Goal: Task Accomplishment & Management: Use online tool/utility

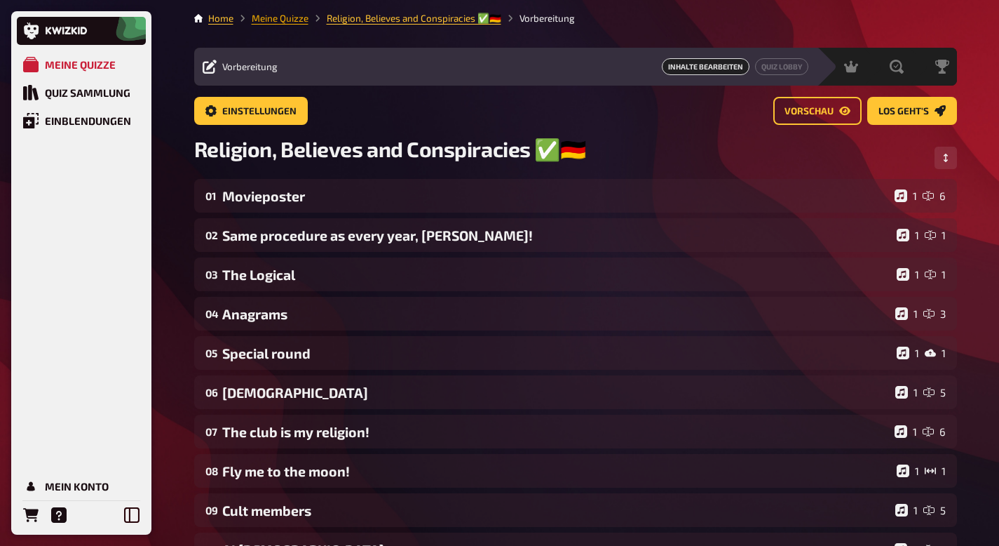
click at [290, 20] on link "Meine Quizze" at bounding box center [280, 18] width 57 height 11
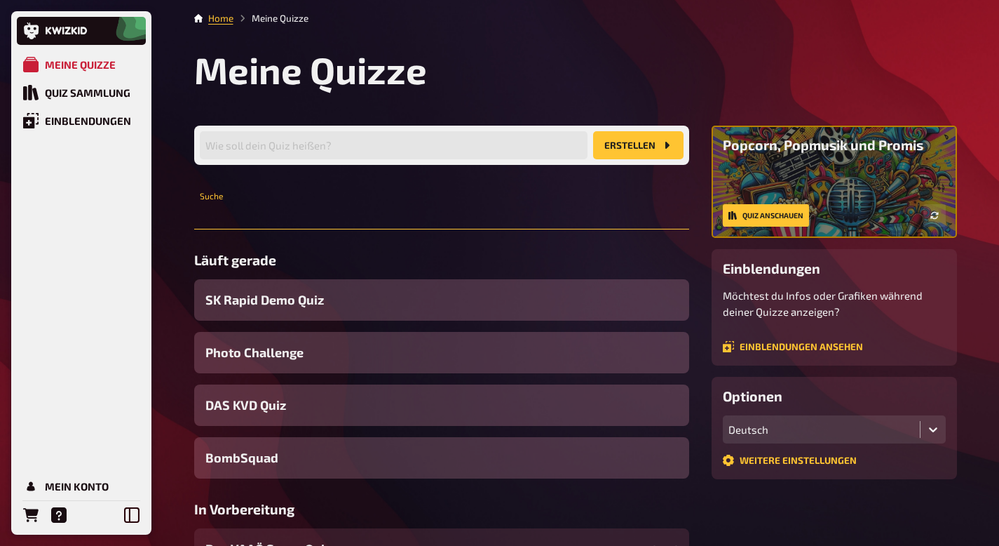
click at [318, 222] on input "text" at bounding box center [441, 215] width 495 height 28
click at [257, 211] on input "text" at bounding box center [441, 215] width 495 height 28
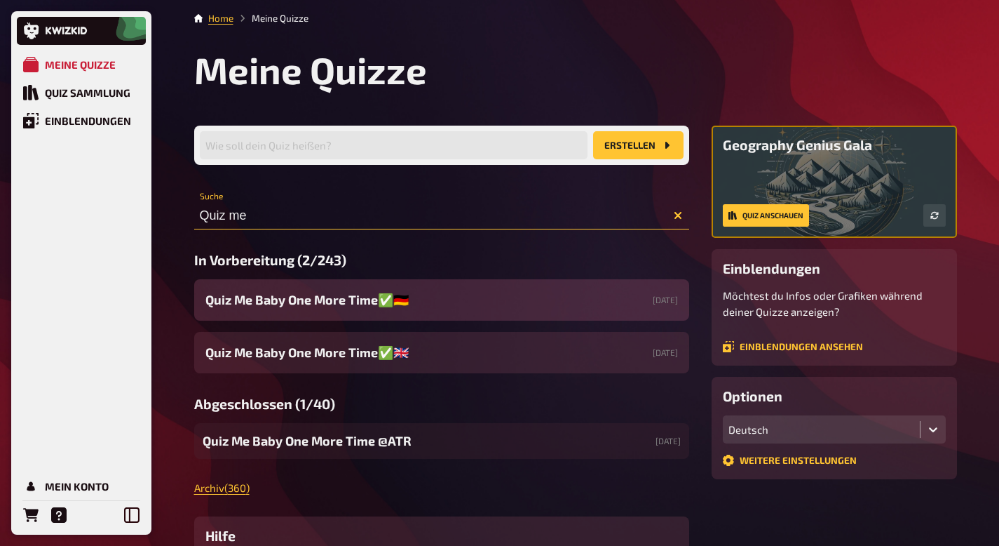
type input "Quiz me"
click at [350, 302] on span "Quiz Me Baby One More Time✅🇩🇪" at bounding box center [306, 299] width 203 height 19
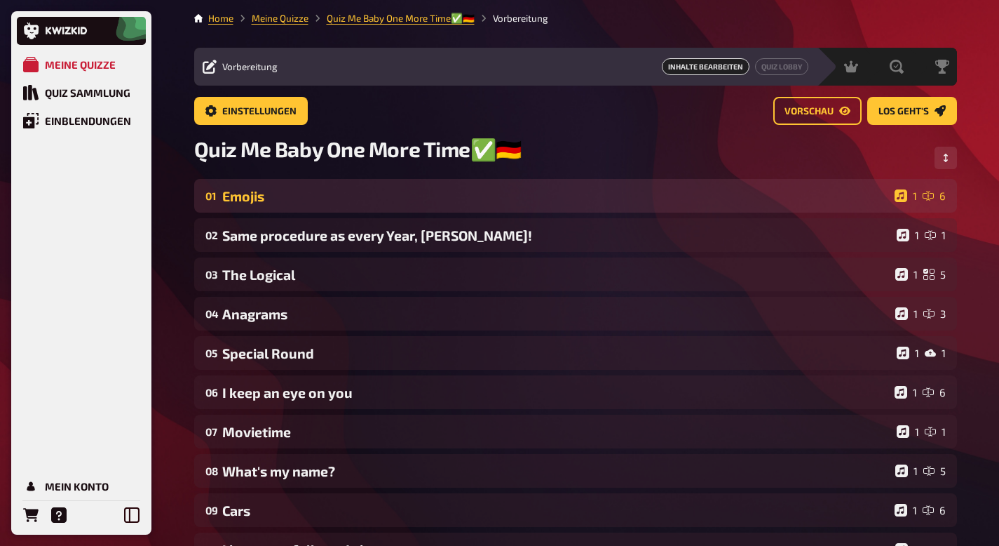
click at [335, 199] on div "Emojis" at bounding box center [555, 196] width 667 height 16
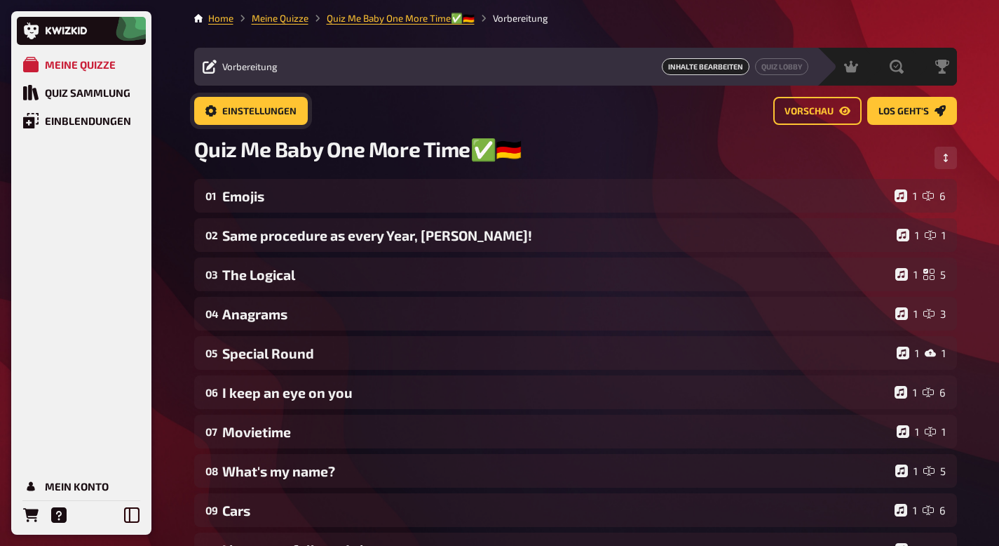
click at [262, 119] on link "Einstellungen" at bounding box center [251, 111] width 114 height 28
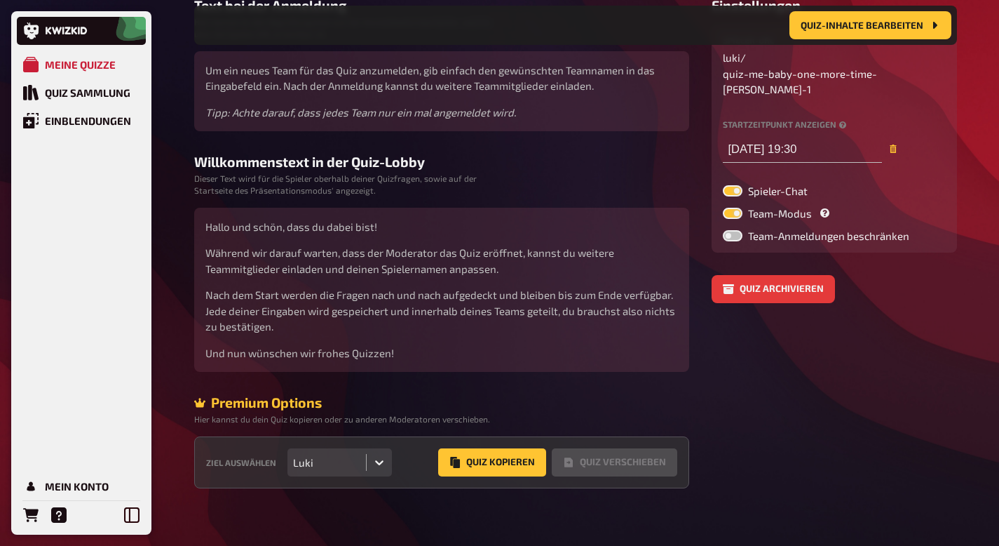
scroll to position [205, 0]
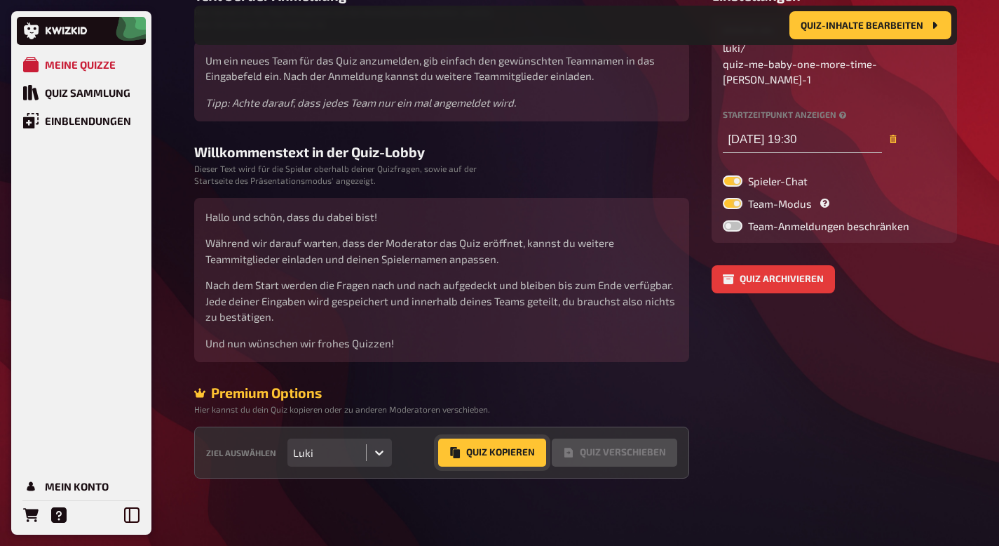
click at [463, 451] on button "Quiz Kopieren" at bounding box center [492, 452] width 108 height 28
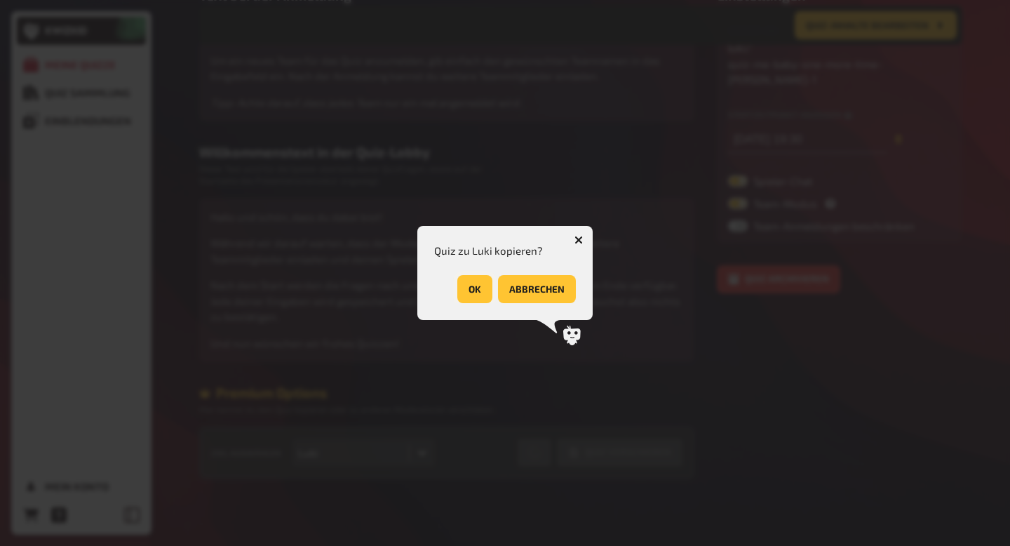
click at [471, 283] on button "OK" at bounding box center [474, 289] width 35 height 28
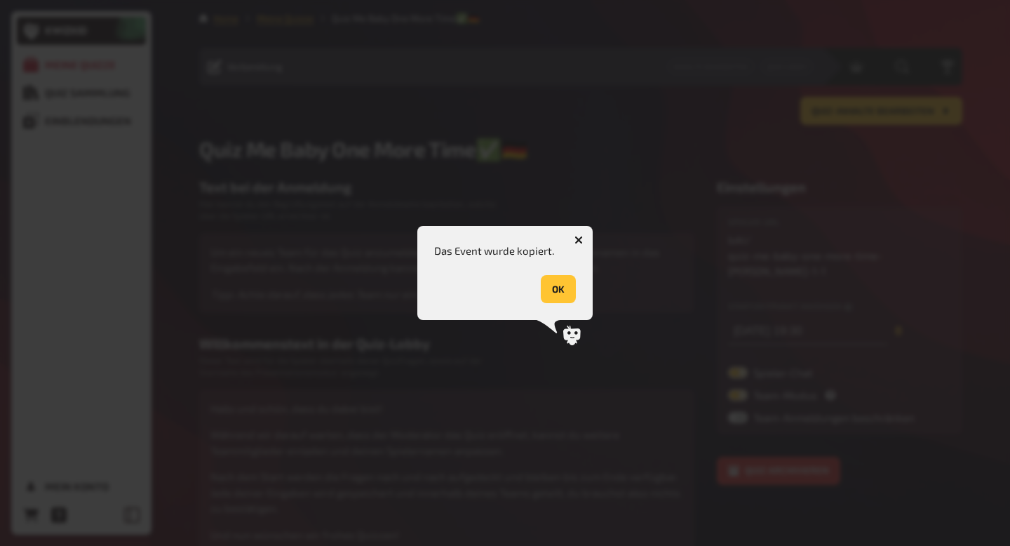
click at [549, 271] on div "Das Event wurde kopiert. OK" at bounding box center [505, 273] width 142 height 61
click at [550, 283] on button "OK" at bounding box center [558, 289] width 35 height 28
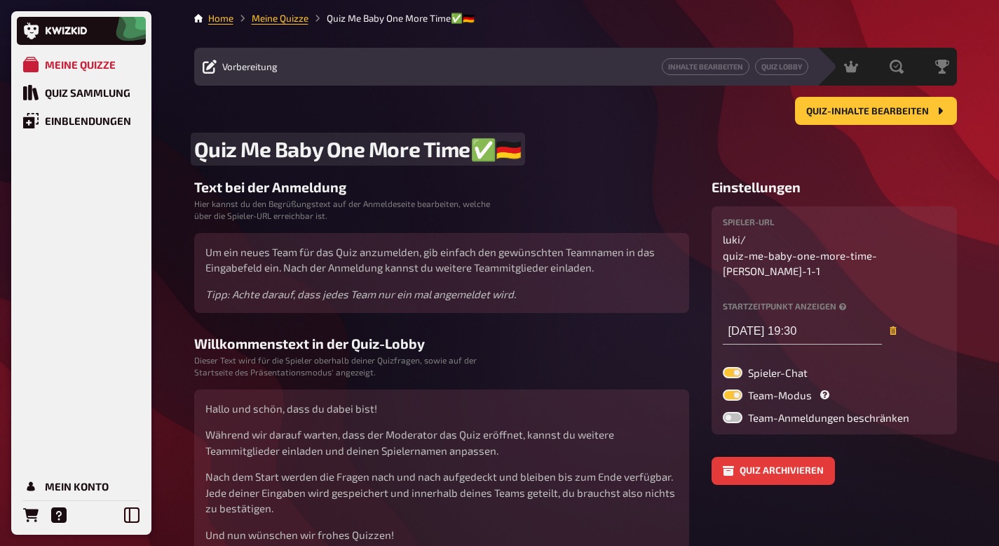
click at [508, 147] on span "Quiz Me Baby One More Time✅🇩🇪" at bounding box center [358, 149] width 328 height 26
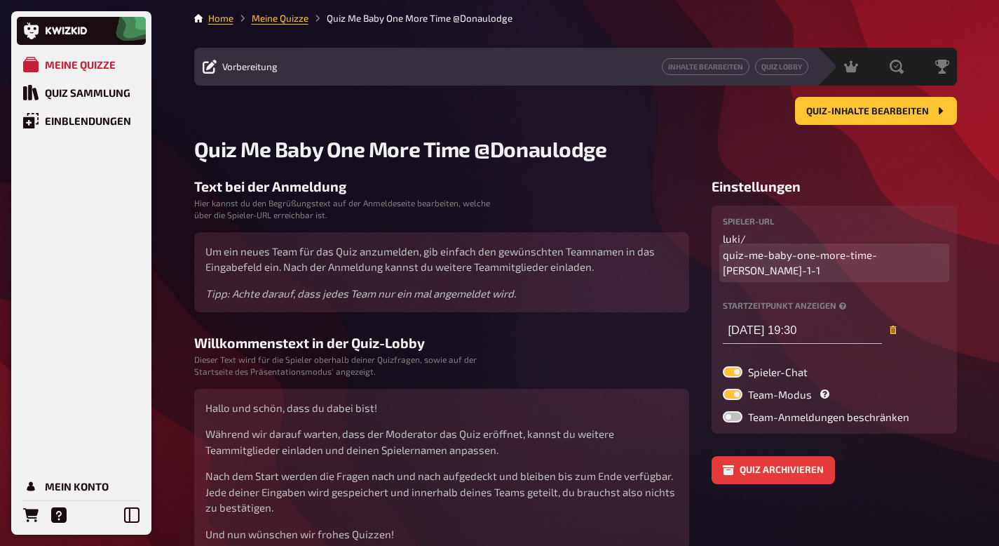
click at [874, 247] on span "quiz-me-baby-one-more-time-[PERSON_NAME]-1-1" at bounding box center [834, 263] width 223 height 32
drag, startPoint x: 896, startPoint y: 241, endPoint x: 980, endPoint y: 240, distance: 84.2
click at [980, 240] on div "Meine Quizze Quiz Sammlung Einblendungen Mein Konto Home Meine Quizze Quiz Me B…" at bounding box center [499, 368] width 999 height 736
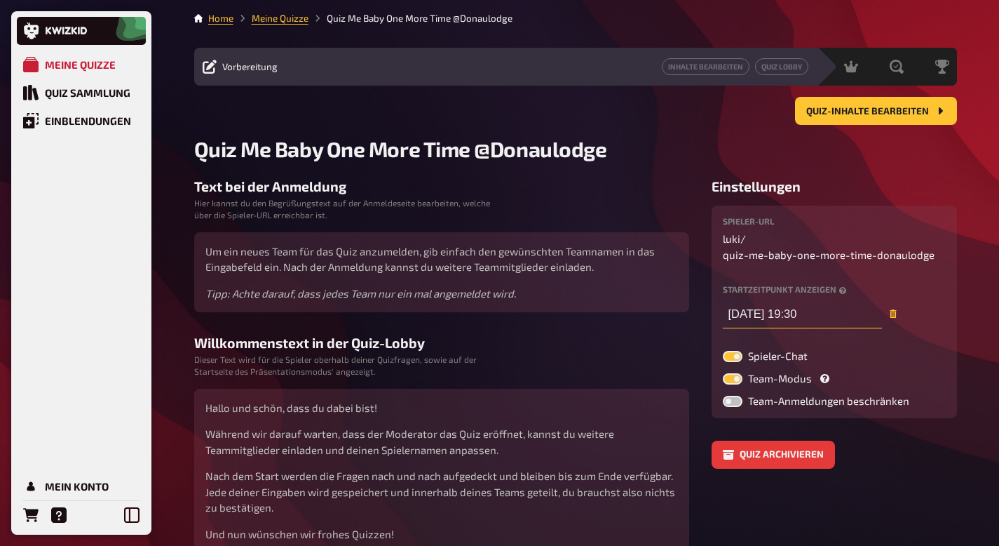
click at [783, 325] on input "[DATE] 19:30" at bounding box center [802, 314] width 159 height 28
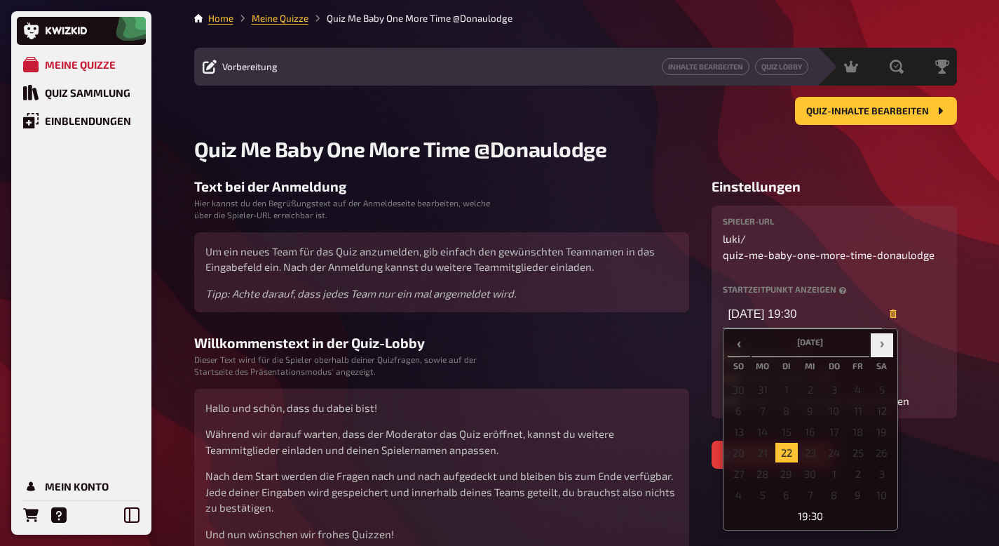
click at [880, 337] on span "›" at bounding box center [882, 342] width 22 height 18
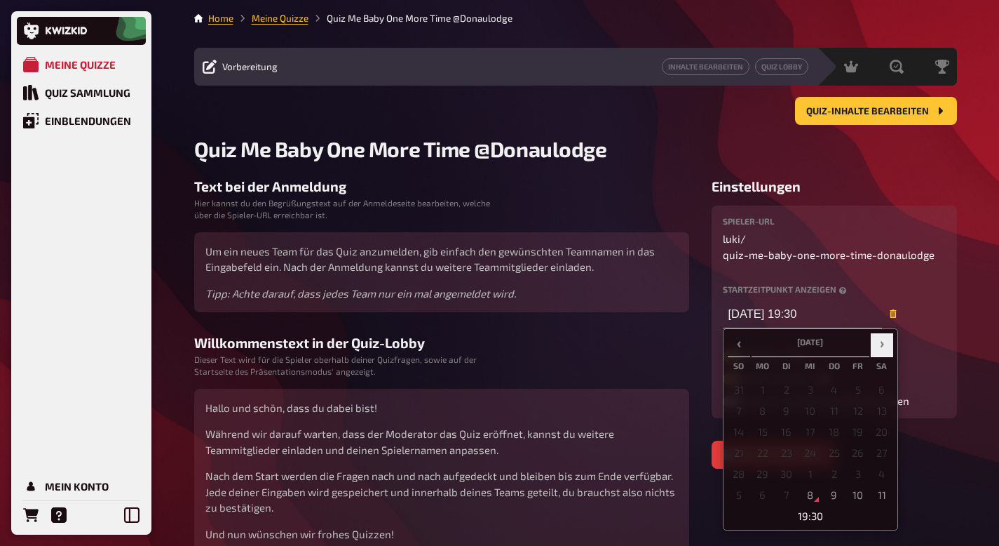
click at [880, 337] on span "›" at bounding box center [882, 342] width 22 height 18
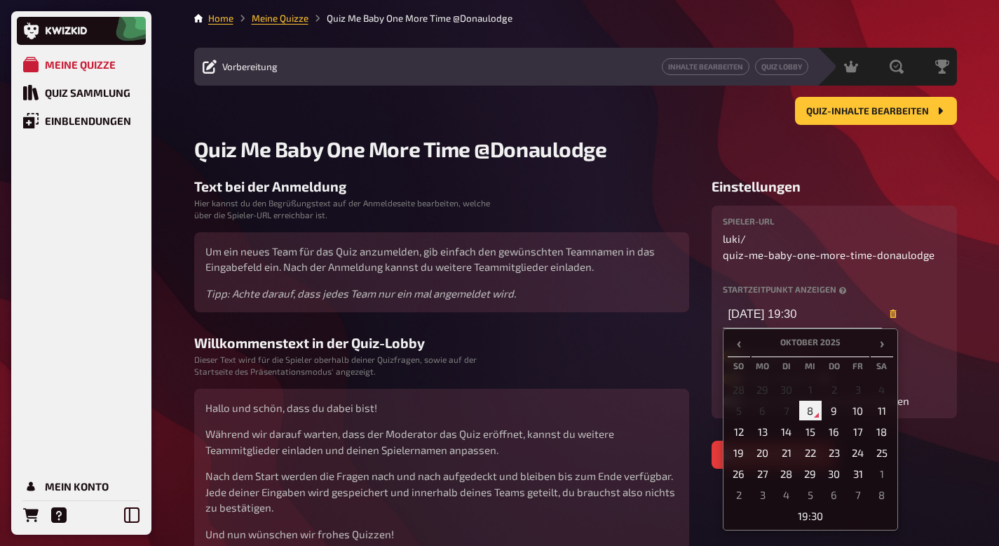
click at [815, 412] on td "8" at bounding box center [811, 410] width 22 height 20
click at [820, 518] on td "19:30" at bounding box center [811, 516] width 166 height 20
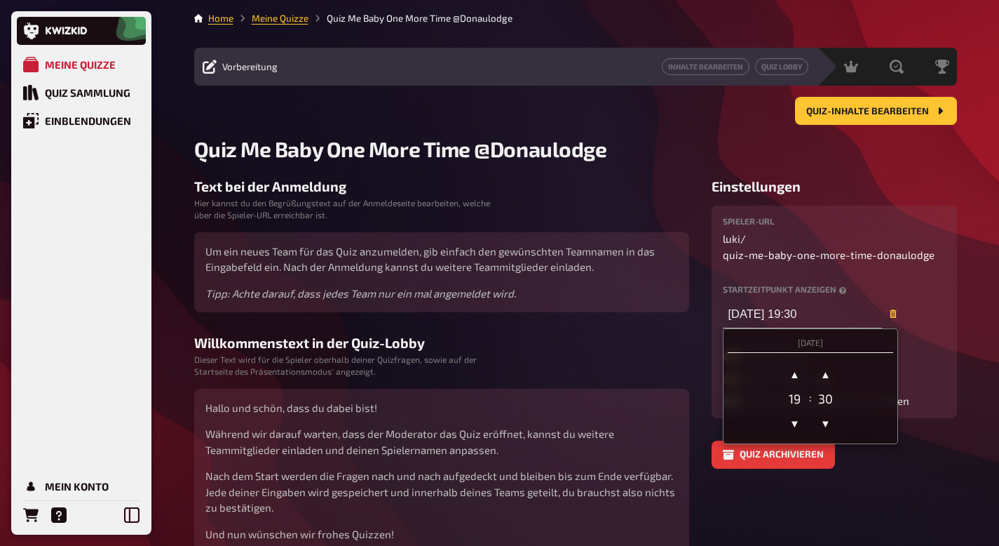
click at [823, 396] on div "30" at bounding box center [826, 398] width 28 height 15
click at [825, 399] on div "30" at bounding box center [826, 398] width 28 height 15
click at [809, 312] on input "[DATE] 19:30" at bounding box center [802, 314] width 159 height 28
type input "[DATE] 19:00"
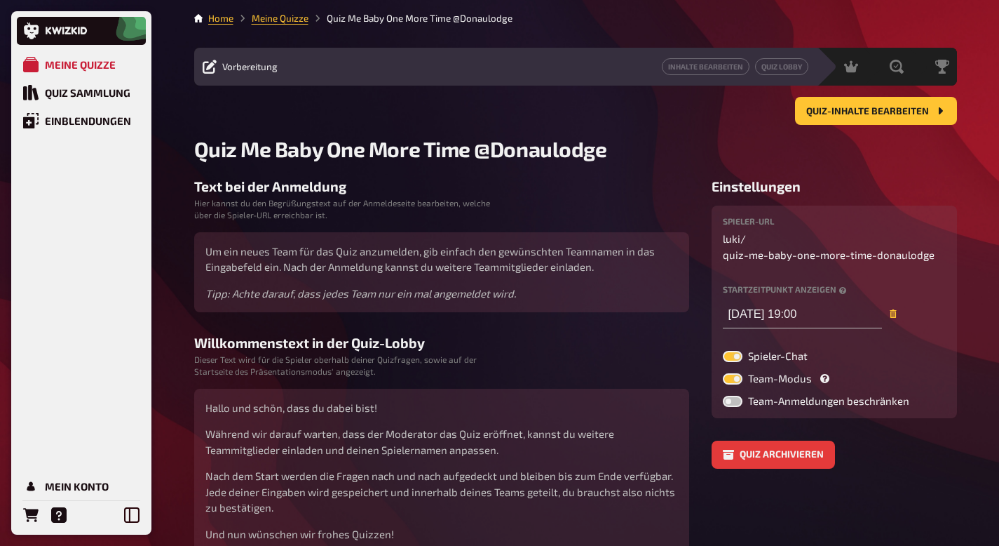
click at [935, 349] on div "Spieler-URL luki / quiz-me-baby-one-more-time-donaulodge Startzeitpunkt anzeige…" at bounding box center [834, 311] width 223 height 189
click at [790, 73] on div "Moderation" at bounding box center [808, 67] width 69 height 14
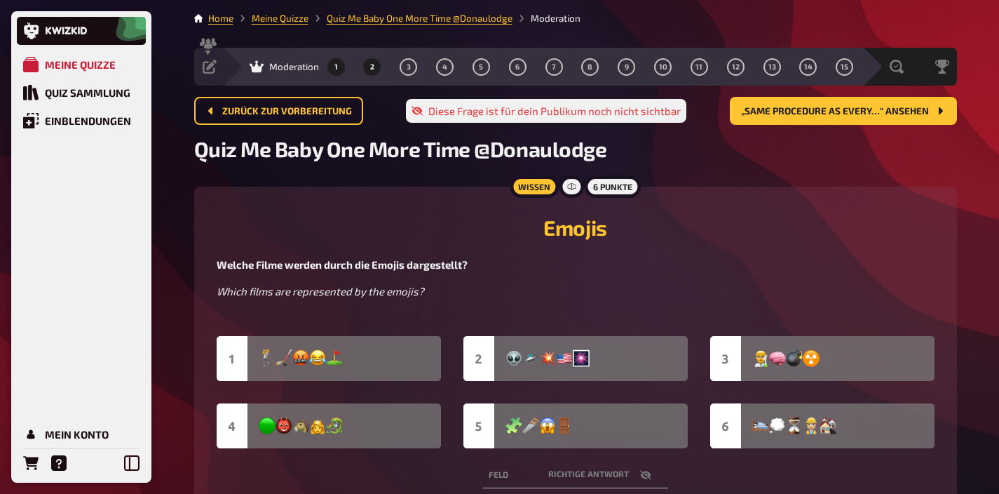
click at [371, 64] on span "2" at bounding box center [372, 67] width 4 height 8
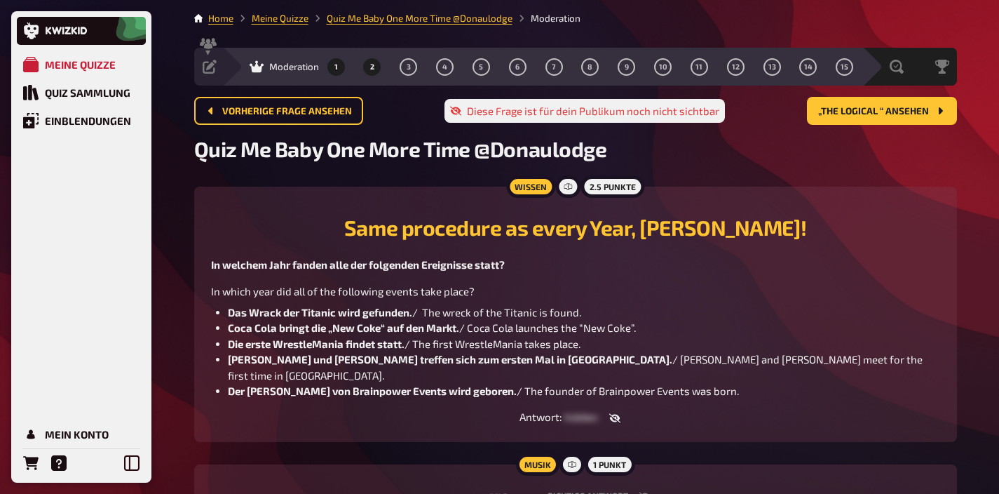
click at [338, 67] on button "1" at bounding box center [336, 66] width 22 height 22
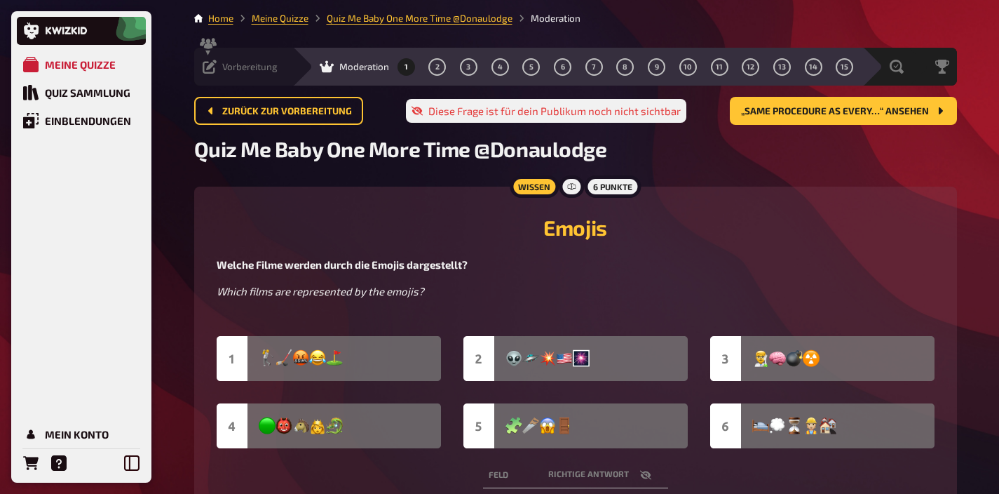
click at [225, 66] on span "Vorbereitung" at bounding box center [249, 66] width 55 height 11
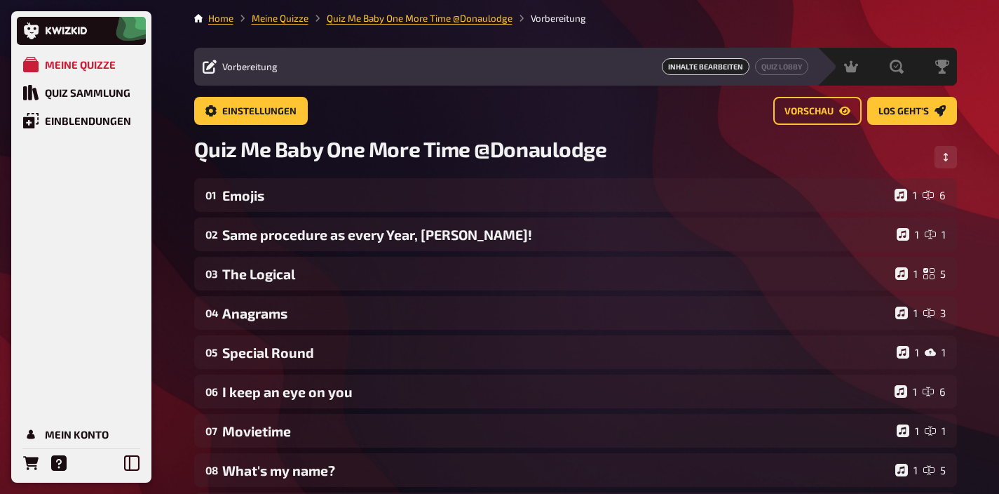
click at [706, 31] on main "Home Meine Quizze Quiz Me Baby One More Time @Donaulodge Vorbereitung Vorbereit…" at bounding box center [575, 450] width 763 height 878
click at [826, 73] on div "Moderation" at bounding box center [808, 67] width 69 height 14
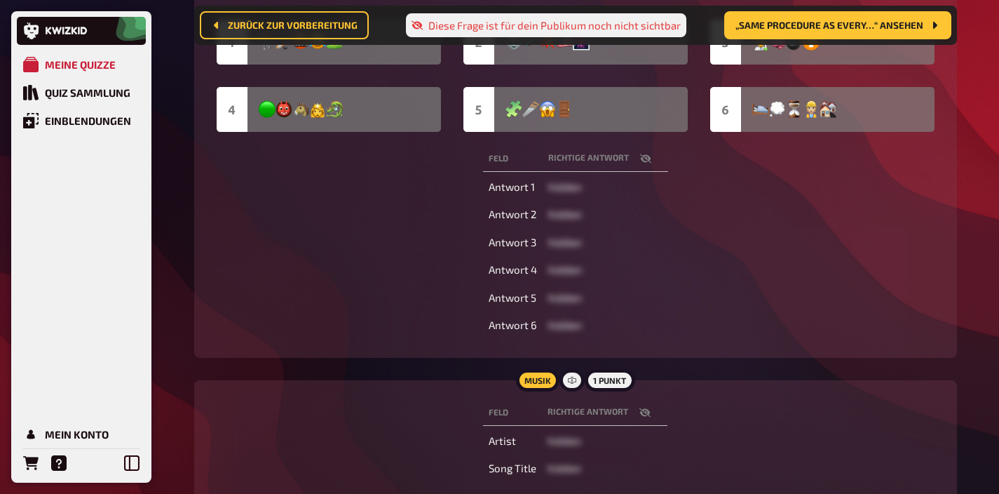
scroll to position [410, 0]
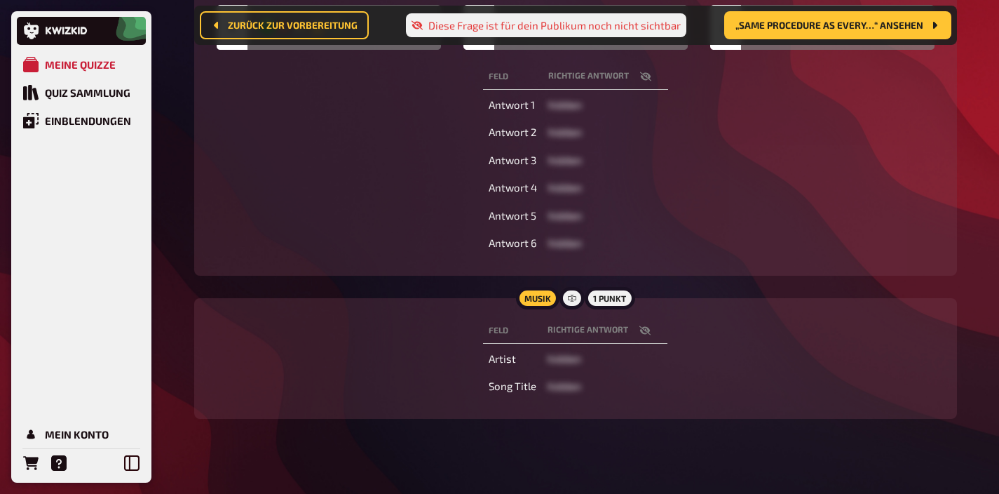
click at [647, 325] on icon "button" at bounding box center [645, 330] width 11 height 11
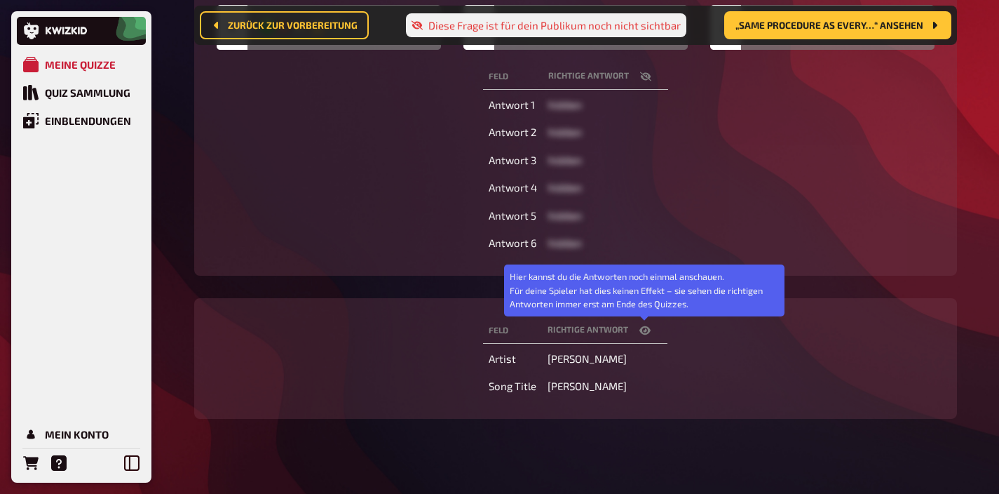
click at [647, 325] on icon "button" at bounding box center [645, 330] width 11 height 11
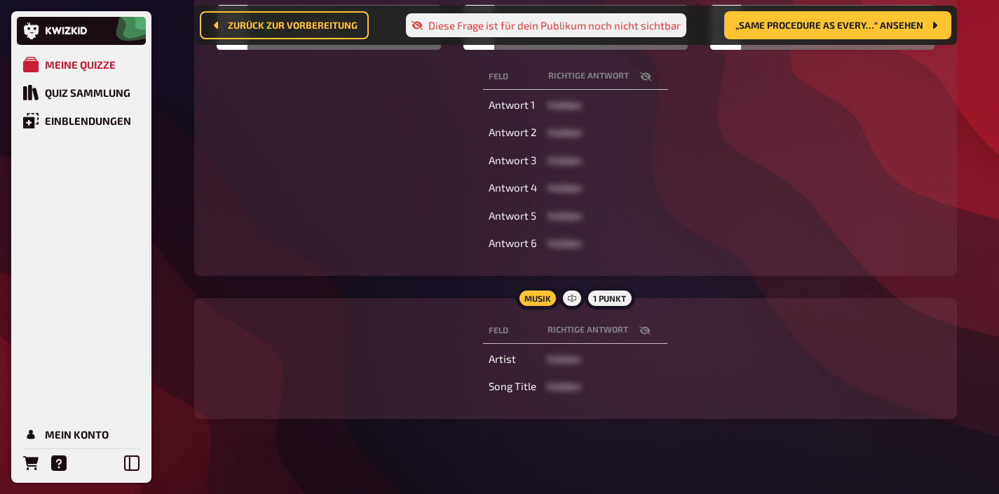
scroll to position [0, 0]
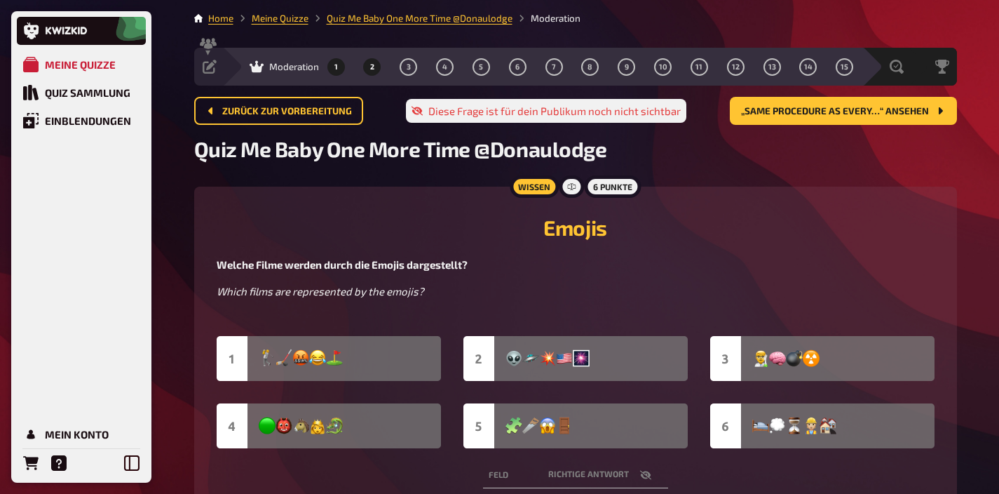
click at [373, 64] on span "2" at bounding box center [372, 67] width 4 height 8
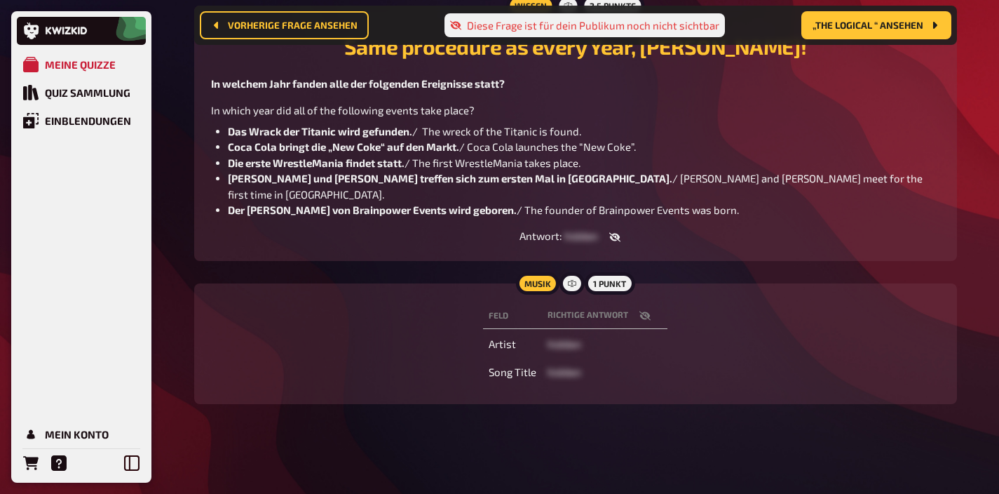
scroll to position [208, 0]
click at [640, 321] on button "button" at bounding box center [645, 316] width 34 height 14
click at [499, 356] on td "Artist" at bounding box center [512, 344] width 59 height 25
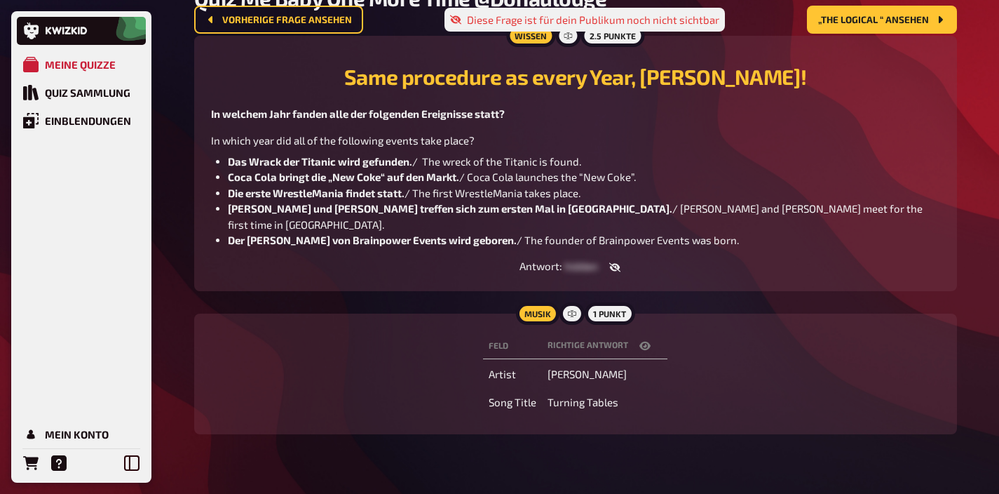
scroll to position [0, 0]
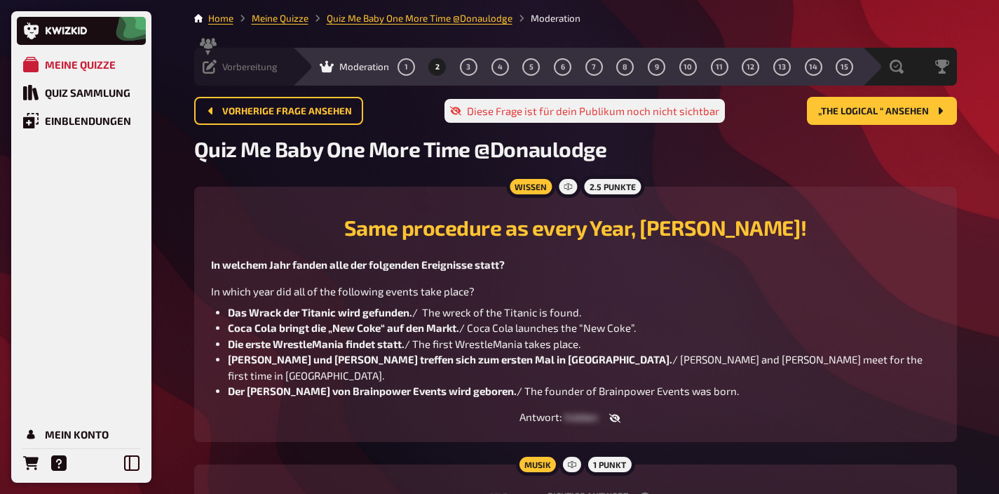
click at [245, 67] on span "Vorbereitung" at bounding box center [249, 66] width 55 height 11
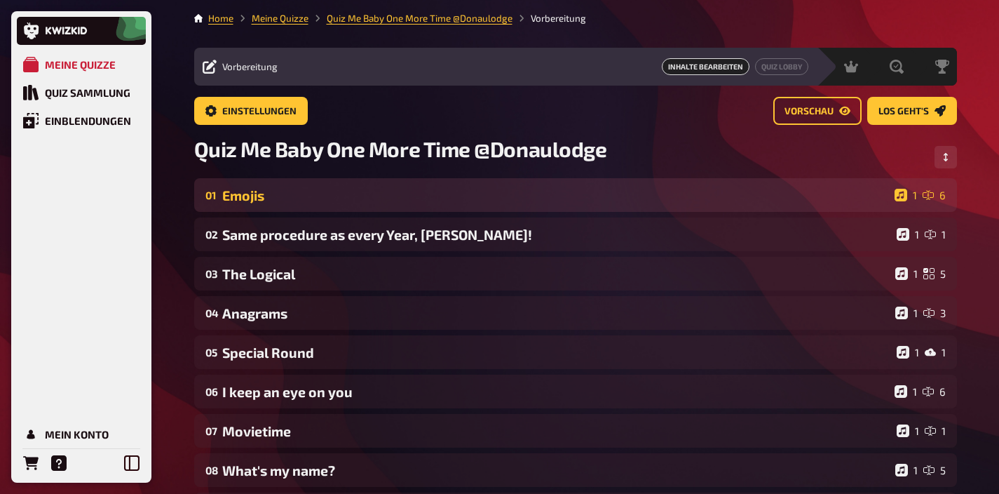
click at [260, 191] on div "Emojis" at bounding box center [555, 195] width 667 height 16
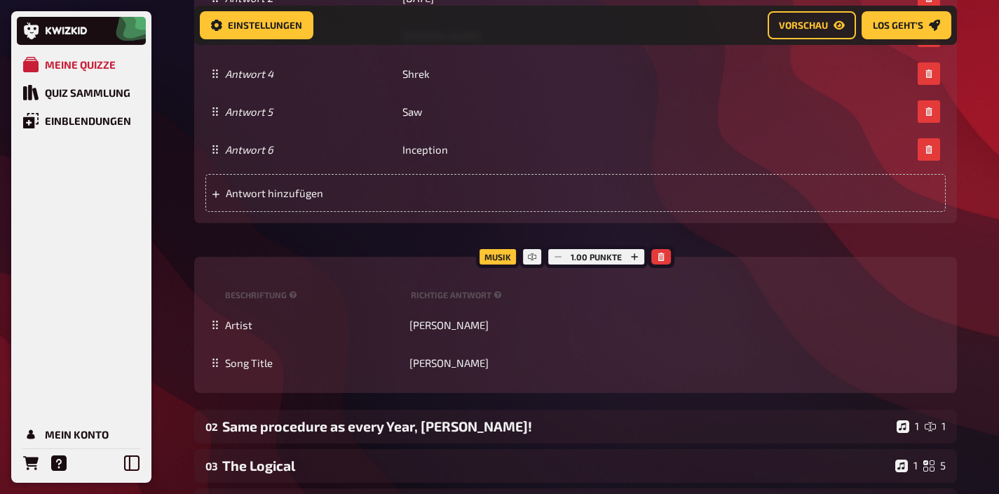
scroll to position [743, 0]
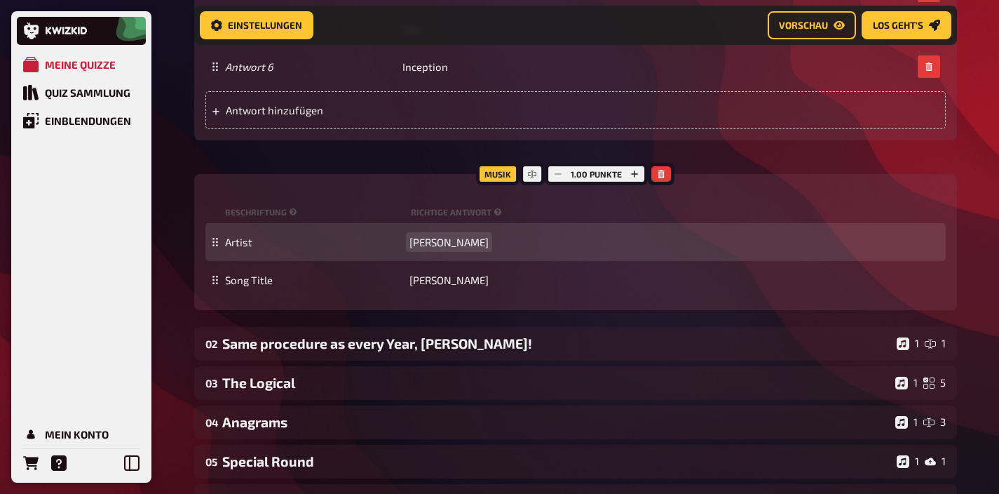
click at [436, 241] on span "[PERSON_NAME]" at bounding box center [449, 242] width 79 height 13
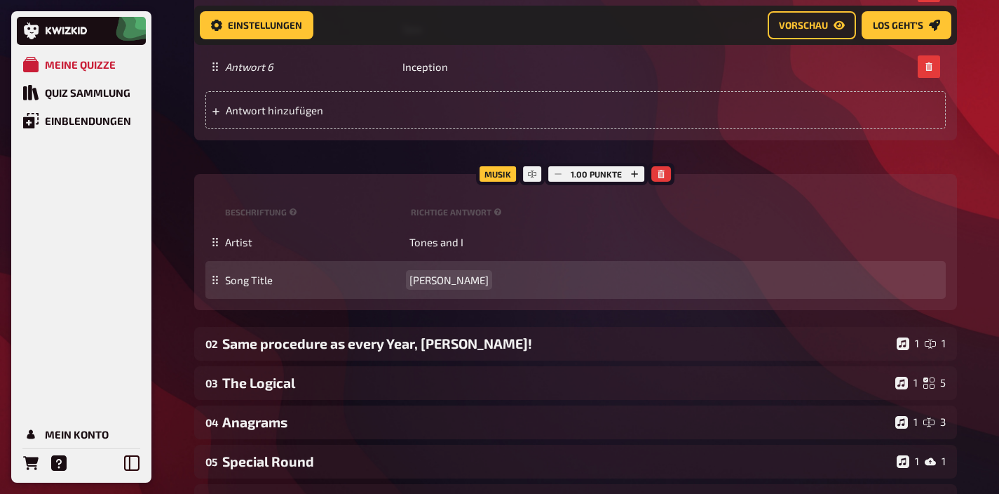
click at [419, 283] on span "⁠[PERSON_NAME]" at bounding box center [449, 280] width 79 height 13
click at [416, 280] on span "⁠dance Monkey" at bounding box center [444, 280] width 69 height 13
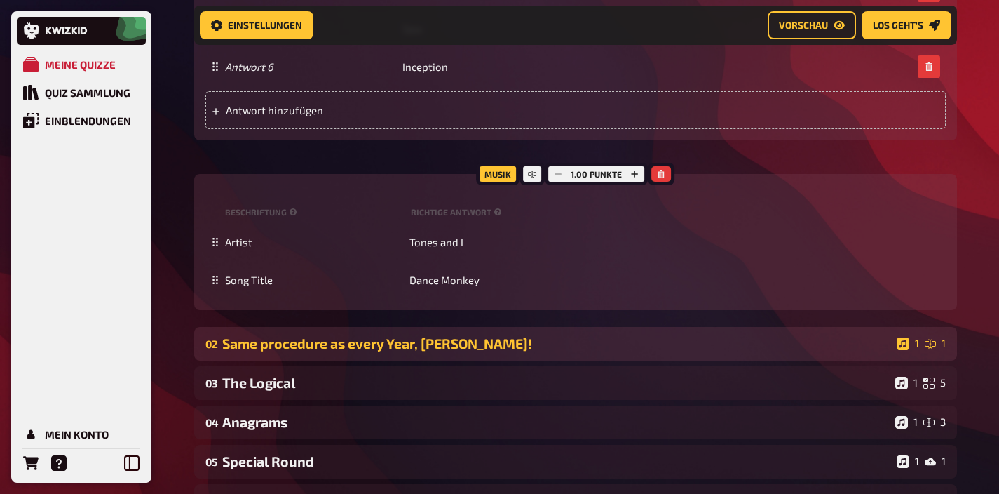
click at [423, 347] on div "Same procedure as every Year, [PERSON_NAME]!" at bounding box center [556, 343] width 669 height 16
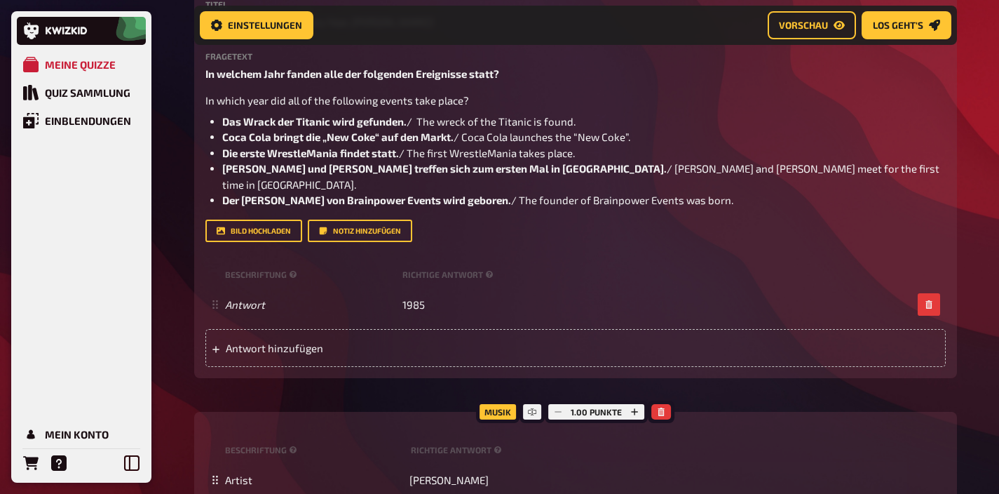
scroll to position [1285, 0]
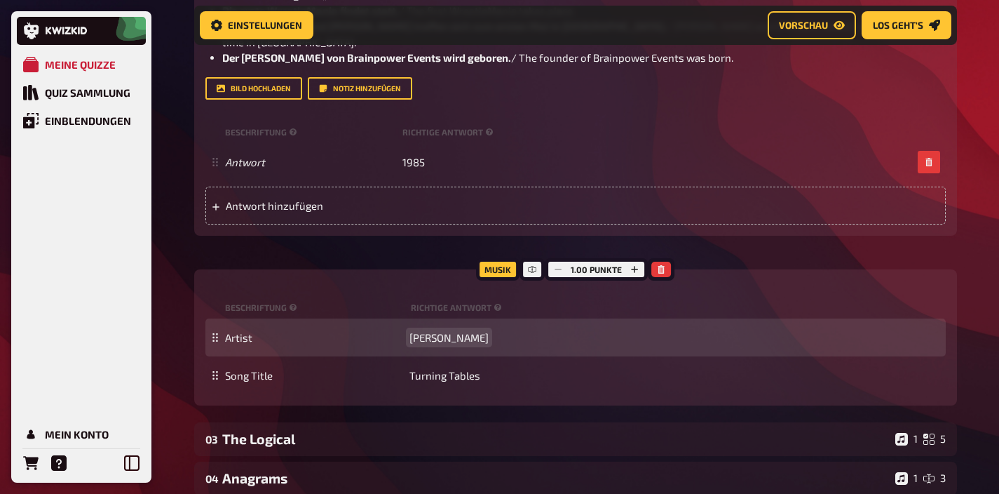
click at [435, 344] on span "[PERSON_NAME]" at bounding box center [449, 337] width 79 height 13
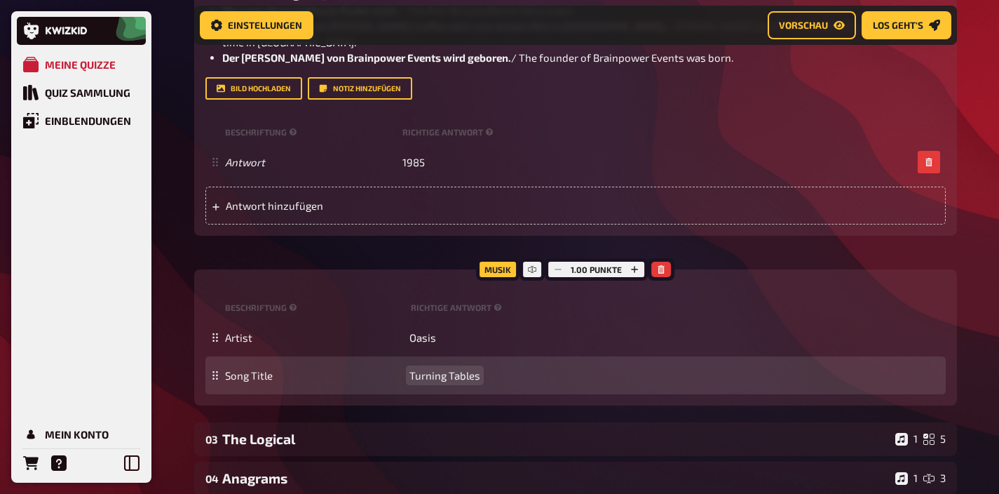
click at [438, 382] on span "Turning Tables" at bounding box center [445, 375] width 71 height 13
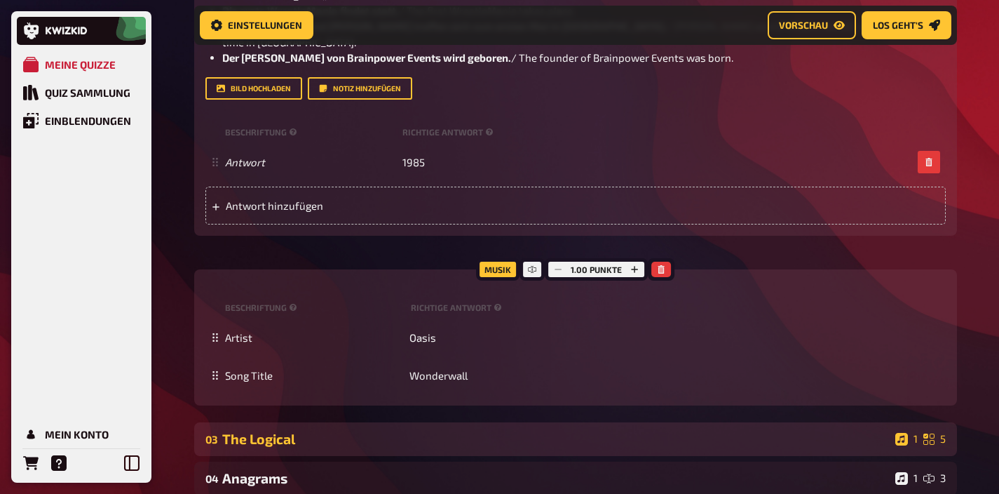
click at [425, 447] on div "The Logical" at bounding box center [556, 439] width 668 height 16
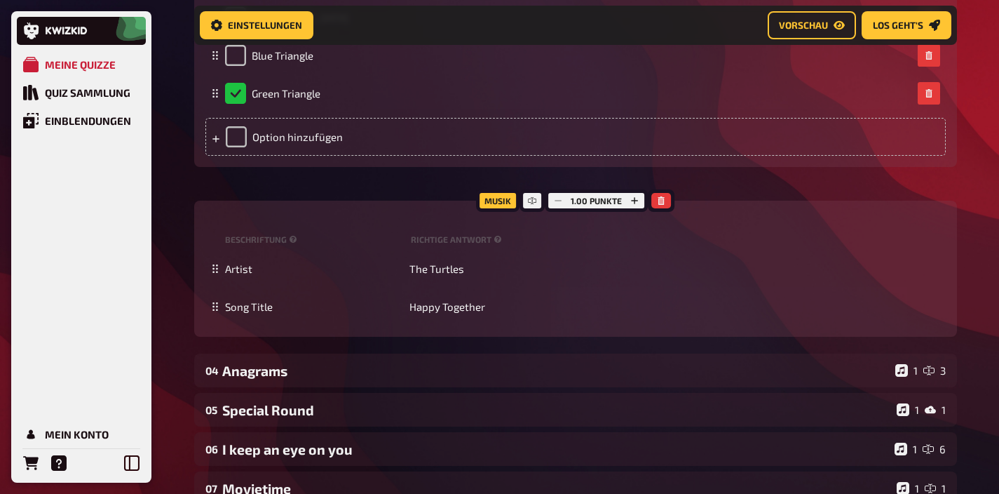
scroll to position [2514, 0]
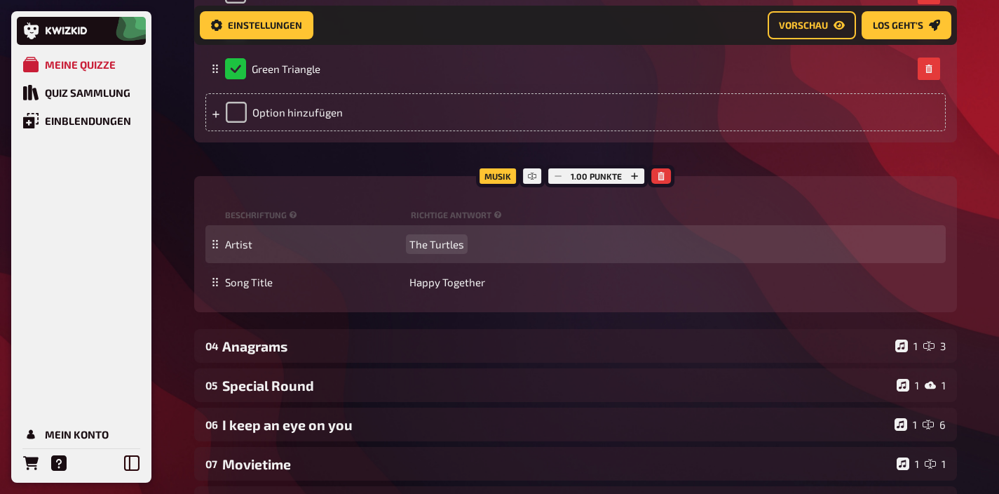
click at [419, 250] on span "The Turtles" at bounding box center [437, 244] width 55 height 13
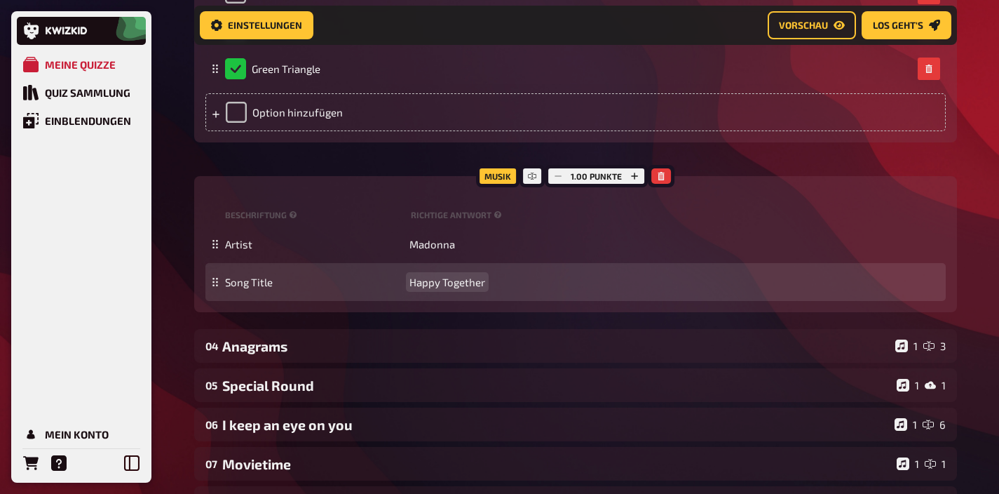
click at [440, 288] on span "Happy Together" at bounding box center [448, 282] width 76 height 13
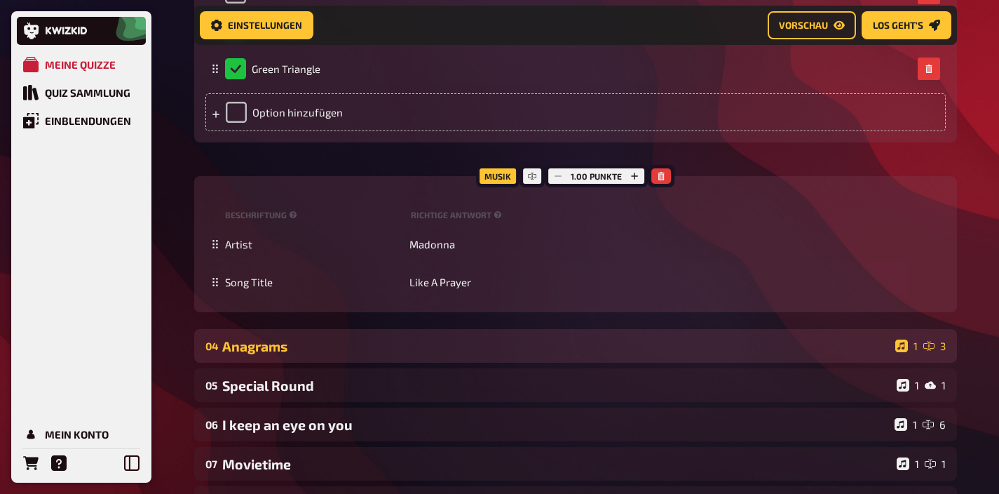
click at [417, 354] on div "Anagrams" at bounding box center [556, 346] width 668 height 16
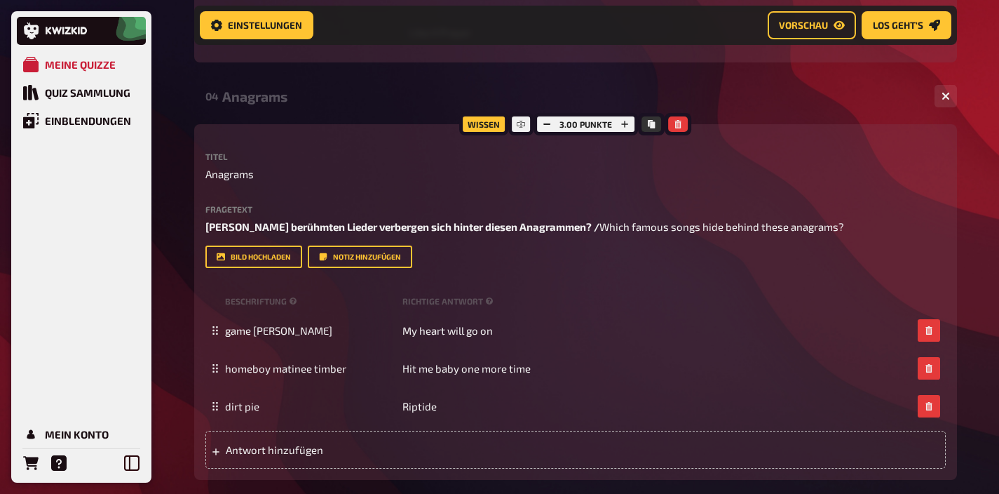
scroll to position [3097, 0]
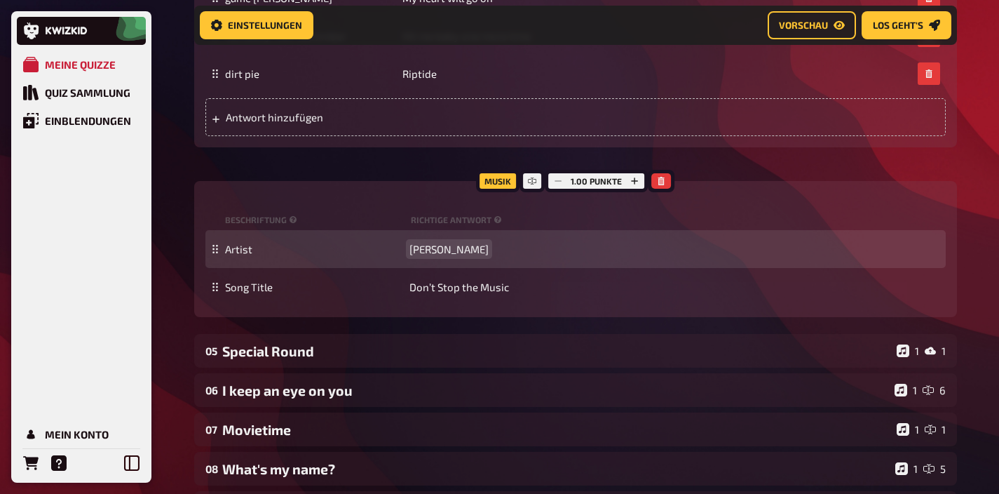
click at [446, 268] on div "Artist [PERSON_NAME]" at bounding box center [575, 249] width 741 height 38
click at [447, 255] on span "[PERSON_NAME]" at bounding box center [449, 249] width 79 height 13
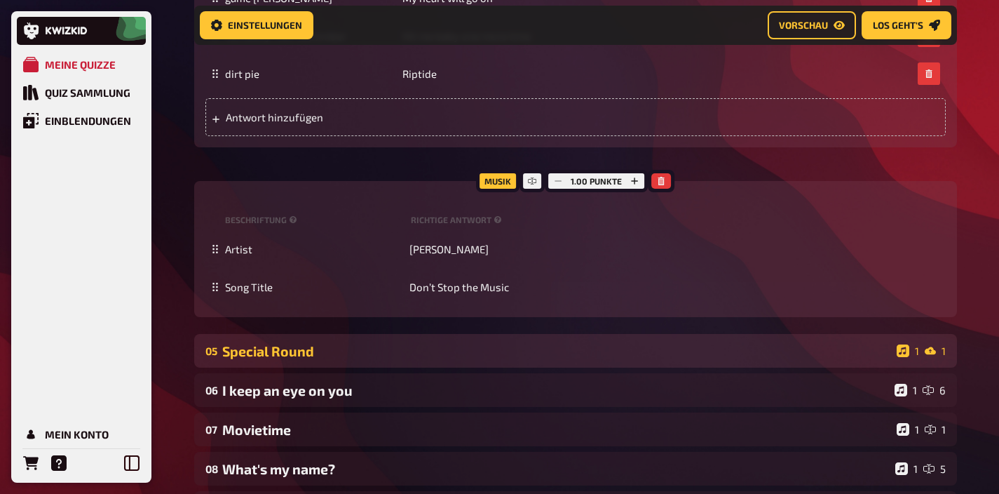
click at [409, 359] on div "Special Round" at bounding box center [556, 351] width 669 height 16
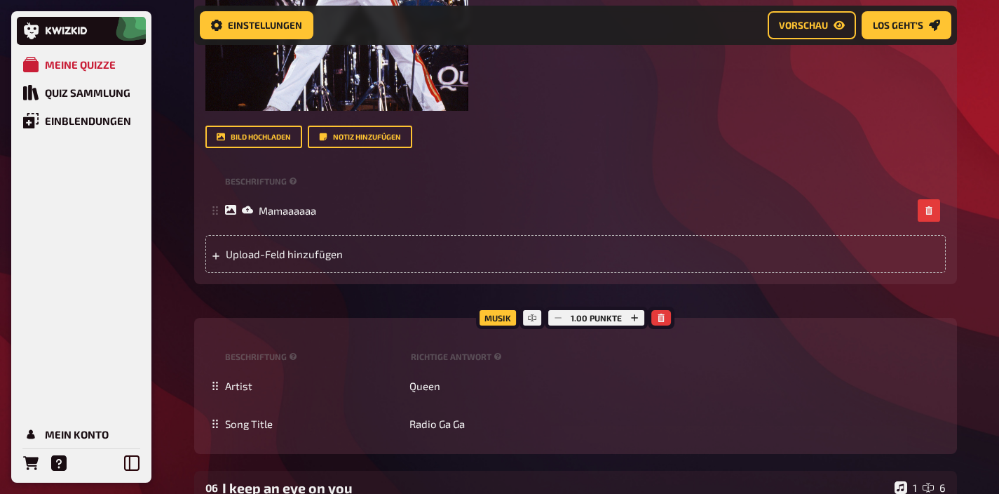
scroll to position [4063, 0]
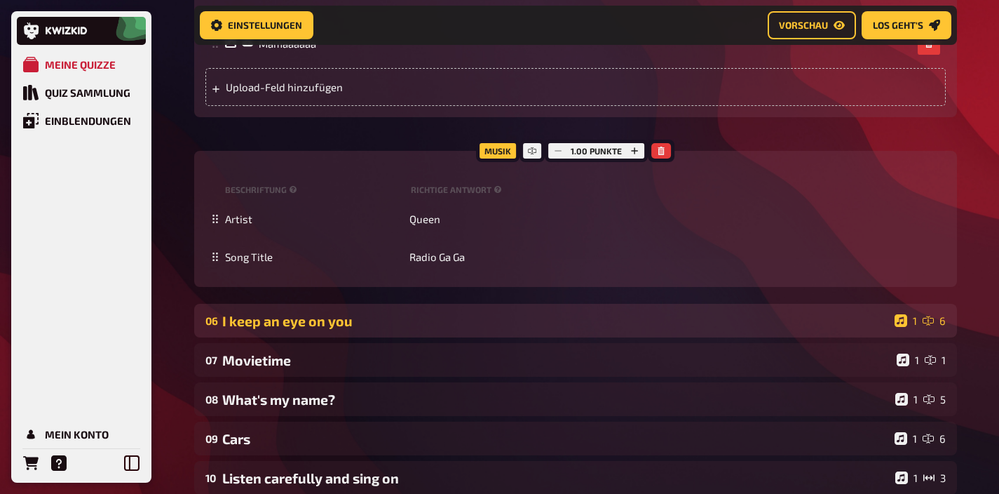
click at [281, 326] on div "06 I keep an eye on you 1 6" at bounding box center [575, 321] width 763 height 34
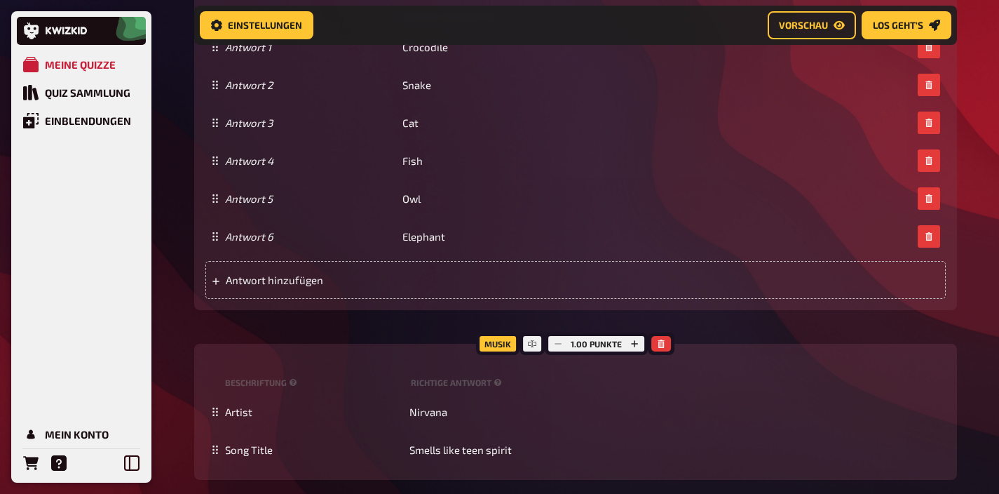
scroll to position [4980, 0]
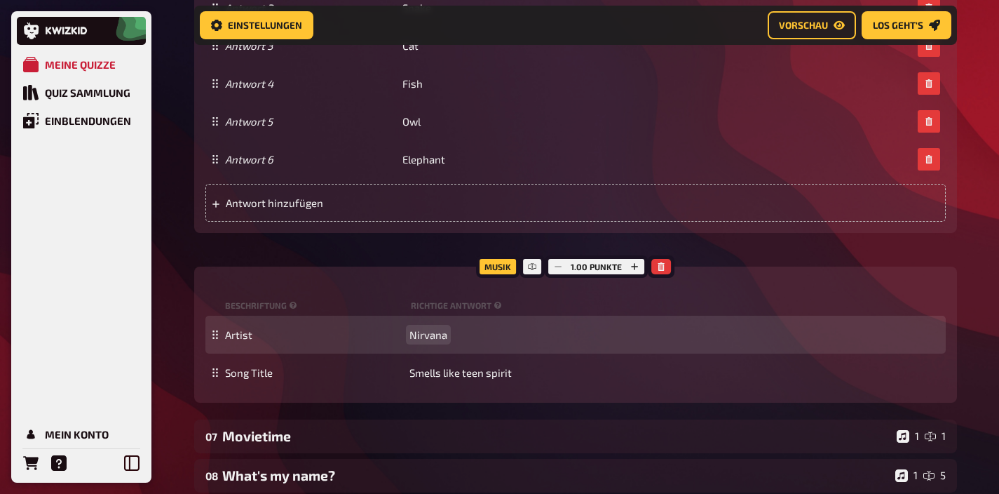
click at [436, 341] on span "Nirvana" at bounding box center [429, 334] width 38 height 13
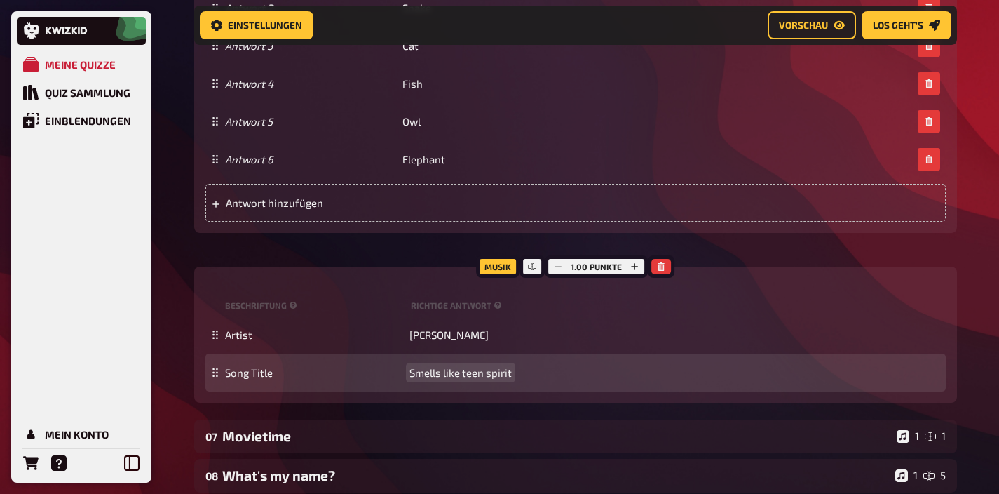
click at [431, 379] on span "Smells like teen spirit" at bounding box center [461, 372] width 102 height 13
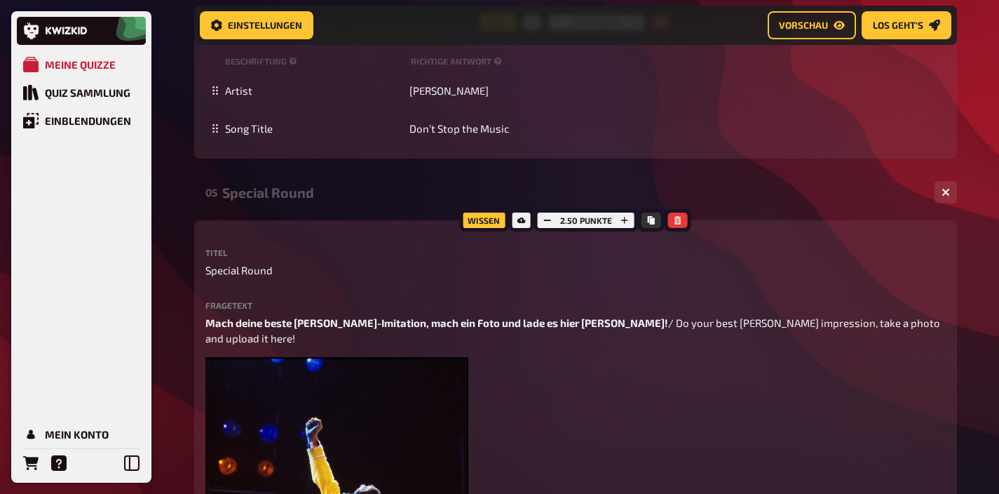
scroll to position [3048, 0]
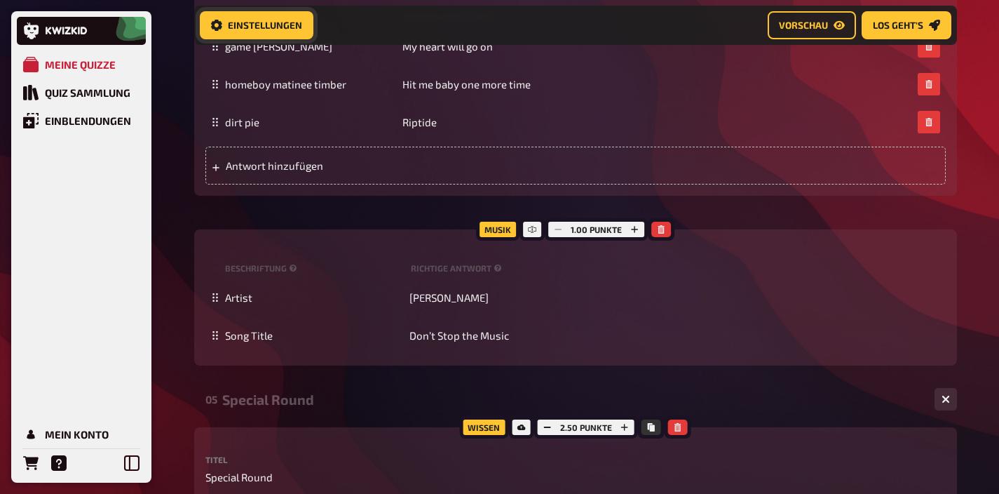
click at [296, 33] on link "Einstellungen" at bounding box center [257, 25] width 114 height 28
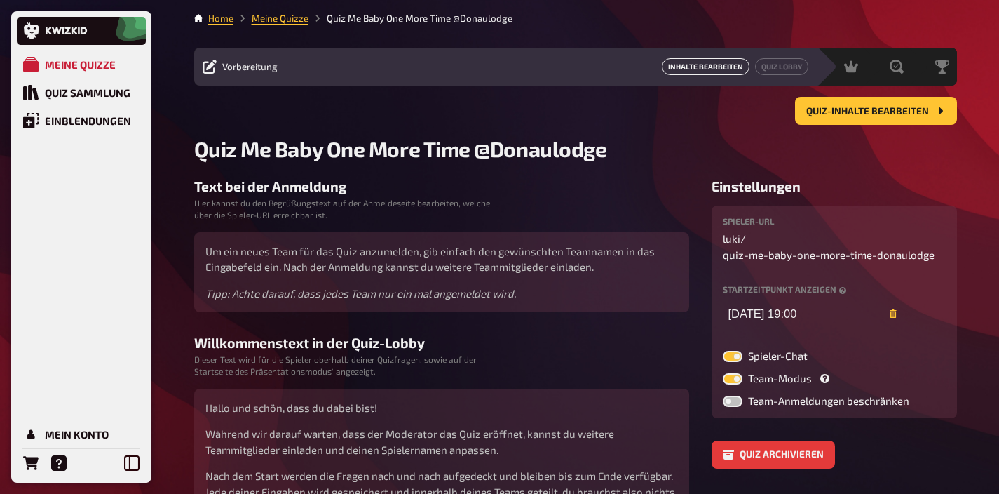
click at [734, 66] on link "Inhalte Bearbeiten" at bounding box center [706, 66] width 88 height 17
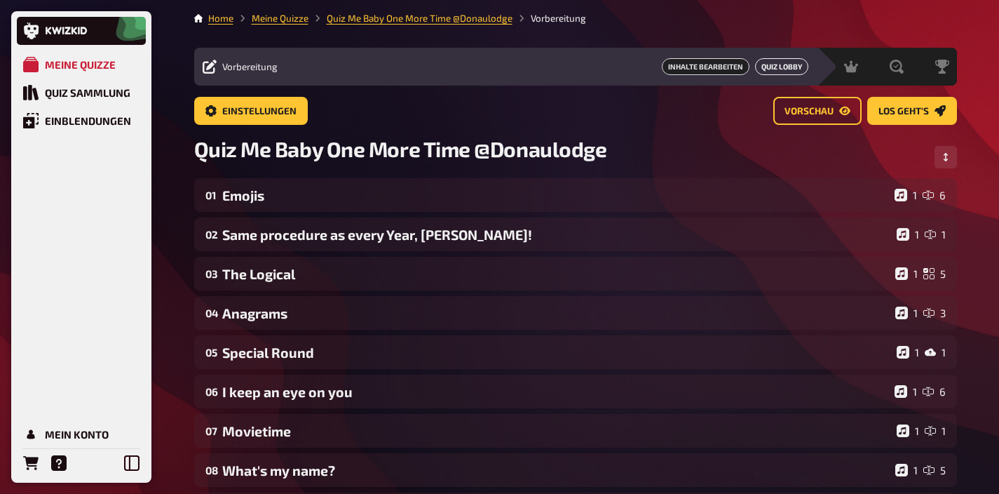
click at [779, 69] on link "Quiz Lobby" at bounding box center [781, 66] width 53 height 17
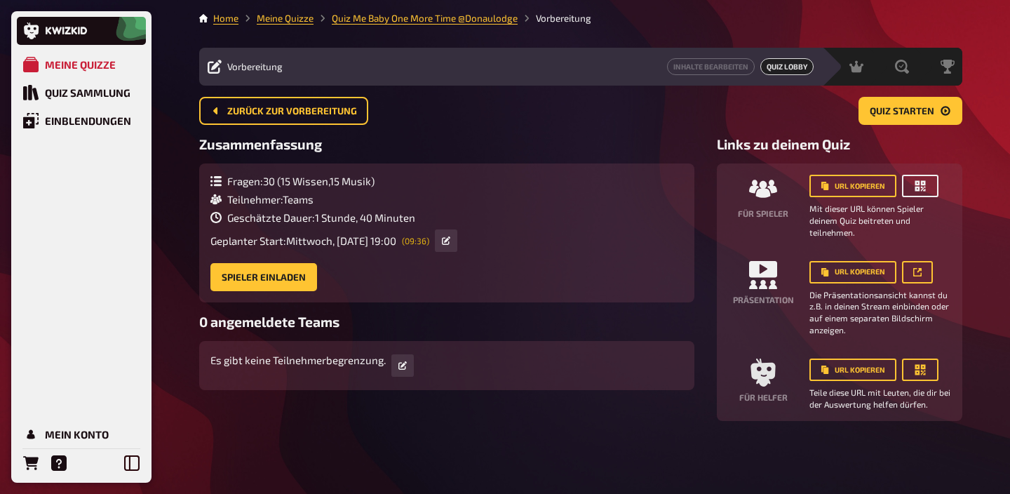
click at [919, 186] on icon "button" at bounding box center [920, 186] width 14 height 14
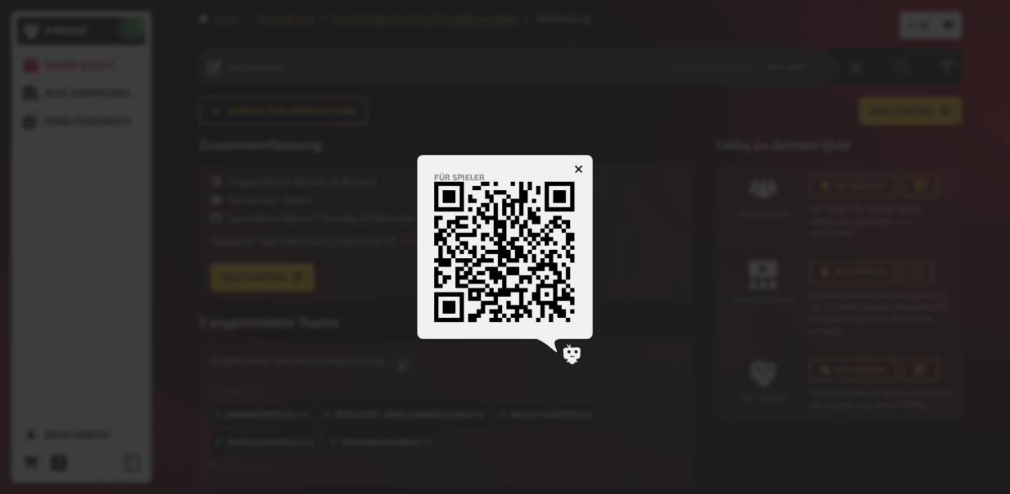
click at [580, 166] on icon "button" at bounding box center [578, 168] width 13 height 13
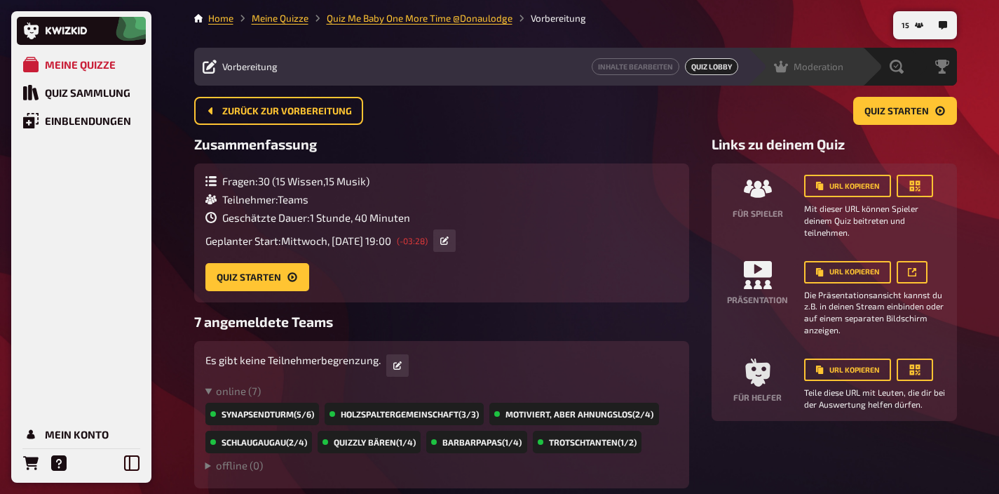
click at [817, 74] on div "Moderation undefined" at bounding box center [805, 67] width 116 height 38
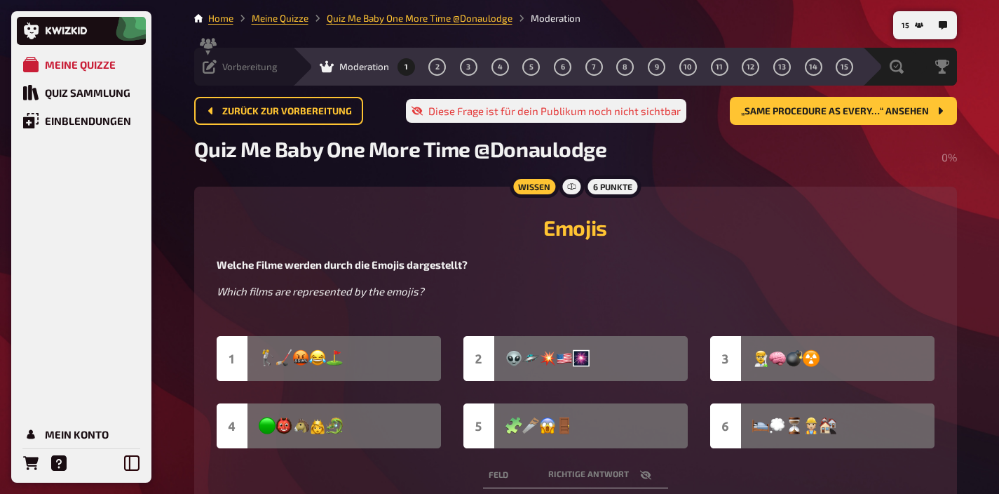
click at [255, 70] on span "Vorbereitung" at bounding box center [249, 66] width 55 height 11
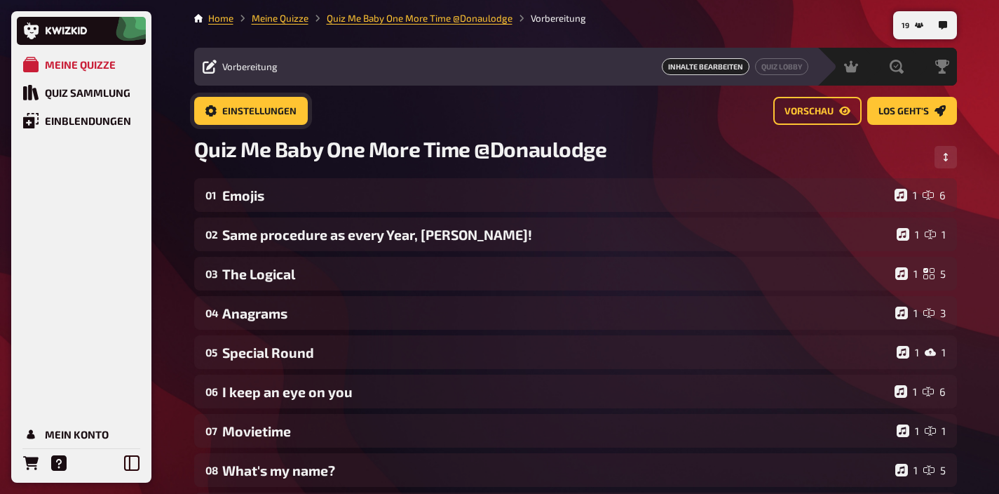
click at [272, 113] on span "Einstellungen" at bounding box center [259, 112] width 74 height 10
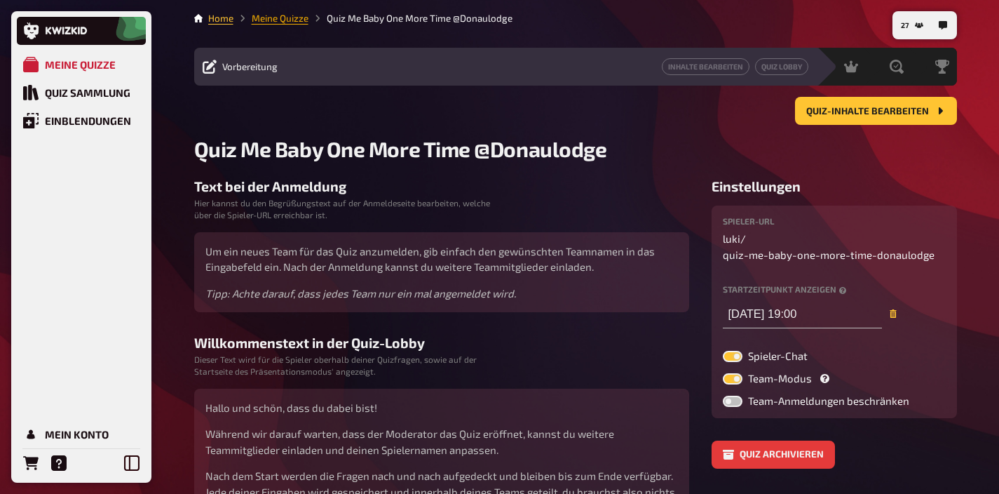
click at [289, 22] on link "Meine Quizze" at bounding box center [280, 18] width 57 height 11
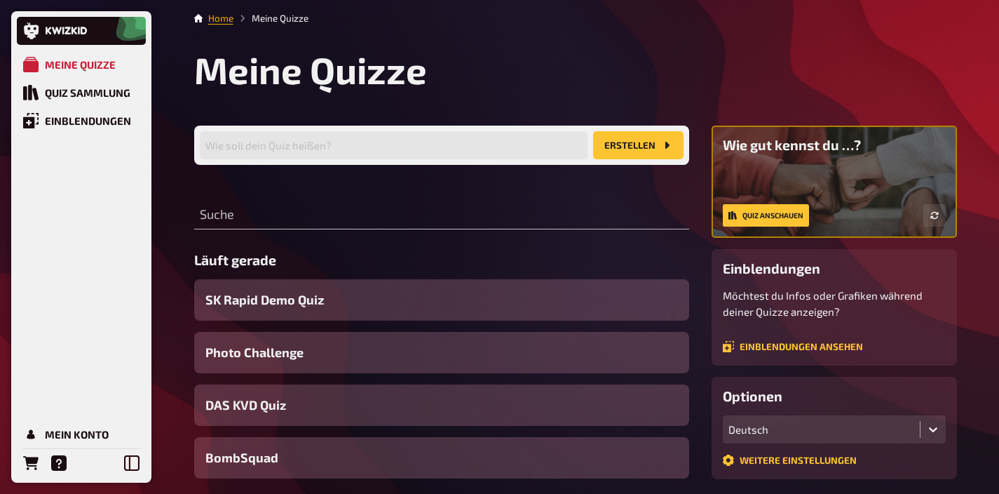
click at [220, 18] on link "Home" at bounding box center [220, 18] width 25 height 11
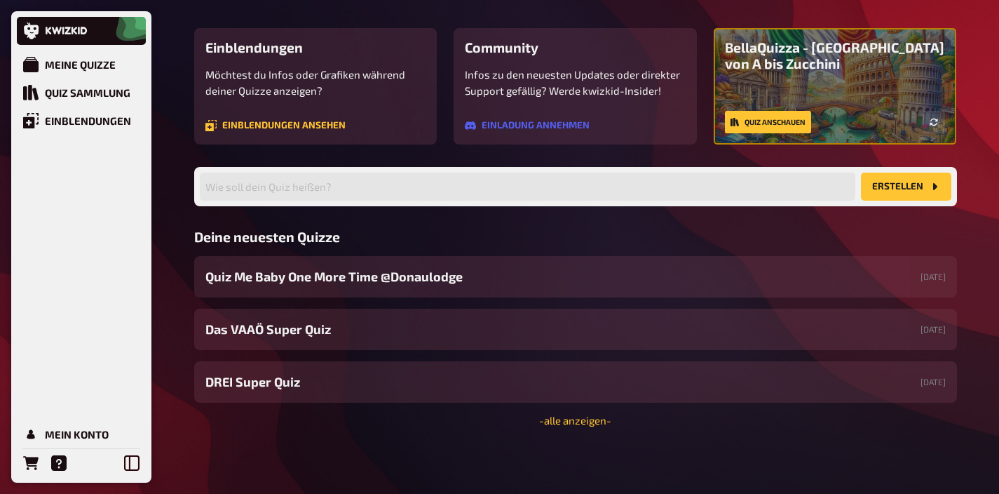
scroll to position [106, 0]
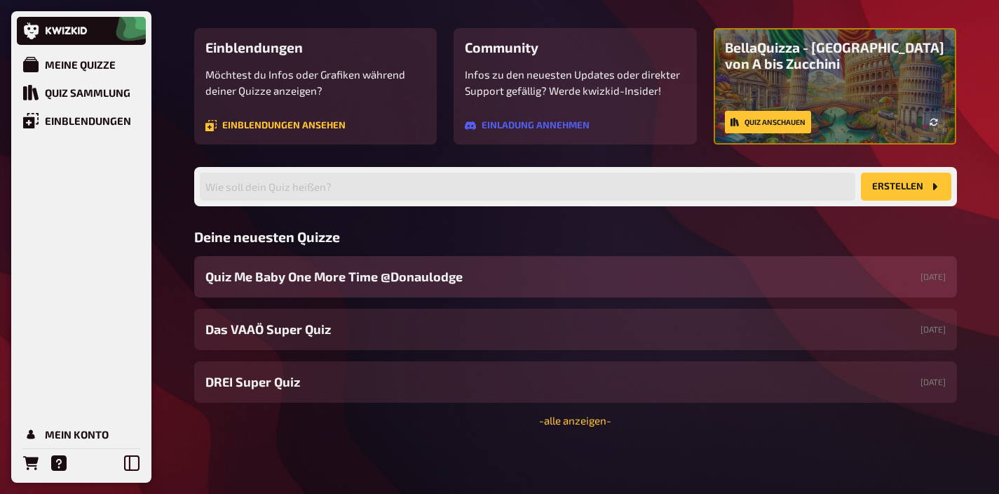
click at [468, 281] on div "Quiz Me Baby One More Time @Donaulodge [DATE]" at bounding box center [575, 276] width 763 height 41
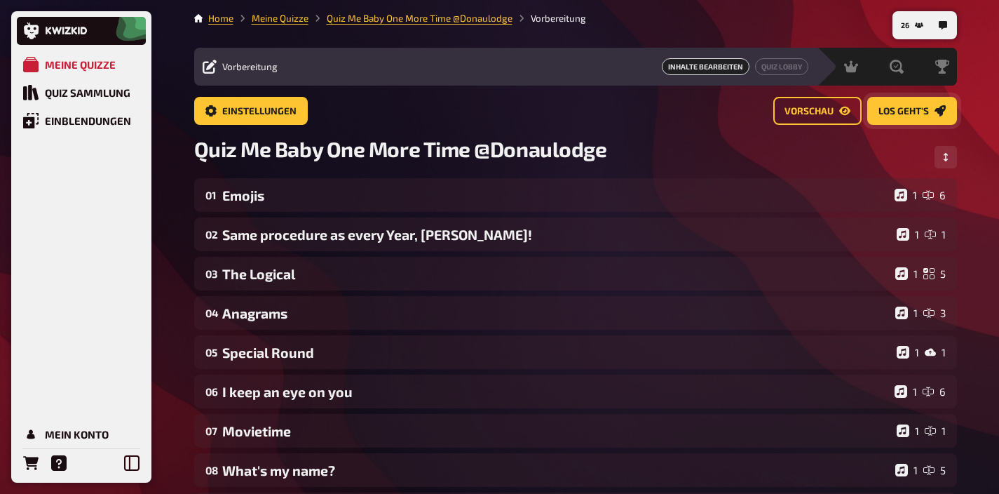
click at [919, 97] on link "Los geht's" at bounding box center [913, 111] width 90 height 28
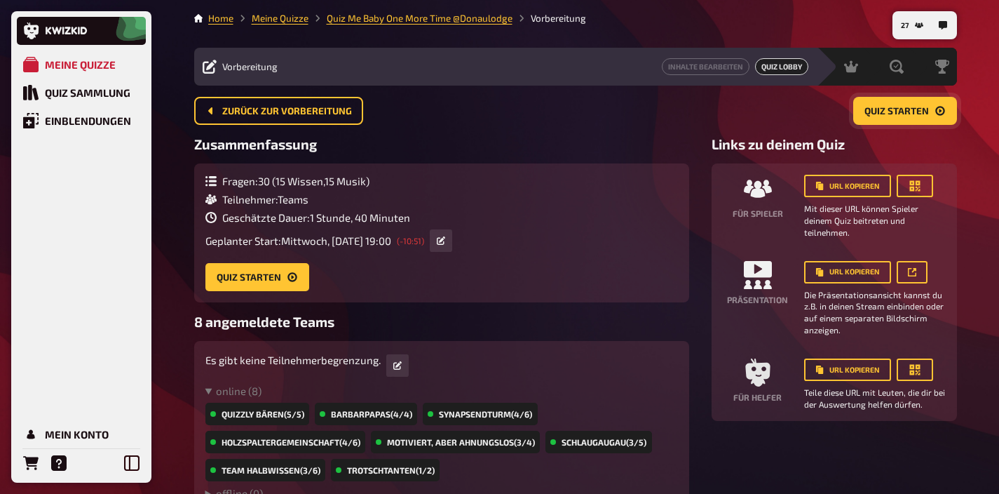
click at [882, 107] on span "Quiz starten" at bounding box center [897, 112] width 65 height 10
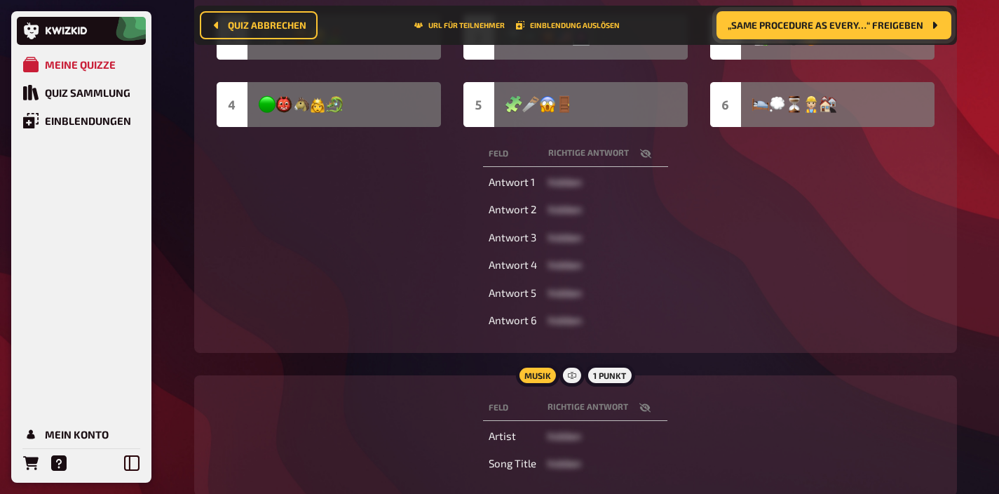
scroll to position [414, 0]
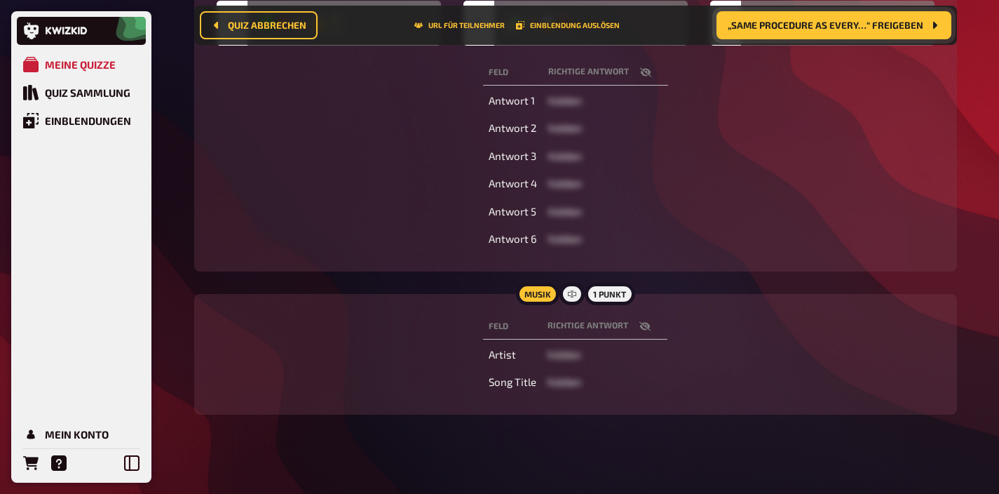
click at [644, 328] on icon "button" at bounding box center [645, 326] width 11 height 11
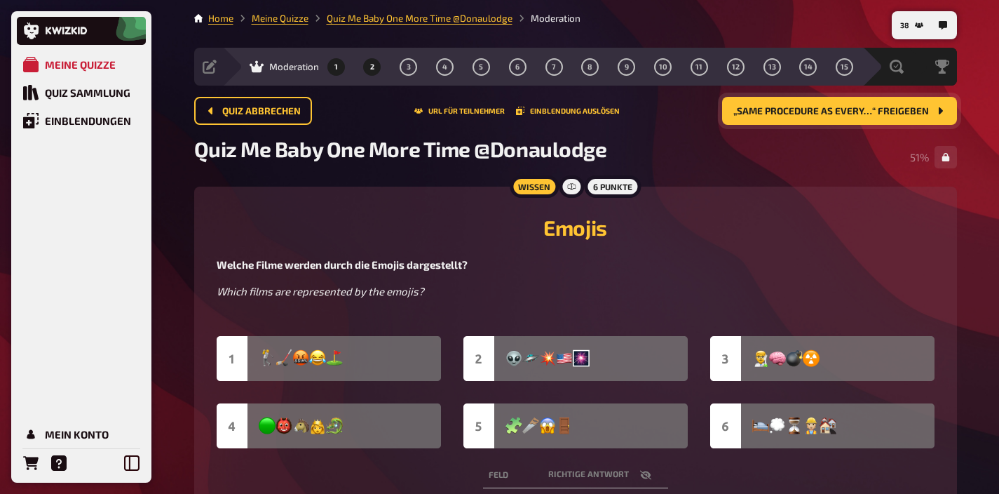
click at [368, 67] on button "2" at bounding box center [372, 66] width 22 height 22
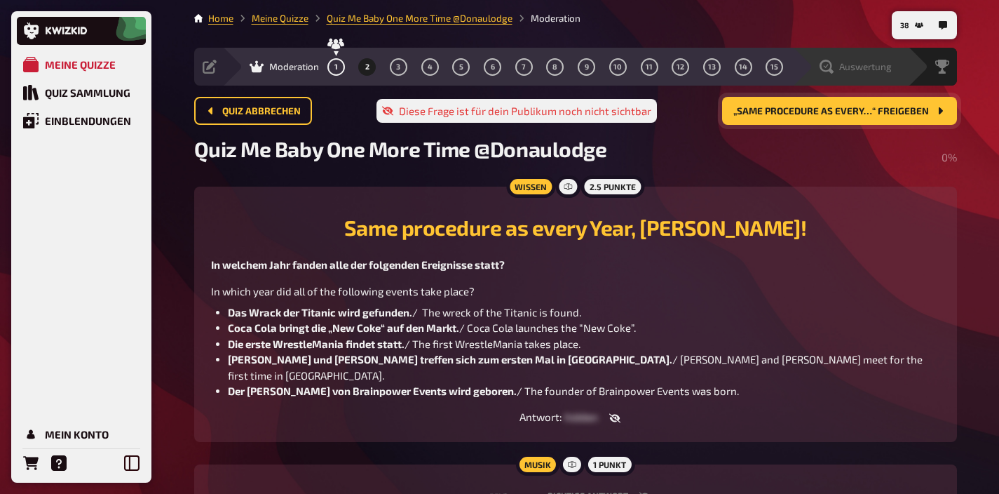
click at [869, 72] on span "Auswertung" at bounding box center [866, 66] width 53 height 11
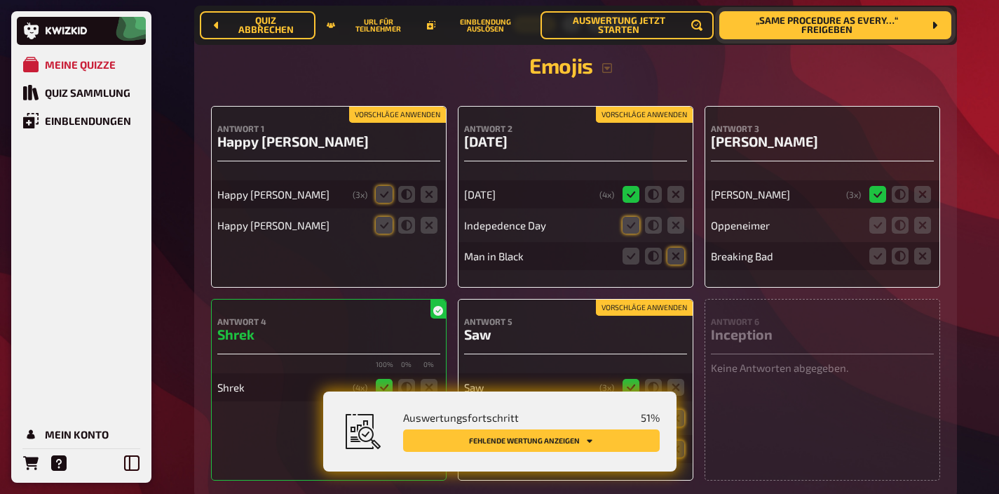
scroll to position [257, 0]
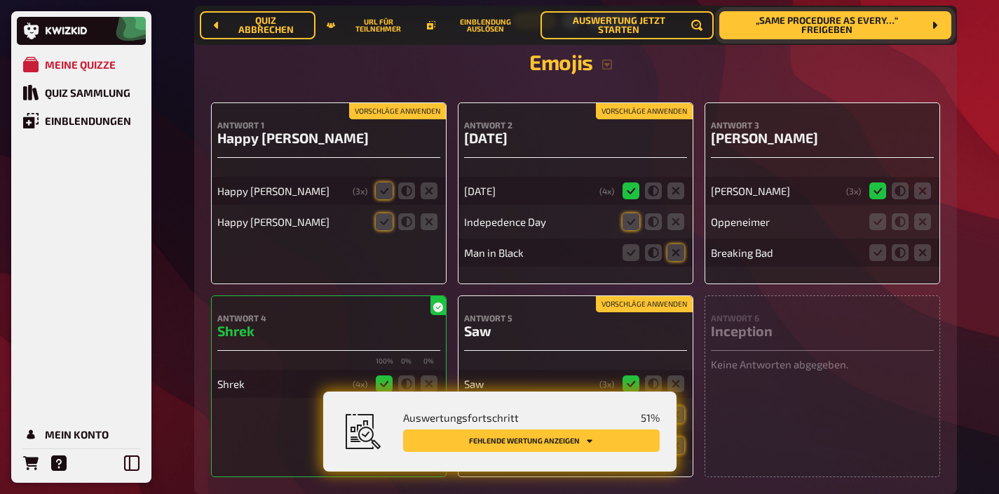
click at [415, 110] on button "Vorschläge anwenden" at bounding box center [397, 111] width 97 height 15
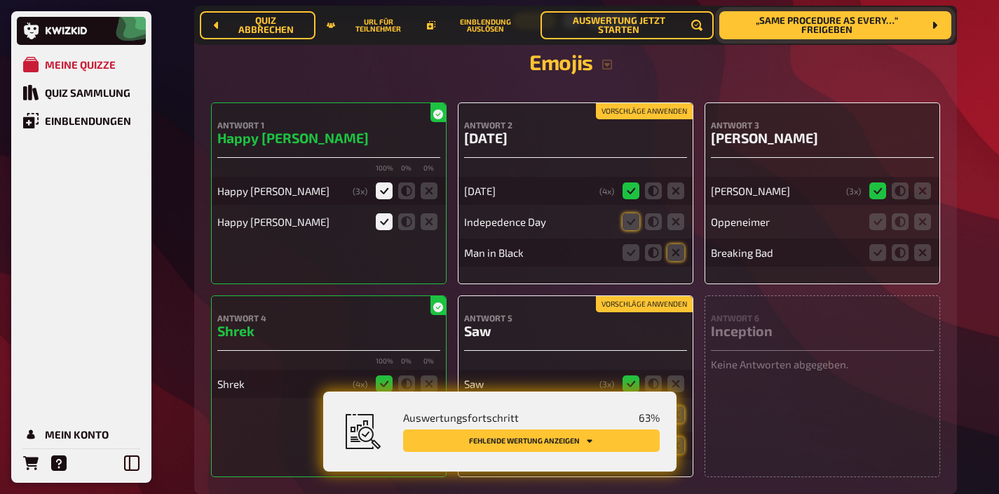
click at [608, 107] on button "Vorschläge anwenden" at bounding box center [644, 111] width 97 height 15
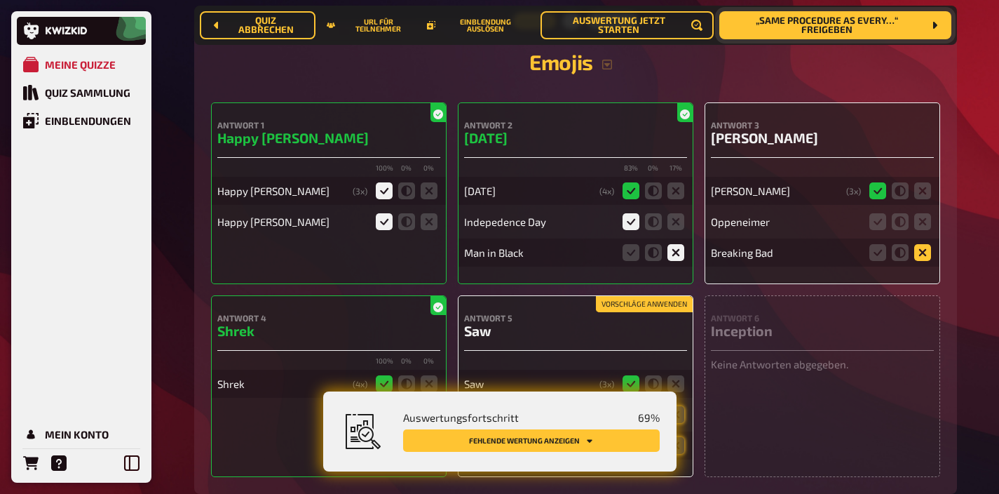
click at [924, 256] on icon at bounding box center [923, 252] width 17 height 17
click at [0, 0] on input "radio" at bounding box center [0, 0] width 0 height 0
click at [883, 226] on icon at bounding box center [878, 221] width 17 height 17
click at [0, 0] on input "radio" at bounding box center [0, 0] width 0 height 0
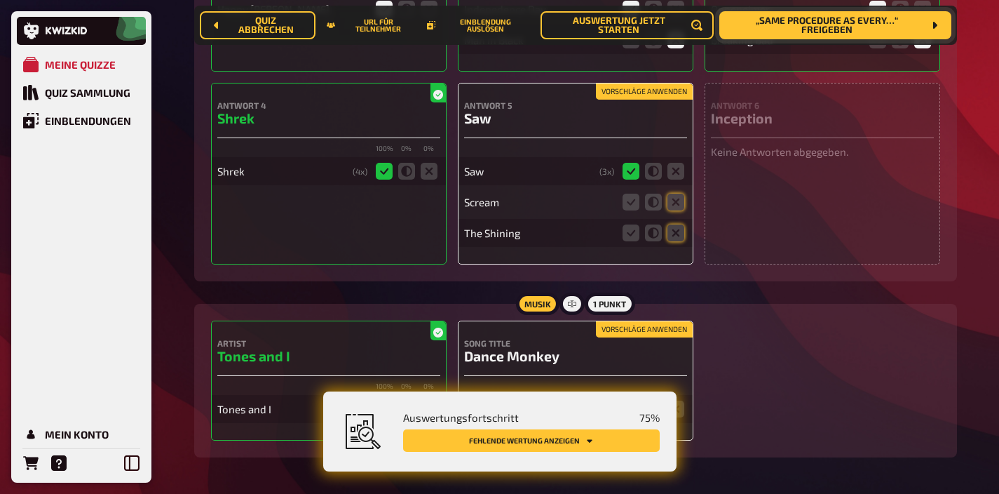
scroll to position [468, 0]
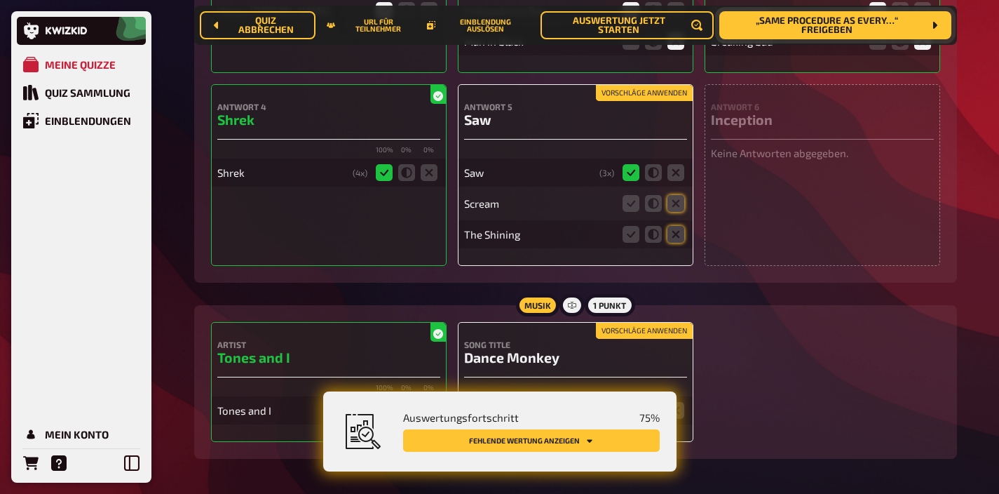
click at [679, 97] on button "Vorschläge anwenden" at bounding box center [644, 93] width 97 height 15
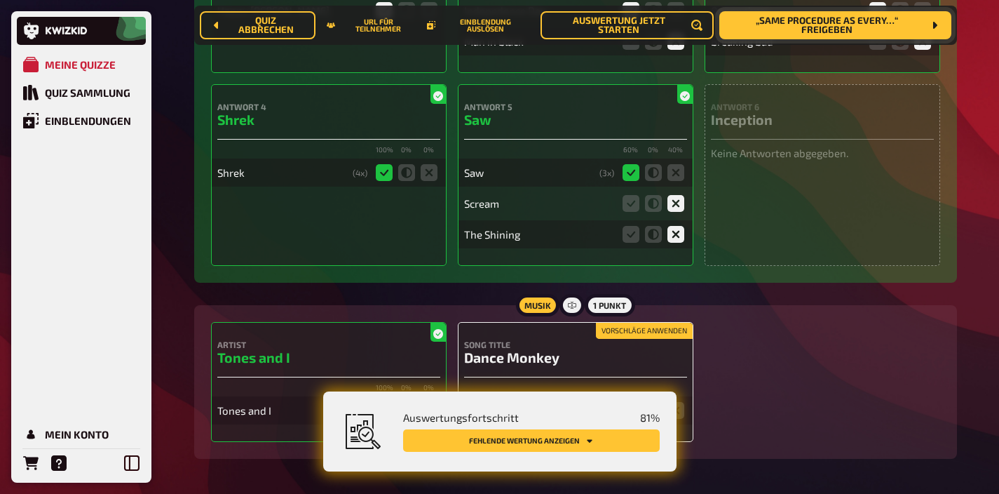
scroll to position [525, 0]
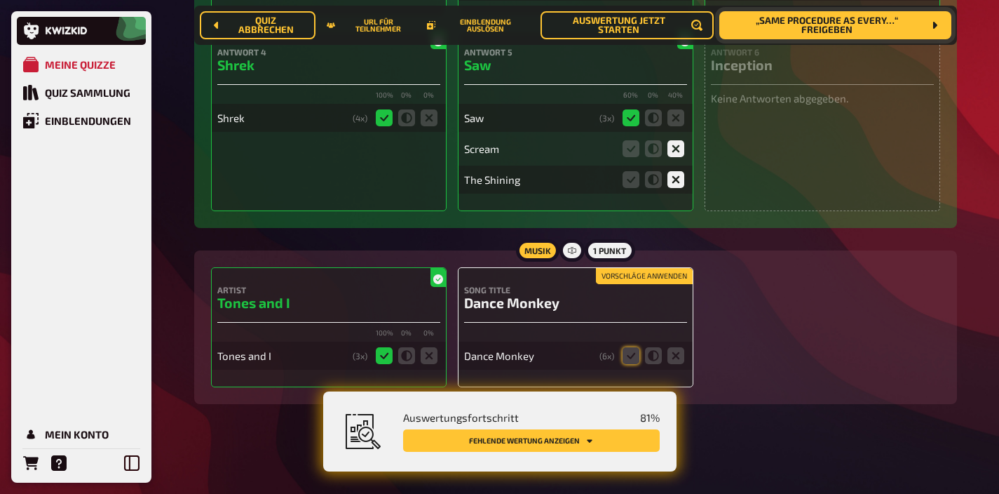
click at [624, 274] on button "Vorschläge anwenden" at bounding box center [644, 276] width 97 height 15
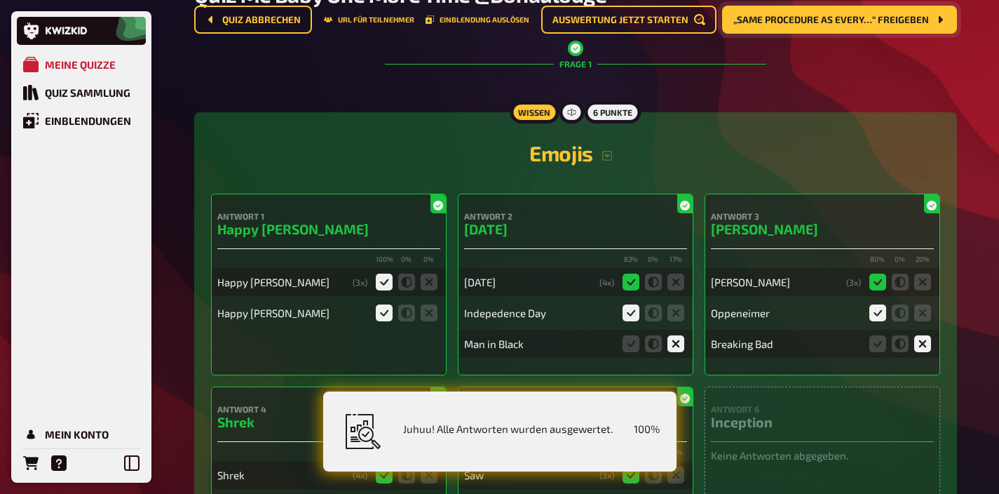
scroll to position [0, 0]
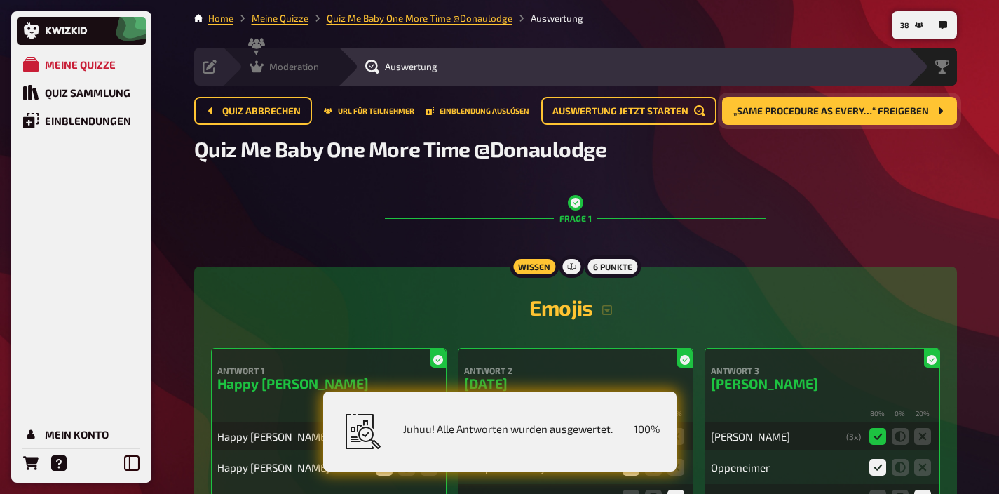
click at [273, 73] on div "Moderation" at bounding box center [284, 67] width 69 height 14
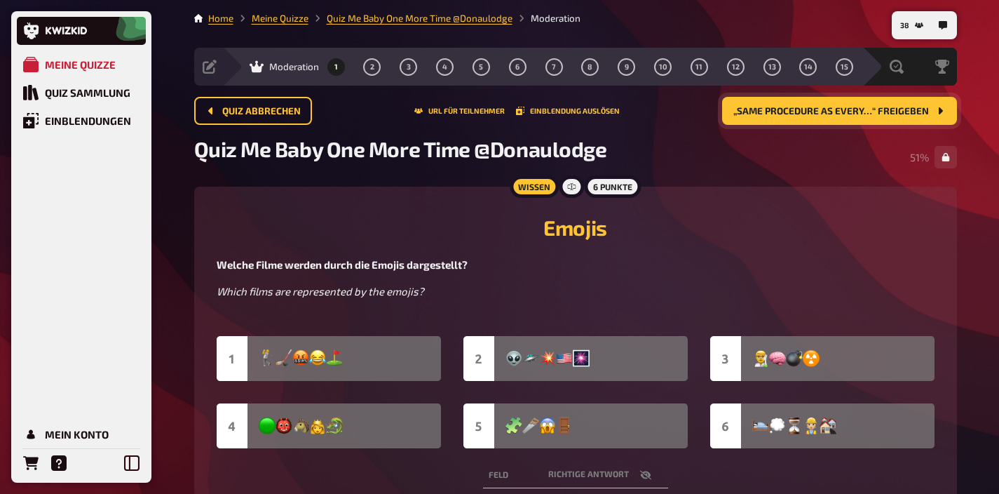
click at [786, 444] on img at bounding box center [576, 392] width 718 height 112
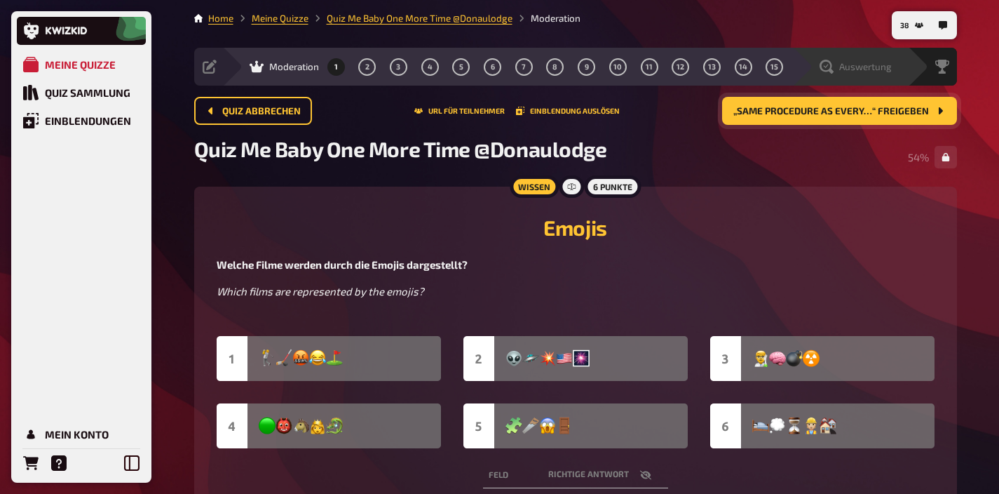
click at [870, 69] on span "Auswertung" at bounding box center [866, 66] width 53 height 11
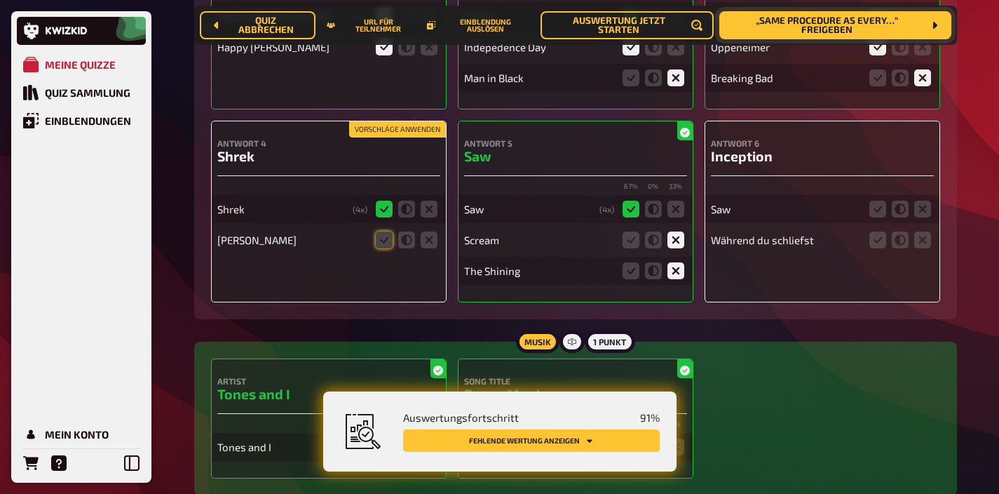
scroll to position [427, 0]
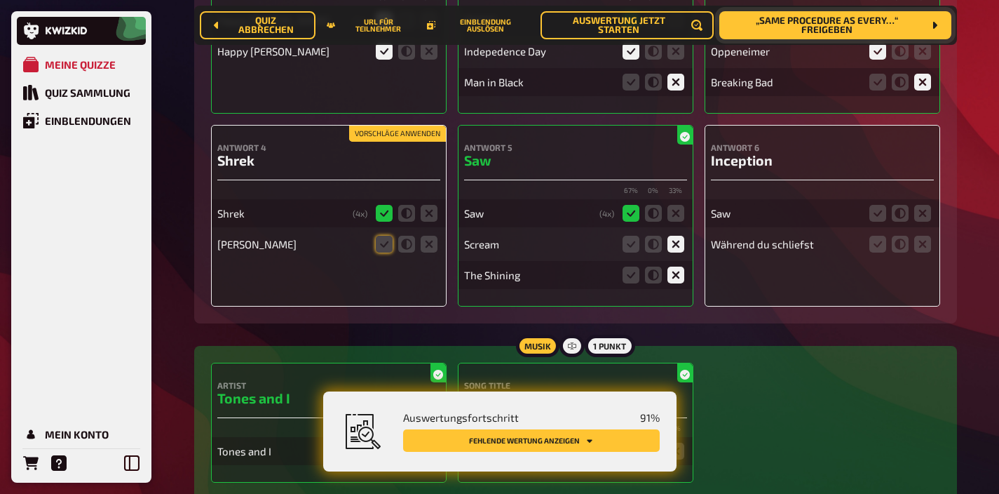
click at [407, 137] on button "Vorschläge anwenden" at bounding box center [397, 133] width 97 height 15
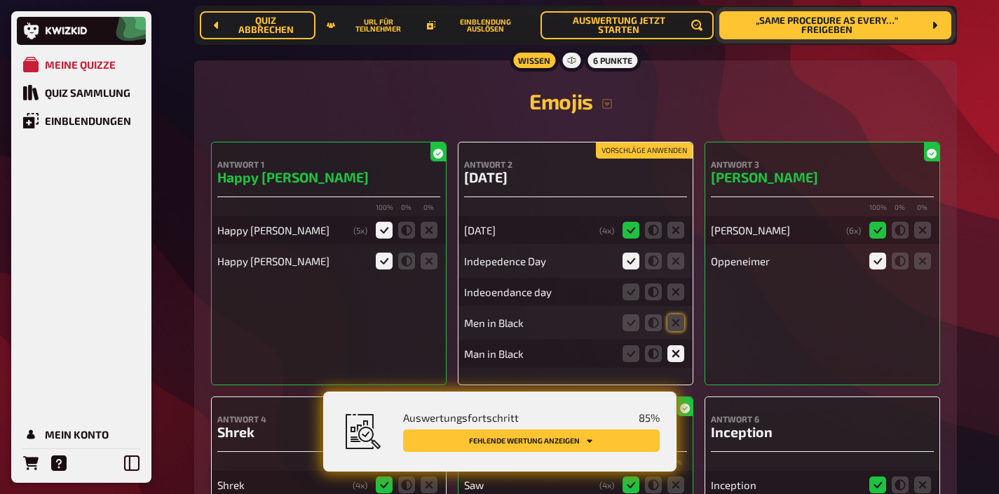
scroll to position [260, 0]
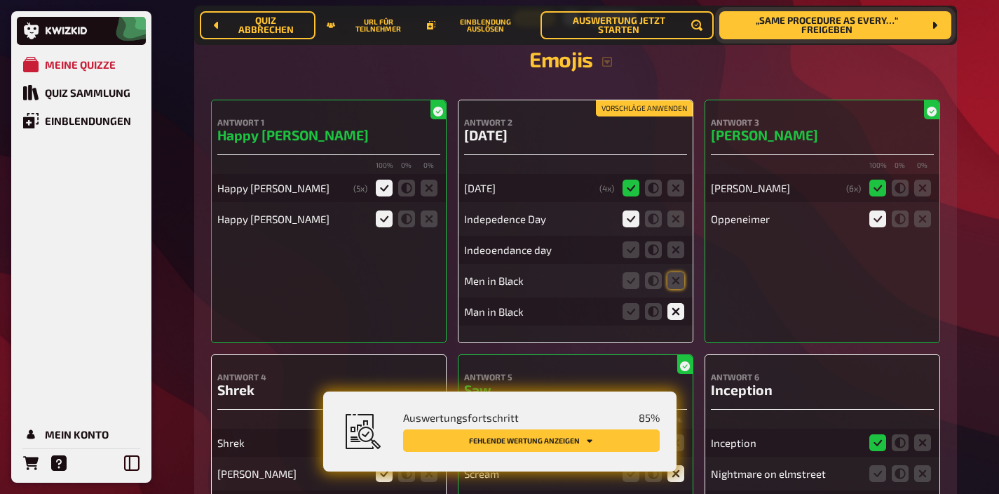
click at [651, 106] on button "Vorschläge anwenden" at bounding box center [644, 108] width 97 height 15
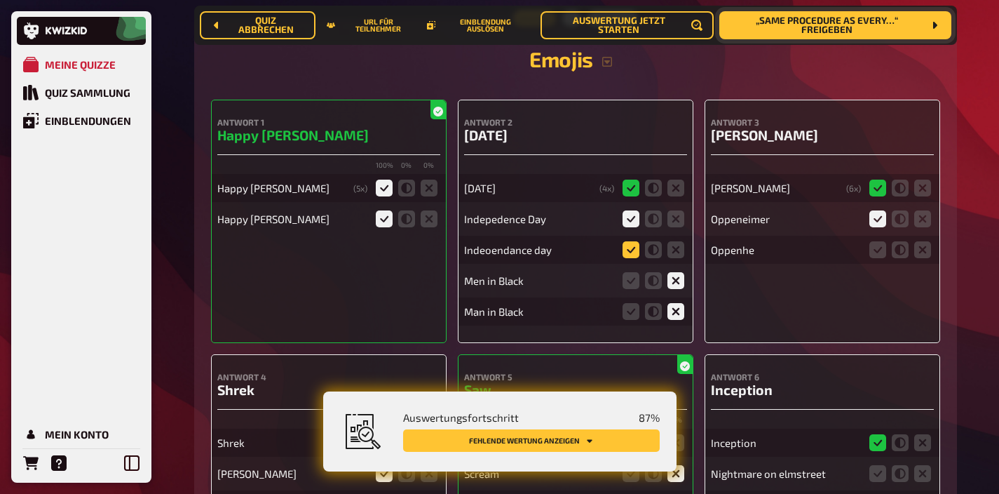
click at [633, 254] on icon at bounding box center [631, 249] width 17 height 17
click at [0, 0] on input "radio" at bounding box center [0, 0] width 0 height 0
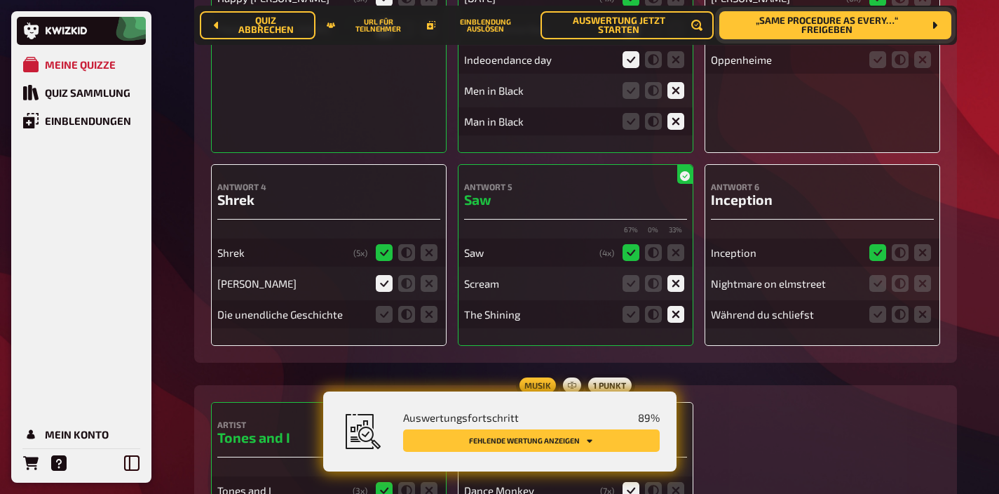
scroll to position [463, 0]
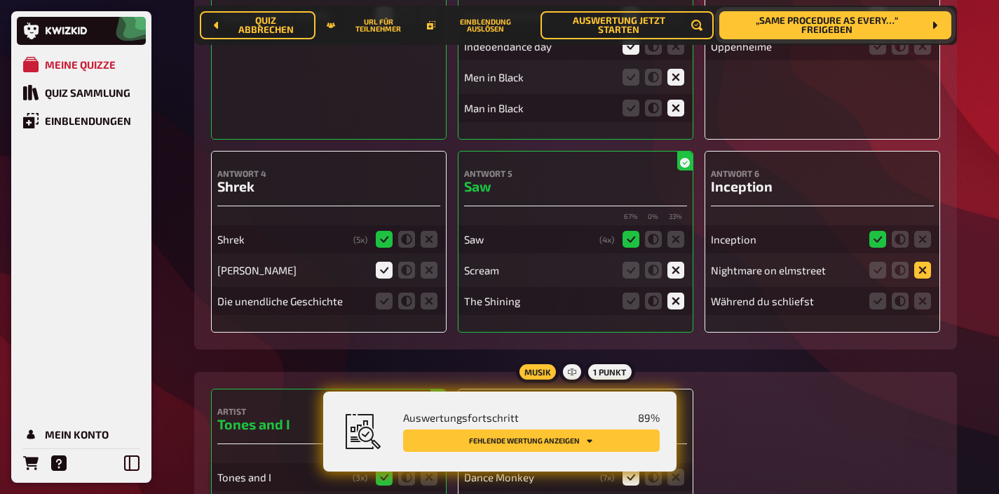
click at [916, 278] on icon at bounding box center [923, 270] width 17 height 17
click at [0, 0] on input "radio" at bounding box center [0, 0] width 0 height 0
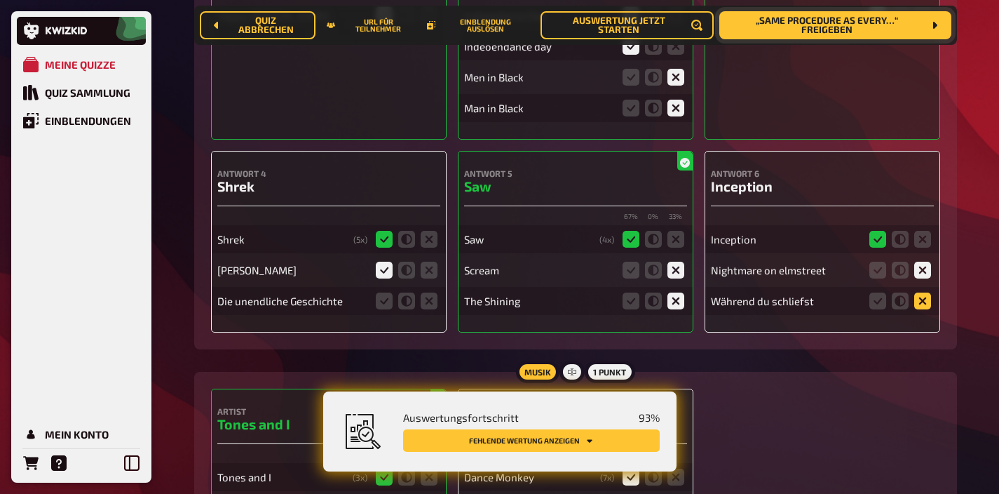
click at [918, 296] on icon at bounding box center [923, 300] width 17 height 17
click at [0, 0] on input "radio" at bounding box center [0, 0] width 0 height 0
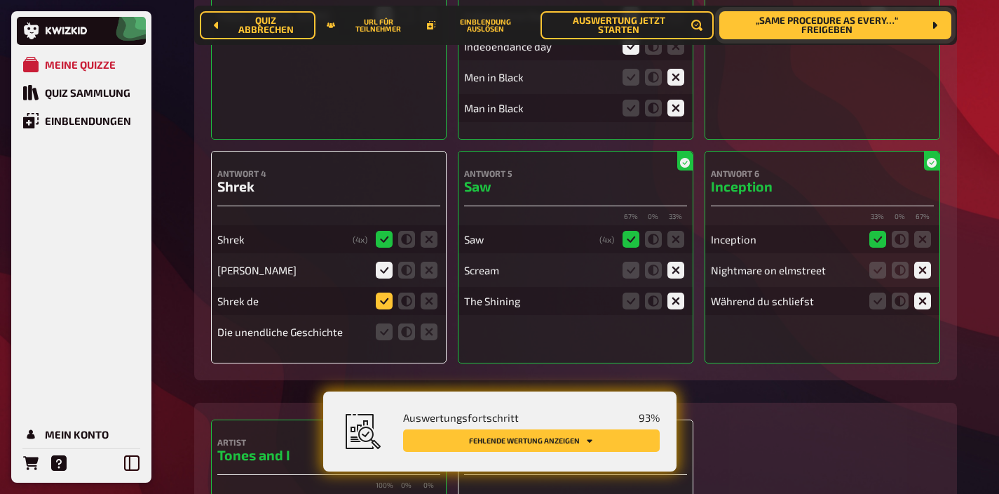
click at [388, 302] on icon at bounding box center [384, 300] width 17 height 17
click at [0, 0] on input "radio" at bounding box center [0, 0] width 0 height 0
click at [422, 335] on icon at bounding box center [429, 331] width 17 height 17
click at [0, 0] on input "radio" at bounding box center [0, 0] width 0 height 0
click at [382, 304] on icon at bounding box center [384, 300] width 17 height 17
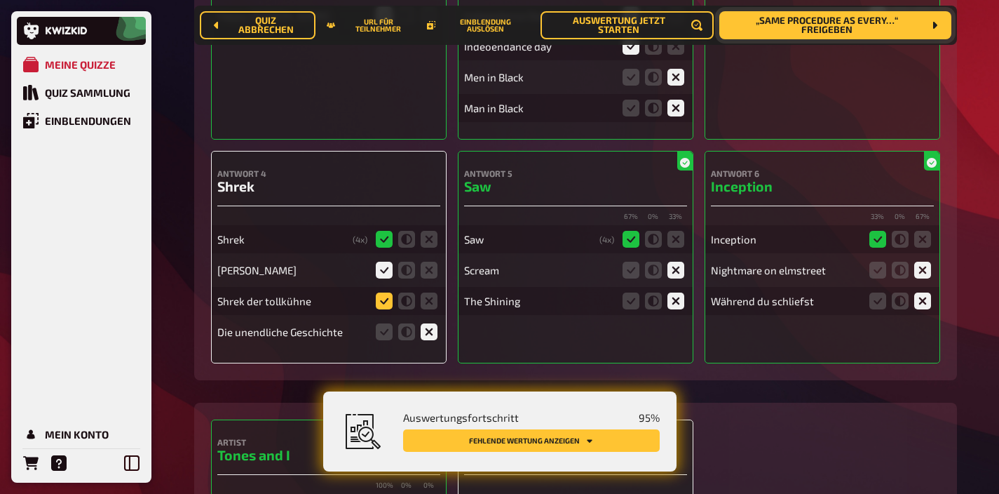
click at [0, 0] on input "radio" at bounding box center [0, 0] width 0 height 0
click at [382, 304] on icon at bounding box center [384, 300] width 17 height 17
click at [0, 0] on input "radio" at bounding box center [0, 0] width 0 height 0
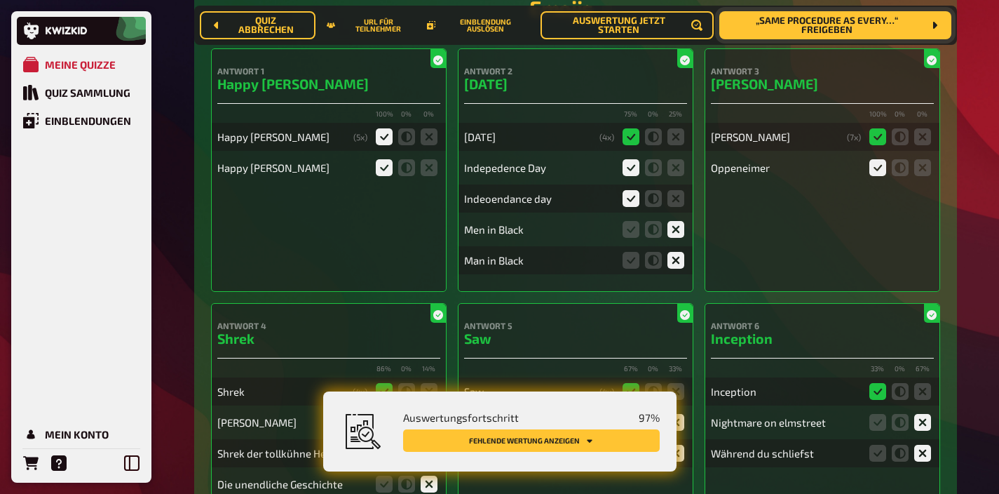
scroll to position [649, 0]
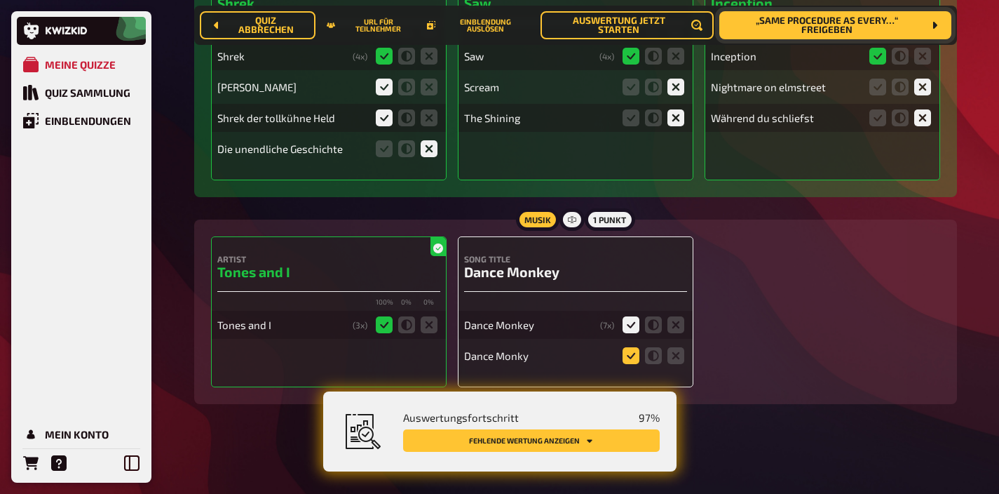
click at [628, 356] on icon at bounding box center [631, 355] width 17 height 17
click at [0, 0] on input "radio" at bounding box center [0, 0] width 0 height 0
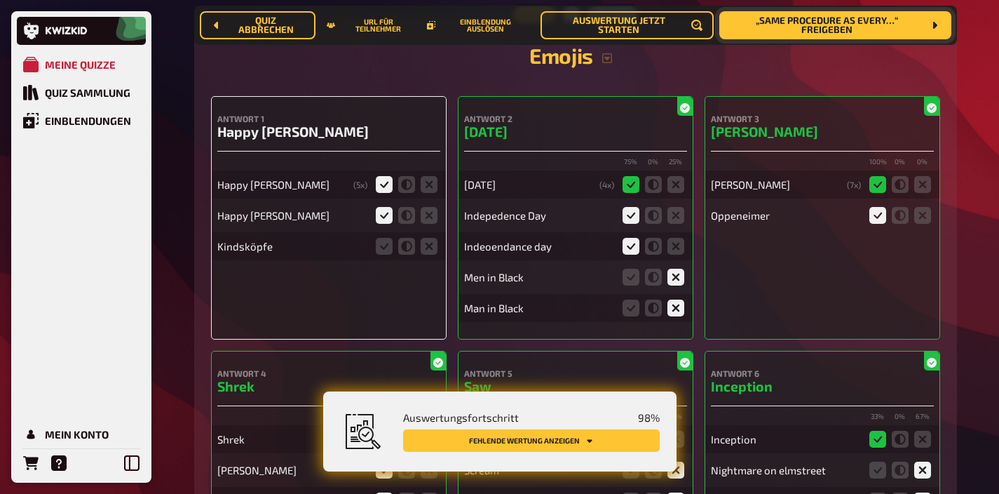
scroll to position [295, 0]
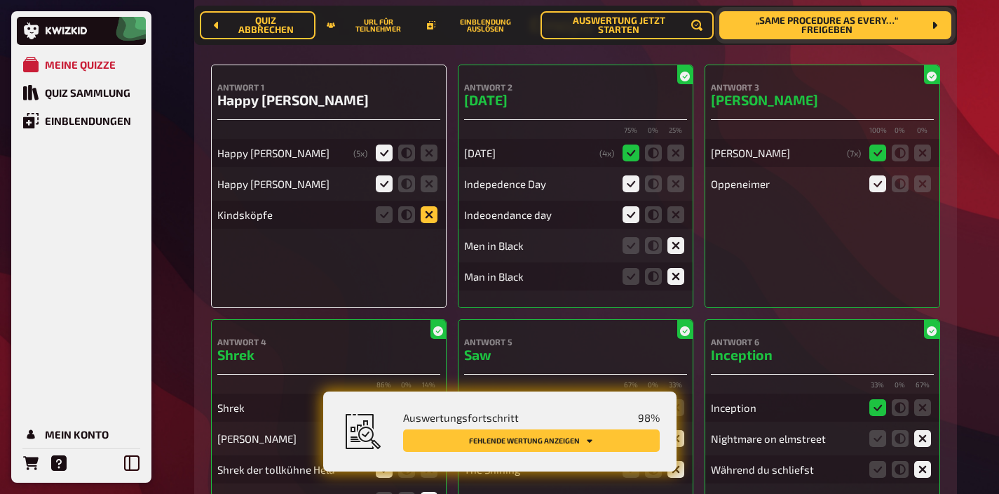
click at [425, 212] on icon at bounding box center [429, 214] width 17 height 17
click at [0, 0] on input "radio" at bounding box center [0, 0] width 0 height 0
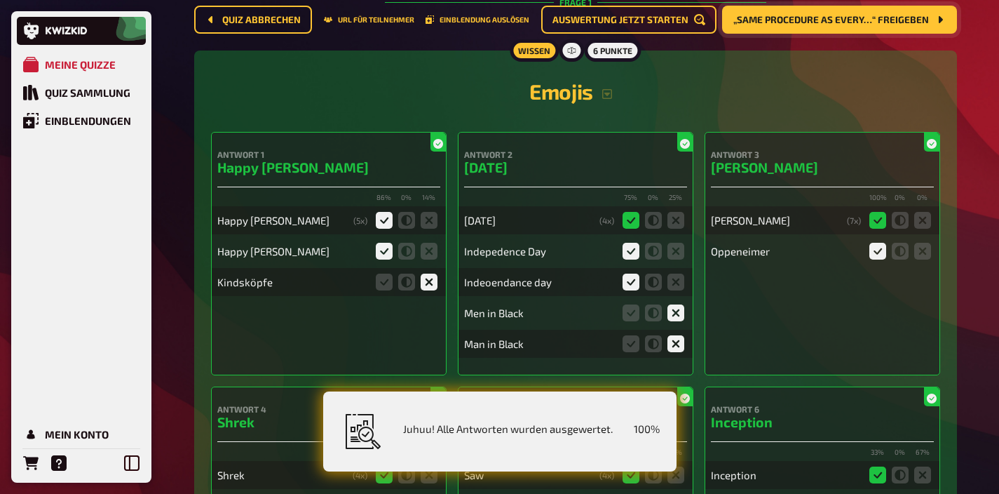
scroll to position [0, 0]
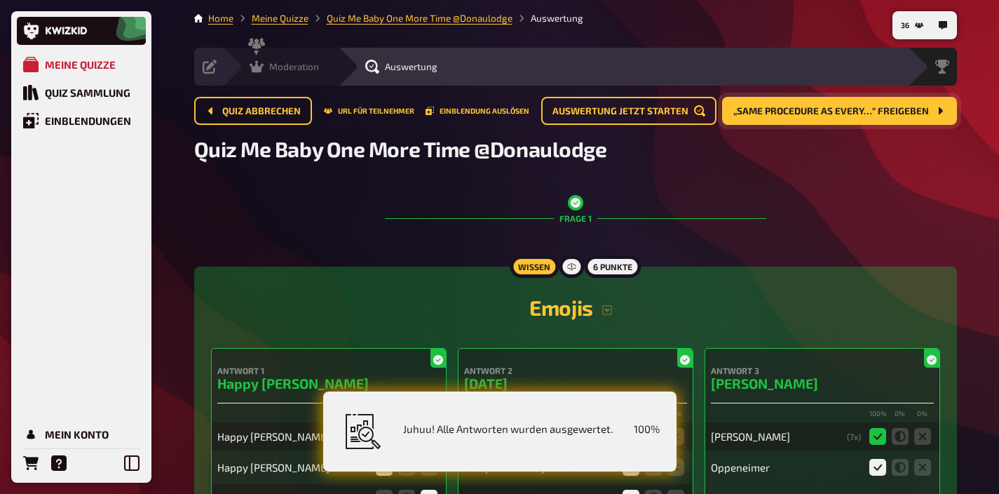
click at [265, 70] on div "Moderation" at bounding box center [284, 67] width 69 height 14
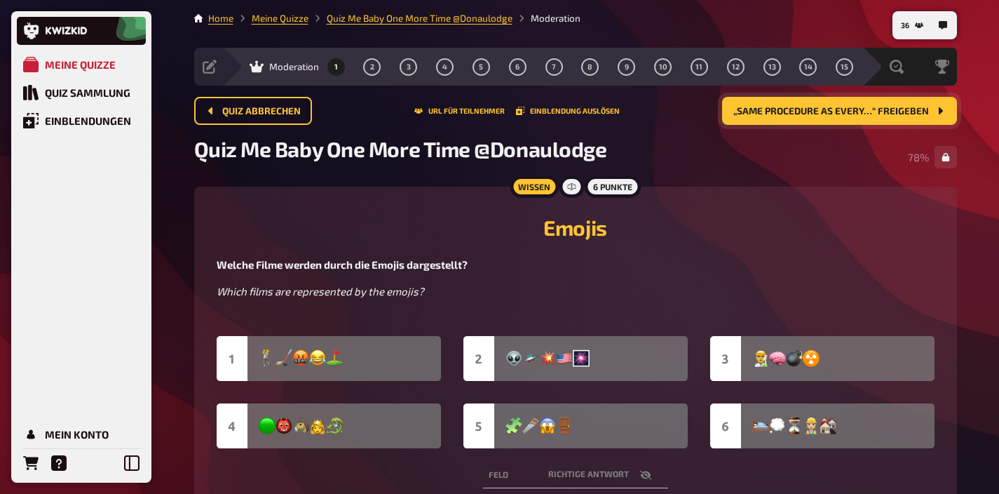
click at [802, 107] on span "„Same procedure as every…“ freigeben" at bounding box center [832, 112] width 196 height 10
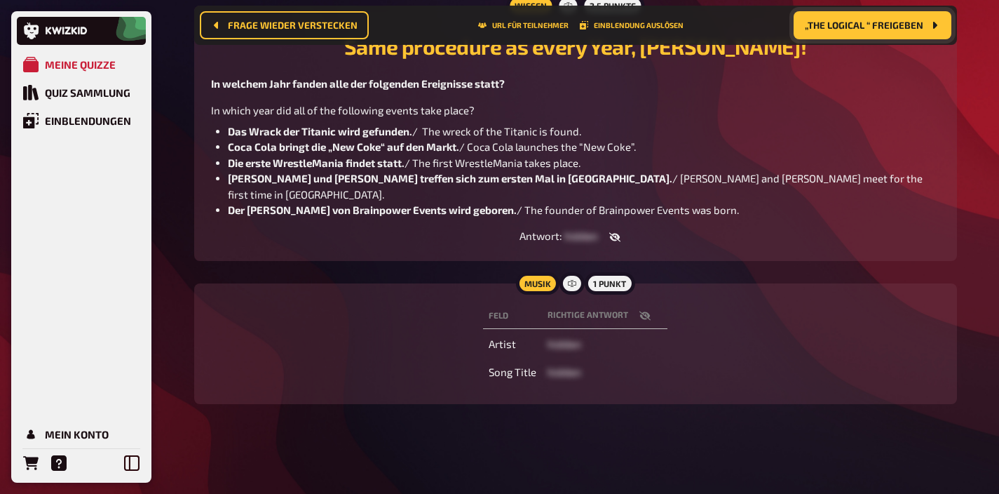
scroll to position [204, 0]
click at [642, 321] on icon "button" at bounding box center [645, 315] width 11 height 11
click at [642, 320] on icon "button" at bounding box center [645, 315] width 11 height 8
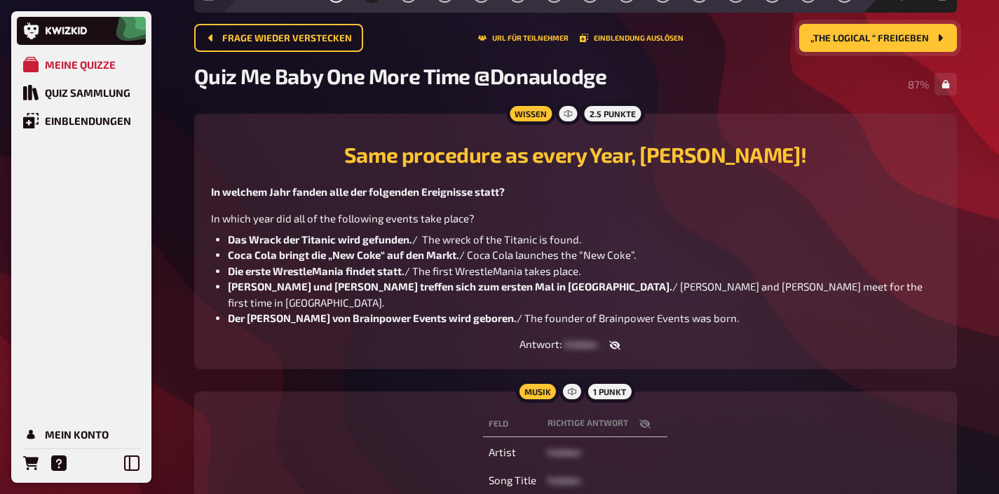
scroll to position [0, 0]
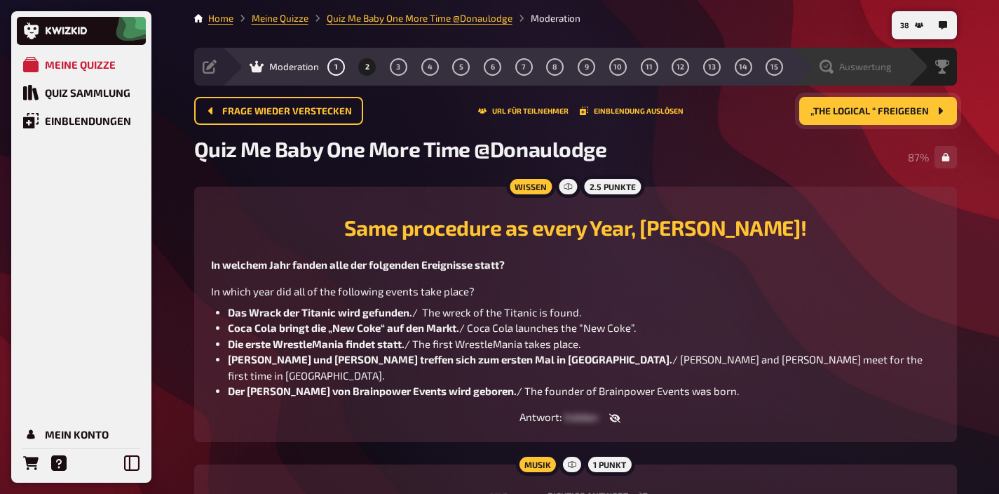
click at [874, 69] on span "Auswertung" at bounding box center [866, 66] width 53 height 11
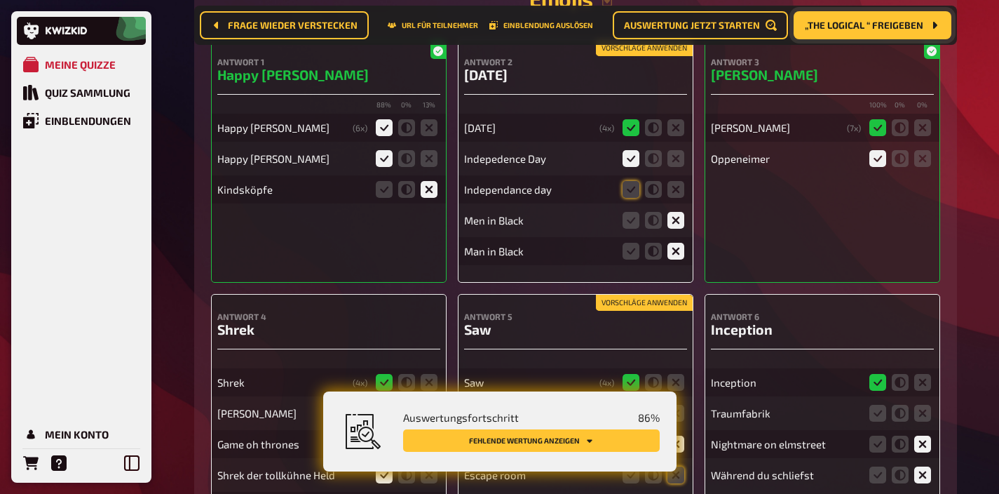
scroll to position [327, 0]
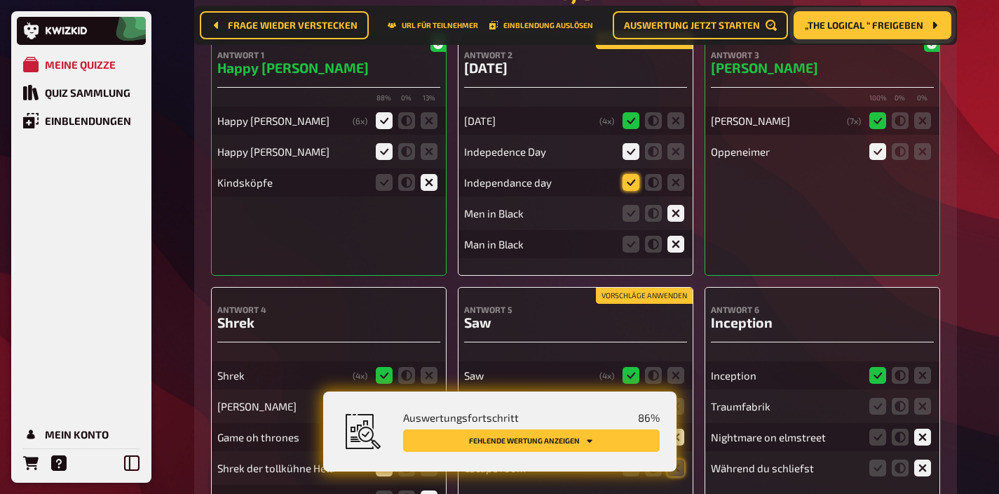
click at [626, 187] on icon at bounding box center [631, 182] width 17 height 17
click at [0, 0] on input "radio" at bounding box center [0, 0] width 0 height 0
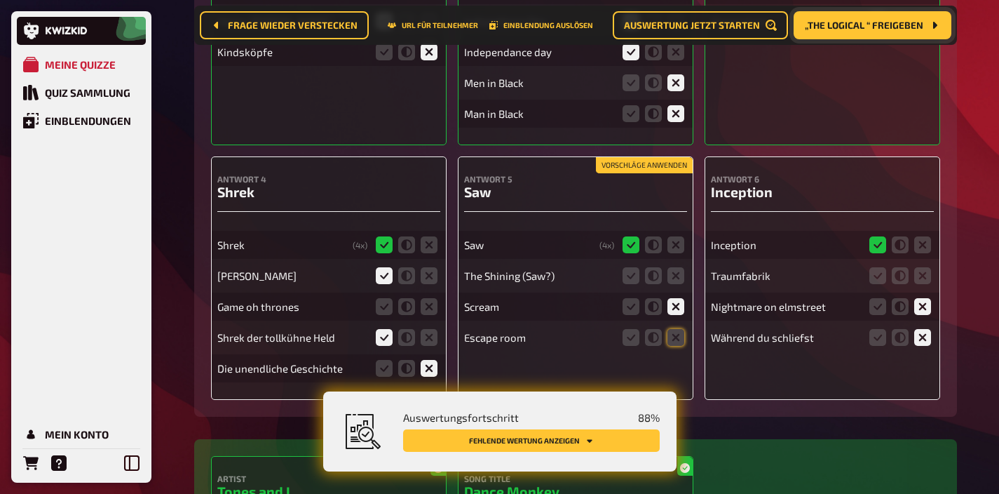
scroll to position [469, 0]
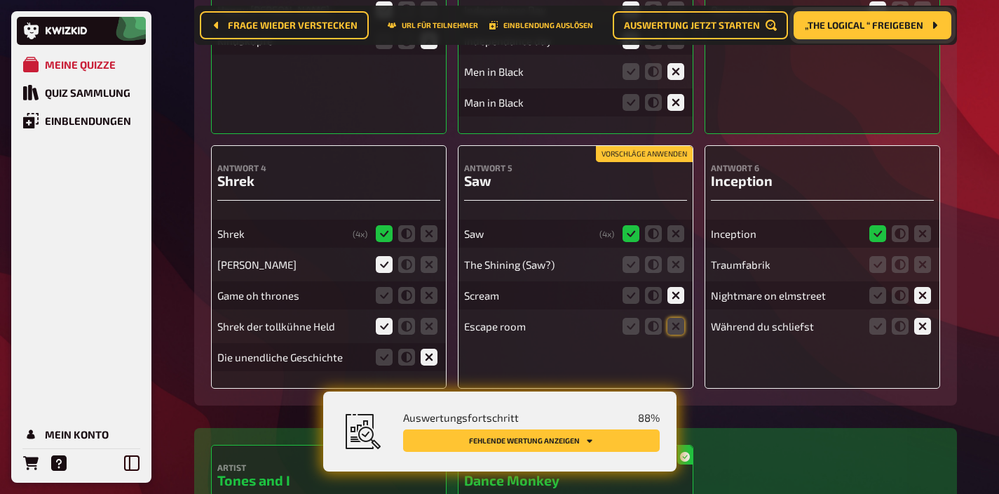
click at [642, 153] on button "Vorschläge anwenden" at bounding box center [644, 154] width 97 height 15
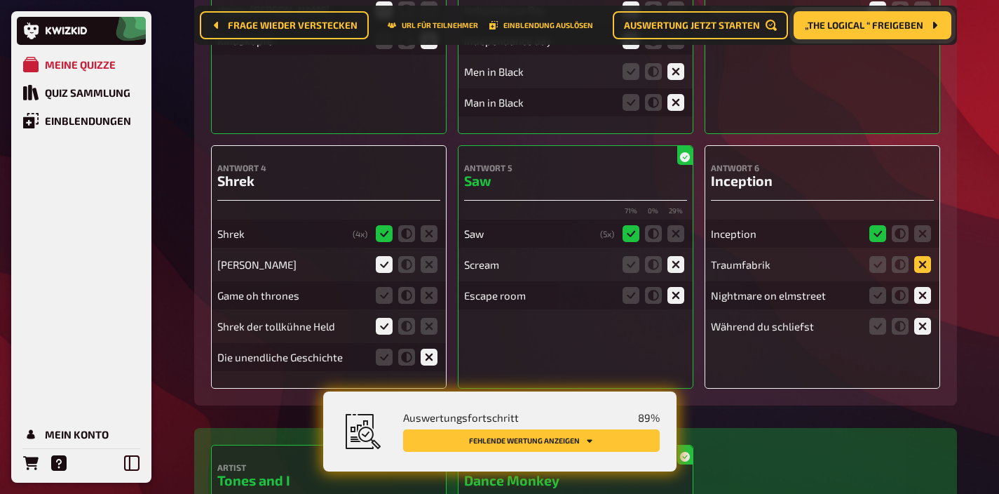
click at [924, 265] on icon at bounding box center [923, 264] width 17 height 17
click at [0, 0] on input "radio" at bounding box center [0, 0] width 0 height 0
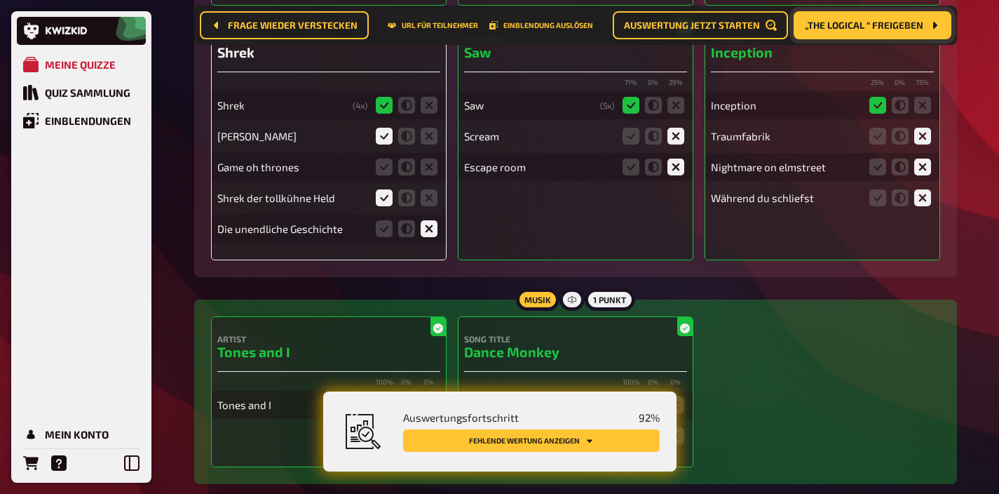
scroll to position [590, 0]
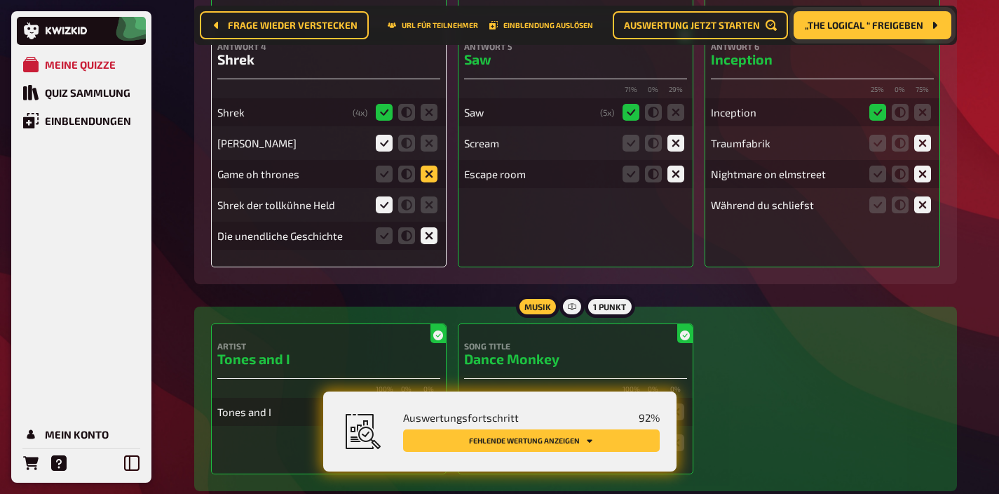
click at [426, 178] on icon at bounding box center [429, 174] width 17 height 17
click at [0, 0] on input "radio" at bounding box center [0, 0] width 0 height 0
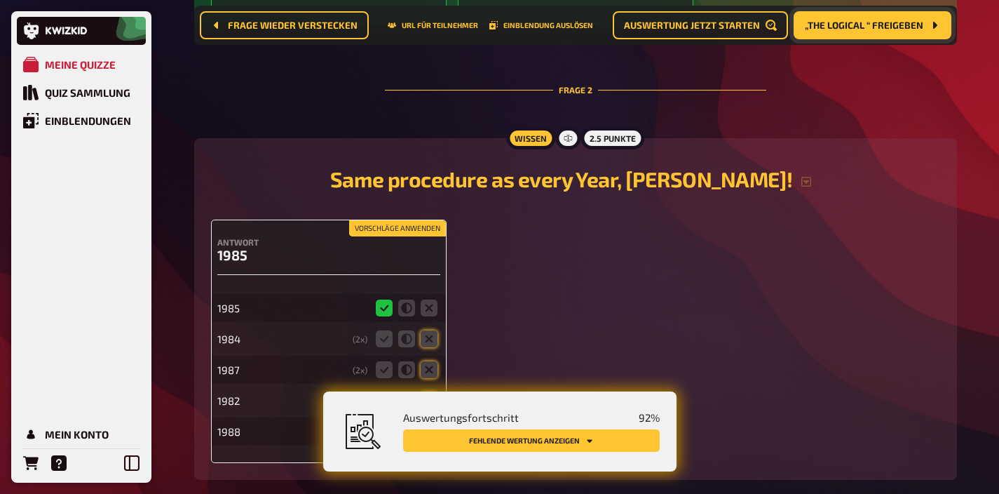
scroll to position [1147, 0]
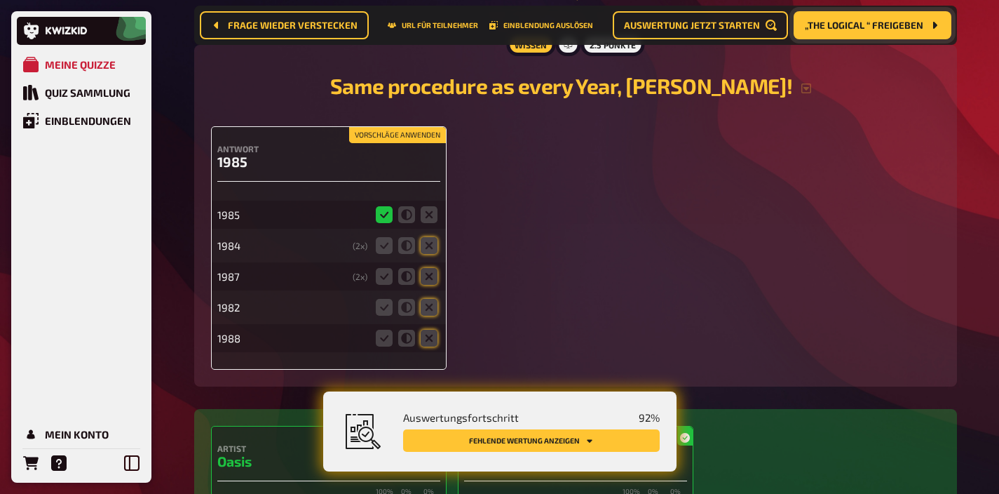
click at [423, 131] on button "Vorschläge anwenden" at bounding box center [397, 135] width 97 height 15
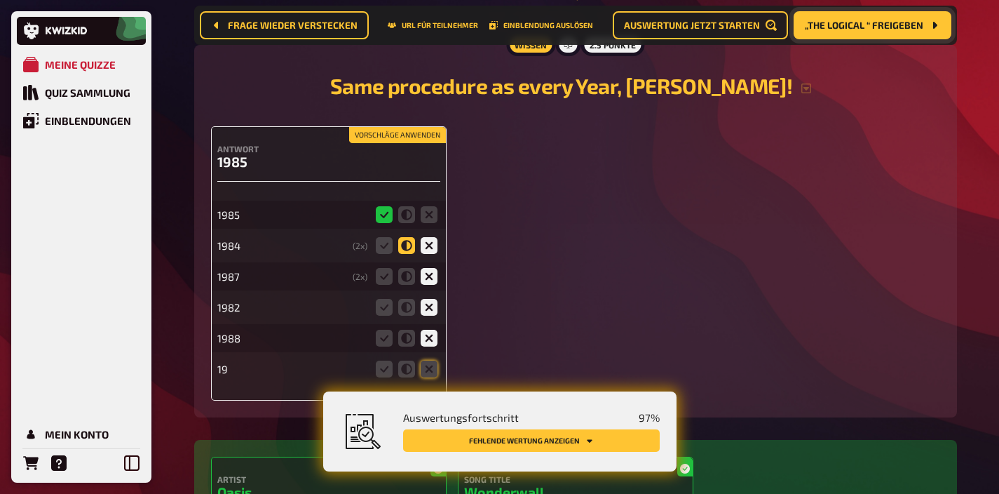
click at [411, 250] on icon at bounding box center [406, 245] width 17 height 17
click at [0, 0] on input "radio" at bounding box center [0, 0] width 0 height 0
click at [405, 247] on icon at bounding box center [406, 245] width 17 height 17
click at [0, 0] on input "radio" at bounding box center [0, 0] width 0 height 0
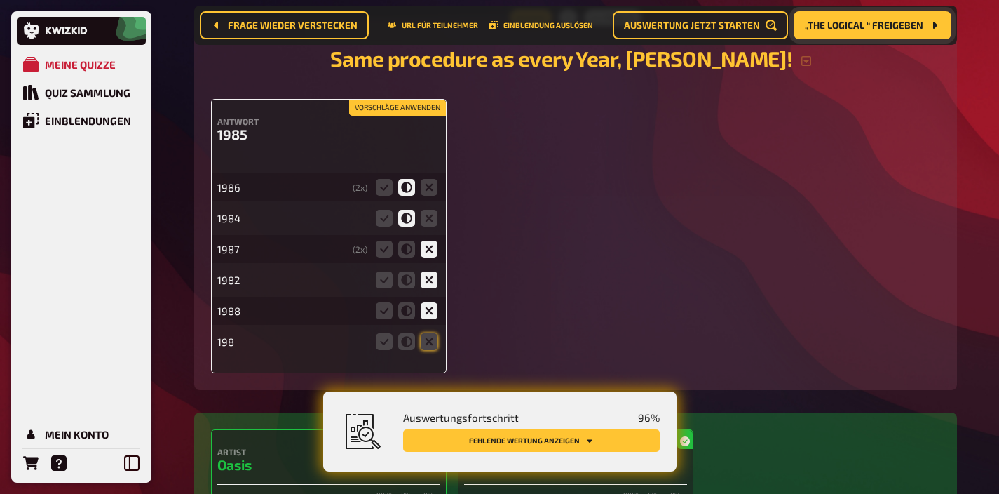
scroll to position [1194, 0]
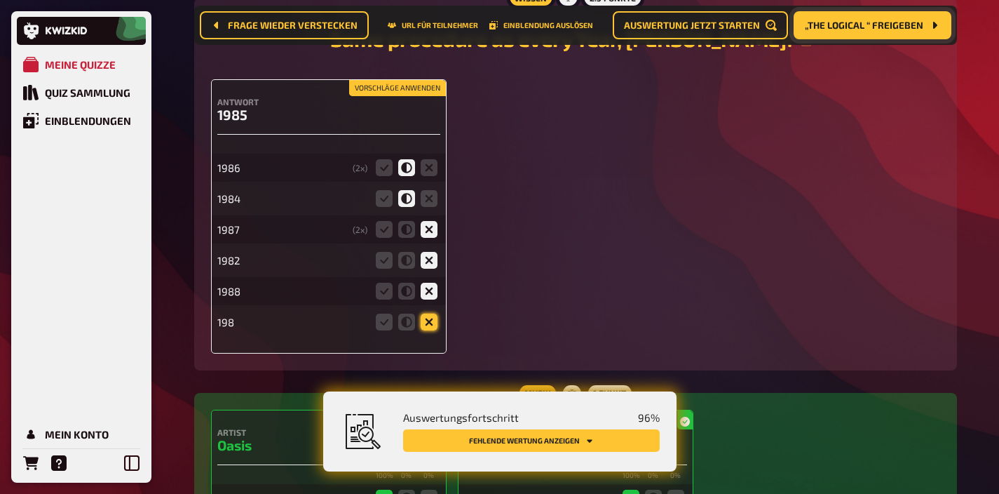
click at [433, 321] on icon at bounding box center [429, 322] width 17 height 17
click at [0, 0] on input "radio" at bounding box center [0, 0] width 0 height 0
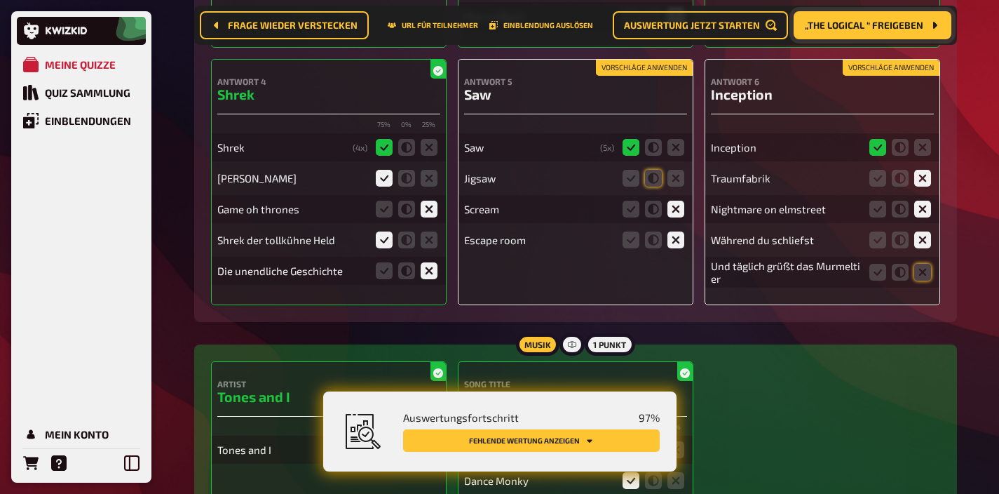
scroll to position [518, 0]
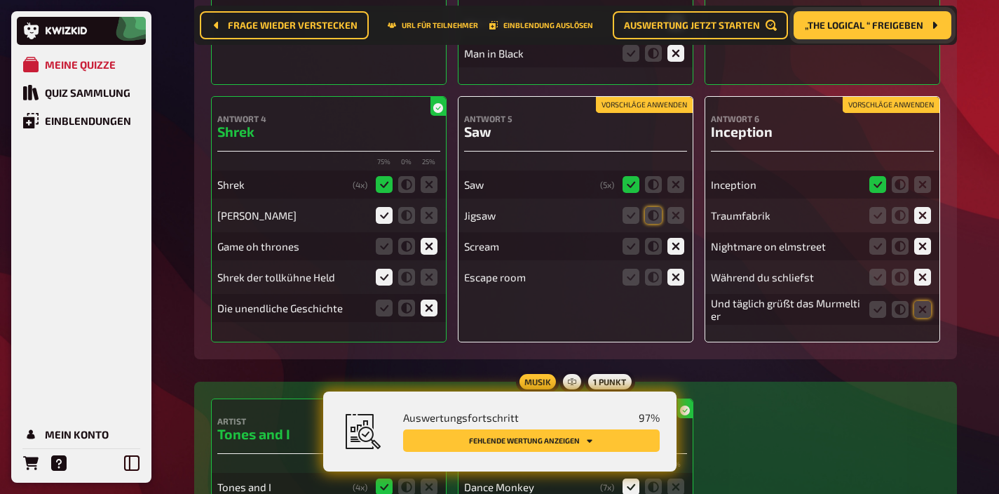
click at [621, 109] on button "Vorschläge anwenden" at bounding box center [644, 104] width 97 height 15
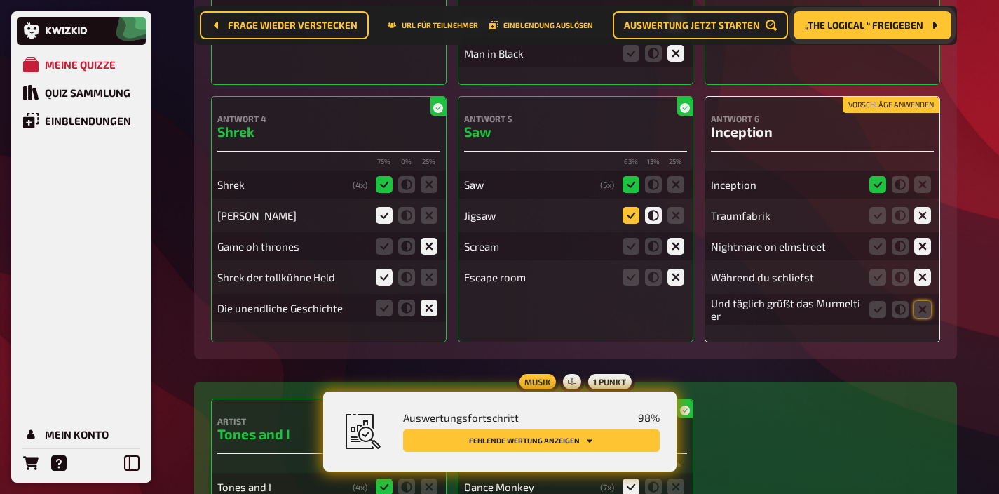
click at [631, 222] on icon at bounding box center [631, 215] width 17 height 17
click at [0, 0] on input "radio" at bounding box center [0, 0] width 0 height 0
click at [868, 107] on button "Vorschläge anwenden" at bounding box center [891, 104] width 97 height 15
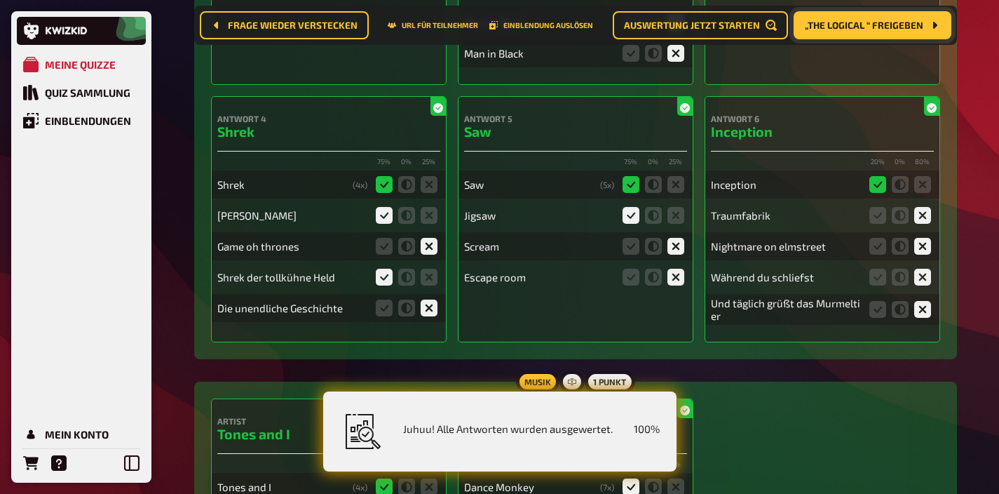
scroll to position [0, 0]
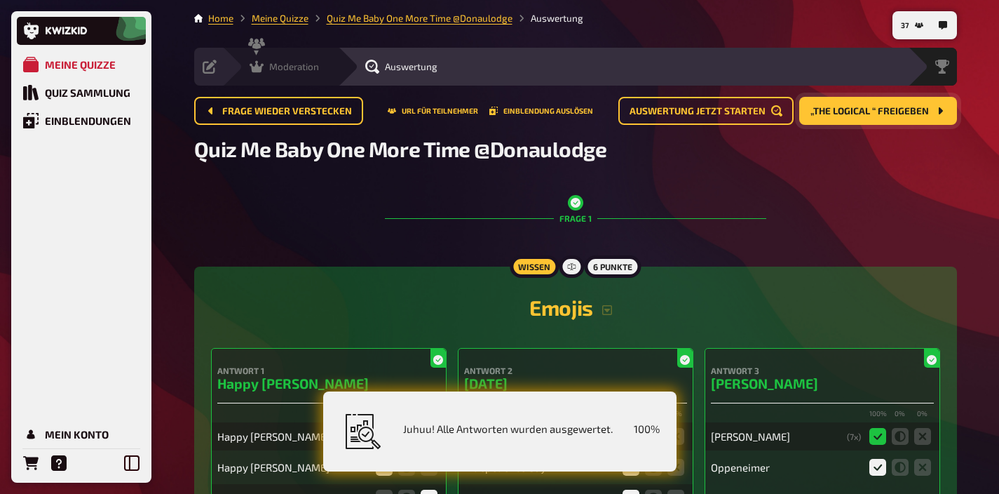
click at [257, 65] on icon at bounding box center [257, 67] width 14 height 14
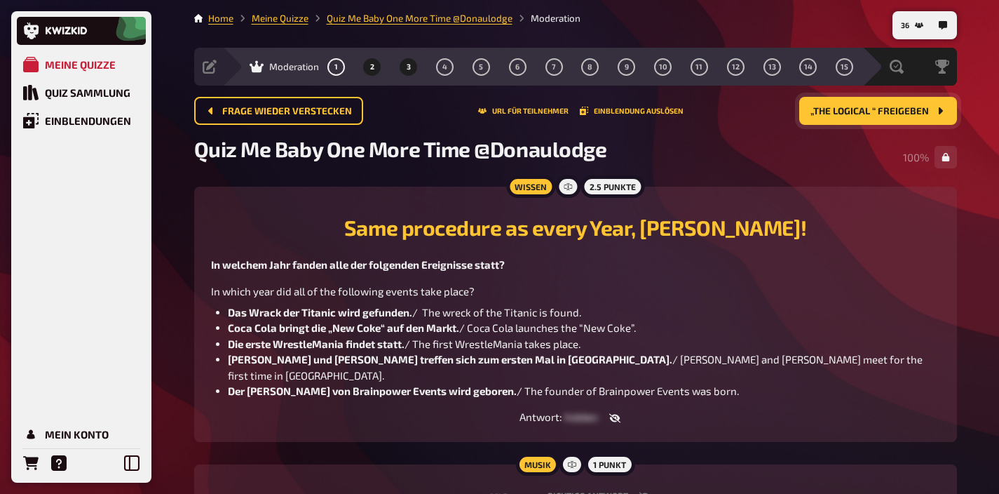
click at [410, 69] on span "3" at bounding box center [409, 67] width 4 height 8
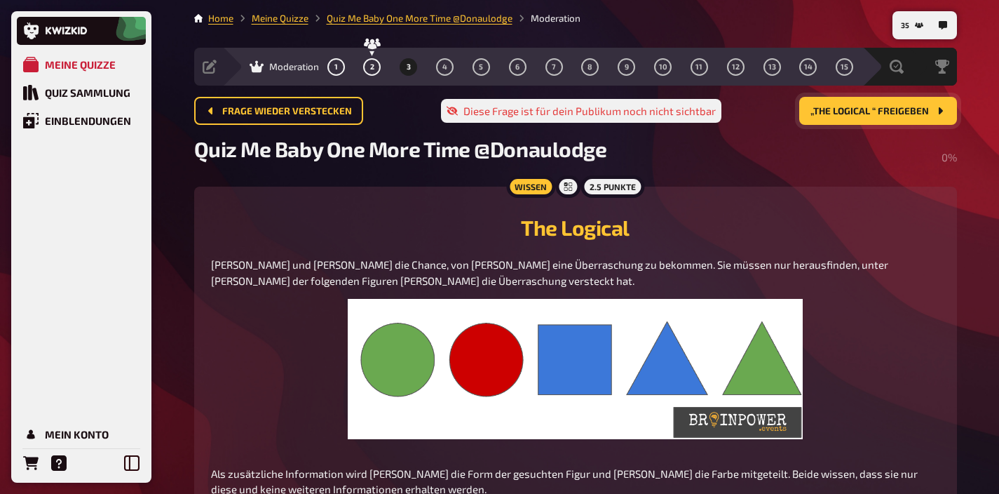
click at [850, 114] on span "„The Logical “ freigeben" at bounding box center [870, 112] width 119 height 10
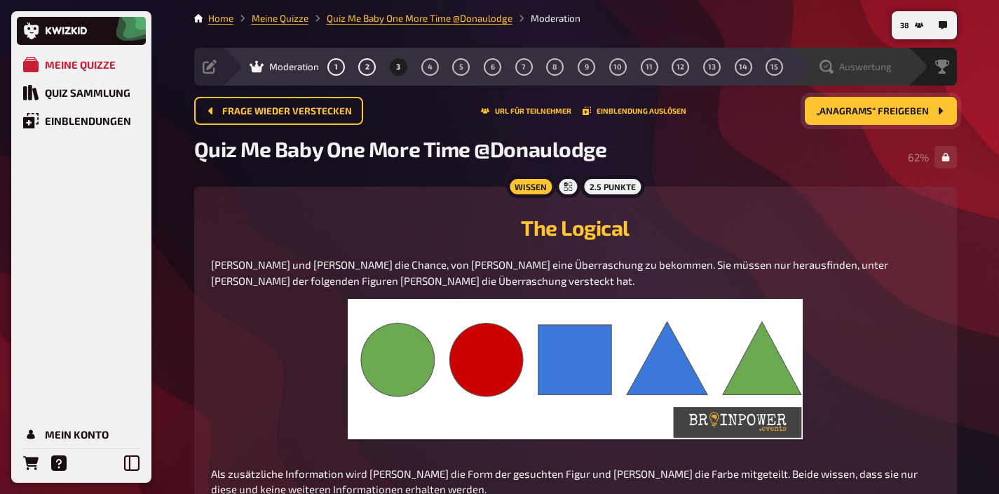
click at [881, 55] on div "Auswertung" at bounding box center [851, 67] width 116 height 38
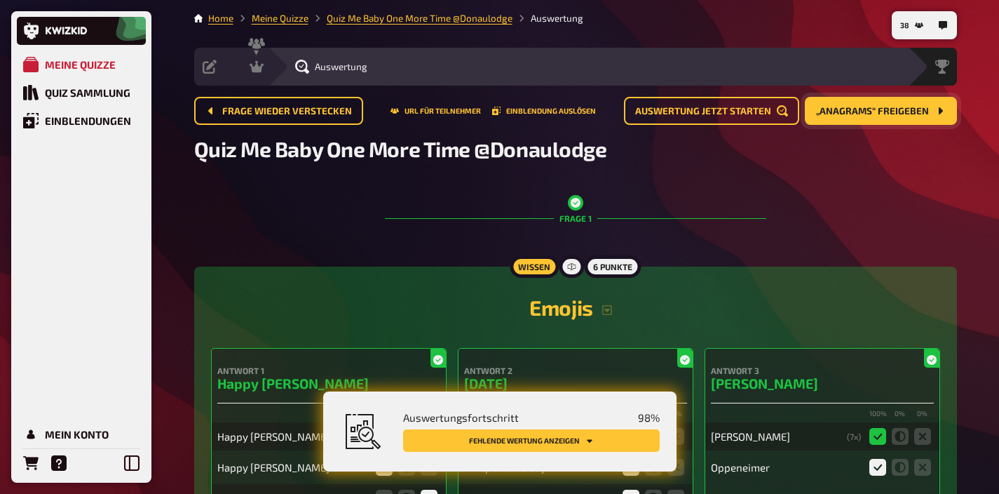
click at [605, 439] on button "Fehlende Wertung anzeigen" at bounding box center [531, 440] width 257 height 22
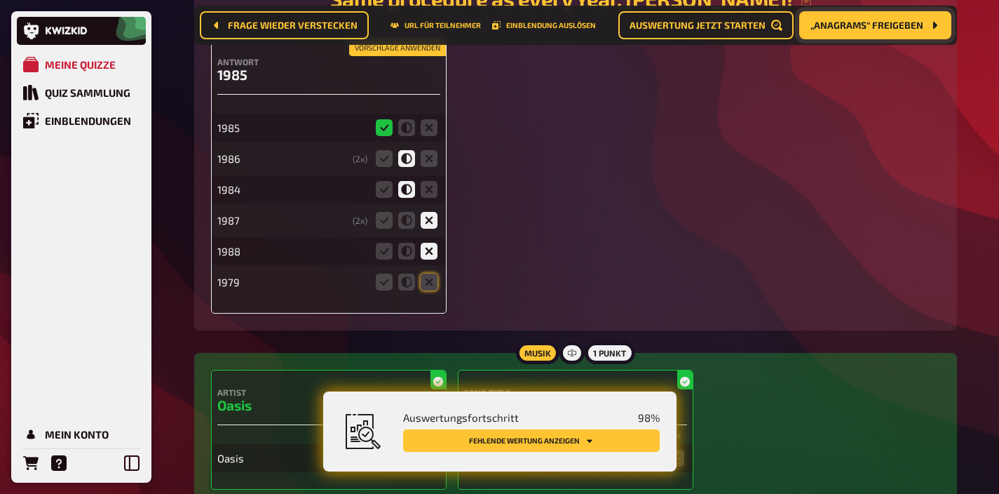
scroll to position [1239, 0]
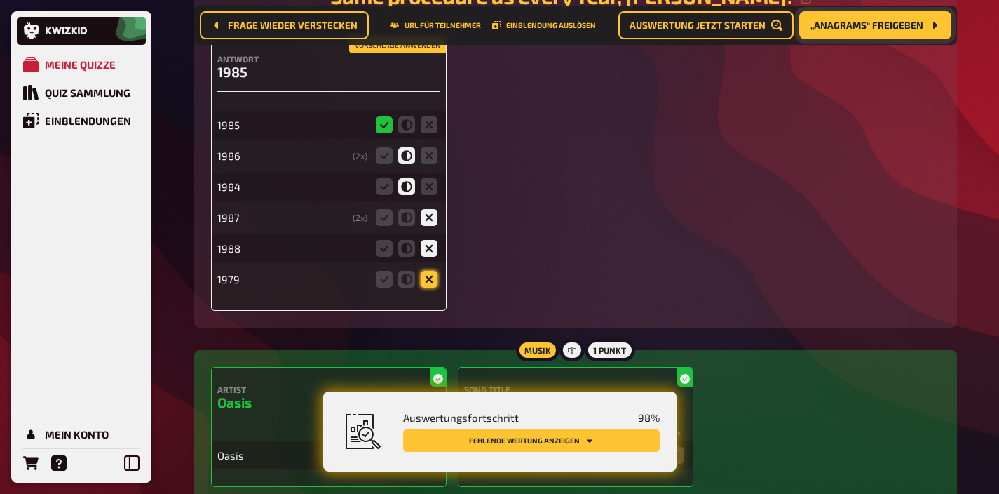
click at [433, 280] on icon at bounding box center [429, 279] width 17 height 17
click at [0, 0] on input "radio" at bounding box center [0, 0] width 0 height 0
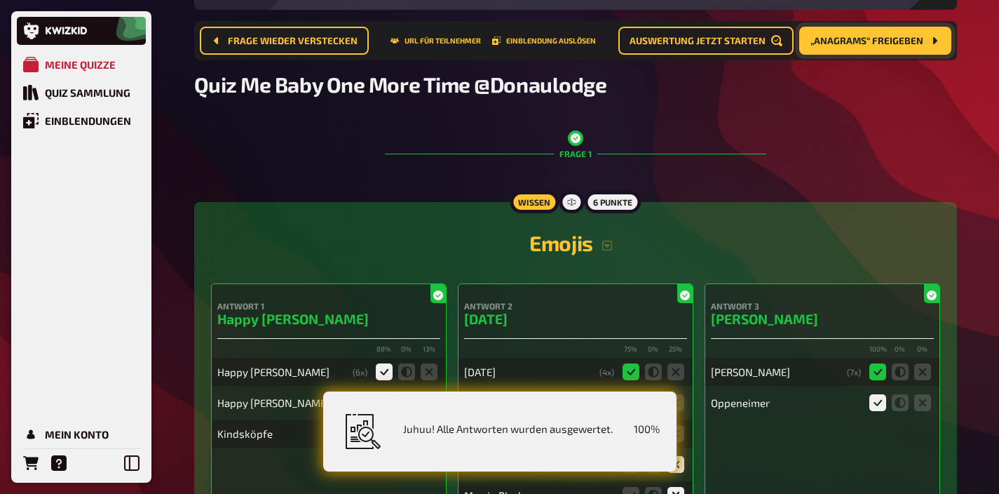
scroll to position [0, 0]
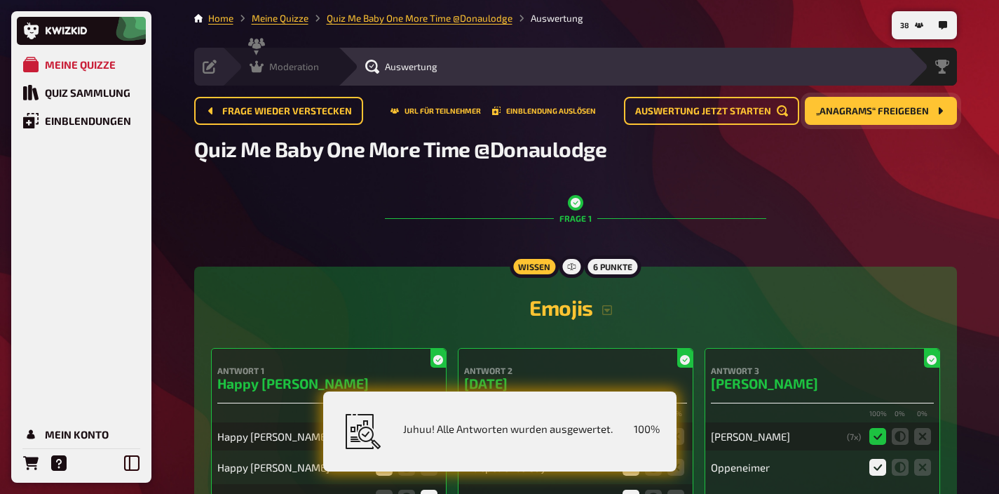
click at [288, 67] on span "Moderation" at bounding box center [294, 66] width 50 height 11
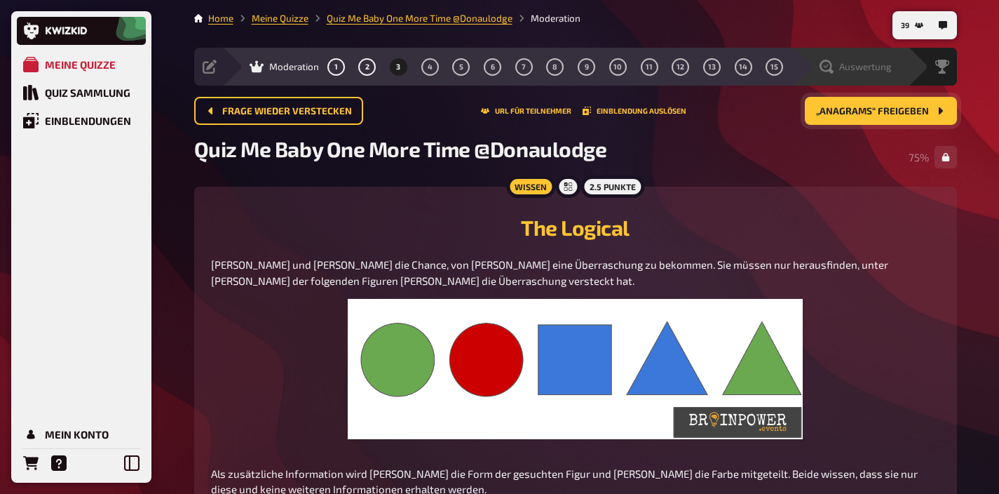
click at [881, 76] on div "Auswertung" at bounding box center [851, 67] width 116 height 38
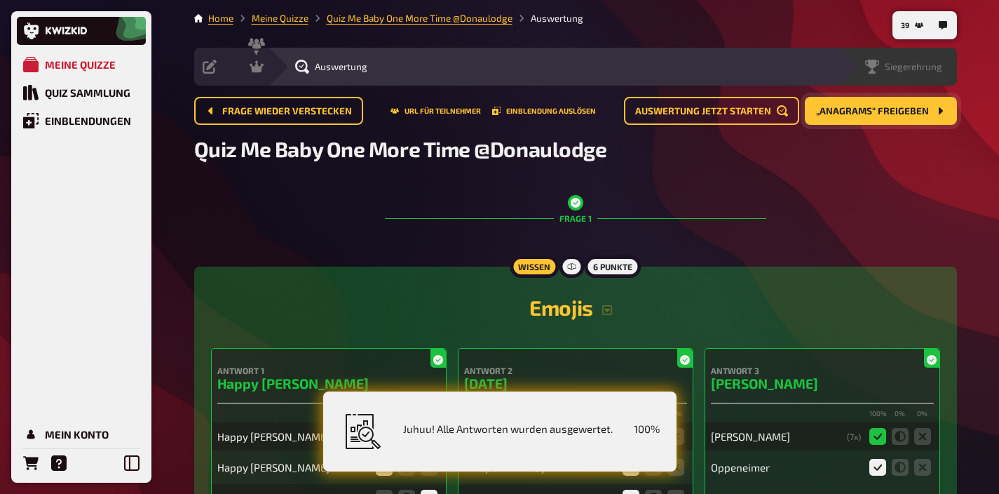
click at [944, 74] on div "Siegerehrung" at bounding box center [897, 67] width 119 height 38
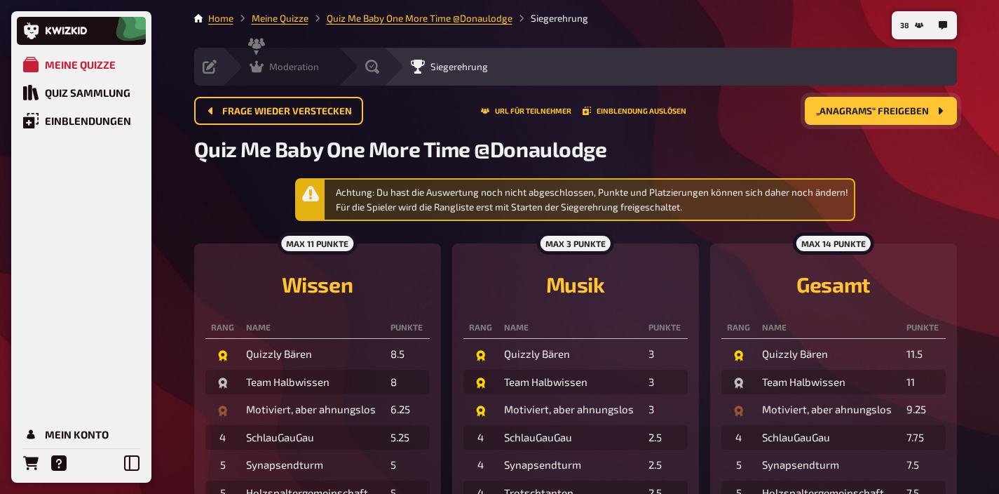
click at [308, 65] on span "Moderation" at bounding box center [294, 66] width 50 height 11
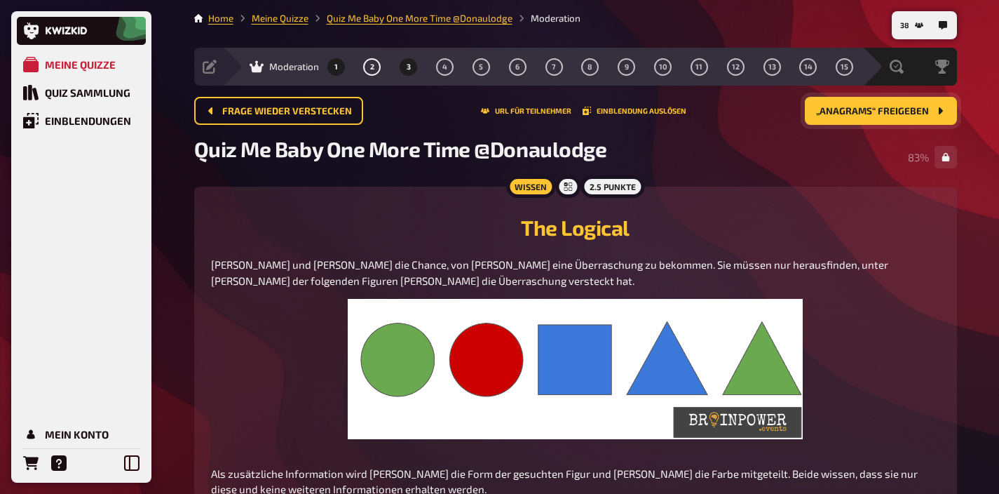
click at [335, 67] on span "1" at bounding box center [337, 67] width 4 height 8
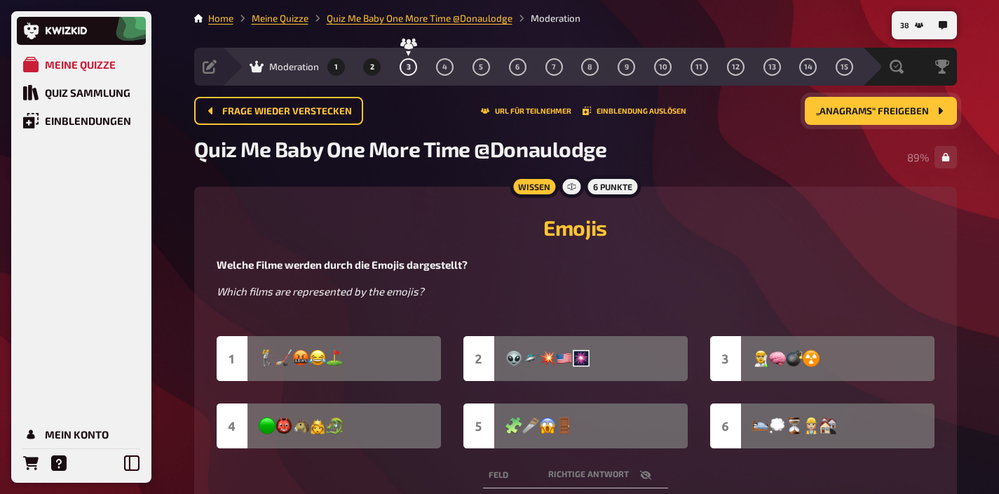
click at [370, 64] on button "2" at bounding box center [372, 66] width 22 height 22
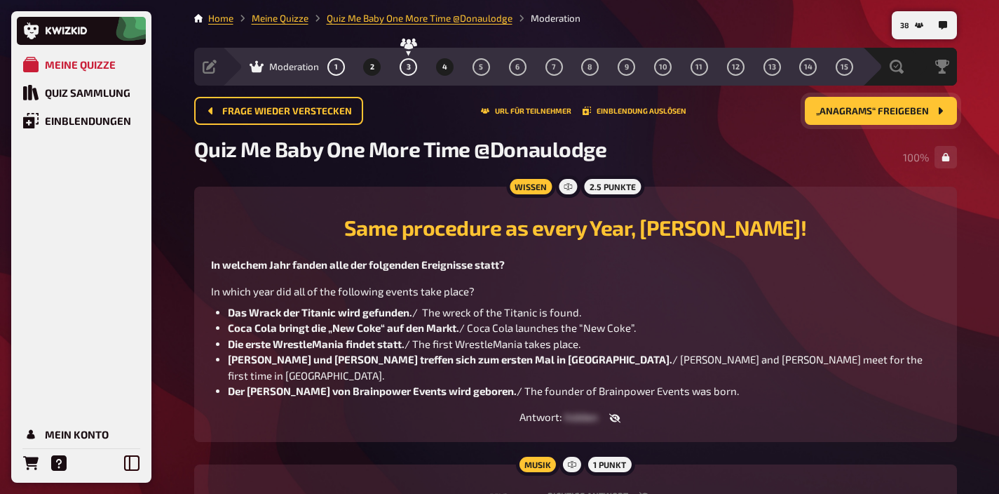
click at [452, 72] on button "4" at bounding box center [445, 66] width 22 height 22
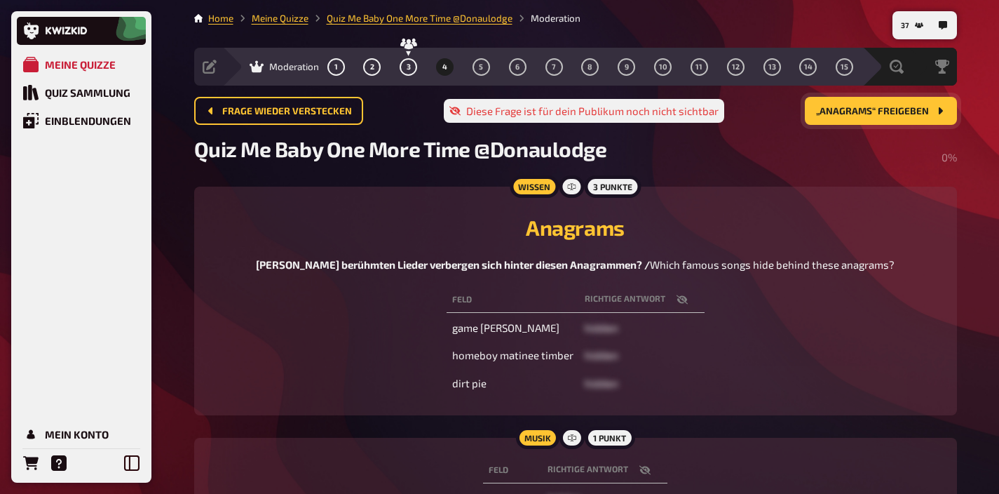
click at [678, 299] on icon "button" at bounding box center [682, 299] width 11 height 11
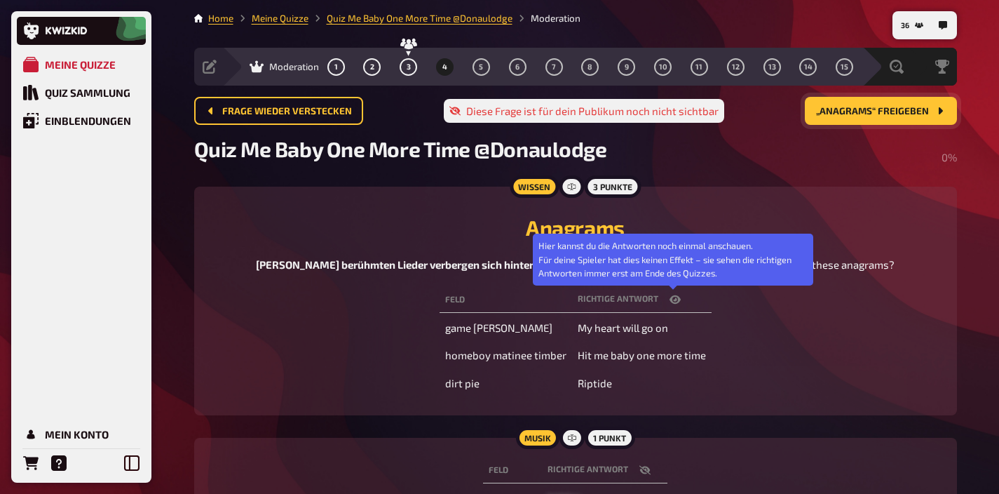
click at [678, 299] on icon "button" at bounding box center [675, 299] width 11 height 8
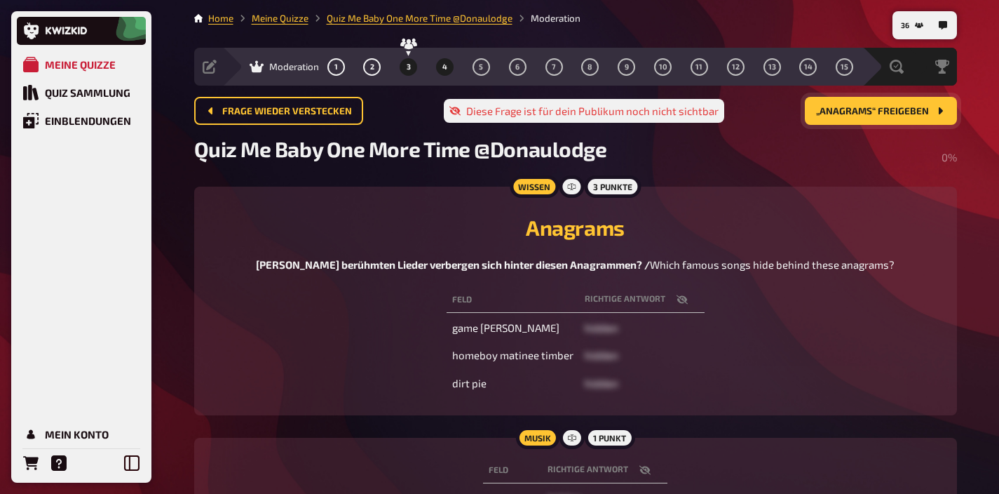
click at [409, 68] on span "3" at bounding box center [409, 67] width 4 height 8
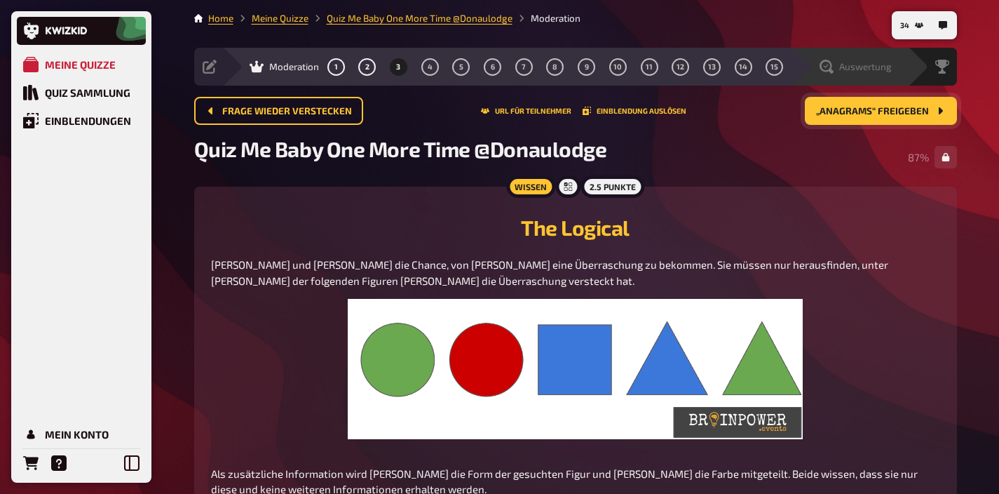
click at [879, 65] on span "Auswertung" at bounding box center [866, 66] width 53 height 11
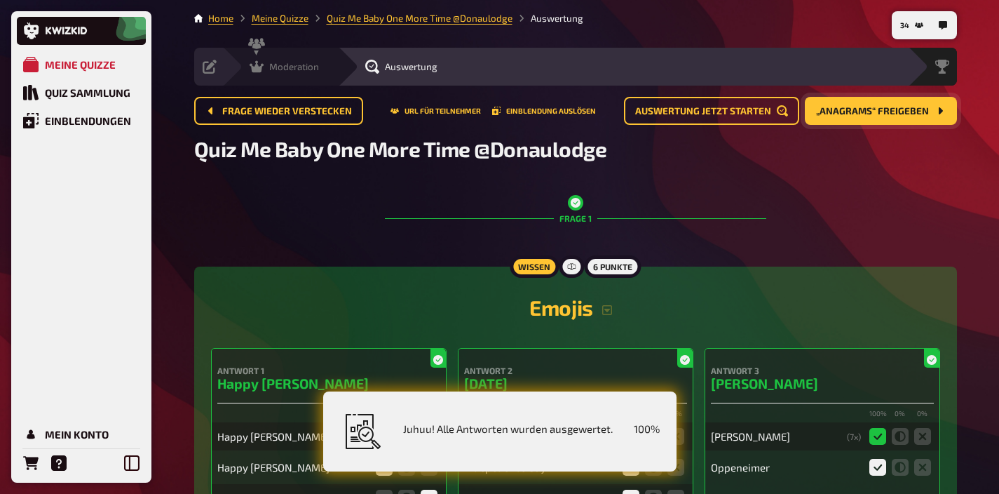
click at [292, 66] on span "Moderation" at bounding box center [294, 66] width 50 height 11
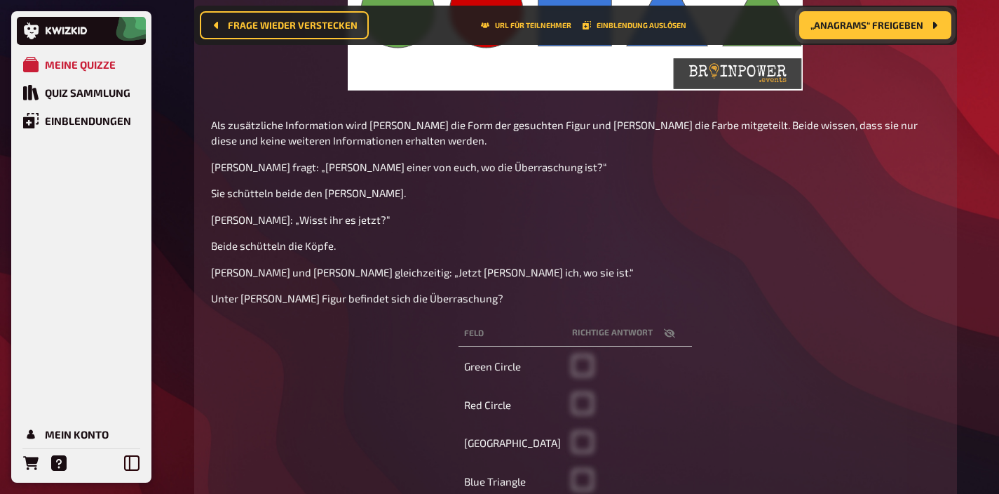
scroll to position [365, 0]
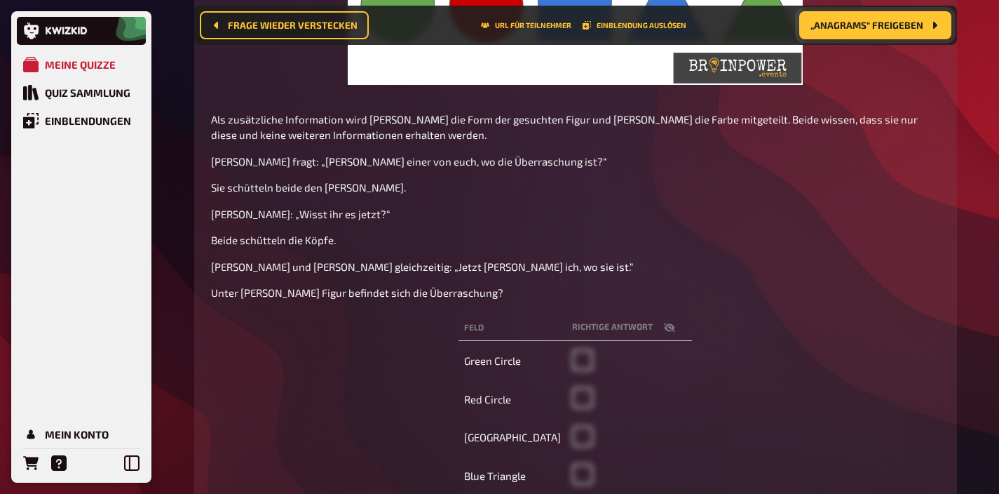
click at [664, 330] on icon "button" at bounding box center [669, 327] width 11 height 11
checkbox input "true"
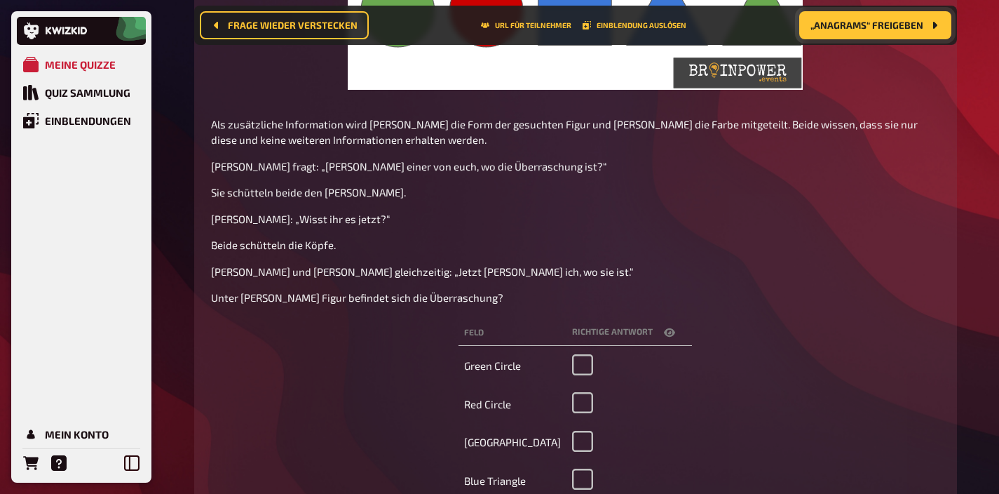
click at [659, 323] on th "Richtige Antwort" at bounding box center [630, 333] width 126 height 26
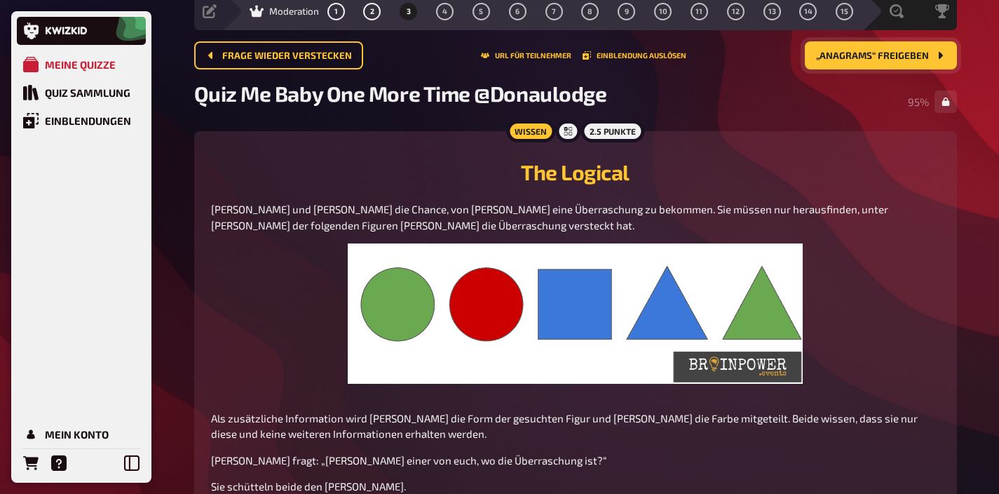
scroll to position [5, 0]
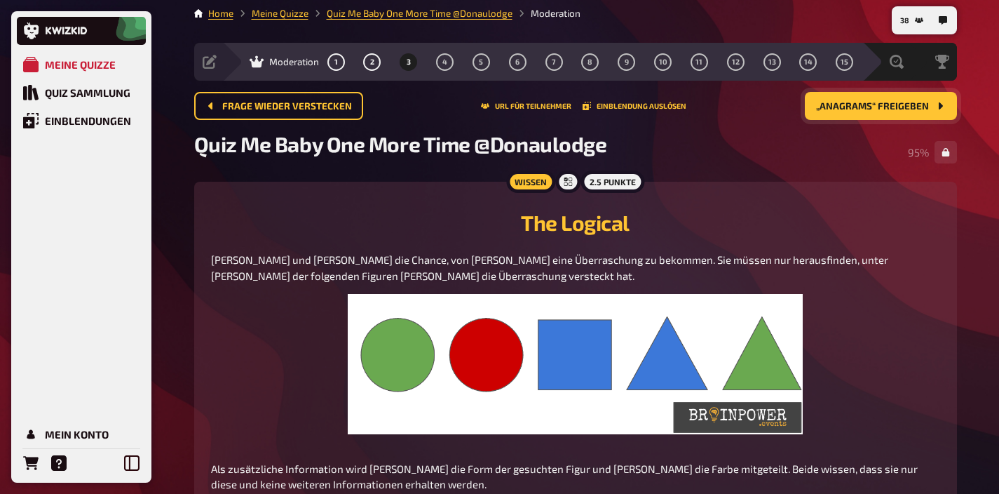
click at [884, 102] on span "„Anagrams“ freigeben" at bounding box center [872, 107] width 113 height 10
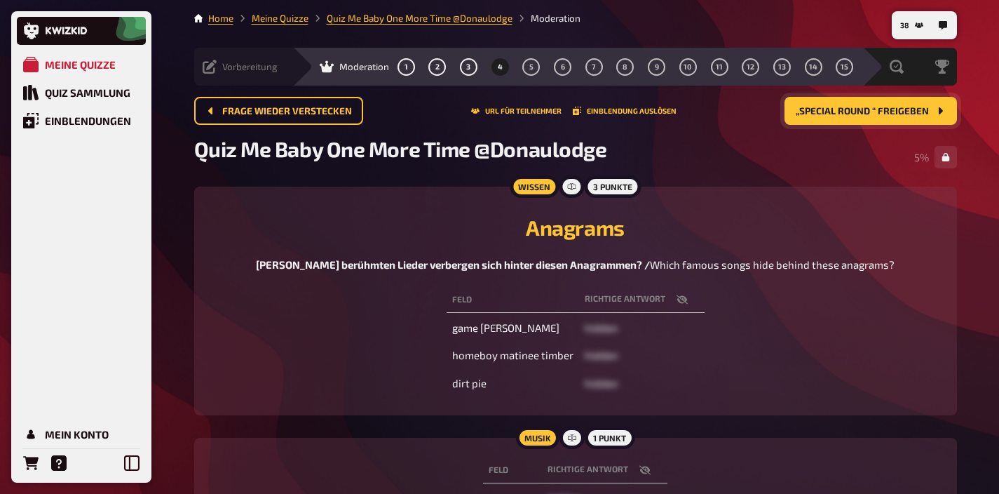
click at [220, 67] on div "Vorbereitung" at bounding box center [240, 67] width 75 height 14
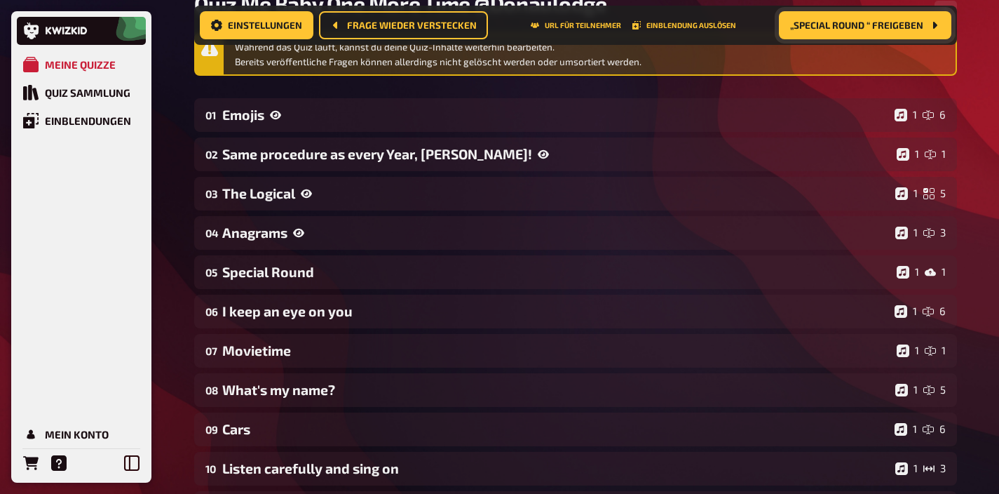
scroll to position [168, 0]
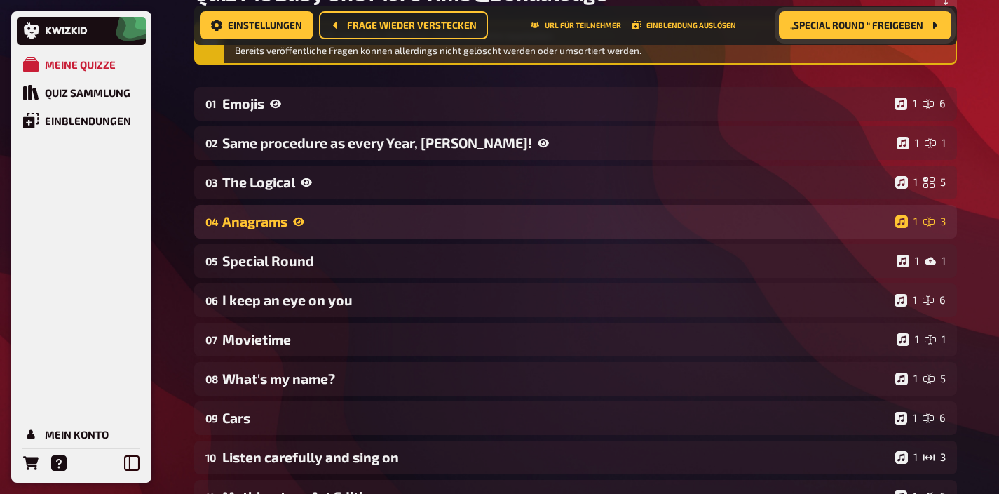
click at [392, 213] on div "Anagrams" at bounding box center [556, 221] width 668 height 16
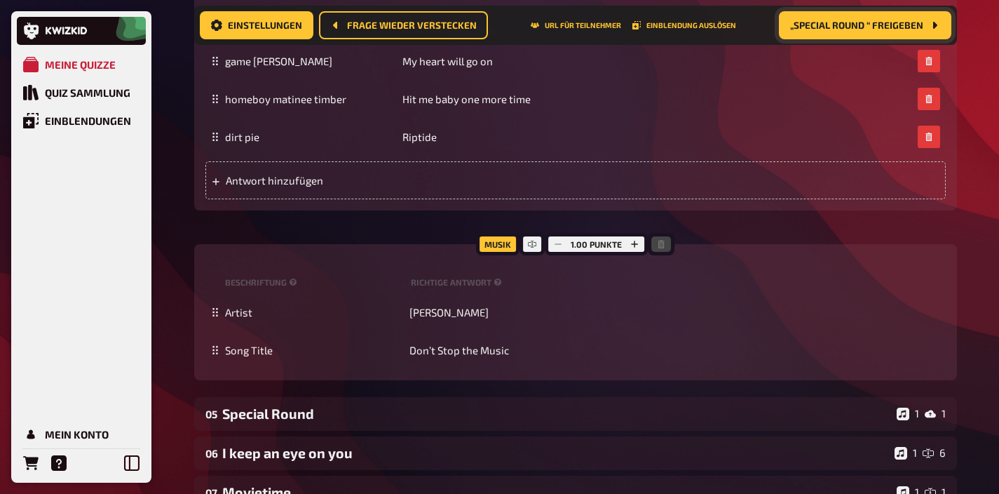
scroll to position [715, 0]
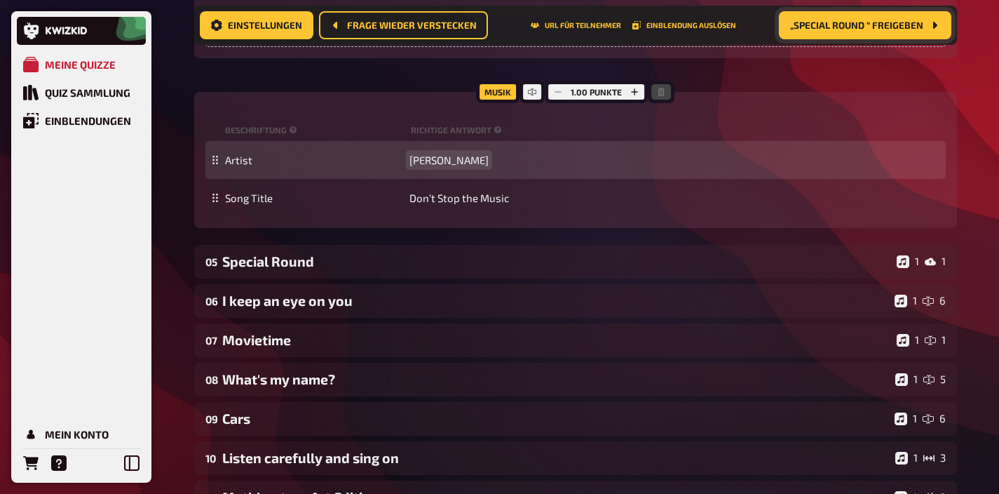
click at [417, 162] on span "[PERSON_NAME]" at bounding box center [449, 160] width 79 height 13
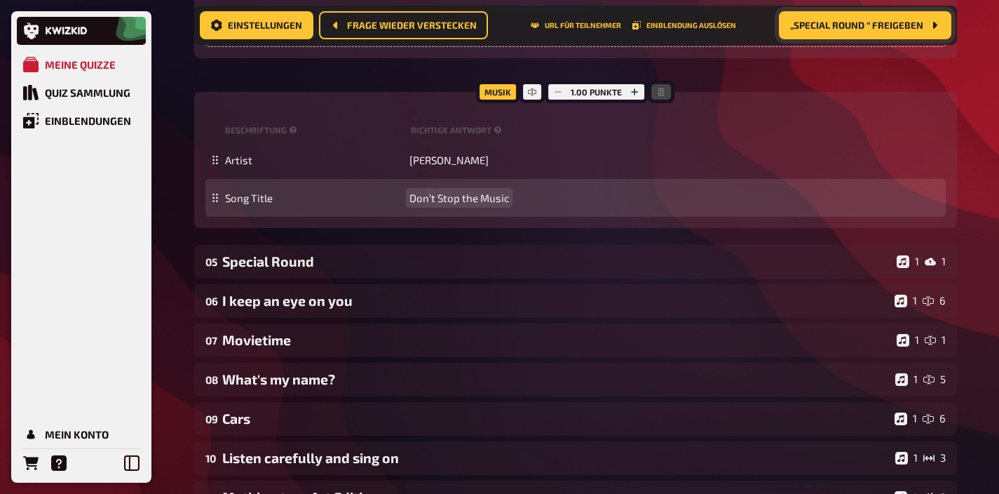
click at [451, 200] on span "⁠Don’t Stop the Music" at bounding box center [460, 197] width 100 height 13
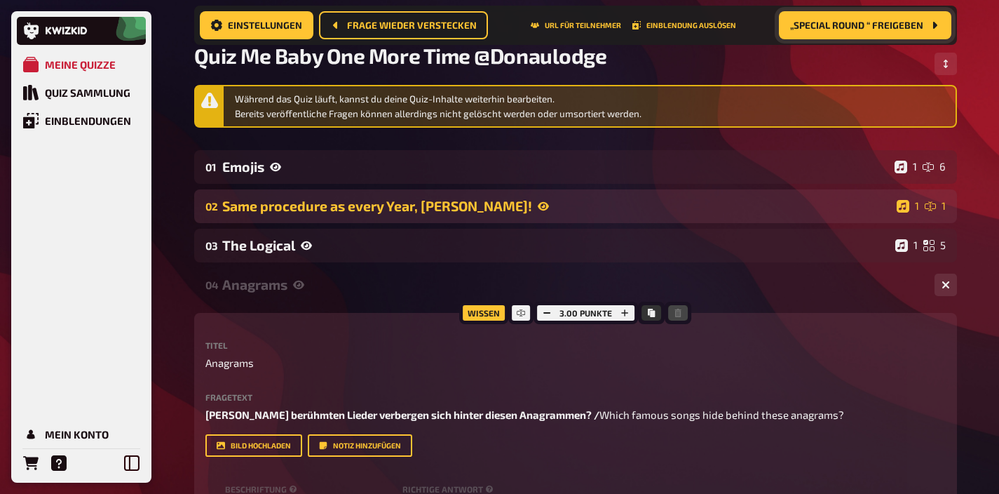
scroll to position [0, 0]
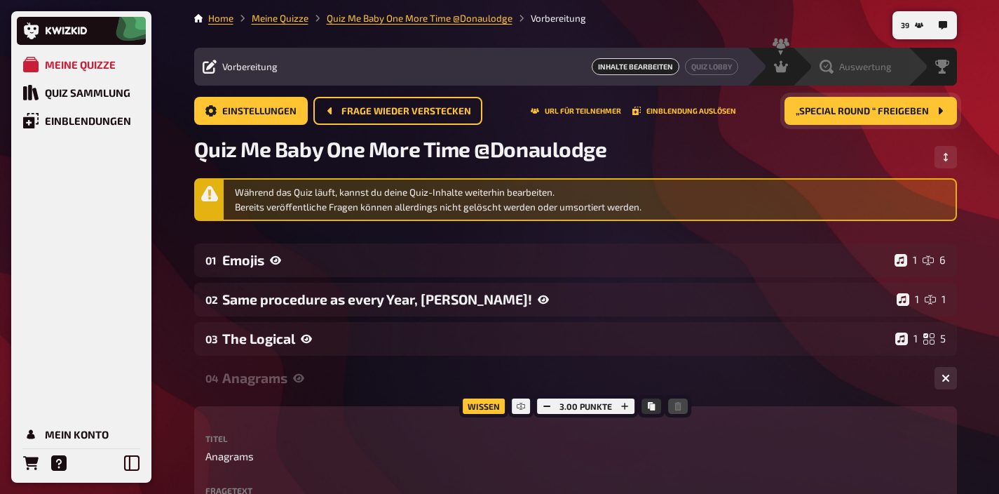
click at [851, 73] on div "Auswertung" at bounding box center [856, 67] width 72 height 14
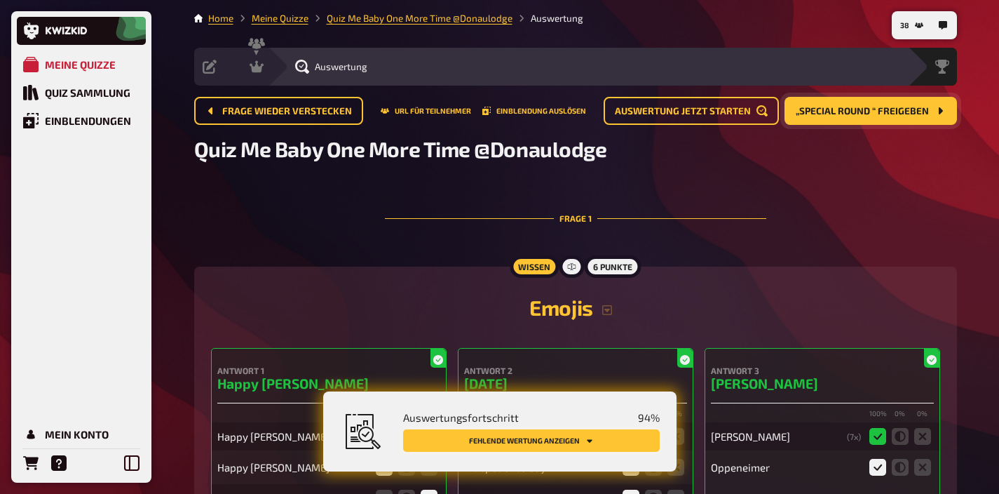
click at [587, 440] on icon "Fehlende Wertung anzeigen" at bounding box center [590, 441] width 6 height 4
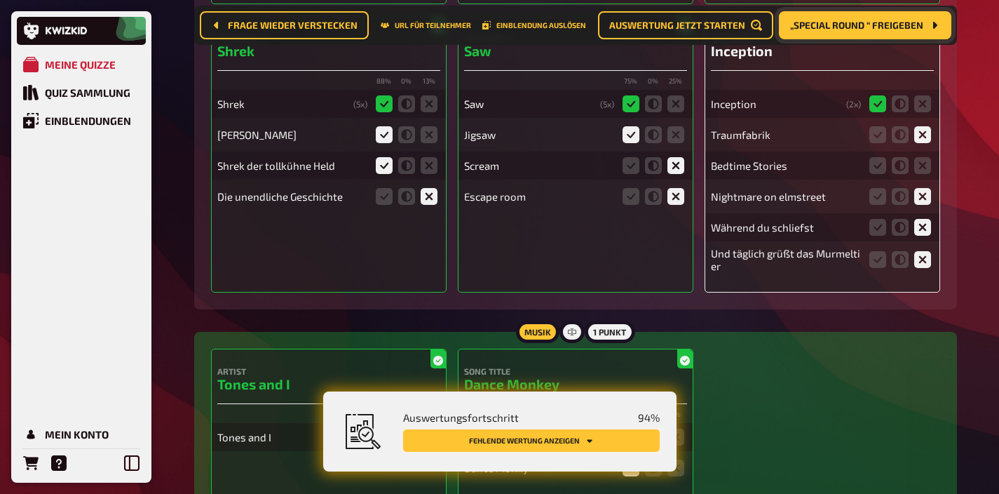
scroll to position [616, 0]
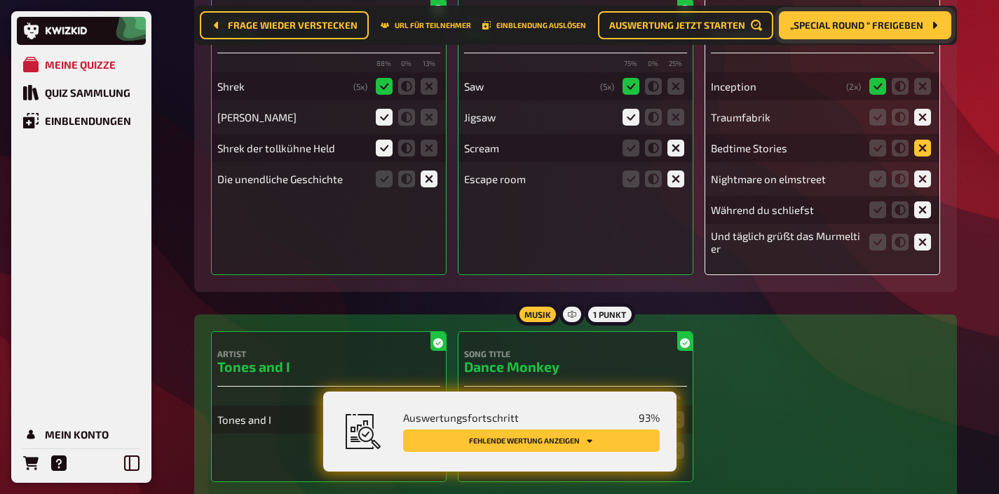
click at [929, 146] on icon at bounding box center [923, 148] width 17 height 17
click at [0, 0] on input "radio" at bounding box center [0, 0] width 0 height 0
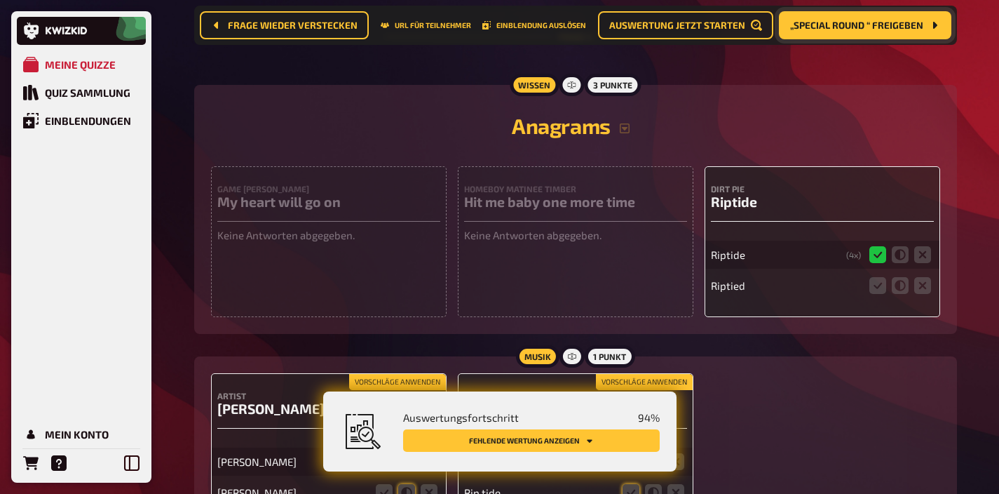
scroll to position [2585, 0]
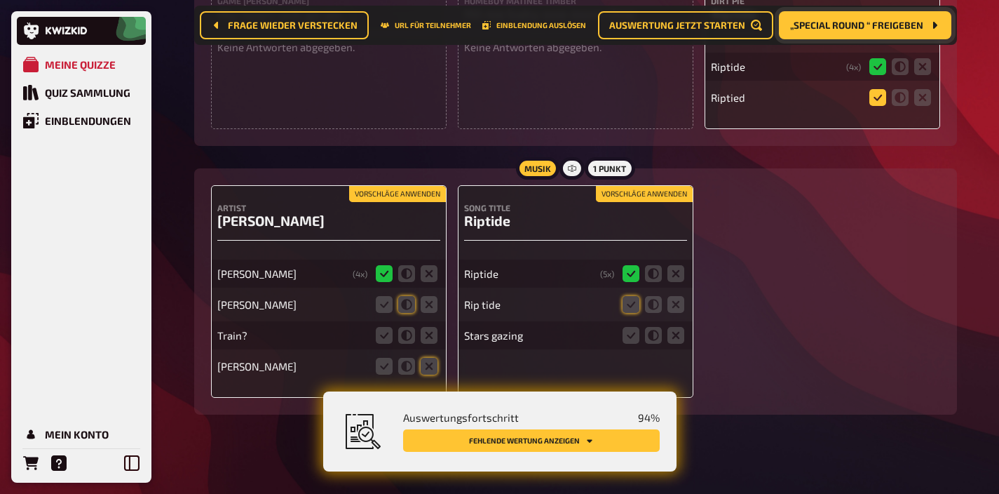
click at [881, 106] on icon at bounding box center [878, 97] width 17 height 17
click at [0, 0] on input "radio" at bounding box center [0, 0] width 0 height 0
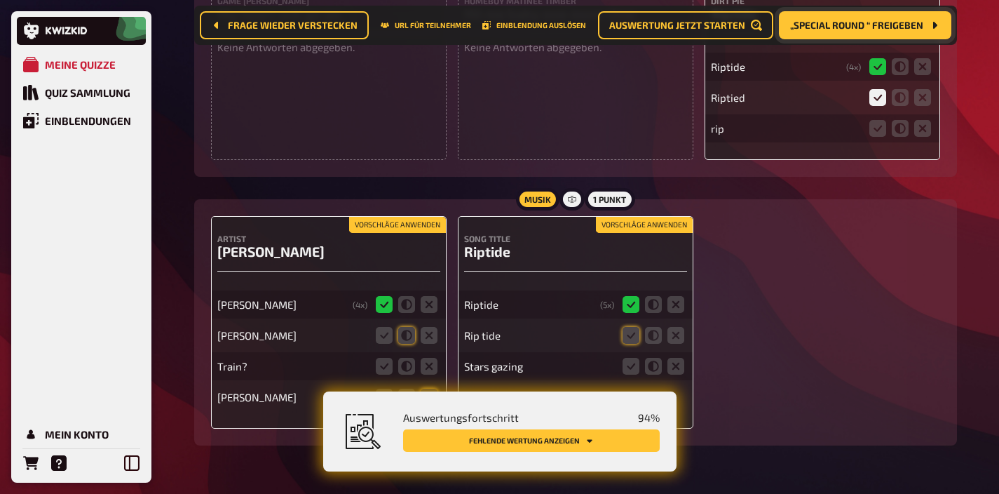
scroll to position [2634, 0]
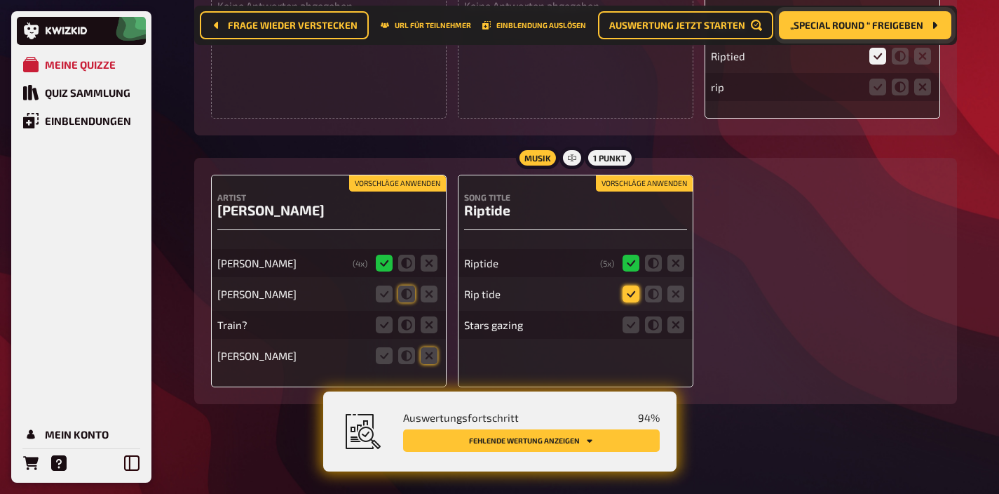
click at [626, 293] on icon at bounding box center [631, 293] width 17 height 17
click at [0, 0] on input "radio" at bounding box center [0, 0] width 0 height 0
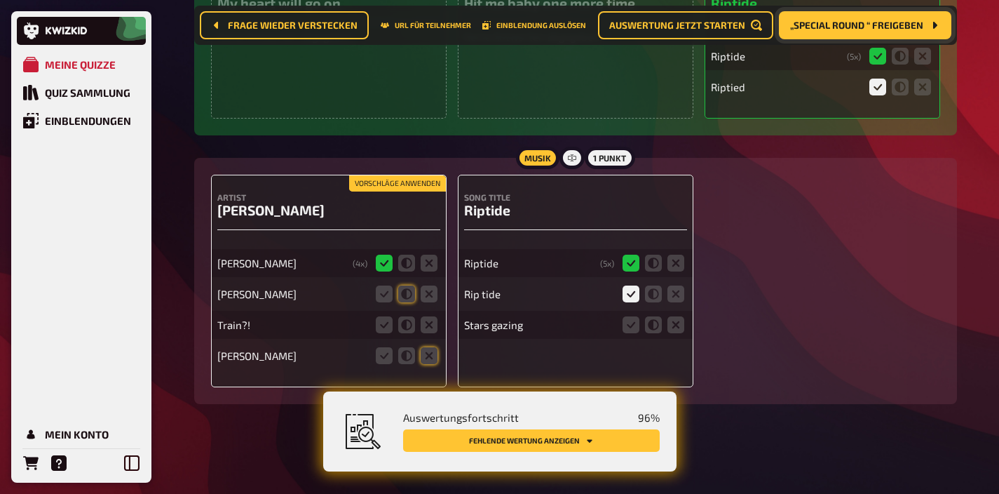
click at [407, 184] on button "Vorschläge anwenden" at bounding box center [397, 183] width 97 height 15
click at [424, 328] on icon at bounding box center [429, 324] width 17 height 17
click at [0, 0] on input "radio" at bounding box center [0, 0] width 0 height 0
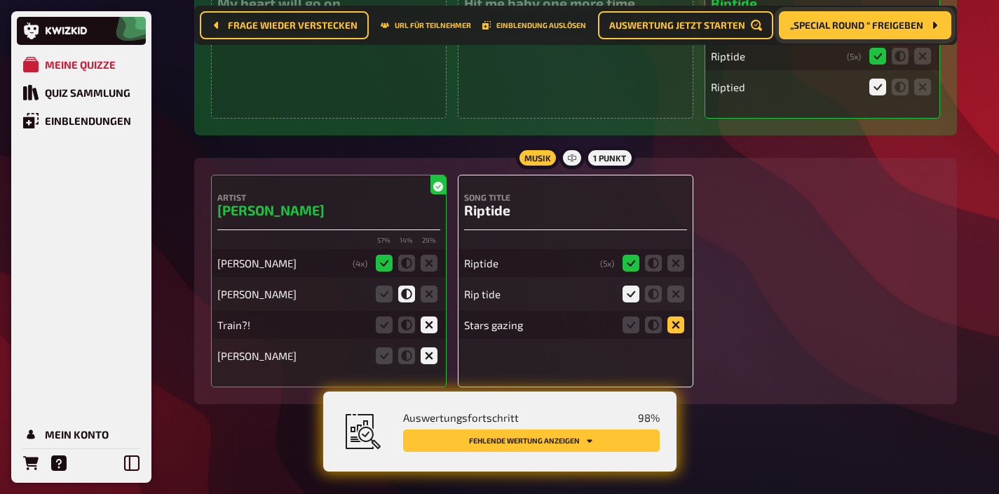
click at [676, 323] on icon at bounding box center [676, 324] width 17 height 17
click at [0, 0] on input "radio" at bounding box center [0, 0] width 0 height 0
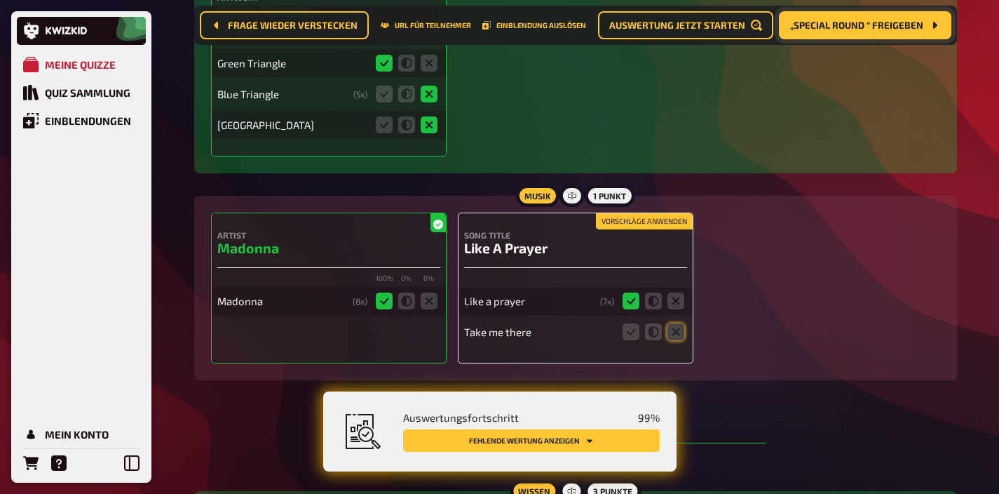
scroll to position [1998, 0]
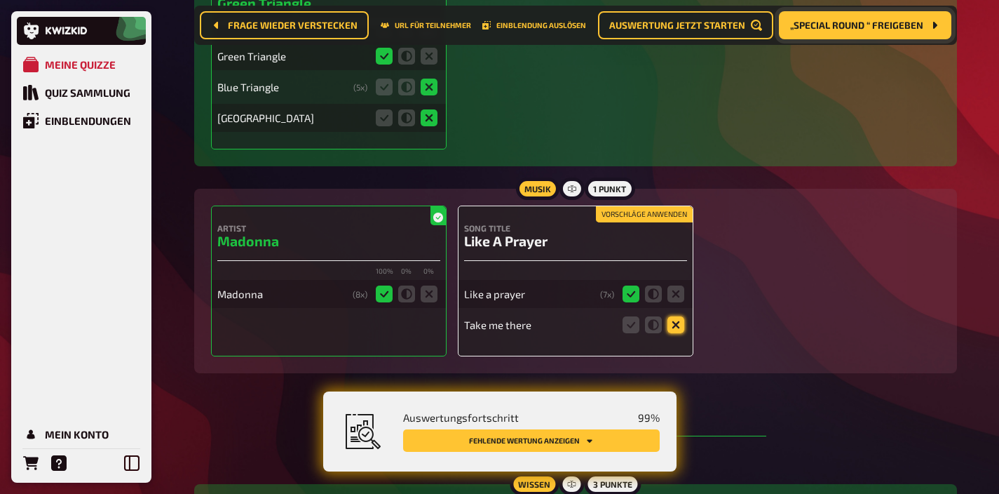
click at [675, 323] on icon at bounding box center [676, 324] width 17 height 17
click at [0, 0] on input "radio" at bounding box center [0, 0] width 0 height 0
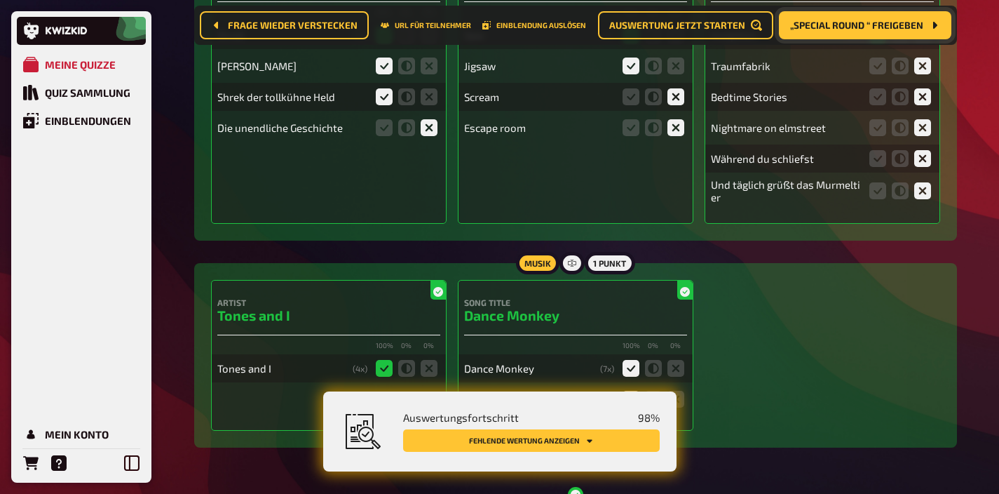
scroll to position [0, 0]
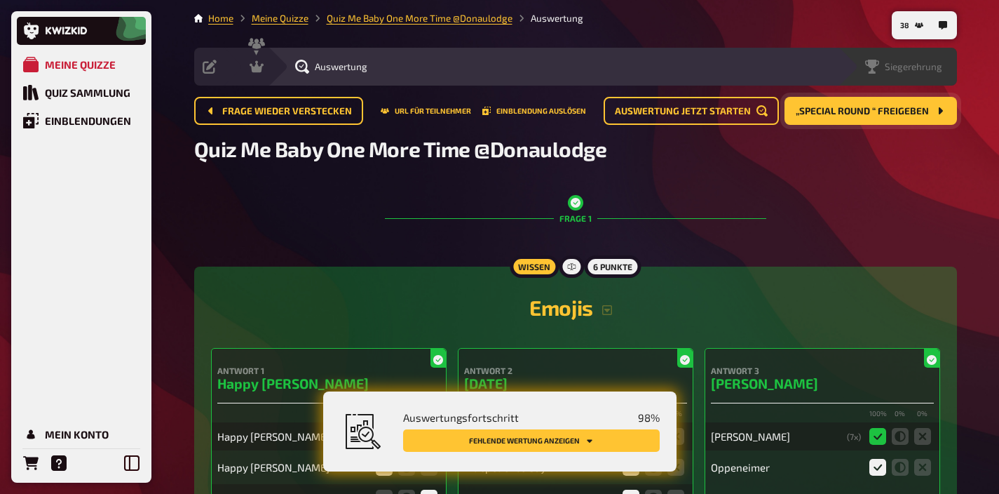
click at [919, 65] on span "Siegerehrung" at bounding box center [914, 66] width 58 height 11
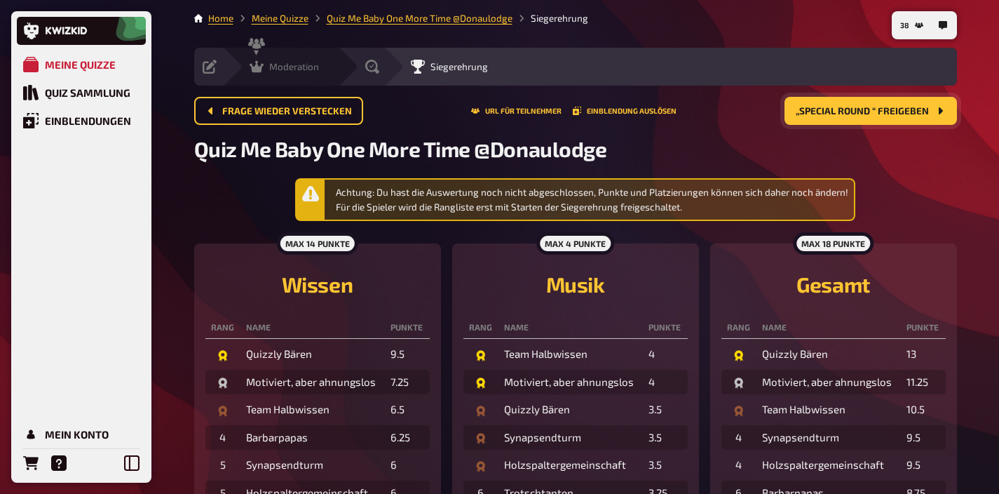
click at [277, 67] on span "Moderation" at bounding box center [294, 66] width 50 height 11
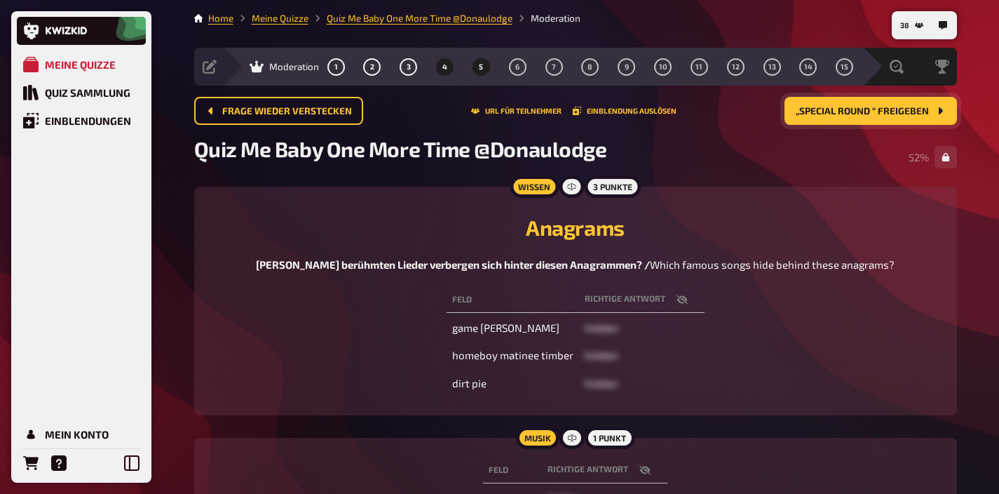
click at [476, 69] on button "5" at bounding box center [481, 66] width 22 height 22
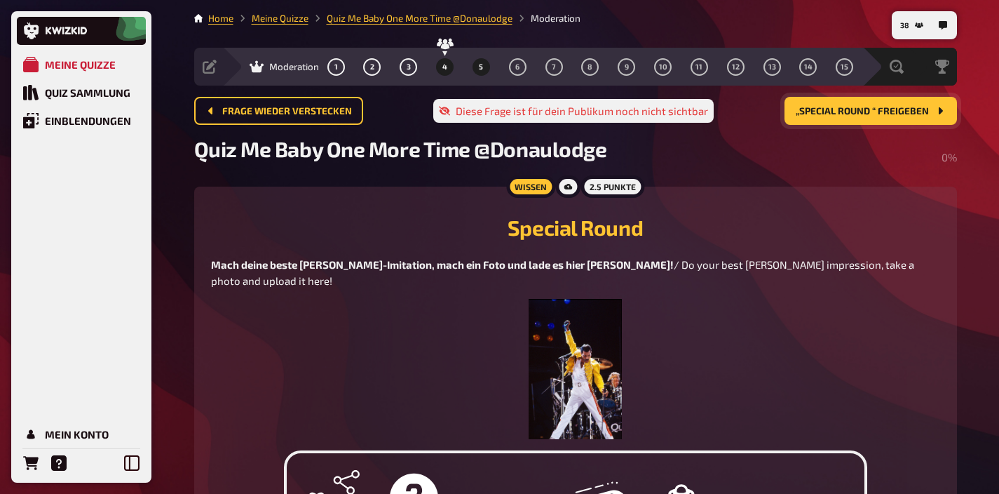
click at [446, 72] on button "4" at bounding box center [445, 66] width 22 height 22
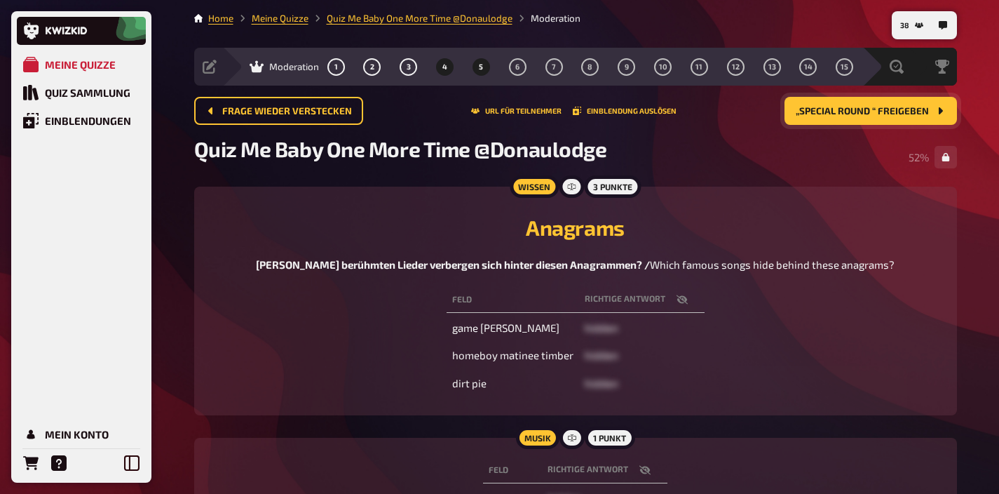
click at [476, 74] on button "5" at bounding box center [481, 66] width 22 height 22
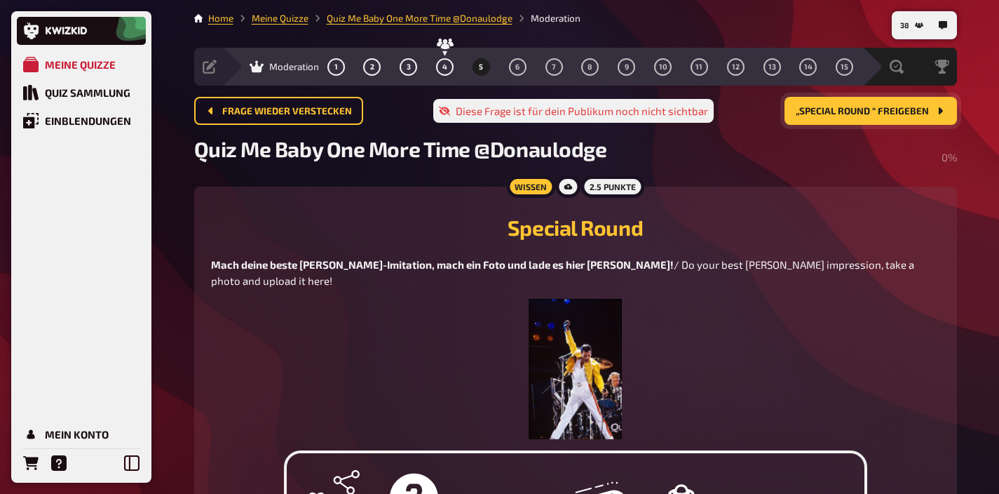
click at [610, 386] on img at bounding box center [575, 369] width 93 height 140
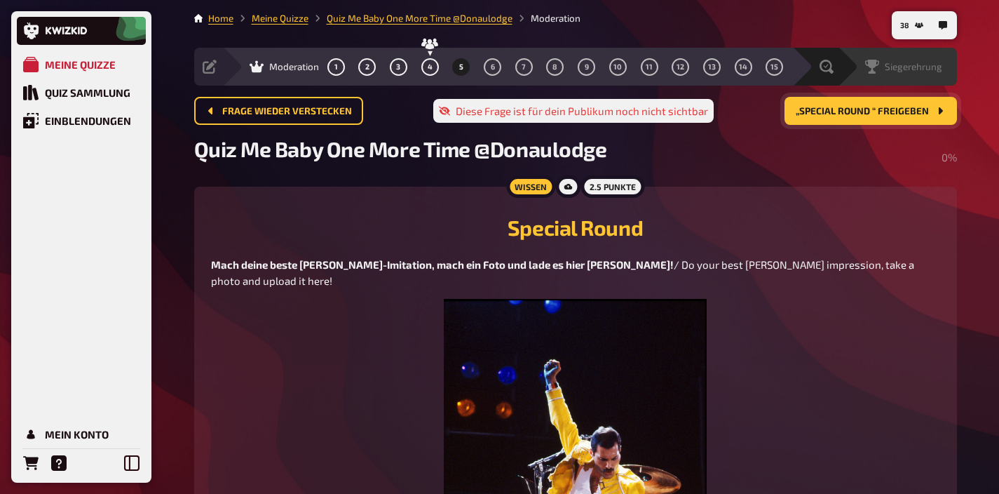
click at [913, 81] on div "Siegerehrung" at bounding box center [897, 67] width 119 height 38
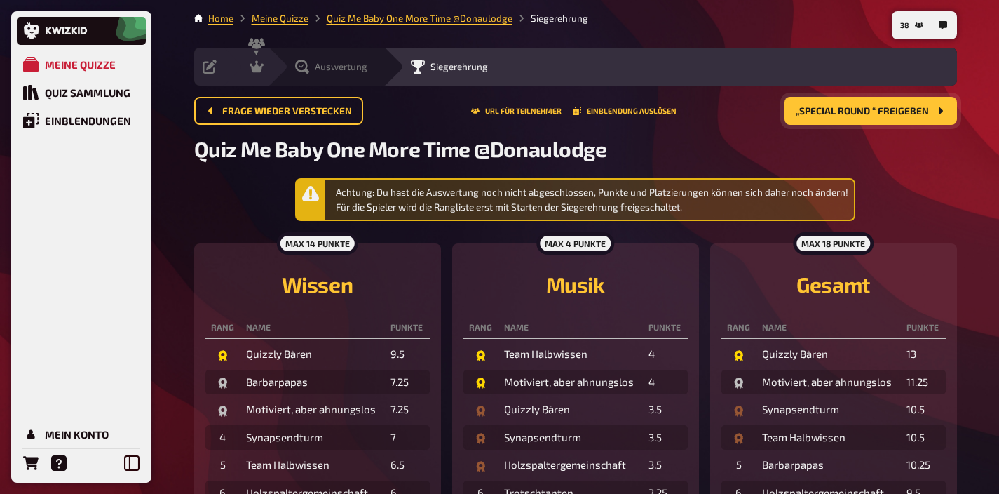
click at [321, 69] on span "Auswertung" at bounding box center [341, 66] width 53 height 11
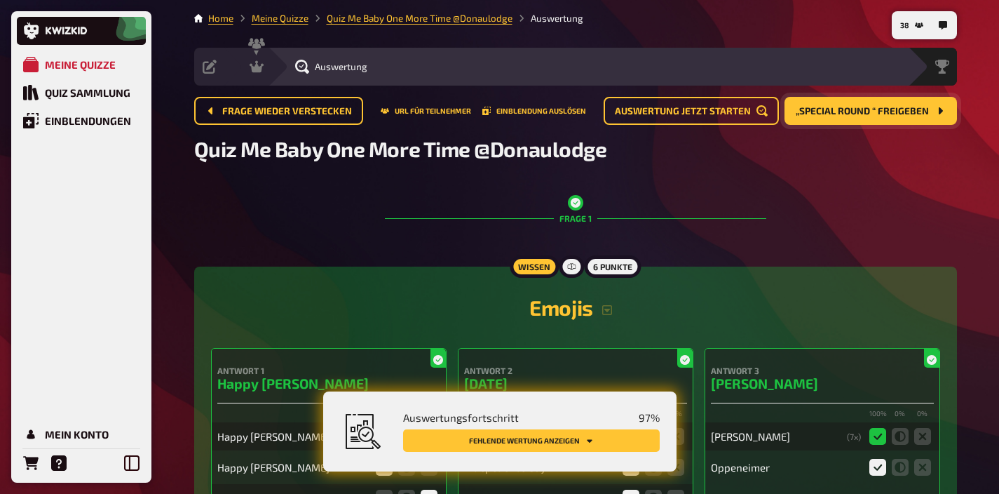
click at [594, 428] on div "Auswertungsfortschritt 97 % Fehlende Wertung anzeigen" at bounding box center [523, 431] width 274 height 46
click at [591, 435] on button "Fehlende Wertung anzeigen" at bounding box center [531, 440] width 257 height 22
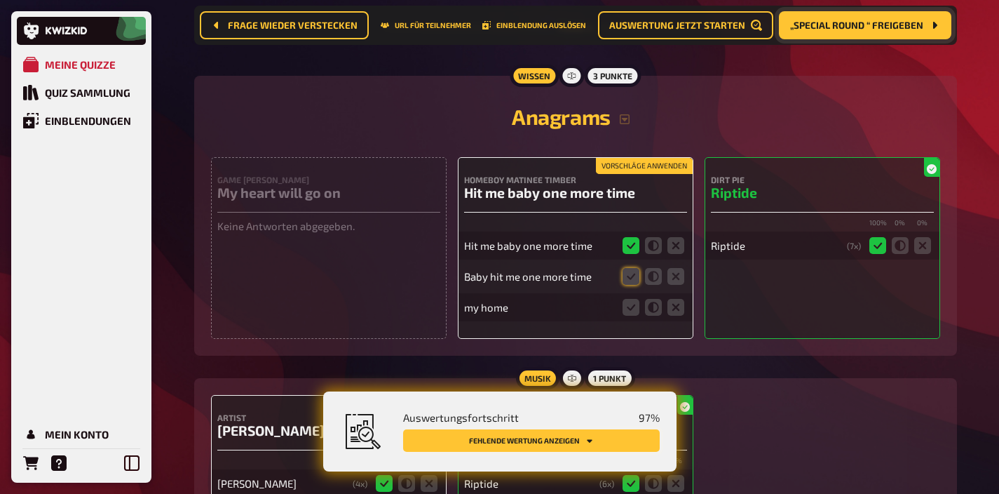
scroll to position [2414, 0]
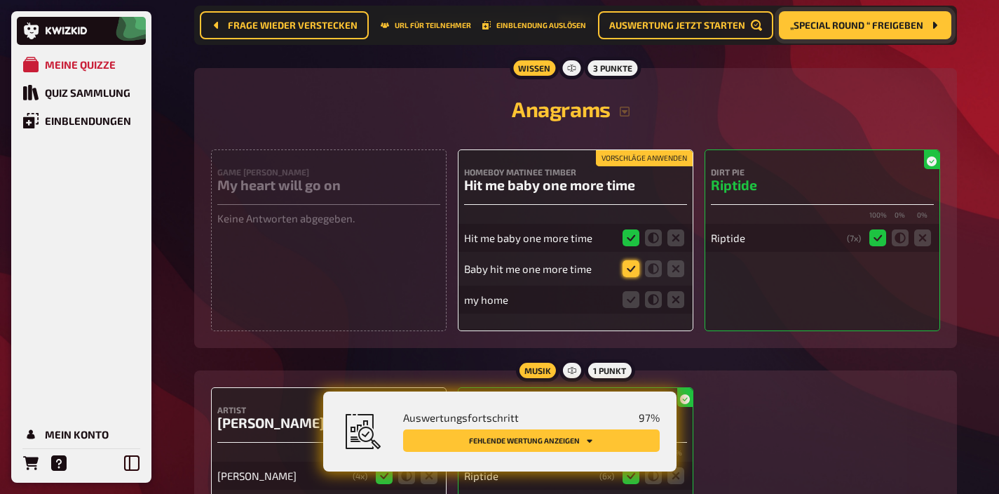
click at [637, 274] on icon at bounding box center [631, 268] width 17 height 17
click at [0, 0] on input "radio" at bounding box center [0, 0] width 0 height 0
click at [677, 303] on icon at bounding box center [676, 299] width 17 height 17
click at [0, 0] on input "radio" at bounding box center [0, 0] width 0 height 0
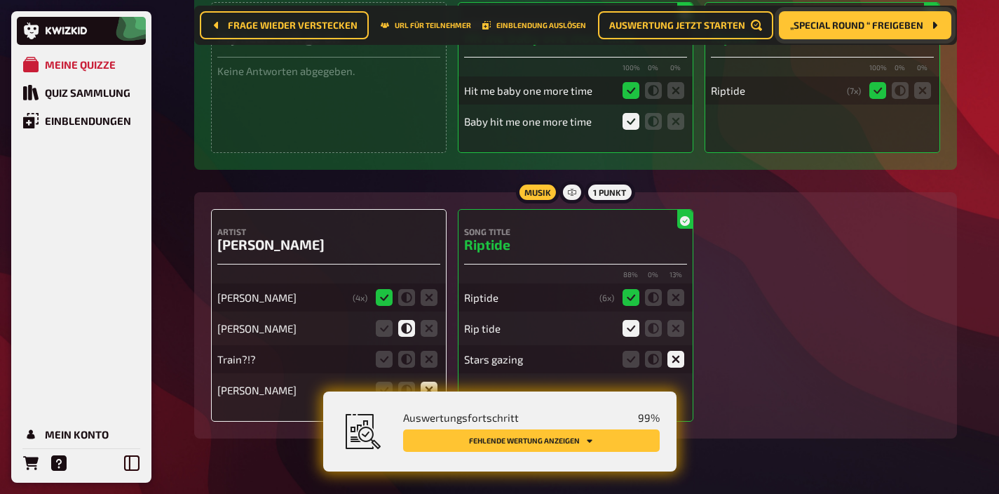
scroll to position [2603, 0]
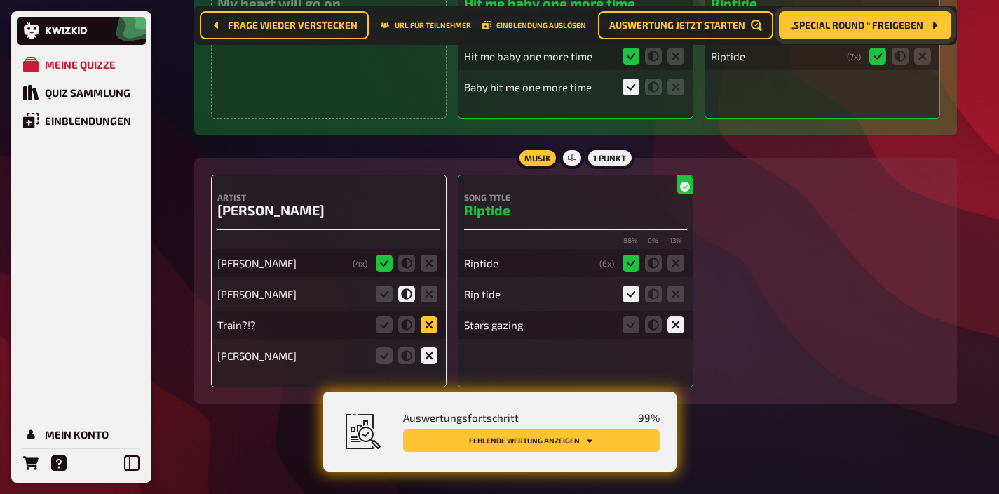
click at [425, 328] on icon at bounding box center [429, 324] width 17 height 17
click at [0, 0] on input "radio" at bounding box center [0, 0] width 0 height 0
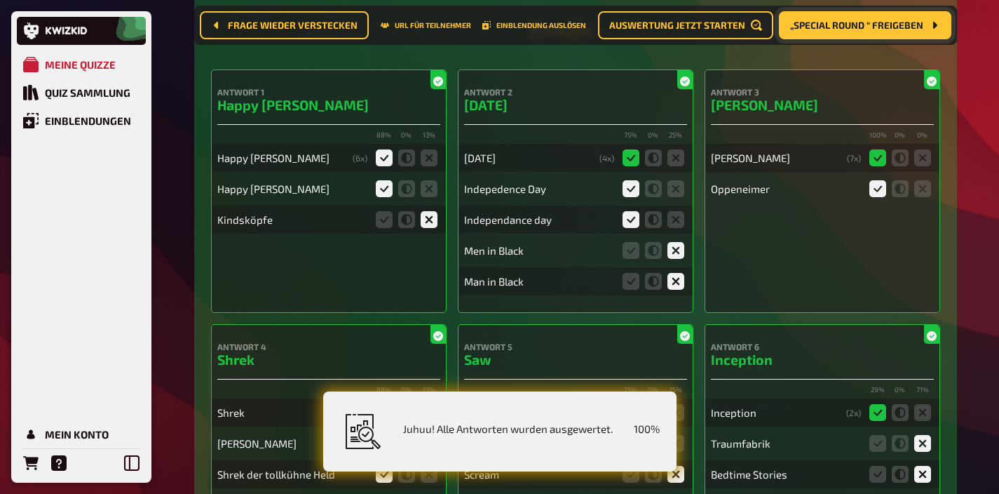
scroll to position [0, 0]
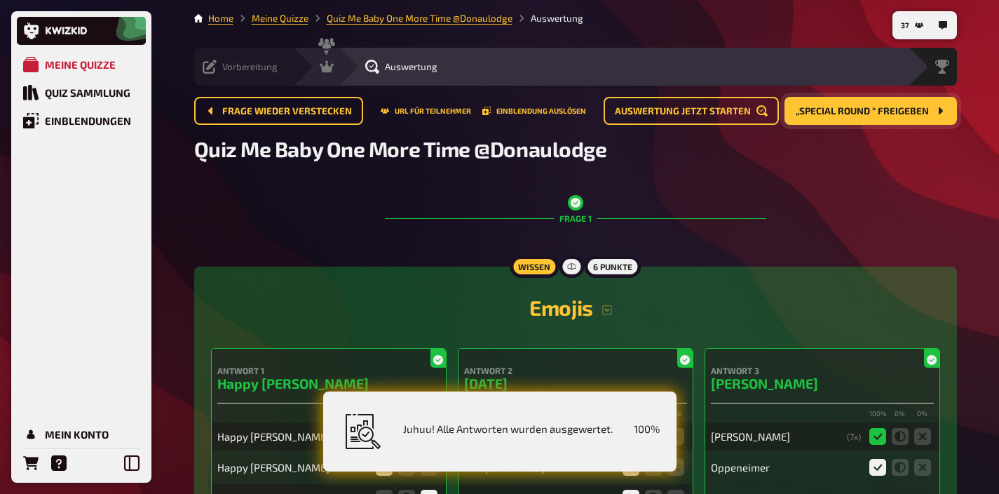
click at [231, 70] on span "Vorbereitung" at bounding box center [249, 66] width 55 height 11
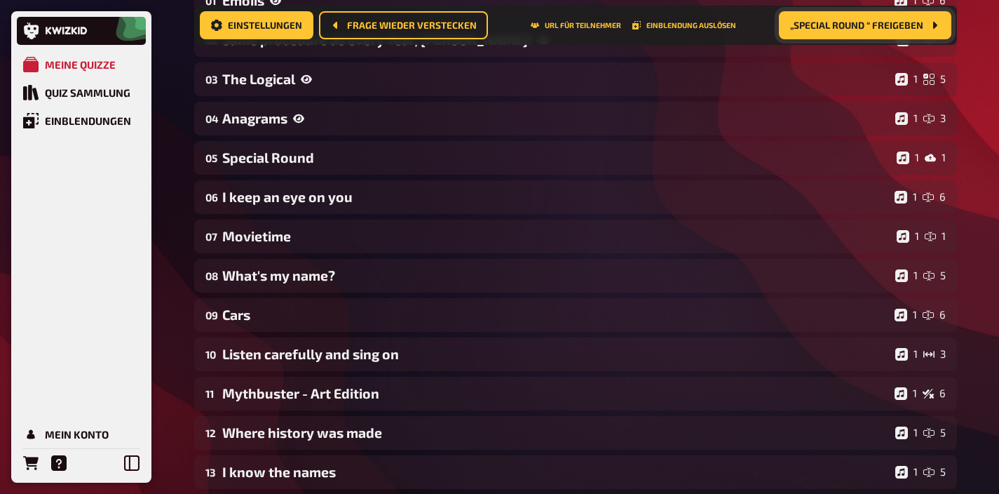
scroll to position [279, 0]
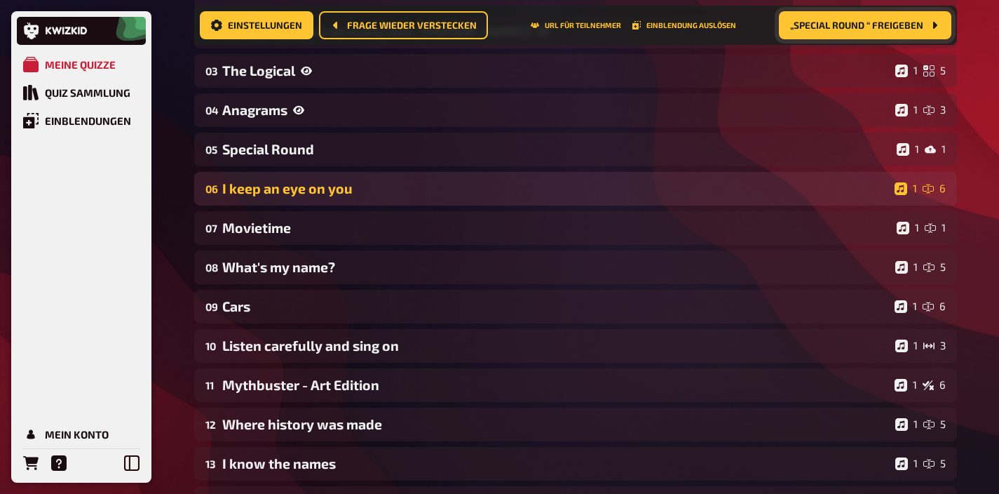
click at [403, 190] on div "I keep an eye on you" at bounding box center [555, 188] width 667 height 16
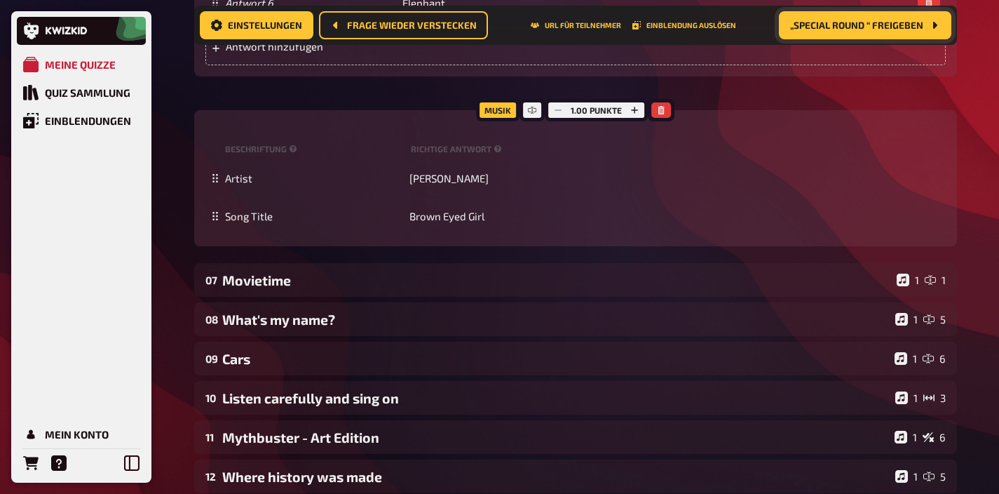
scroll to position [1230, 0]
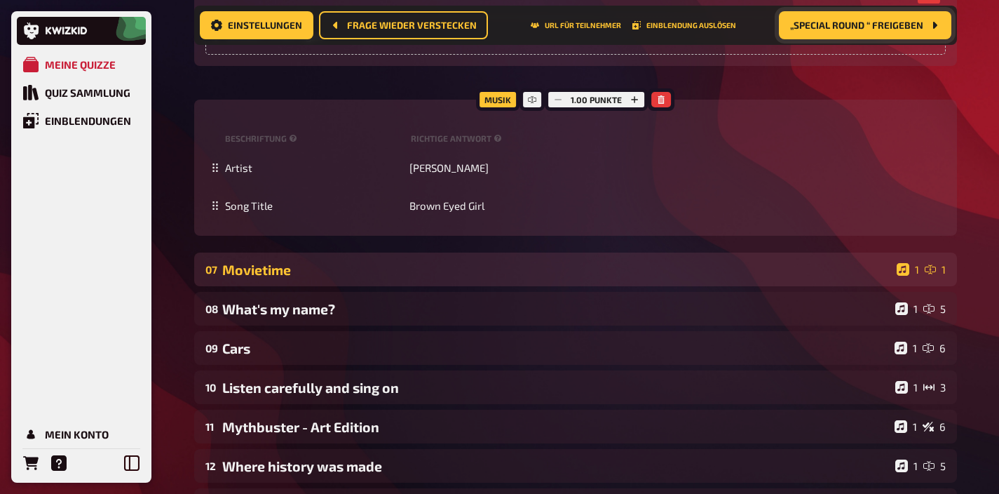
click at [408, 286] on div "07 Movietime 1 1" at bounding box center [575, 269] width 763 height 34
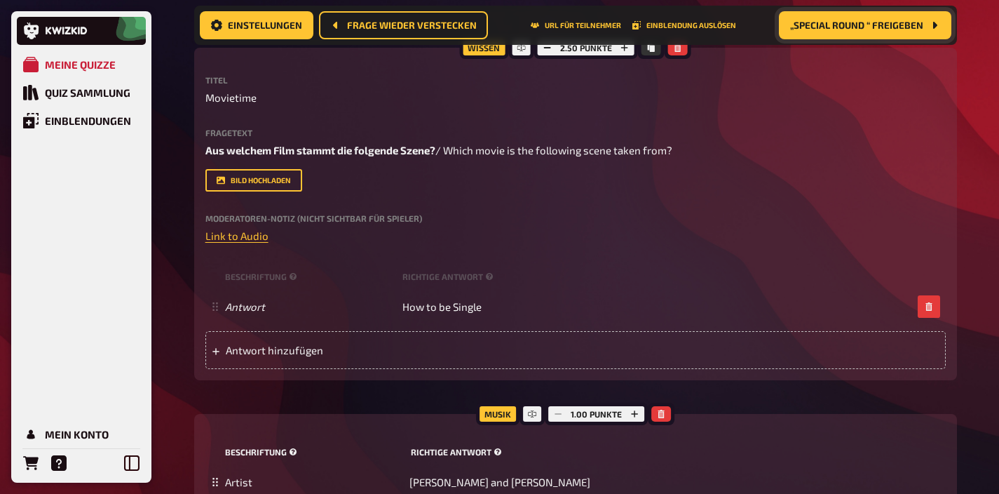
scroll to position [1475, 0]
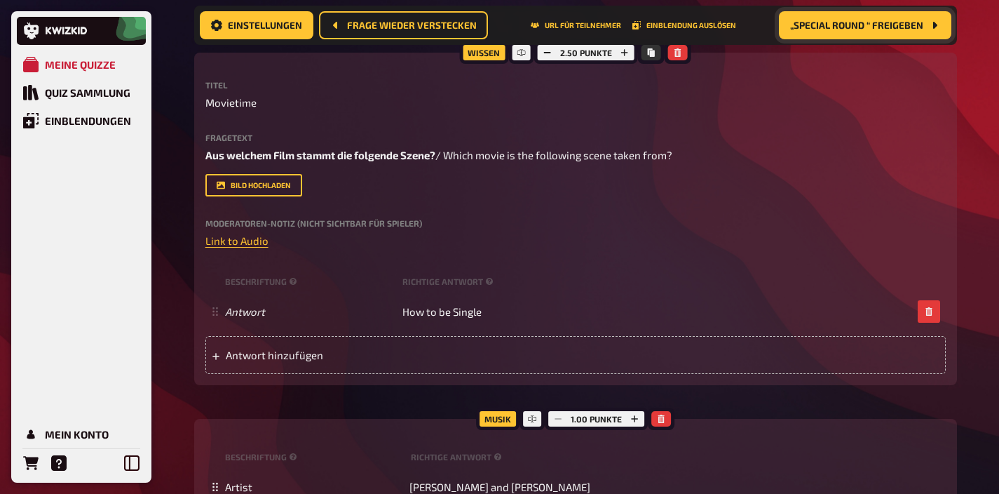
click at [865, 31] on button "„Special Round “ freigeben" at bounding box center [865, 25] width 173 height 28
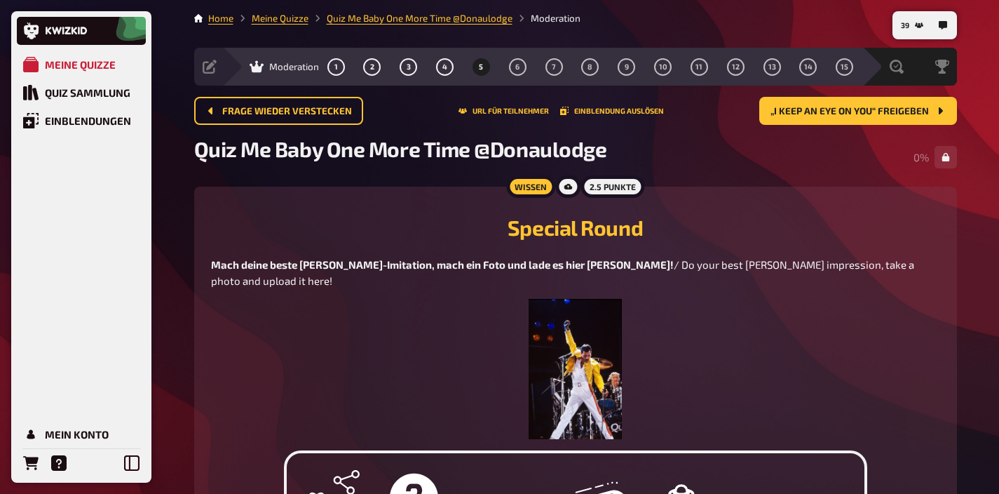
click at [572, 348] on img at bounding box center [575, 369] width 93 height 140
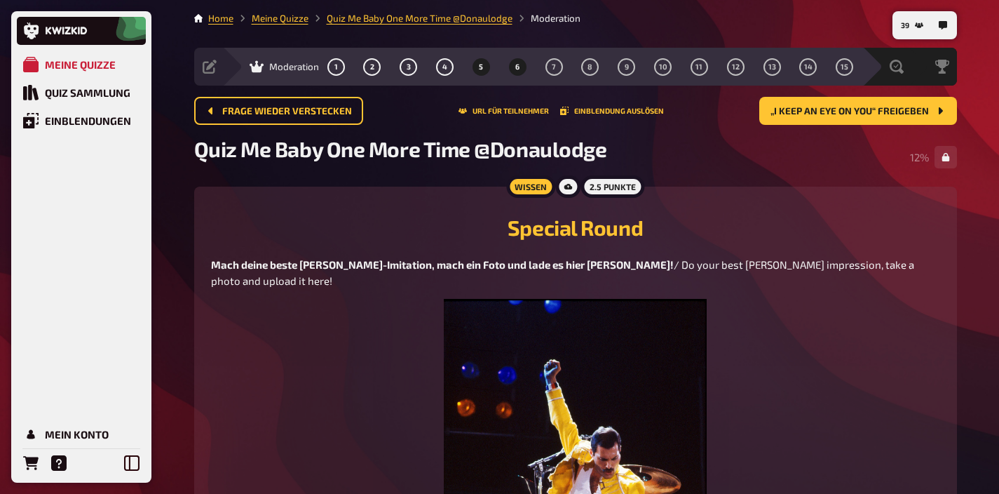
click at [518, 67] on span "6" at bounding box center [518, 67] width 4 height 8
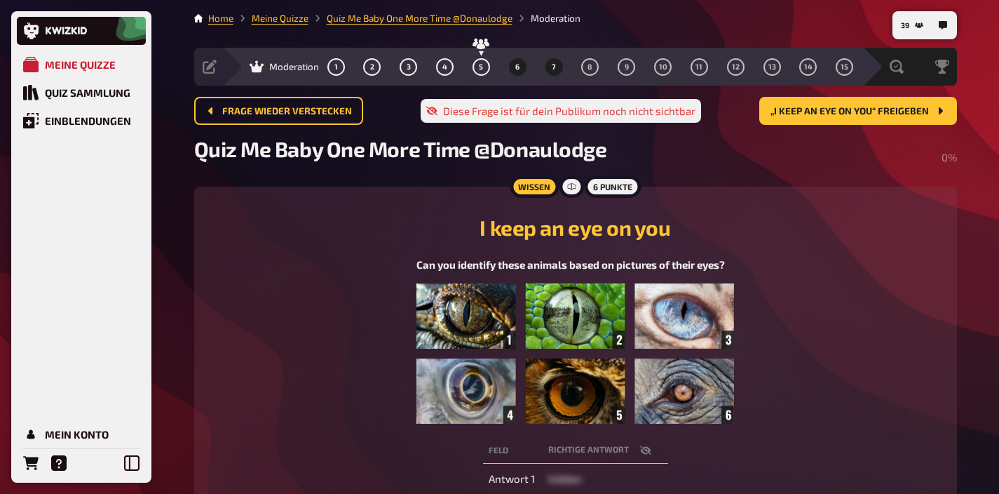
click at [546, 67] on button "7" at bounding box center [554, 66] width 22 height 22
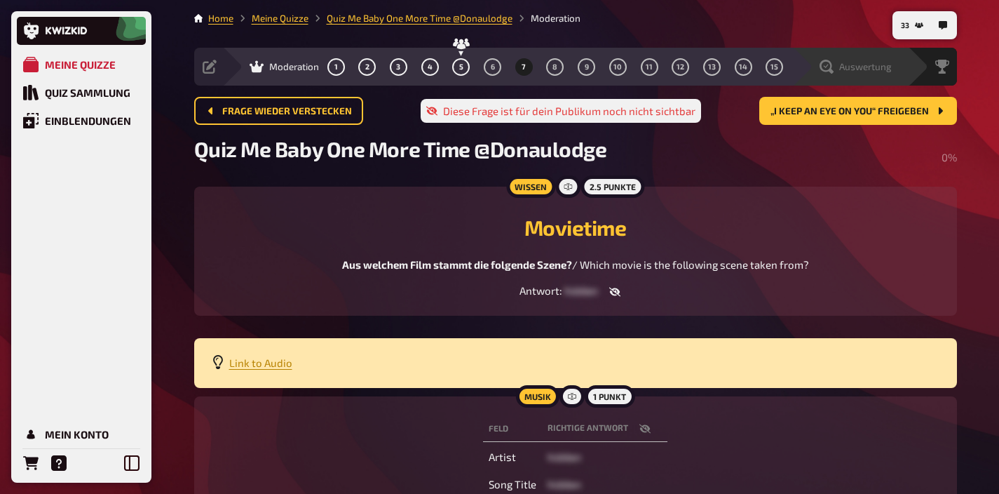
click at [883, 62] on span "Auswertung" at bounding box center [866, 66] width 53 height 11
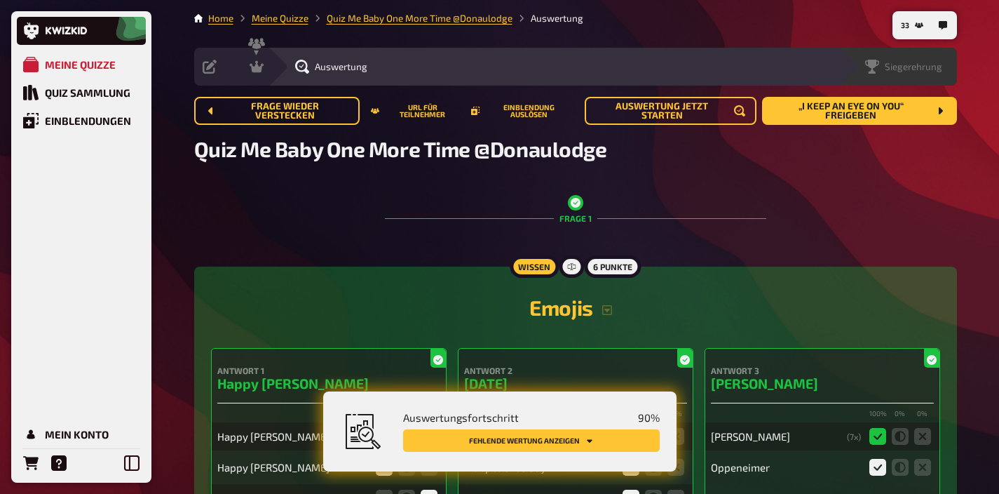
click at [924, 72] on span "Siegerehrung" at bounding box center [914, 66] width 58 height 11
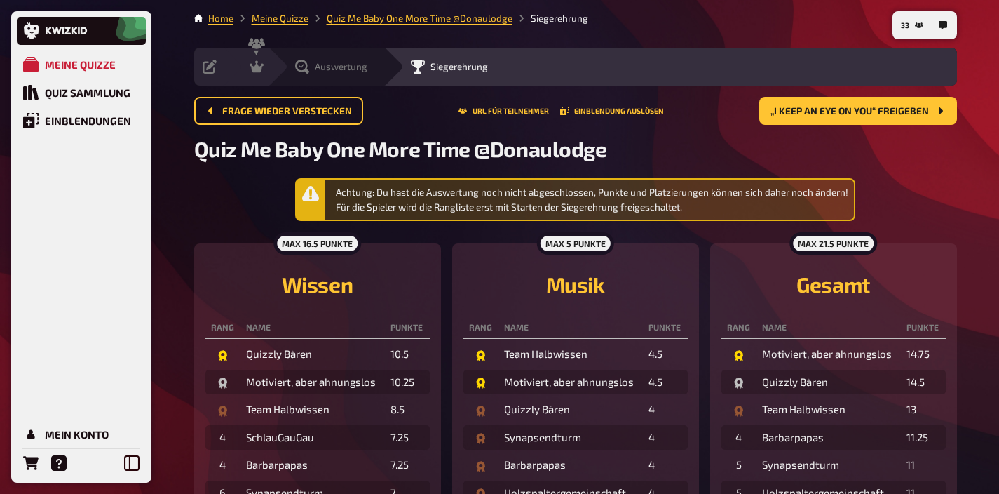
click at [316, 65] on span "Auswertung" at bounding box center [341, 66] width 53 height 11
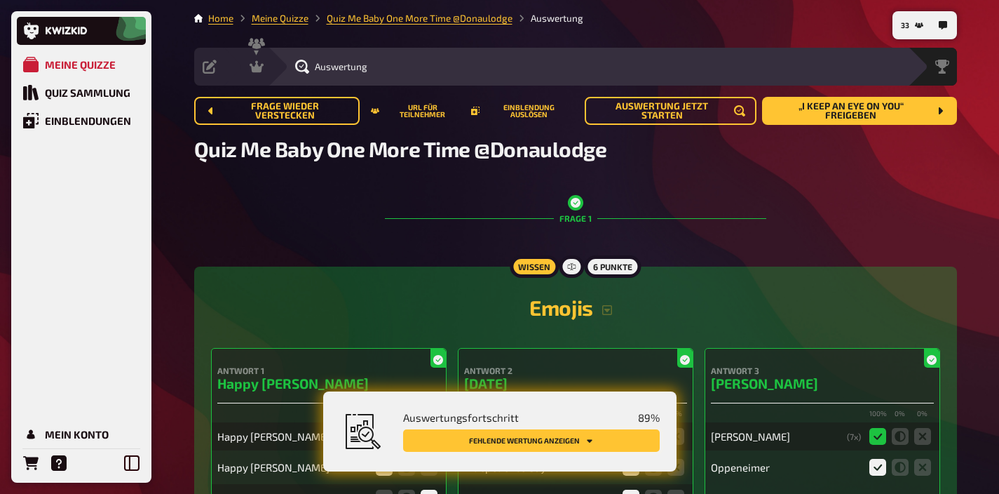
click at [617, 445] on button "Fehlende Wertung anzeigen" at bounding box center [531, 440] width 257 height 22
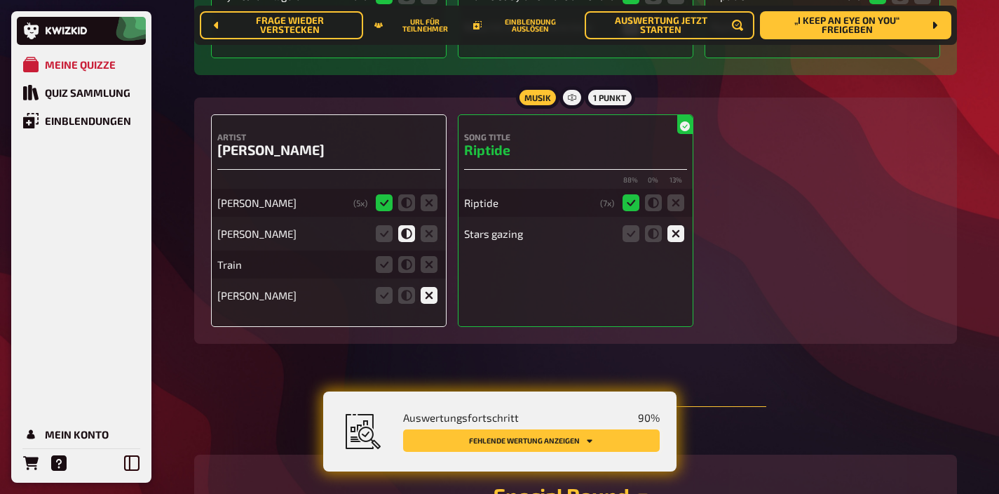
scroll to position [2632, 0]
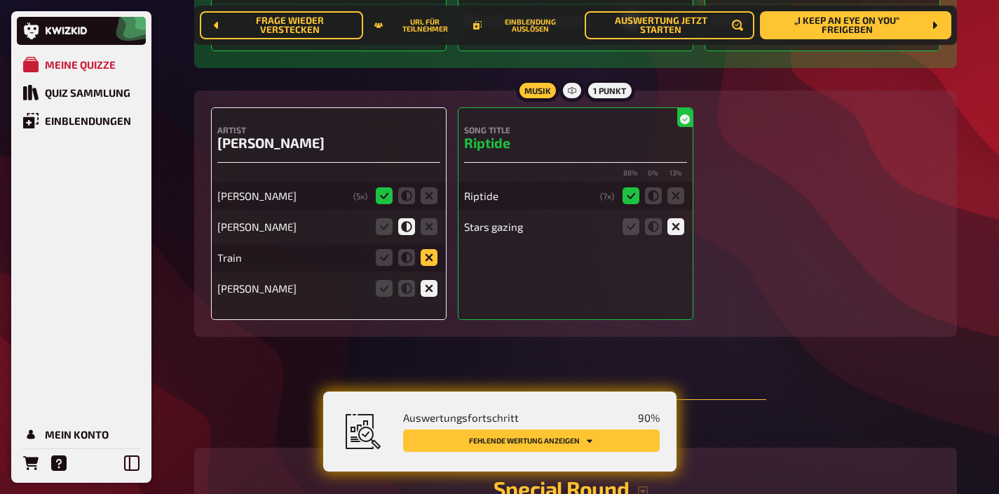
click at [423, 259] on icon at bounding box center [429, 257] width 17 height 17
click at [0, 0] on input "radio" at bounding box center [0, 0] width 0 height 0
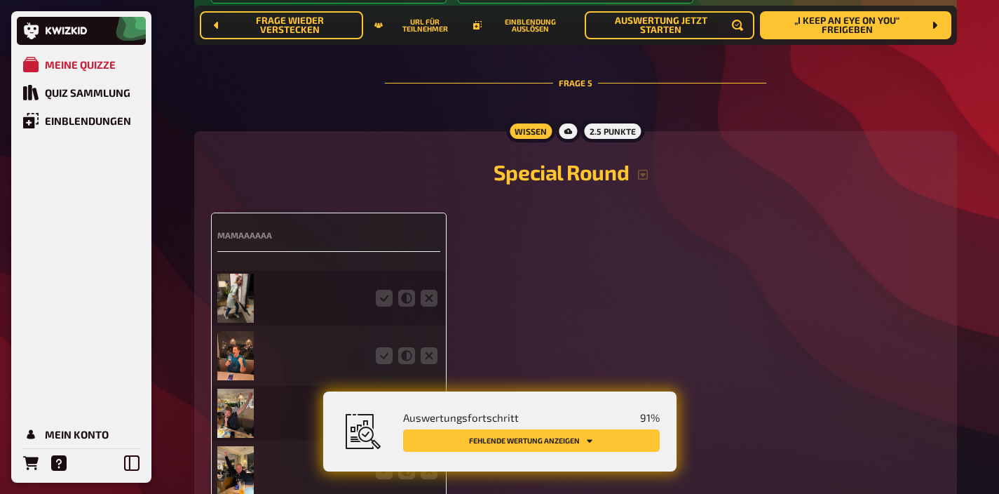
scroll to position [3129, 0]
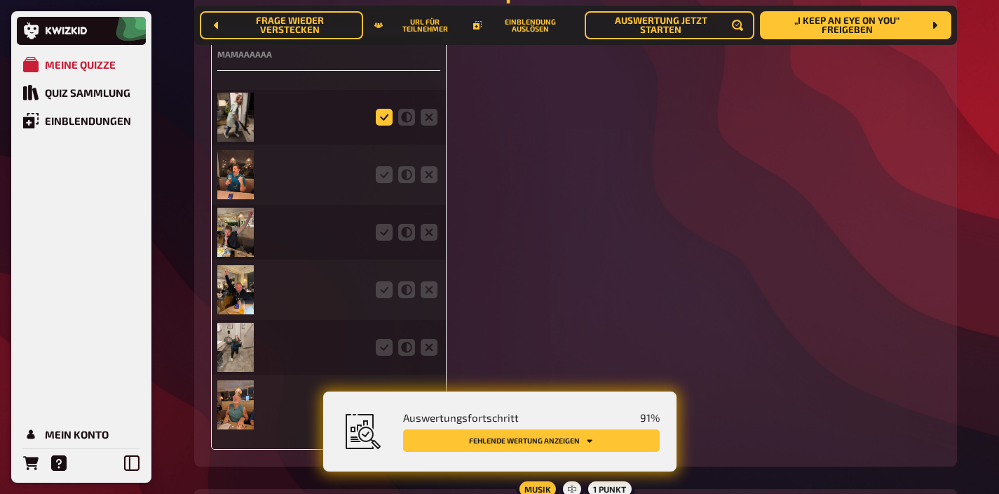
click at [382, 126] on icon at bounding box center [384, 117] width 17 height 17
click at [0, 0] on input "radio" at bounding box center [0, 0] width 0 height 0
click at [382, 180] on icon at bounding box center [384, 174] width 17 height 17
click at [0, 0] on input "radio" at bounding box center [0, 0] width 0 height 0
click at [382, 241] on icon at bounding box center [384, 232] width 17 height 17
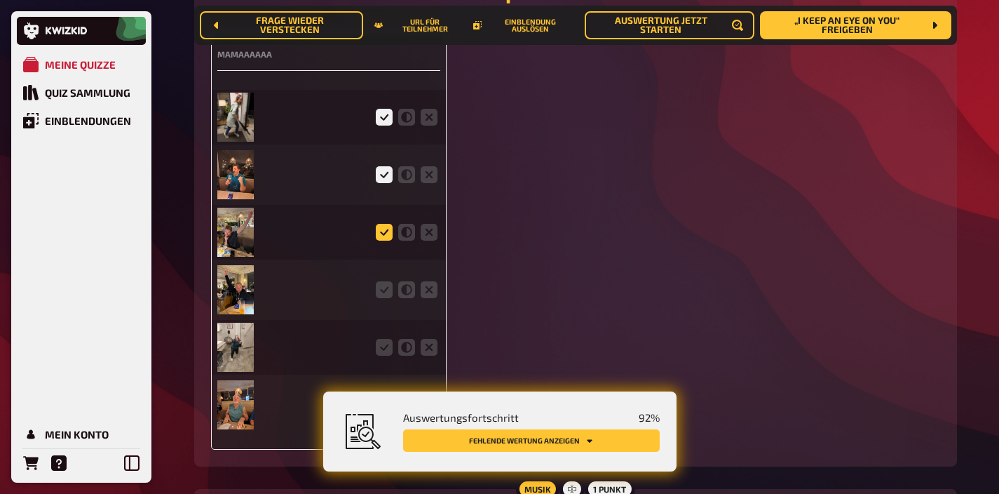
click at [0, 0] on input "radio" at bounding box center [0, 0] width 0 height 0
click at [381, 297] on icon at bounding box center [384, 289] width 17 height 17
click at [0, 0] on input "radio" at bounding box center [0, 0] width 0 height 0
click at [381, 355] on icon at bounding box center [384, 347] width 17 height 17
click at [0, 0] on input "radio" at bounding box center [0, 0] width 0 height 0
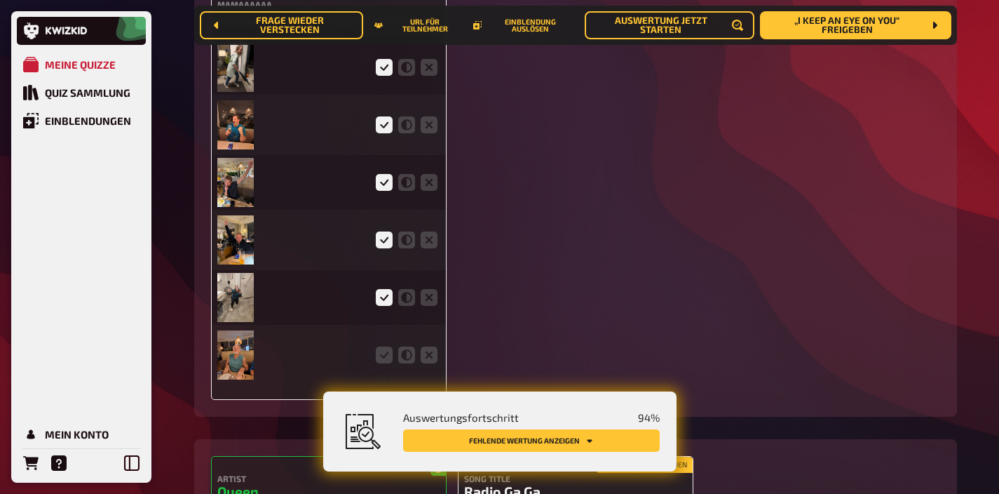
scroll to position [3175, 0]
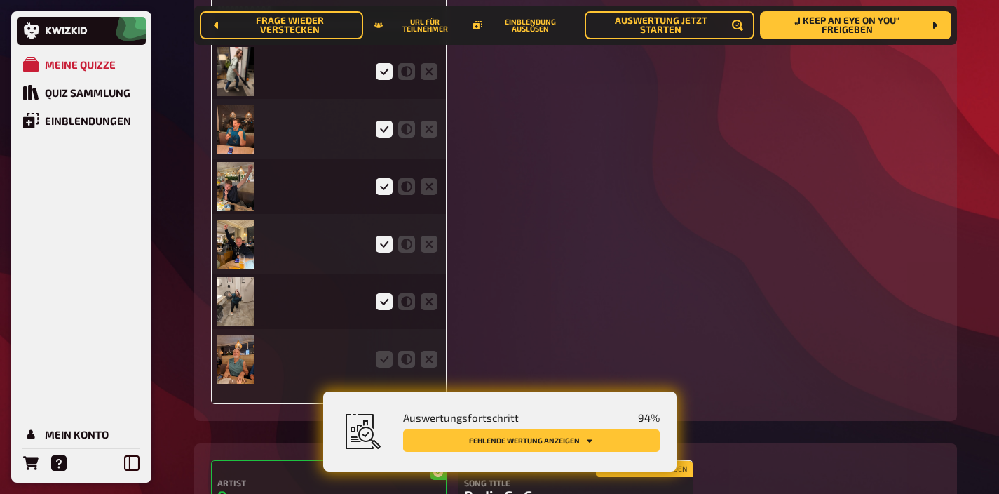
click at [381, 355] on div at bounding box center [328, 359] width 223 height 55
click at [382, 368] on icon at bounding box center [384, 359] width 17 height 17
click at [0, 0] on input "radio" at bounding box center [0, 0] width 0 height 0
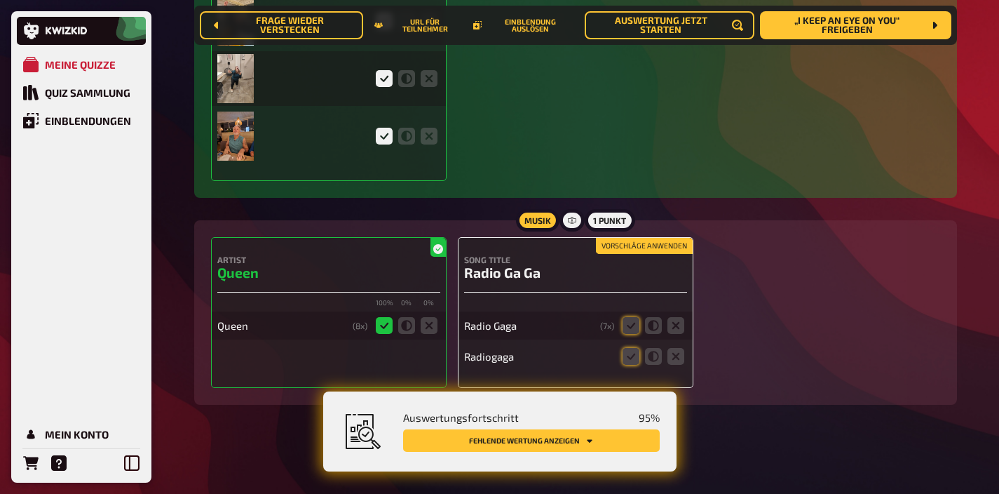
scroll to position [3408, 0]
click at [621, 238] on button "Vorschläge anwenden" at bounding box center [644, 245] width 97 height 15
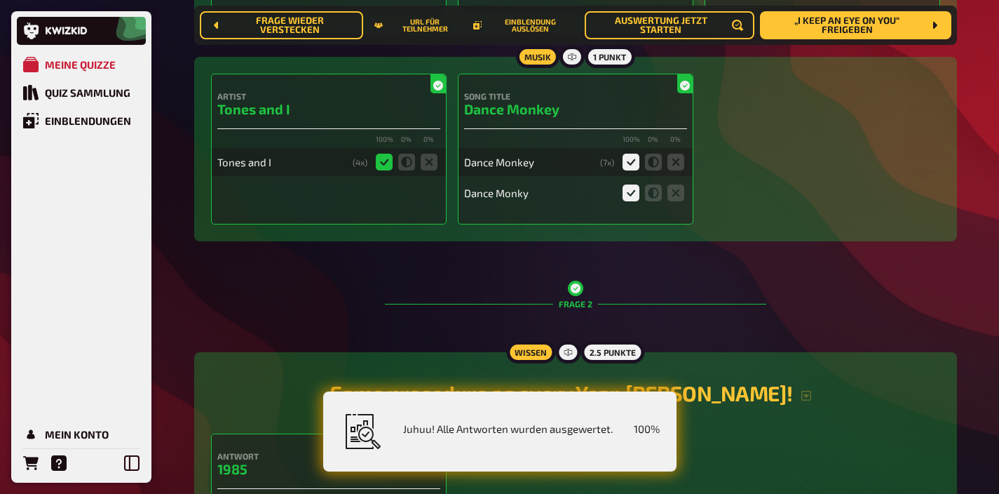
scroll to position [0, 0]
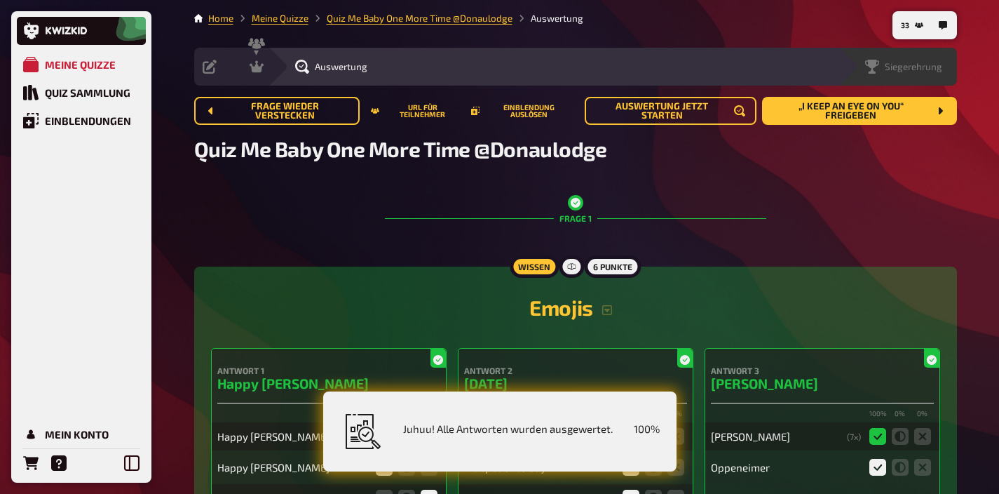
click at [931, 74] on div "Siegerehrung" at bounding box center [897, 67] width 119 height 38
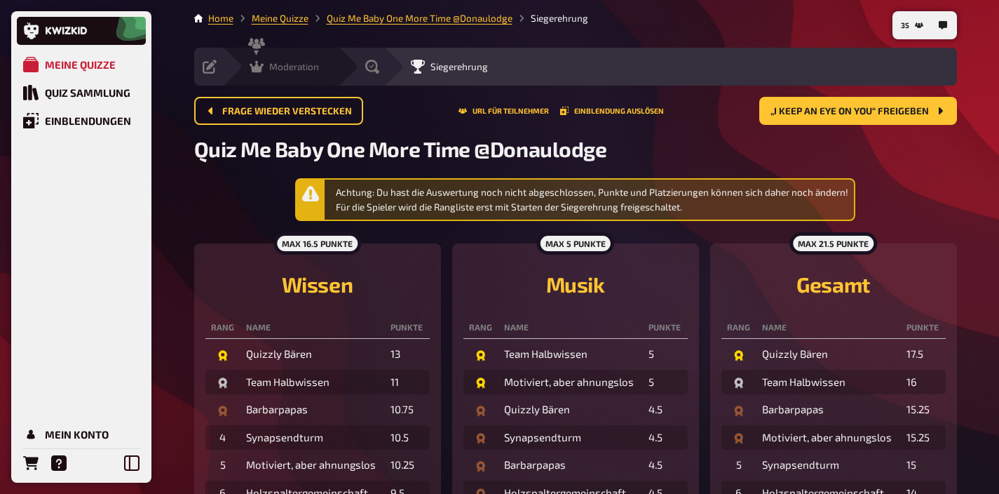
click at [264, 67] on div "Moderation" at bounding box center [284, 67] width 69 height 14
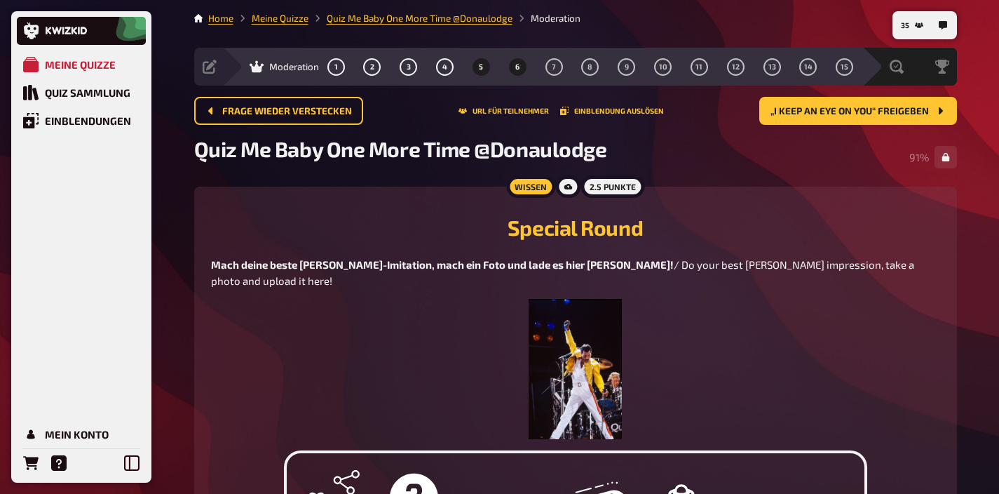
click at [513, 65] on button "6" at bounding box center [517, 66] width 22 height 22
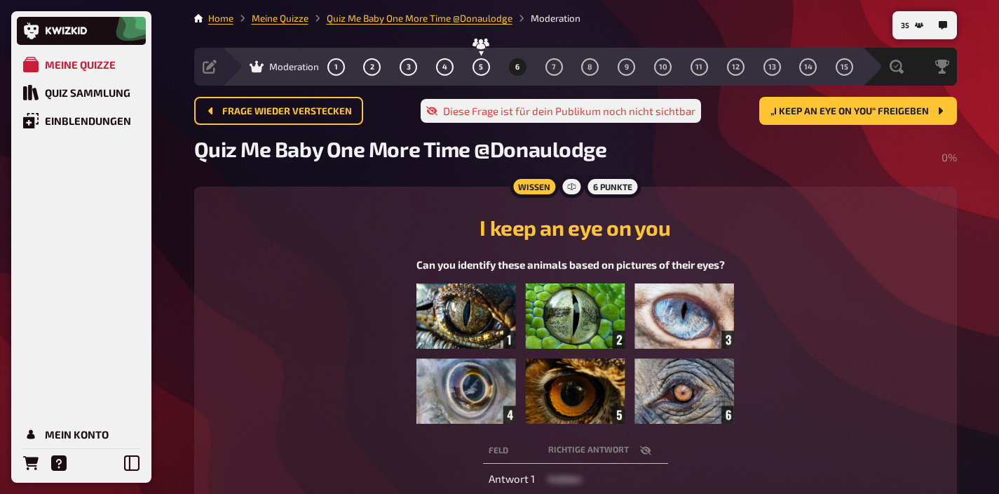
click at [591, 382] on img at bounding box center [576, 353] width 318 height 140
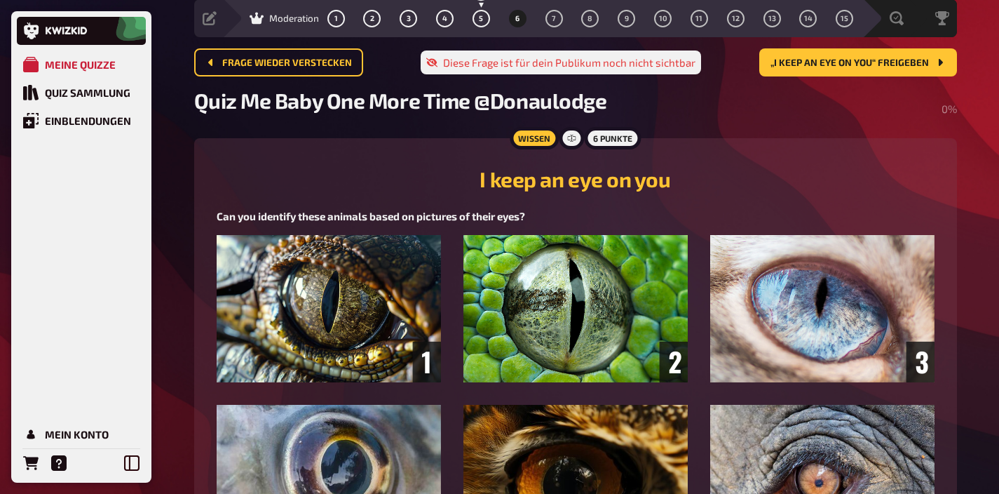
scroll to position [60, 0]
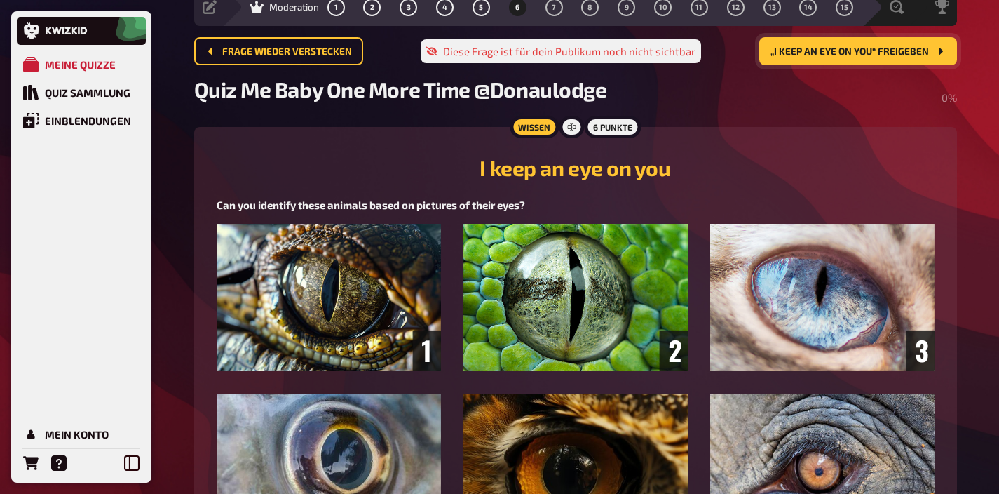
click at [833, 55] on span "„I keep an eye on you“ freigeben" at bounding box center [850, 52] width 159 height 10
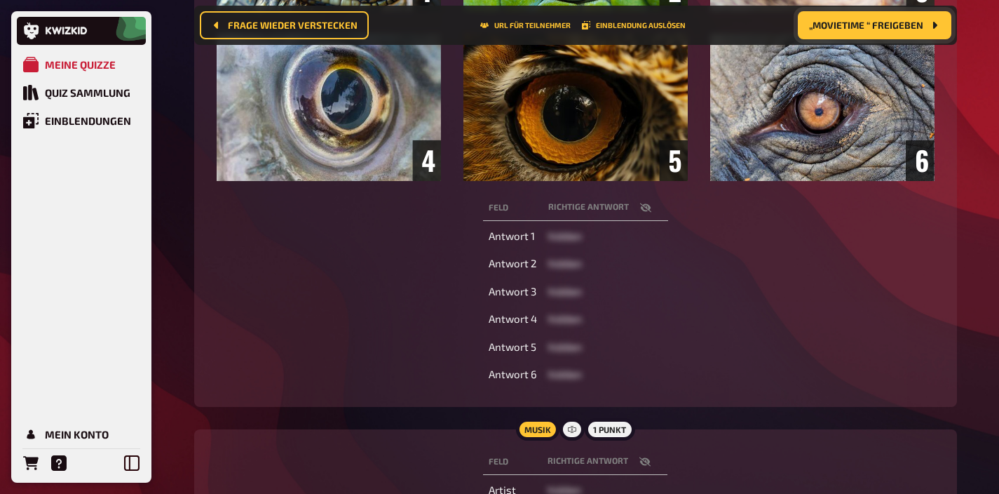
scroll to position [419, 0]
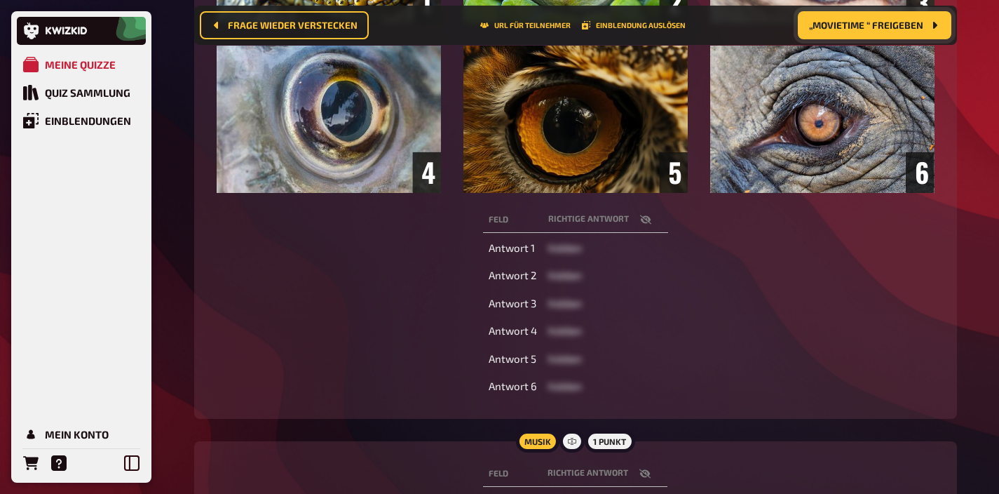
click at [646, 225] on icon "button" at bounding box center [645, 219] width 11 height 11
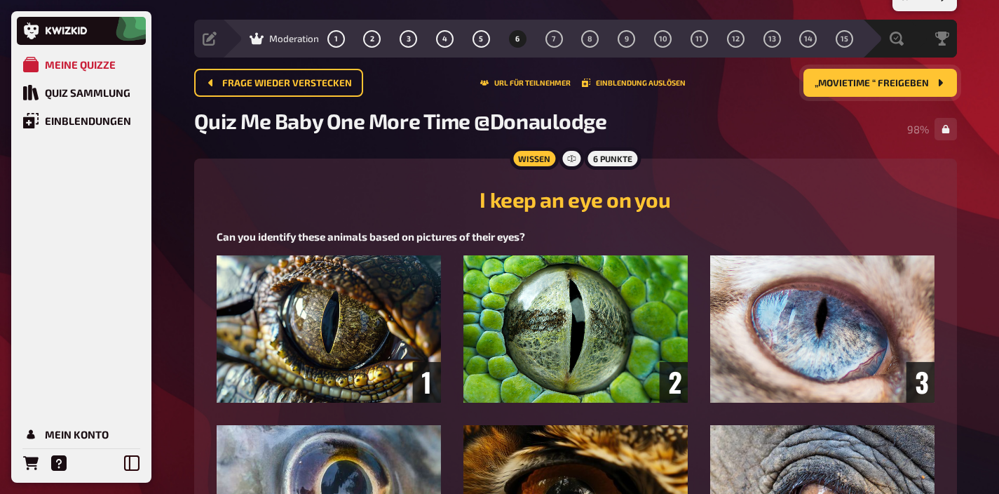
scroll to position [0, 0]
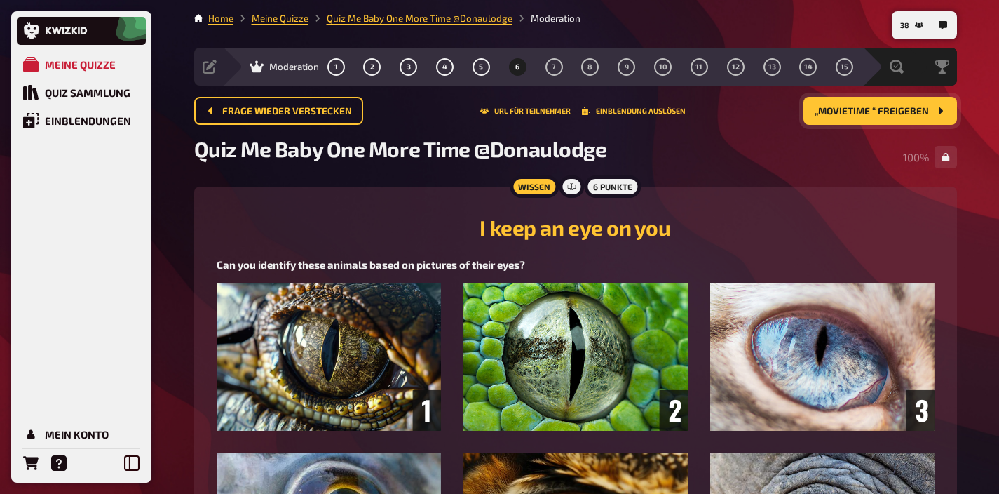
click at [833, 108] on span "„Movietime “ freigeben" at bounding box center [872, 112] width 114 height 10
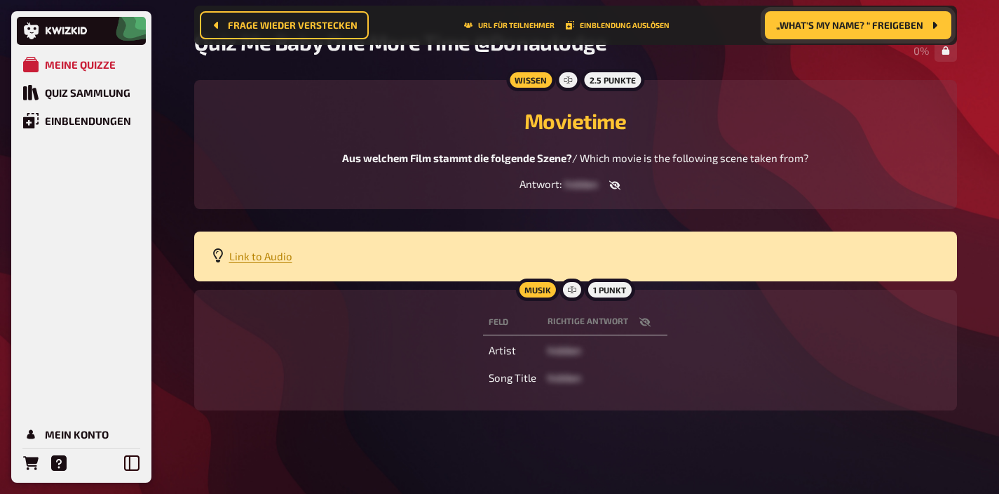
scroll to position [123, 0]
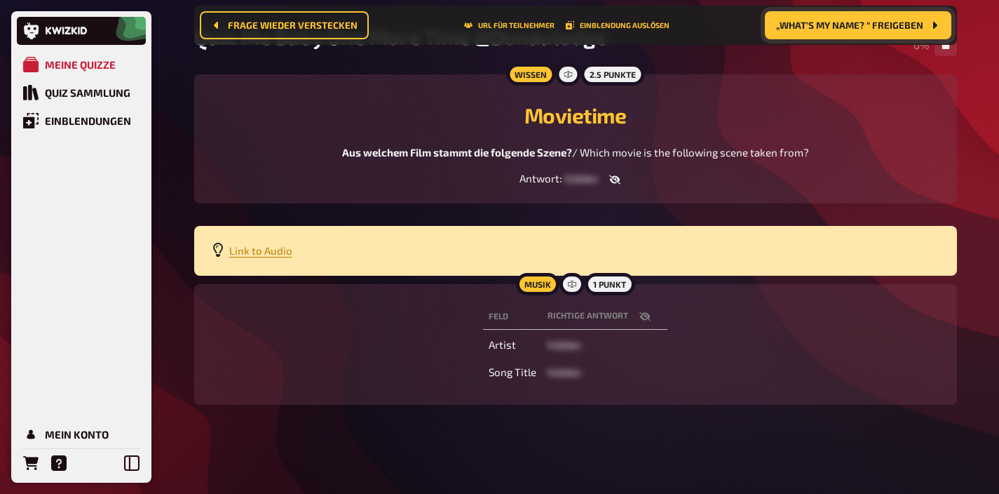
click at [647, 318] on icon "button" at bounding box center [645, 315] width 11 height 9
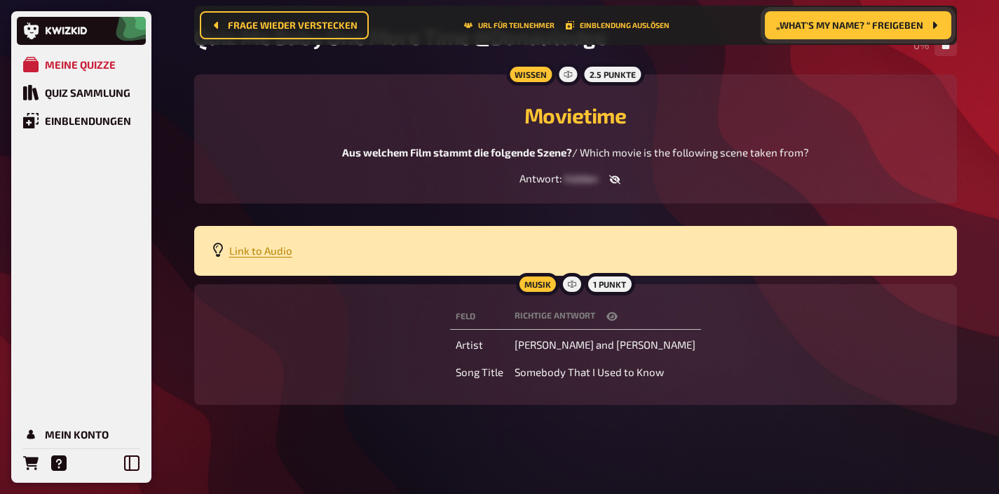
click at [647, 318] on th "Richtige Antwort" at bounding box center [605, 317] width 192 height 26
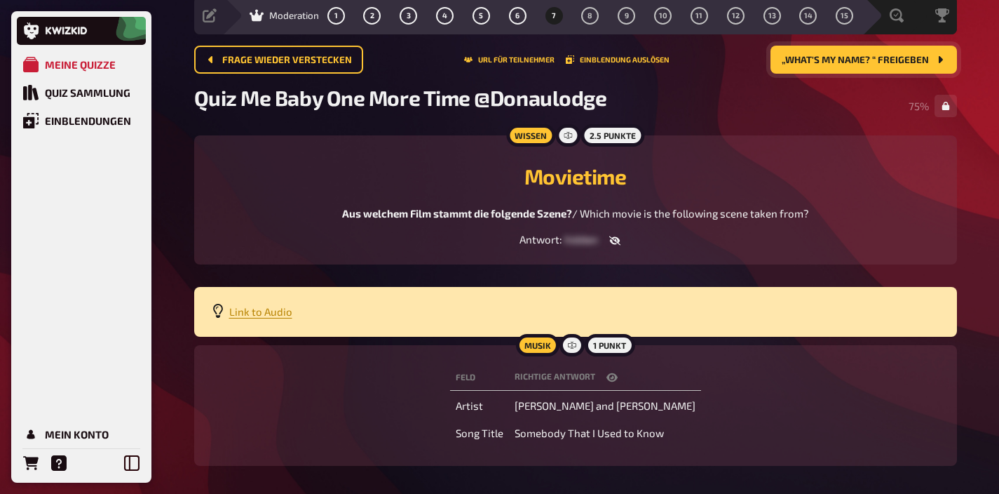
scroll to position [0, 0]
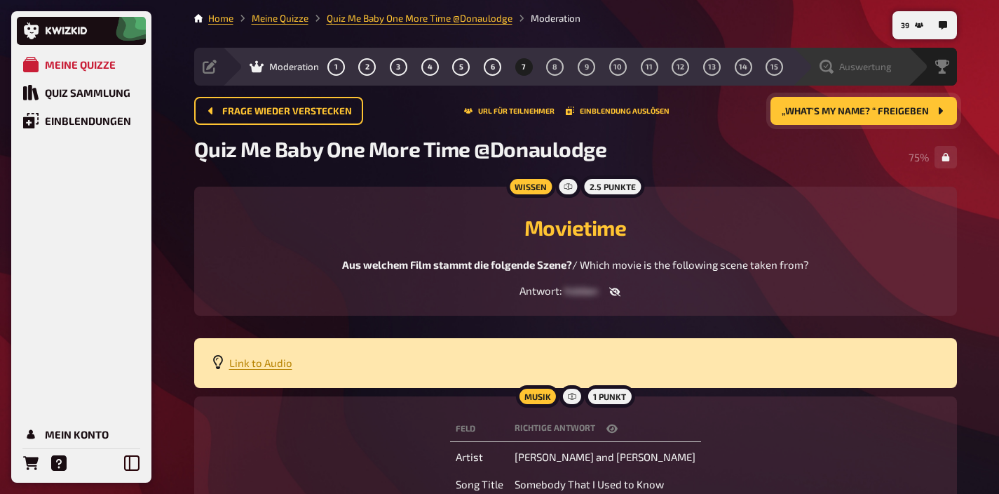
click at [876, 67] on span "Auswertung" at bounding box center [866, 66] width 53 height 11
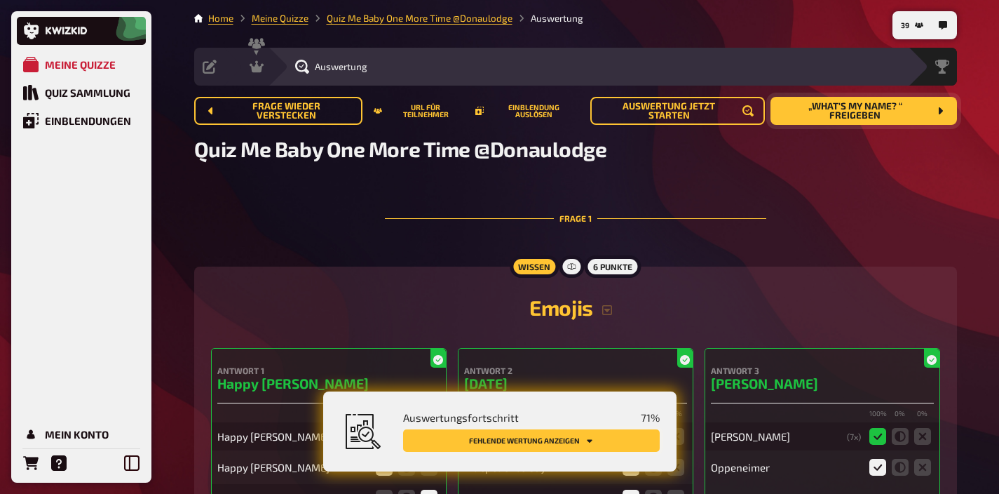
click at [591, 444] on icon "Fehlende Wertung anzeigen" at bounding box center [590, 440] width 8 height 8
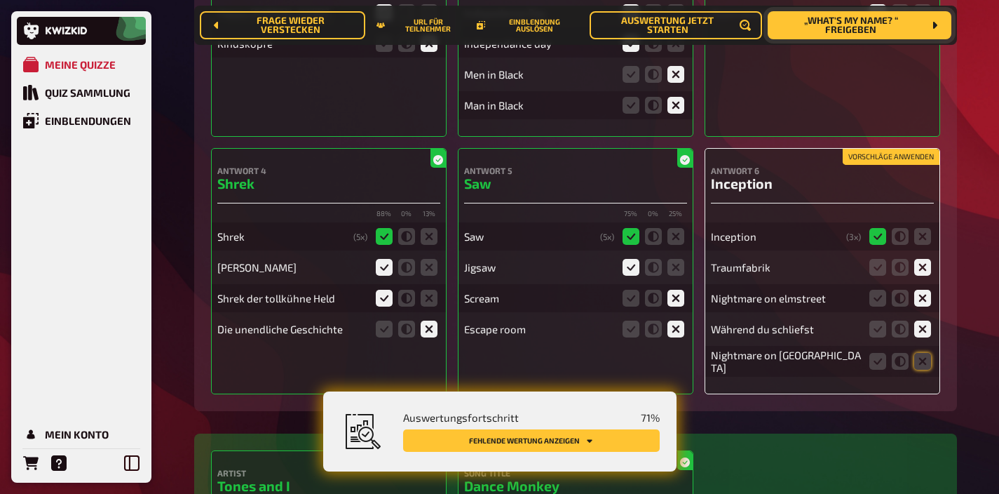
scroll to position [483, 0]
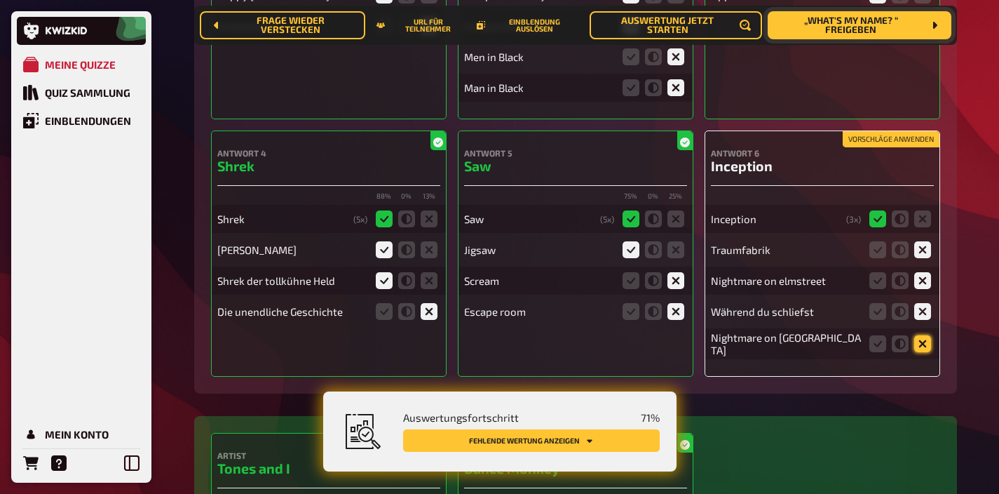
click at [925, 342] on icon at bounding box center [923, 343] width 17 height 17
click at [0, 0] on input "radio" at bounding box center [0, 0] width 0 height 0
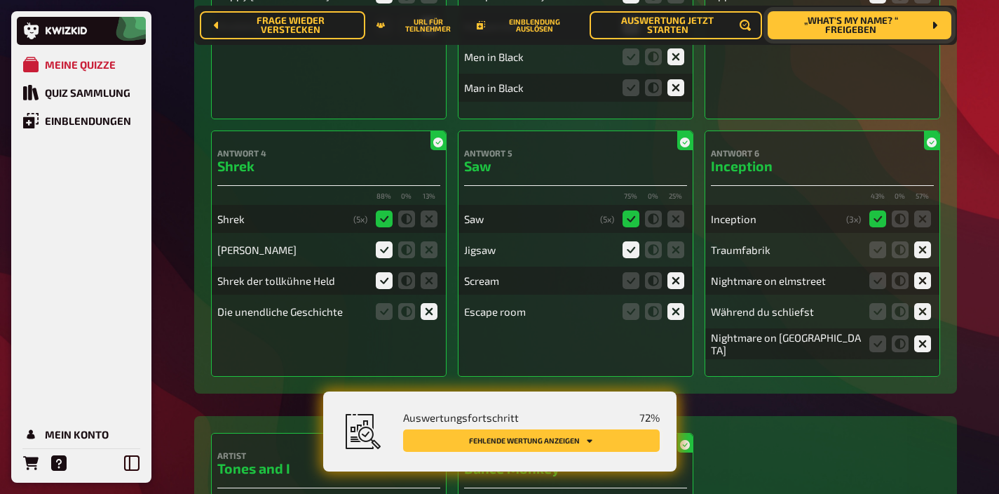
click at [609, 443] on button "Fehlende Wertung anzeigen" at bounding box center [531, 440] width 257 height 22
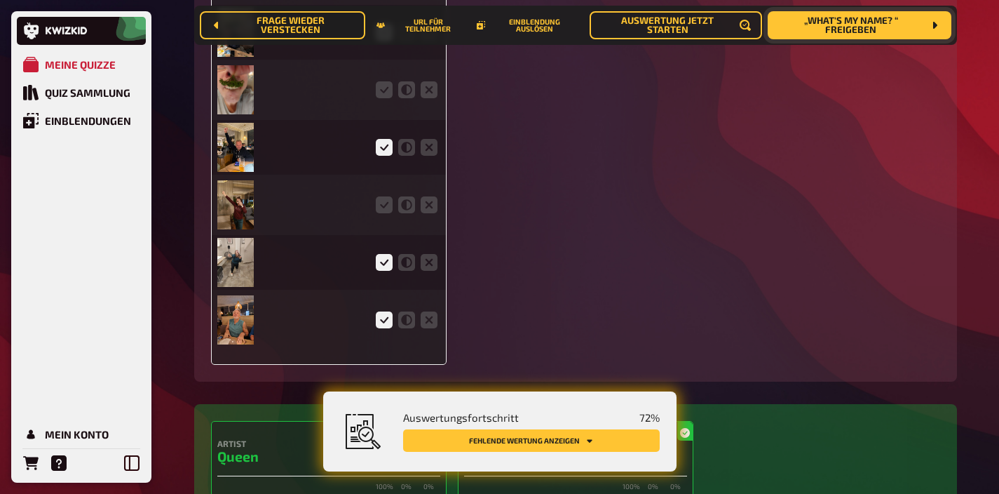
scroll to position [3309, 0]
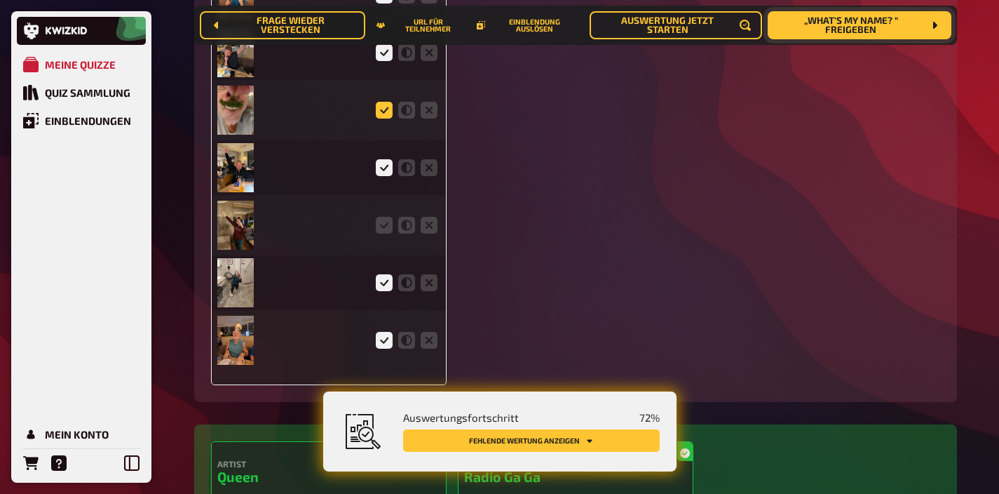
click at [385, 112] on icon at bounding box center [384, 110] width 17 height 17
click at [0, 0] on input "radio" at bounding box center [0, 0] width 0 height 0
click at [388, 233] on icon at bounding box center [384, 225] width 17 height 17
click at [0, 0] on input "radio" at bounding box center [0, 0] width 0 height 0
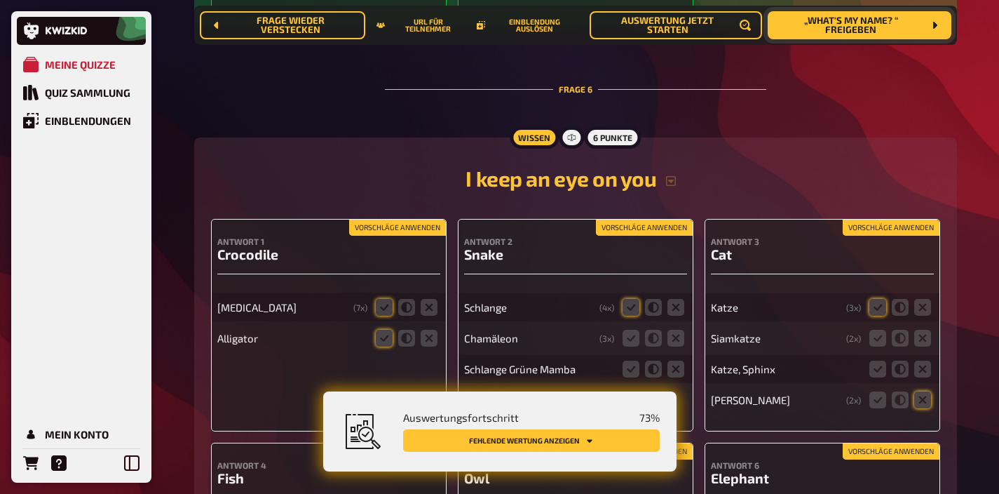
scroll to position [3909, 0]
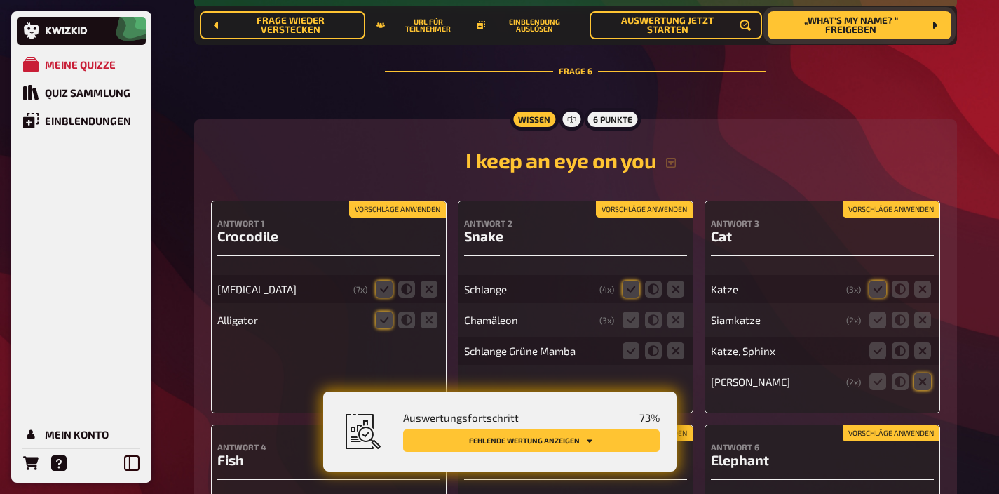
click at [391, 217] on button "Vorschläge anwenden" at bounding box center [397, 209] width 97 height 15
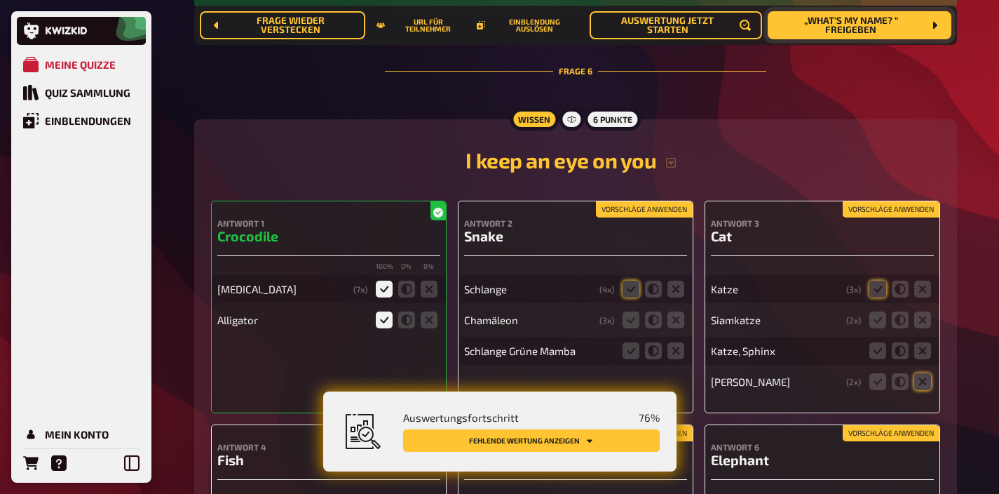
click at [631, 212] on button "Vorschläge anwenden" at bounding box center [644, 209] width 97 height 15
click at [628, 356] on icon at bounding box center [631, 350] width 17 height 17
click at [0, 0] on input "radio" at bounding box center [0, 0] width 0 height 0
click at [677, 325] on icon at bounding box center [676, 319] width 17 height 17
click at [0, 0] on input "radio" at bounding box center [0, 0] width 0 height 0
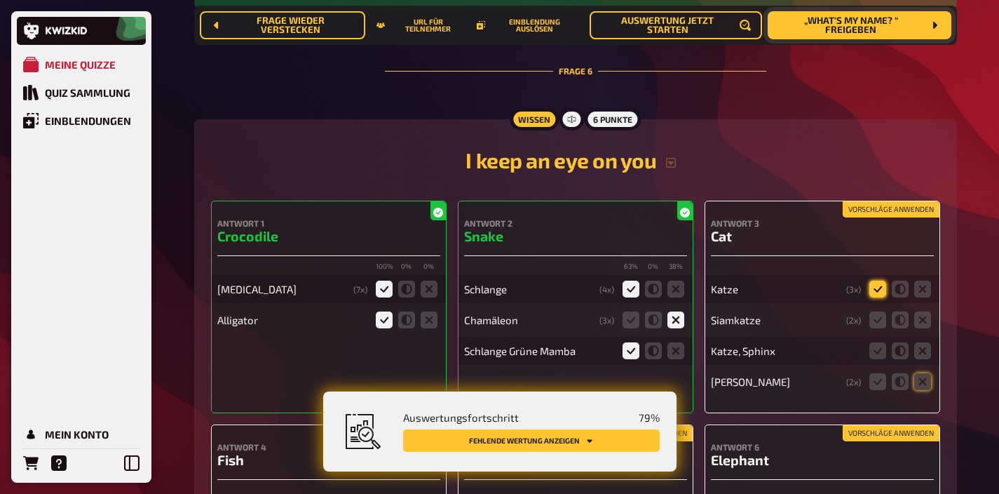
click at [882, 297] on icon at bounding box center [878, 289] width 17 height 17
click at [0, 0] on input "radio" at bounding box center [0, 0] width 0 height 0
click at [883, 328] on icon at bounding box center [878, 319] width 17 height 17
click at [0, 0] on input "radio" at bounding box center [0, 0] width 0 height 0
click at [877, 359] on icon at bounding box center [878, 350] width 17 height 17
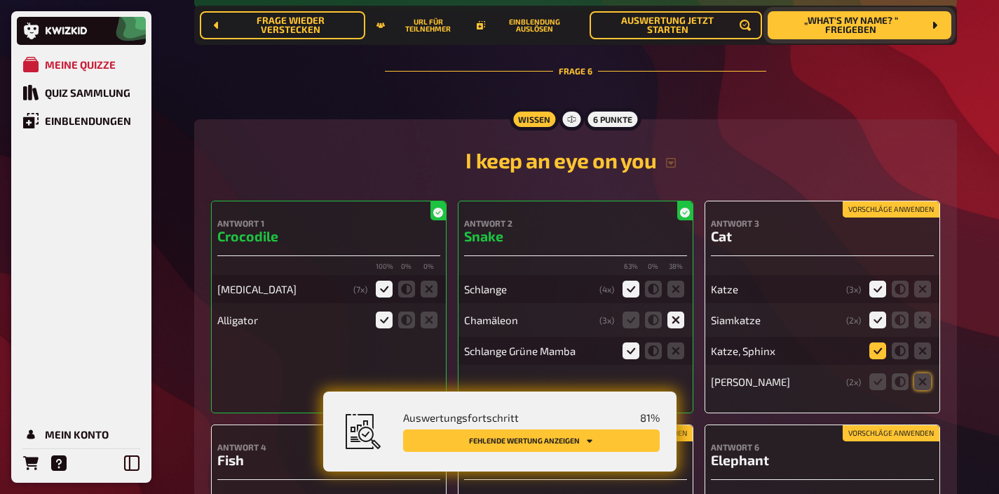
click at [0, 0] on input "radio" at bounding box center [0, 0] width 0 height 0
click at [916, 390] on icon at bounding box center [923, 381] width 17 height 17
click at [0, 0] on input "radio" at bounding box center [0, 0] width 0 height 0
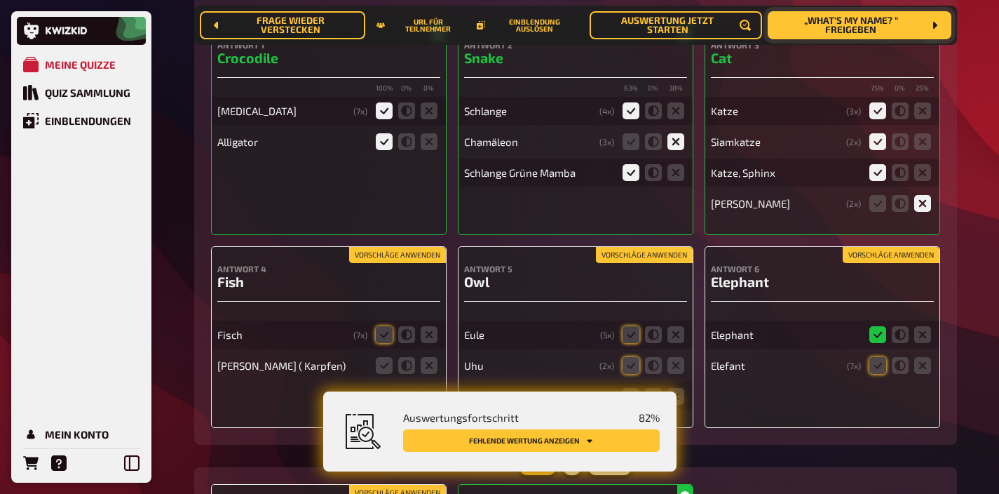
scroll to position [4141, 0]
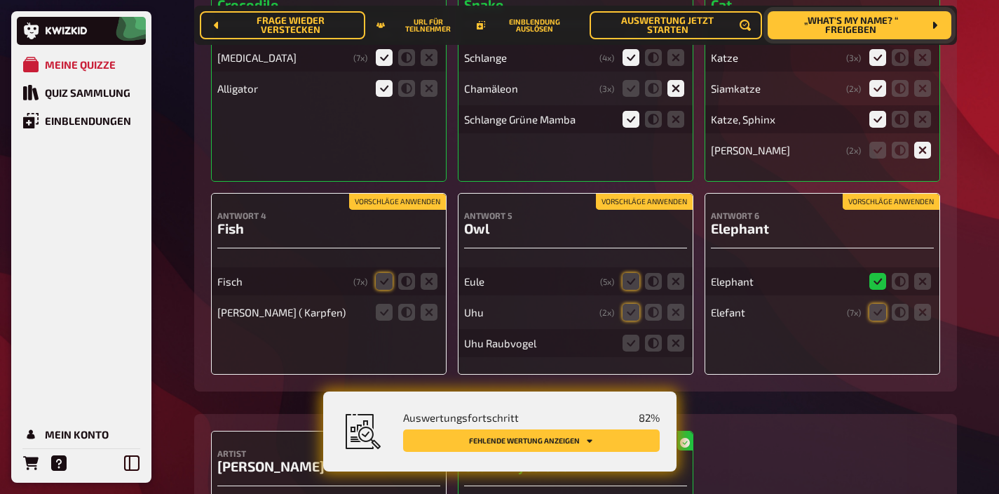
click at [882, 210] on button "Vorschläge anwenden" at bounding box center [891, 201] width 97 height 15
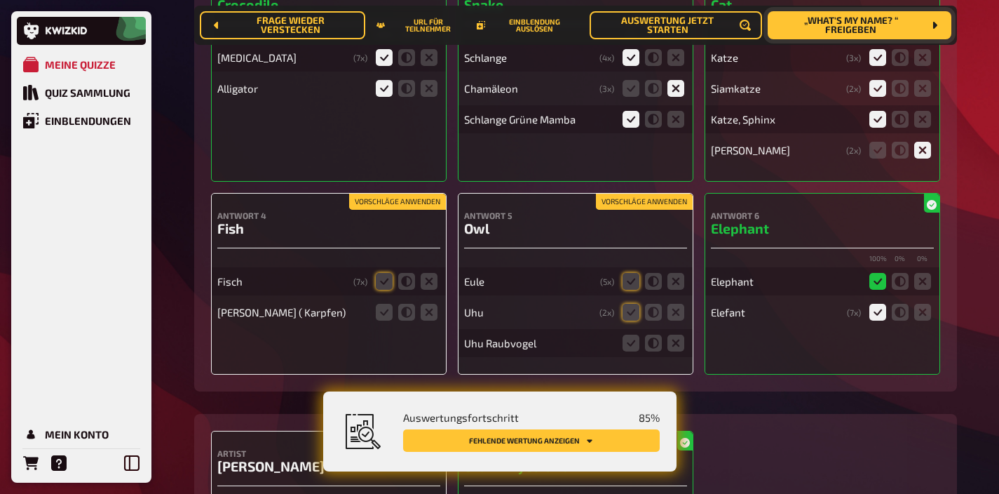
click at [648, 210] on button "Vorschläge anwenden" at bounding box center [644, 201] width 97 height 15
click at [633, 351] on icon at bounding box center [631, 343] width 17 height 17
click at [0, 0] on input "radio" at bounding box center [0, 0] width 0 height 0
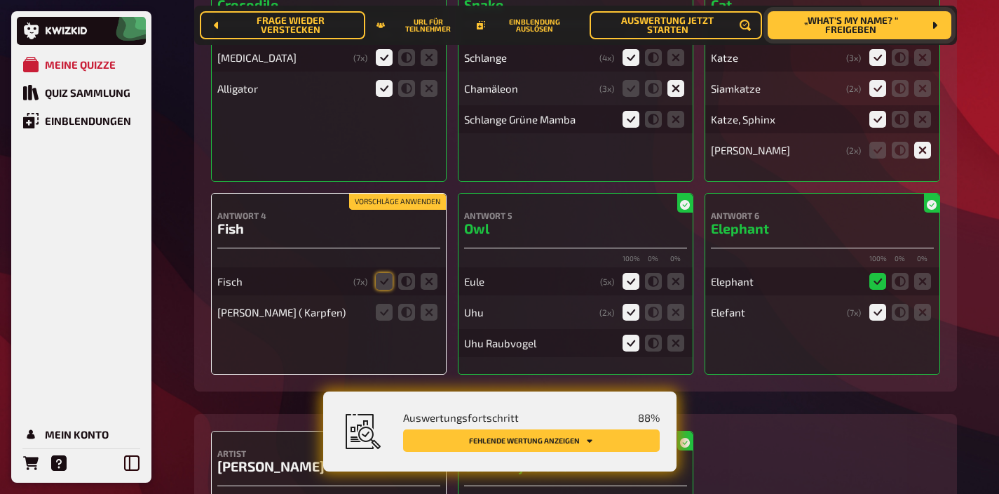
click at [411, 203] on button "Vorschläge anwenden" at bounding box center [397, 201] width 97 height 15
click at [385, 321] on icon at bounding box center [384, 312] width 17 height 17
click at [0, 0] on input "radio" at bounding box center [0, 0] width 0 height 0
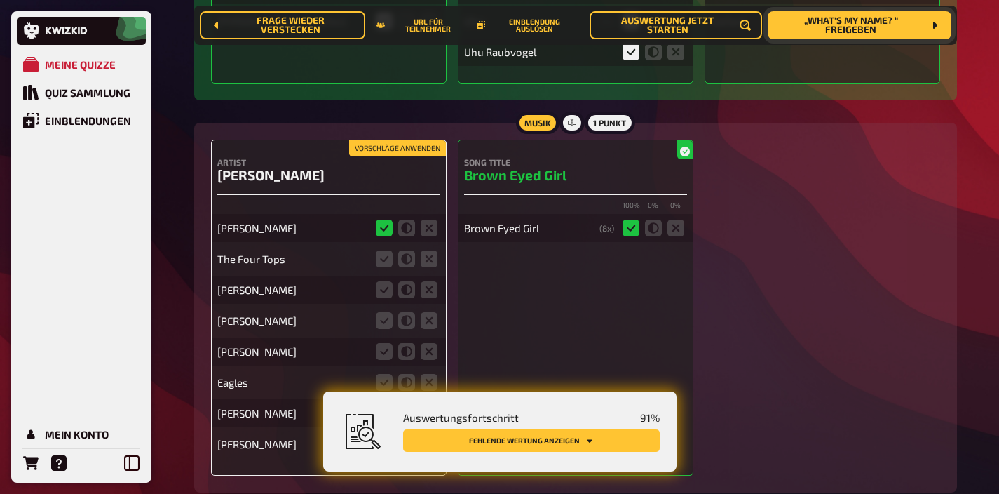
scroll to position [4456, 0]
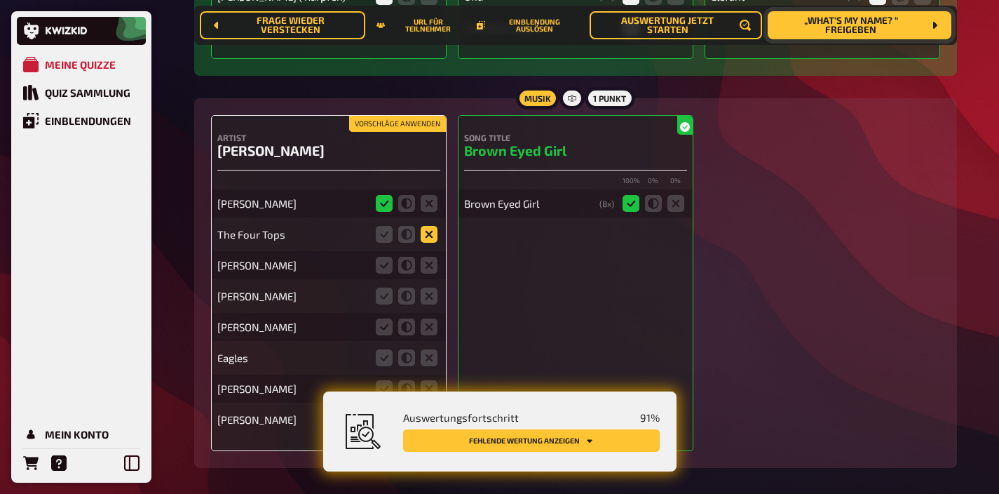
click at [432, 243] on icon at bounding box center [429, 234] width 17 height 17
click at [0, 0] on input "radio" at bounding box center [0, 0] width 0 height 0
click at [432, 270] on icon at bounding box center [429, 265] width 17 height 17
click at [0, 0] on input "radio" at bounding box center [0, 0] width 0 height 0
click at [432, 304] on icon at bounding box center [429, 296] width 17 height 17
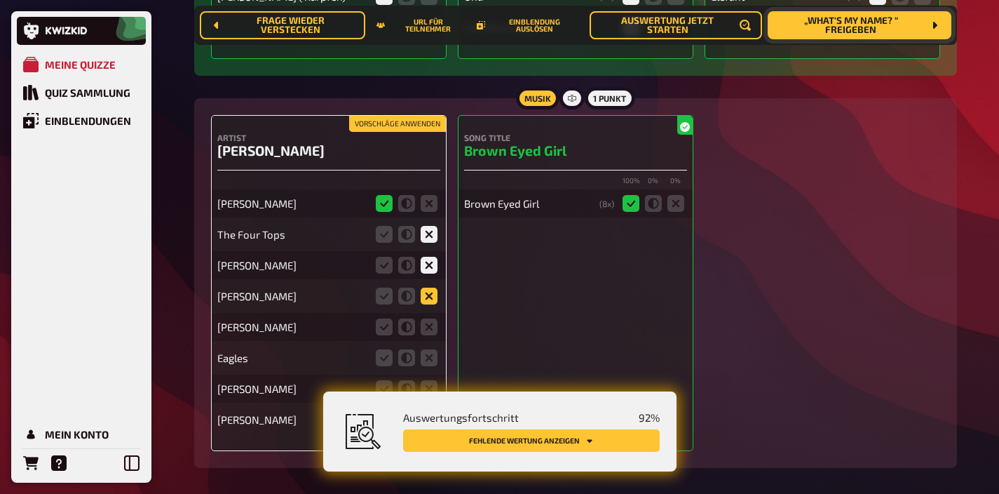
click at [0, 0] on input "radio" at bounding box center [0, 0] width 0 height 0
click at [431, 335] on icon at bounding box center [429, 326] width 17 height 17
click at [0, 0] on input "radio" at bounding box center [0, 0] width 0 height 0
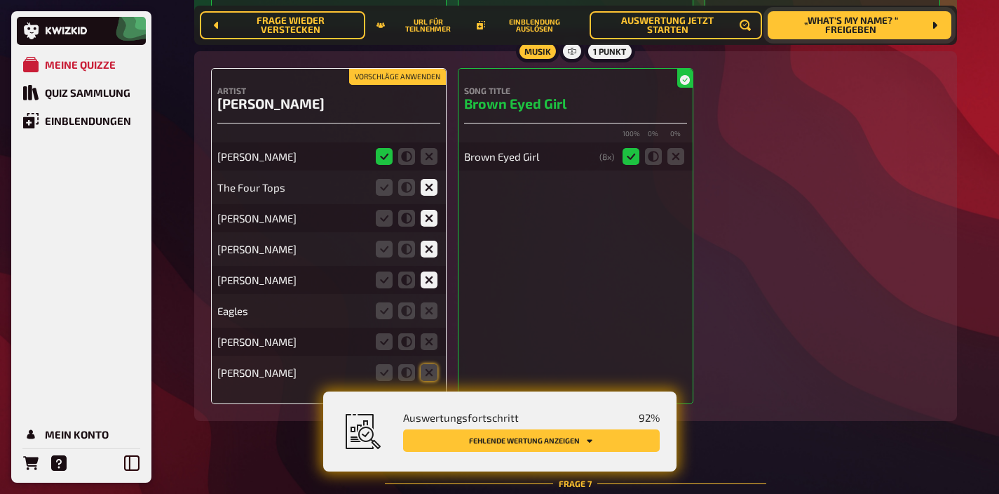
scroll to position [4504, 0]
click at [428, 375] on icon at bounding box center [429, 371] width 17 height 17
click at [0, 0] on input "radio" at bounding box center [0, 0] width 0 height 0
click at [429, 349] on icon at bounding box center [429, 340] width 17 height 17
click at [0, 0] on input "radio" at bounding box center [0, 0] width 0 height 0
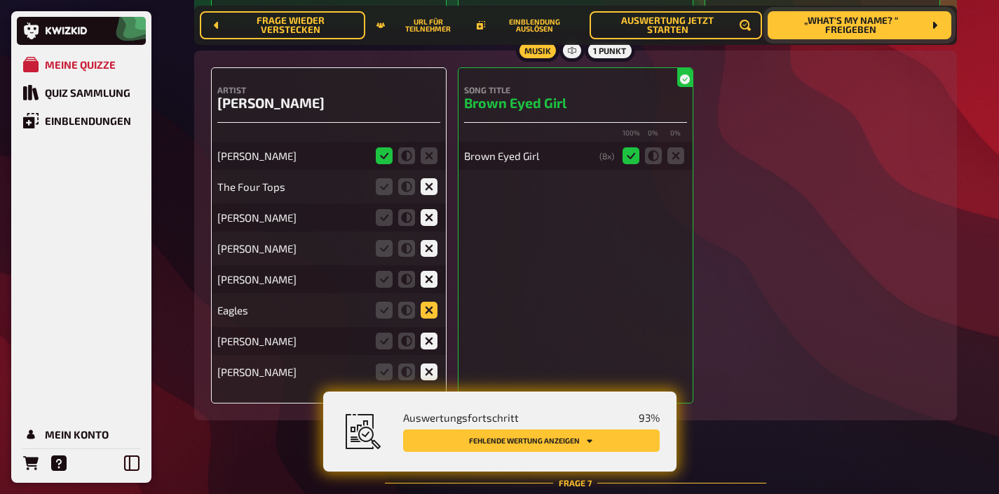
click at [429, 318] on icon at bounding box center [429, 310] width 17 height 17
click at [0, 0] on input "radio" at bounding box center [0, 0] width 0 height 0
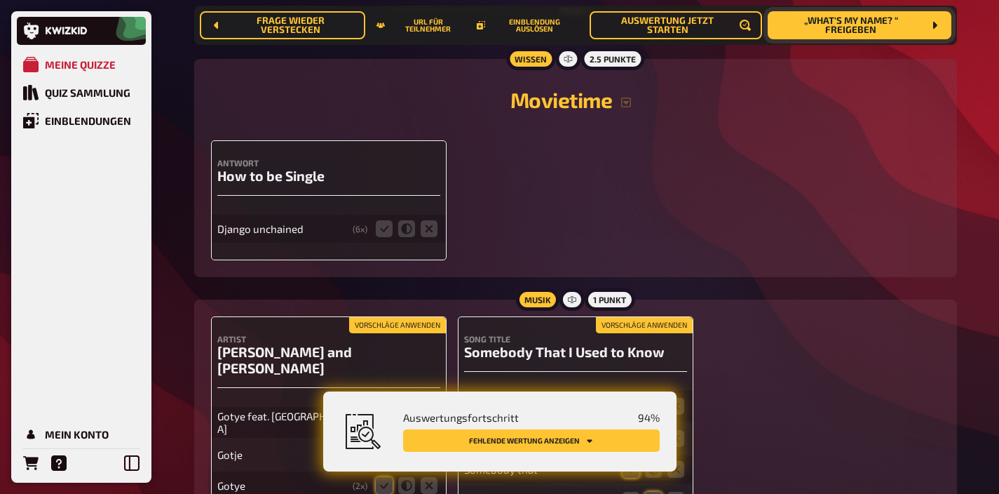
scroll to position [4982, 0]
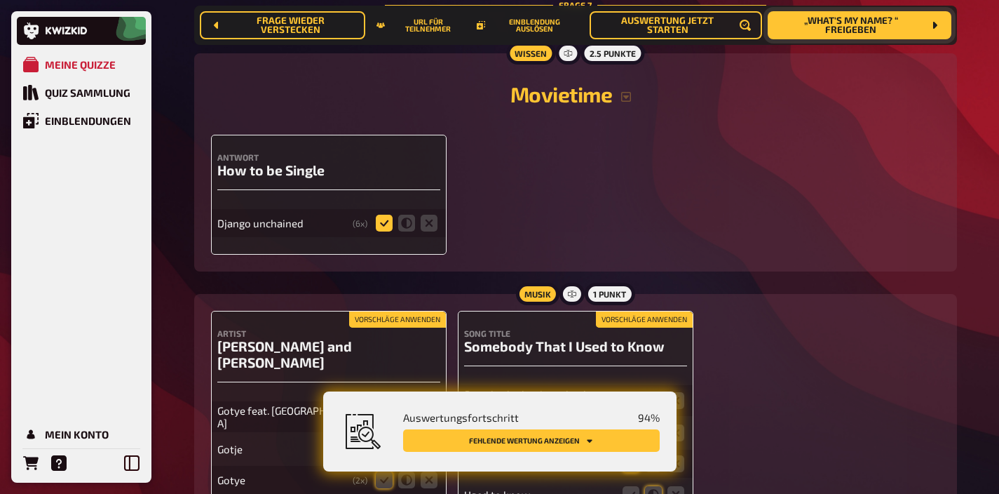
click at [387, 231] on icon at bounding box center [384, 223] width 17 height 17
click at [0, 0] on input "radio" at bounding box center [0, 0] width 0 height 0
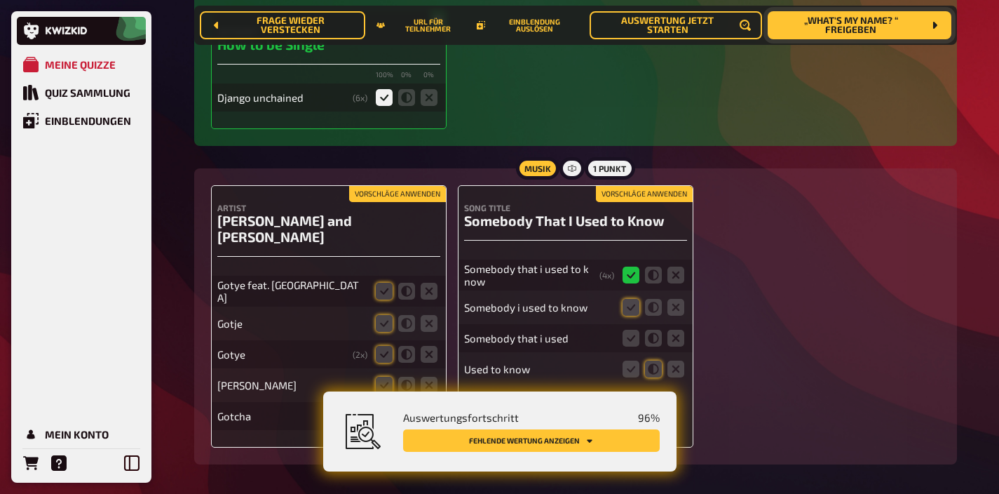
scroll to position [5159, 0]
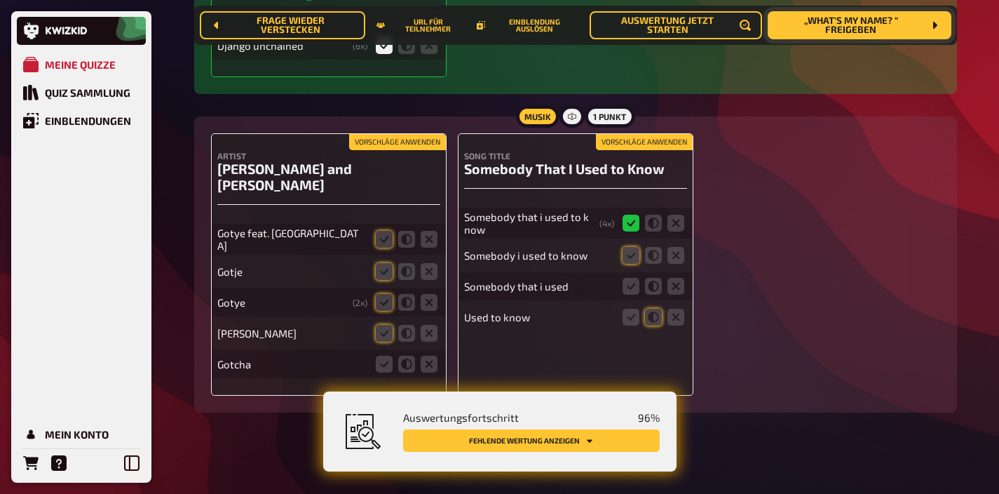
click at [392, 147] on button "Vorschläge anwenden" at bounding box center [397, 142] width 97 height 15
click at [381, 356] on icon at bounding box center [384, 364] width 17 height 17
click at [0, 0] on input "radio" at bounding box center [0, 0] width 0 height 0
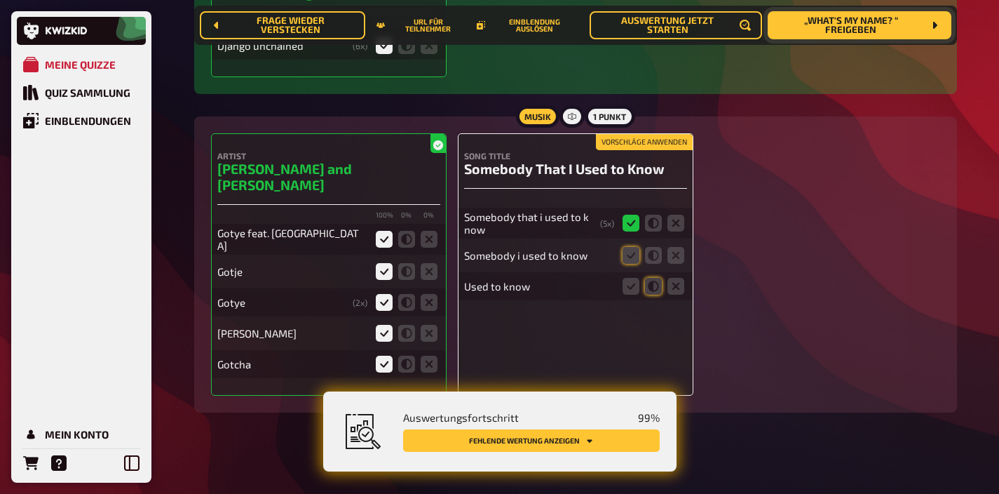
click at [640, 150] on button "Vorschläge anwenden" at bounding box center [644, 142] width 97 height 15
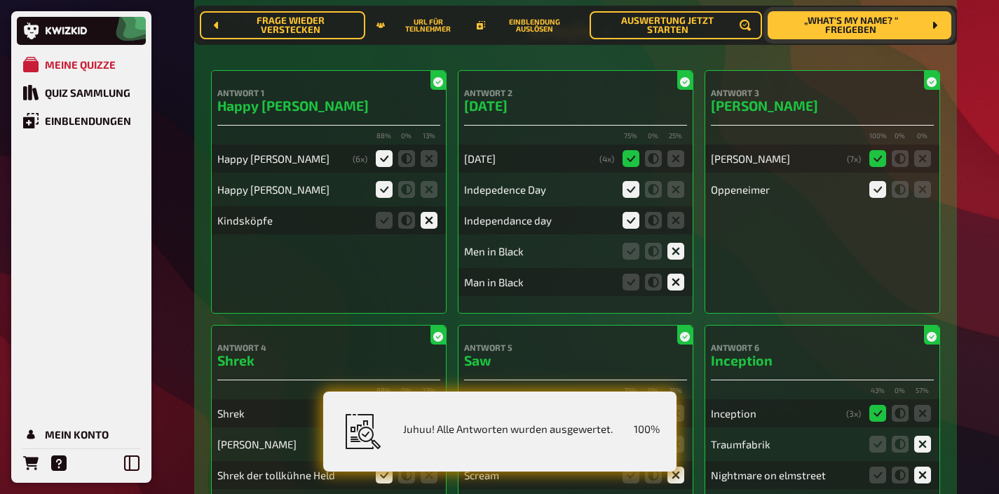
scroll to position [0, 0]
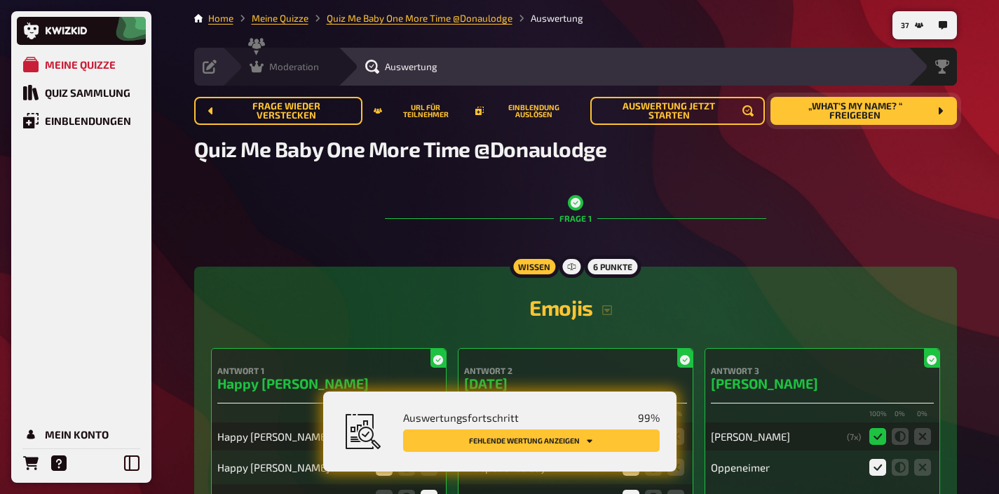
click at [293, 63] on span "Moderation" at bounding box center [294, 66] width 50 height 11
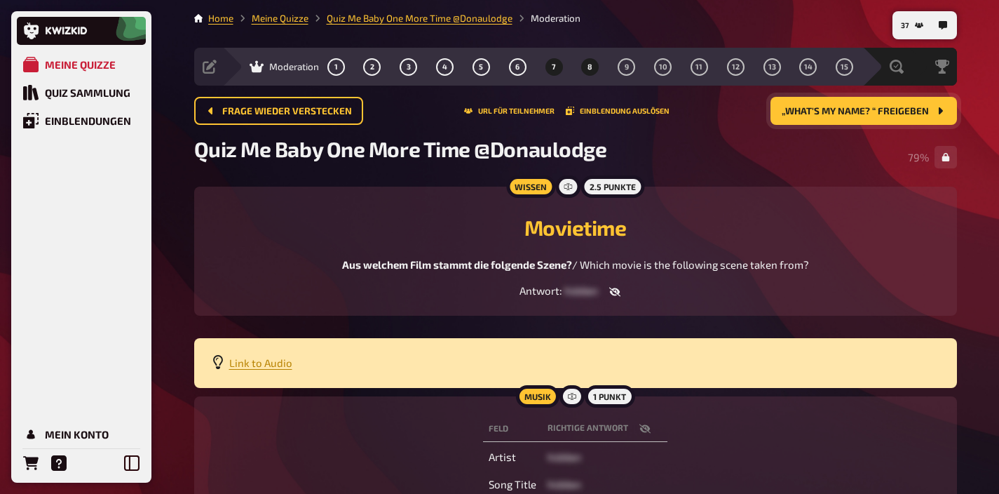
click at [588, 74] on button "8" at bounding box center [590, 66] width 22 height 22
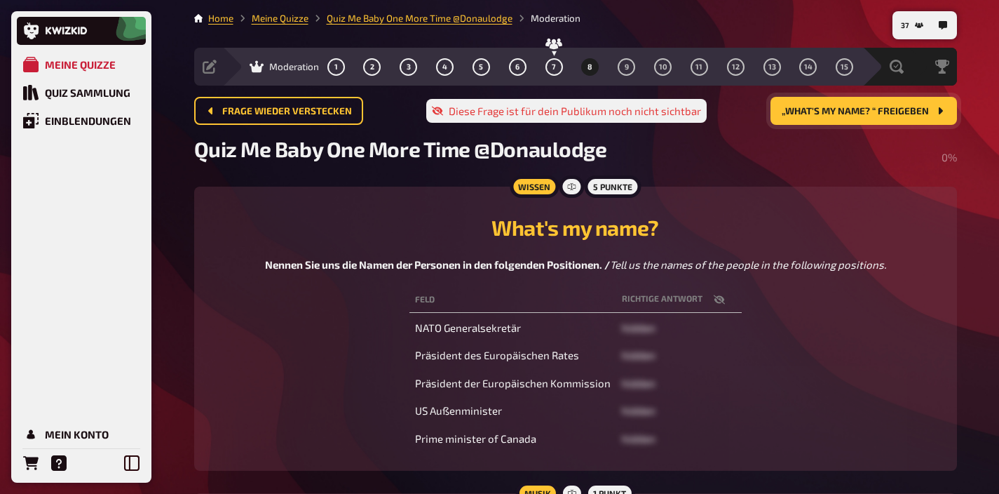
click at [719, 306] on button "button" at bounding box center [720, 299] width 34 height 14
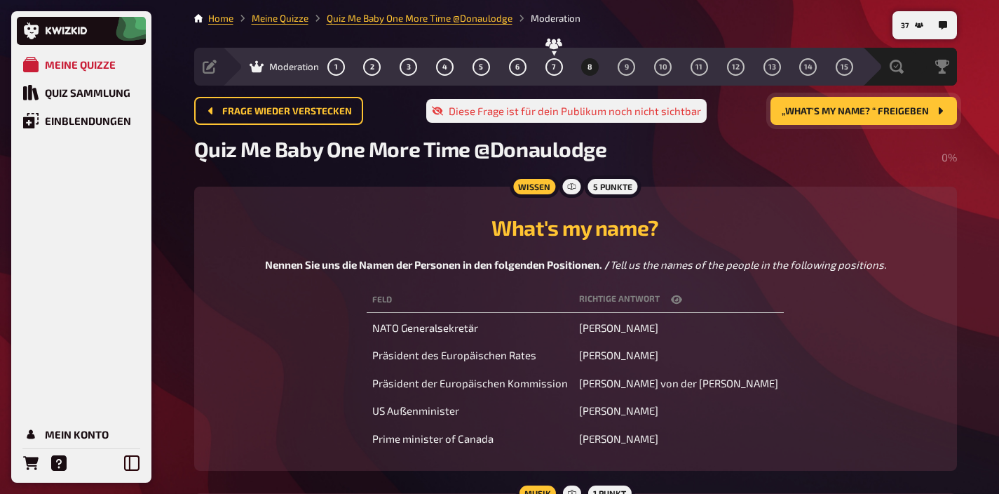
click at [682, 295] on icon "button" at bounding box center [676, 299] width 11 height 8
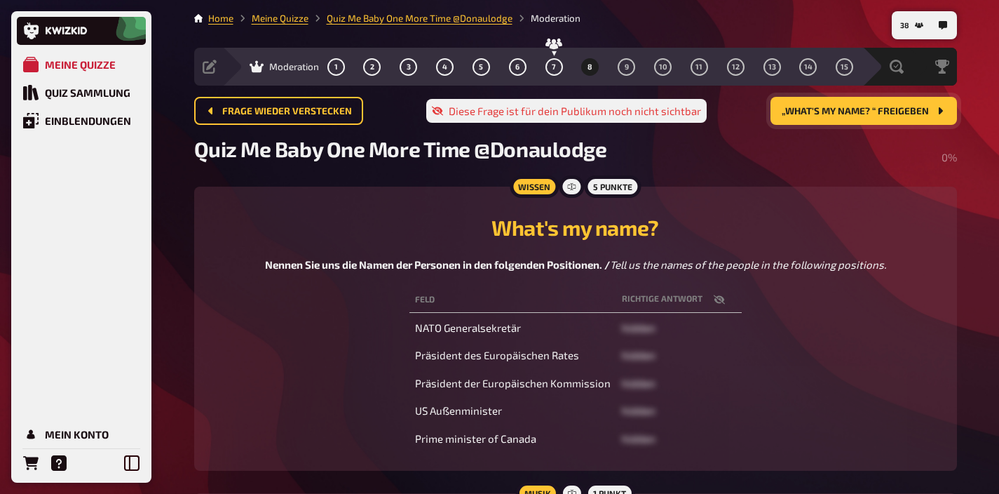
click at [714, 295] on icon "button" at bounding box center [719, 299] width 11 height 11
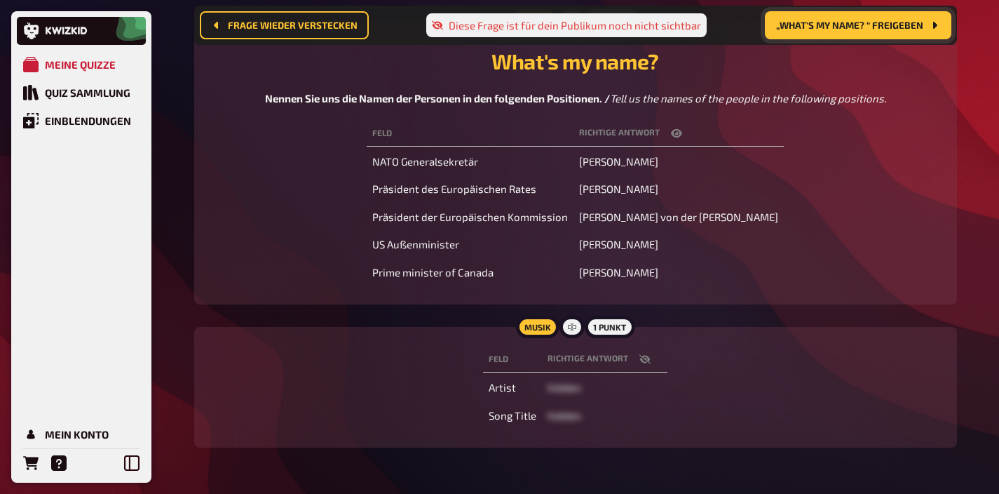
scroll to position [205, 0]
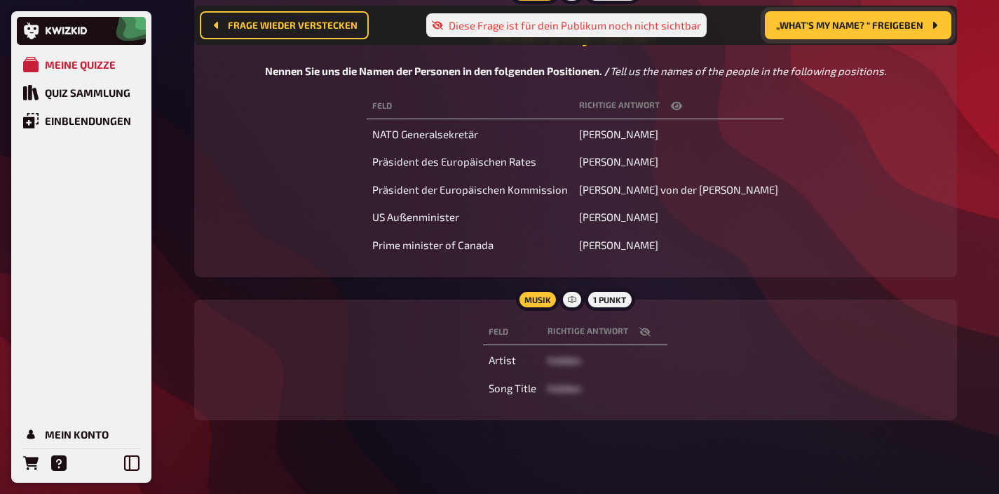
click at [640, 332] on icon "button" at bounding box center [645, 332] width 11 height 9
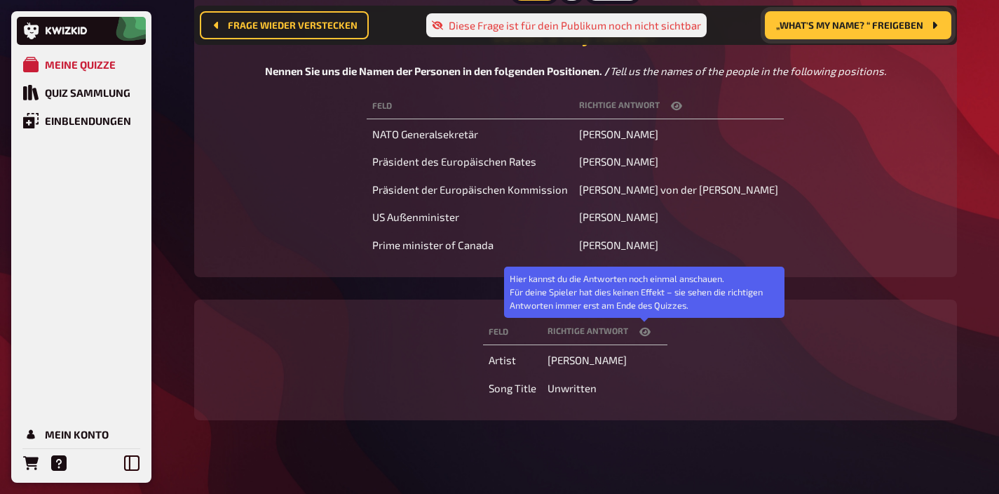
click at [640, 332] on icon "button" at bounding box center [645, 332] width 11 height 8
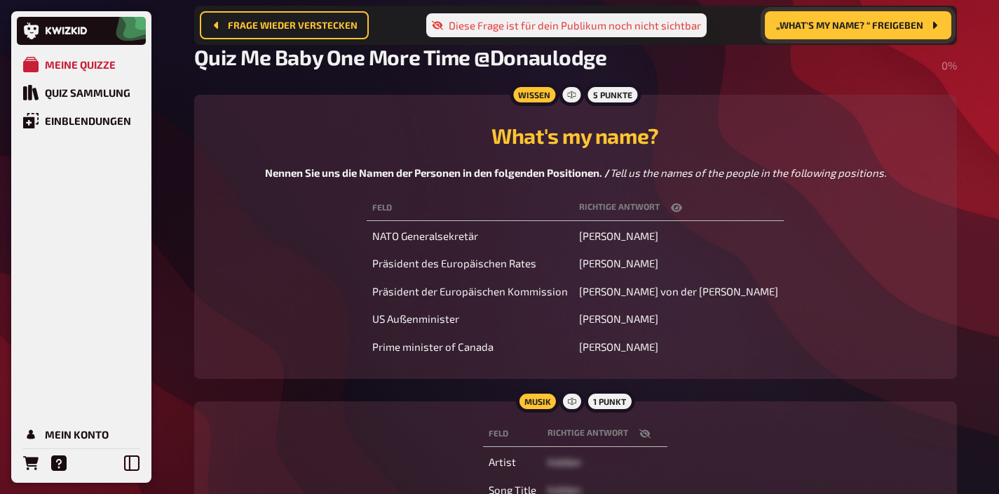
scroll to position [0, 0]
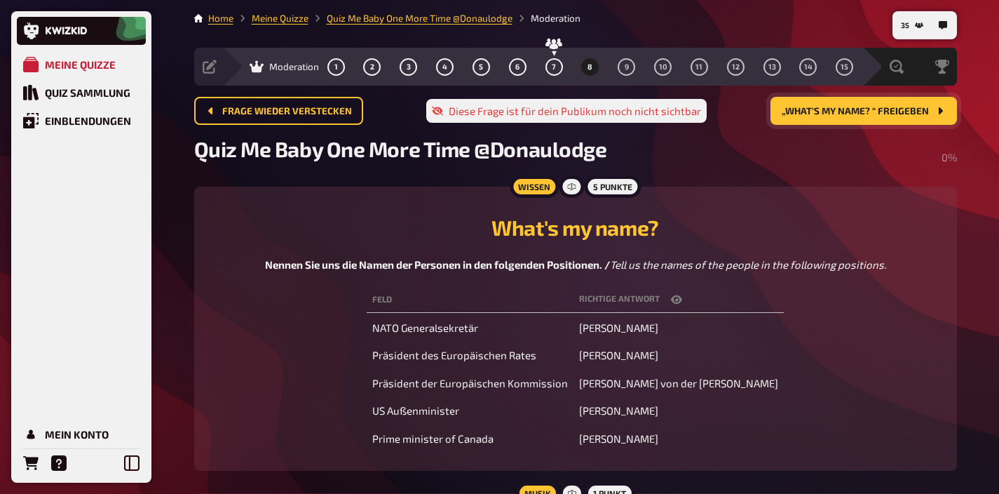
click at [850, 115] on span "„What's my name? “ freigeben" at bounding box center [855, 112] width 147 height 10
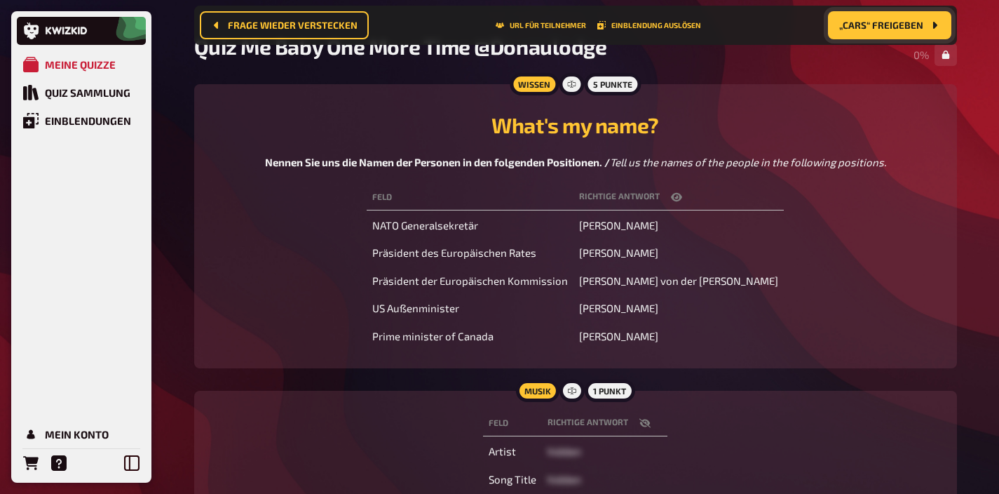
scroll to position [114, 0]
click at [682, 196] on icon "button" at bounding box center [676, 196] width 11 height 8
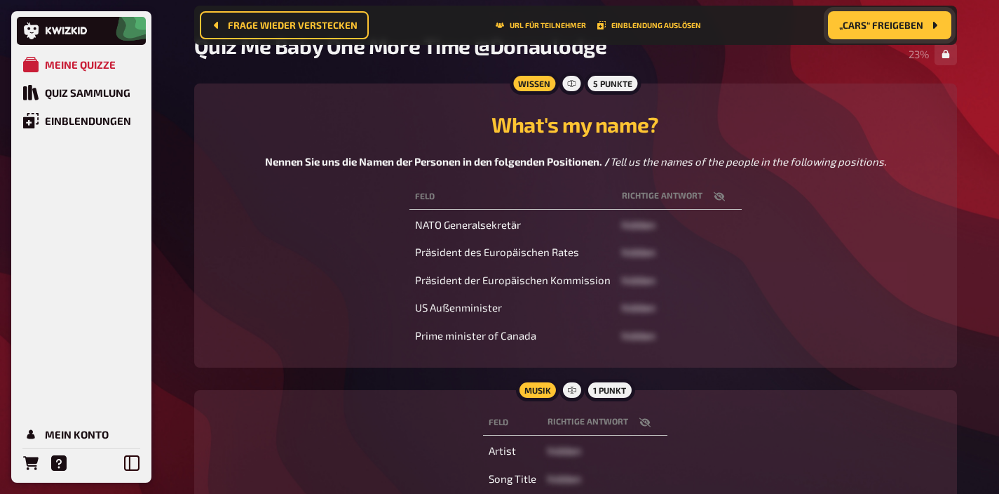
click at [643, 429] on th "Richtige Antwort" at bounding box center [605, 423] width 126 height 26
click at [645, 422] on icon "button" at bounding box center [645, 422] width 11 height 9
click at [645, 422] on icon "button" at bounding box center [645, 422] width 11 height 8
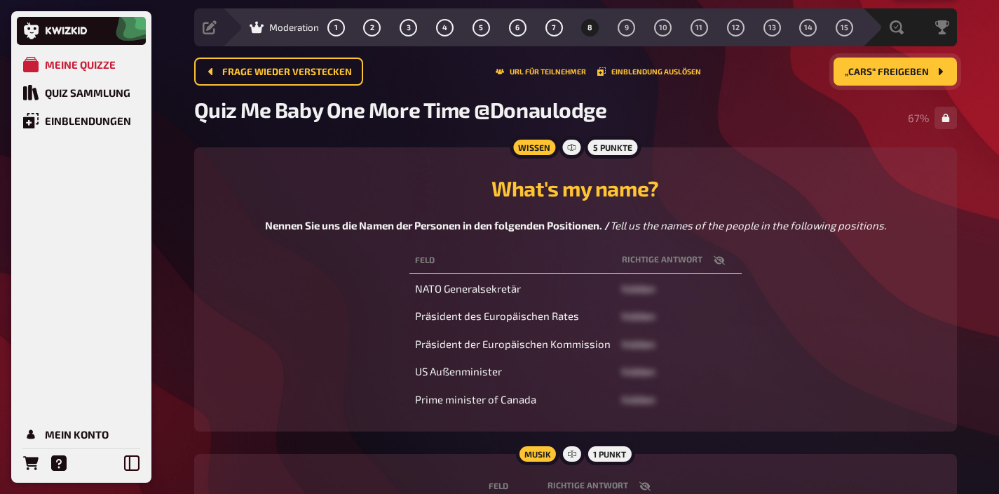
scroll to position [0, 0]
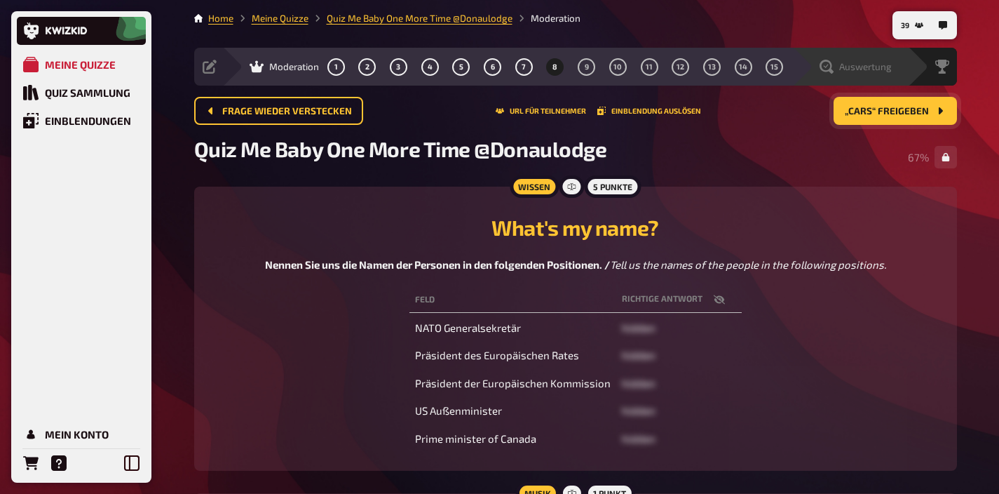
click at [880, 62] on span "Auswertung" at bounding box center [866, 66] width 53 height 11
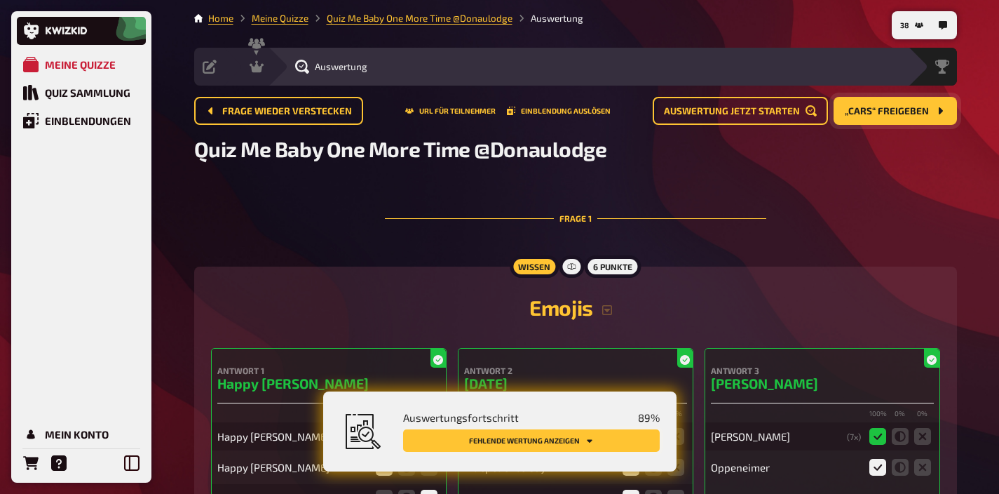
click at [601, 440] on button "Fehlende Wertung anzeigen" at bounding box center [531, 440] width 257 height 22
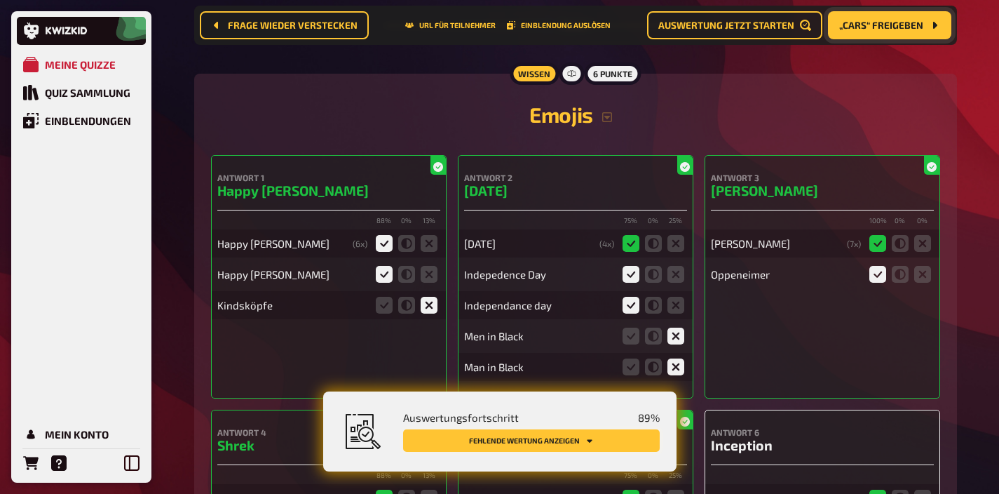
click at [601, 440] on button "Fehlende Wertung anzeigen" at bounding box center [531, 440] width 257 height 22
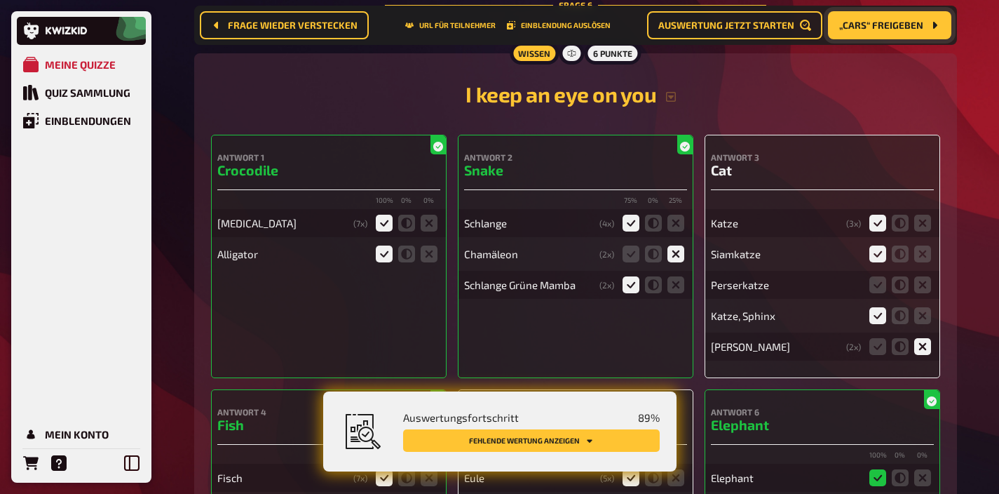
scroll to position [3976, 0]
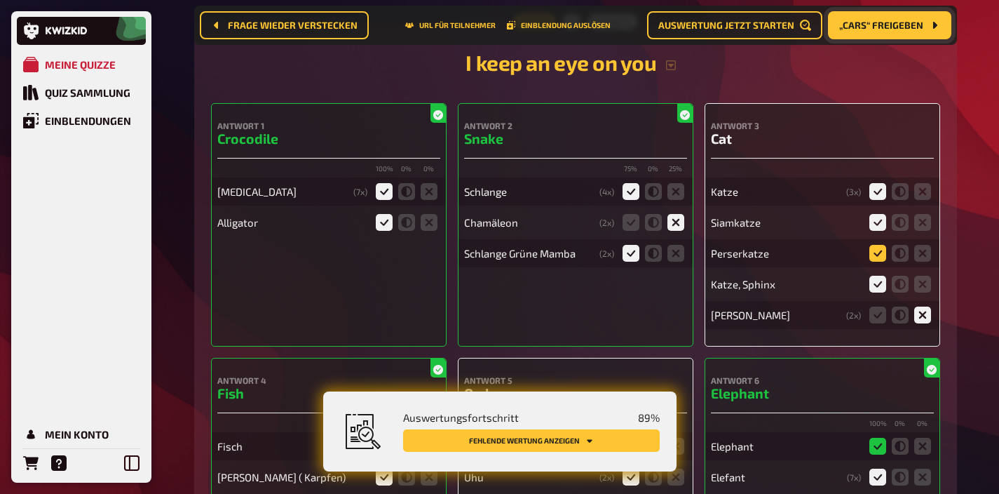
click at [879, 257] on icon at bounding box center [878, 253] width 17 height 17
click at [0, 0] on input "radio" at bounding box center [0, 0] width 0 height 0
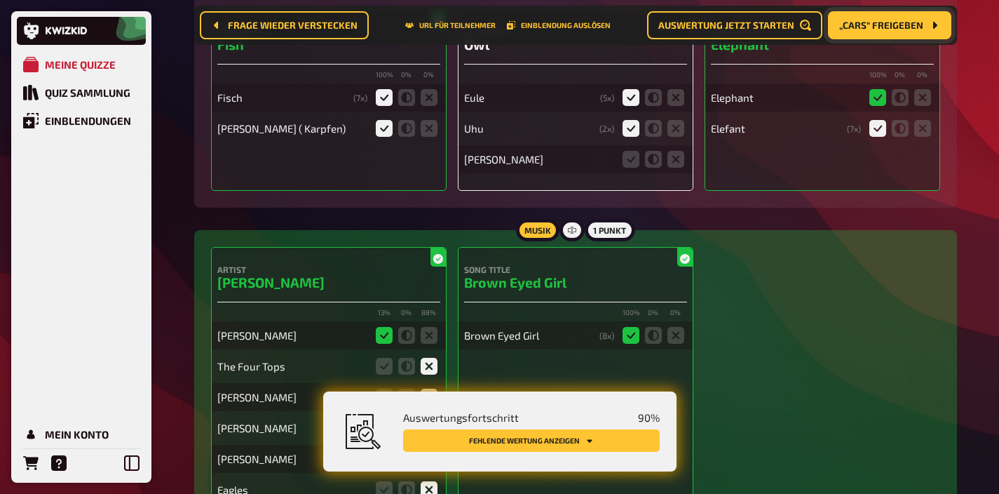
scroll to position [4352, 0]
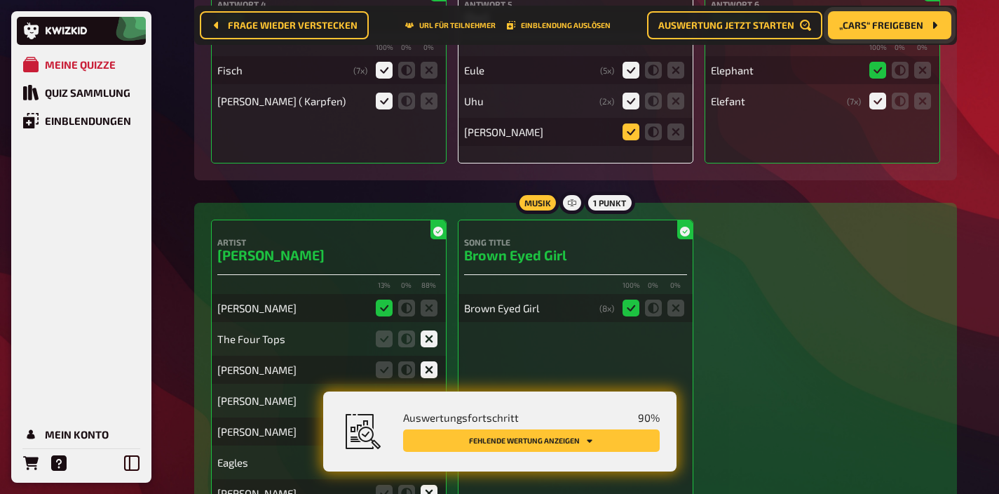
click at [637, 140] on icon at bounding box center [631, 131] width 17 height 17
click at [0, 0] on input "radio" at bounding box center [0, 0] width 0 height 0
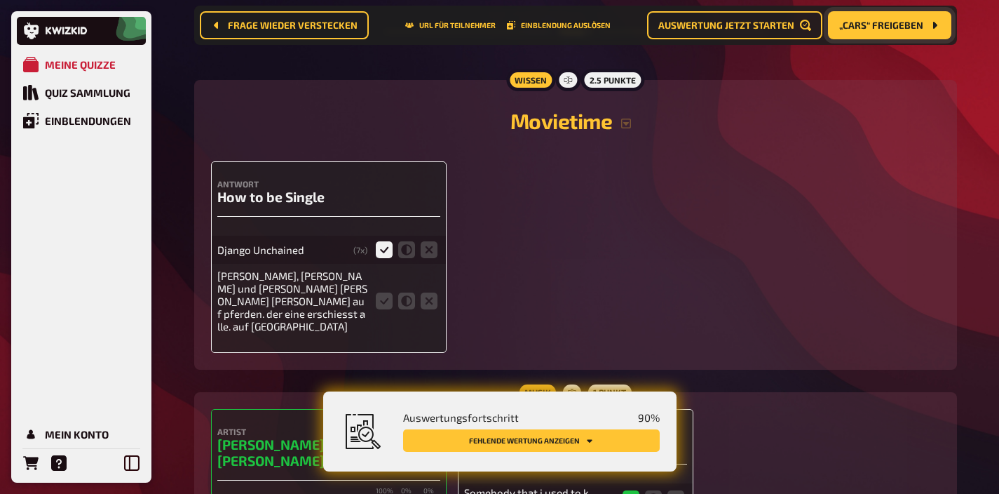
scroll to position [4959, 0]
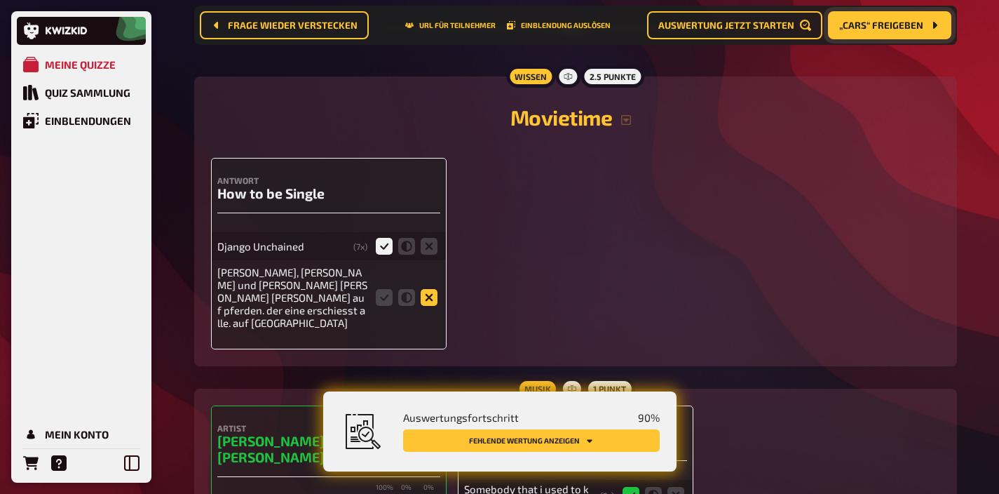
click at [430, 304] on icon at bounding box center [429, 297] width 17 height 17
click at [0, 0] on input "radio" at bounding box center [0, 0] width 0 height 0
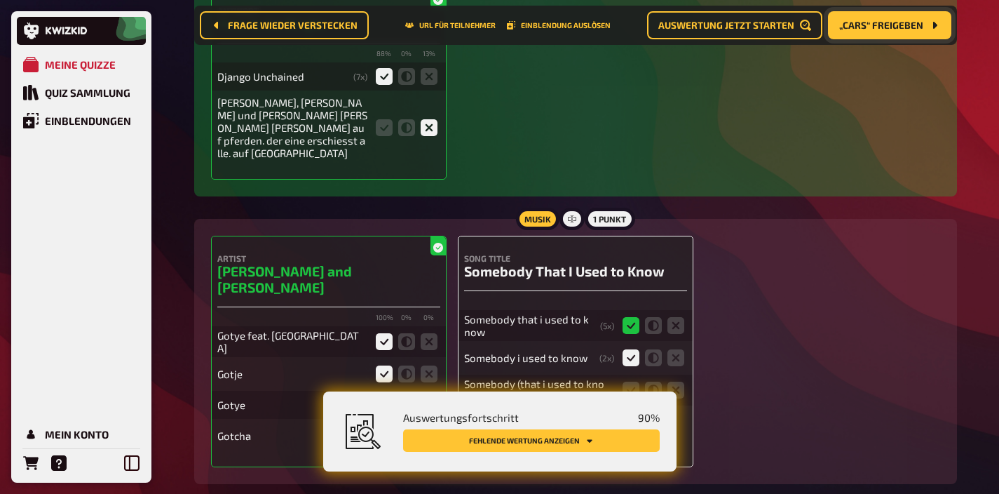
scroll to position [5229, 0]
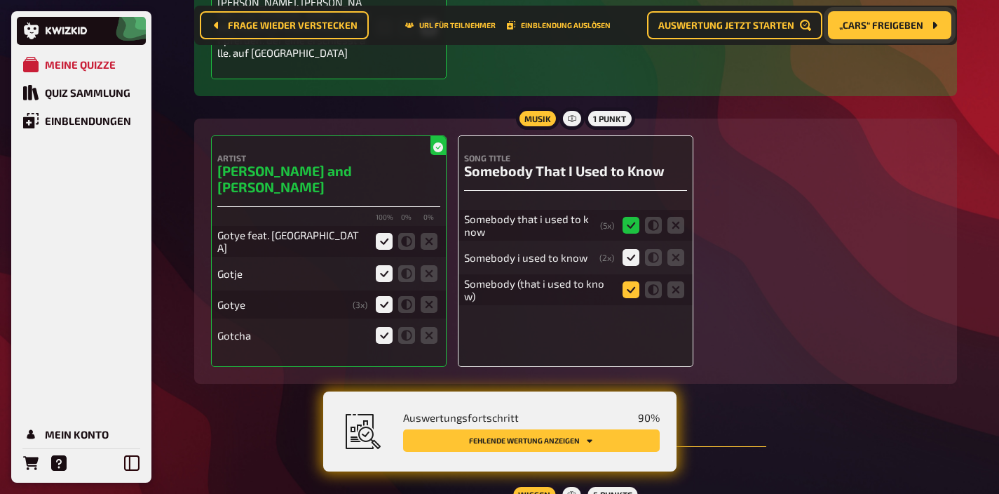
click at [629, 289] on icon at bounding box center [631, 289] width 17 height 17
click at [0, 0] on input "radio" at bounding box center [0, 0] width 0 height 0
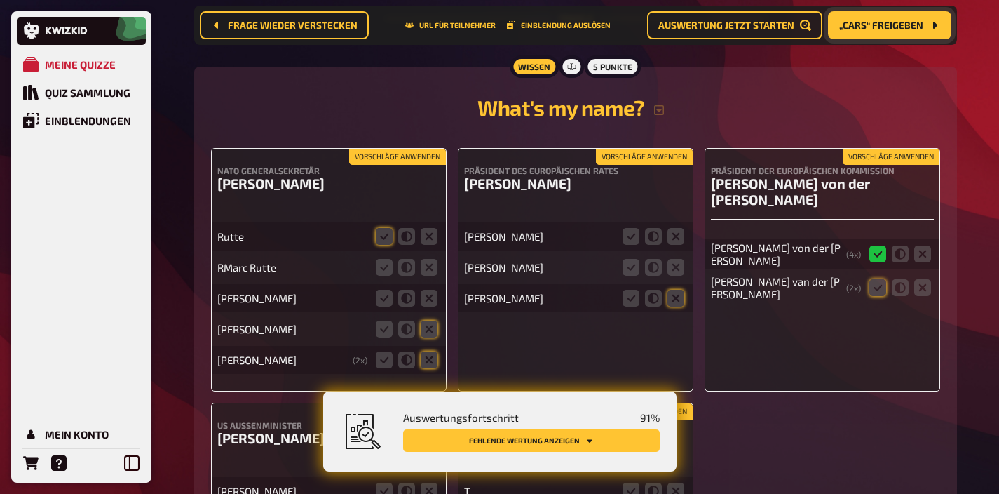
scroll to position [5659, 0]
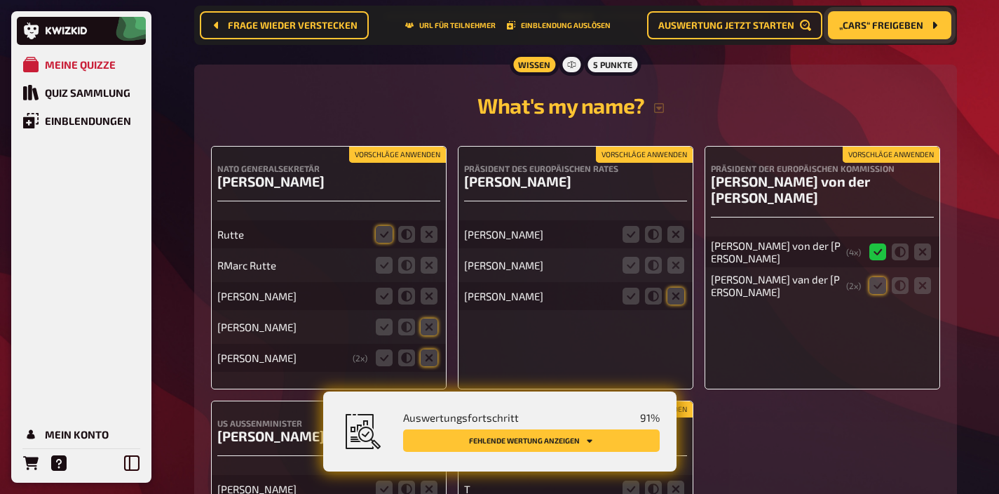
click at [426, 147] on button "Vorschläge anwenden" at bounding box center [397, 154] width 97 height 15
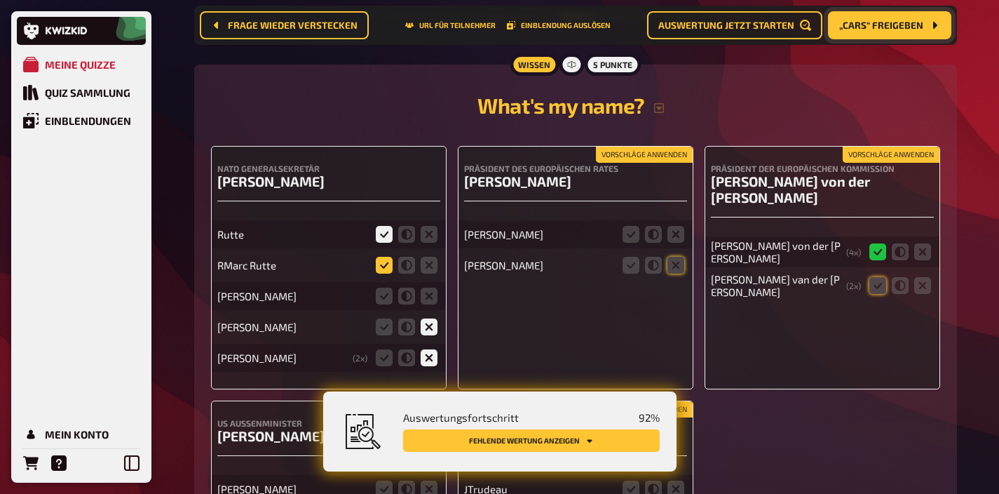
click at [386, 257] on icon at bounding box center [384, 265] width 17 height 17
click at [0, 0] on input "radio" at bounding box center [0, 0] width 0 height 0
click at [429, 288] on icon at bounding box center [429, 296] width 17 height 17
click at [0, 0] on input "radio" at bounding box center [0, 0] width 0 height 0
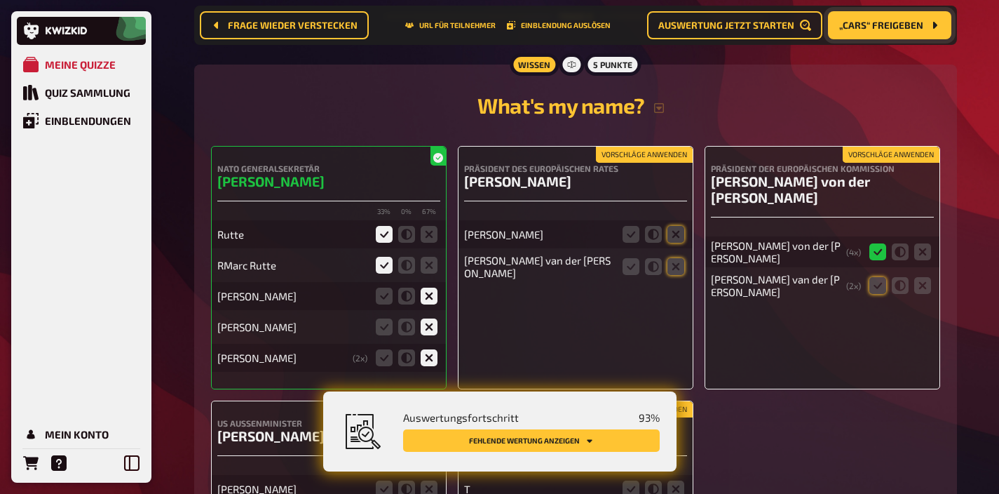
click at [639, 147] on button "Vorschläge anwenden" at bounding box center [644, 154] width 97 height 15
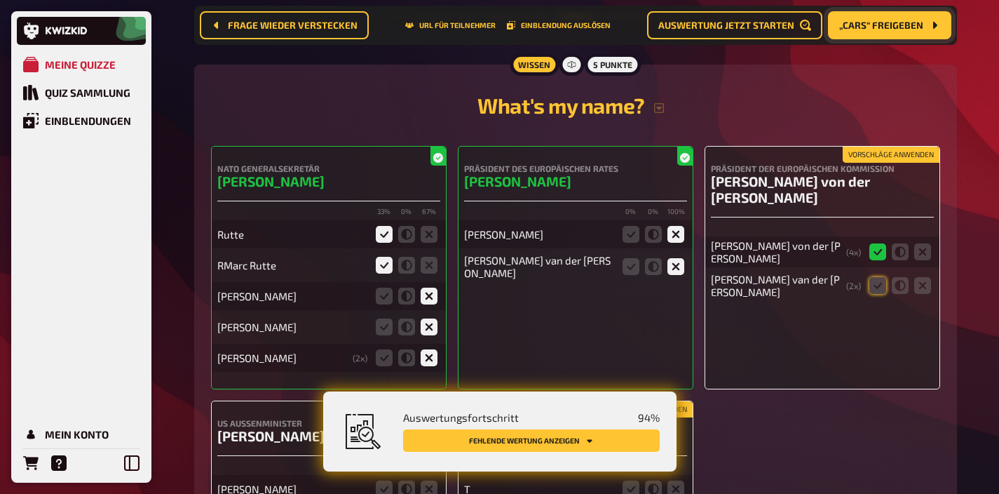
click at [872, 147] on button "Vorschläge anwenden" at bounding box center [891, 154] width 97 height 15
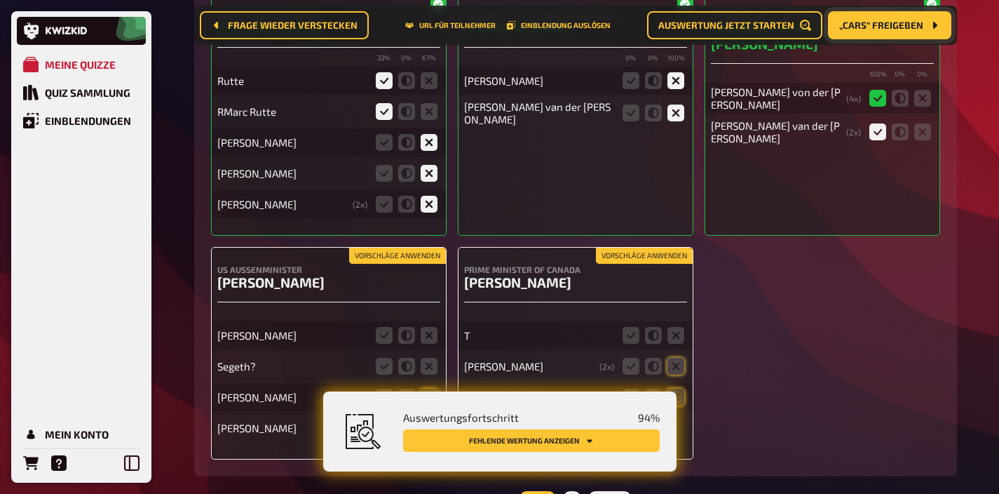
scroll to position [5823, 0]
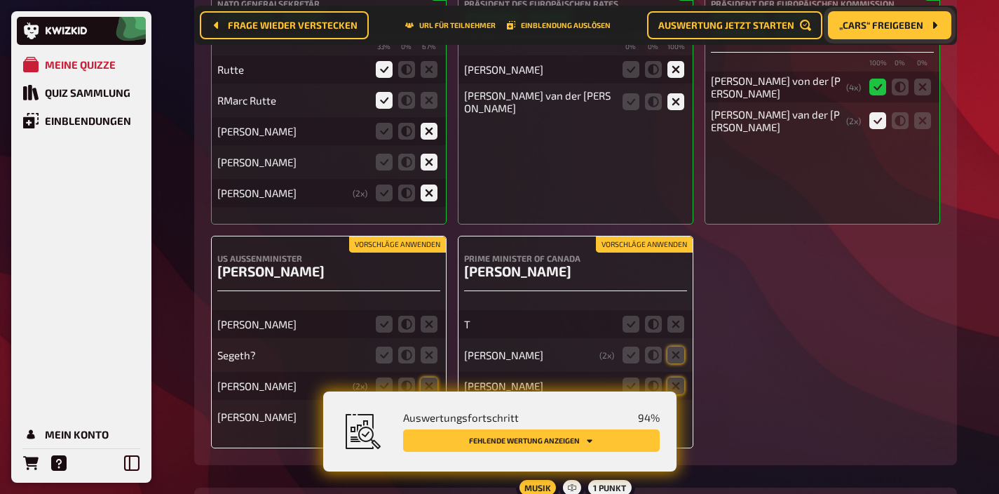
click at [393, 237] on button "Vorschläge anwenden" at bounding box center [397, 244] width 97 height 15
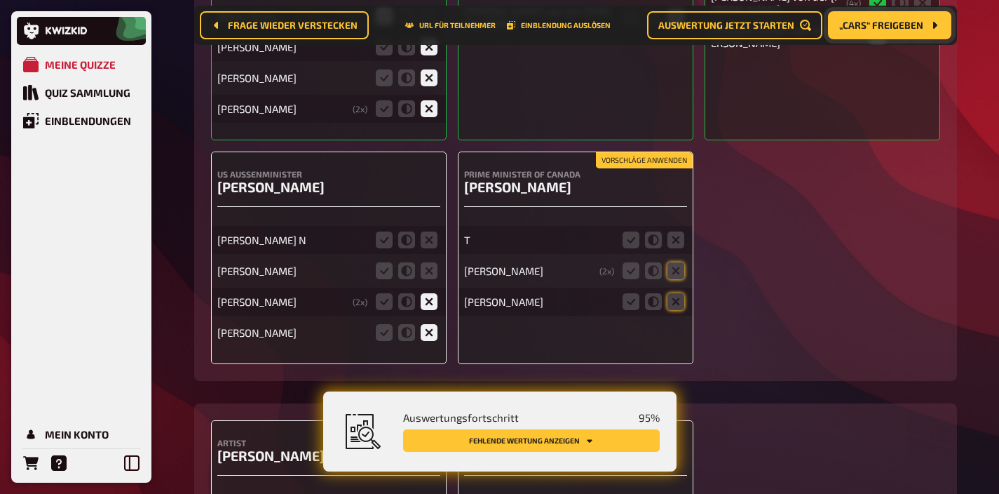
scroll to position [5913, 0]
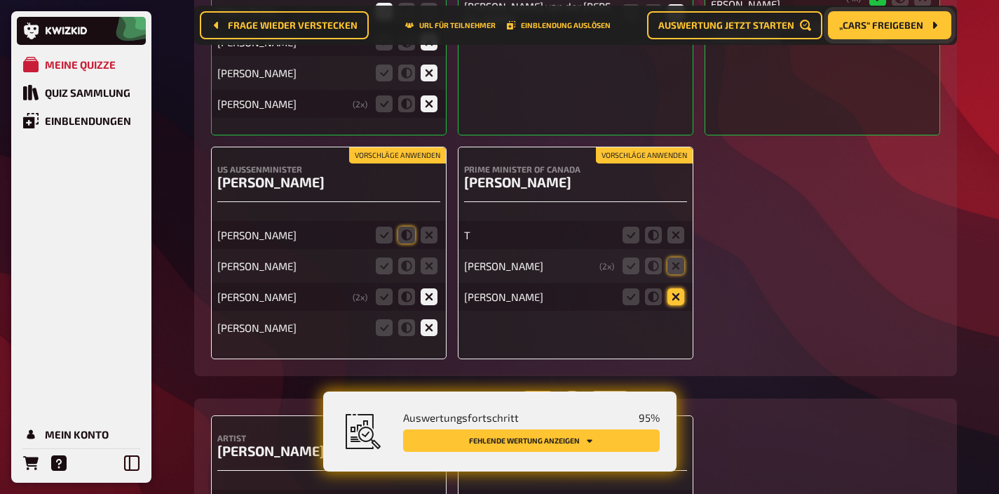
click at [673, 288] on icon at bounding box center [676, 296] width 17 height 17
click at [0, 0] on input "radio" at bounding box center [0, 0] width 0 height 0
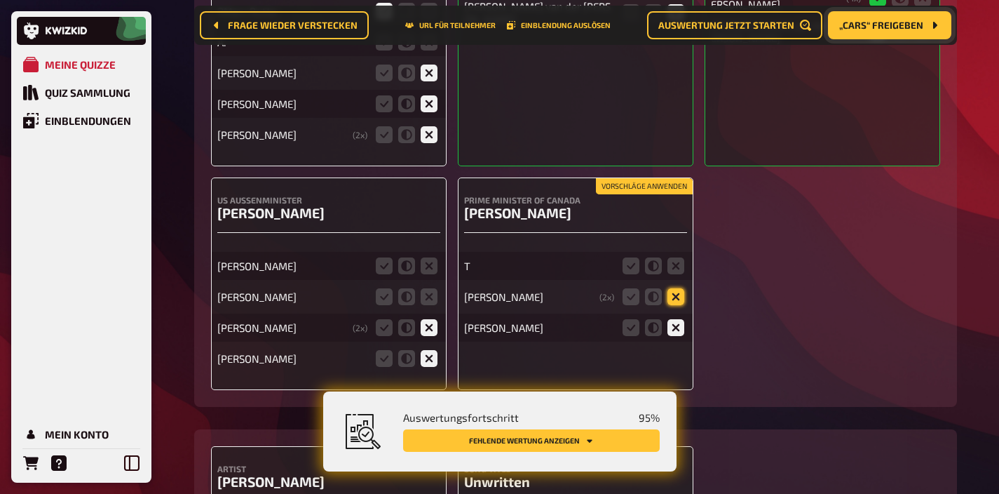
click at [671, 288] on icon at bounding box center [676, 296] width 17 height 17
click at [0, 0] on input "radio" at bounding box center [0, 0] width 0 height 0
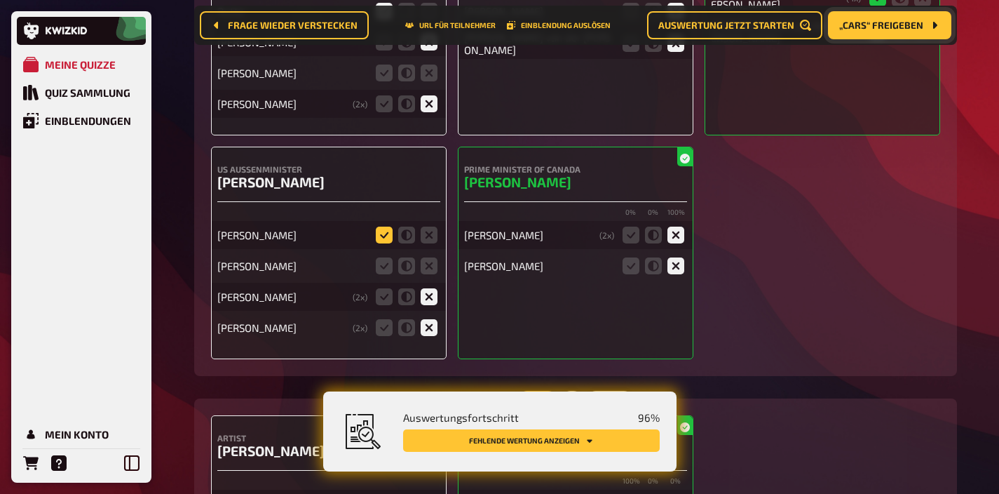
click at [386, 227] on icon at bounding box center [384, 235] width 17 height 17
click at [0, 0] on input "radio" at bounding box center [0, 0] width 0 height 0
click at [426, 257] on icon at bounding box center [429, 265] width 17 height 17
click at [0, 0] on input "radio" at bounding box center [0, 0] width 0 height 0
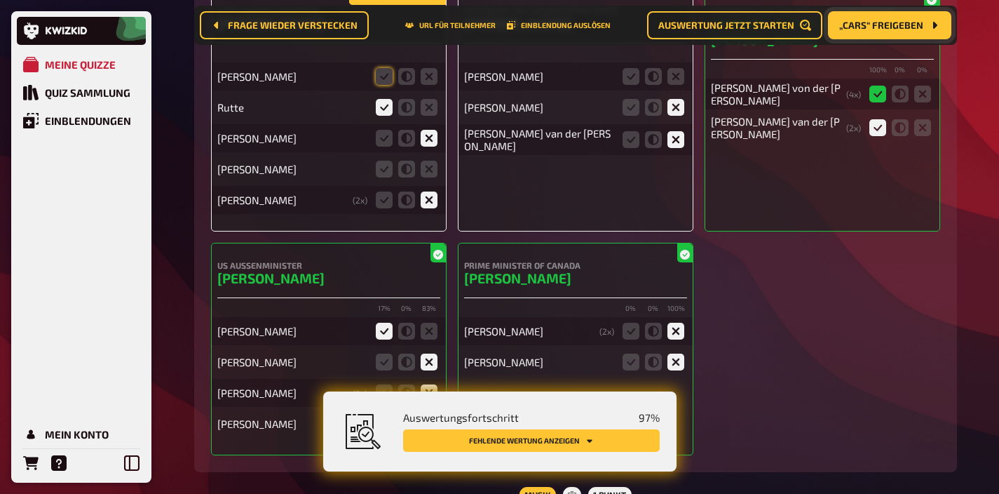
scroll to position [5808, 0]
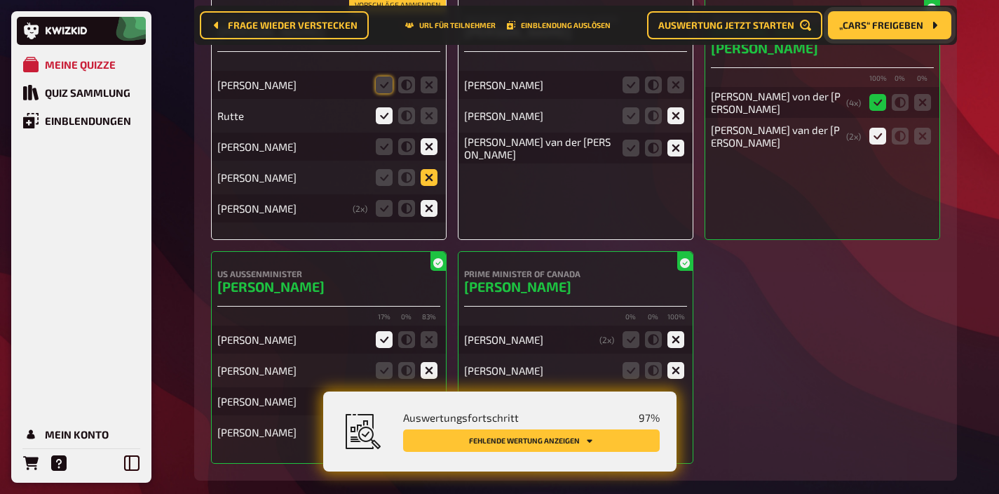
click at [425, 169] on icon at bounding box center [429, 177] width 17 height 17
click at [0, 0] on input "radio" at bounding box center [0, 0] width 0 height 0
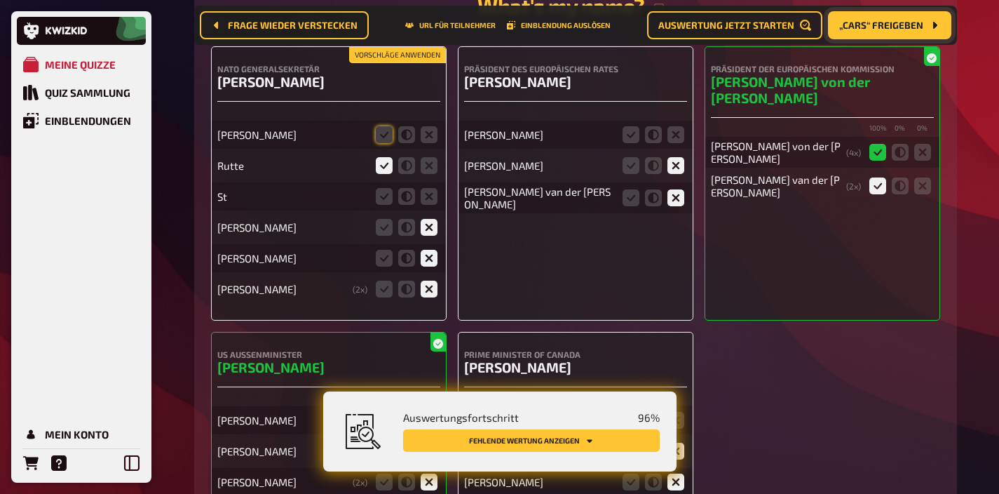
scroll to position [5746, 0]
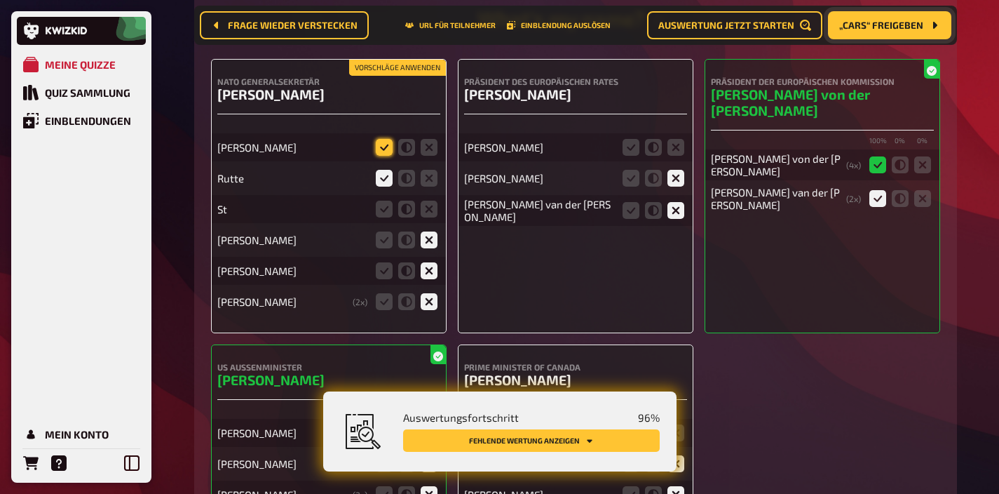
click at [386, 139] on icon at bounding box center [384, 147] width 17 height 17
click at [0, 0] on input "radio" at bounding box center [0, 0] width 0 height 0
click at [405, 201] on icon at bounding box center [406, 209] width 17 height 17
click at [0, 0] on input "radio" at bounding box center [0, 0] width 0 height 0
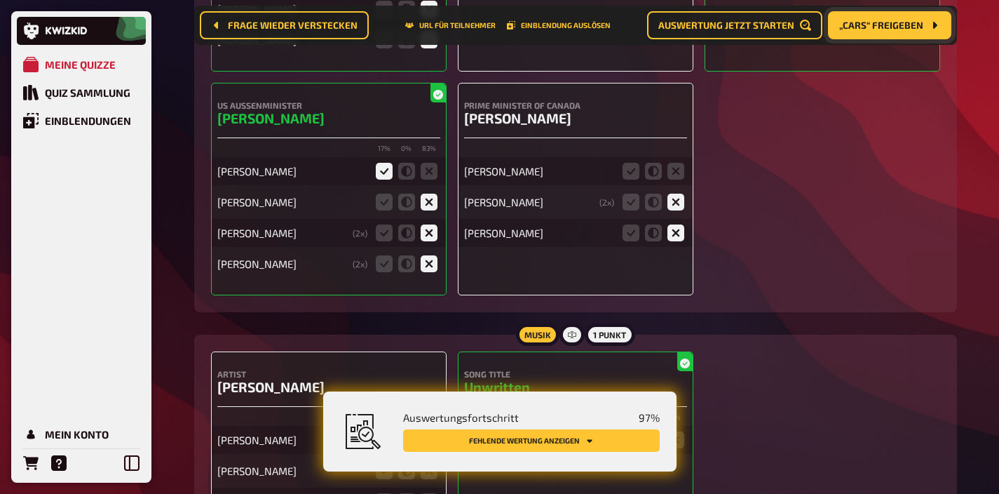
scroll to position [6017, 0]
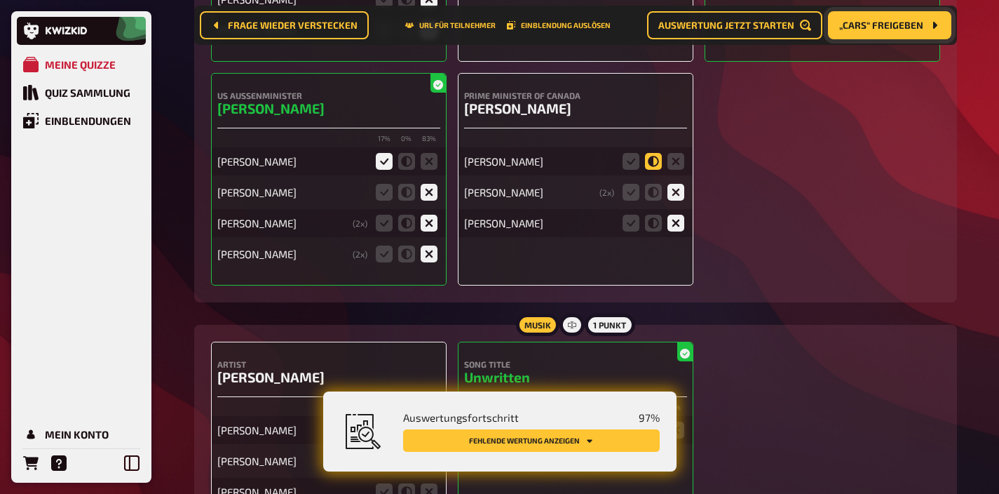
click at [651, 153] on icon at bounding box center [653, 161] width 17 height 17
click at [0, 0] on input "radio" at bounding box center [0, 0] width 0 height 0
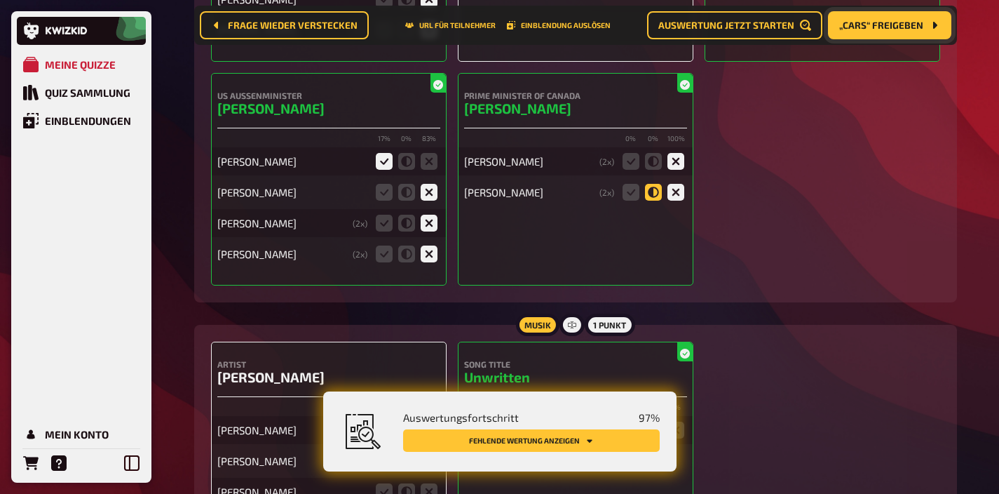
click at [654, 184] on icon at bounding box center [653, 192] width 17 height 17
click at [0, 0] on input "radio" at bounding box center [0, 0] width 0 height 0
click at [654, 153] on icon at bounding box center [653, 161] width 17 height 17
click at [0, 0] on input "radio" at bounding box center [0, 0] width 0 height 0
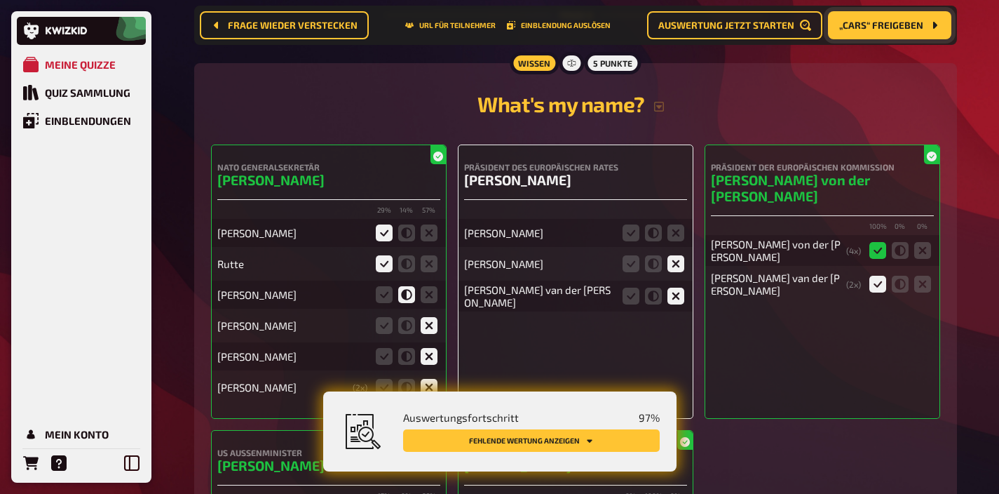
scroll to position [5657, 0]
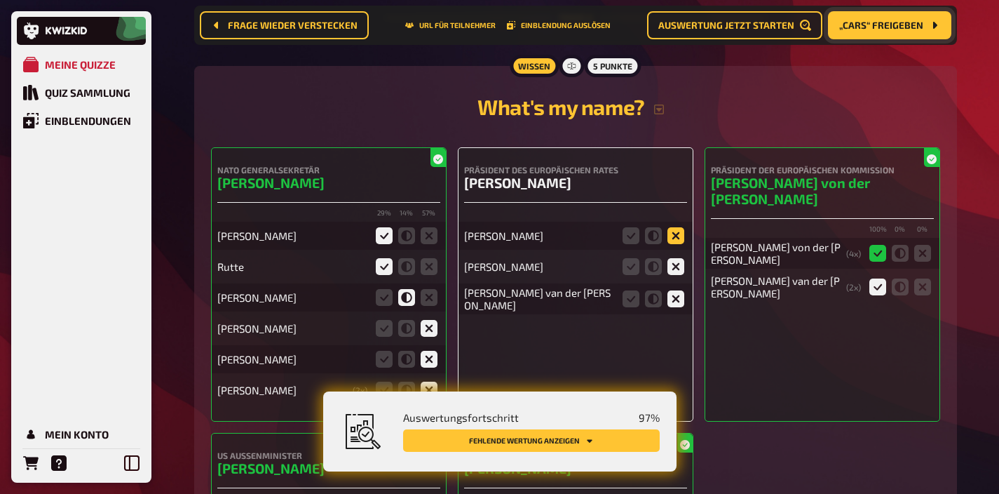
click at [682, 227] on icon at bounding box center [676, 235] width 17 height 17
click at [0, 0] on input "radio" at bounding box center [0, 0] width 0 height 0
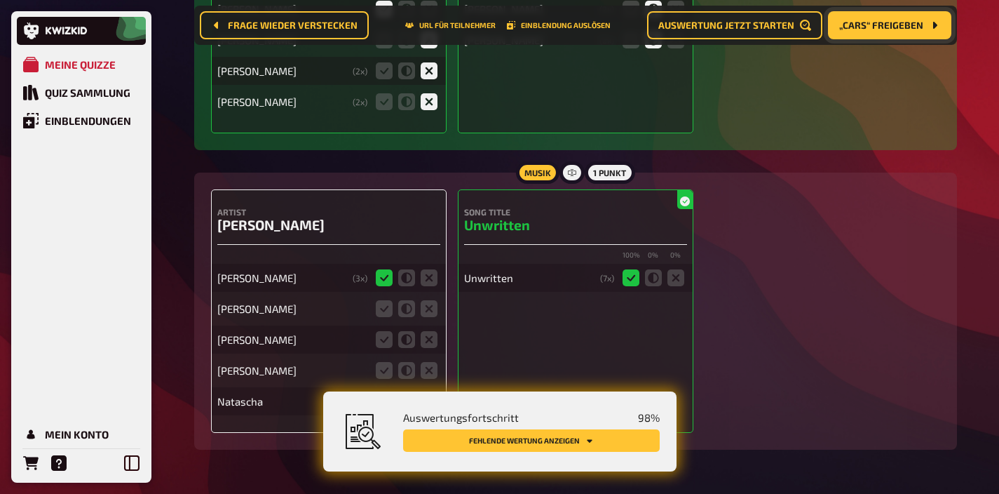
scroll to position [6199, 0]
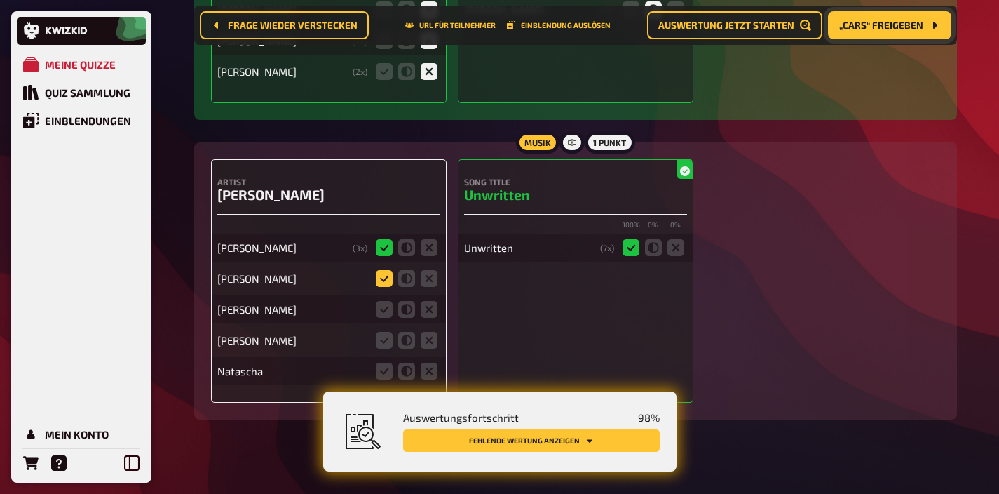
click at [382, 270] on icon at bounding box center [384, 278] width 17 height 17
click at [0, 0] on input "radio" at bounding box center [0, 0] width 0 height 0
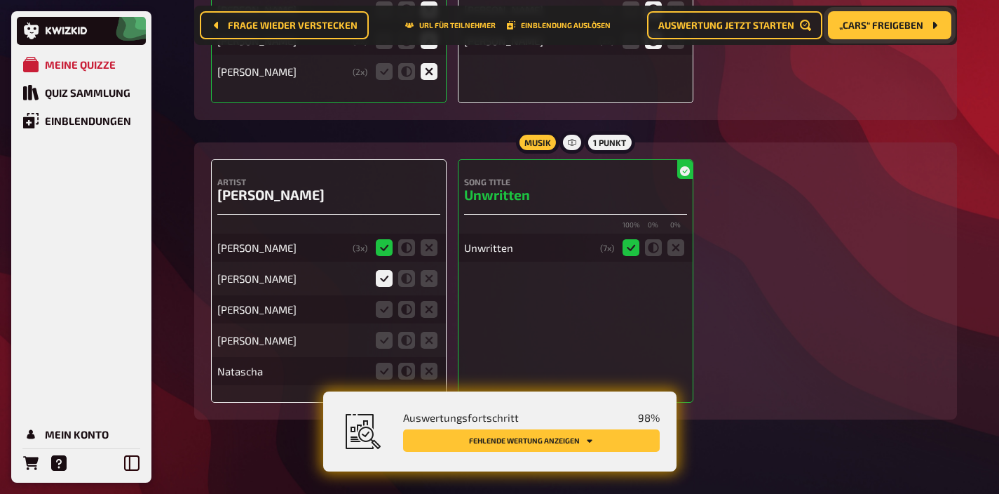
click at [382, 298] on fieldset at bounding box center [406, 309] width 67 height 22
click at [382, 301] on icon at bounding box center [384, 309] width 17 height 17
click at [0, 0] on input "radio" at bounding box center [0, 0] width 0 height 0
click at [423, 332] on icon at bounding box center [429, 340] width 17 height 17
click at [0, 0] on input "radio" at bounding box center [0, 0] width 0 height 0
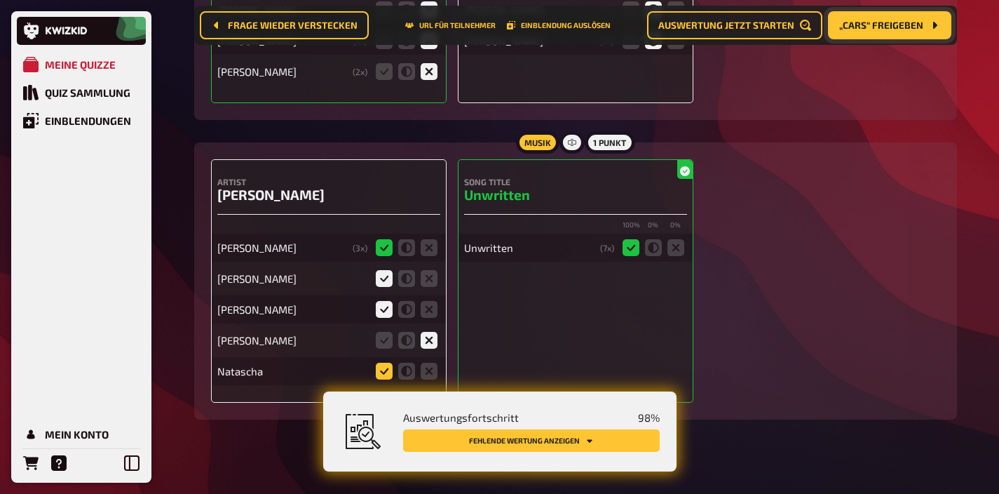
click at [391, 363] on icon at bounding box center [384, 371] width 17 height 17
click at [0, 0] on input "radio" at bounding box center [0, 0] width 0 height 0
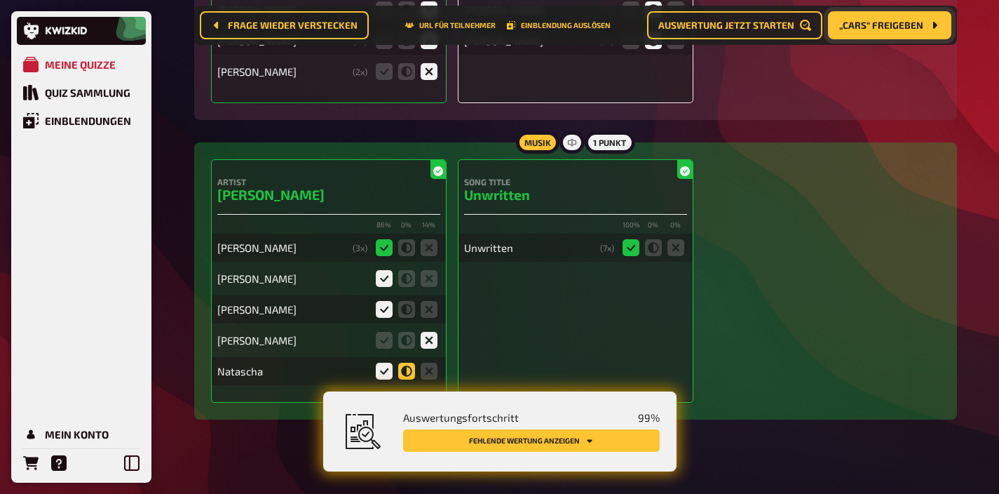
click at [398, 363] on icon at bounding box center [406, 371] width 17 height 17
click at [0, 0] on input "radio" at bounding box center [0, 0] width 0 height 0
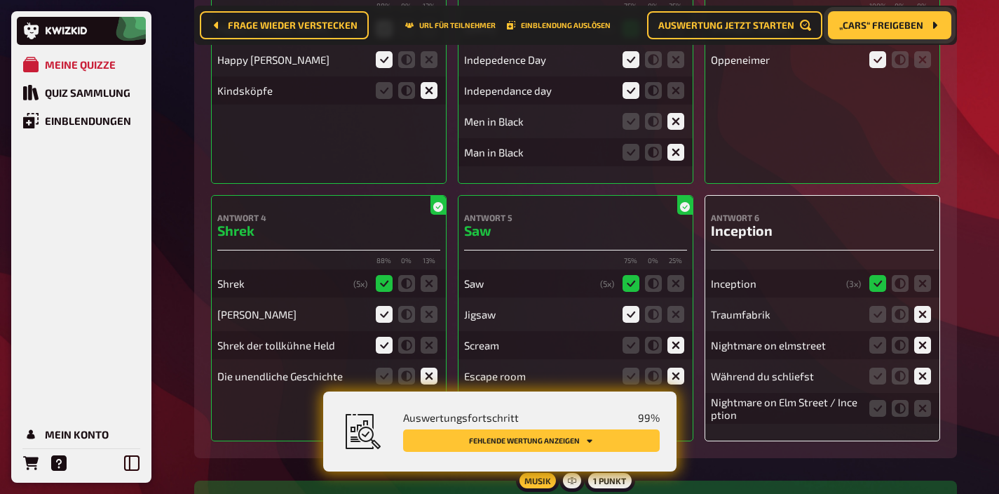
scroll to position [422, 0]
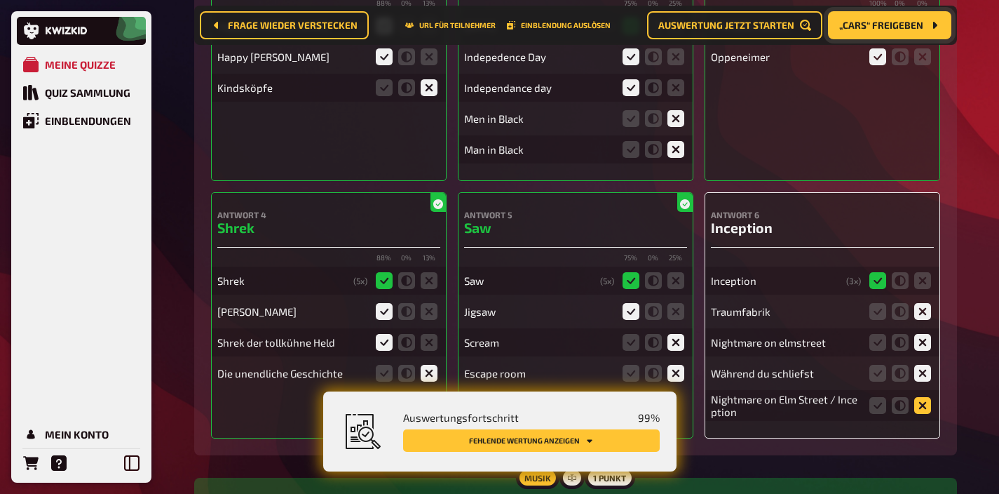
click at [920, 403] on icon at bounding box center [923, 405] width 17 height 17
click at [0, 0] on input "radio" at bounding box center [0, 0] width 0 height 0
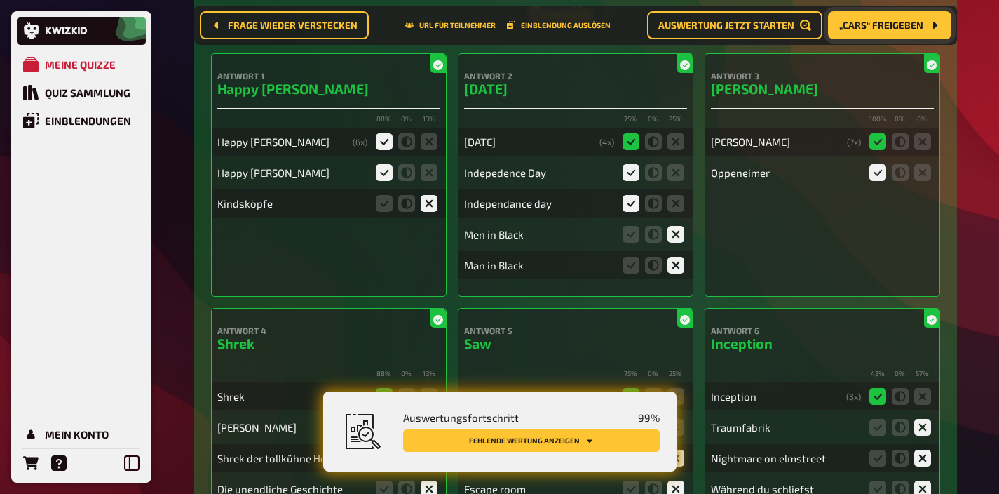
scroll to position [0, 0]
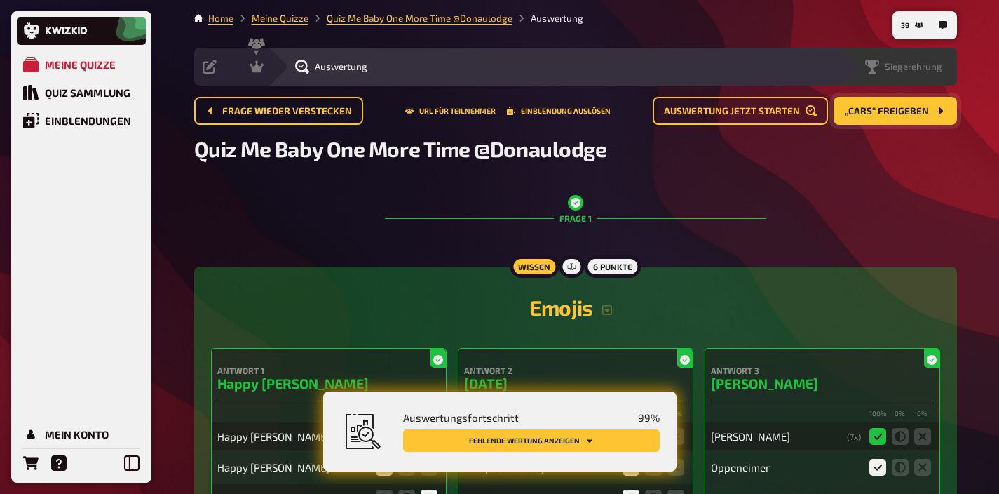
click at [932, 63] on span "Siegerehrung" at bounding box center [914, 66] width 58 height 11
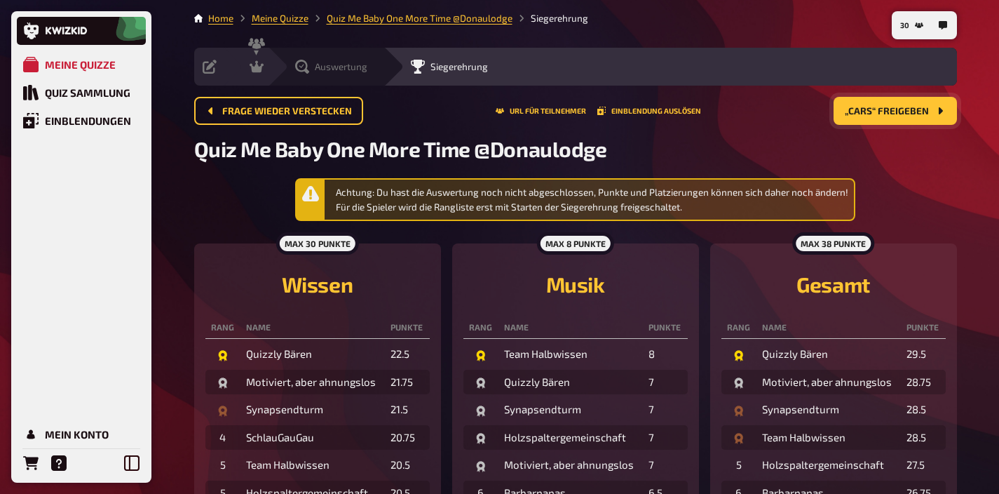
click at [297, 70] on icon at bounding box center [302, 67] width 14 height 14
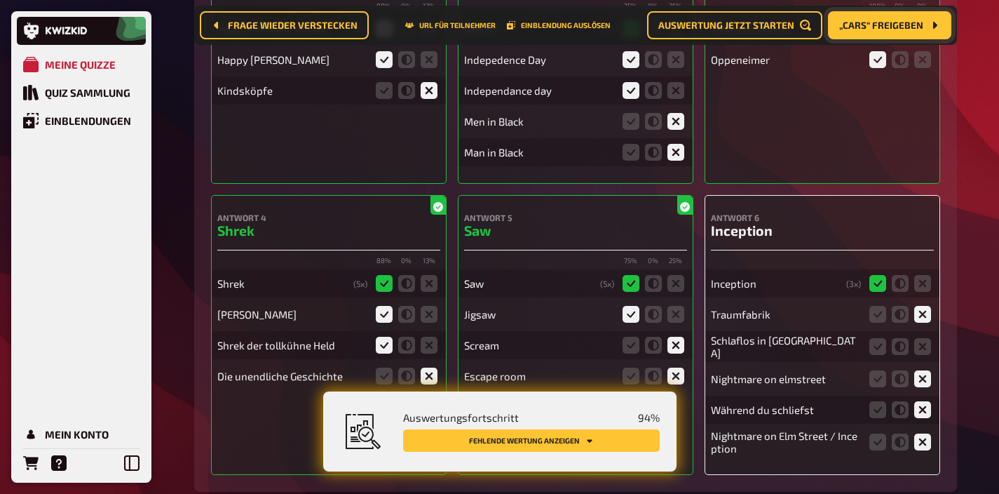
scroll to position [419, 0]
click at [929, 349] on icon at bounding box center [923, 345] width 17 height 17
click at [0, 0] on input "radio" at bounding box center [0, 0] width 0 height 0
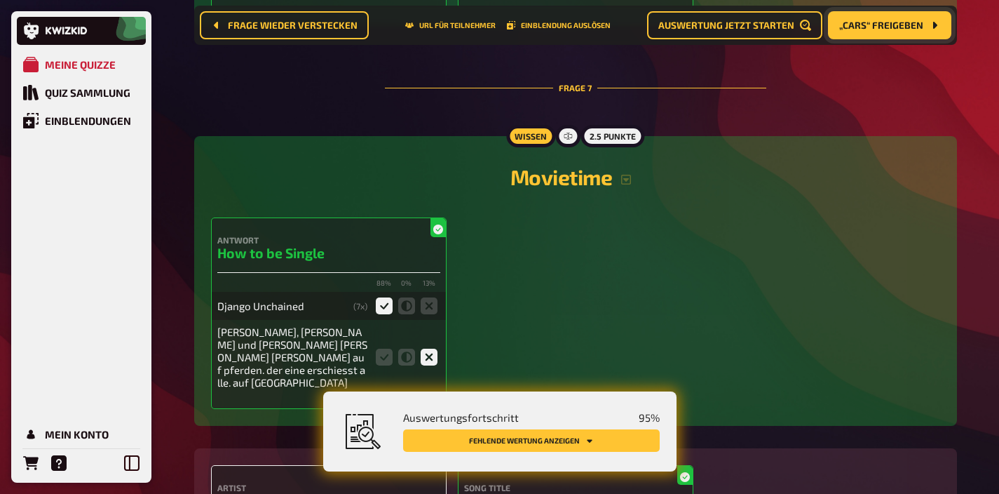
scroll to position [4963, 0]
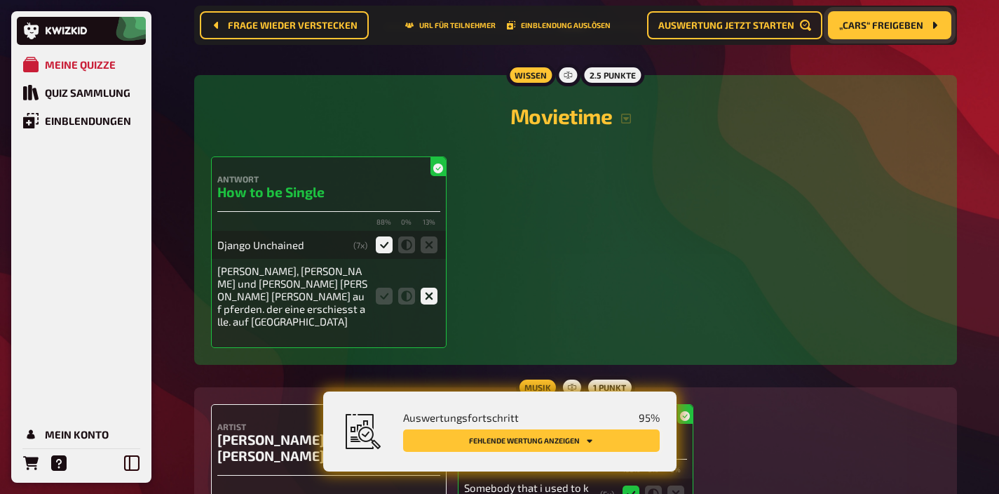
click at [619, 437] on button "Fehlende Wertung anzeigen" at bounding box center [531, 440] width 257 height 22
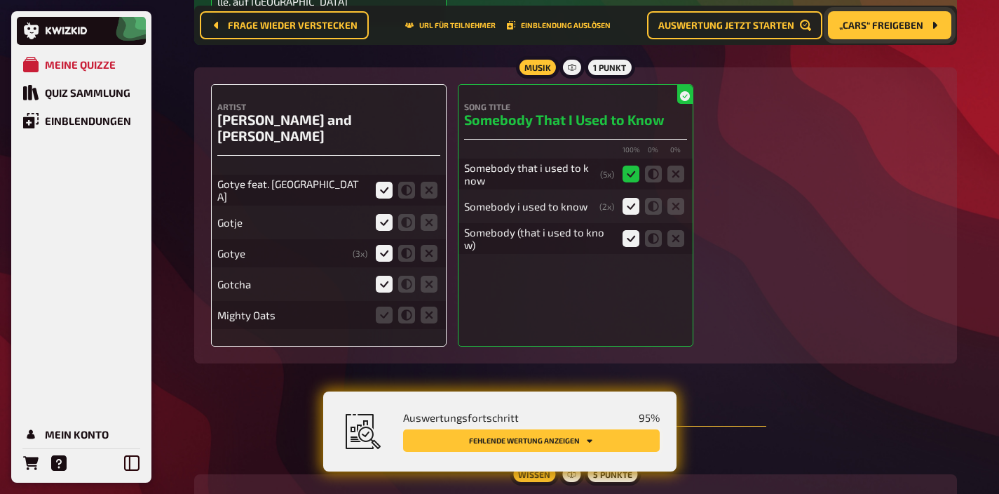
scroll to position [5284, 0]
click at [429, 299] on div "Mighty Oats" at bounding box center [328, 313] width 223 height 28
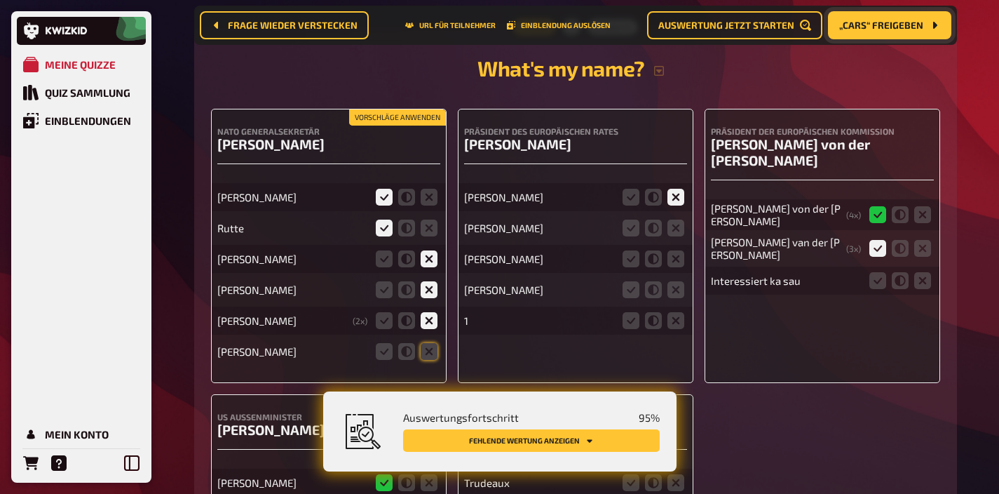
scroll to position [5739, 0]
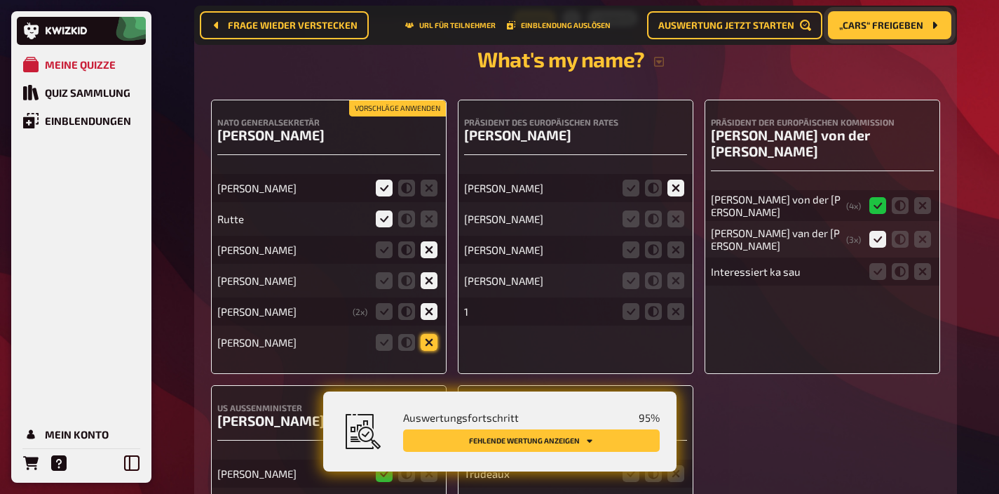
click at [429, 334] on icon at bounding box center [429, 342] width 17 height 17
click at [0, 0] on input "radio" at bounding box center [0, 0] width 0 height 0
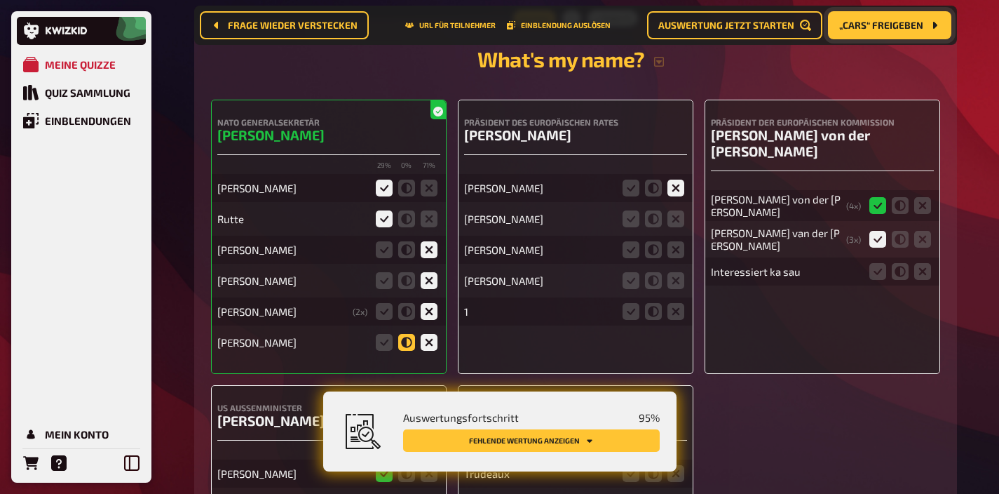
click at [406, 334] on icon at bounding box center [406, 342] width 17 height 17
click at [0, 0] on input "radio" at bounding box center [0, 0] width 0 height 0
click at [402, 303] on icon at bounding box center [406, 311] width 17 height 17
click at [0, 0] on input "radio" at bounding box center [0, 0] width 0 height 0
click at [655, 180] on icon at bounding box center [653, 188] width 17 height 17
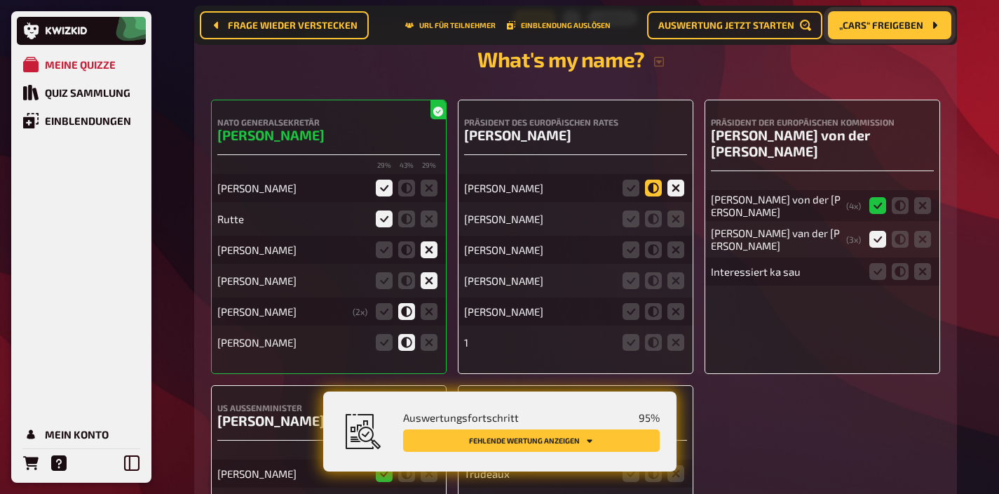
click at [0, 0] on input "radio" at bounding box center [0, 0] width 0 height 0
click at [682, 210] on icon at bounding box center [676, 218] width 17 height 17
click at [0, 0] on input "radio" at bounding box center [0, 0] width 0 height 0
click at [681, 241] on icon at bounding box center [676, 249] width 17 height 17
click at [0, 0] on input "radio" at bounding box center [0, 0] width 0 height 0
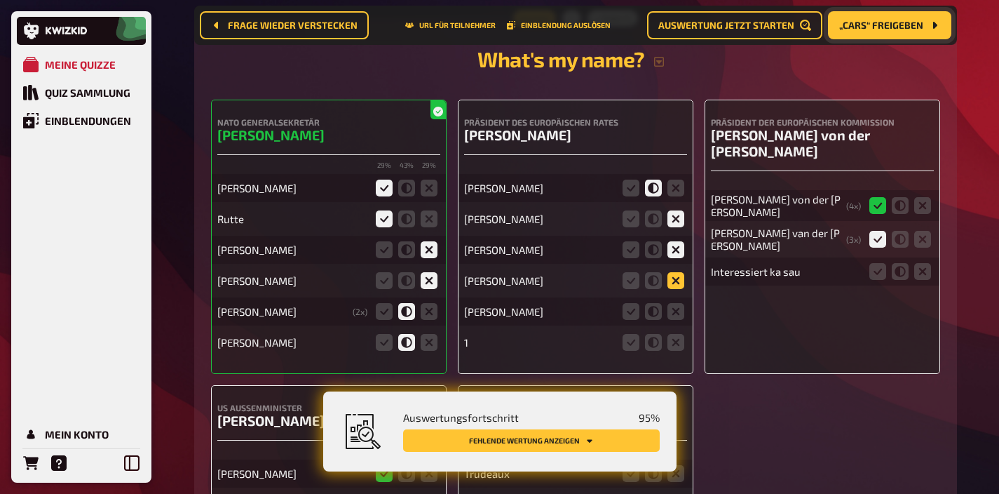
click at [672, 272] on icon at bounding box center [676, 280] width 17 height 17
click at [0, 0] on input "radio" at bounding box center [0, 0] width 0 height 0
click at [671, 303] on icon at bounding box center [676, 311] width 17 height 17
click at [0, 0] on input "radio" at bounding box center [0, 0] width 0 height 0
click at [671, 334] on icon at bounding box center [676, 342] width 17 height 17
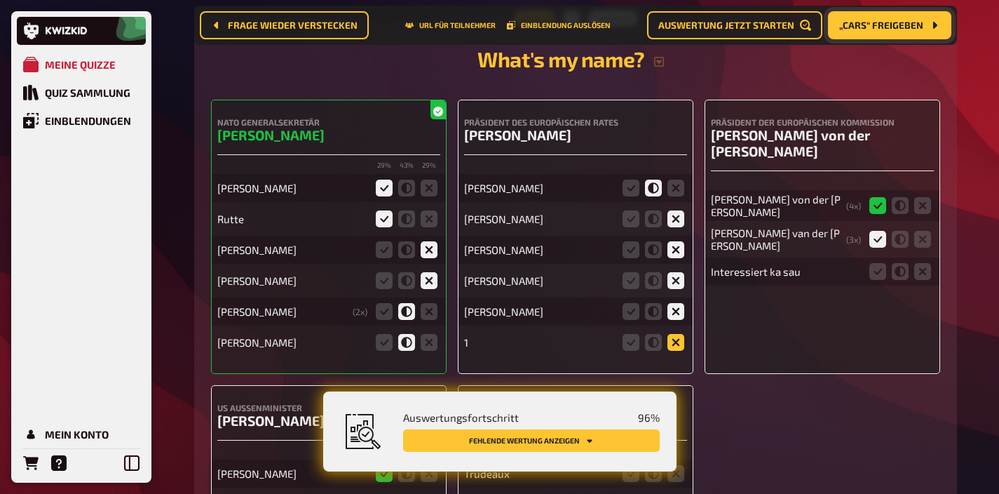
click at [0, 0] on input "radio" at bounding box center [0, 0] width 0 height 0
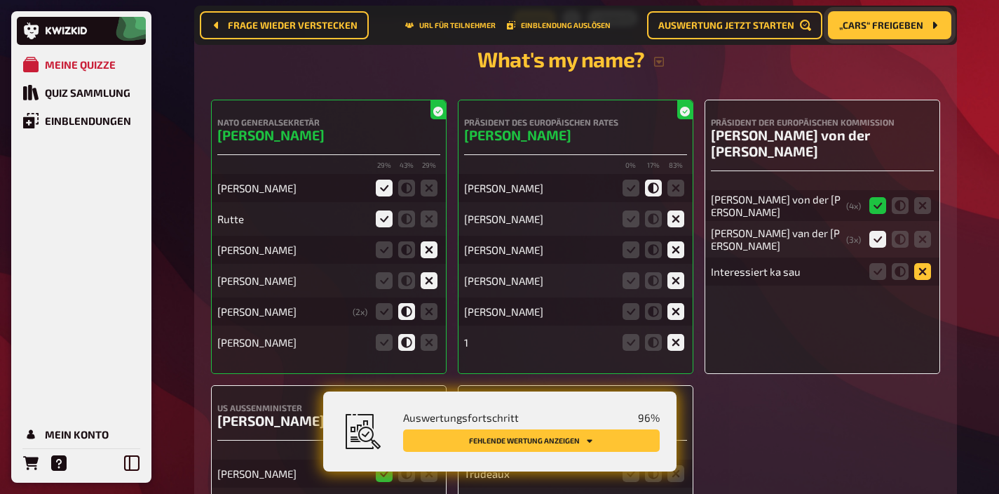
click at [917, 263] on icon at bounding box center [923, 271] width 17 height 17
click at [0, 0] on input "radio" at bounding box center [0, 0] width 0 height 0
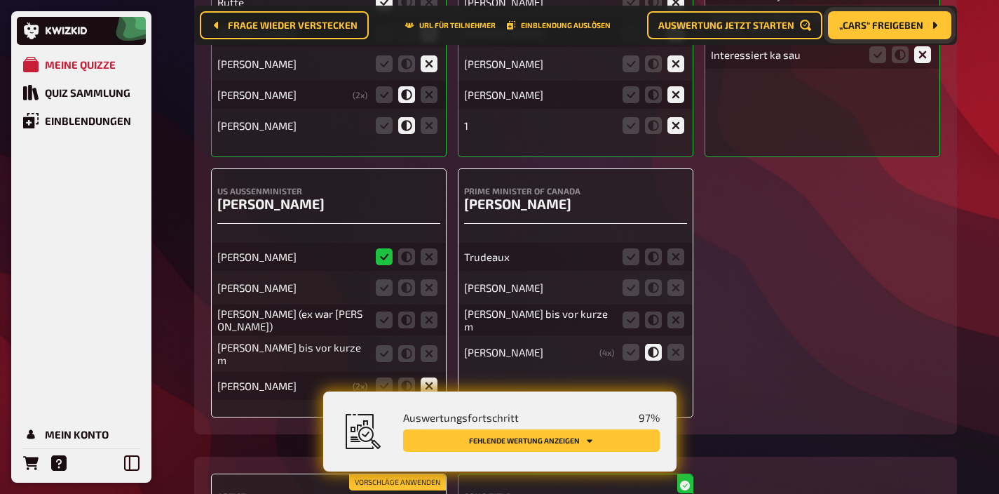
scroll to position [5957, 0]
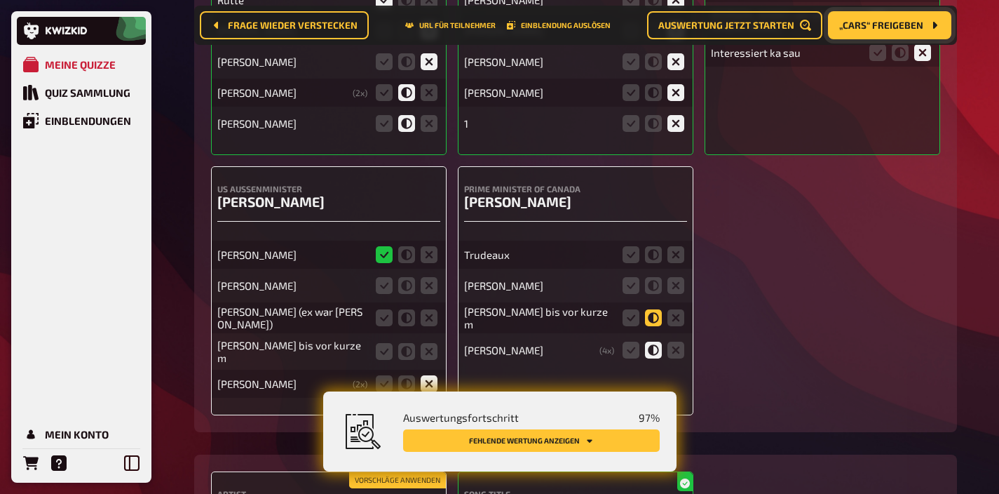
click at [652, 309] on icon at bounding box center [653, 317] width 17 height 17
click at [0, 0] on input "radio" at bounding box center [0, 0] width 0 height 0
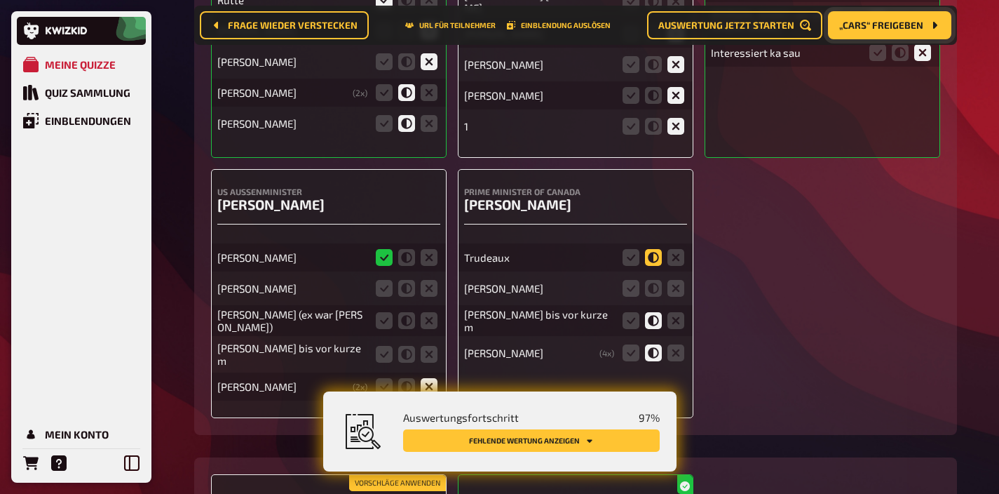
click at [659, 249] on icon at bounding box center [653, 257] width 17 height 17
click at [0, 0] on input "radio" at bounding box center [0, 0] width 0 height 0
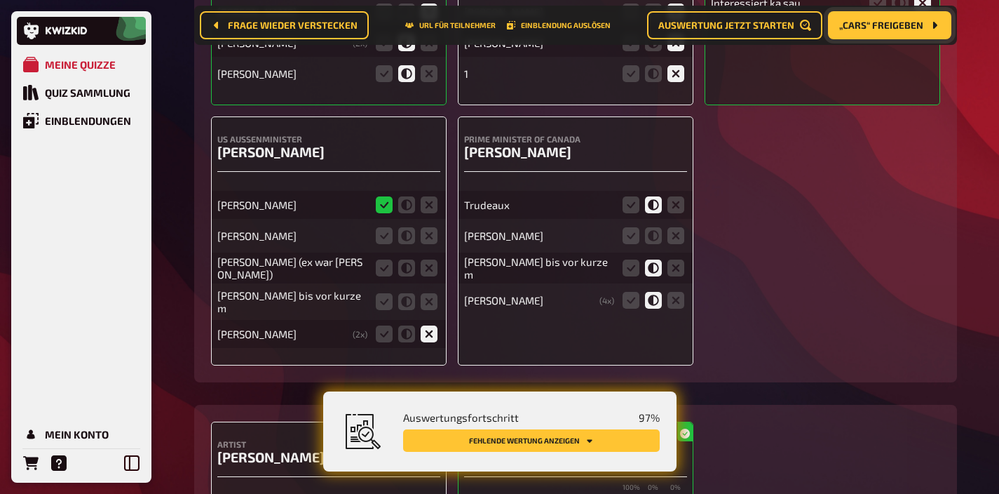
scroll to position [6008, 0]
click at [424, 227] on icon at bounding box center [429, 235] width 17 height 17
click at [0, 0] on input "radio" at bounding box center [0, 0] width 0 height 0
click at [426, 259] on icon at bounding box center [429, 267] width 17 height 17
click at [0, 0] on input "radio" at bounding box center [0, 0] width 0 height 0
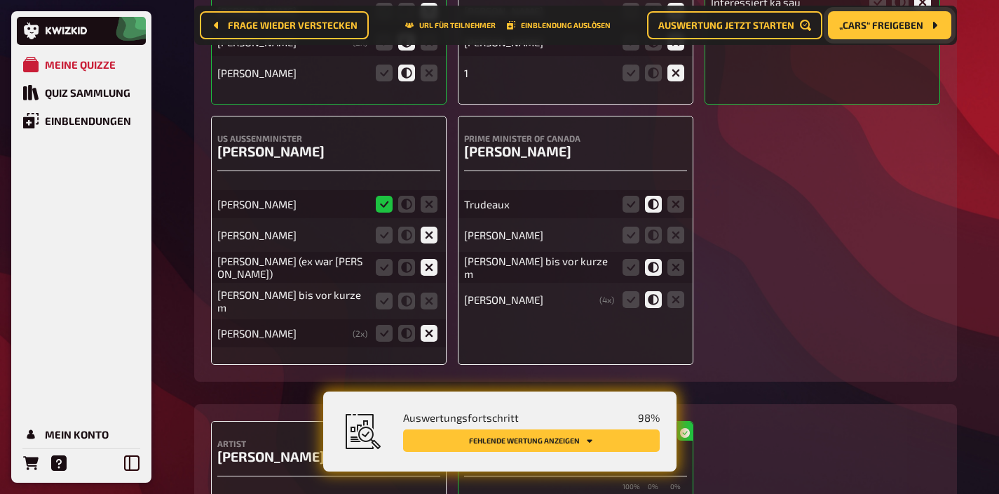
click at [427, 262] on div "[PERSON_NAME] [PERSON_NAME] (ex war [PERSON_NAME]) [PERSON_NAME] bis vor kurzem…" at bounding box center [328, 262] width 223 height 170
click at [427, 292] on icon at bounding box center [429, 300] width 17 height 17
click at [0, 0] on input "radio" at bounding box center [0, 0] width 0 height 0
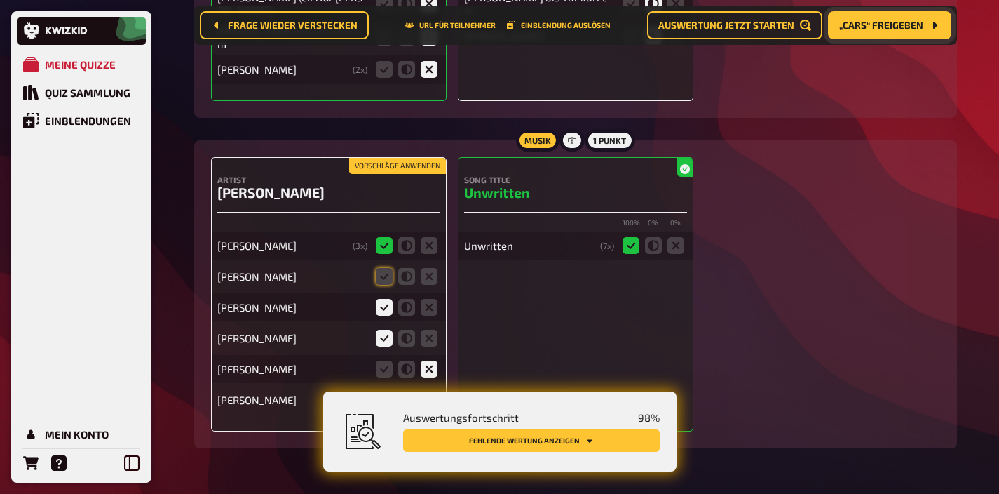
scroll to position [6282, 0]
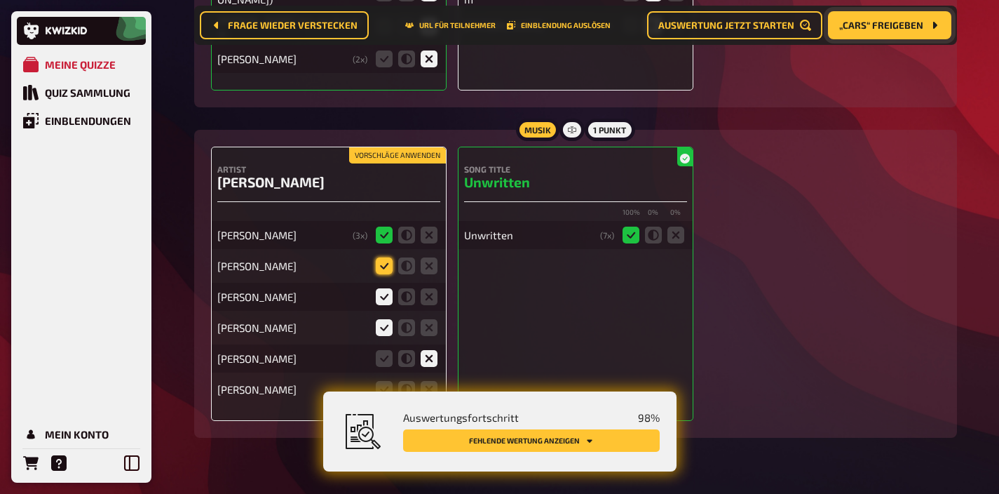
click at [383, 257] on icon at bounding box center [384, 265] width 17 height 17
click at [0, 0] on input "radio" at bounding box center [0, 0] width 0 height 0
click at [432, 381] on icon at bounding box center [429, 389] width 17 height 17
click at [0, 0] on input "radio" at bounding box center [0, 0] width 0 height 0
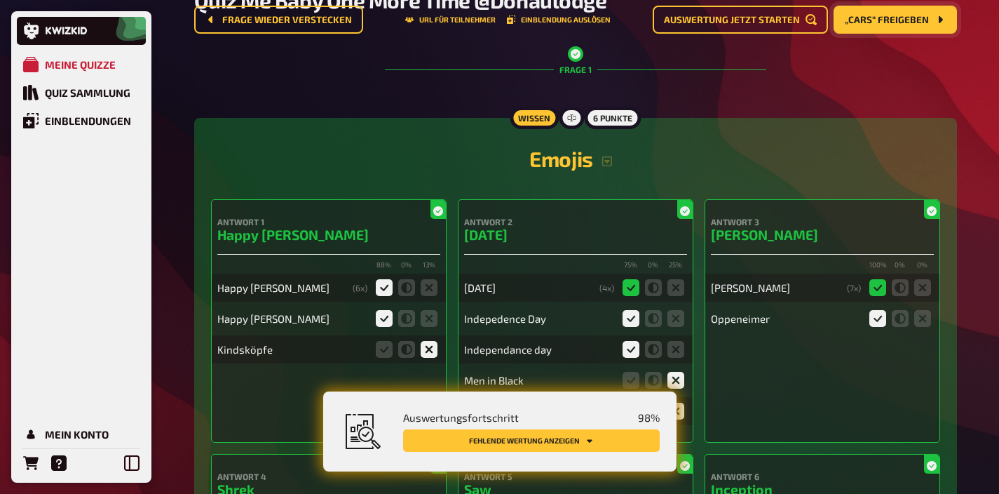
scroll to position [0, 0]
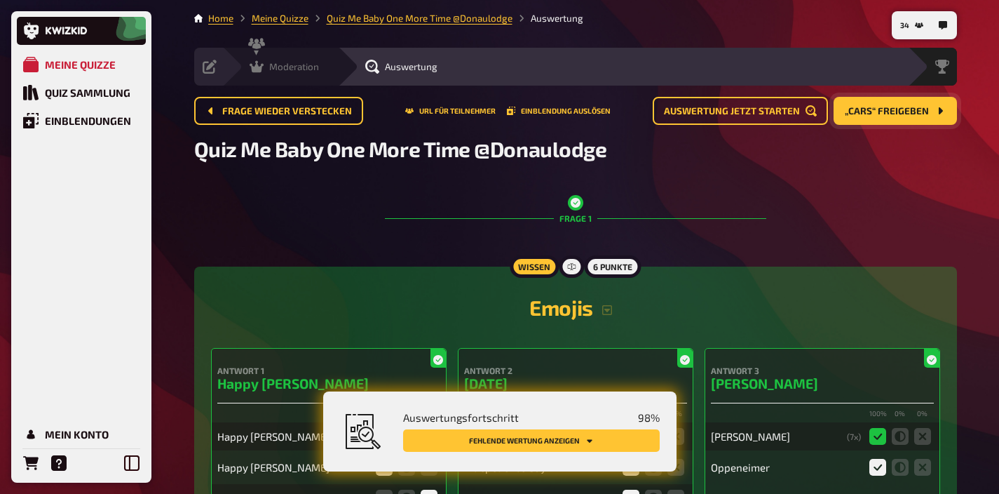
click at [305, 67] on span "Moderation" at bounding box center [294, 66] width 50 height 11
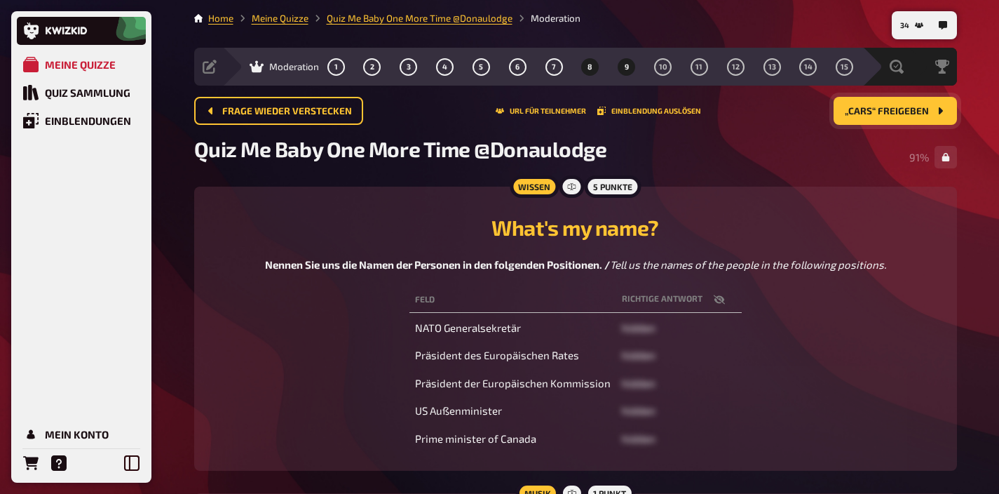
click at [616, 62] on button "9" at bounding box center [627, 66] width 22 height 22
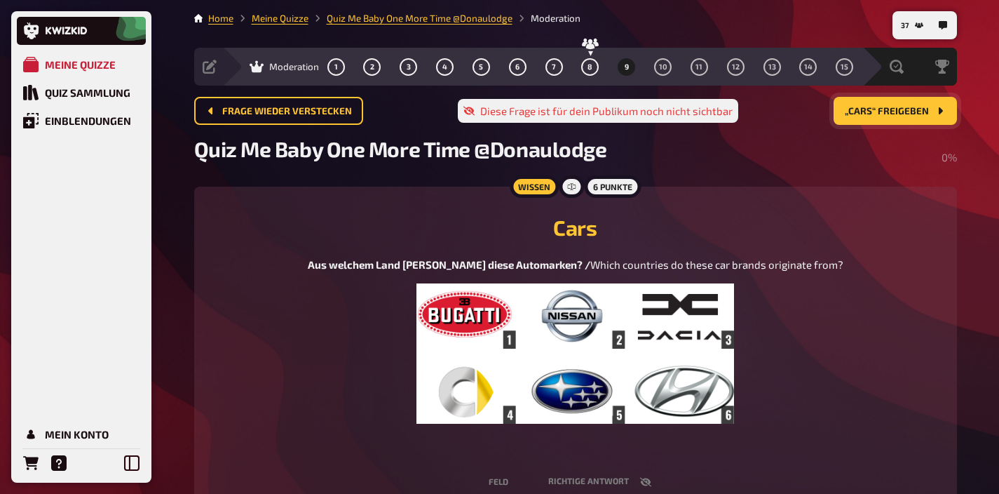
click at [869, 110] on span "„Cars“ freigeben" at bounding box center [887, 112] width 84 height 10
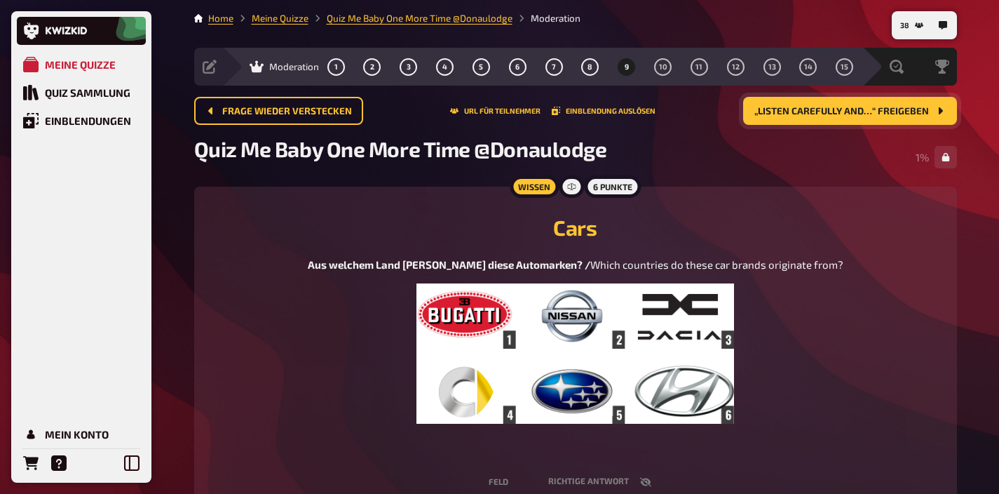
click at [598, 347] on img at bounding box center [576, 353] width 318 height 140
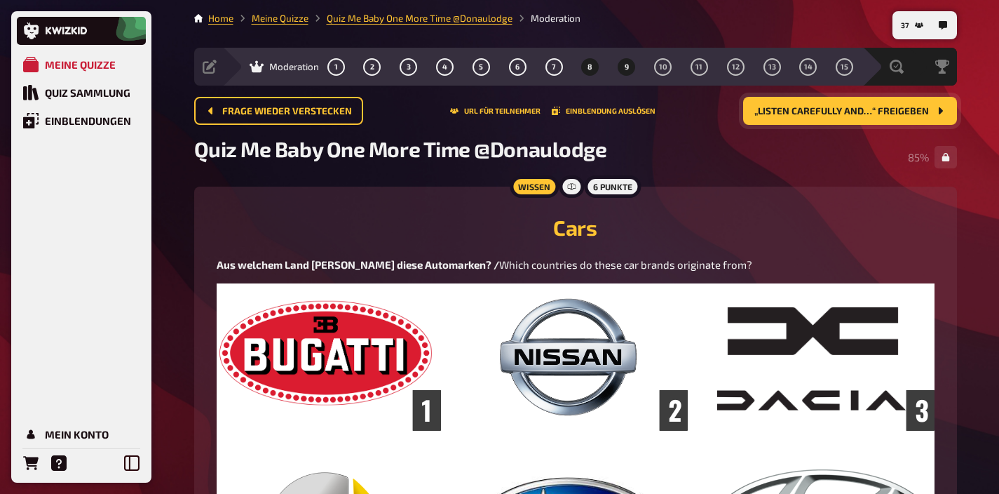
click at [593, 73] on button "8" at bounding box center [590, 66] width 22 height 22
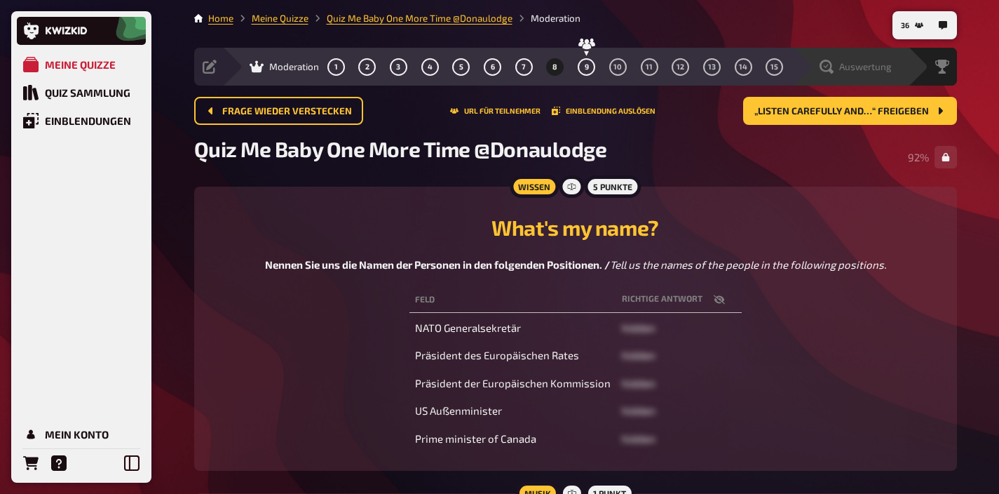
click at [879, 69] on span "Auswertung" at bounding box center [866, 66] width 53 height 11
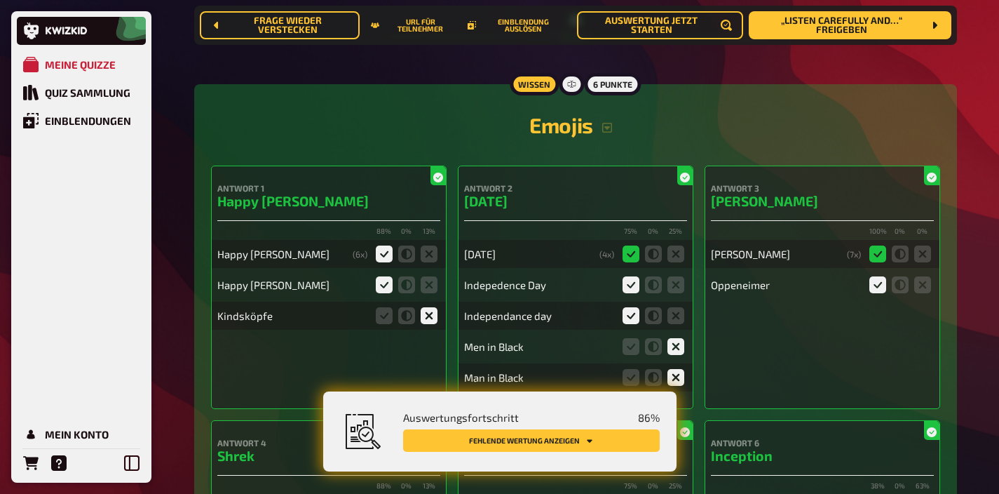
scroll to position [207, 0]
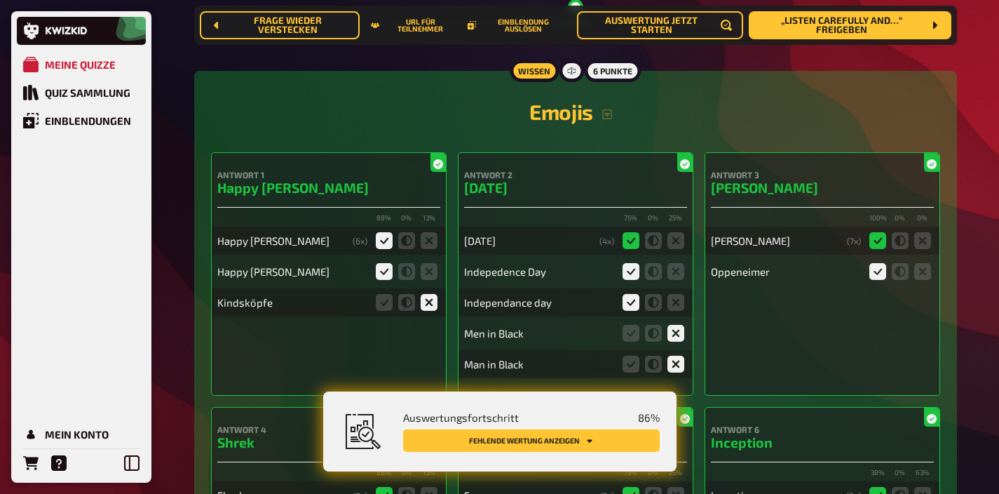
click at [590, 444] on icon "Fehlende Wertung anzeigen" at bounding box center [590, 440] width 8 height 8
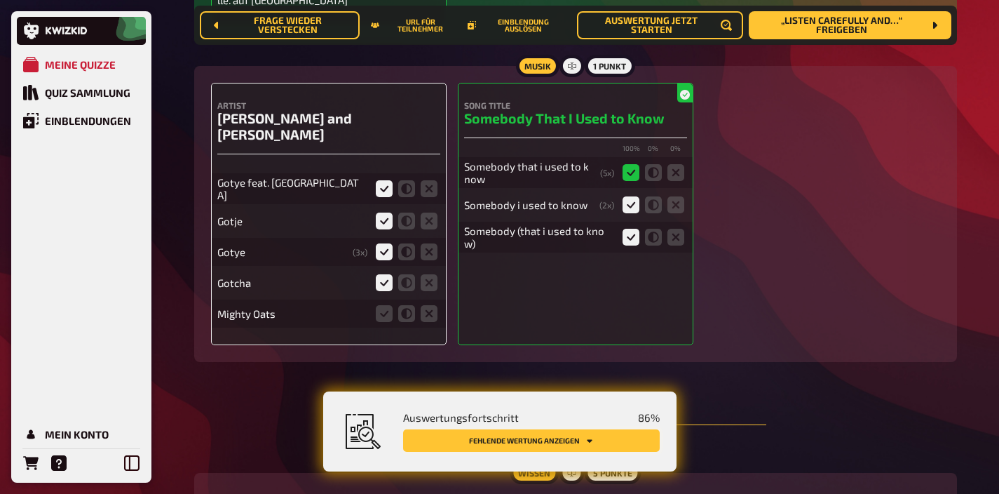
scroll to position [5284, 0]
click at [430, 305] on icon at bounding box center [429, 313] width 17 height 17
click at [0, 0] on input "radio" at bounding box center [0, 0] width 0 height 0
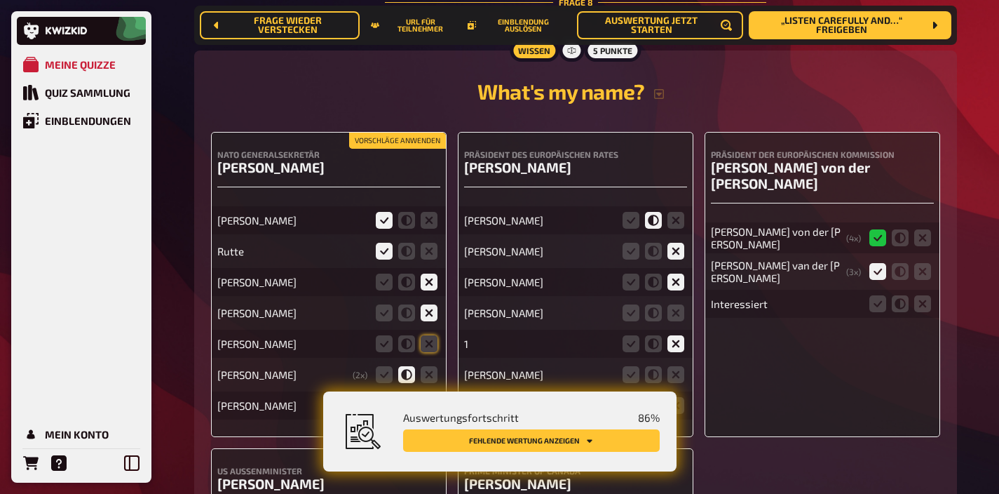
scroll to position [5725, 0]
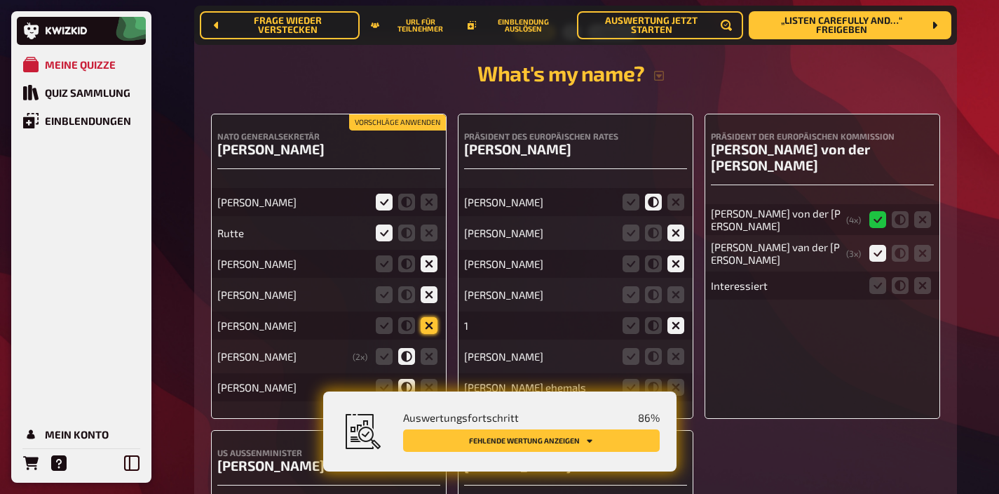
click at [429, 317] on icon at bounding box center [429, 325] width 17 height 17
click at [0, 0] on input "radio" at bounding box center [0, 0] width 0 height 0
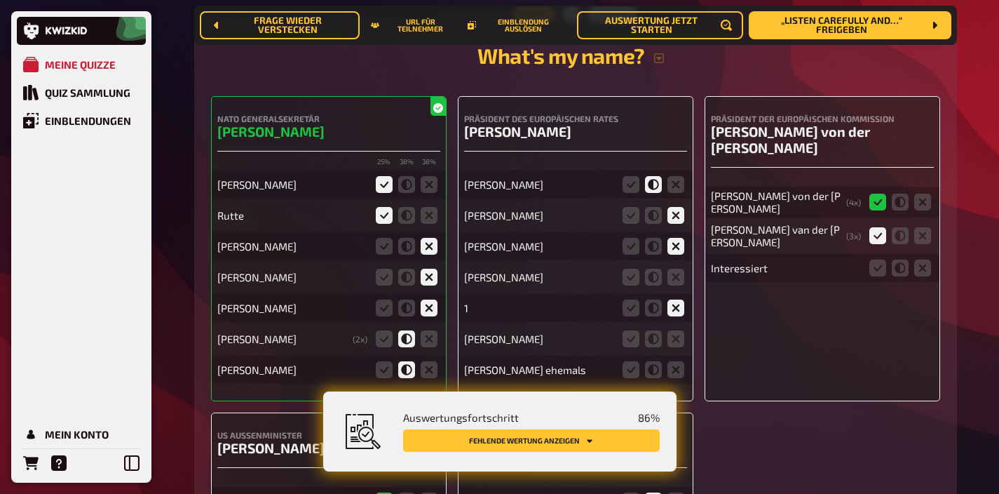
scroll to position [5744, 0]
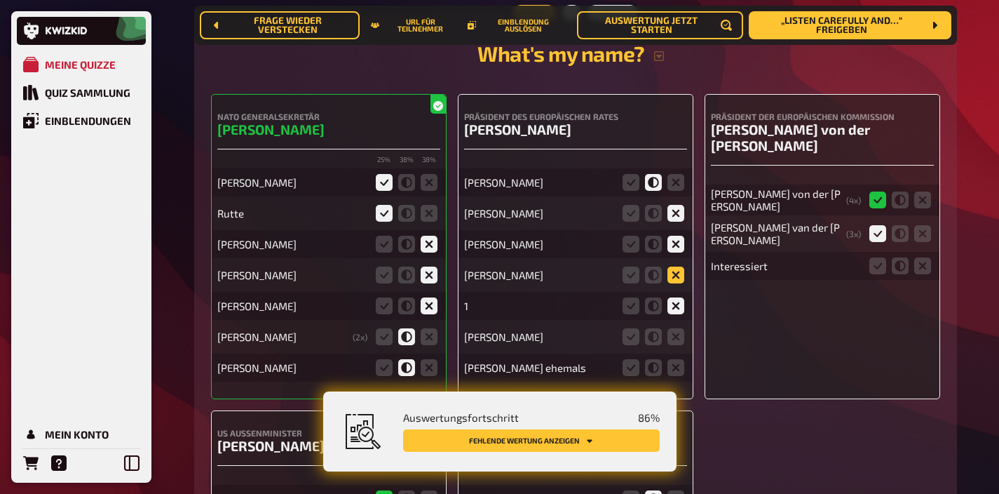
click at [675, 267] on icon at bounding box center [676, 275] width 17 height 17
click at [0, 0] on input "radio" at bounding box center [0, 0] width 0 height 0
click at [673, 328] on icon at bounding box center [676, 336] width 17 height 17
click at [0, 0] on input "radio" at bounding box center [0, 0] width 0 height 0
click at [673, 357] on fieldset at bounding box center [653, 367] width 67 height 22
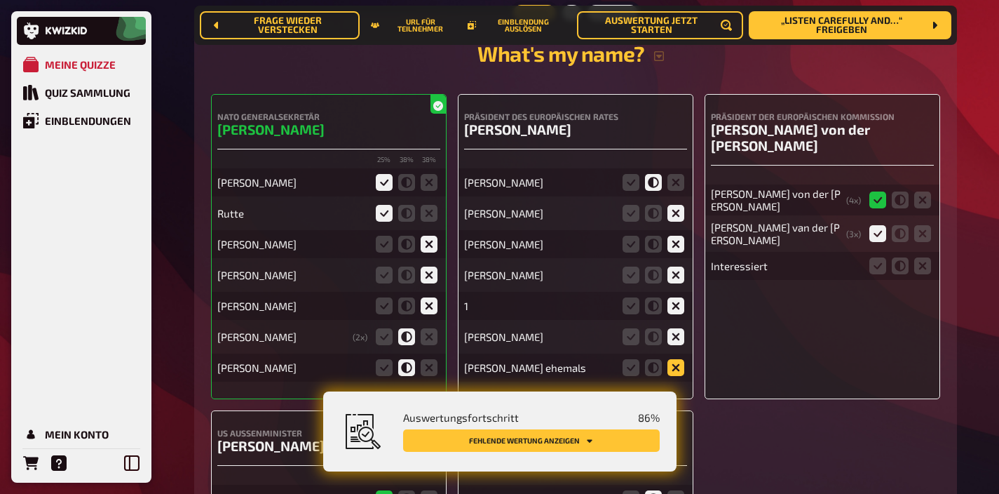
click at [673, 359] on icon at bounding box center [676, 367] width 17 height 17
click at [0, 0] on input "radio" at bounding box center [0, 0] width 0 height 0
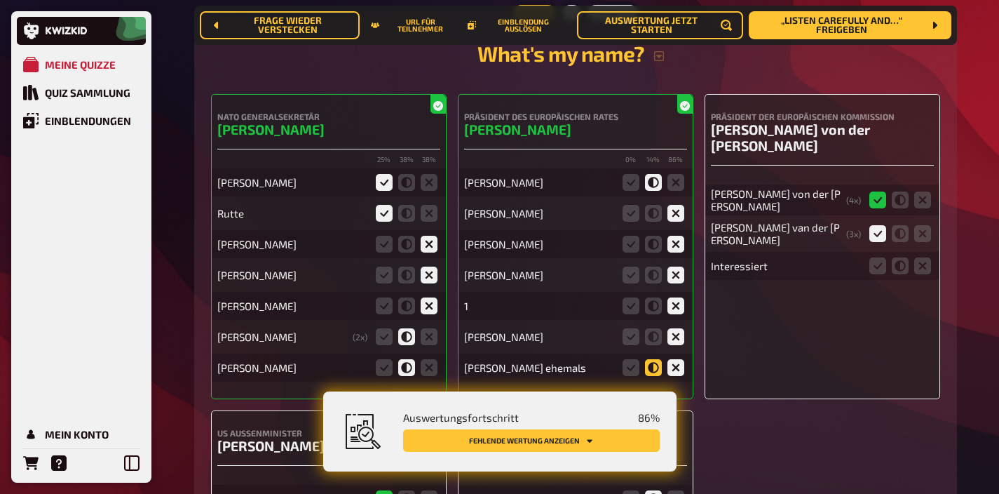
click at [649, 359] on icon at bounding box center [653, 367] width 17 height 17
click at [0, 0] on input "radio" at bounding box center [0, 0] width 0 height 0
click at [645, 236] on icon at bounding box center [653, 244] width 17 height 17
click at [0, 0] on input "radio" at bounding box center [0, 0] width 0 height 0
click at [678, 174] on icon at bounding box center [676, 182] width 17 height 17
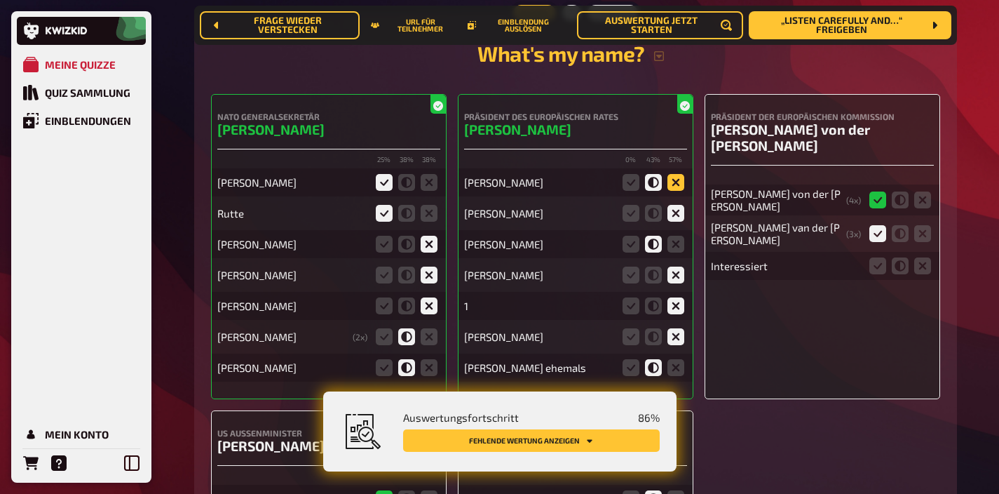
click at [0, 0] on input "radio" at bounding box center [0, 0] width 0 height 0
click at [917, 257] on icon at bounding box center [923, 265] width 17 height 17
click at [0, 0] on input "radio" at bounding box center [0, 0] width 0 height 0
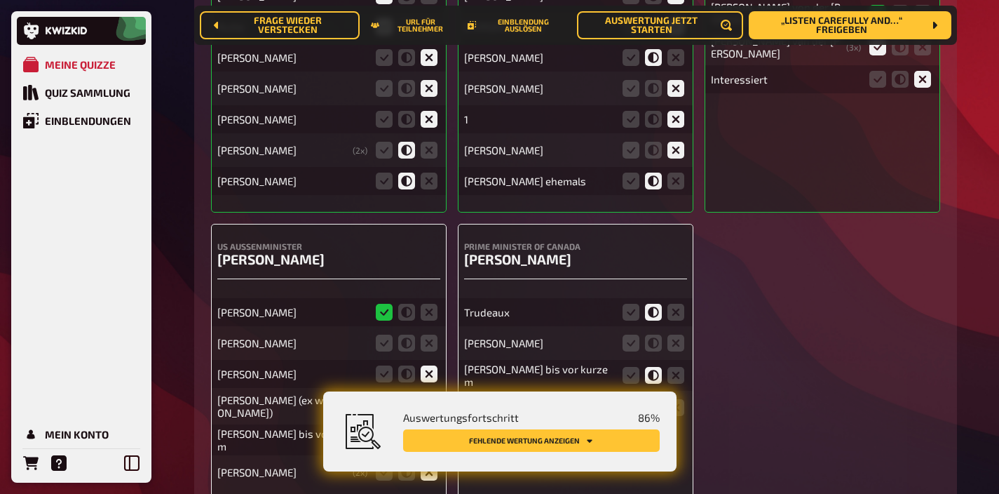
scroll to position [6014, 0]
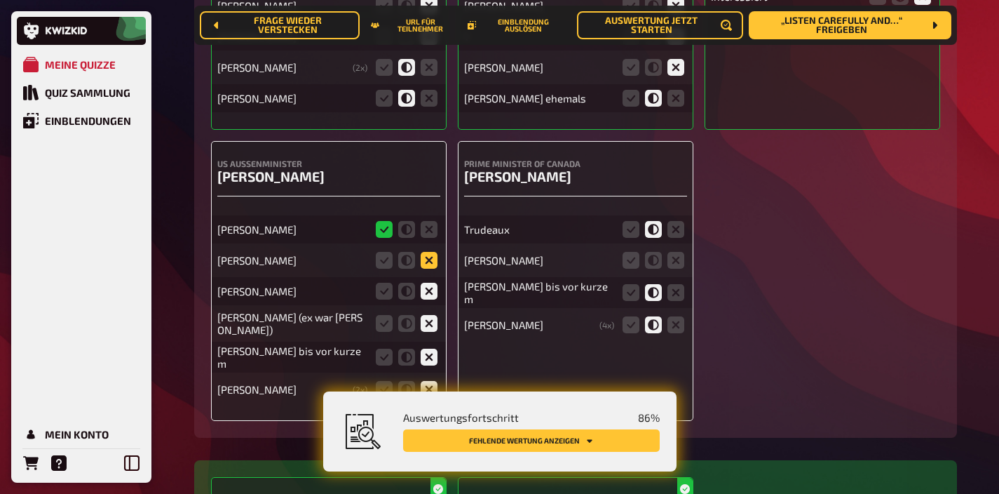
click at [426, 252] on icon at bounding box center [429, 260] width 17 height 17
click at [0, 0] on input "radio" at bounding box center [0, 0] width 0 height 0
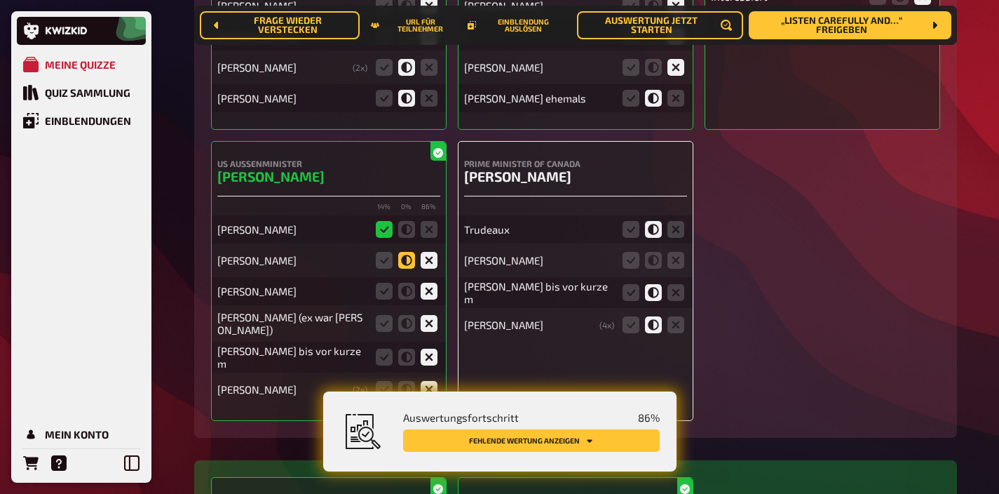
click at [405, 252] on icon at bounding box center [406, 260] width 17 height 17
click at [0, 0] on input "radio" at bounding box center [0, 0] width 0 height 0
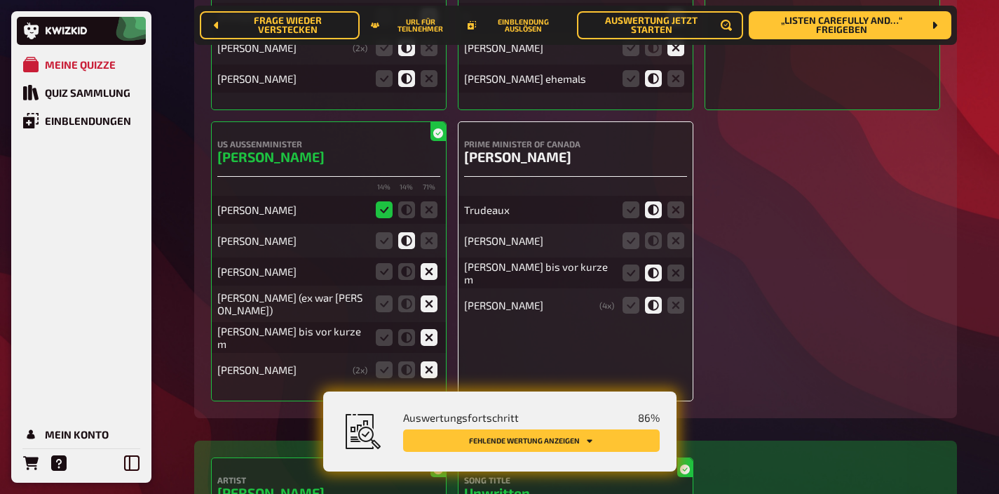
scroll to position [6035, 0]
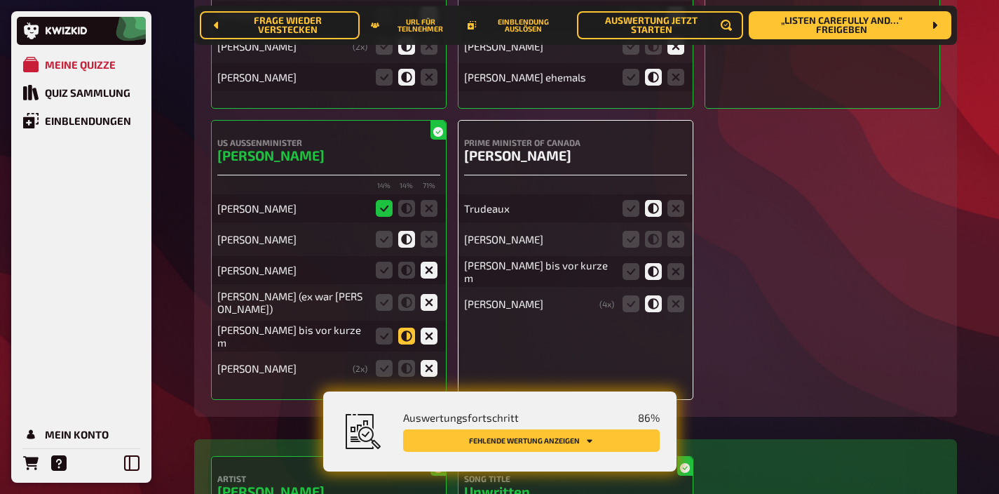
click at [402, 328] on icon at bounding box center [406, 336] width 17 height 17
click at [0, 0] on input "radio" at bounding box center [0, 0] width 0 height 0
click at [673, 231] on icon at bounding box center [676, 239] width 17 height 17
click at [0, 0] on input "radio" at bounding box center [0, 0] width 0 height 0
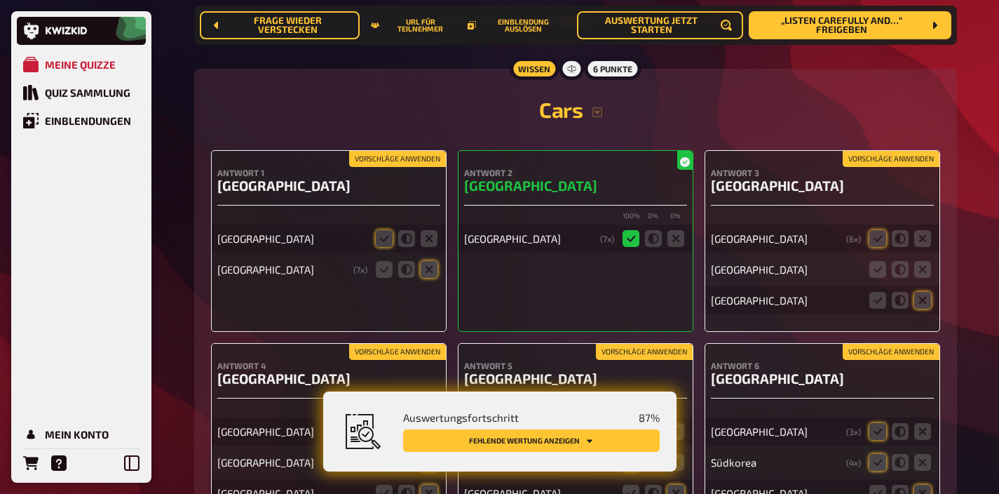
scroll to position [6840, 0]
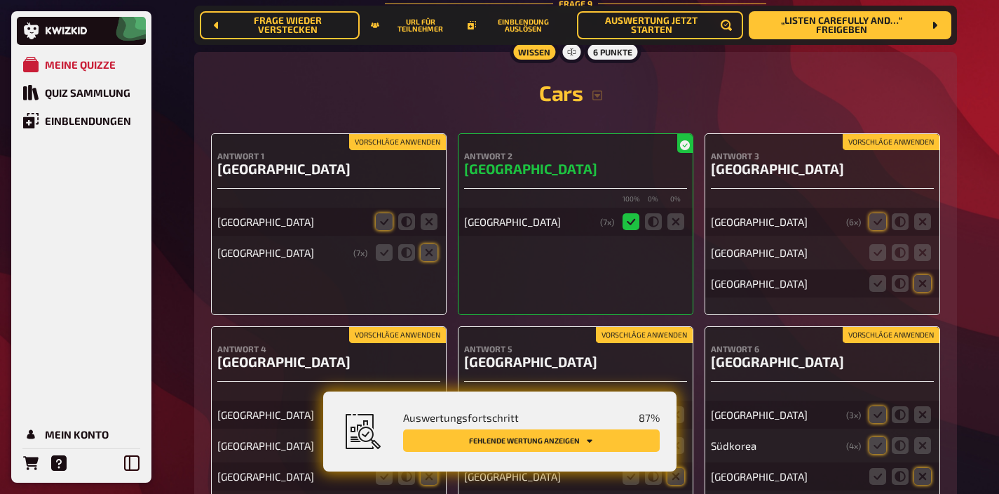
click at [407, 135] on button "Vorschläge anwenden" at bounding box center [397, 142] width 97 height 15
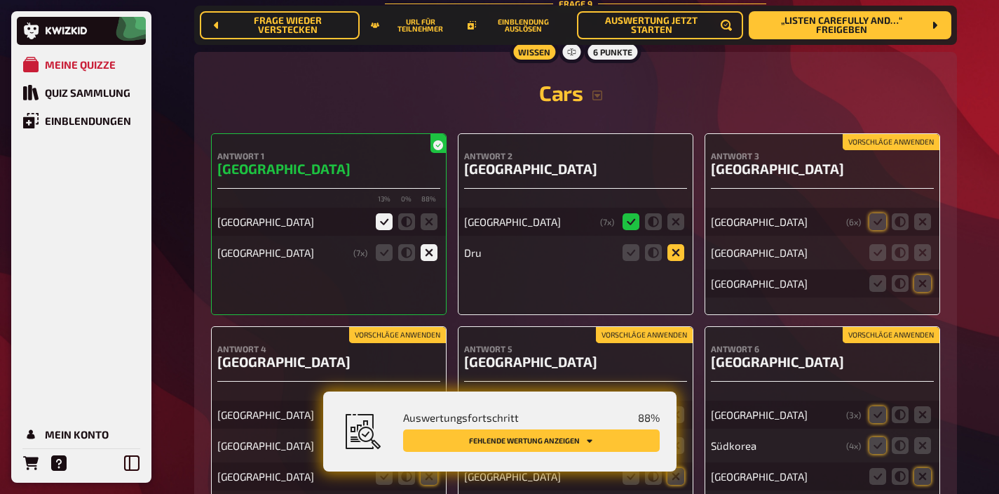
click at [681, 244] on icon at bounding box center [676, 252] width 17 height 17
click at [0, 0] on input "radio" at bounding box center [0, 0] width 0 height 0
click at [892, 135] on button "Vorschläge anwenden" at bounding box center [891, 142] width 97 height 15
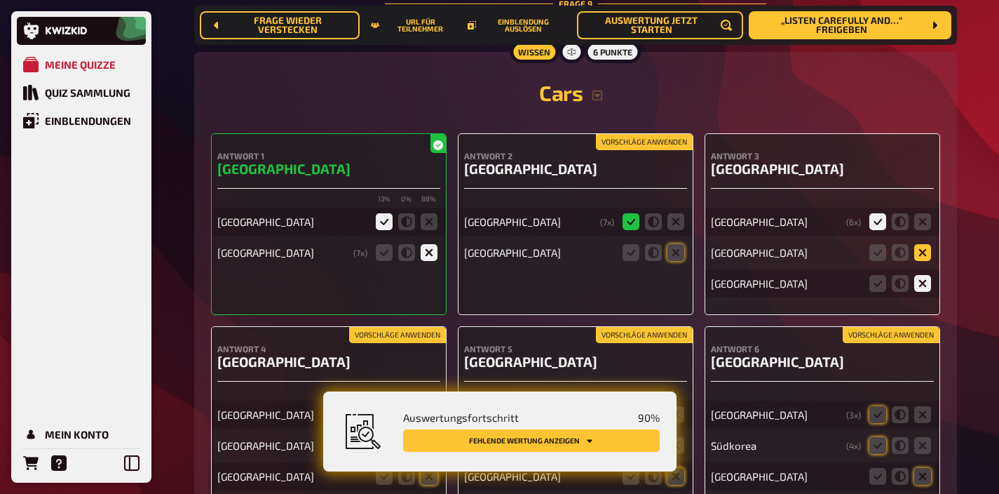
click at [919, 244] on icon at bounding box center [923, 252] width 17 height 17
click at [0, 0] on input "radio" at bounding box center [0, 0] width 0 height 0
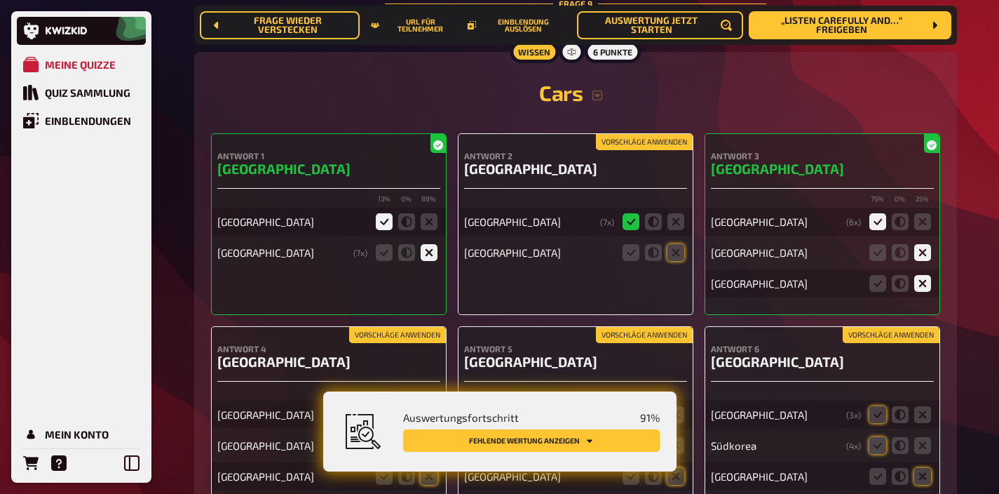
click at [906, 328] on button "Vorschläge anwenden" at bounding box center [891, 335] width 97 height 15
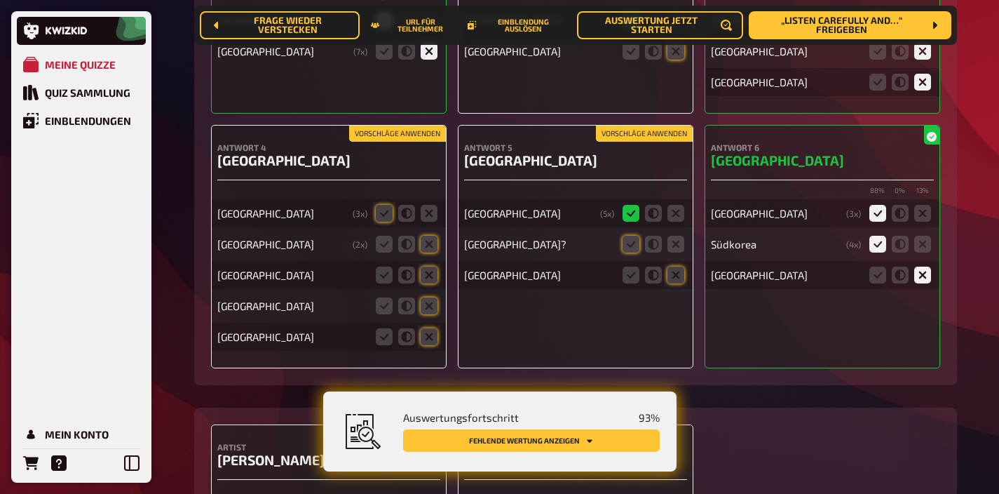
scroll to position [7055, 0]
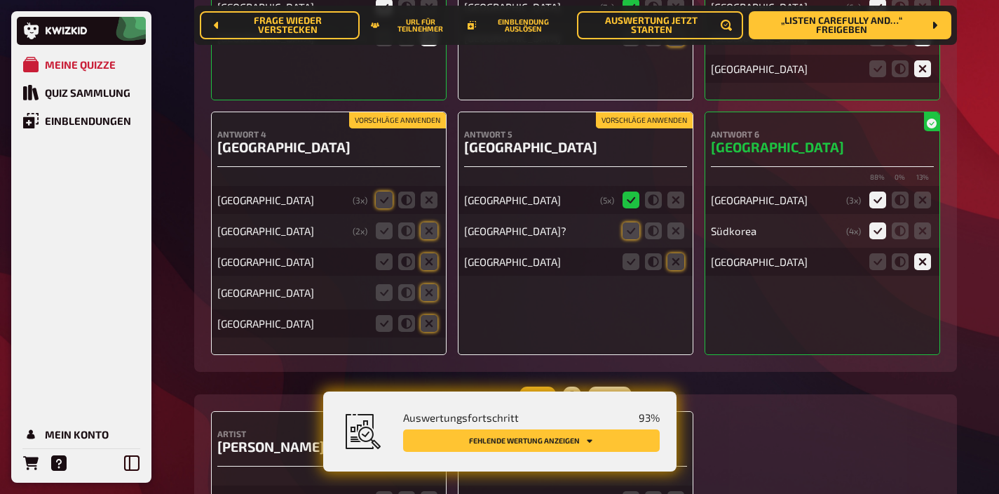
click at [638, 113] on button "Vorschläge anwenden" at bounding box center [644, 120] width 97 height 15
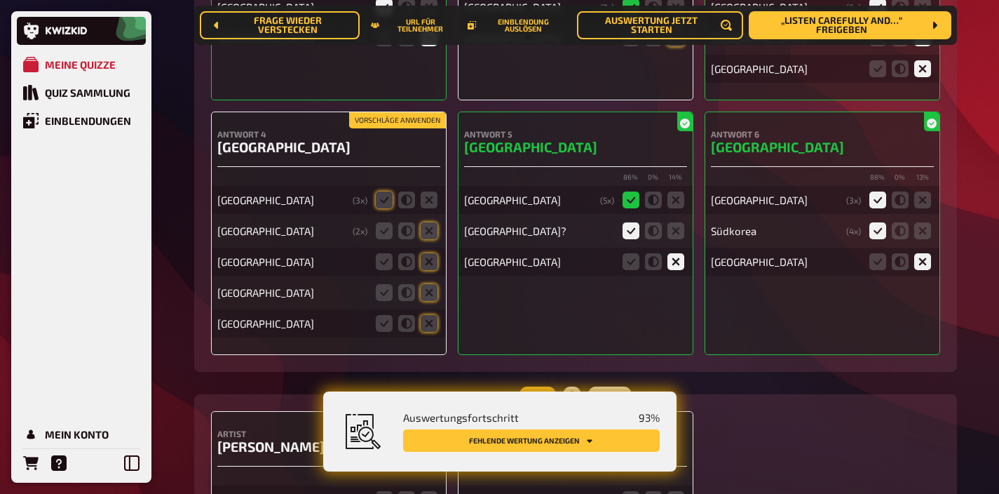
click at [410, 113] on button "Vorschläge anwenden" at bounding box center [397, 120] width 97 height 15
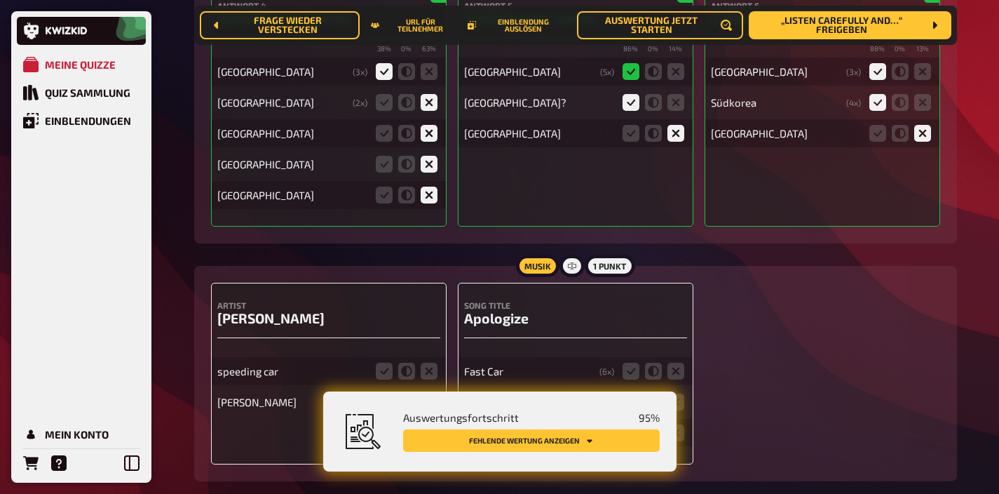
scroll to position [7239, 0]
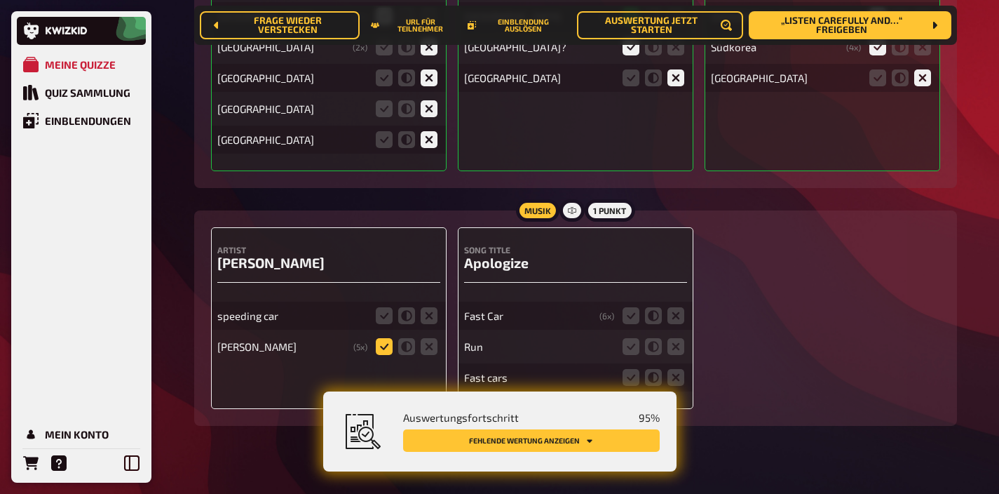
click at [383, 338] on icon at bounding box center [384, 346] width 17 height 17
click at [0, 0] on input "radio" at bounding box center [0, 0] width 0 height 0
click at [630, 307] on icon at bounding box center [631, 315] width 17 height 17
click at [0, 0] on input "radio" at bounding box center [0, 0] width 0 height 0
click at [631, 369] on icon at bounding box center [631, 377] width 17 height 17
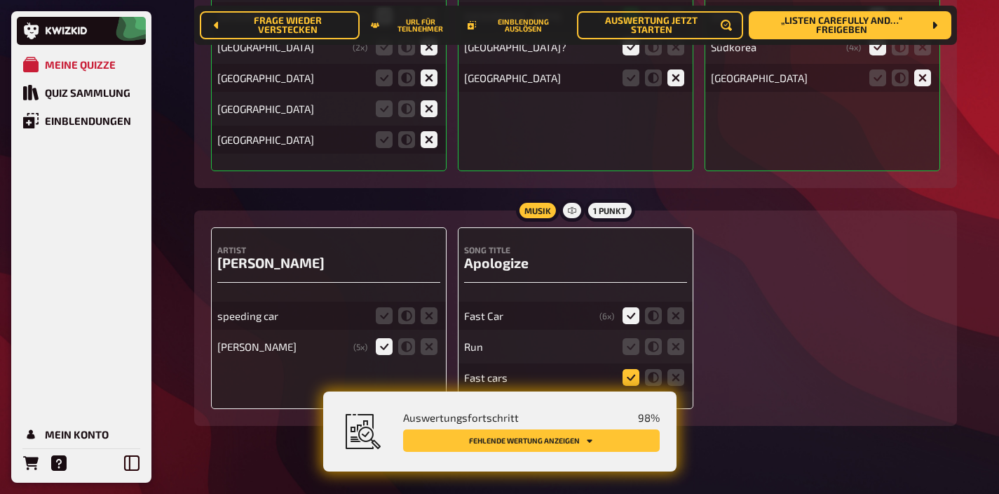
click at [0, 0] on input "radio" at bounding box center [0, 0] width 0 height 0
click at [405, 307] on icon at bounding box center [406, 315] width 17 height 17
click at [0, 0] on input "radio" at bounding box center [0, 0] width 0 height 0
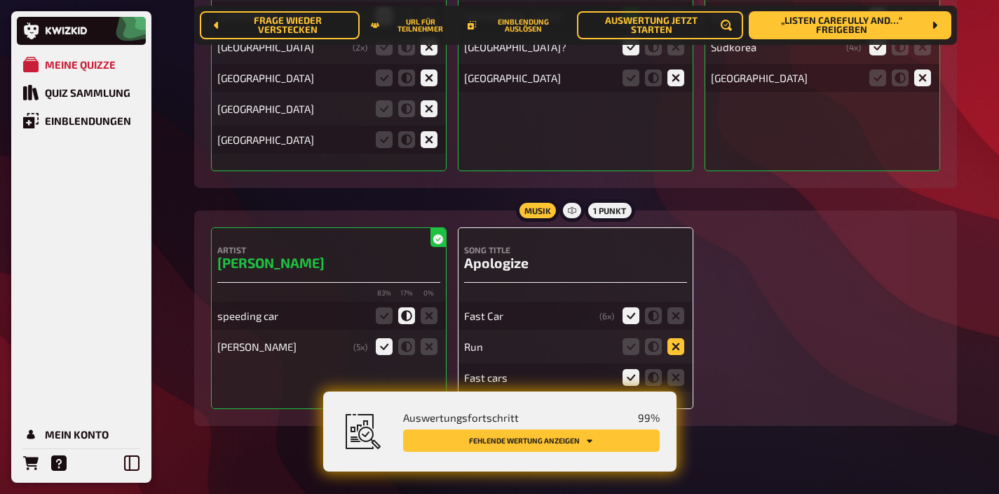
click at [678, 338] on icon at bounding box center [676, 346] width 17 height 17
click at [0, 0] on input "radio" at bounding box center [0, 0] width 0 height 0
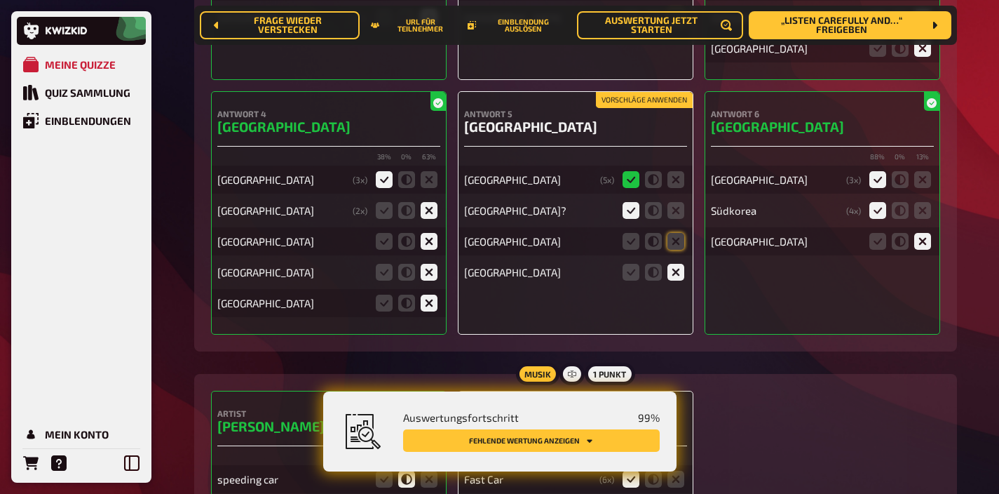
scroll to position [7056, 0]
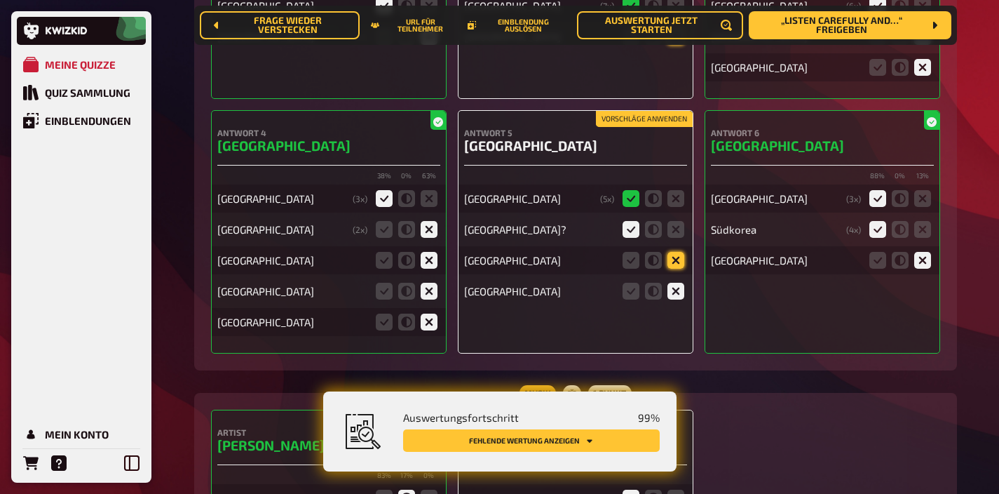
click at [674, 252] on icon at bounding box center [676, 260] width 17 height 17
click at [0, 0] on input "radio" at bounding box center [0, 0] width 0 height 0
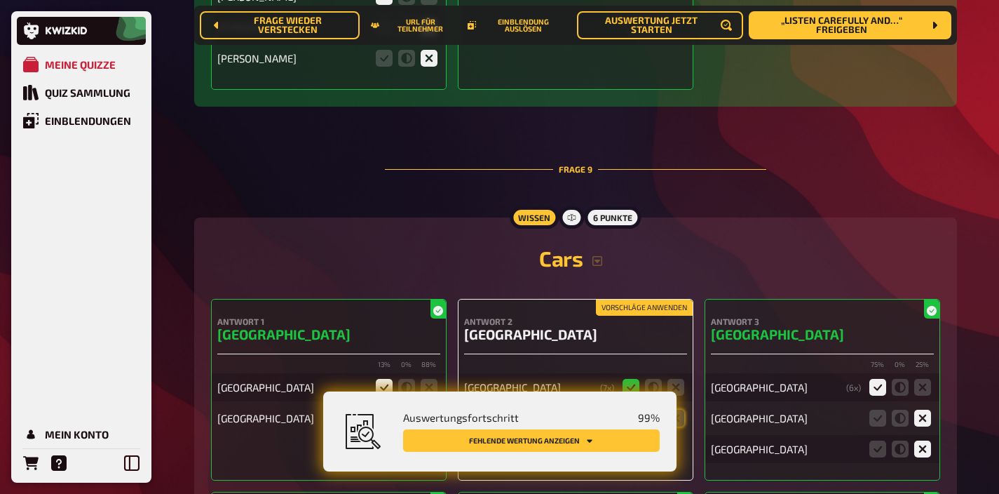
scroll to position [6845, 0]
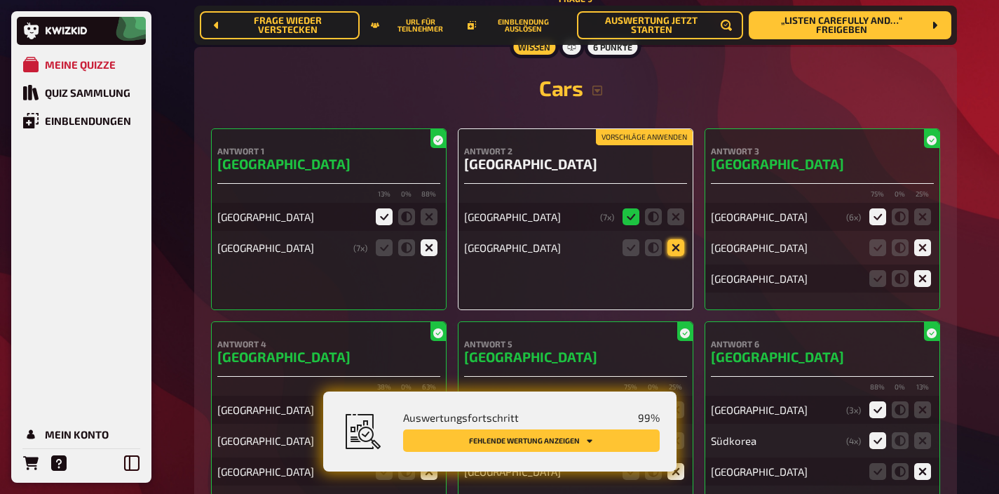
click at [679, 239] on icon at bounding box center [676, 247] width 17 height 17
click at [0, 0] on input "radio" at bounding box center [0, 0] width 0 height 0
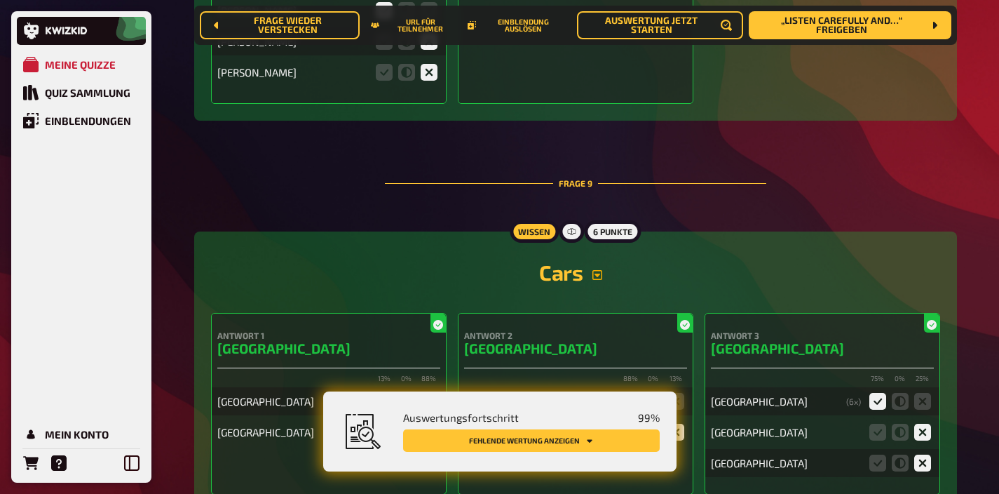
click at [602, 269] on icon "button" at bounding box center [597, 274] width 11 height 11
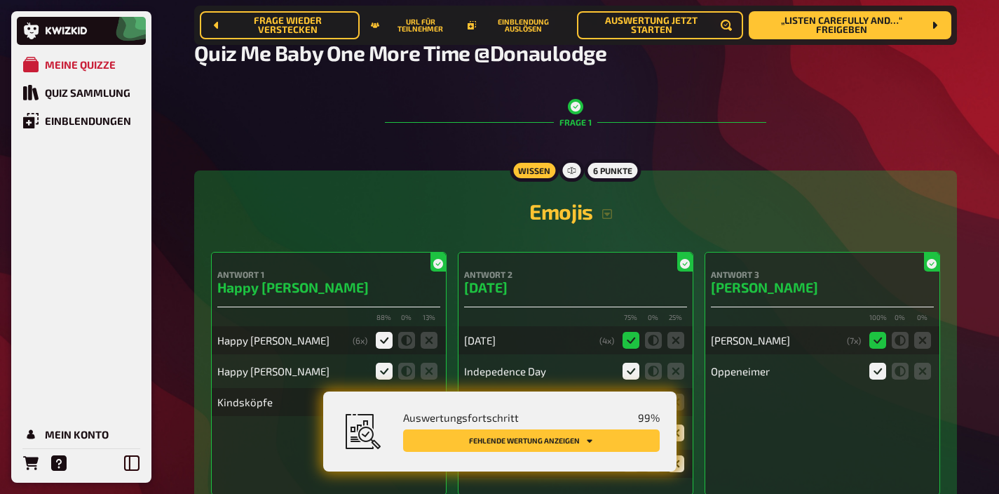
scroll to position [0, 0]
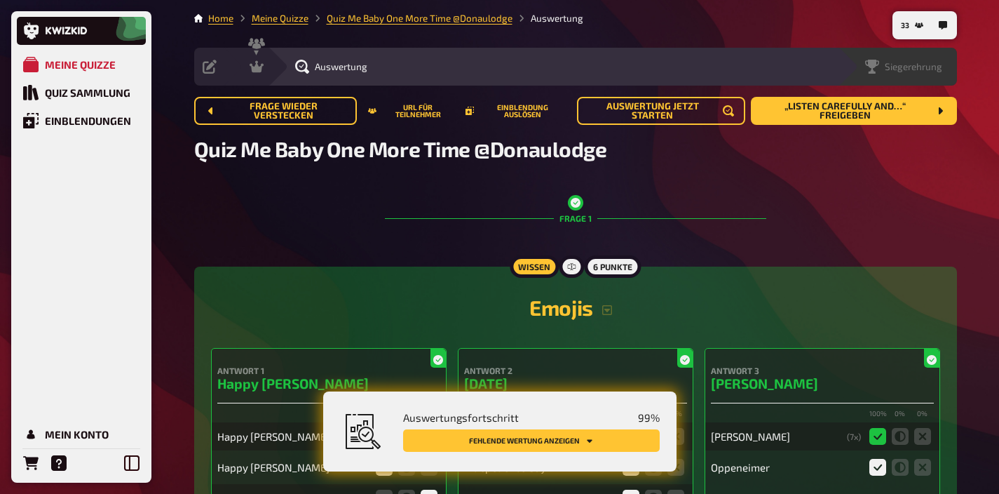
click at [927, 62] on span "Siegerehrung" at bounding box center [914, 66] width 58 height 11
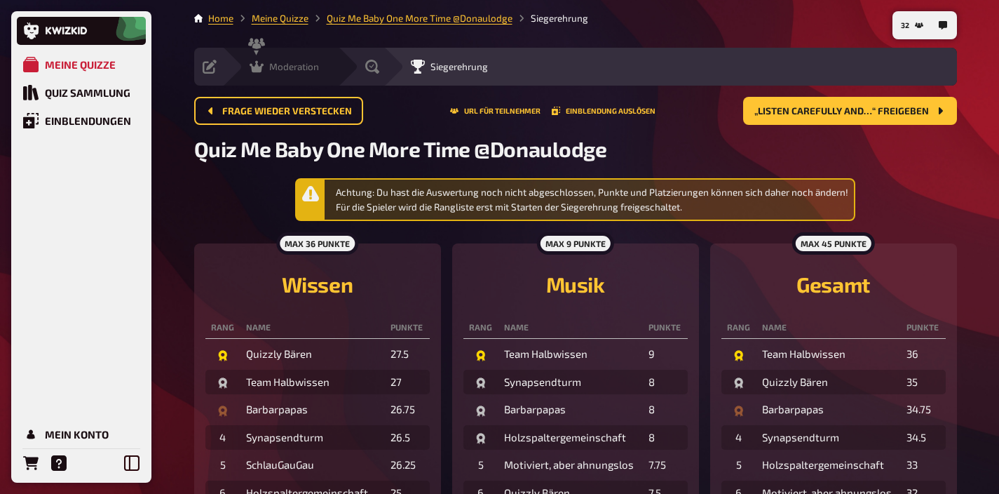
click at [265, 65] on div "Moderation" at bounding box center [284, 67] width 69 height 14
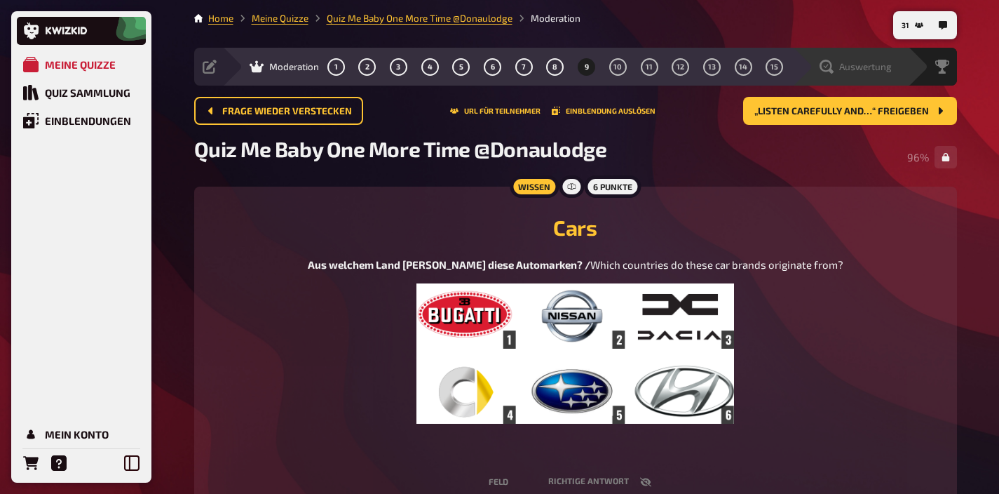
click at [854, 69] on span "Auswertung" at bounding box center [866, 66] width 53 height 11
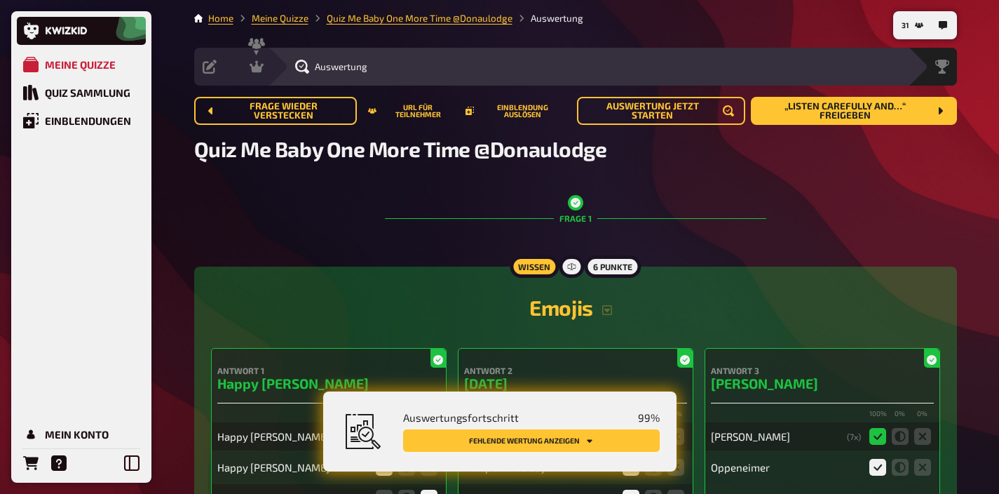
click at [561, 440] on button "Fehlende Wertung anzeigen" at bounding box center [531, 440] width 257 height 22
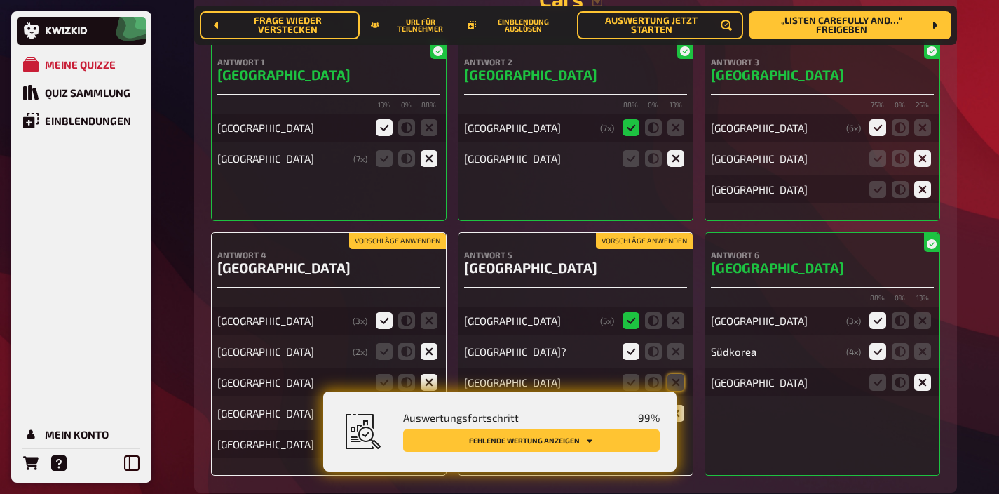
scroll to position [6936, 0]
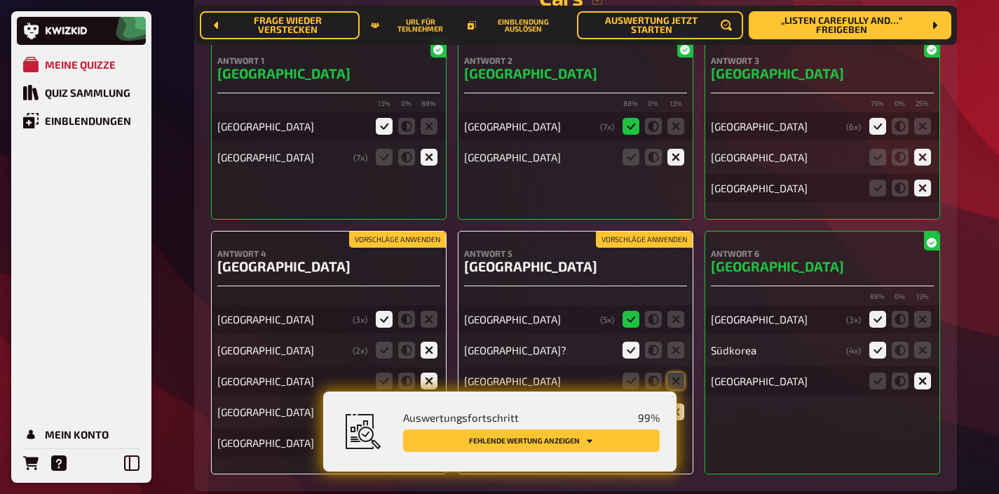
click at [628, 232] on button "Vorschläge anwenden" at bounding box center [644, 239] width 97 height 15
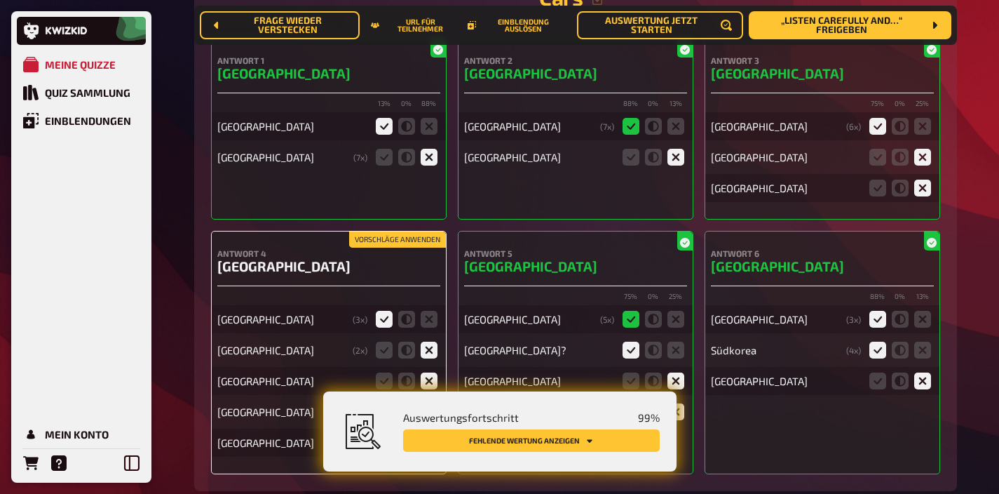
click at [405, 232] on button "Vorschläge anwenden" at bounding box center [397, 239] width 97 height 15
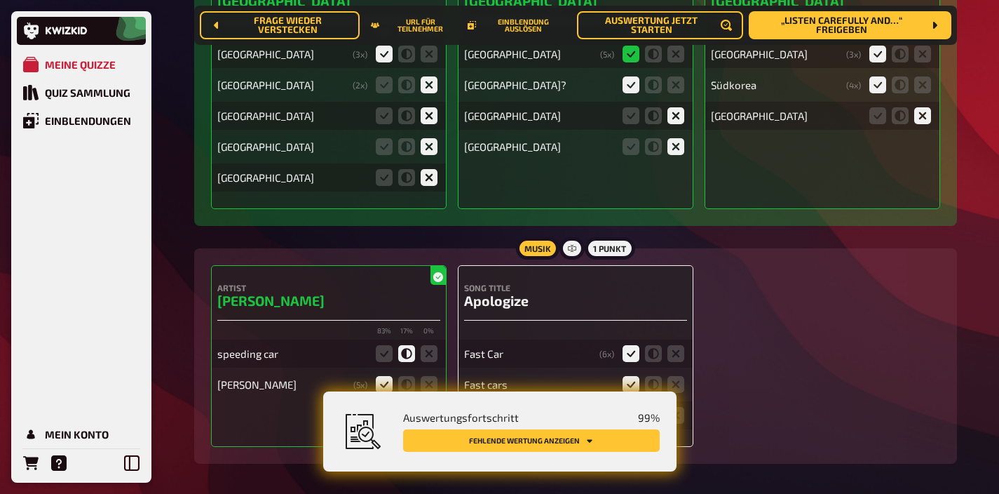
scroll to position [7239, 0]
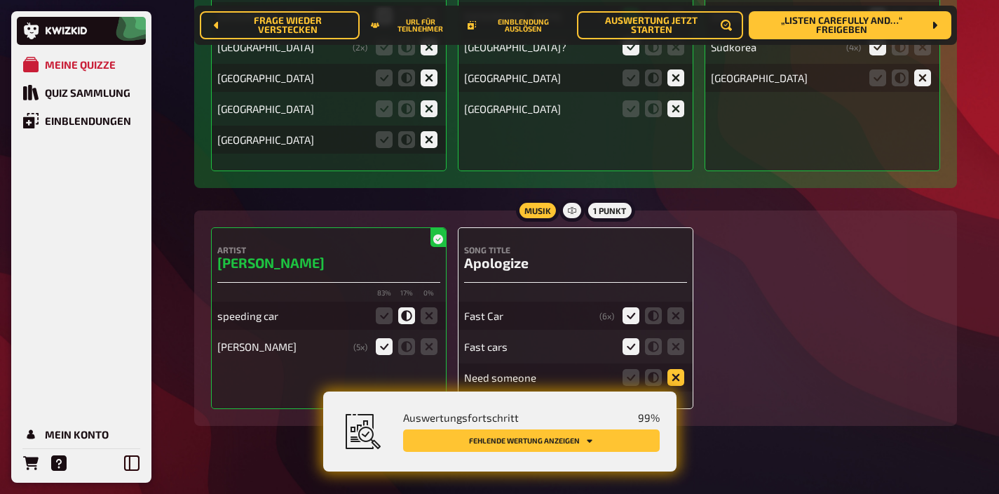
click at [679, 369] on icon at bounding box center [676, 377] width 17 height 17
click at [0, 0] on input "radio" at bounding box center [0, 0] width 0 height 0
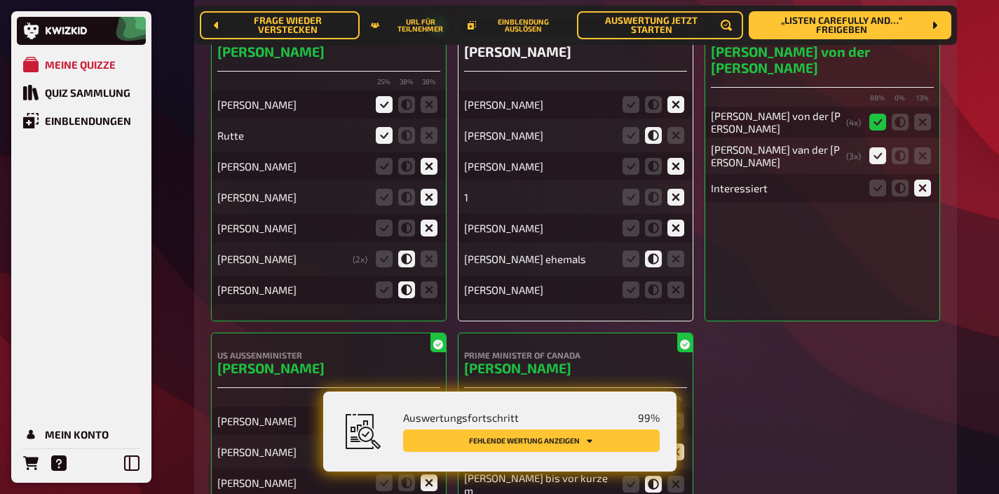
scroll to position [5744, 0]
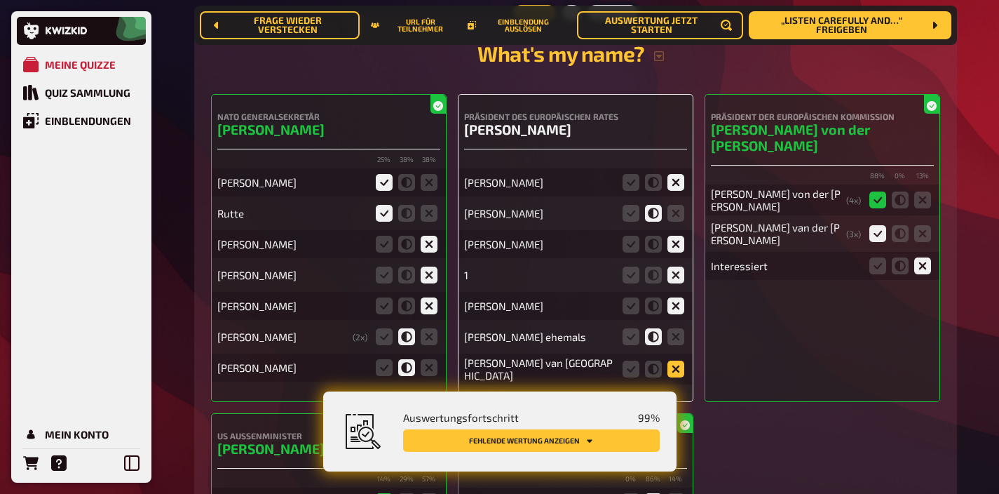
click at [677, 361] on icon at bounding box center [676, 369] width 17 height 17
click at [0, 0] on input "radio" at bounding box center [0, 0] width 0 height 0
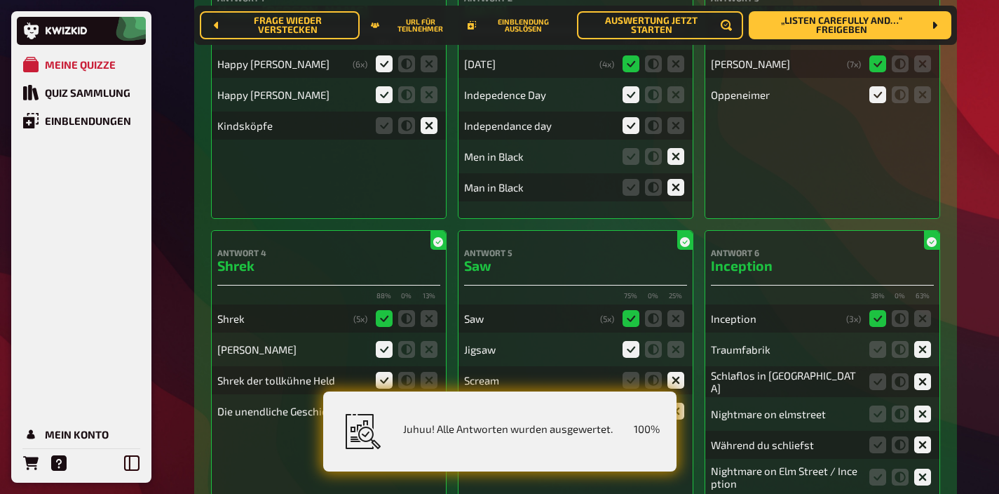
scroll to position [0, 0]
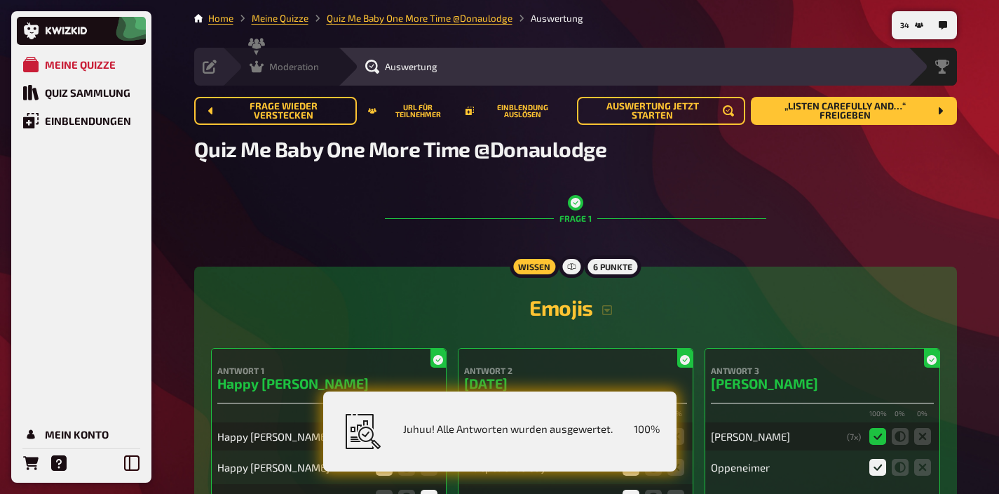
click at [283, 70] on span "Moderation" at bounding box center [294, 66] width 50 height 11
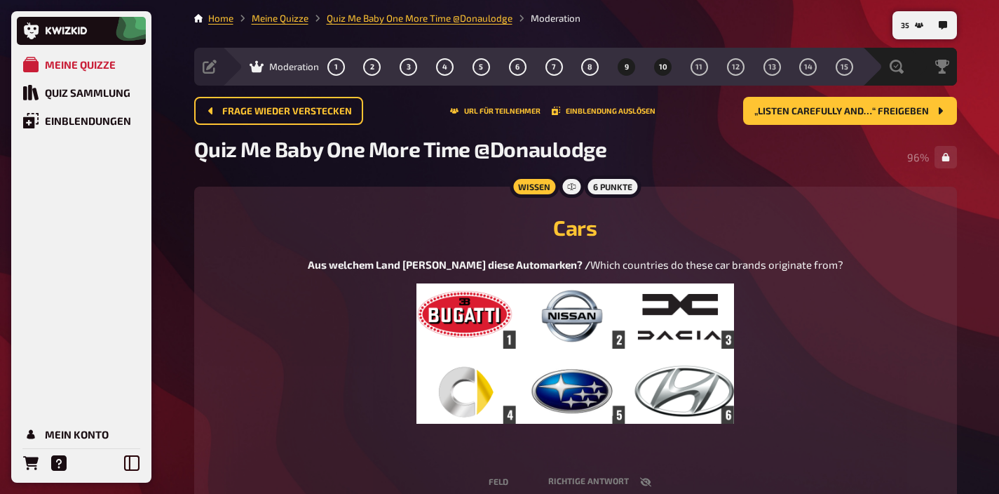
click at [666, 71] on span "10" at bounding box center [663, 67] width 8 height 8
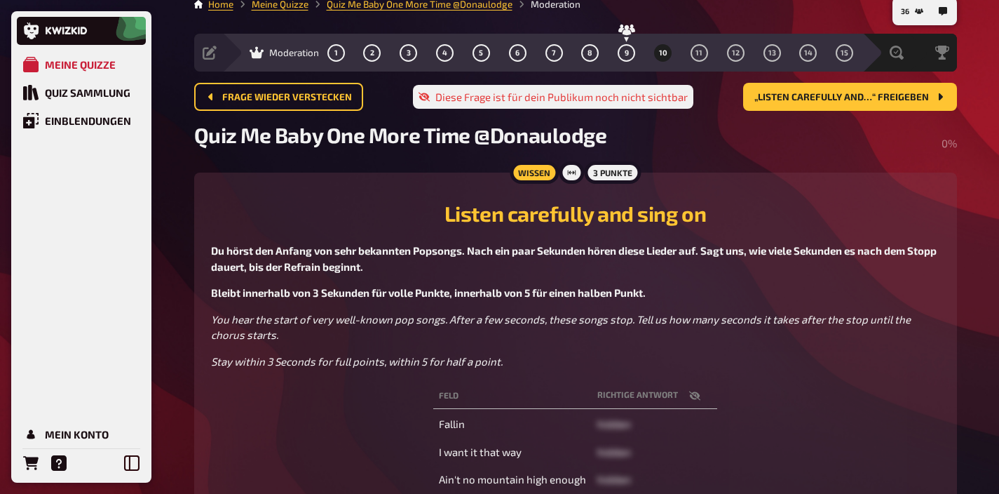
scroll to position [24, 0]
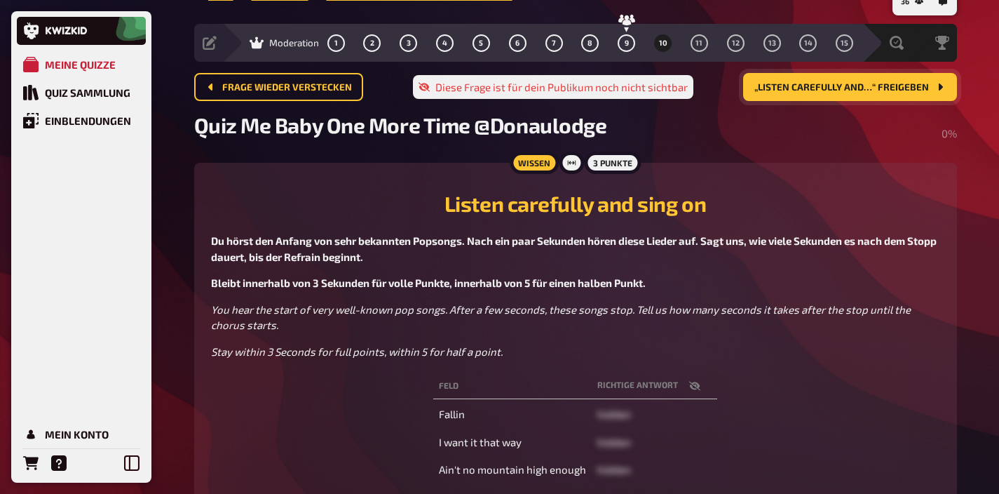
click at [847, 86] on span "„Listen carefully and…“ freigeben" at bounding box center [842, 88] width 175 height 10
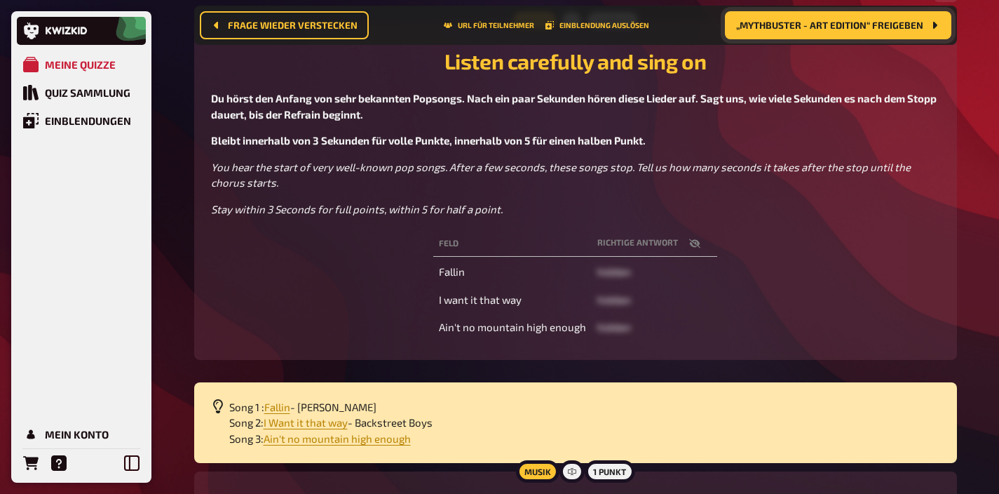
scroll to position [183, 0]
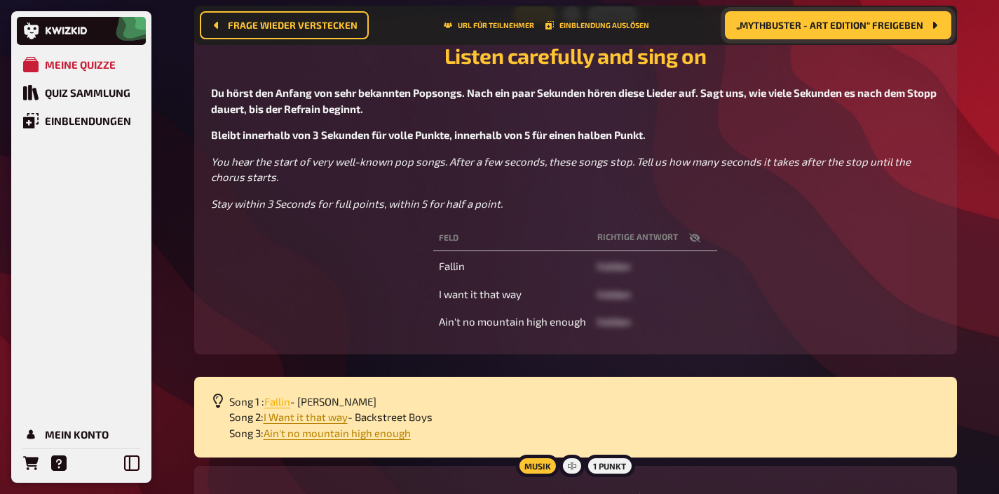
click at [274, 403] on span "Fallin" at bounding box center [277, 401] width 26 height 13
click at [696, 238] on icon "button" at bounding box center [694, 238] width 11 height 9
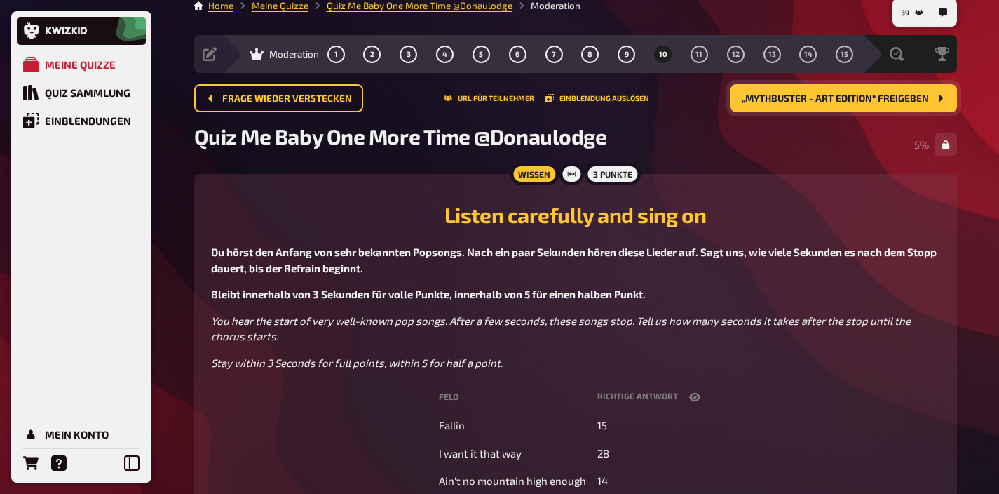
scroll to position [0, 0]
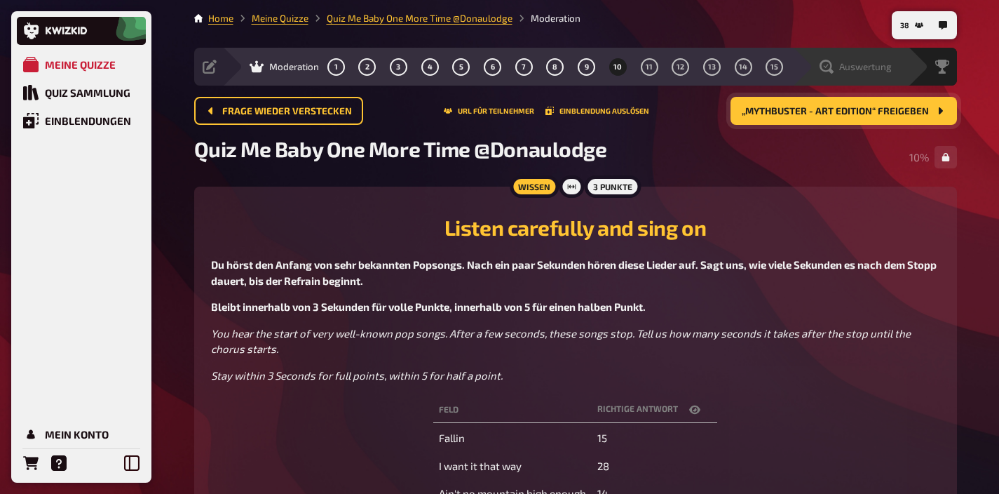
click at [872, 66] on span "Auswertung" at bounding box center [866, 66] width 53 height 11
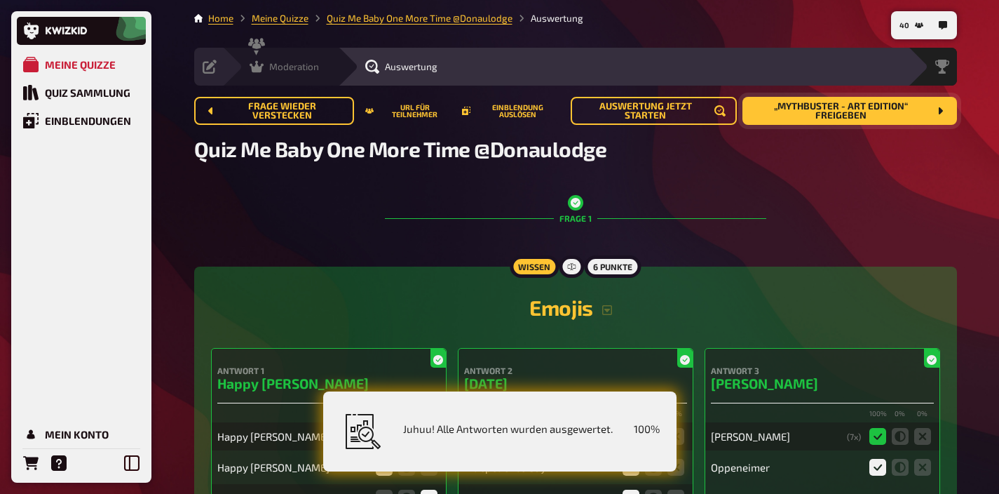
click at [288, 64] on span "Moderation" at bounding box center [294, 66] width 50 height 11
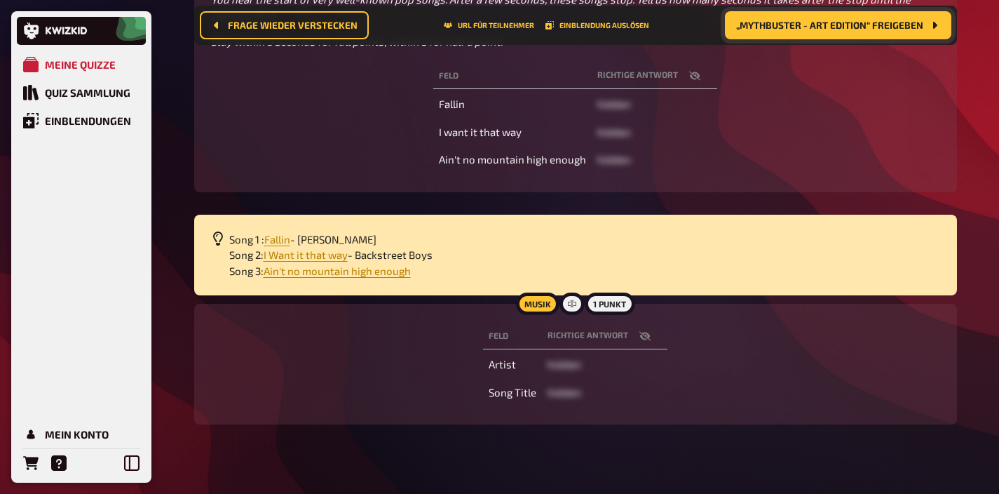
scroll to position [365, 0]
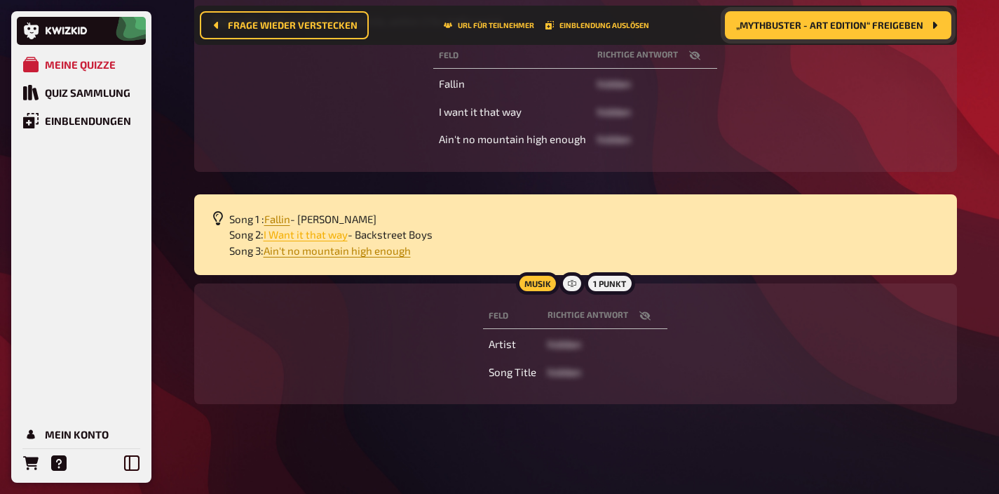
click at [333, 232] on span "I Want it that way" at bounding box center [306, 234] width 84 height 13
click at [393, 251] on span "Ain't no mountain high enough" at bounding box center [337, 250] width 147 height 13
click at [689, 57] on icon "button" at bounding box center [694, 55] width 11 height 11
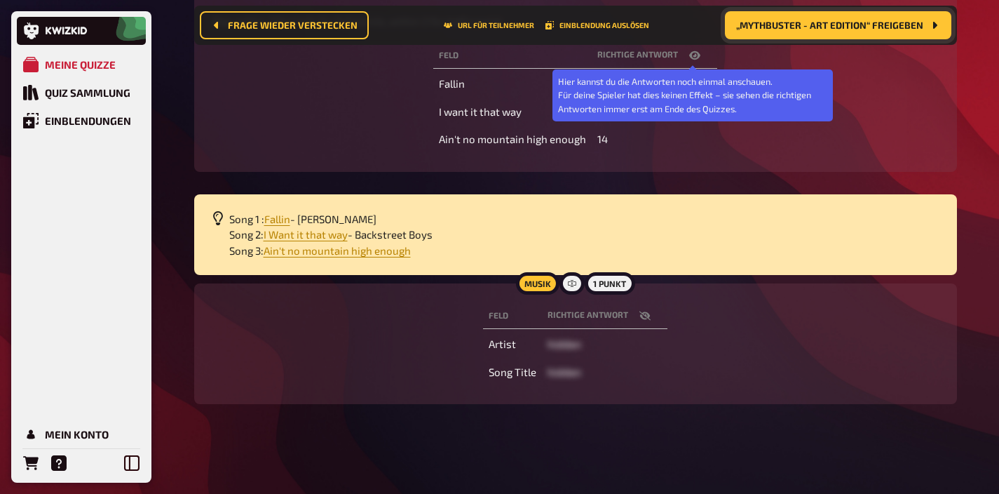
click at [689, 57] on icon "button" at bounding box center [694, 55] width 11 height 8
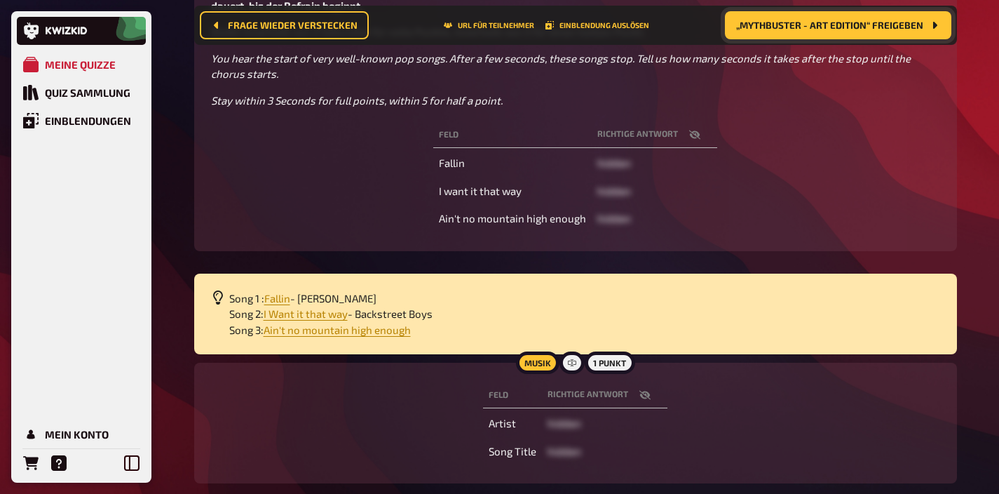
scroll to position [258, 0]
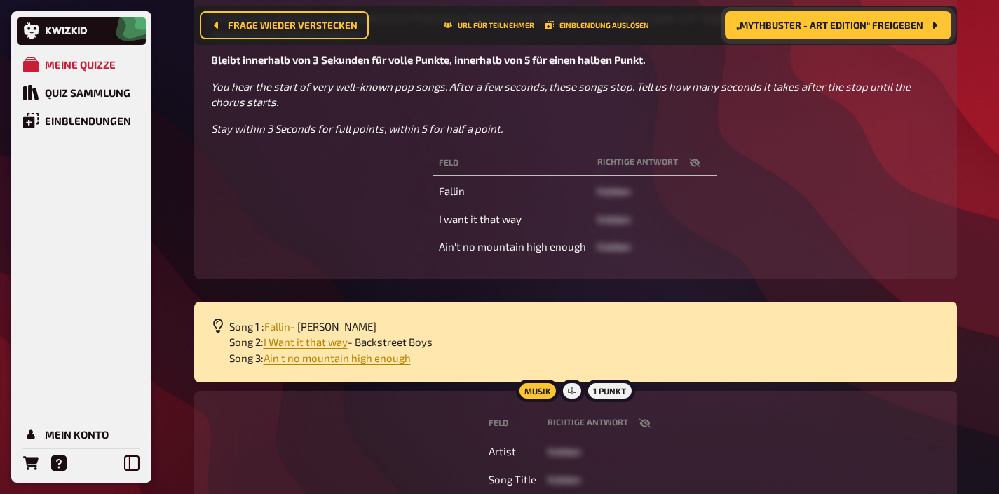
click at [689, 156] on button "button" at bounding box center [695, 163] width 34 height 14
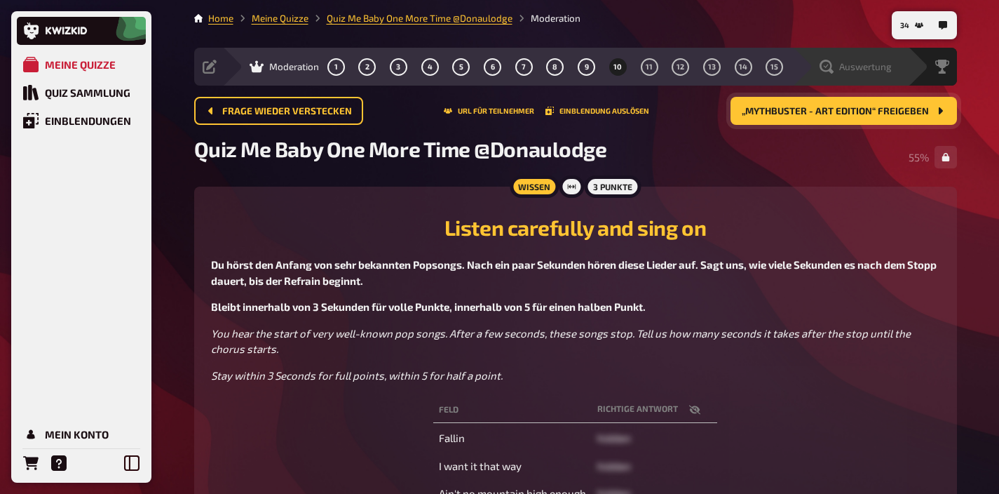
click at [889, 72] on div "Auswertung" at bounding box center [856, 67] width 72 height 14
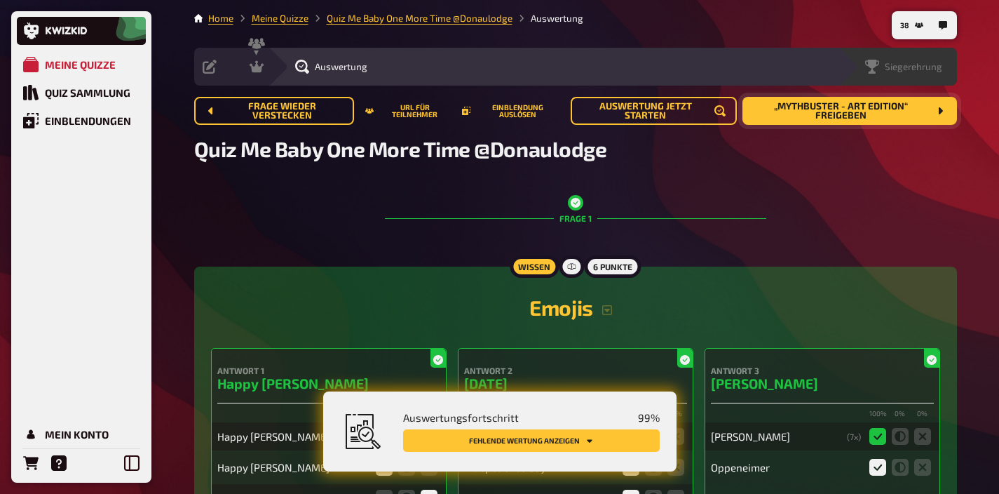
click at [925, 71] on span "Siegerehrung" at bounding box center [914, 66] width 58 height 11
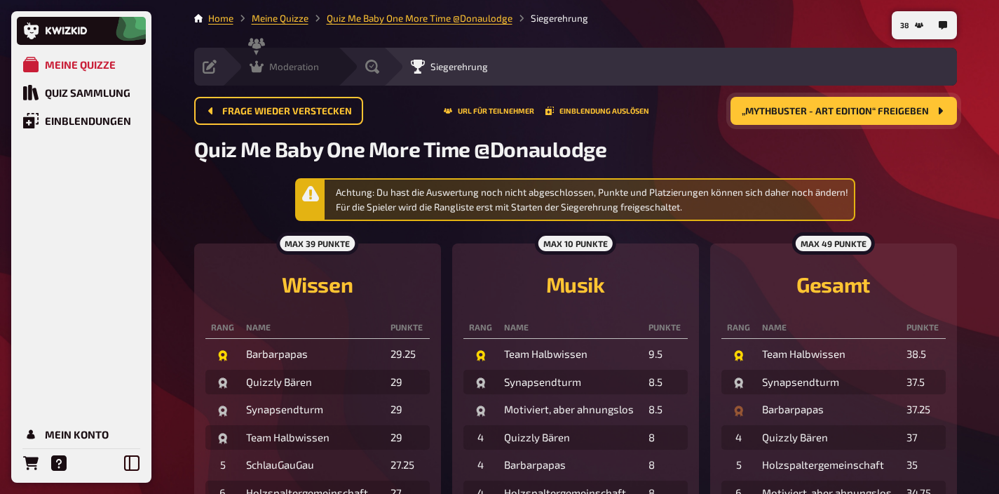
click at [266, 68] on div "Moderation" at bounding box center [284, 67] width 69 height 14
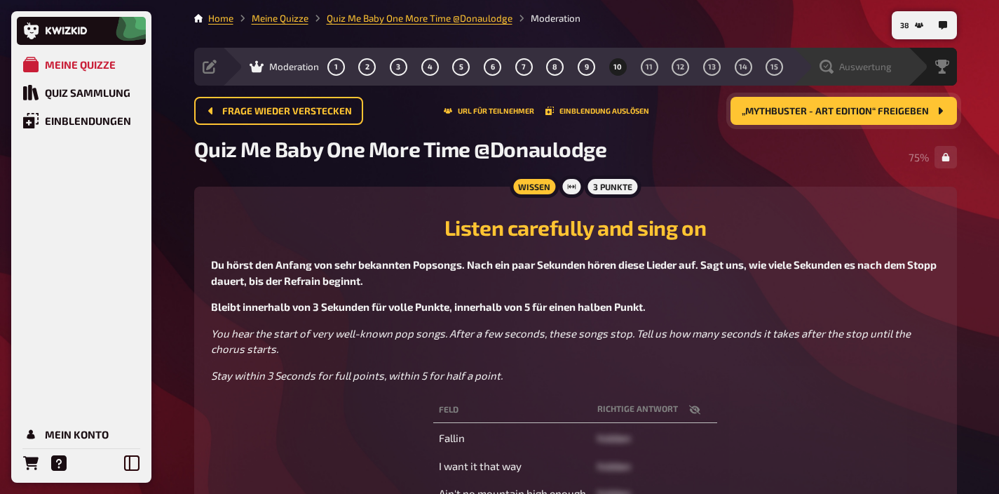
click at [877, 79] on div "Auswertung" at bounding box center [851, 67] width 116 height 38
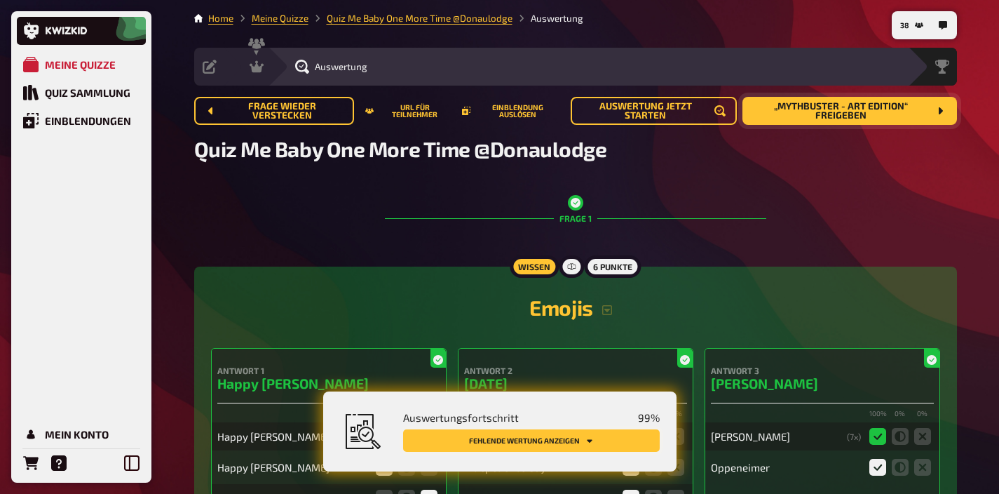
click at [615, 438] on button "Fehlende Wertung anzeigen" at bounding box center [531, 440] width 257 height 22
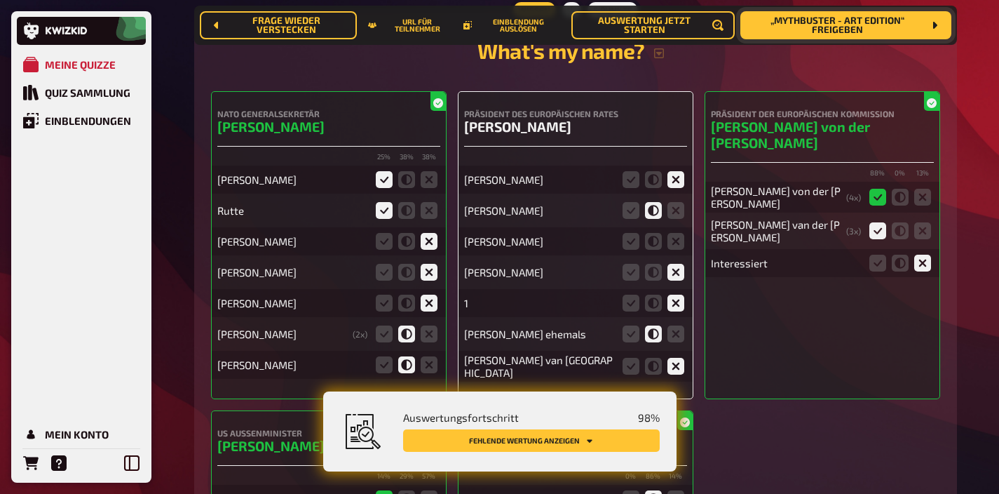
scroll to position [5752, 0]
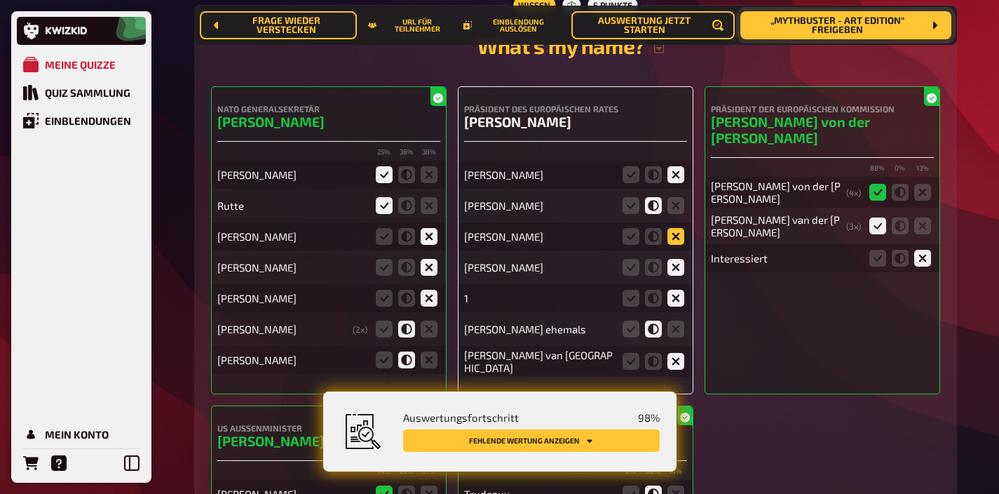
click at [678, 228] on icon at bounding box center [676, 236] width 17 height 17
click at [0, 0] on input "radio" at bounding box center [0, 0] width 0 height 0
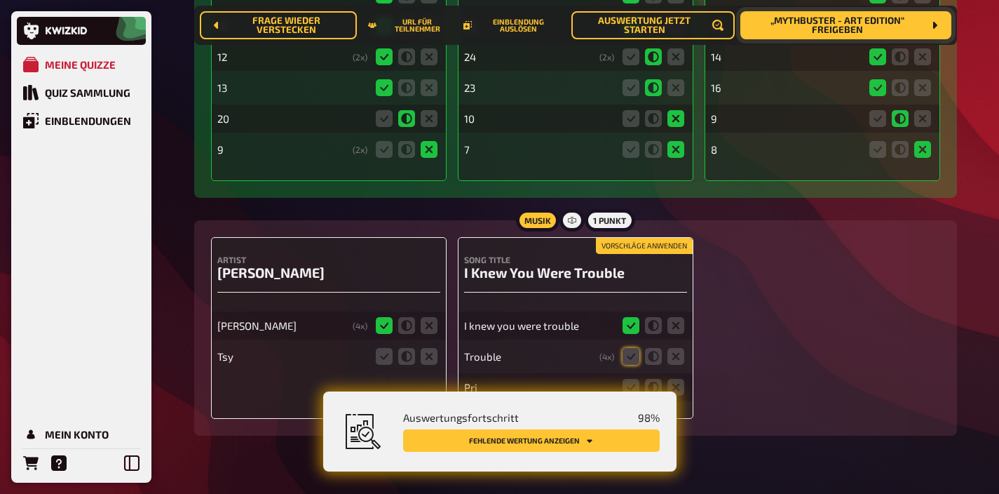
scroll to position [7962, 0]
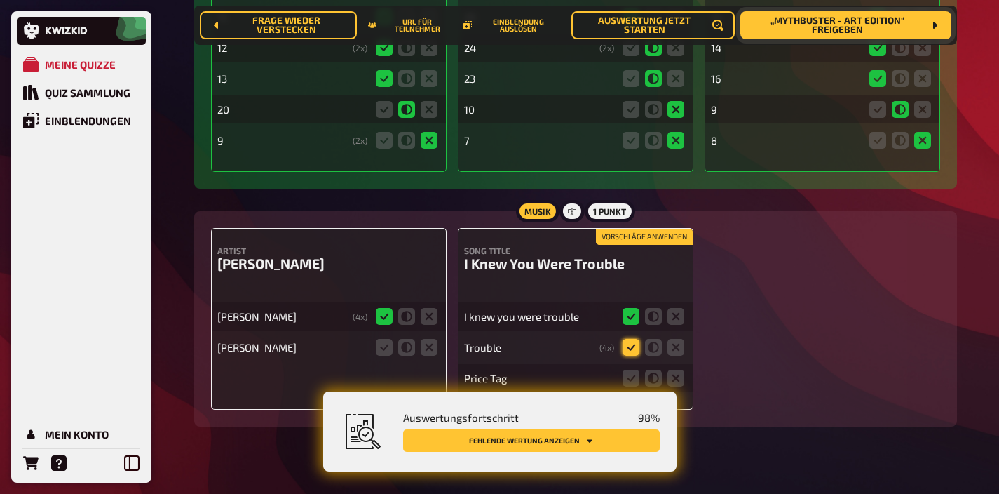
click at [634, 339] on icon at bounding box center [631, 347] width 17 height 17
click at [0, 0] on input "radio" at bounding box center [0, 0] width 0 height 0
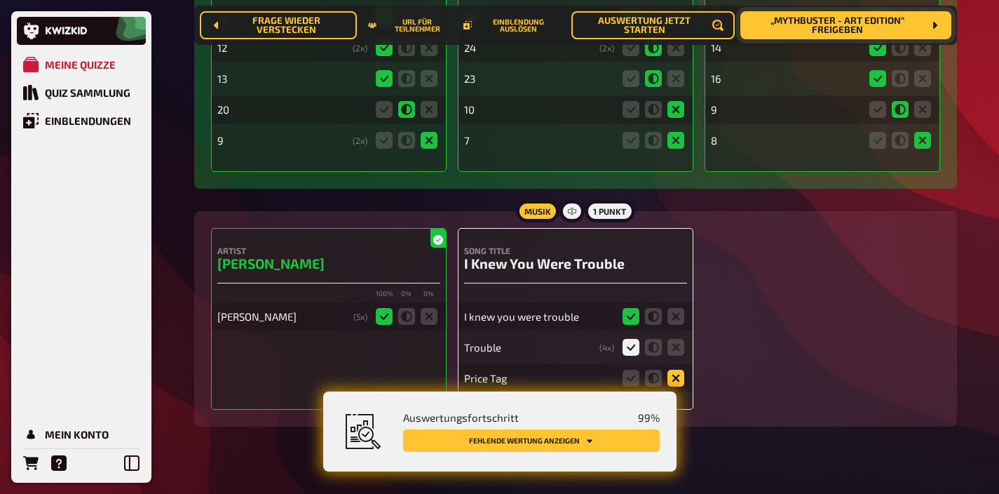
click at [674, 370] on icon at bounding box center [676, 378] width 17 height 17
click at [0, 0] on input "radio" at bounding box center [0, 0] width 0 height 0
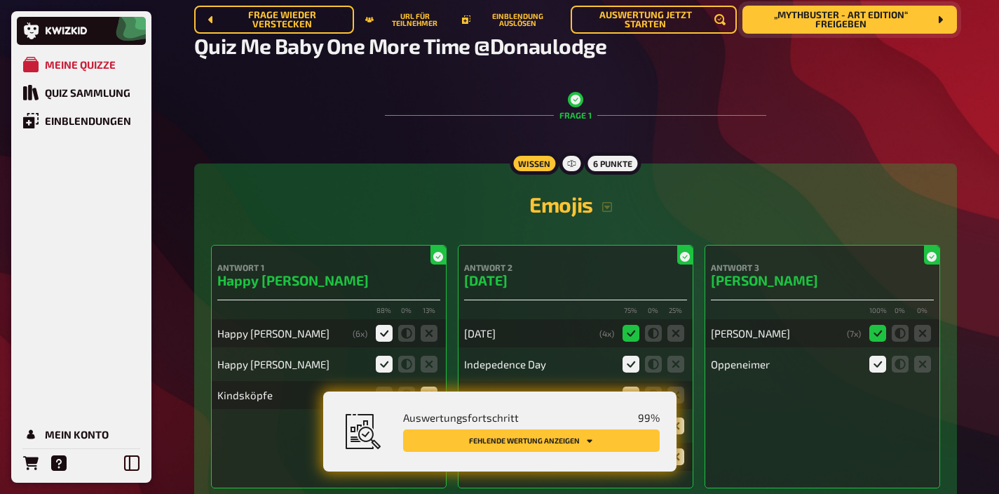
scroll to position [0, 0]
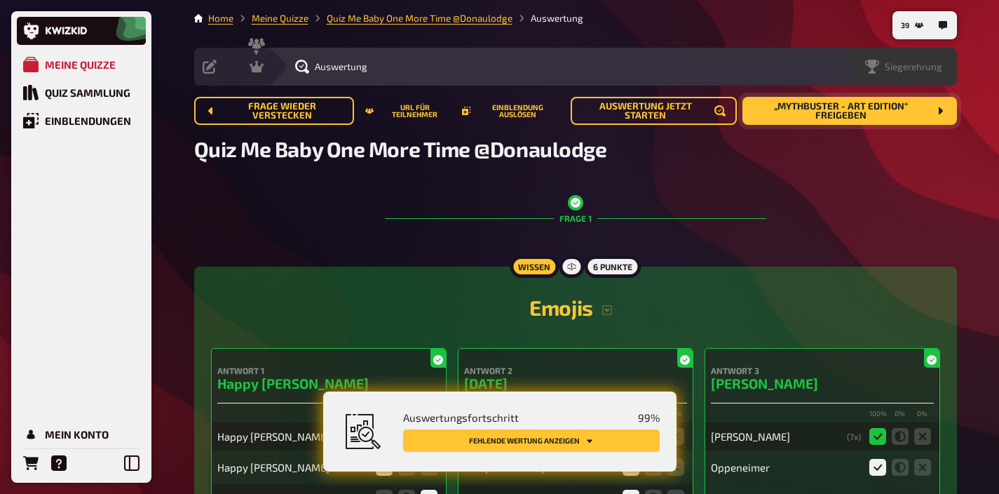
click at [946, 61] on div "Siegerehrung" at bounding box center [907, 67] width 100 height 14
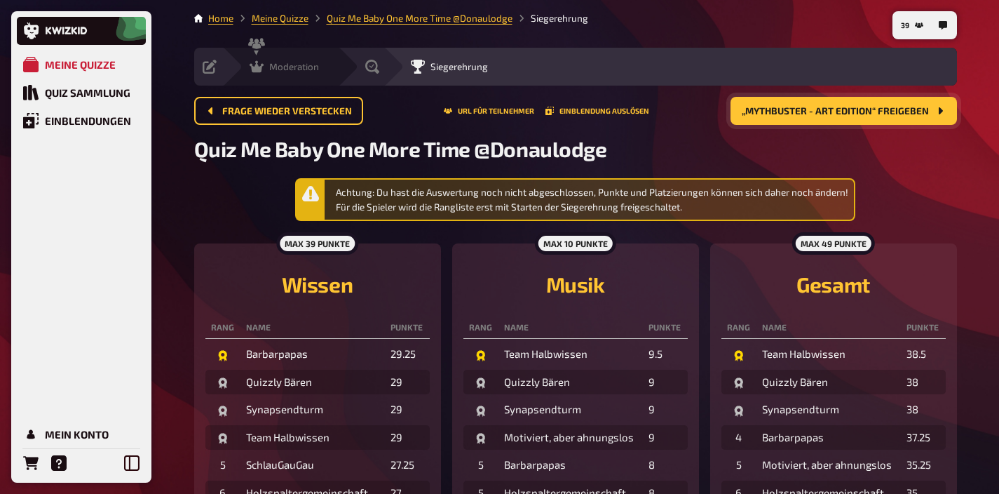
click at [273, 73] on div "Moderation" at bounding box center [284, 67] width 69 height 14
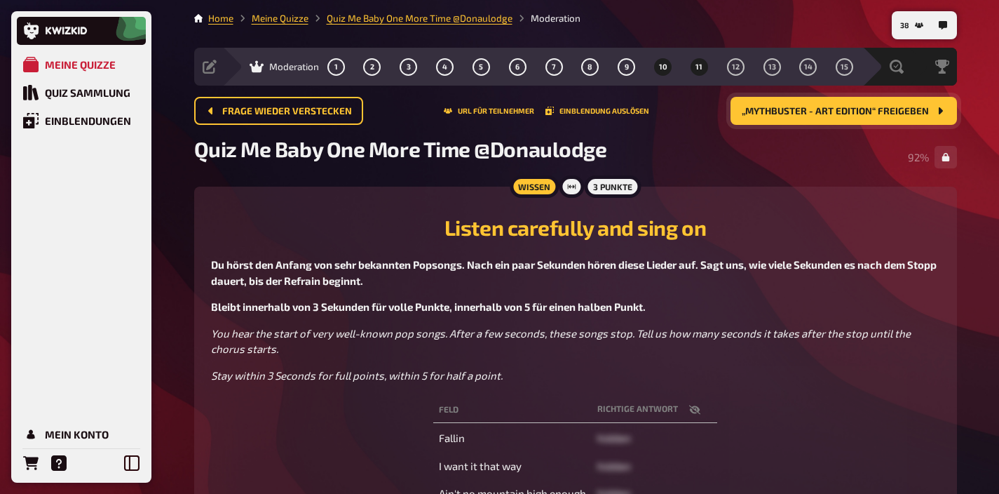
click at [698, 67] on span "11" at bounding box center [699, 67] width 7 height 8
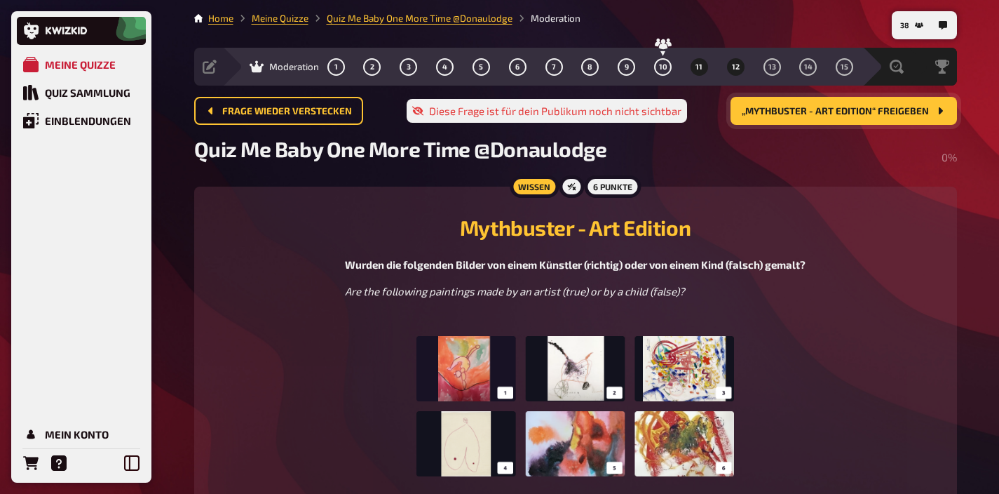
click at [740, 72] on button "12" at bounding box center [736, 66] width 22 height 22
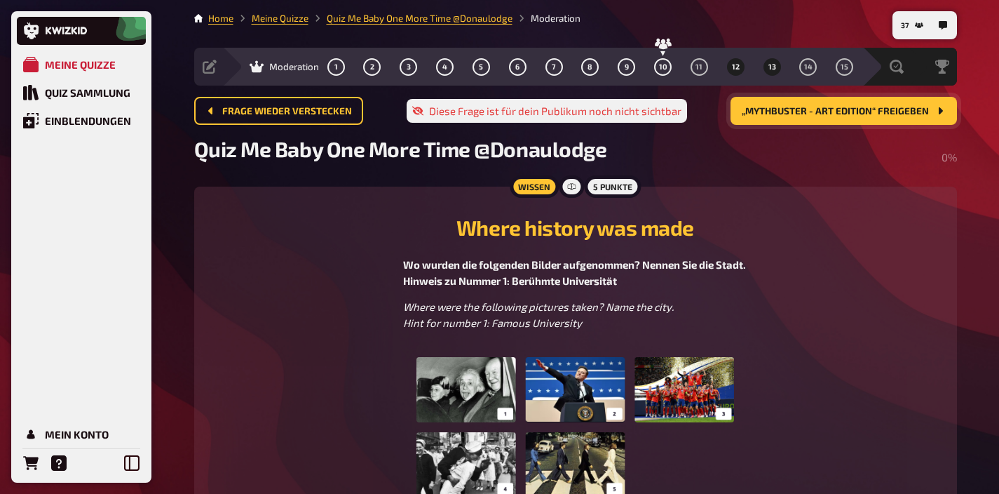
click at [767, 70] on button "13" at bounding box center [772, 66] width 22 height 22
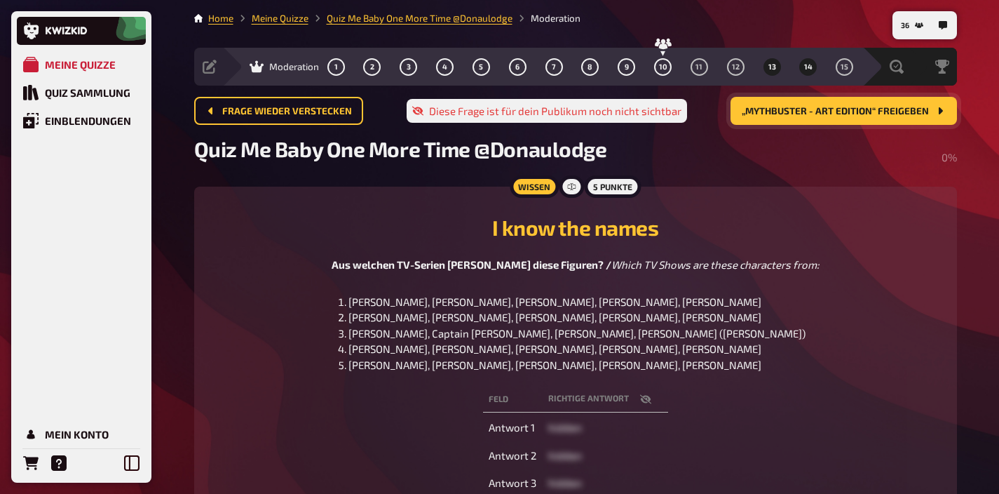
click at [804, 69] on span "14" at bounding box center [808, 67] width 8 height 8
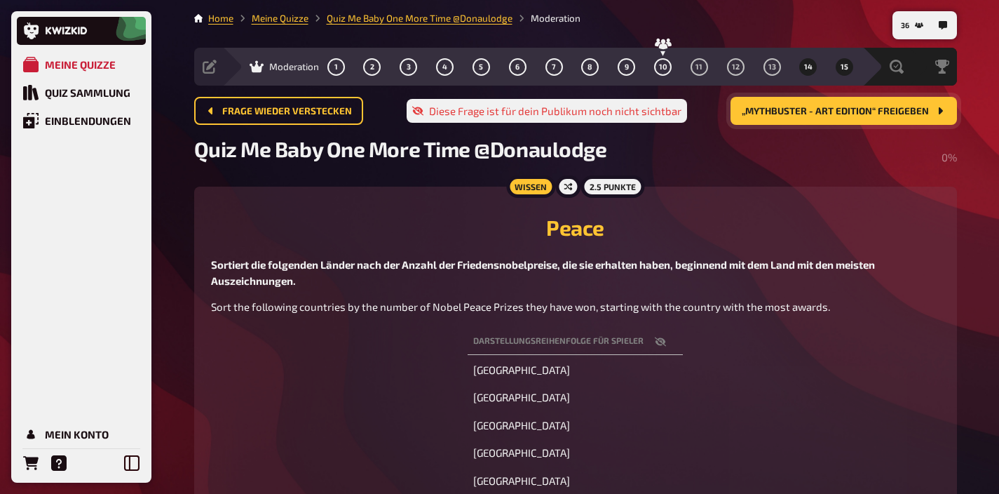
click at [851, 64] on button "15" at bounding box center [845, 66] width 22 height 22
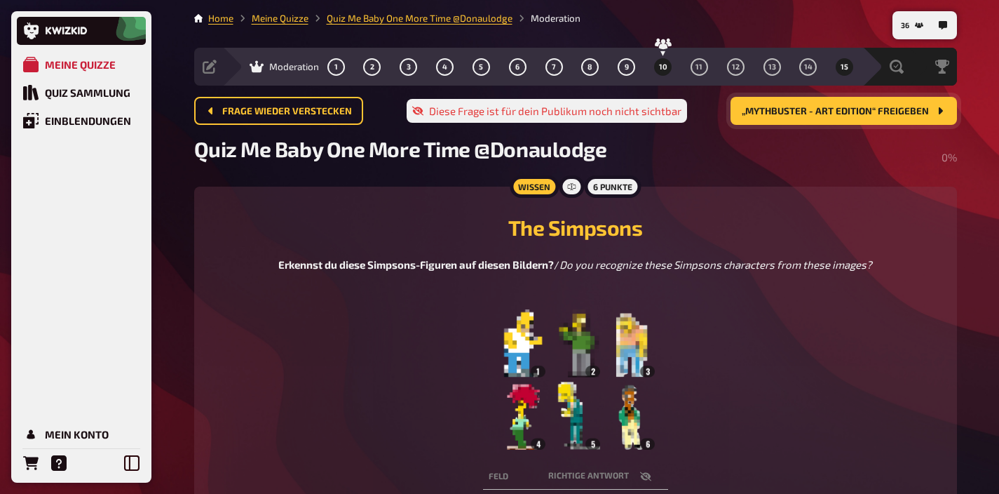
click at [666, 72] on button "10" at bounding box center [663, 66] width 22 height 22
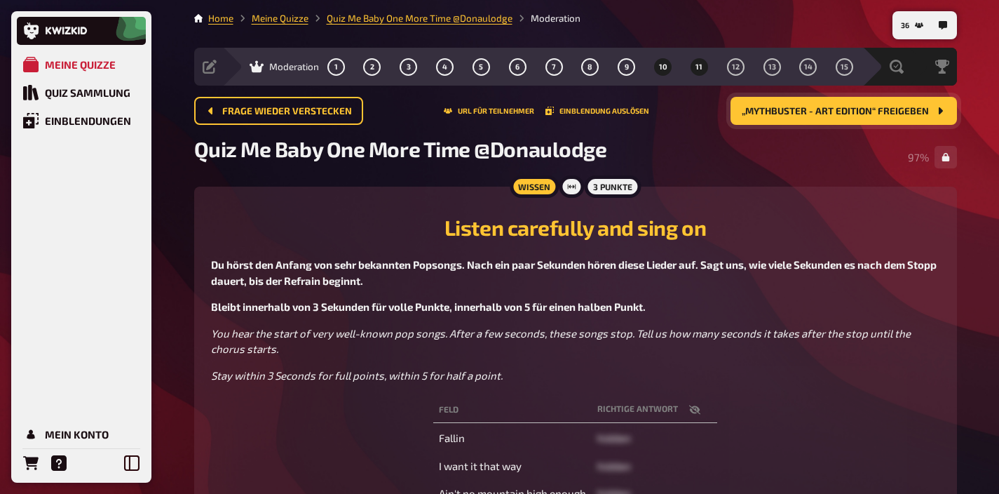
click at [699, 67] on span "11" at bounding box center [699, 67] width 7 height 8
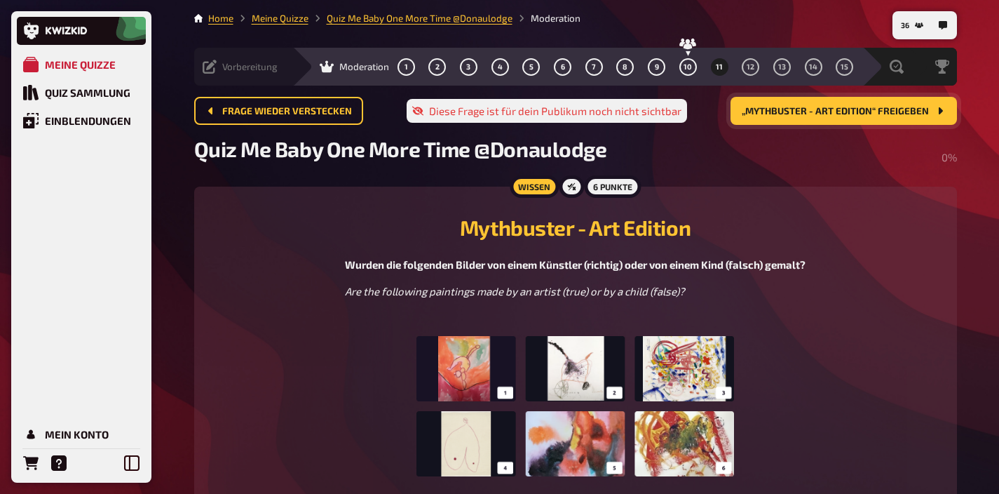
click at [234, 72] on div "Vorbereitung" at bounding box center [240, 67] width 75 height 14
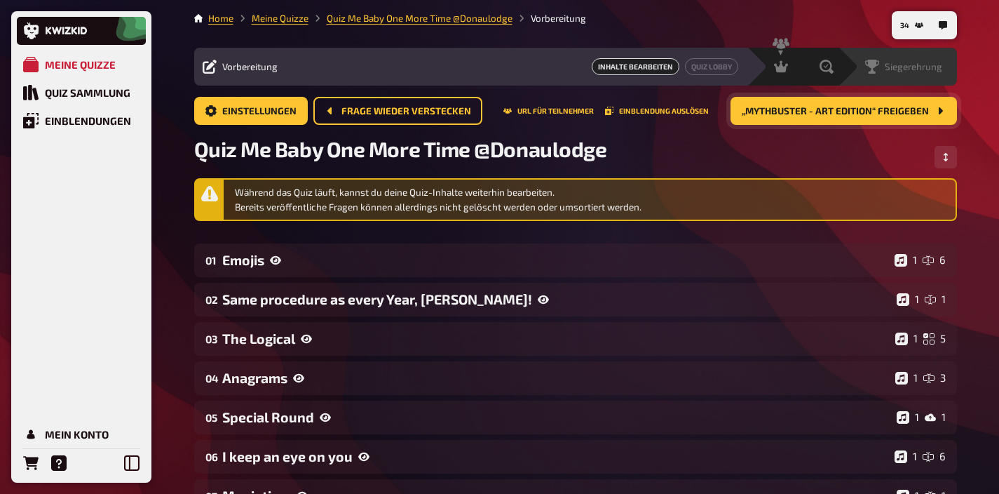
click at [944, 63] on div "Siegerehrung" at bounding box center [907, 67] width 100 height 14
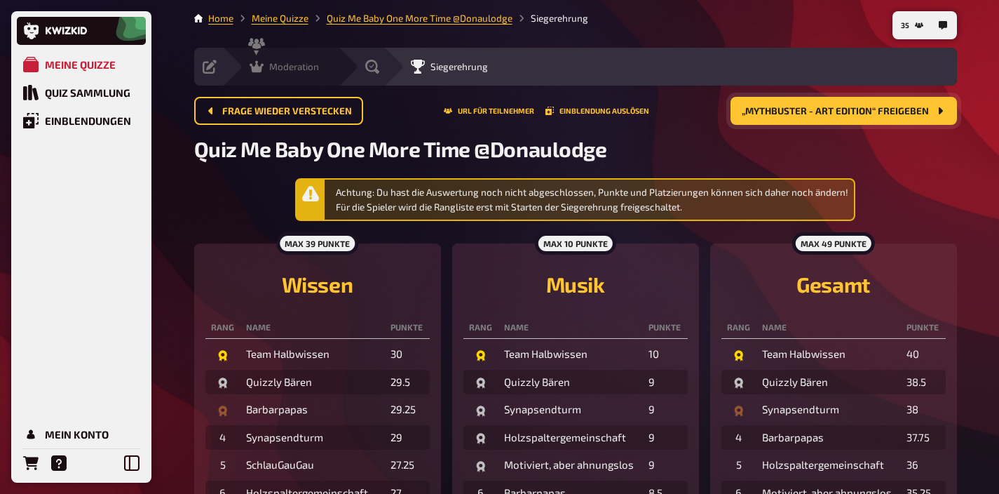
click at [288, 72] on span "Moderation" at bounding box center [294, 66] width 50 height 11
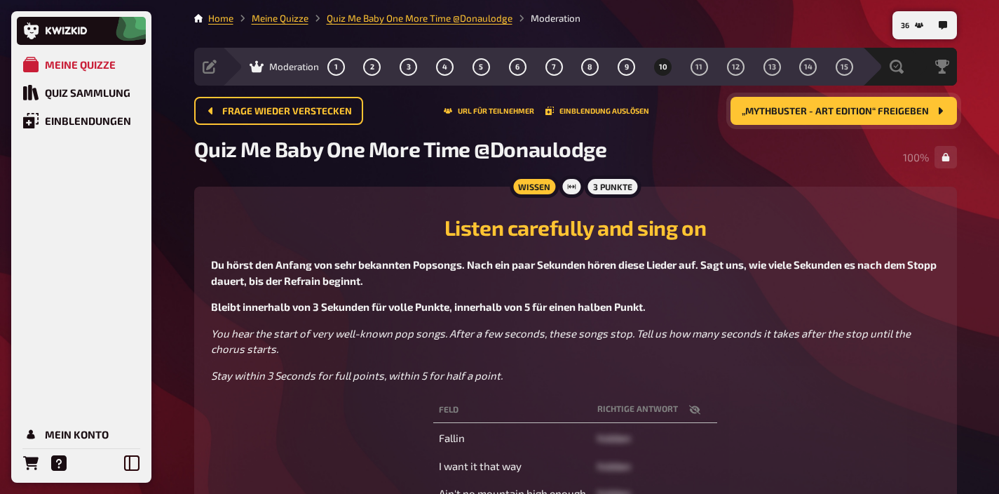
click at [826, 116] on span "„Mythbuster - Art Edition“ freigeben" at bounding box center [835, 112] width 187 height 10
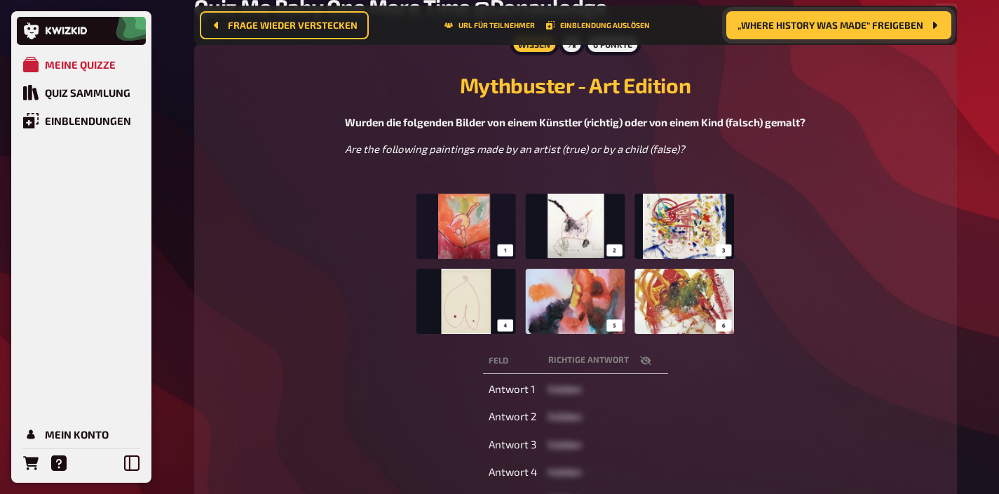
scroll to position [158, 0]
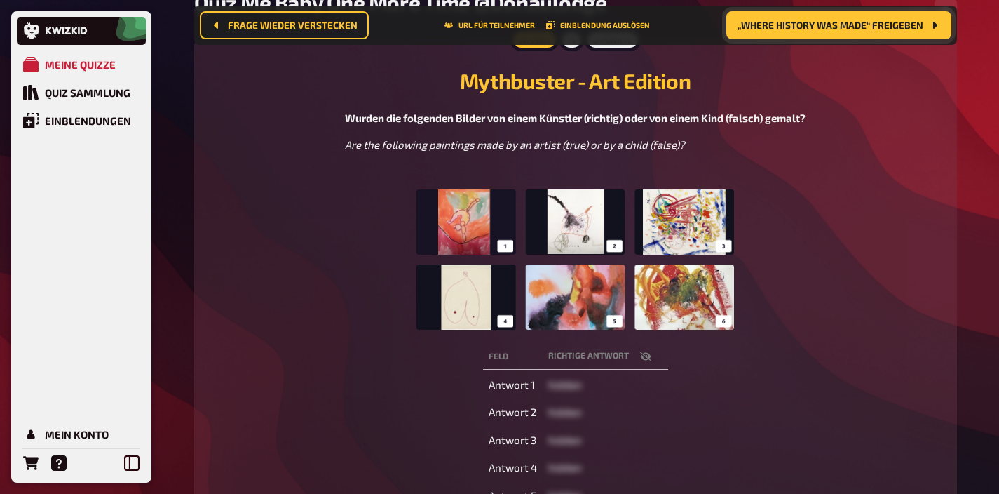
click at [661, 248] on img at bounding box center [576, 259] width 318 height 140
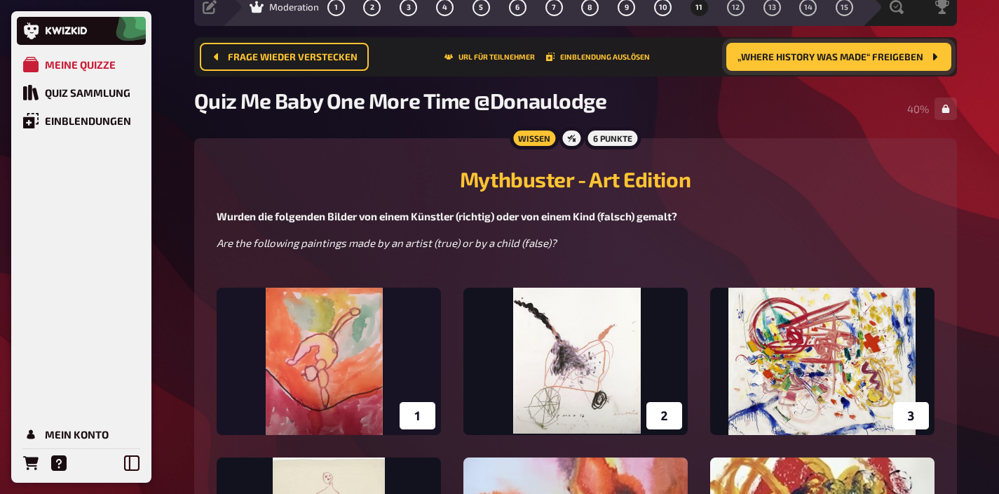
scroll to position [0, 0]
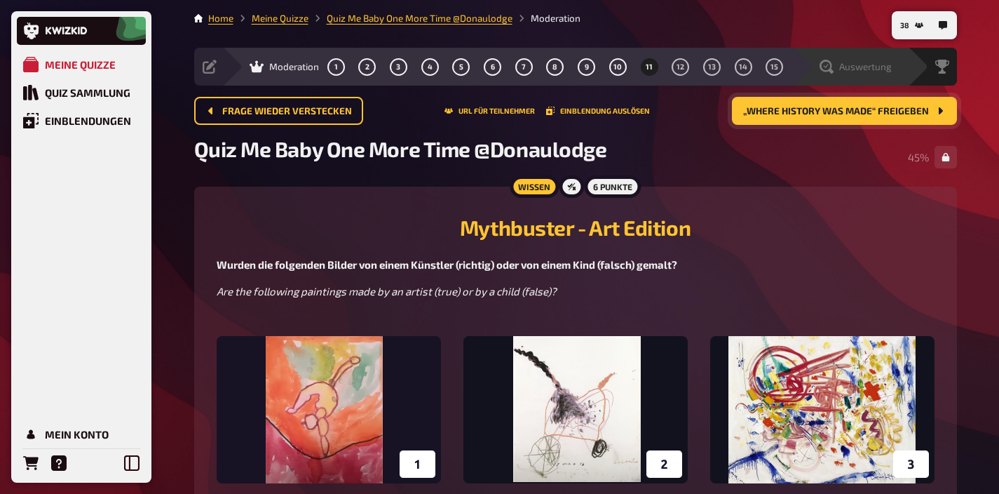
click at [873, 58] on div "Auswertung" at bounding box center [851, 67] width 116 height 38
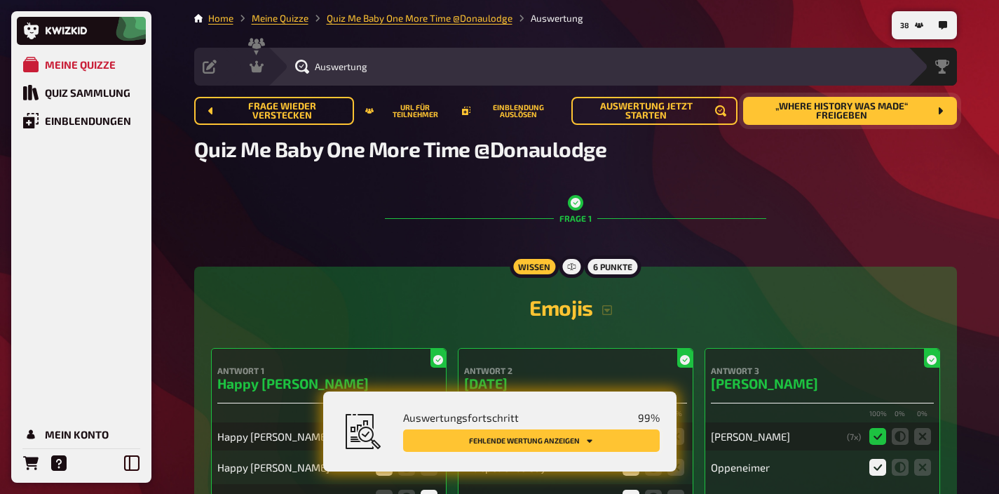
click at [592, 444] on icon "Fehlende Wertung anzeigen" at bounding box center [590, 440] width 8 height 8
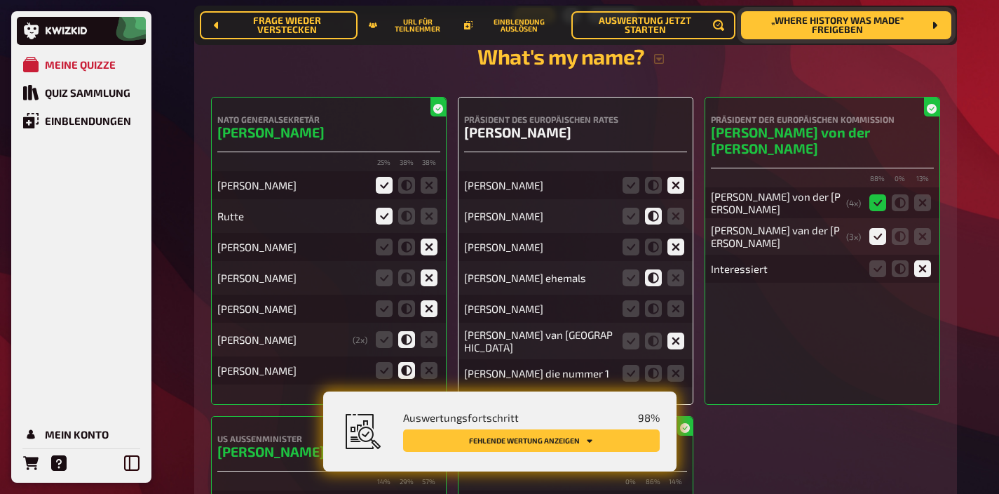
scroll to position [5746, 0]
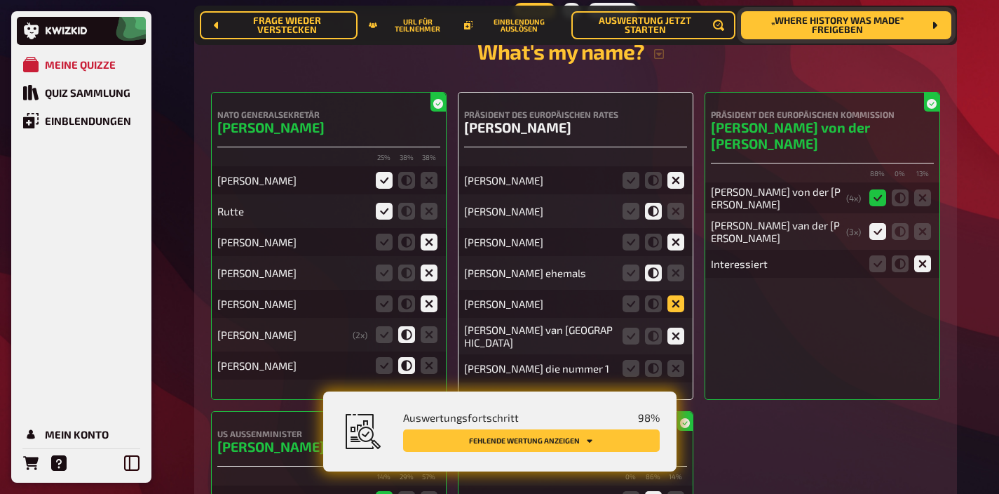
click at [673, 295] on icon at bounding box center [676, 303] width 17 height 17
click at [0, 0] on input "radio" at bounding box center [0, 0] width 0 height 0
click at [680, 360] on icon at bounding box center [676, 368] width 17 height 17
click at [0, 0] on input "radio" at bounding box center [0, 0] width 0 height 0
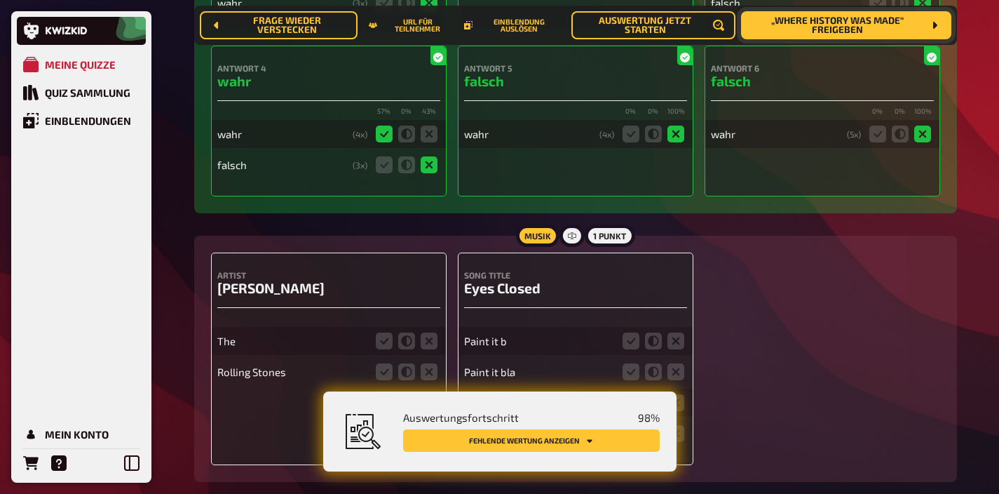
scroll to position [8754, 0]
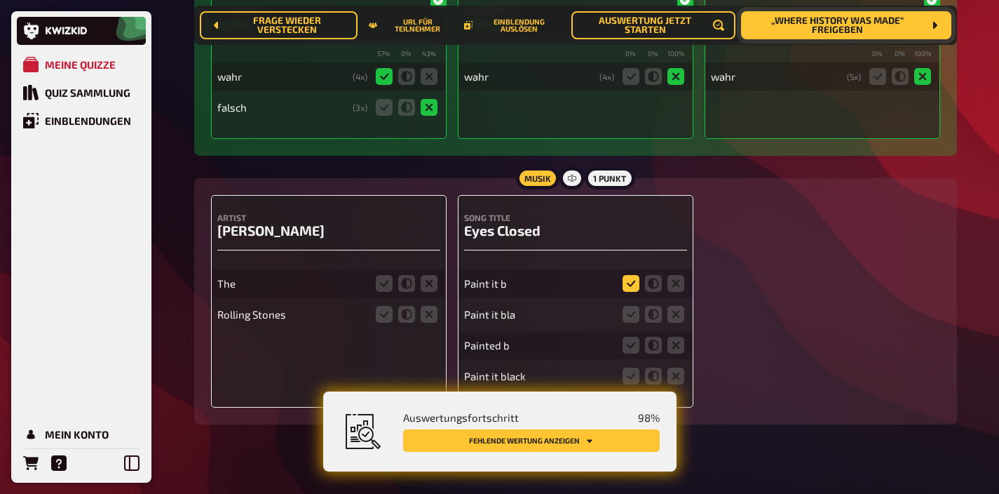
click at [625, 275] on icon at bounding box center [631, 283] width 17 height 17
click at [0, 0] on input "radio" at bounding box center [0, 0] width 0 height 0
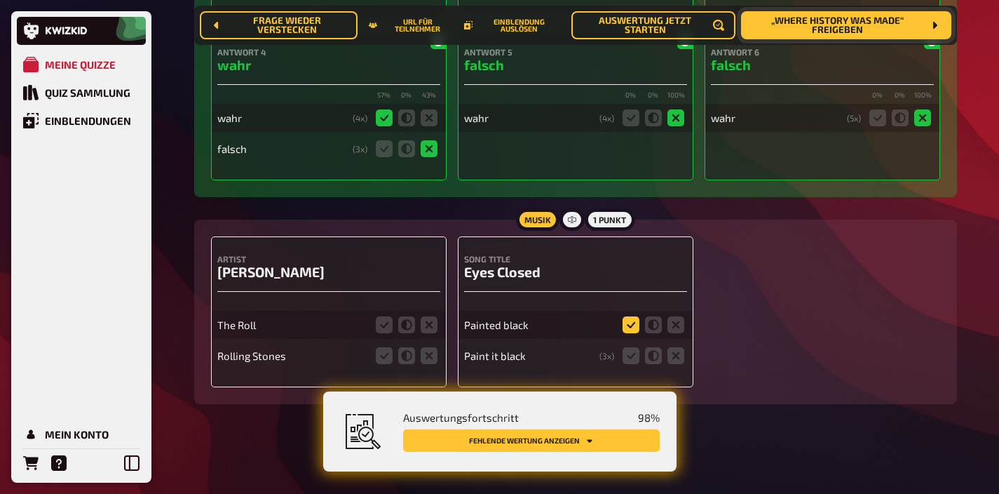
scroll to position [8693, 0]
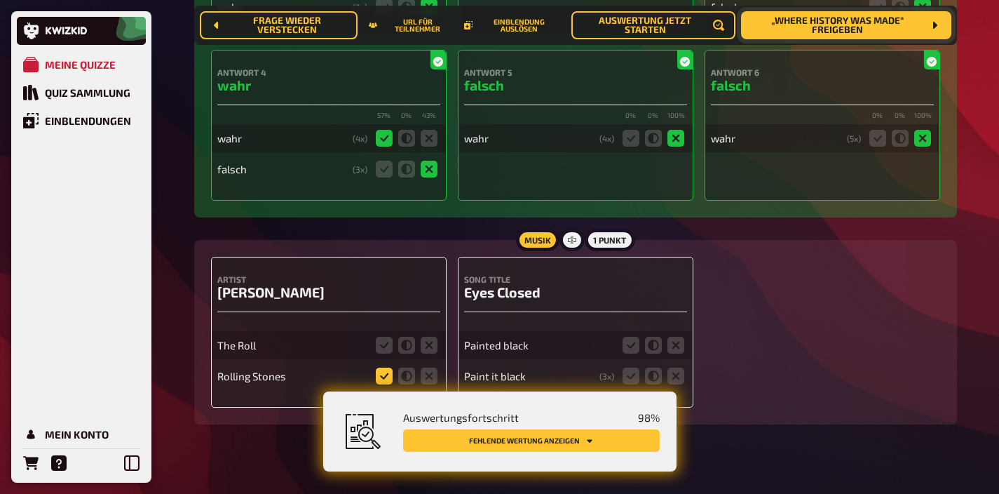
click at [381, 368] on icon at bounding box center [384, 376] width 17 height 17
click at [0, 0] on input "radio" at bounding box center [0, 0] width 0 height 0
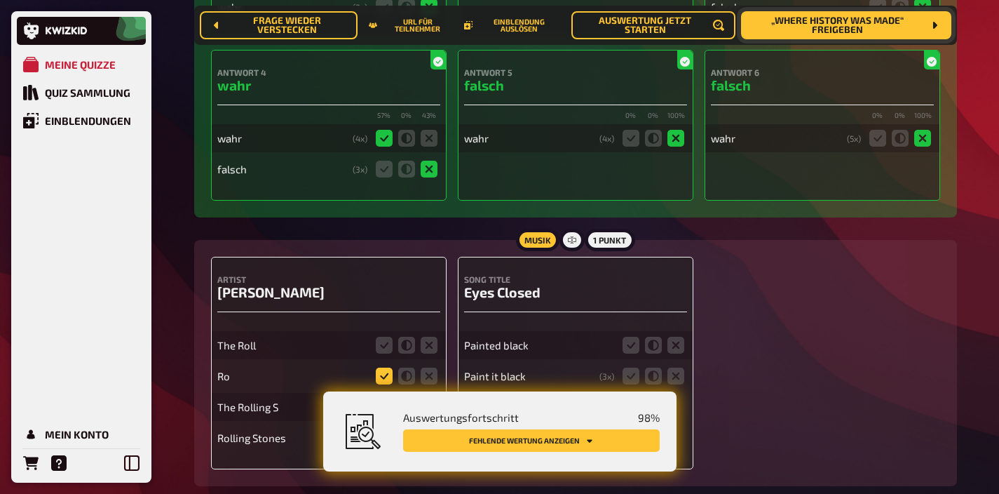
scroll to position [8754, 0]
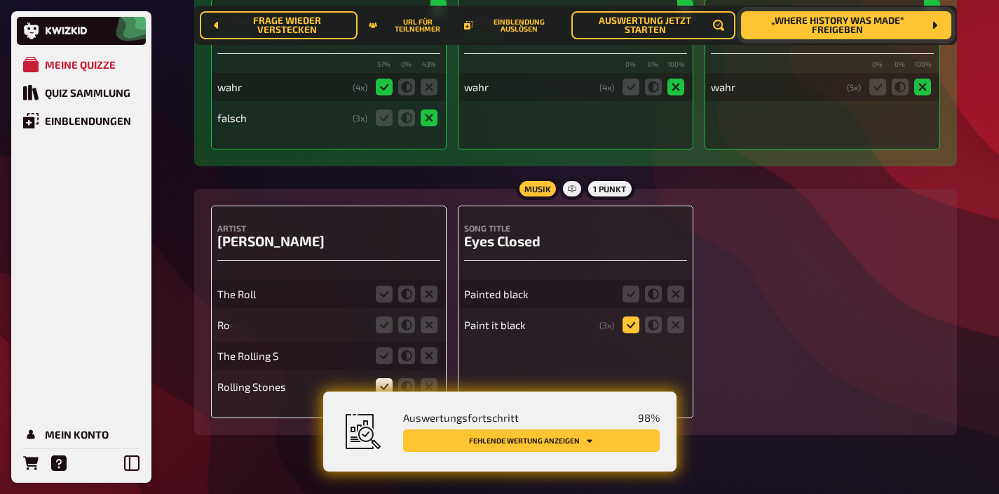
click at [626, 316] on icon at bounding box center [631, 324] width 17 height 17
click at [0, 0] on input "radio" at bounding box center [0, 0] width 0 height 0
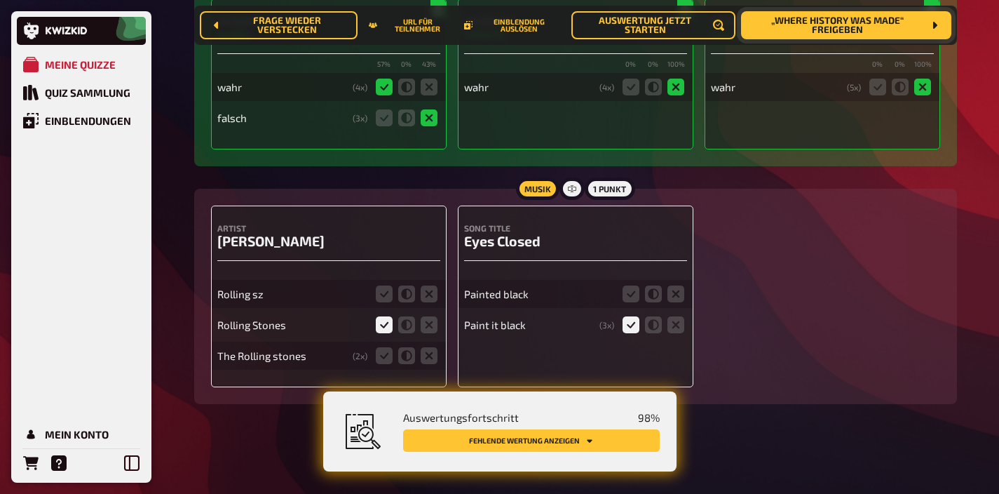
scroll to position [8724, 0]
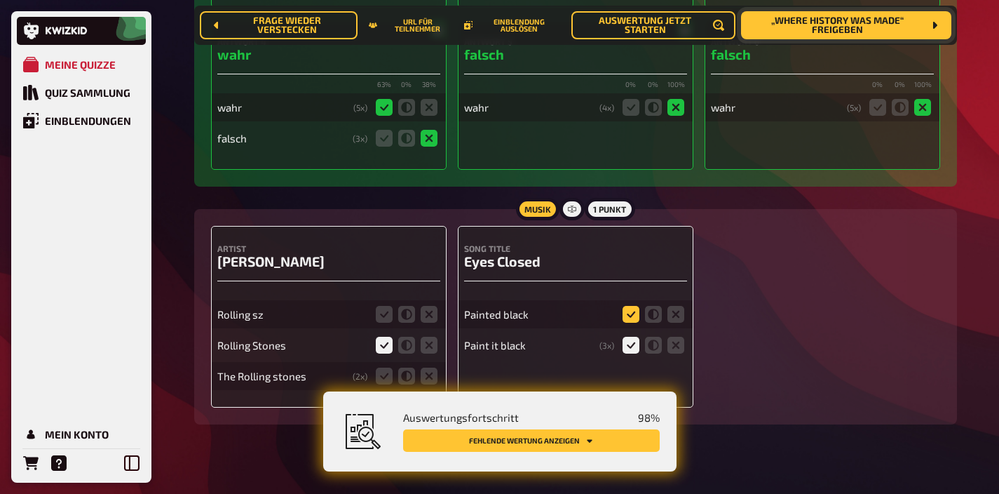
click at [628, 306] on icon at bounding box center [631, 314] width 17 height 17
click at [0, 0] on input "radio" at bounding box center [0, 0] width 0 height 0
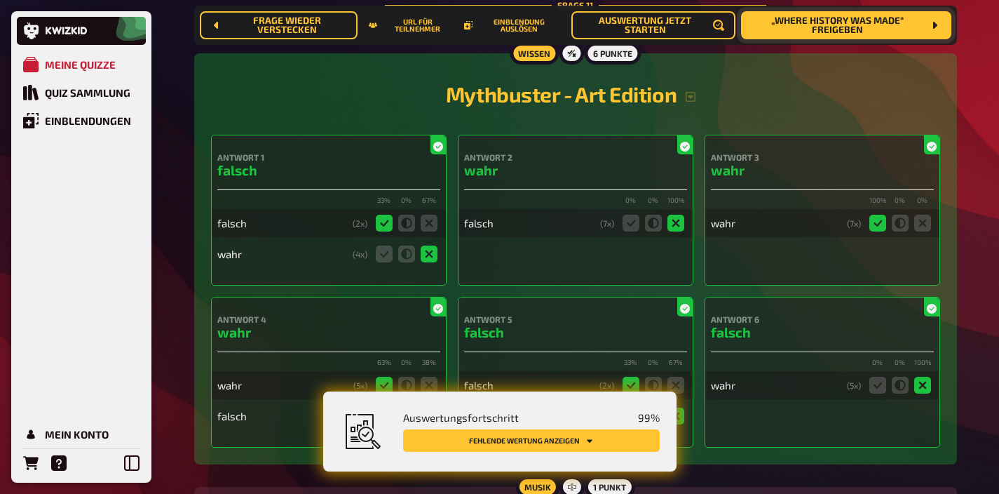
scroll to position [8693, 0]
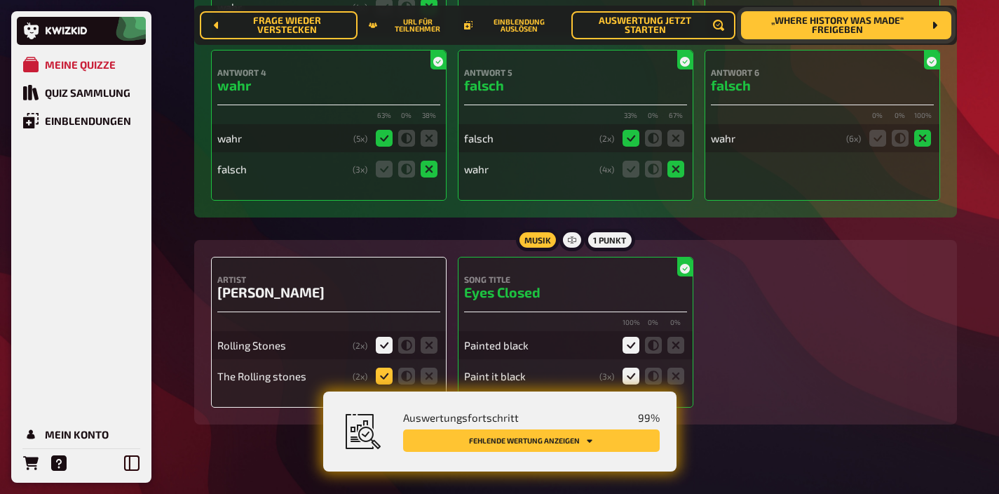
click at [386, 368] on icon at bounding box center [384, 376] width 17 height 17
click at [0, 0] on input "radio" at bounding box center [0, 0] width 0 height 0
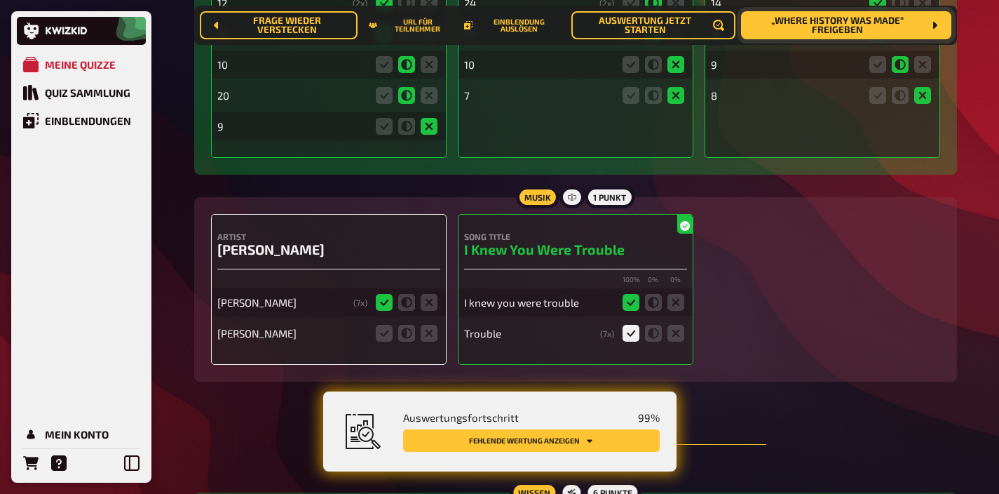
scroll to position [7975, 0]
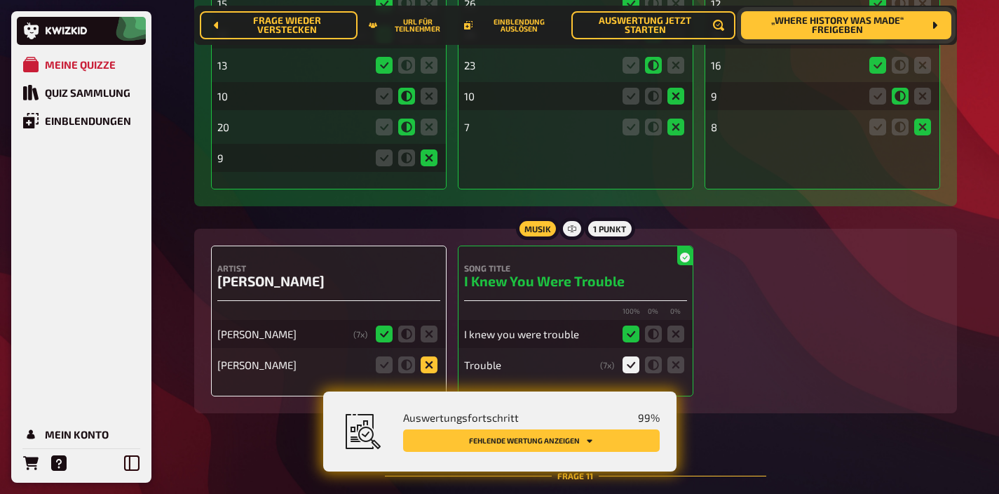
click at [426, 356] on icon at bounding box center [429, 364] width 17 height 17
click at [0, 0] on input "radio" at bounding box center [0, 0] width 0 height 0
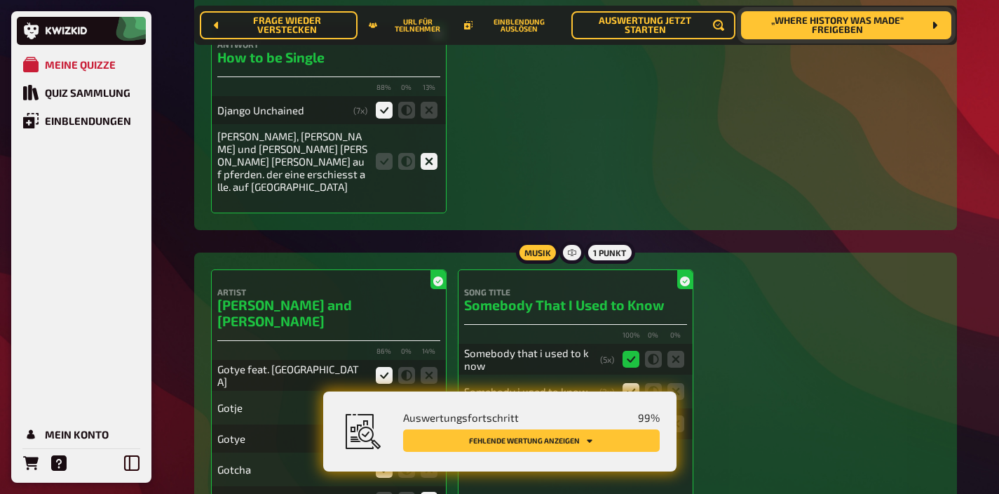
scroll to position [5525, 0]
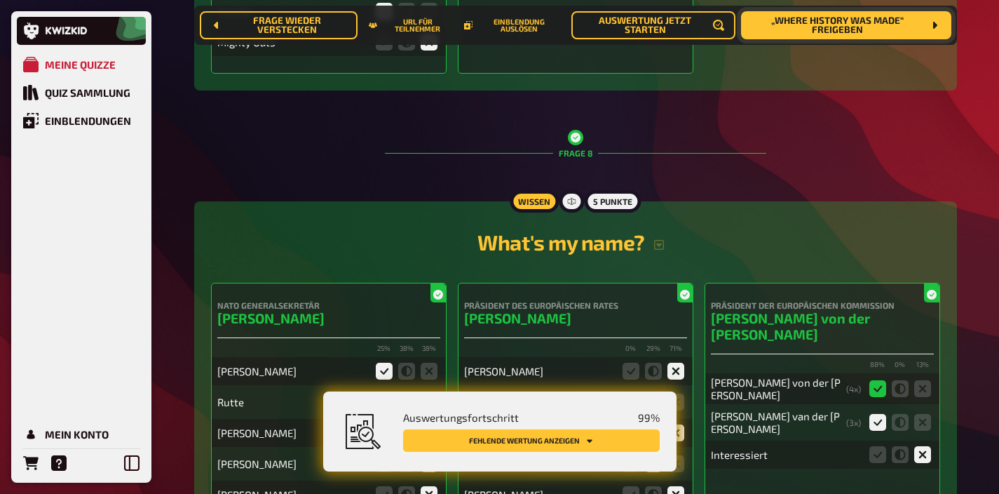
click at [592, 439] on icon "Fehlende Wertung anzeigen" at bounding box center [590, 440] width 8 height 8
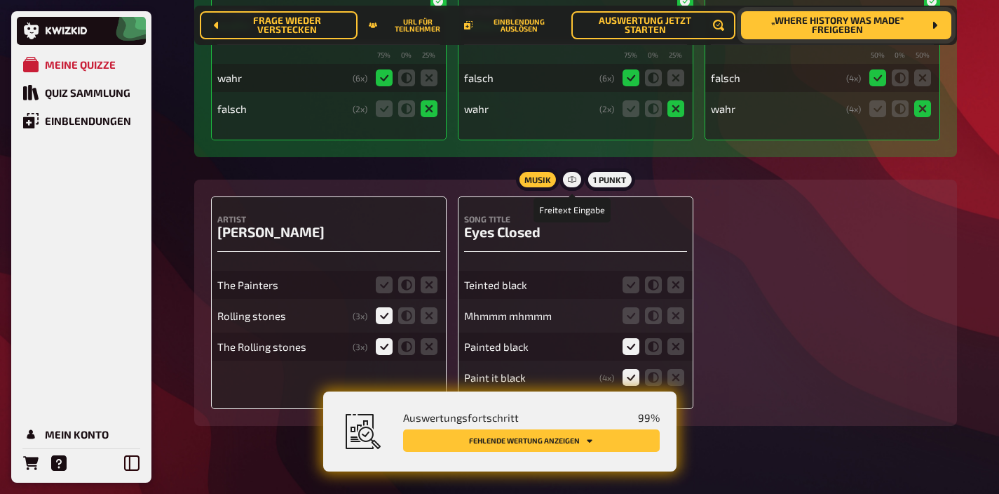
scroll to position [8724, 0]
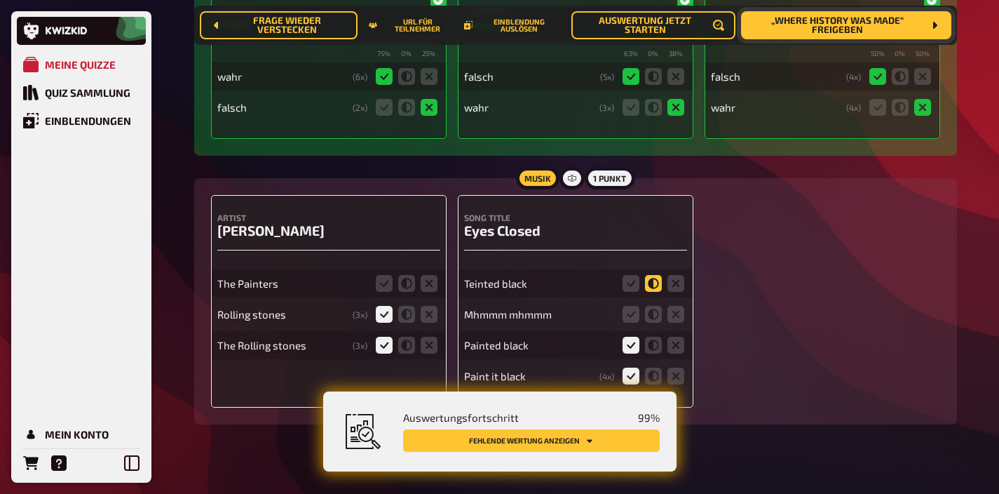
click at [654, 275] on icon at bounding box center [653, 283] width 17 height 17
click at [0, 0] on input "radio" at bounding box center [0, 0] width 0 height 0
click at [670, 306] on icon at bounding box center [676, 314] width 17 height 17
click at [0, 0] on input "radio" at bounding box center [0, 0] width 0 height 0
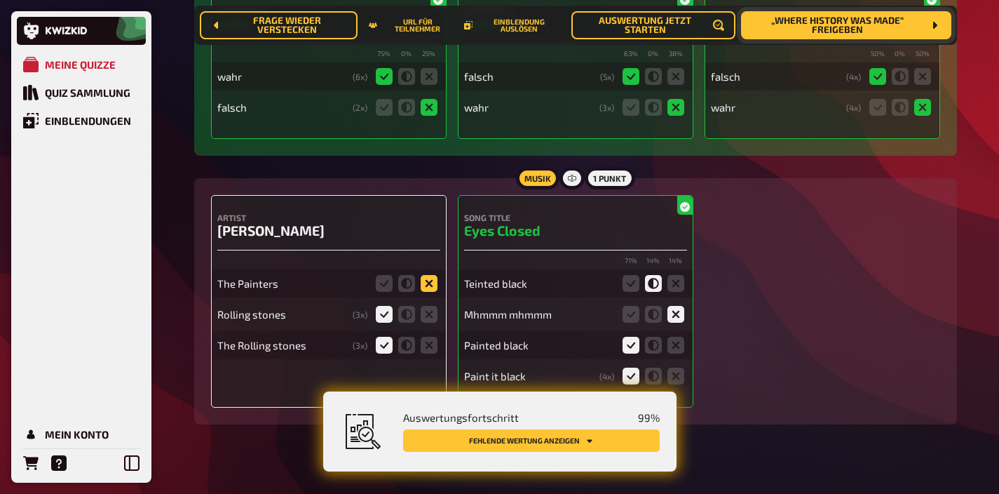
click at [427, 275] on icon at bounding box center [429, 283] width 17 height 17
click at [0, 0] on input "radio" at bounding box center [0, 0] width 0 height 0
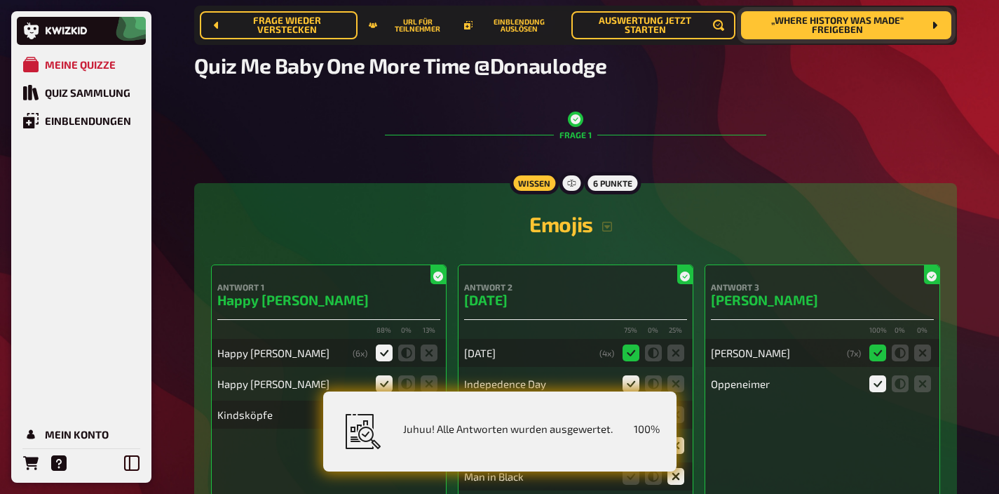
scroll to position [0, 0]
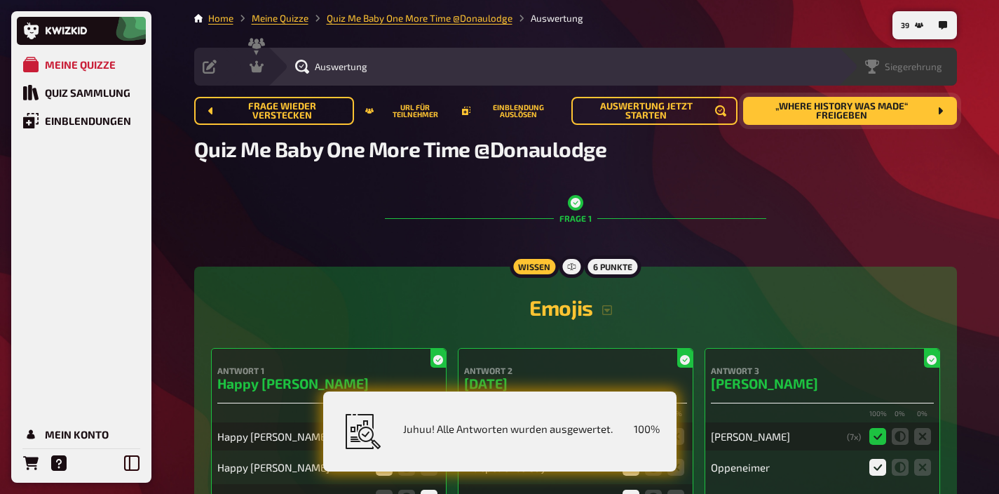
click at [927, 64] on span "Siegerehrung" at bounding box center [914, 66] width 58 height 11
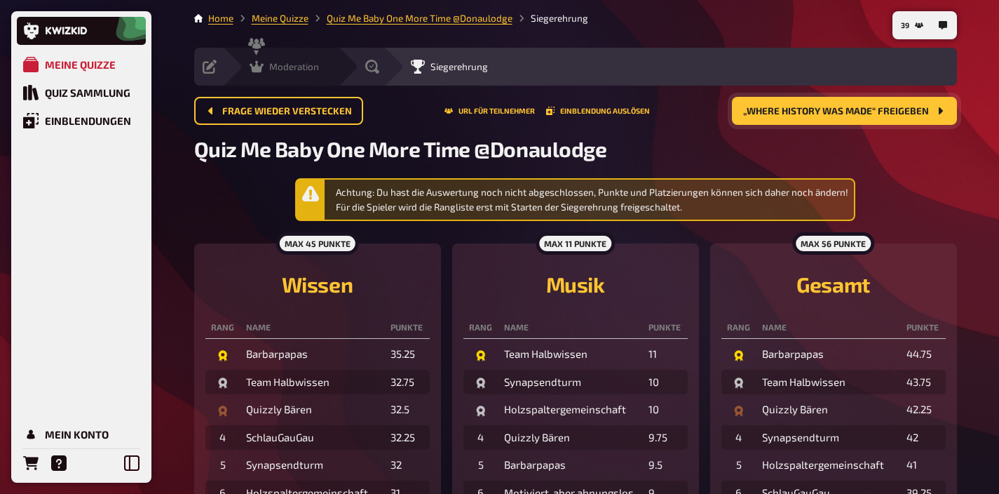
click at [292, 66] on span "Moderation" at bounding box center [294, 66] width 50 height 11
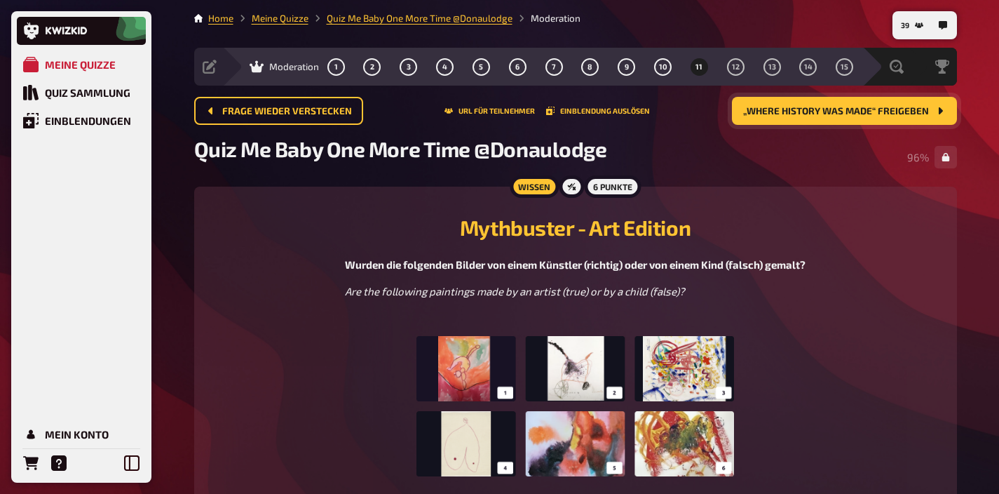
click at [780, 107] on span "„Where history was made“ freigeben" at bounding box center [836, 112] width 186 height 10
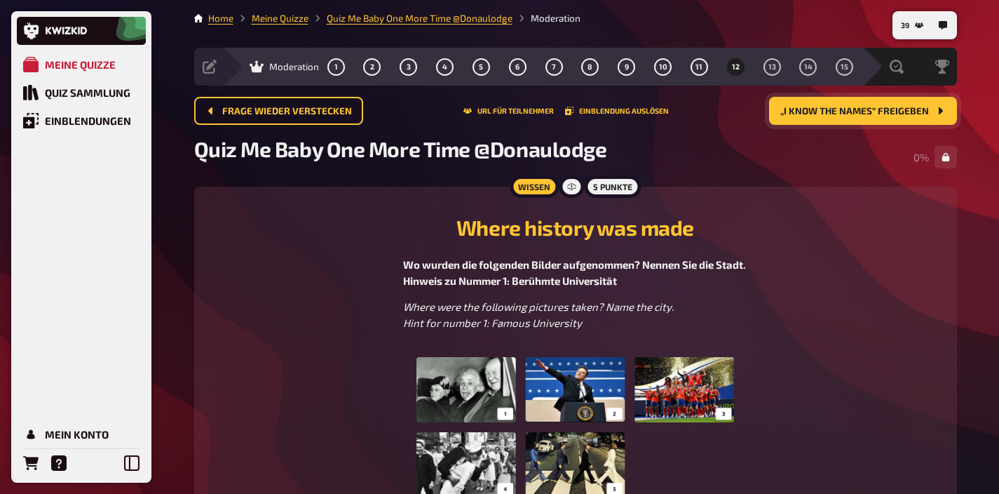
click at [589, 403] on img at bounding box center [576, 427] width 318 height 140
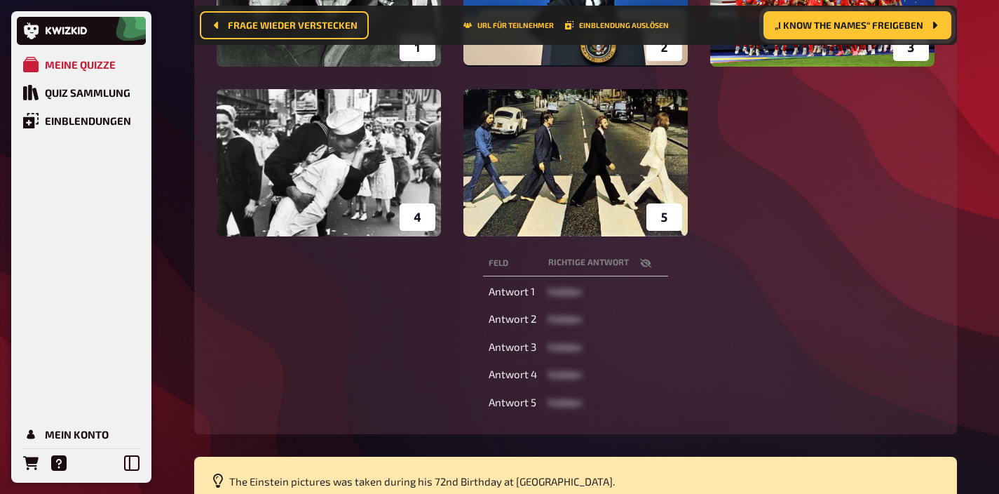
scroll to position [485, 0]
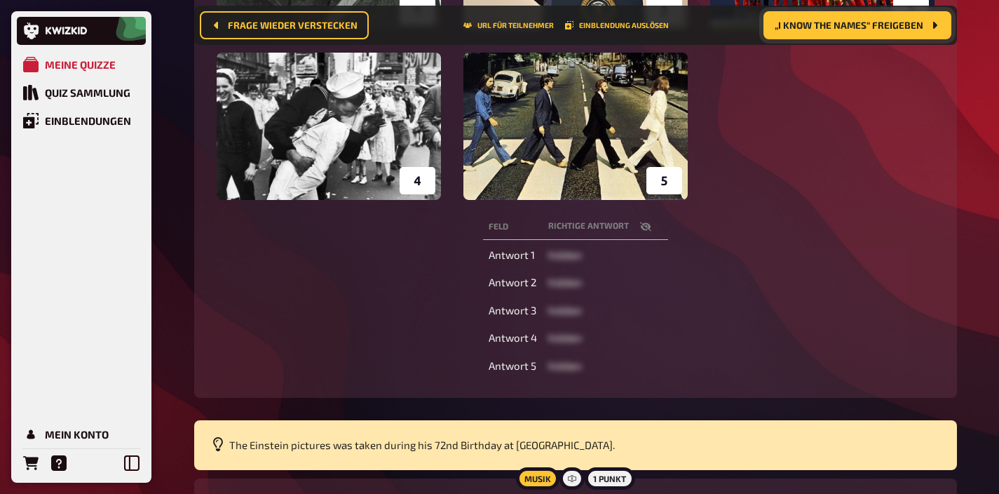
click at [647, 231] on icon "button" at bounding box center [645, 226] width 11 height 11
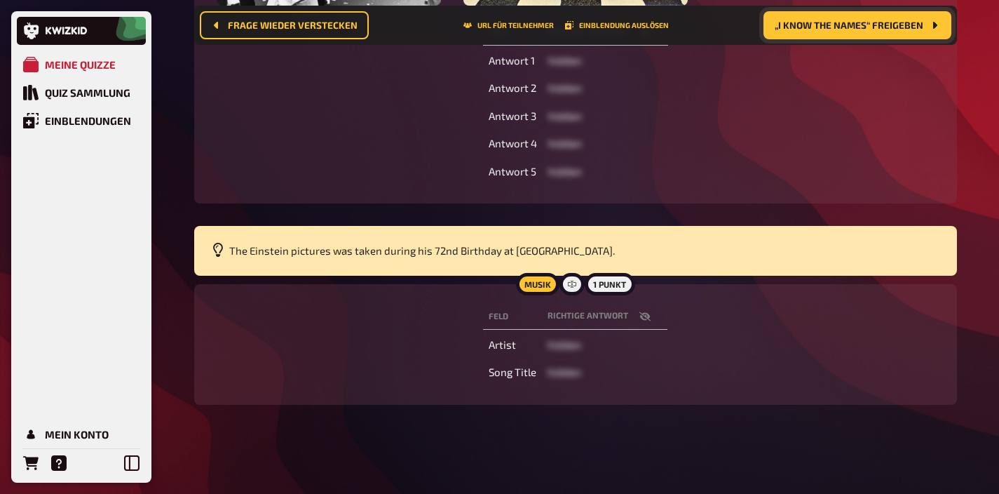
scroll to position [680, 0]
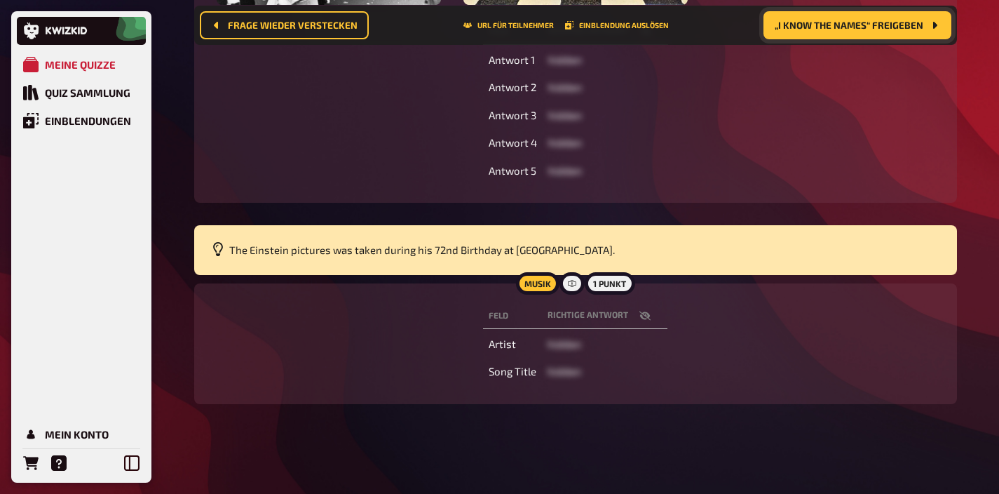
click at [646, 318] on icon "button" at bounding box center [645, 315] width 11 height 11
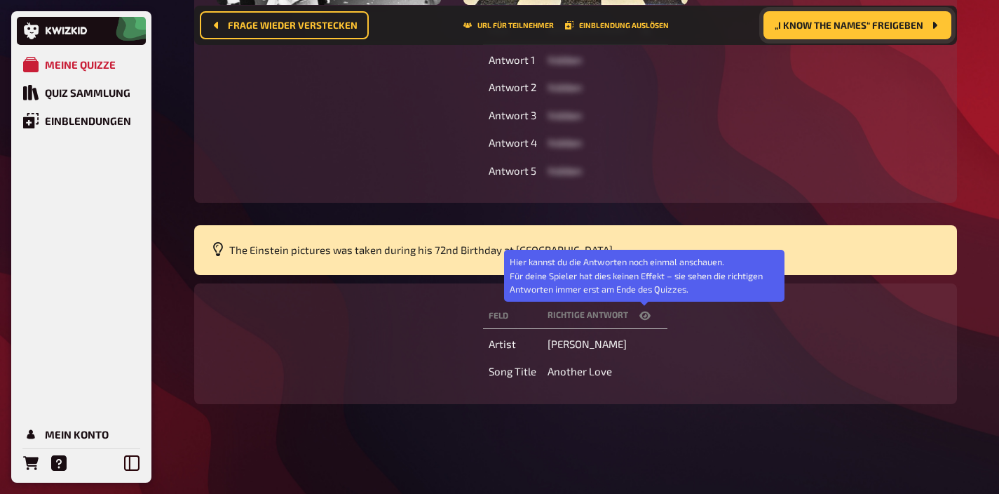
click at [646, 318] on icon "button" at bounding box center [645, 315] width 11 height 8
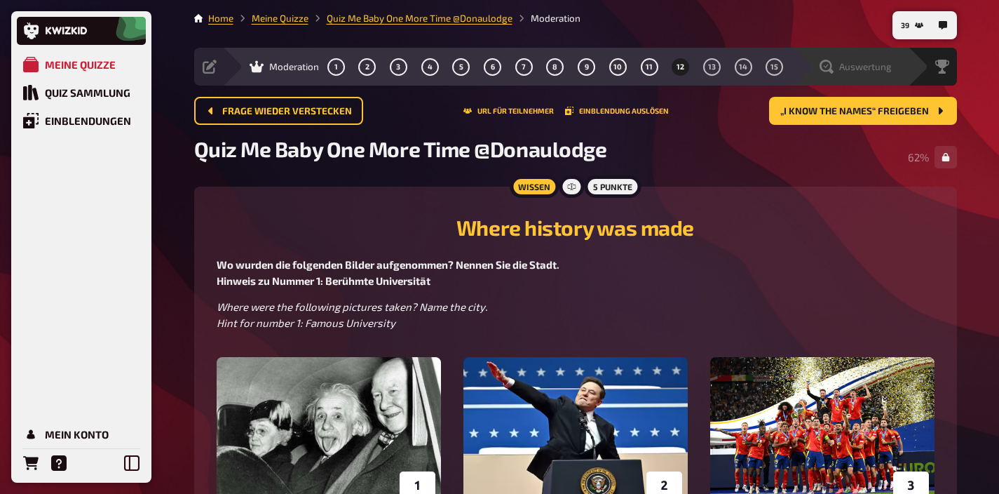
click at [869, 65] on span "Auswertung" at bounding box center [866, 66] width 53 height 11
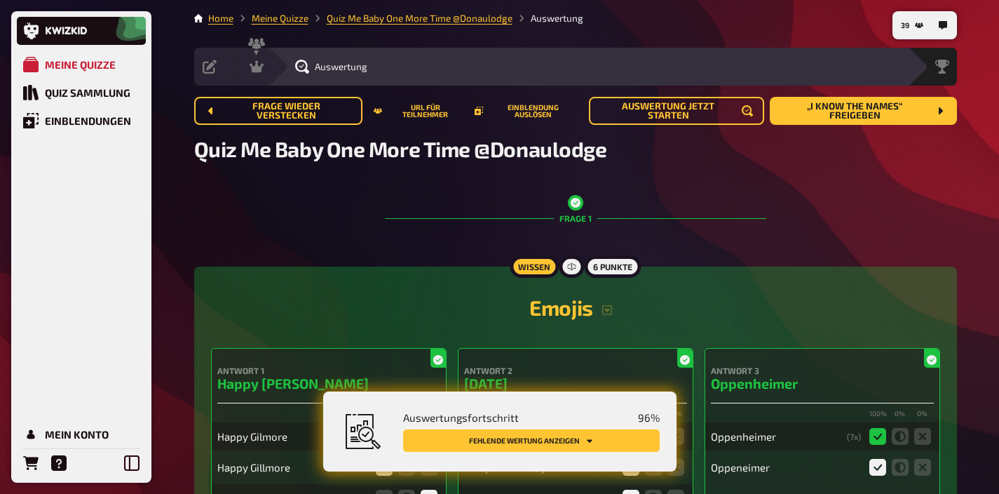
click at [605, 437] on button "Fehlende Wertung anzeigen" at bounding box center [531, 440] width 257 height 22
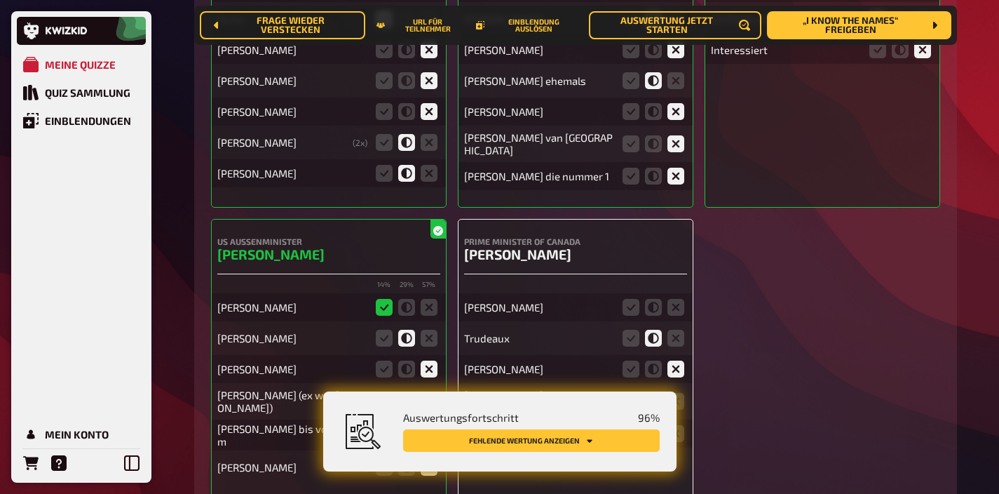
scroll to position [5980, 0]
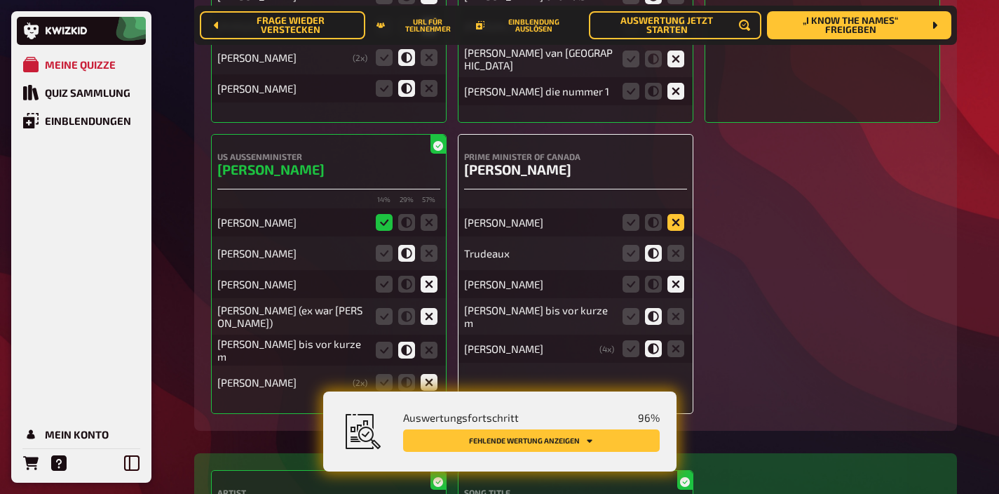
click at [679, 214] on icon at bounding box center [676, 222] width 17 height 17
click at [0, 0] on input "radio" at bounding box center [0, 0] width 0 height 0
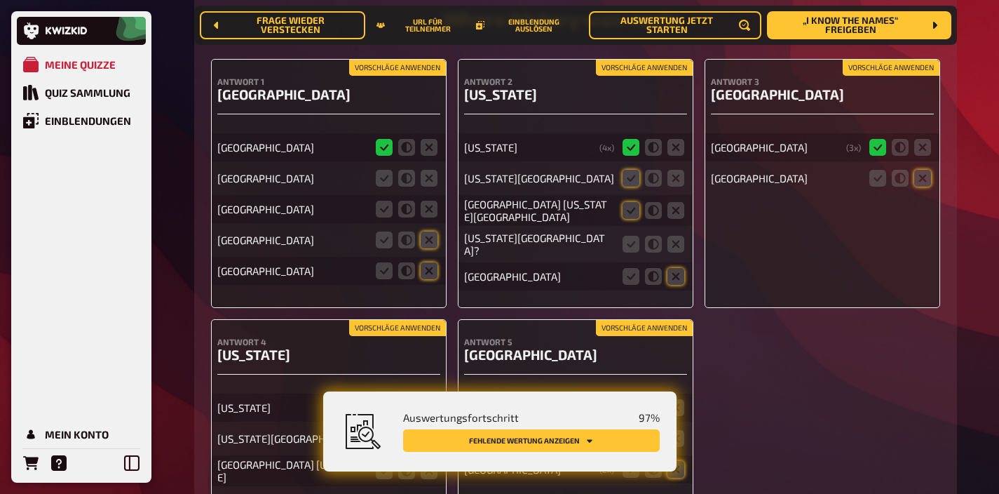
scroll to position [9255, 0]
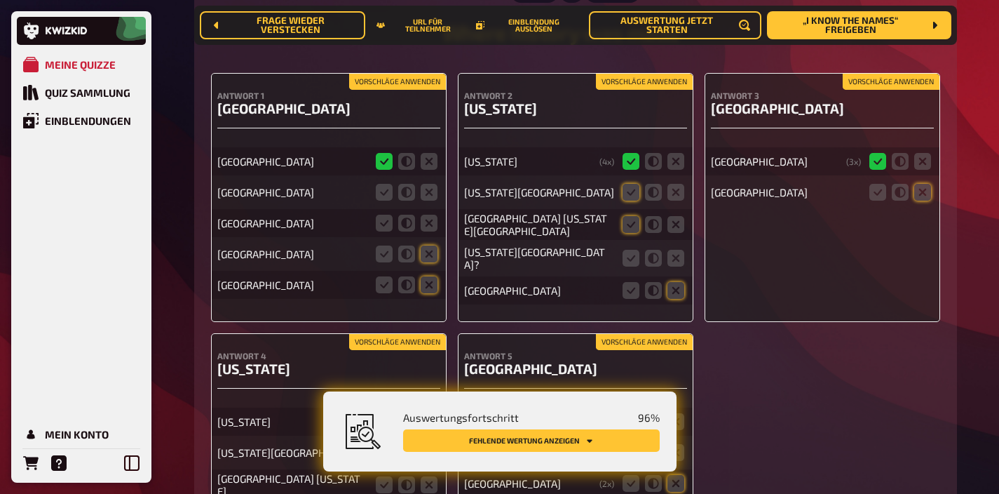
click at [424, 78] on button "Vorschläge anwenden" at bounding box center [397, 81] width 97 height 15
click at [429, 217] on icon at bounding box center [429, 223] width 17 height 17
click at [0, 0] on input "radio" at bounding box center [0, 0] width 0 height 0
click at [428, 187] on icon at bounding box center [429, 192] width 17 height 17
click at [0, 0] on input "radio" at bounding box center [0, 0] width 0 height 0
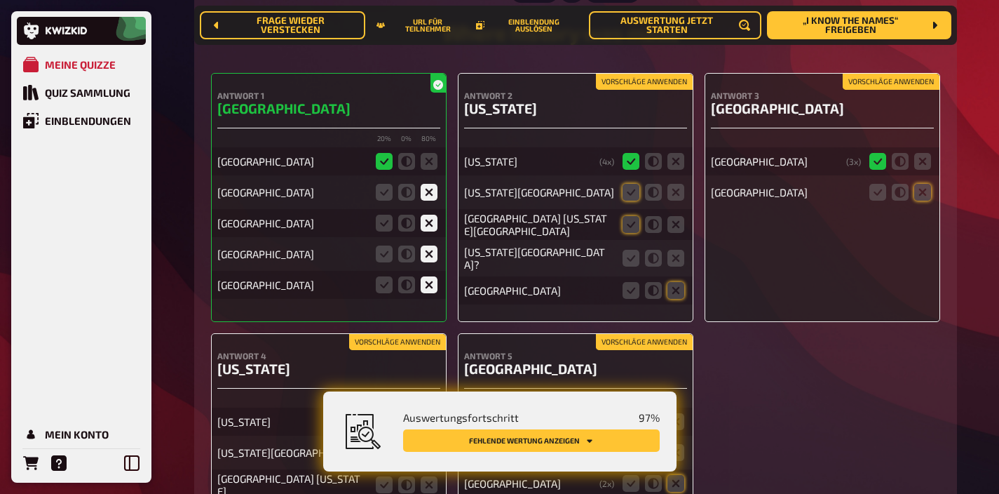
click at [629, 74] on button "Vorschläge anwenden" at bounding box center [644, 81] width 97 height 15
click at [628, 250] on icon at bounding box center [631, 258] width 17 height 17
click at [0, 0] on input "radio" at bounding box center [0, 0] width 0 height 0
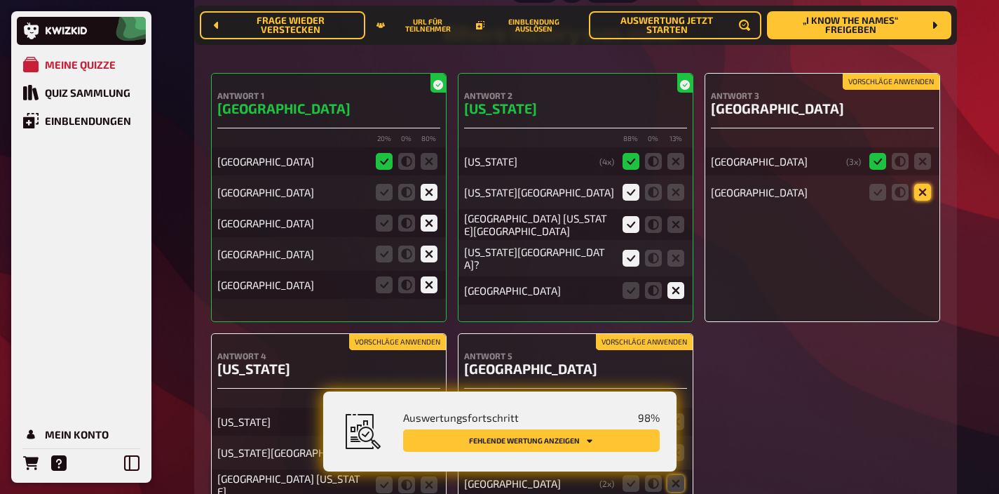
click at [921, 188] on icon at bounding box center [923, 192] width 17 height 17
click at [0, 0] on input "radio" at bounding box center [0, 0] width 0 height 0
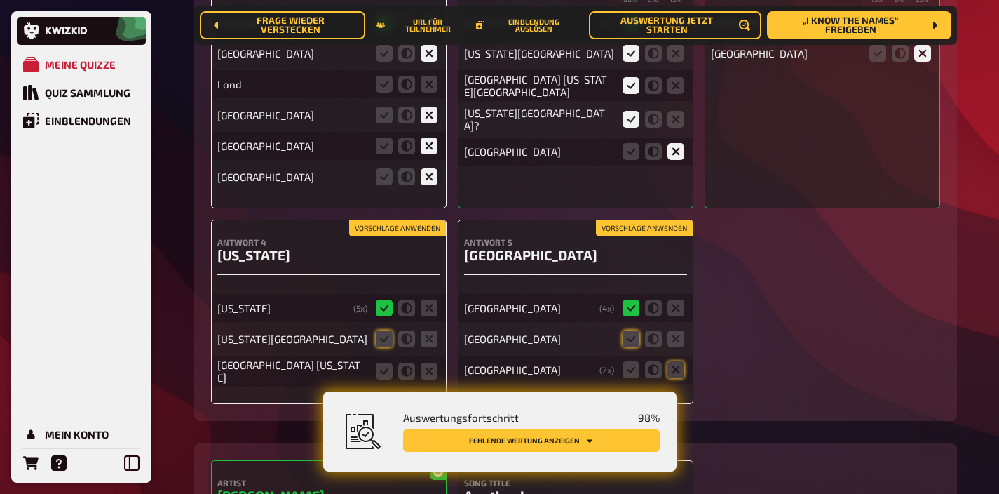
scroll to position [9468, 0]
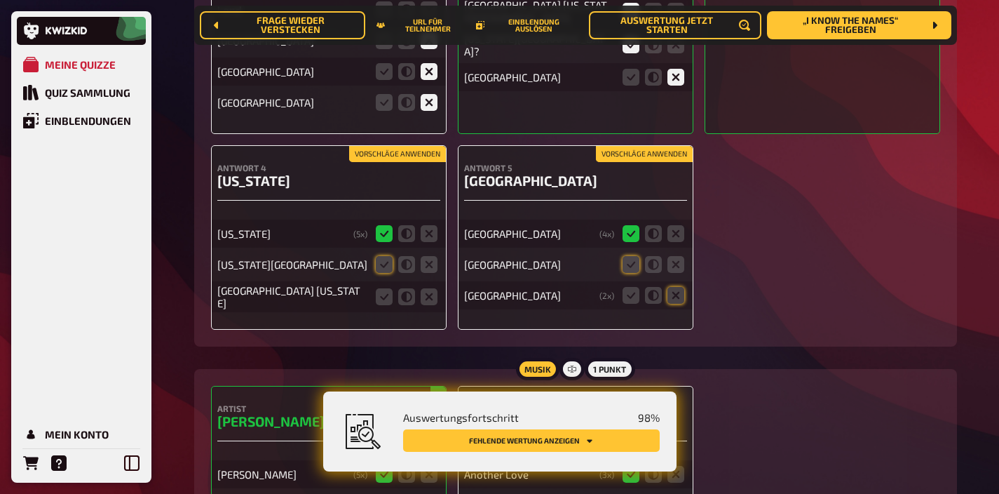
click at [616, 148] on button "Vorschläge anwenden" at bounding box center [644, 154] width 97 height 15
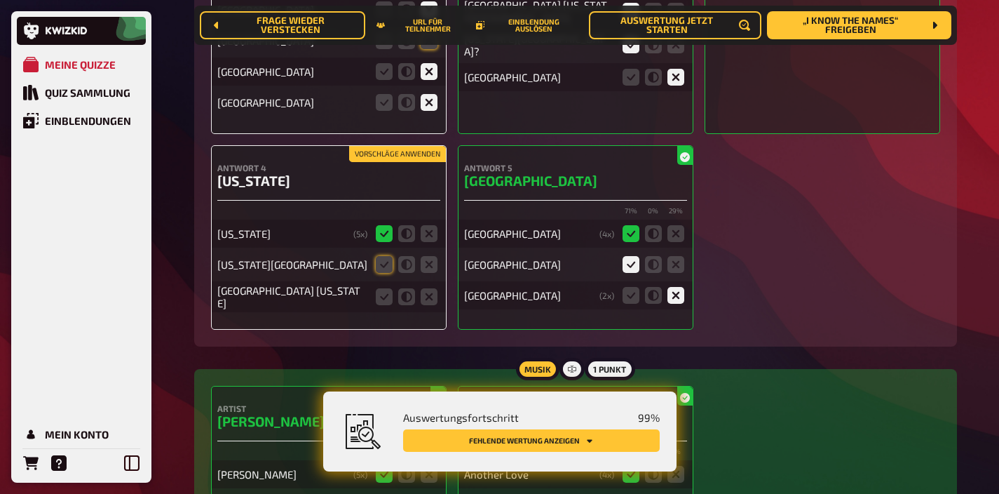
click at [427, 149] on button "Vorschläge anwenden" at bounding box center [397, 154] width 97 height 15
click at [391, 288] on icon at bounding box center [384, 296] width 17 height 17
click at [0, 0] on input "radio" at bounding box center [0, 0] width 0 height 0
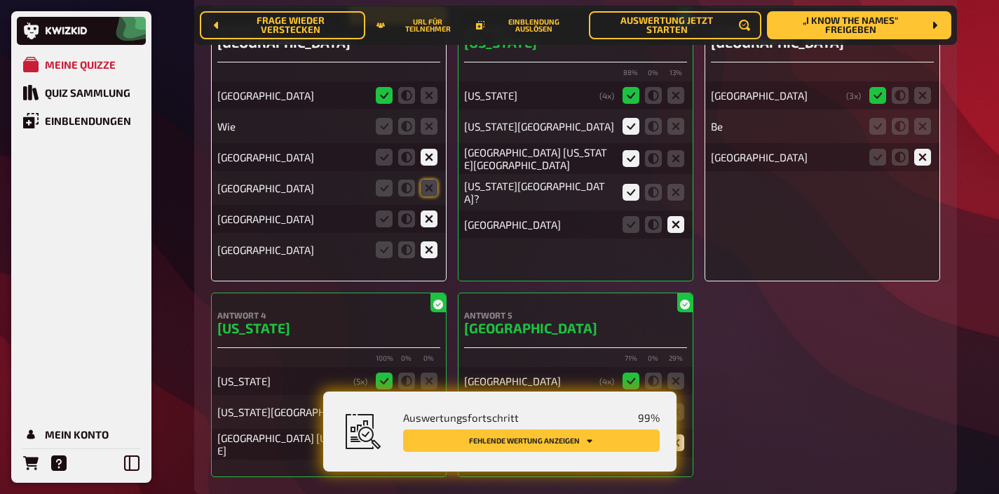
scroll to position [9320, 0]
click at [427, 181] on icon at bounding box center [429, 188] width 17 height 17
click at [0, 0] on input "radio" at bounding box center [0, 0] width 0 height 0
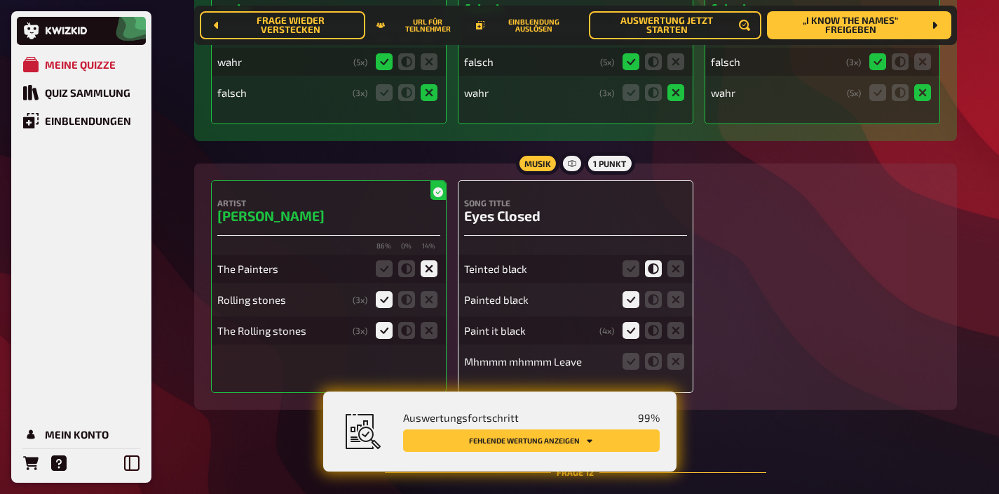
scroll to position [8806, 0]
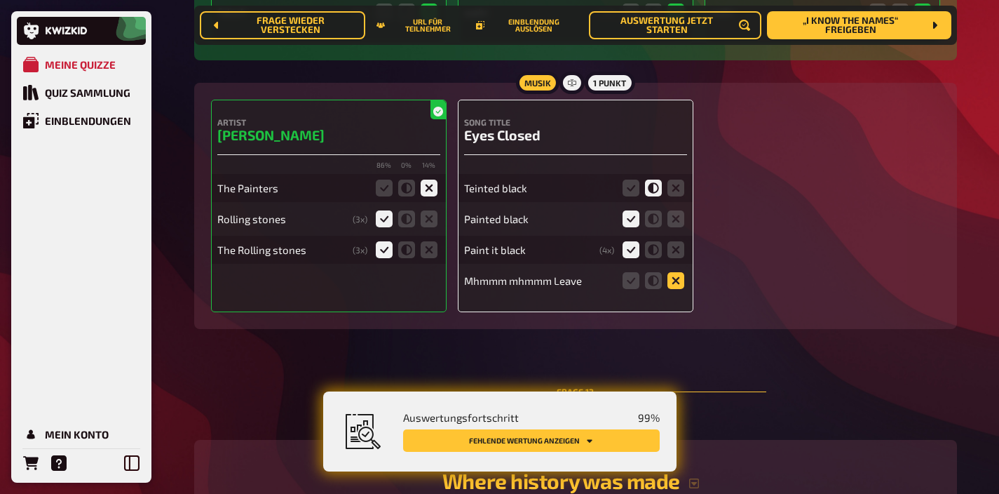
click at [673, 278] on icon at bounding box center [676, 280] width 17 height 17
click at [0, 0] on input "radio" at bounding box center [0, 0] width 0 height 0
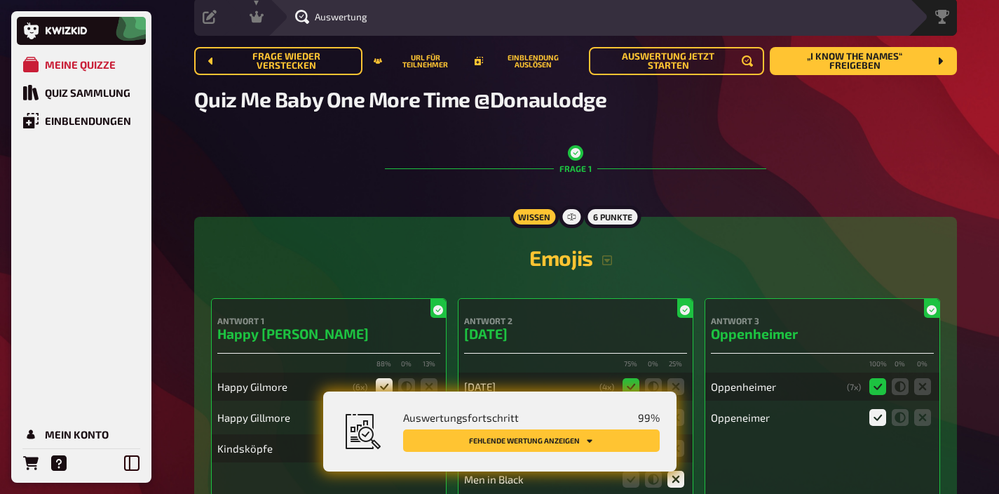
scroll to position [0, 0]
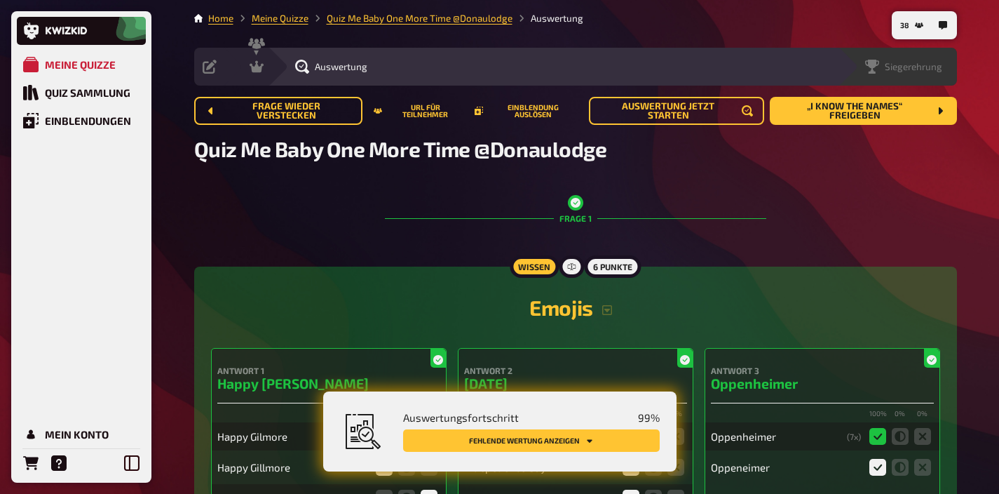
click at [938, 82] on div "Siegerehrung" at bounding box center [897, 67] width 119 height 38
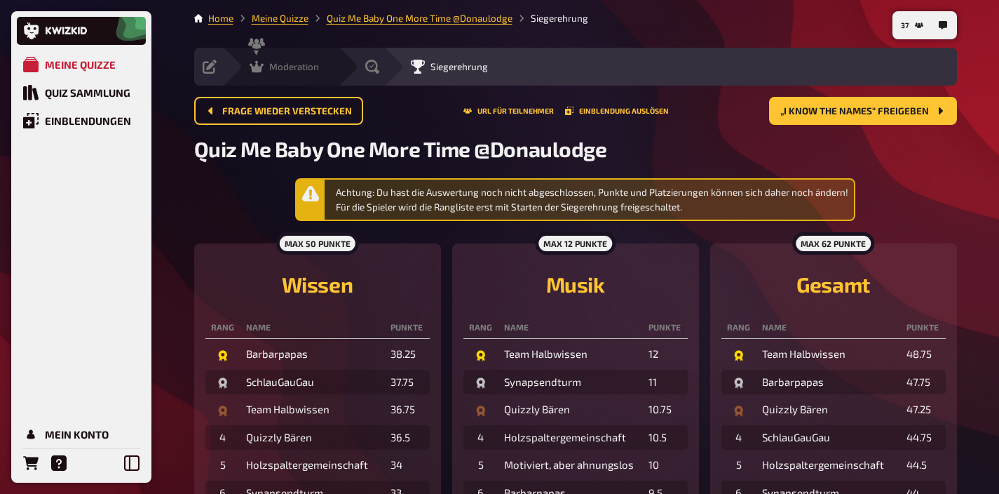
click at [281, 72] on div "Moderation" at bounding box center [284, 67] width 69 height 14
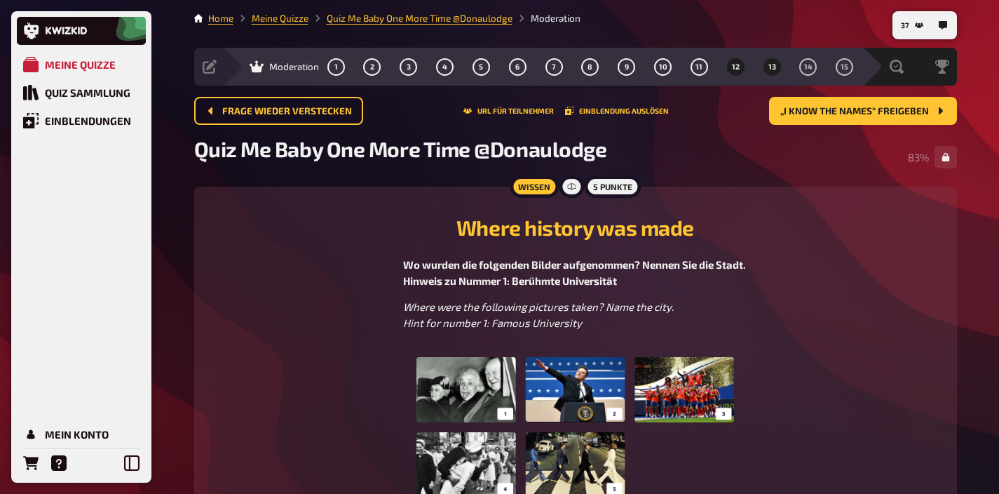
click at [767, 70] on button "13" at bounding box center [772, 66] width 22 height 22
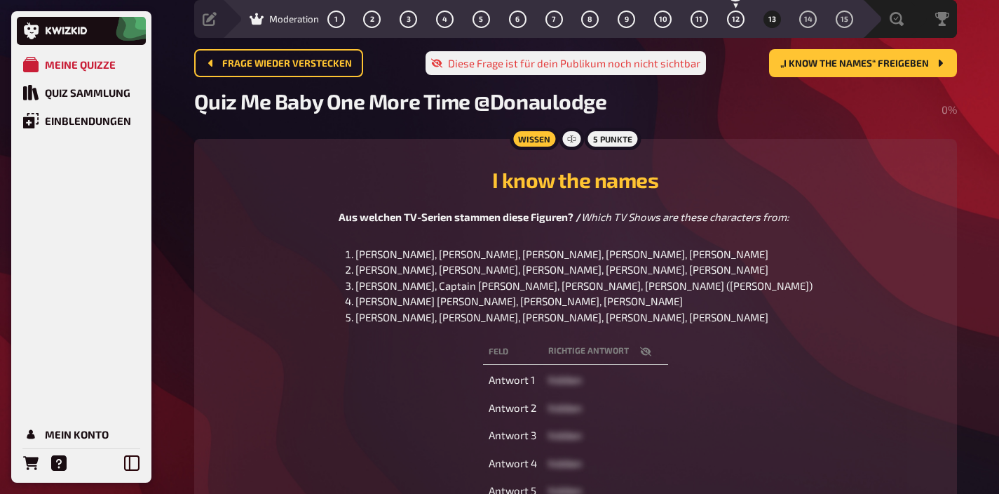
scroll to position [46, 0]
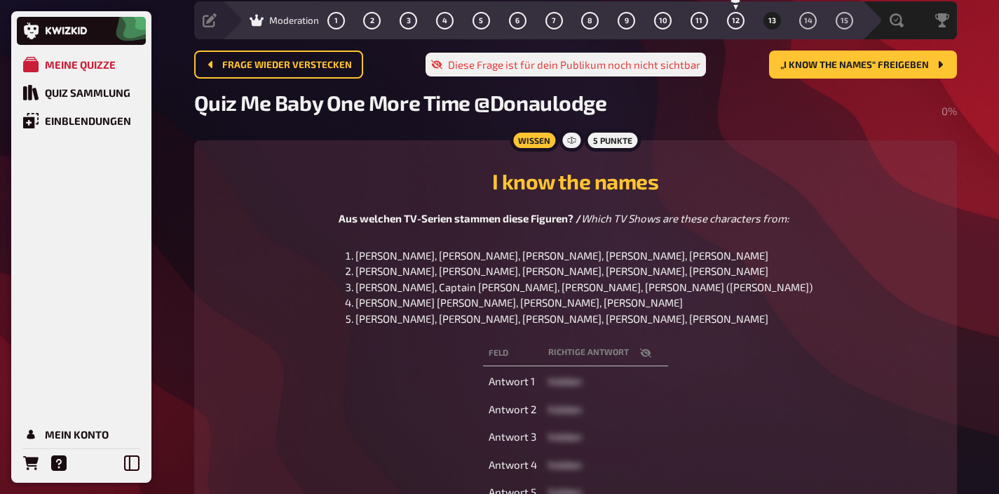
click at [645, 355] on icon "button" at bounding box center [645, 352] width 11 height 11
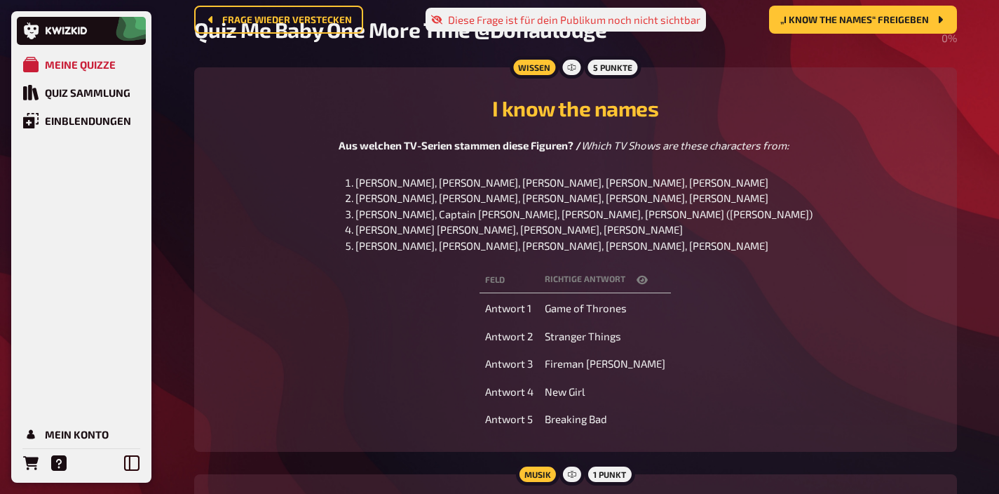
scroll to position [0, 0]
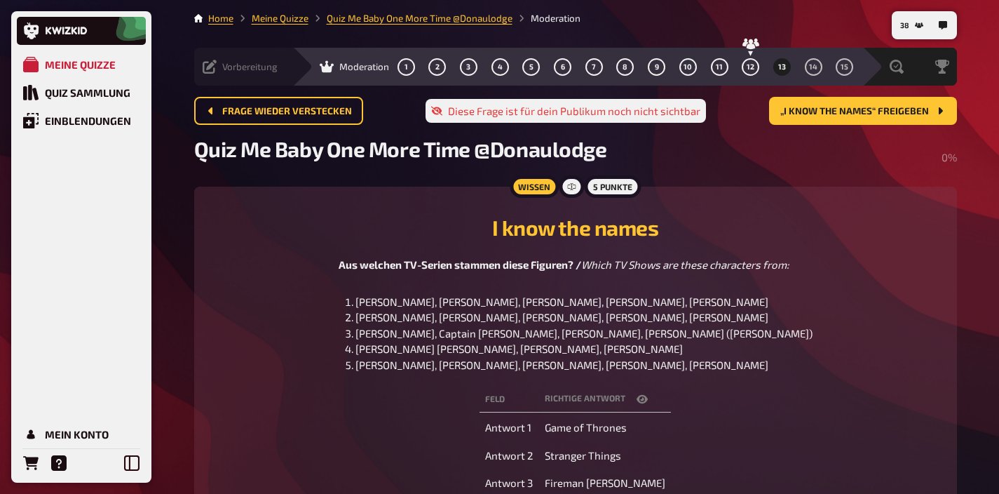
click at [242, 70] on span "Vorbereitung" at bounding box center [249, 66] width 55 height 11
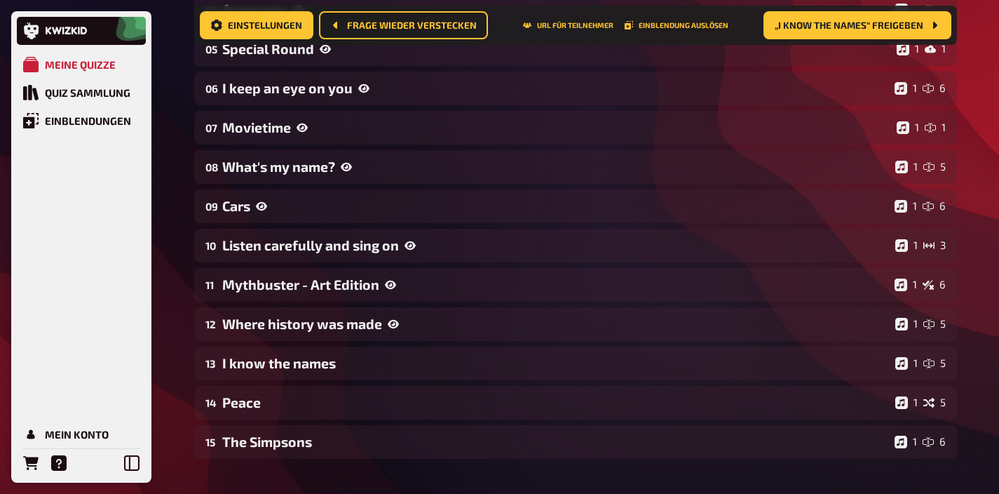
scroll to position [539, 0]
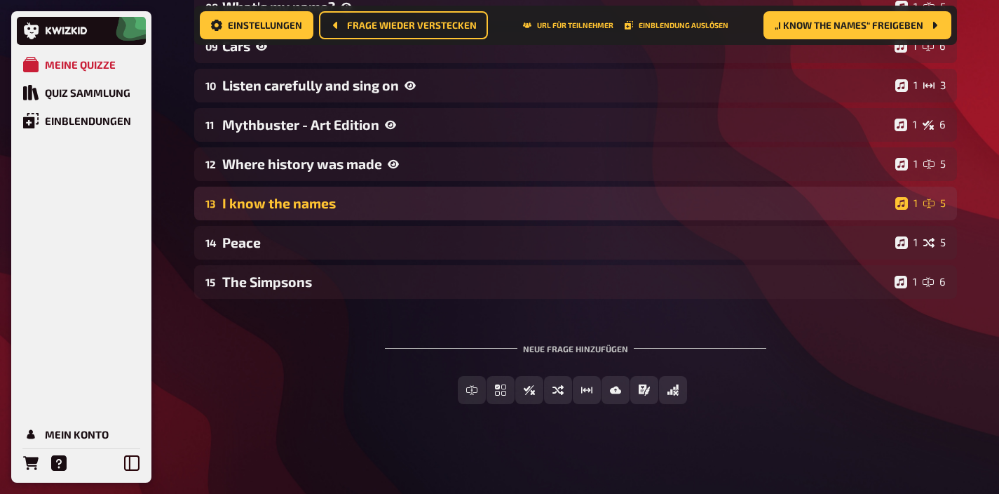
click at [340, 213] on div "13 I know the names 1 5" at bounding box center [575, 204] width 763 height 34
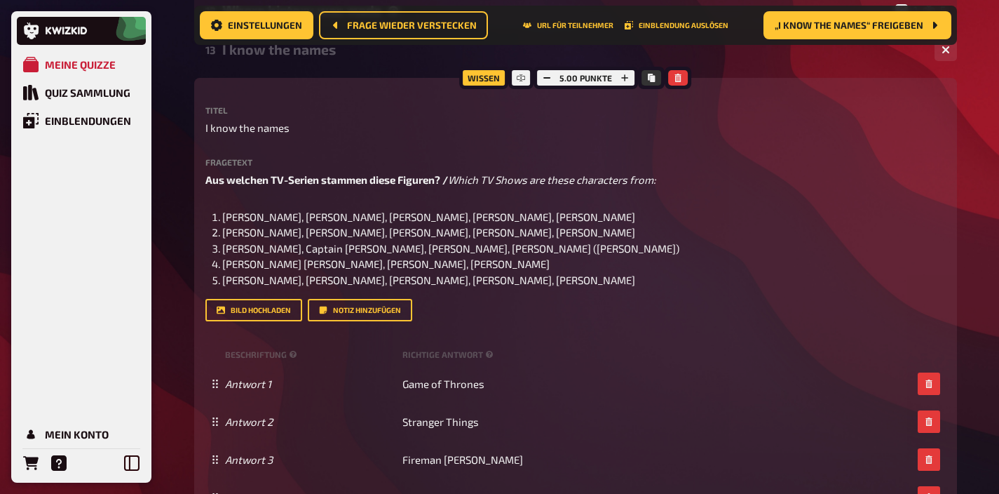
scroll to position [703, 0]
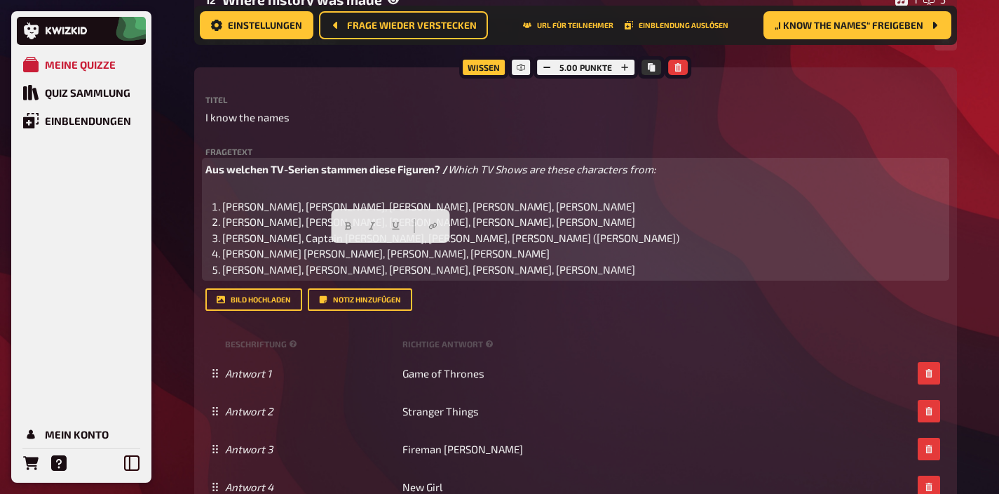
drag, startPoint x: 563, startPoint y: 257, endPoint x: 222, endPoint y: 247, distance: 341.7
click at [222, 247] on li "[PERSON_NAME], [PERSON_NAME], [PERSON_NAME], [PERSON_NAME], [PERSON_NAME]" at bounding box center [584, 253] width 724 height 16
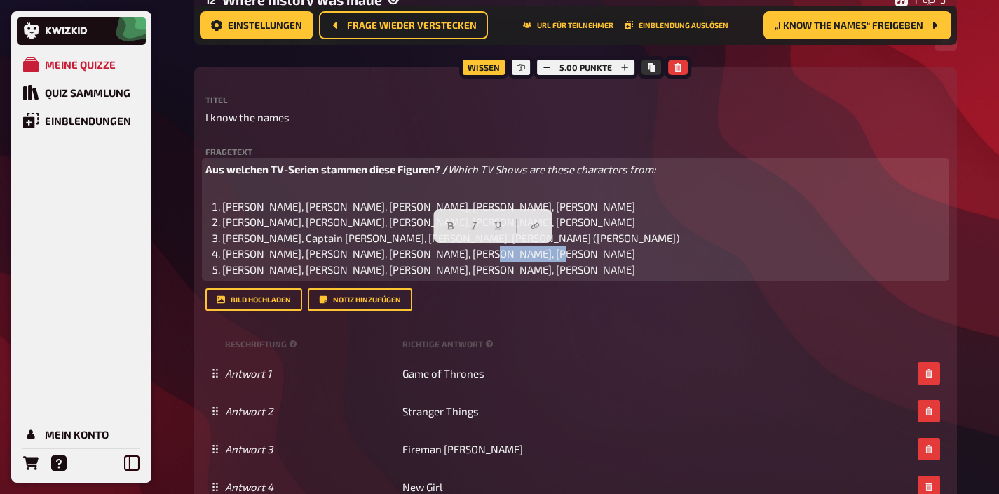
drag, startPoint x: 534, startPoint y: 259, endPoint x: 461, endPoint y: 255, distance: 73.1
click at [461, 255] on li "Marcy Darcy, Jefferson Darcy, Buck, Steve Rhodes, Peggy Bundy" at bounding box center [584, 253] width 724 height 16
drag, startPoint x: 518, startPoint y: 254, endPoint x: 462, endPoint y: 254, distance: 56.1
click at [462, 254] on li "Marcy Darcy, Jefferson Darcy, Buck, Steve Rhodes, Bob Rooney" at bounding box center [584, 253] width 724 height 16
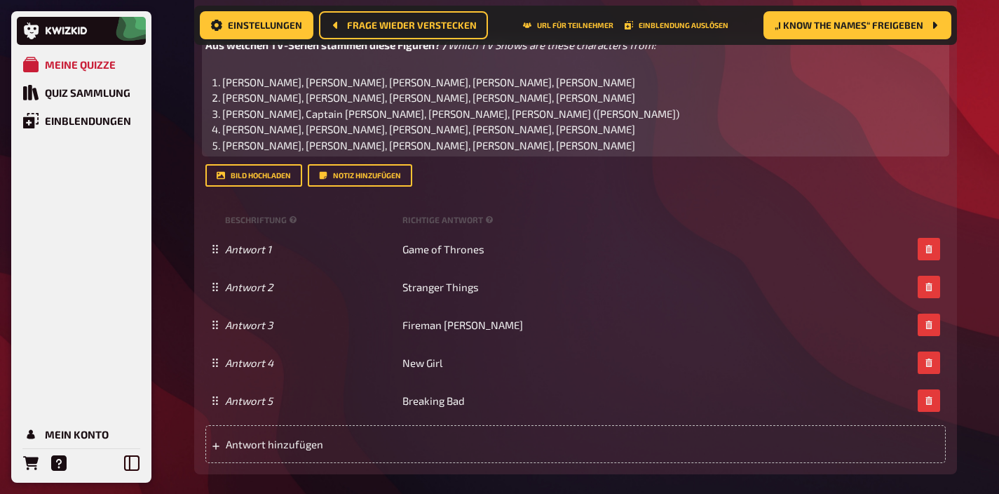
scroll to position [924, 0]
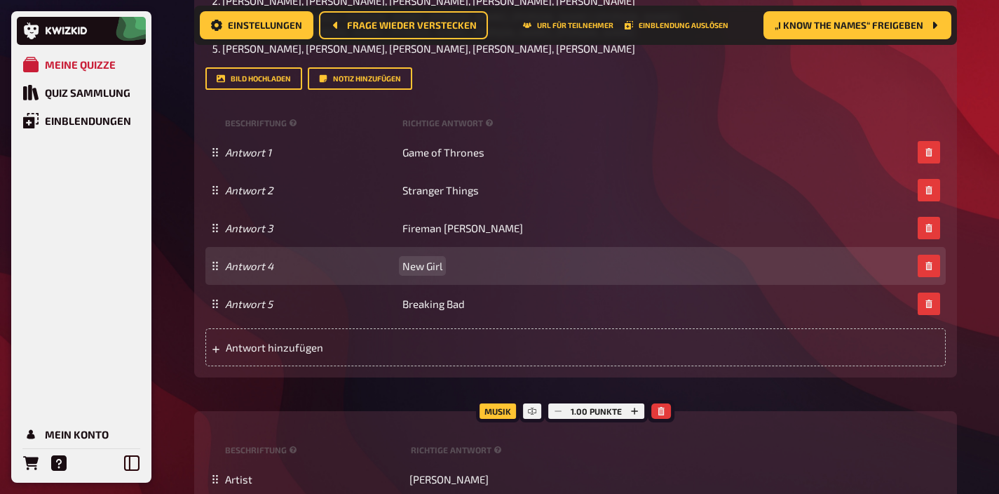
click at [429, 267] on span "New Girl" at bounding box center [423, 266] width 40 height 13
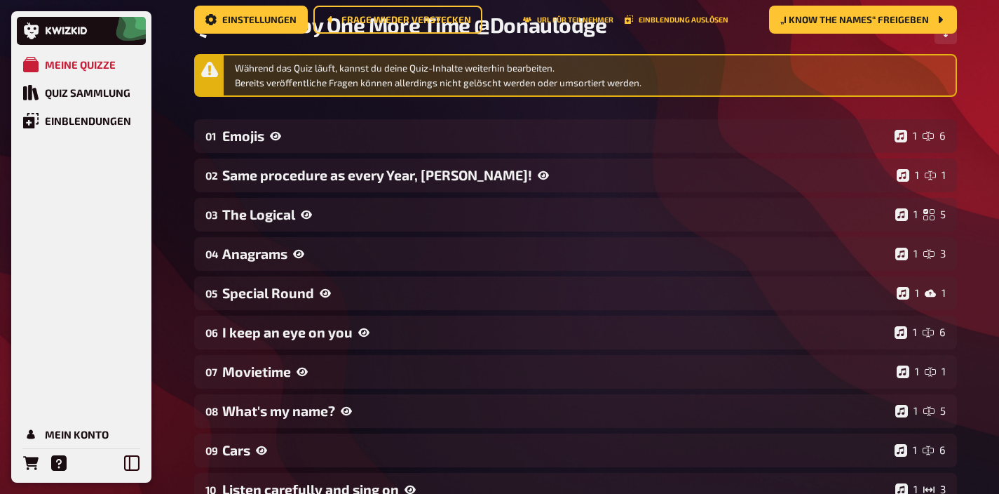
scroll to position [0, 0]
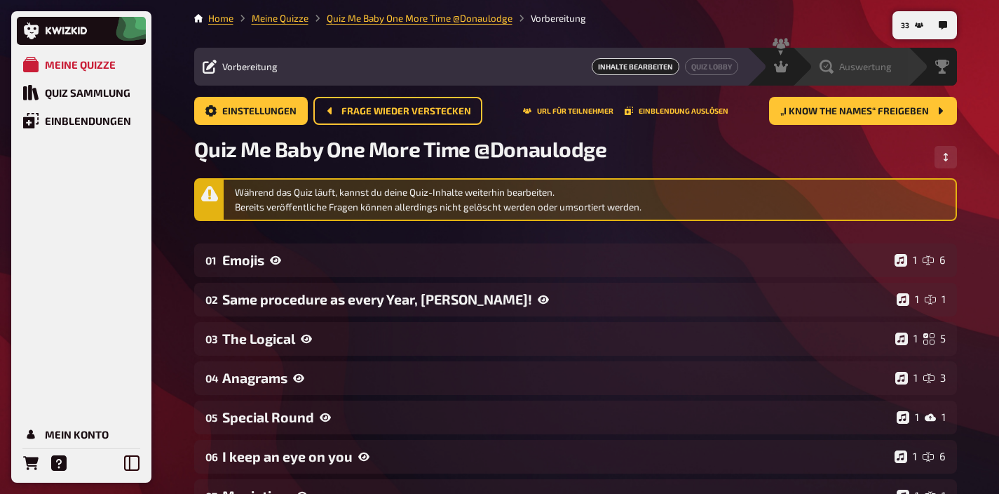
click at [837, 67] on div "Auswertung" at bounding box center [856, 67] width 72 height 14
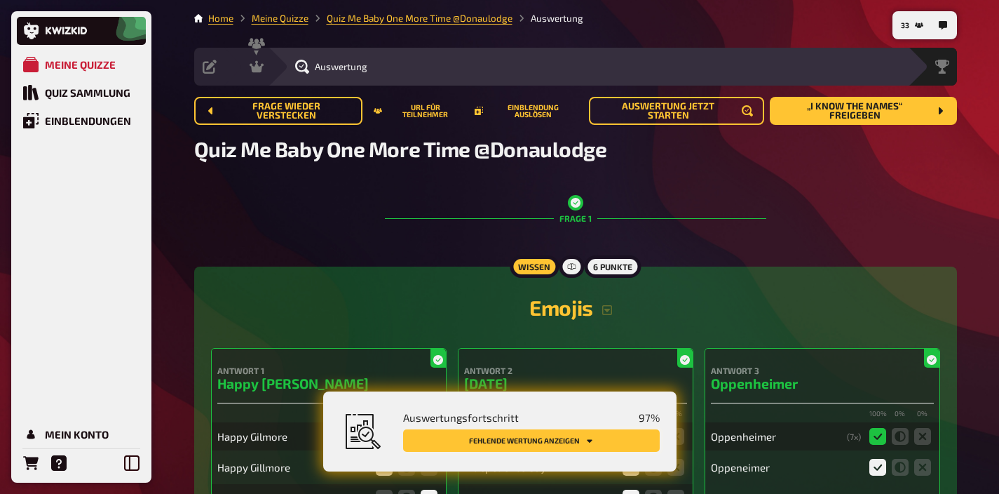
click at [583, 442] on button "Fehlende Wertung anzeigen" at bounding box center [531, 440] width 257 height 22
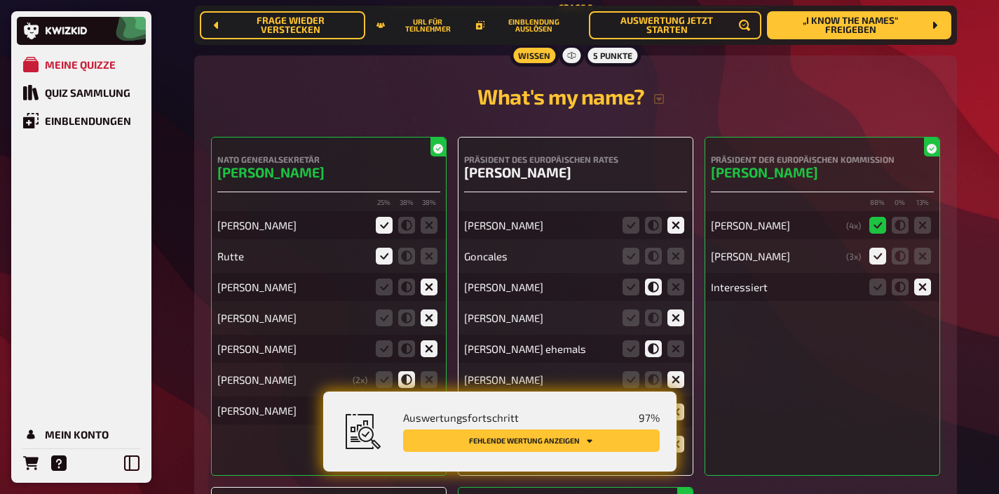
scroll to position [5662, 0]
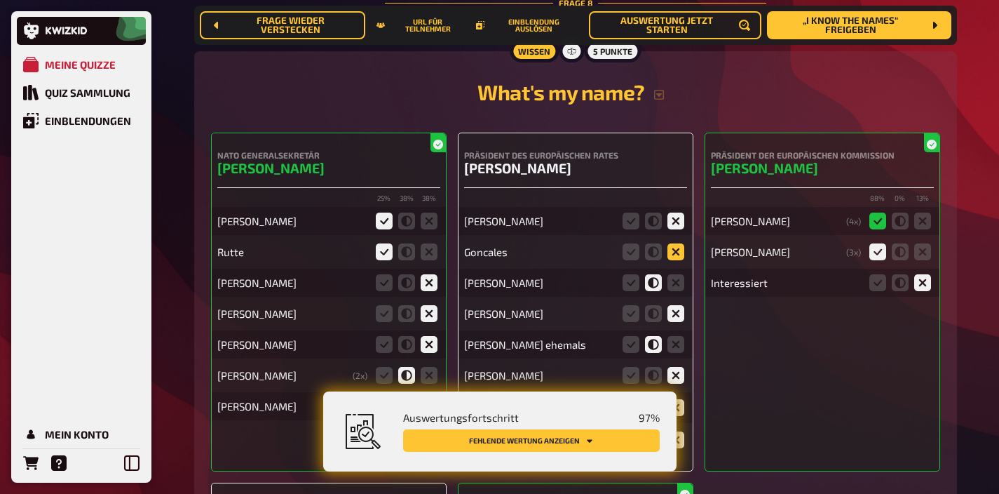
click at [675, 245] on icon at bounding box center [676, 251] width 17 height 17
click at [0, 0] on input "radio" at bounding box center [0, 0] width 0 height 0
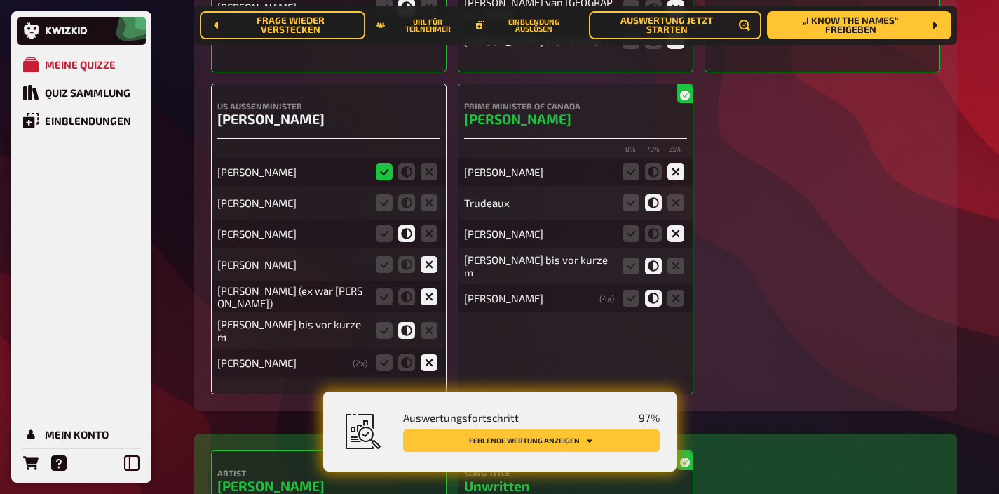
scroll to position [6063, 0]
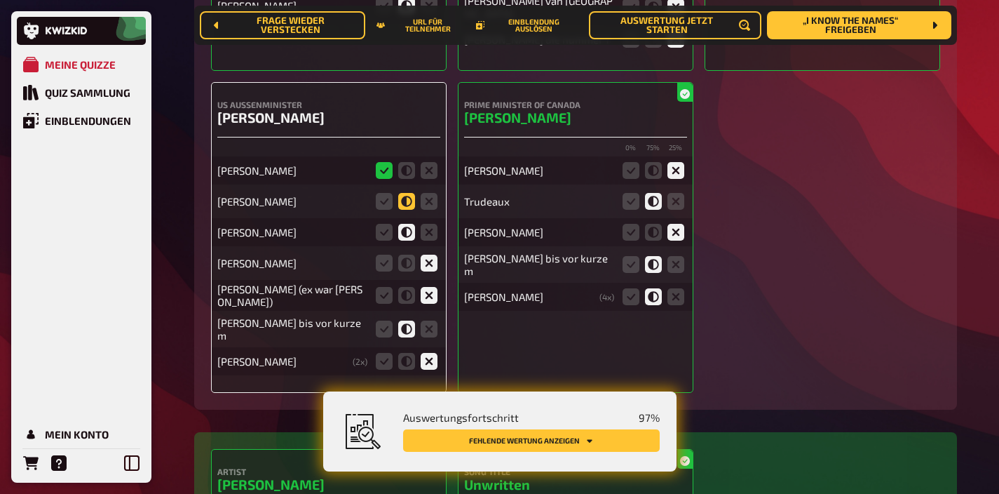
click at [409, 193] on icon at bounding box center [406, 201] width 17 height 17
click at [0, 0] on input "radio" at bounding box center [0, 0] width 0 height 0
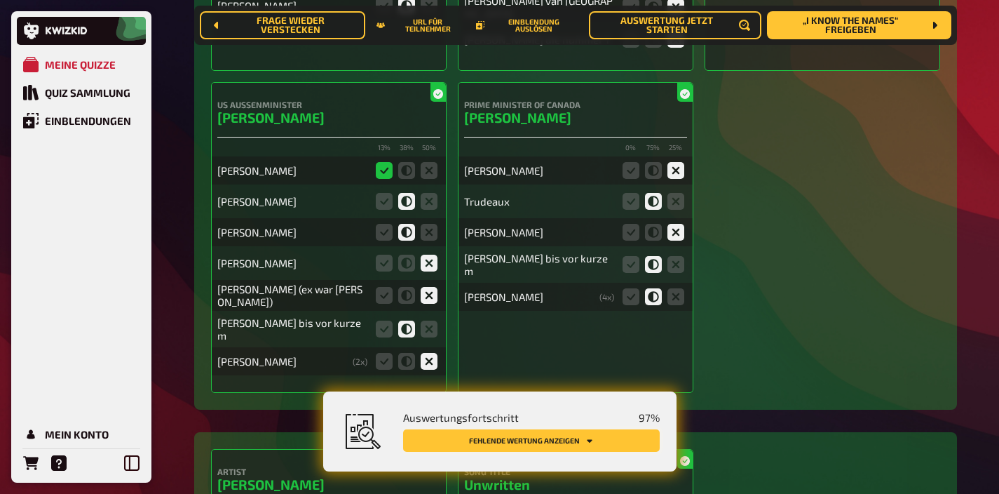
click at [543, 440] on button "Fehlende Wertung anzeigen" at bounding box center [531, 440] width 257 height 22
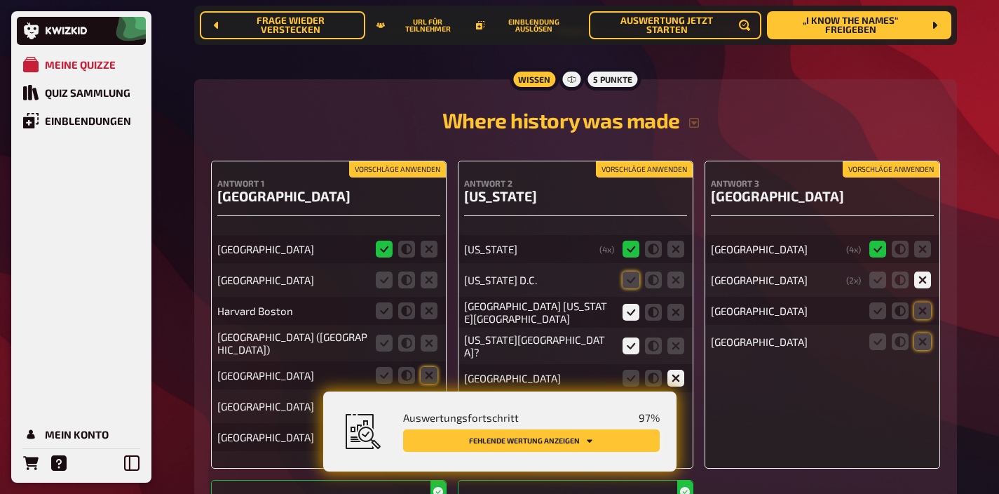
scroll to position [9238, 0]
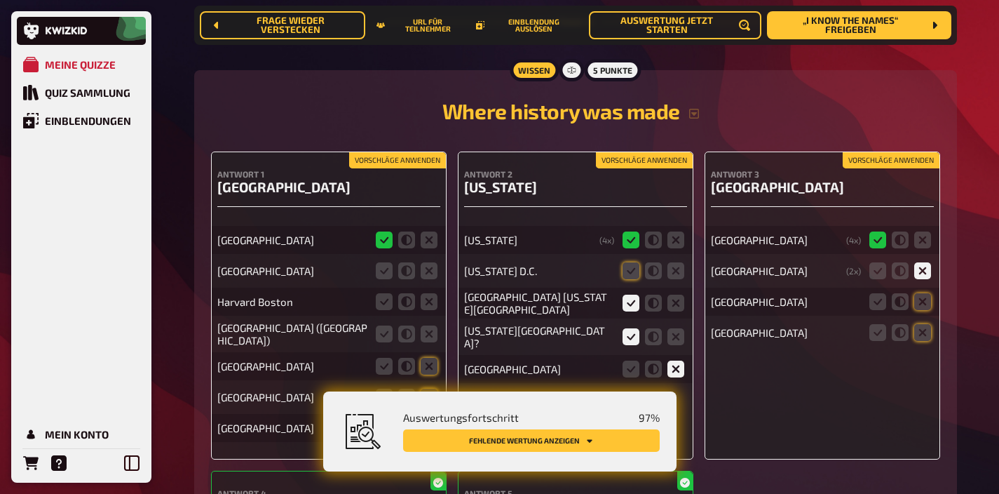
click at [647, 153] on button "Vorschläge anwenden" at bounding box center [644, 160] width 97 height 15
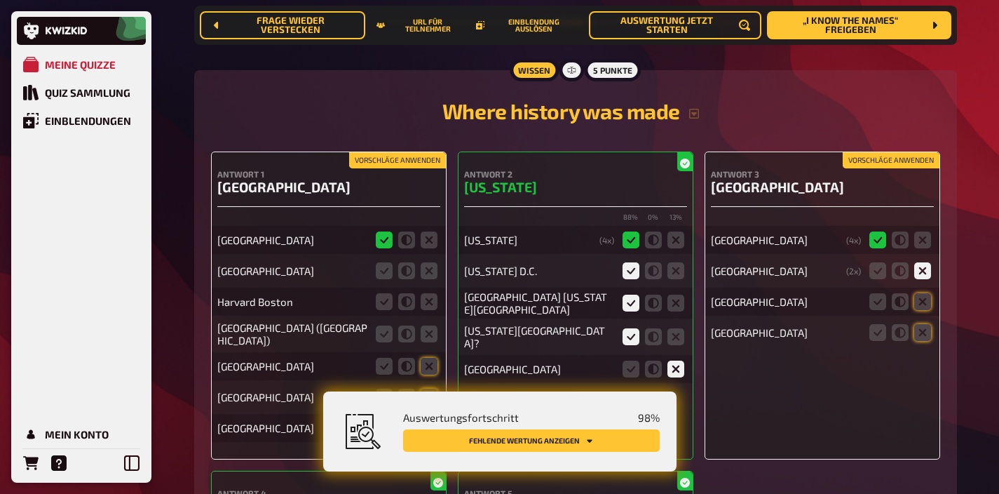
click at [403, 154] on button "Vorschläge anwenden" at bounding box center [397, 160] width 97 height 15
click at [426, 260] on fieldset at bounding box center [406, 271] width 67 height 22
click at [426, 264] on icon at bounding box center [429, 270] width 17 height 17
click at [0, 0] on input "radio" at bounding box center [0, 0] width 0 height 0
click at [424, 303] on icon at bounding box center [429, 301] width 17 height 17
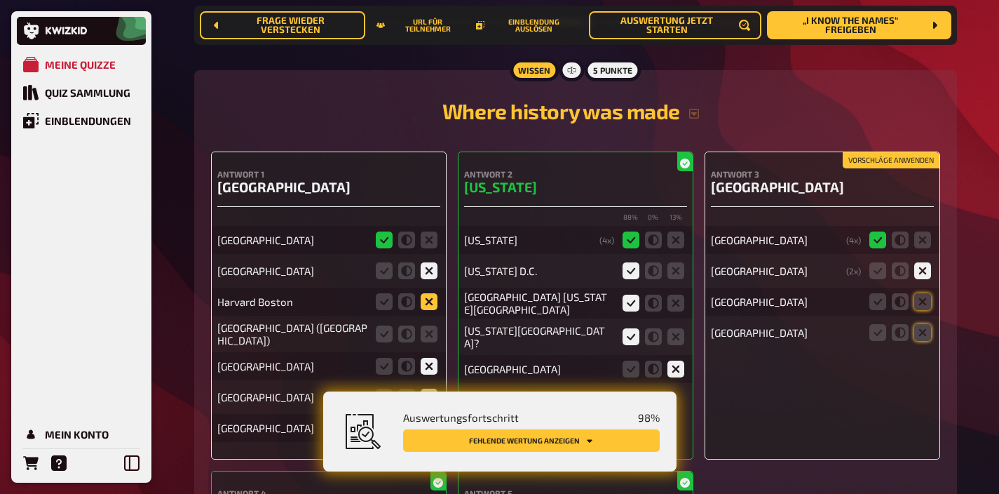
click at [0, 0] on input "radio" at bounding box center [0, 0] width 0 height 0
click at [424, 332] on icon at bounding box center [429, 333] width 17 height 17
click at [0, 0] on input "radio" at bounding box center [0, 0] width 0 height 0
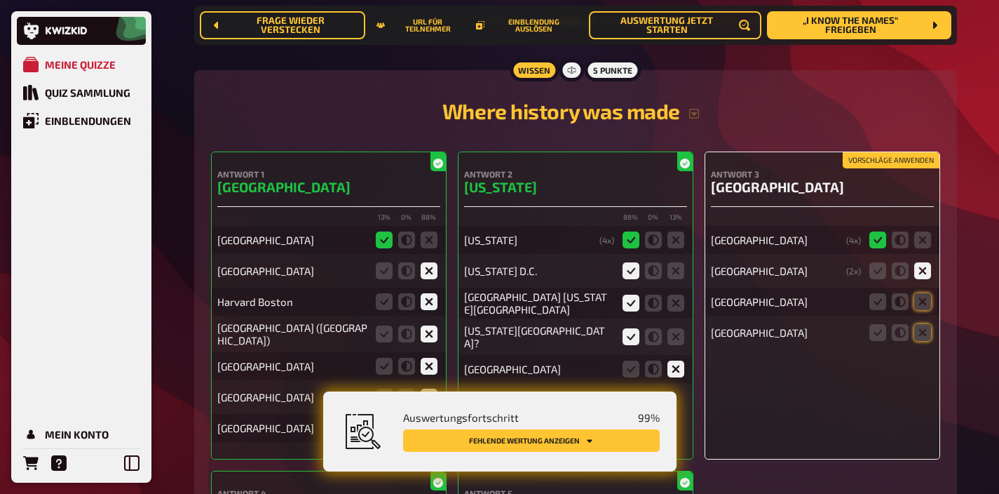
click at [881, 161] on div "Vorschläge anwenden Antwort 3 Berlin Berlin ( 4 x) Paris ( 2 x) Wien Frankfurt" at bounding box center [823, 305] width 236 height 308
click at [884, 153] on button "Vorschläge anwenden" at bounding box center [891, 160] width 97 height 15
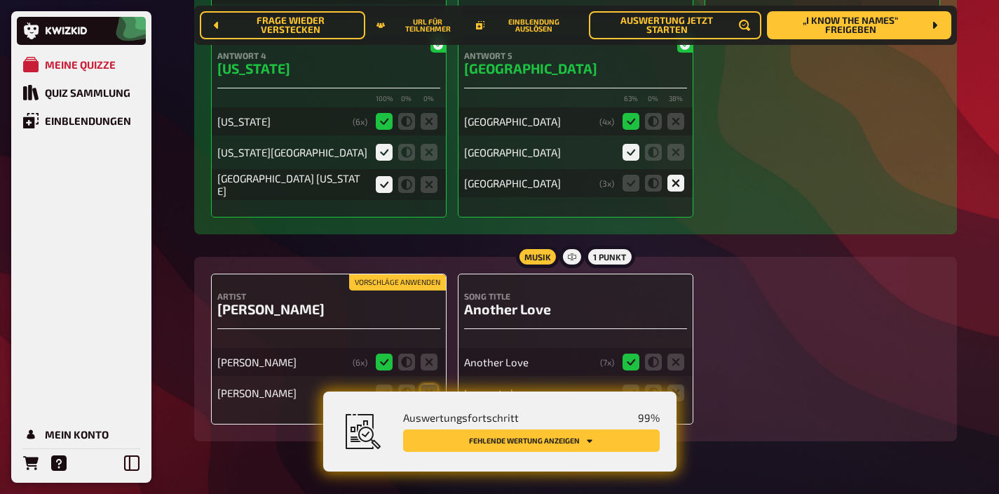
scroll to position [9702, 0]
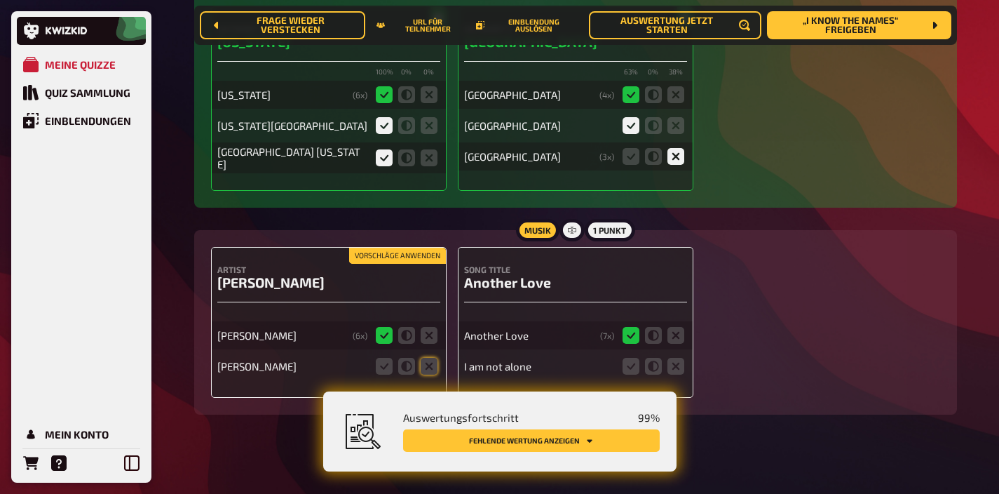
click at [396, 248] on button "Vorschläge anwenden" at bounding box center [397, 255] width 97 height 15
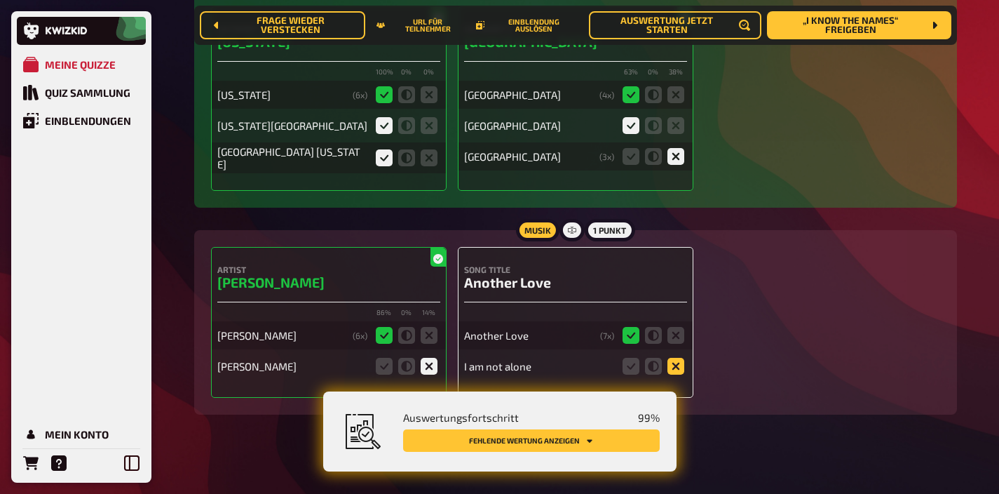
click at [677, 358] on icon at bounding box center [676, 366] width 17 height 17
click at [0, 0] on input "radio" at bounding box center [0, 0] width 0 height 0
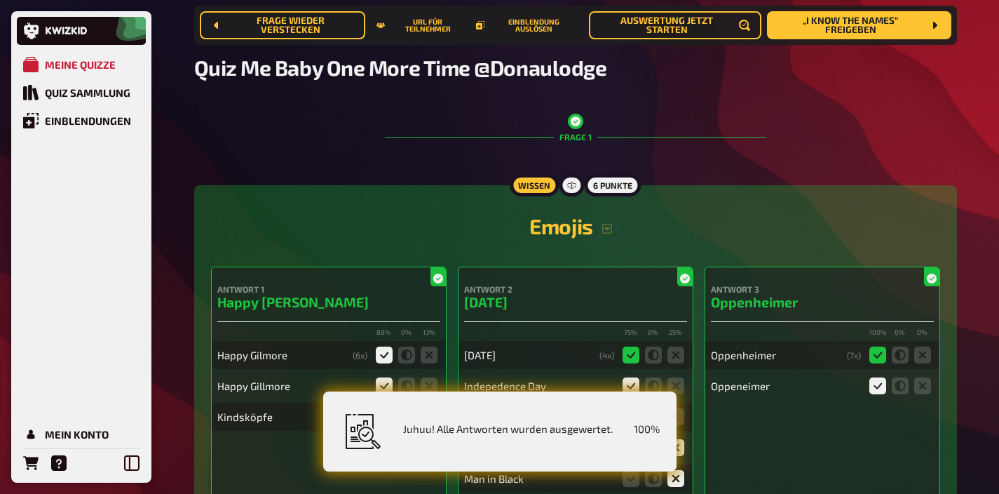
scroll to position [0, 0]
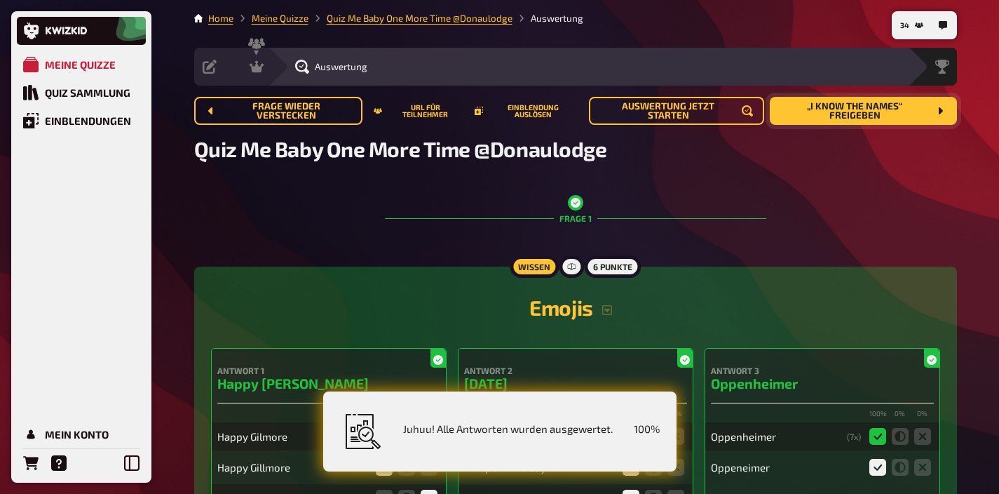
click at [832, 117] on button "„I know the names“ freigeben" at bounding box center [863, 111] width 187 height 28
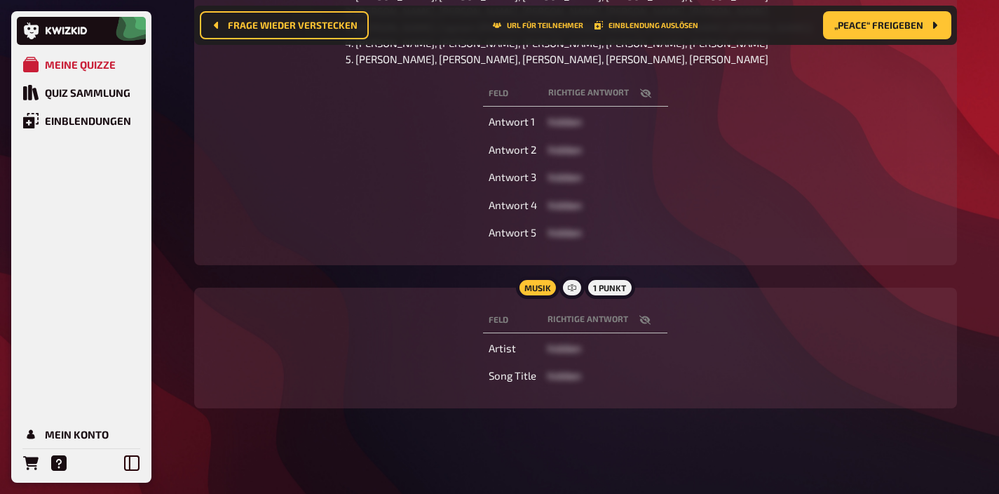
scroll to position [321, 0]
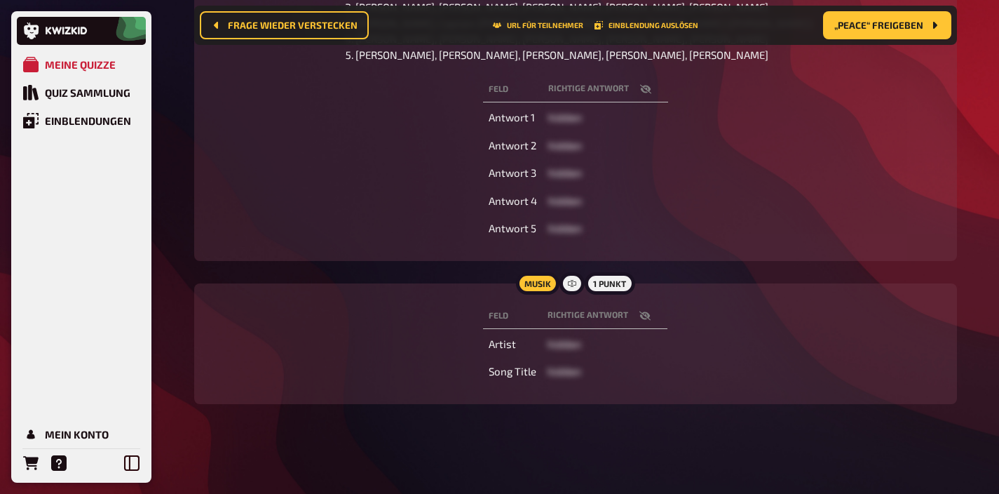
click at [647, 314] on icon "button" at bounding box center [645, 315] width 11 height 9
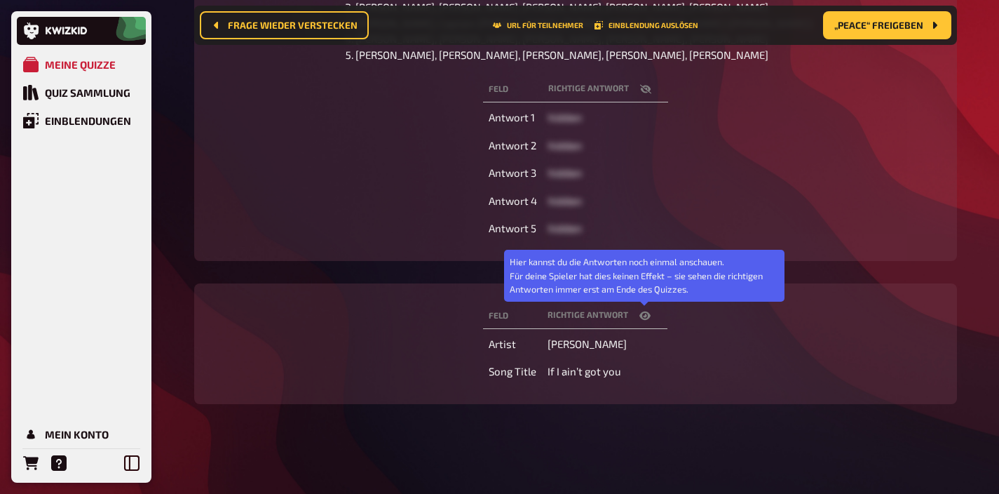
click at [647, 314] on icon "button" at bounding box center [645, 315] width 11 height 8
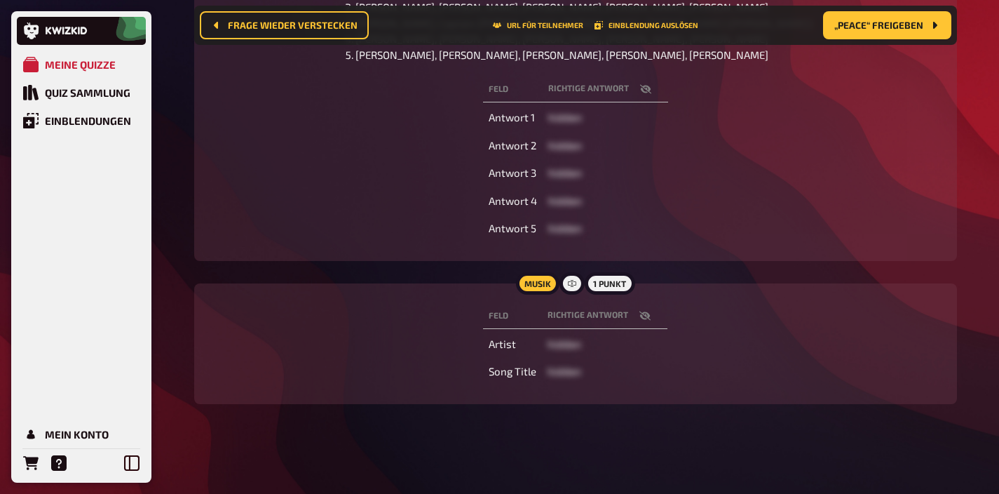
scroll to position [0, 0]
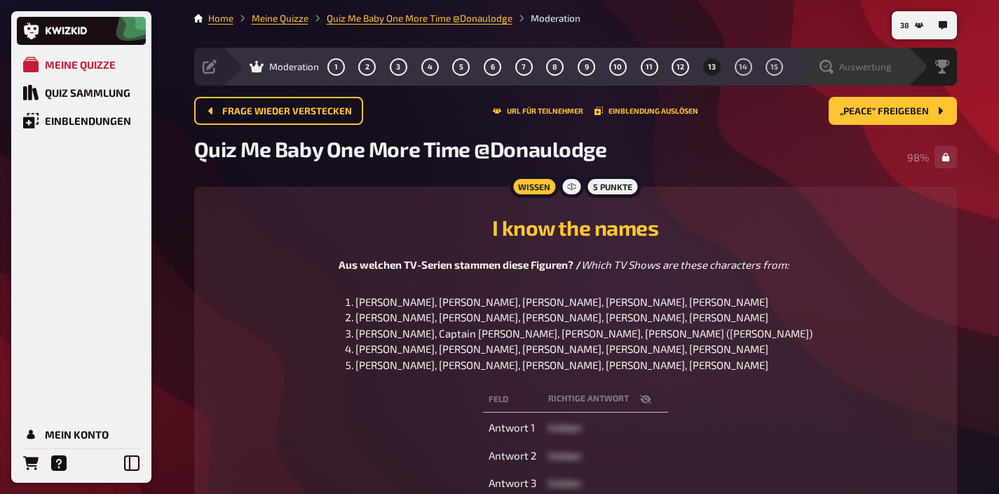
click at [865, 62] on span "Auswertung" at bounding box center [866, 66] width 53 height 11
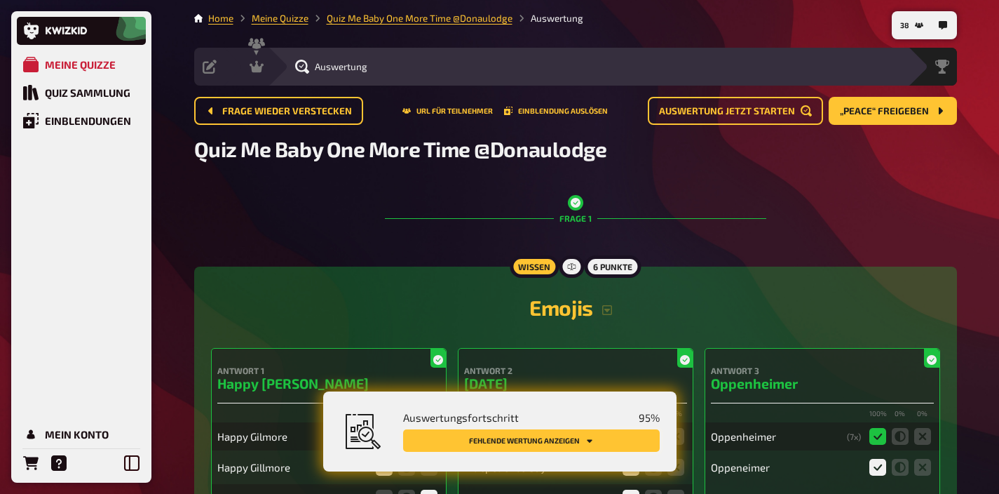
click at [610, 438] on button "Fehlende Wertung anzeigen" at bounding box center [531, 440] width 257 height 22
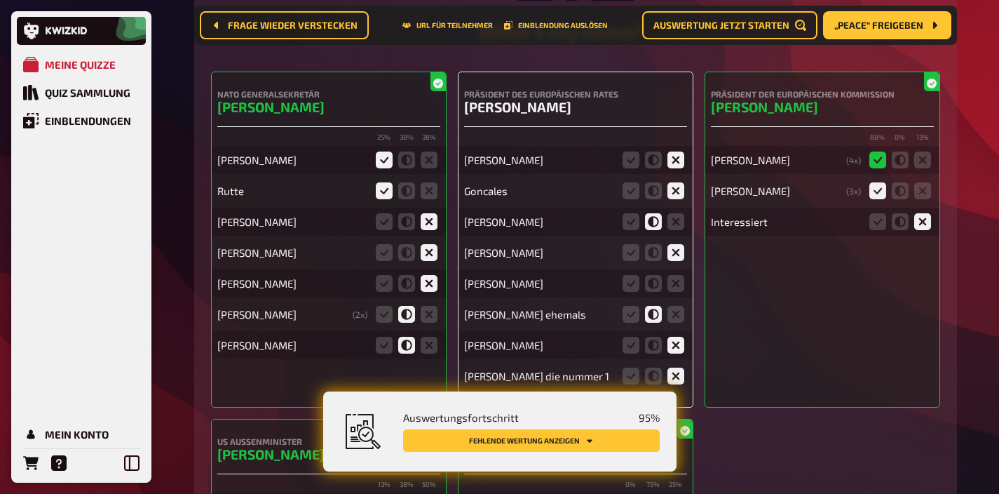
scroll to position [5733, 0]
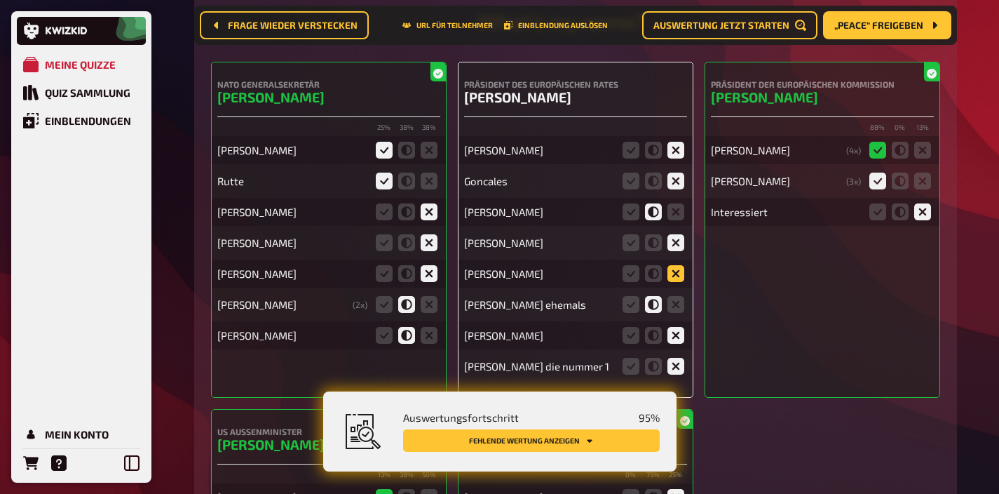
click at [673, 267] on icon at bounding box center [676, 273] width 17 height 17
click at [0, 0] on input "radio" at bounding box center [0, 0] width 0 height 0
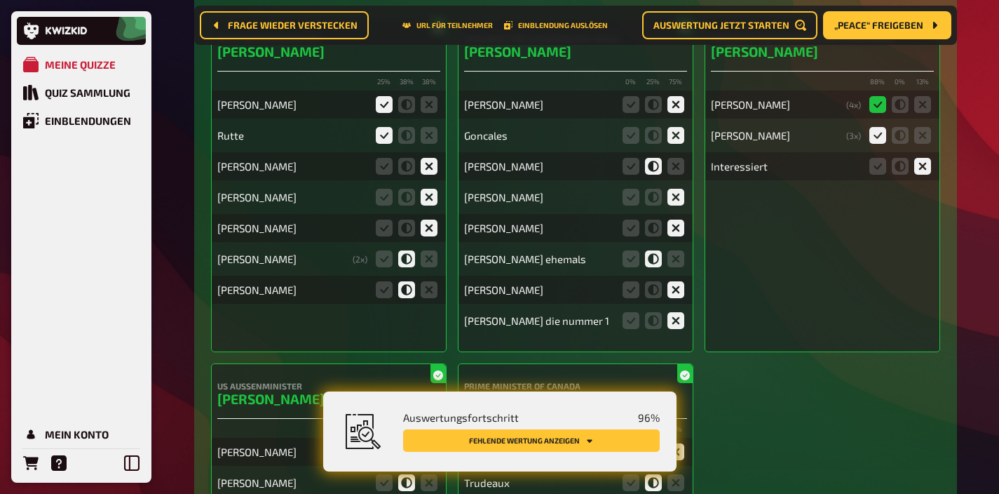
scroll to position [5782, 0]
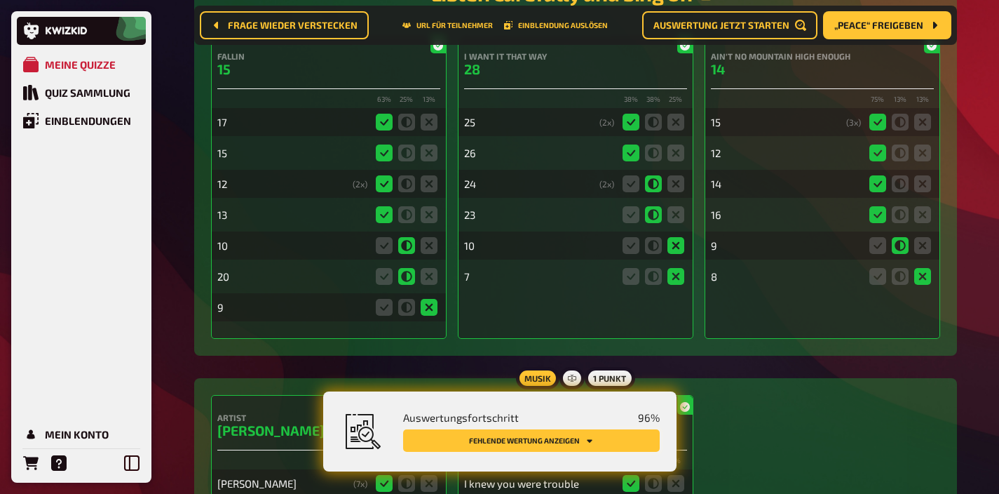
click at [600, 438] on button "Fehlende Wertung anzeigen" at bounding box center [531, 440] width 257 height 22
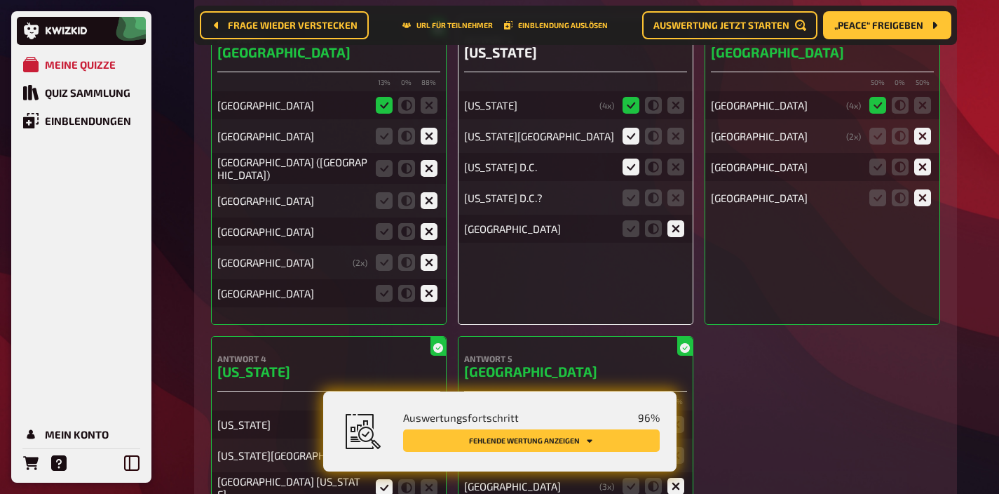
scroll to position [9373, 0]
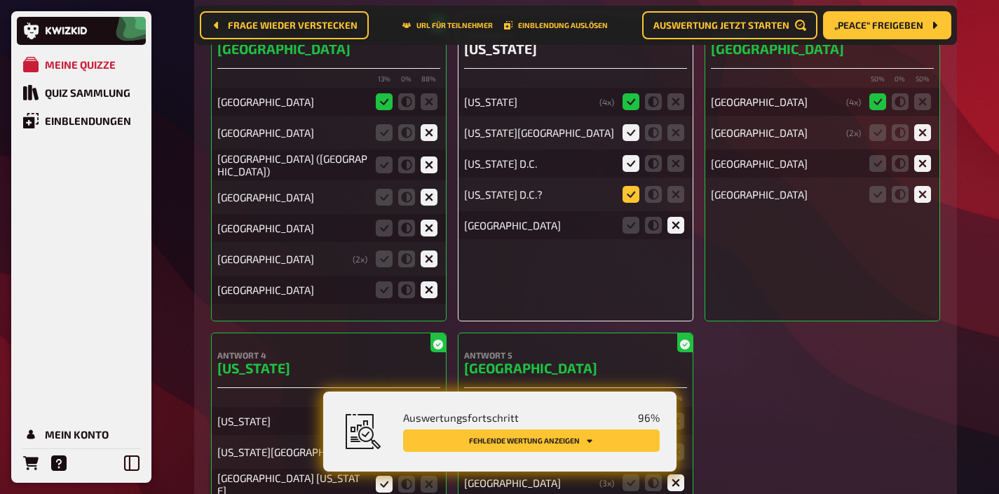
click at [633, 193] on icon at bounding box center [631, 194] width 17 height 17
click at [0, 0] on input "radio" at bounding box center [0, 0] width 0 height 0
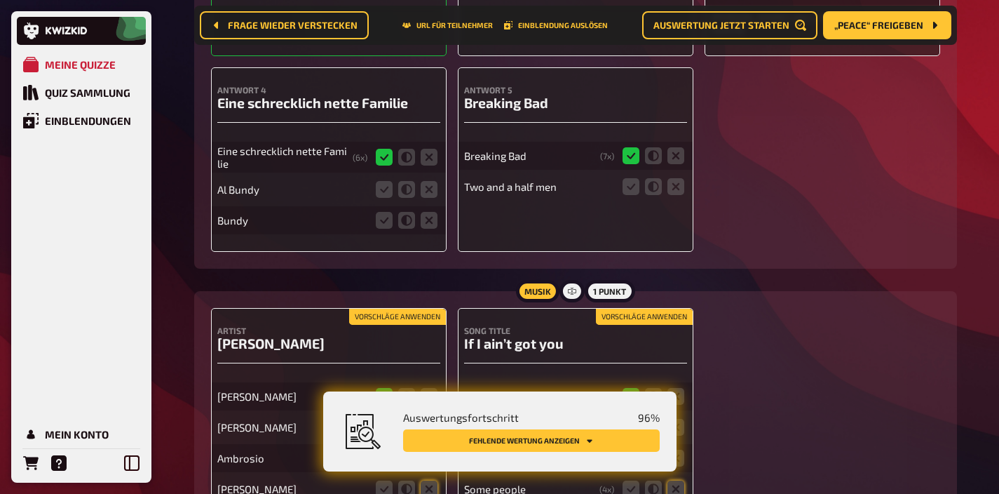
scroll to position [10621, 0]
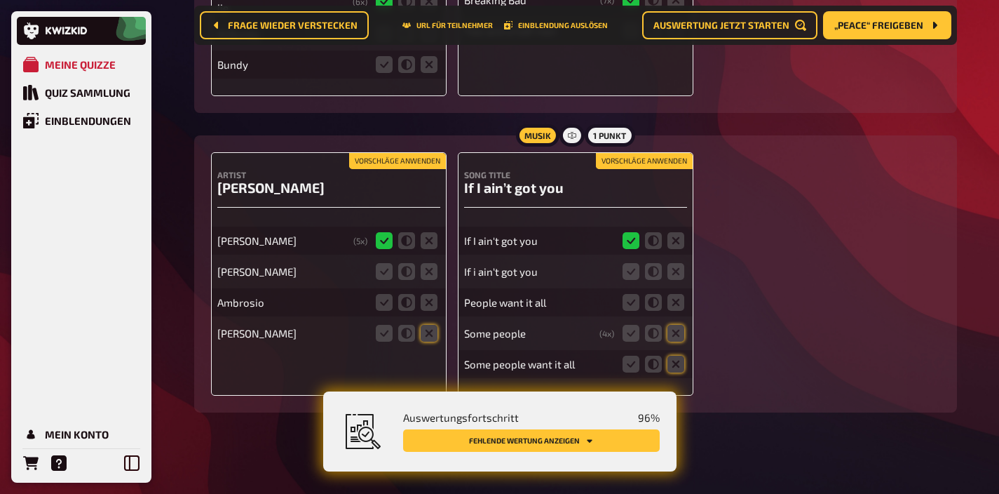
click at [644, 154] on button "Vorschläge anwenden" at bounding box center [644, 161] width 97 height 15
click at [630, 263] on icon at bounding box center [631, 271] width 17 height 17
click at [0, 0] on input "radio" at bounding box center [0, 0] width 0 height 0
click at [674, 294] on icon at bounding box center [676, 302] width 17 height 17
click at [0, 0] on input "radio" at bounding box center [0, 0] width 0 height 0
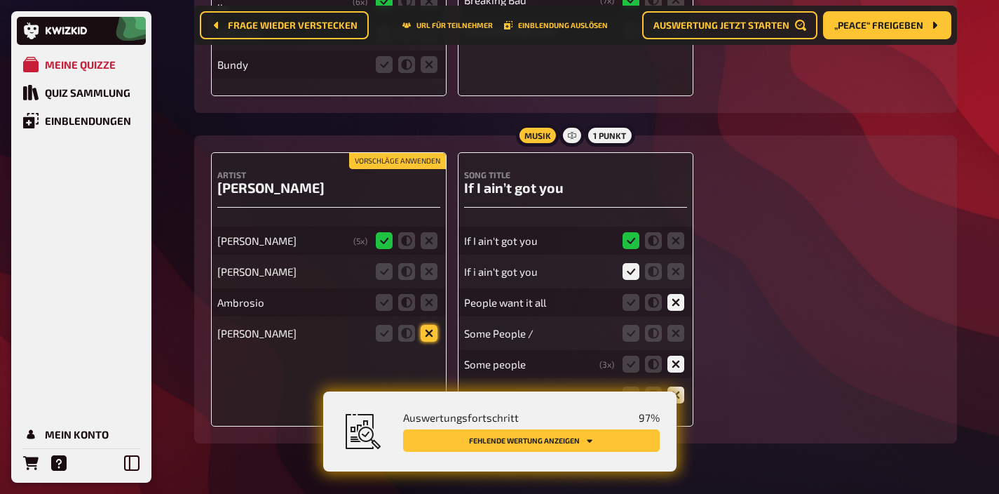
click at [433, 325] on icon at bounding box center [429, 333] width 17 height 17
click at [0, 0] on input "radio" at bounding box center [0, 0] width 0 height 0
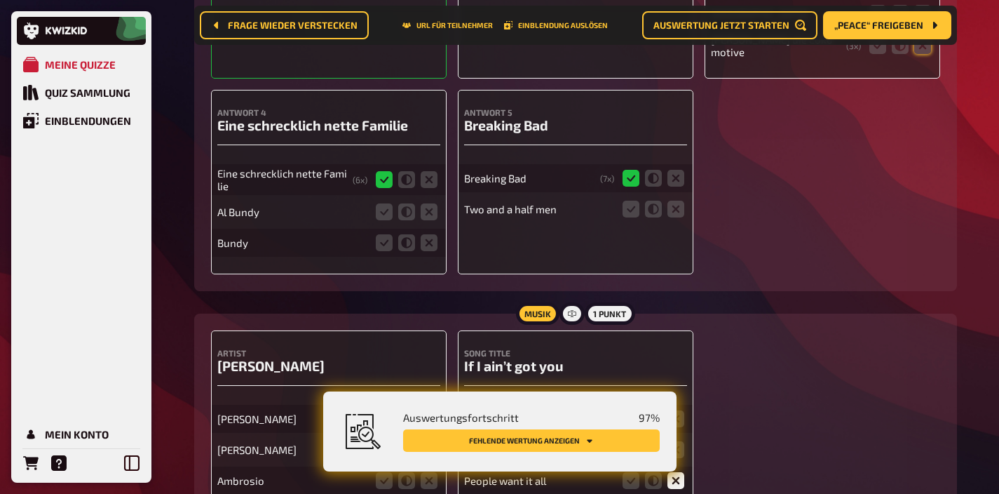
scroll to position [10344, 0]
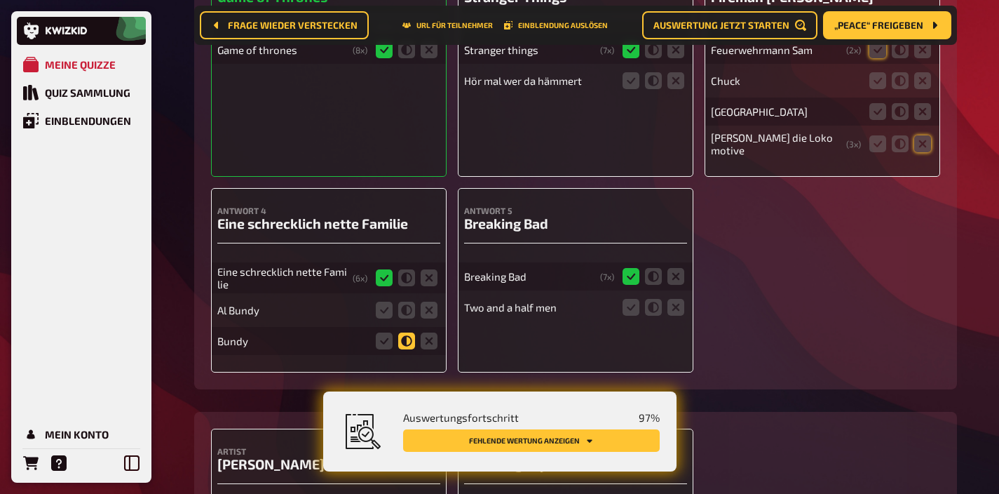
click at [411, 335] on icon at bounding box center [406, 340] width 17 height 17
click at [0, 0] on input "radio" at bounding box center [0, 0] width 0 height 0
click at [388, 305] on icon at bounding box center [384, 310] width 17 height 17
click at [0, 0] on input "radio" at bounding box center [0, 0] width 0 height 0
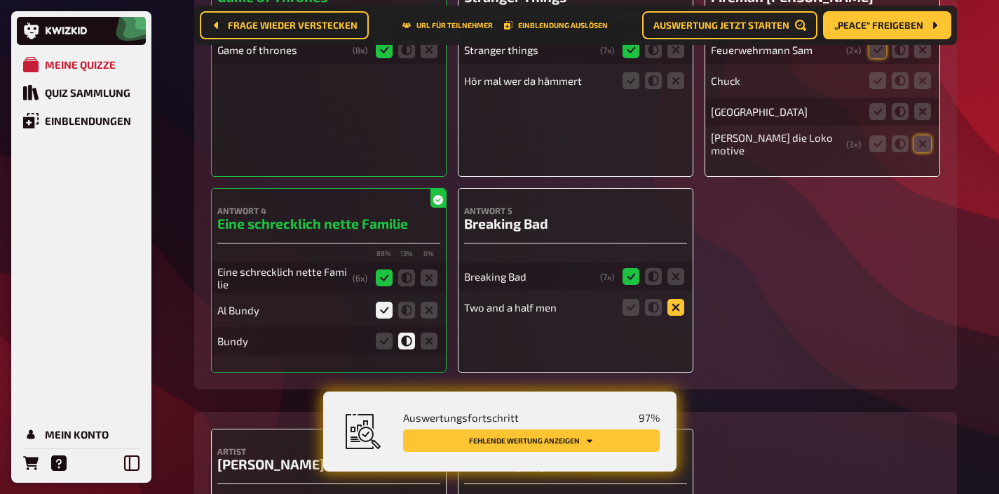
click at [676, 299] on icon at bounding box center [676, 307] width 17 height 17
click at [0, 0] on input "radio" at bounding box center [0, 0] width 0 height 0
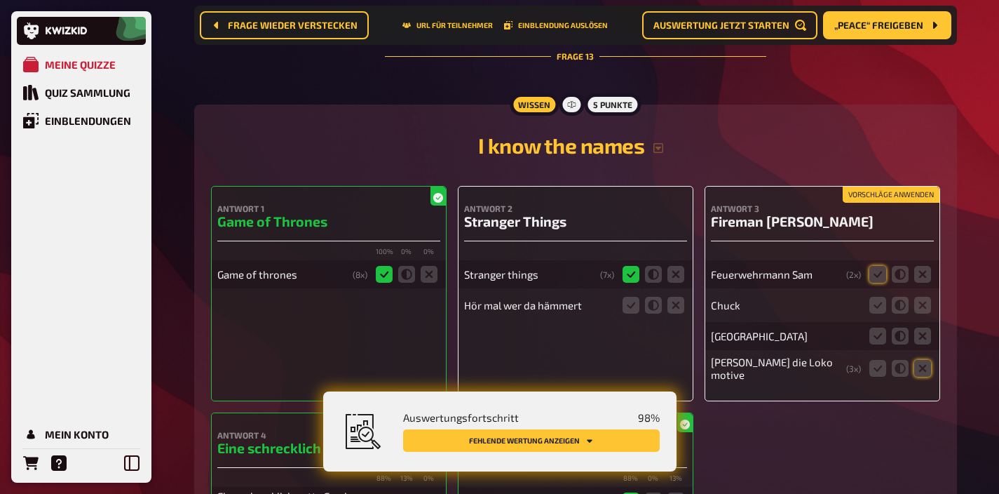
scroll to position [10139, 0]
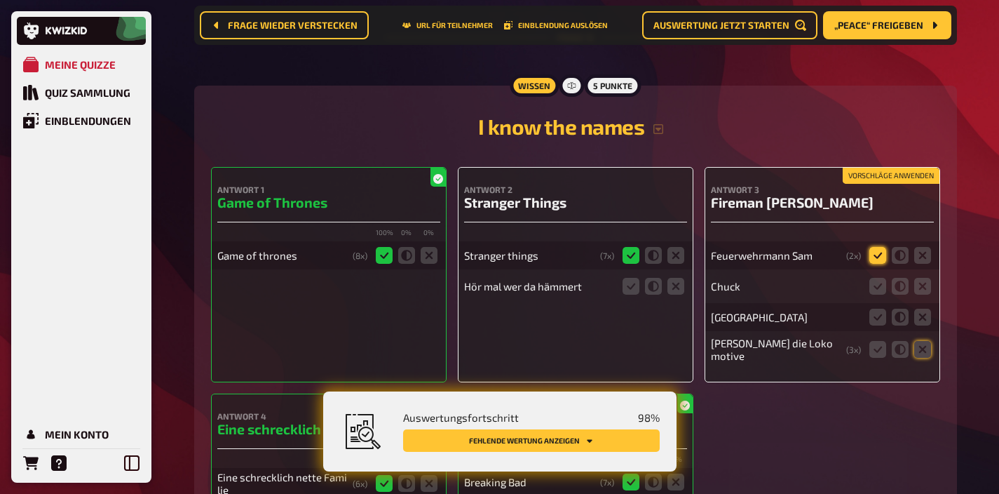
click at [872, 247] on icon at bounding box center [878, 255] width 17 height 17
click at [0, 0] on input "radio" at bounding box center [0, 0] width 0 height 0
click at [928, 285] on icon at bounding box center [923, 286] width 17 height 17
click at [0, 0] on input "radio" at bounding box center [0, 0] width 0 height 0
click at [927, 309] on icon at bounding box center [923, 317] width 17 height 17
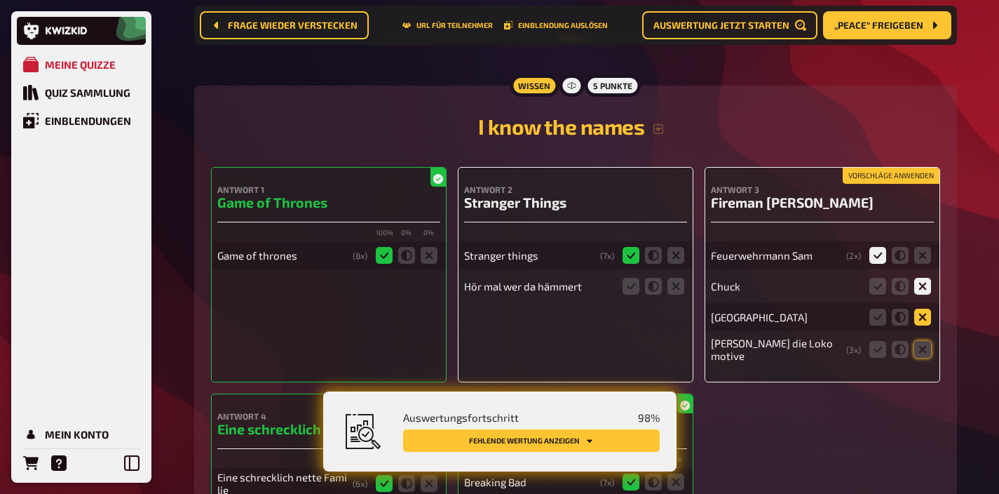
click at [0, 0] on input "radio" at bounding box center [0, 0] width 0 height 0
click at [924, 341] on icon at bounding box center [923, 349] width 17 height 17
click at [0, 0] on input "radio" at bounding box center [0, 0] width 0 height 0
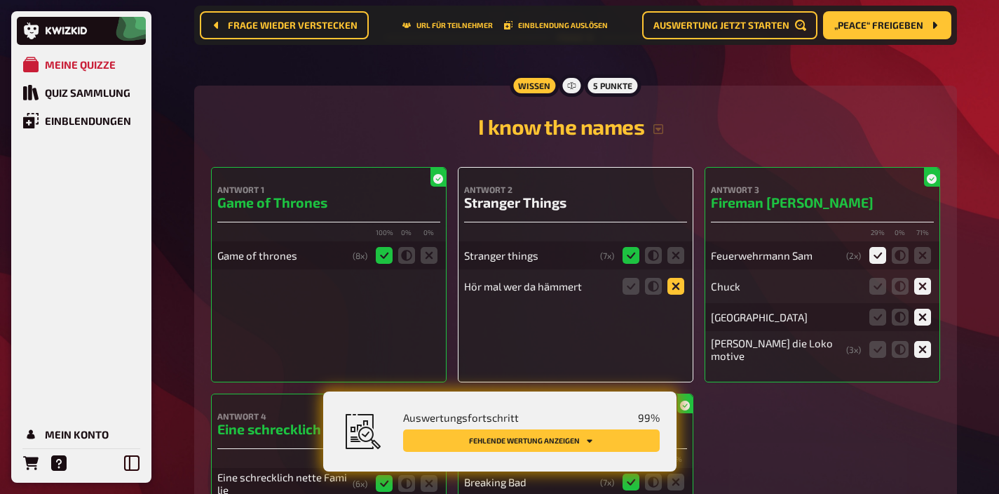
click at [676, 278] on icon at bounding box center [676, 286] width 17 height 17
click at [0, 0] on input "radio" at bounding box center [0, 0] width 0 height 0
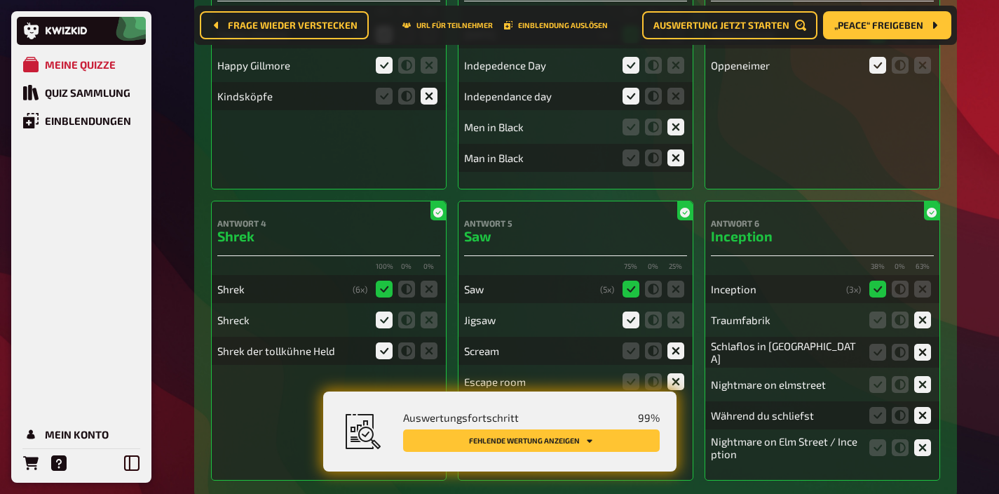
scroll to position [0, 0]
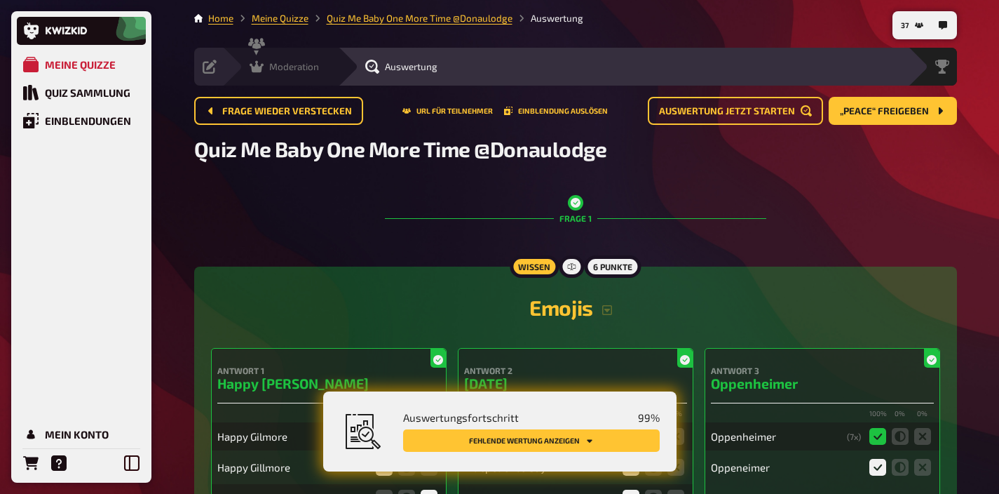
click at [257, 72] on icon at bounding box center [257, 67] width 14 height 12
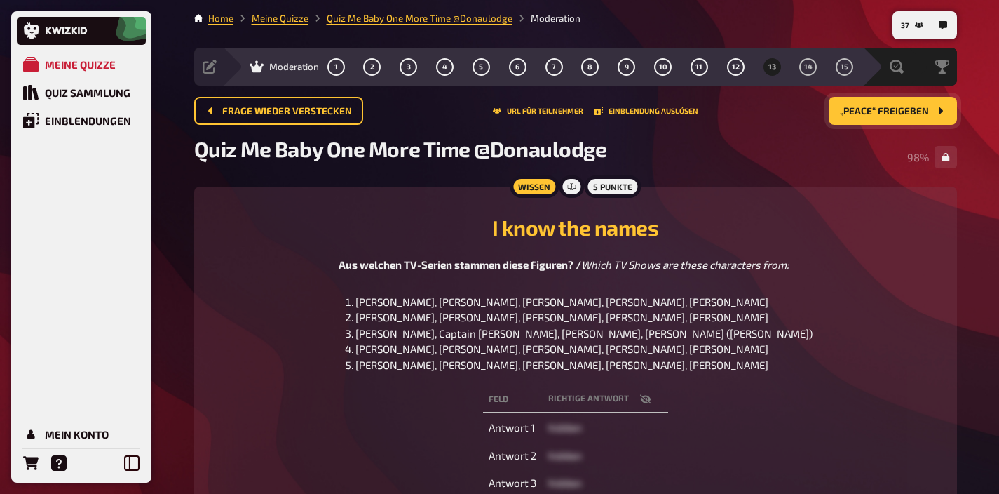
click at [865, 116] on button "„Peace“ freigeben" at bounding box center [893, 111] width 128 height 28
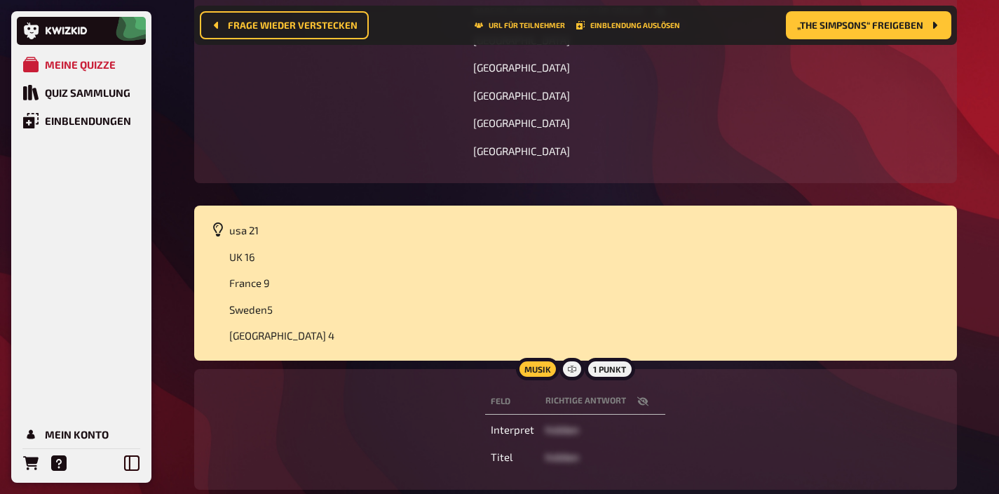
scroll to position [353, 0]
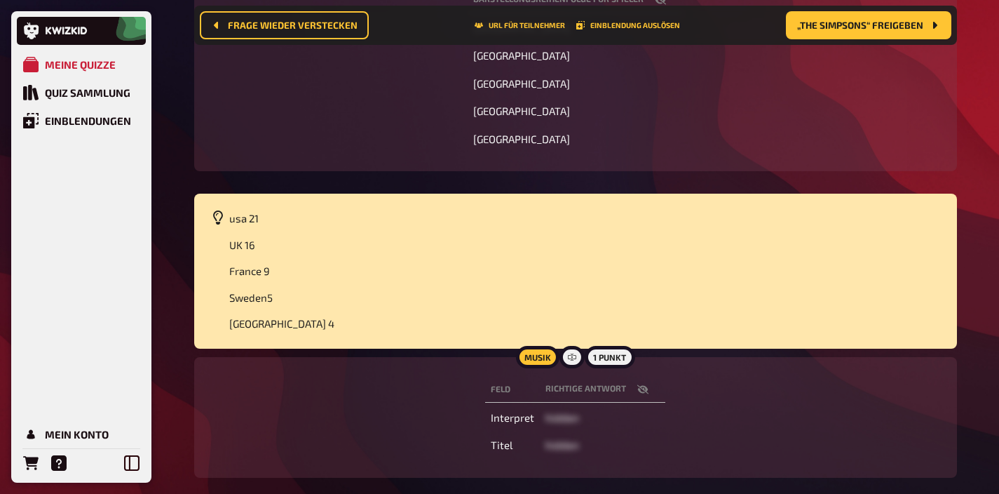
click at [647, 392] on button "button" at bounding box center [643, 389] width 34 height 14
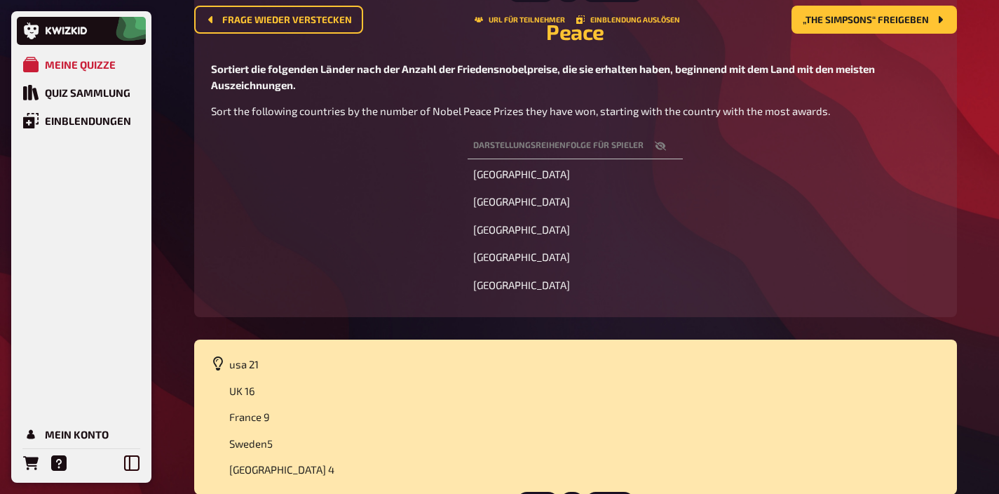
scroll to position [0, 0]
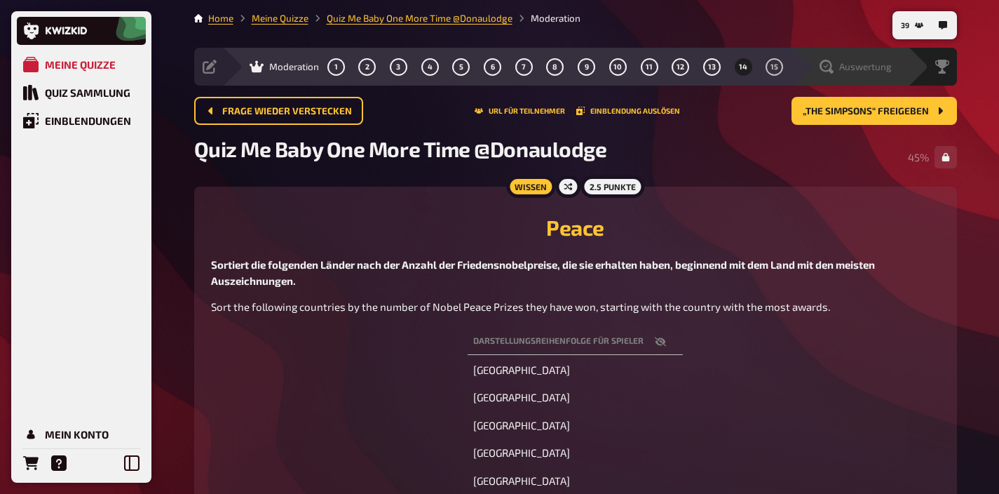
click at [868, 73] on div "Auswertung" at bounding box center [856, 67] width 72 height 14
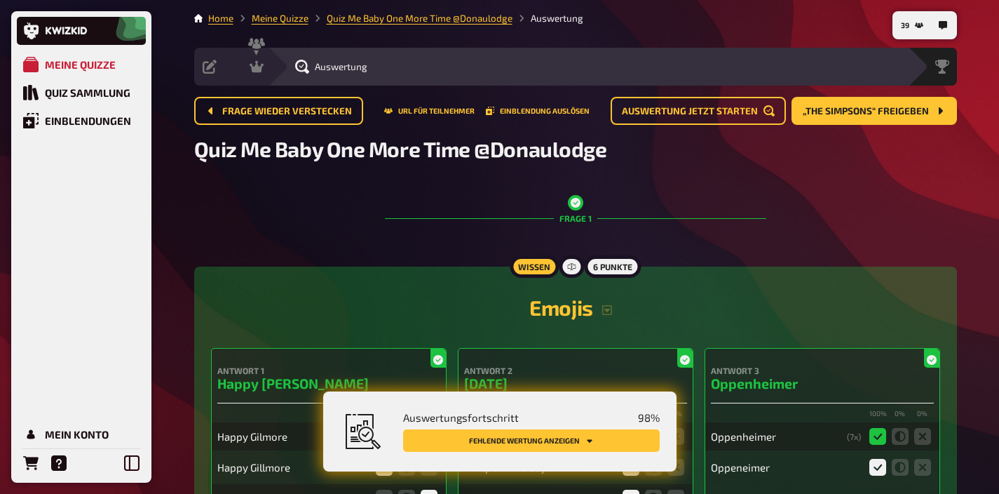
click at [606, 436] on button "Fehlende Wertung anzeigen" at bounding box center [531, 440] width 257 height 22
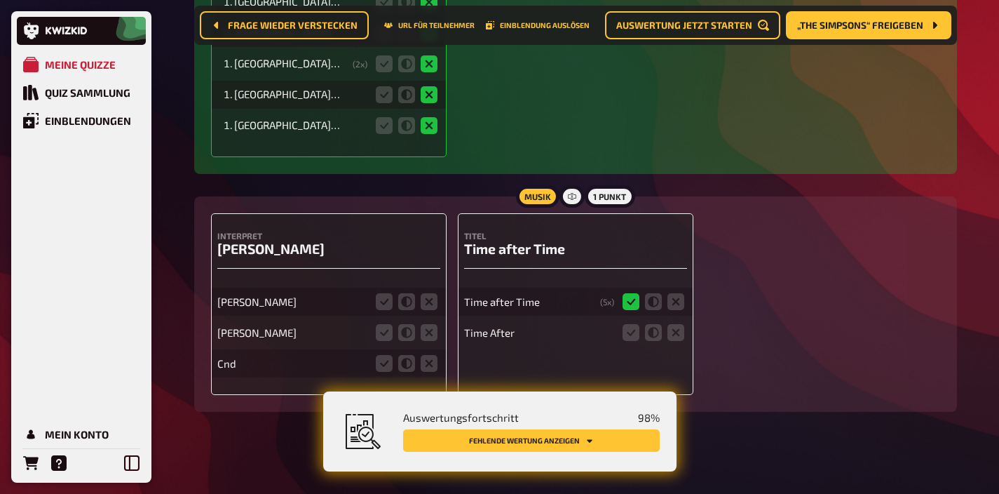
scroll to position [11460, 0]
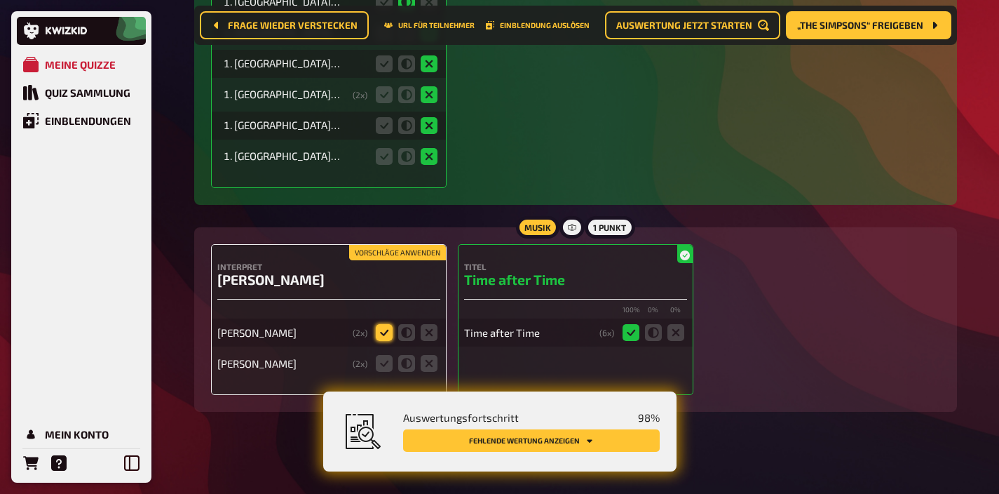
click at [380, 325] on icon at bounding box center [384, 332] width 17 height 17
click at [0, 0] on input "radio" at bounding box center [0, 0] width 0 height 0
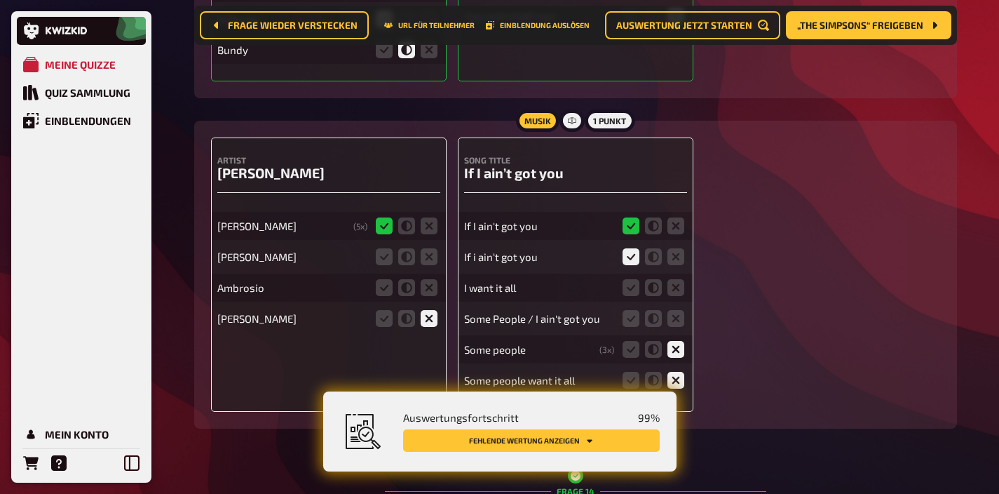
scroll to position [10645, 0]
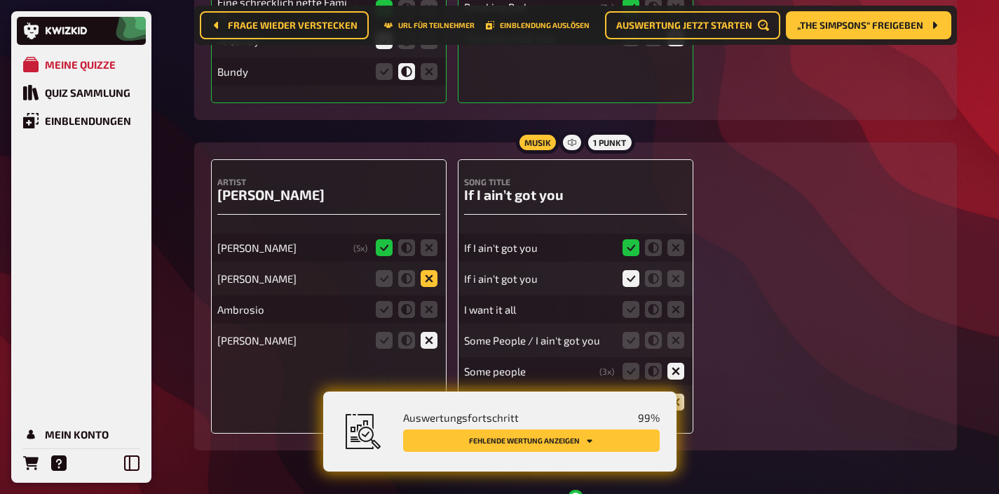
click at [424, 270] on icon at bounding box center [429, 278] width 17 height 17
click at [0, 0] on input "radio" at bounding box center [0, 0] width 0 height 0
click at [424, 301] on icon at bounding box center [429, 309] width 17 height 17
click at [0, 0] on input "radio" at bounding box center [0, 0] width 0 height 0
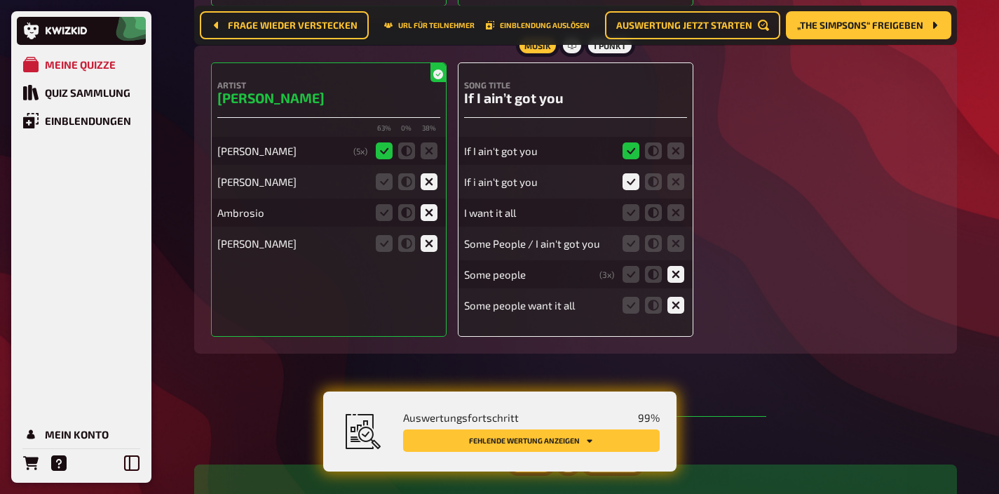
scroll to position [10747, 0]
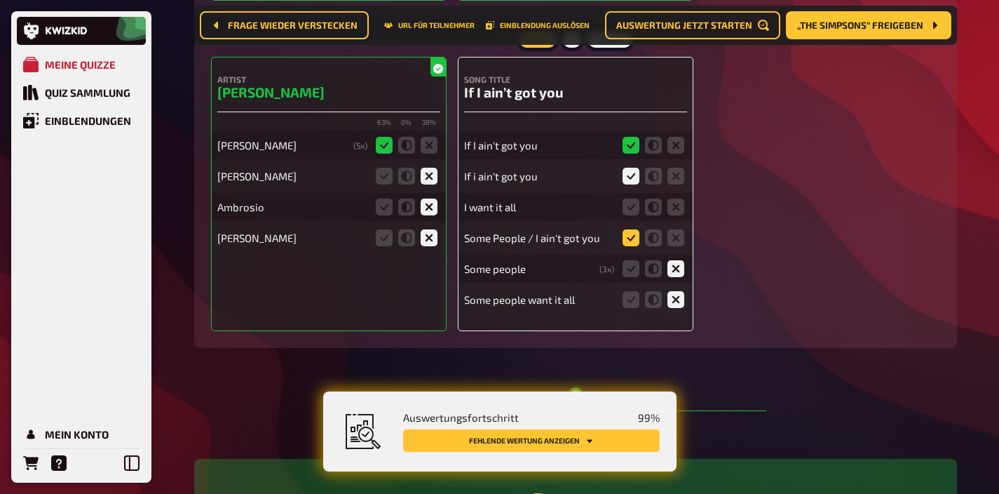
click at [623, 234] on icon at bounding box center [631, 237] width 17 height 17
click at [0, 0] on input "radio" at bounding box center [0, 0] width 0 height 0
click at [629, 260] on icon at bounding box center [631, 268] width 17 height 17
click at [0, 0] on input "radio" at bounding box center [0, 0] width 0 height 0
click at [656, 260] on icon at bounding box center [653, 268] width 17 height 17
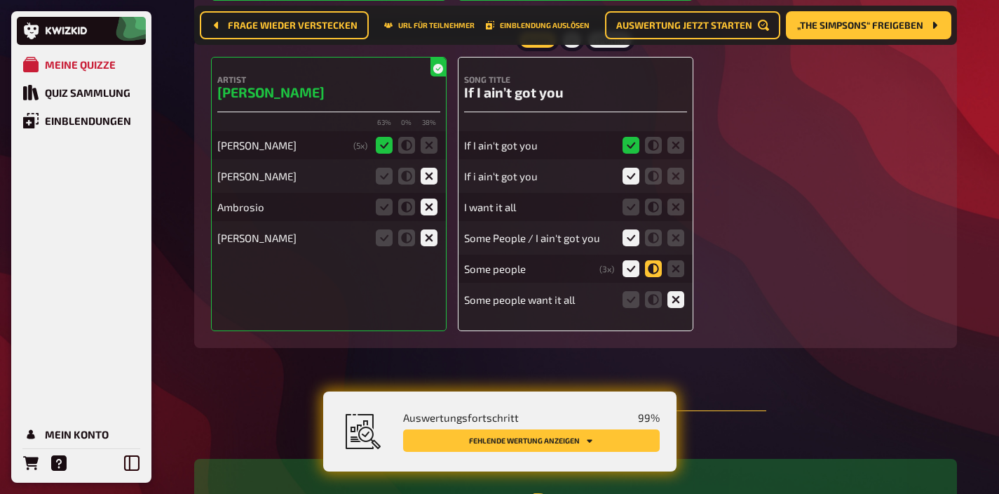
click at [0, 0] on input "radio" at bounding box center [0, 0] width 0 height 0
click at [656, 199] on icon at bounding box center [653, 206] width 17 height 17
click at [0, 0] on input "radio" at bounding box center [0, 0] width 0 height 0
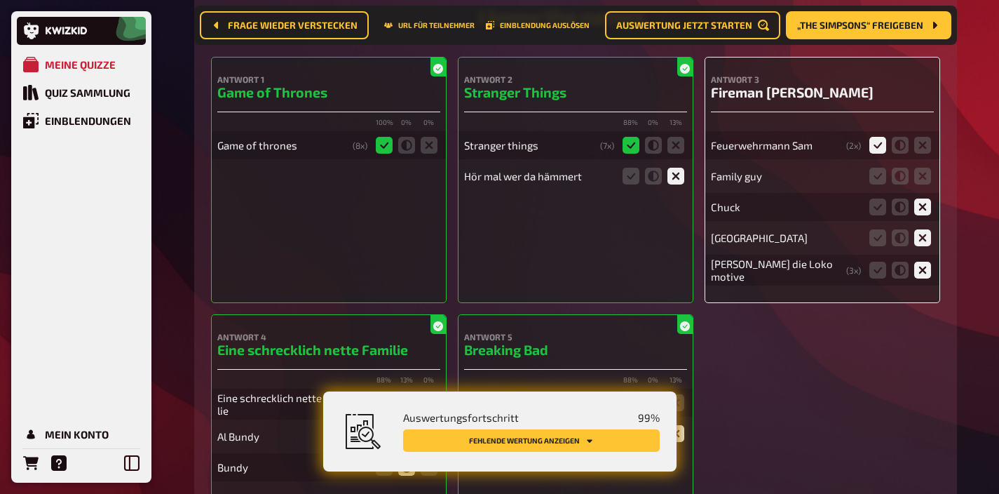
scroll to position [10246, 0]
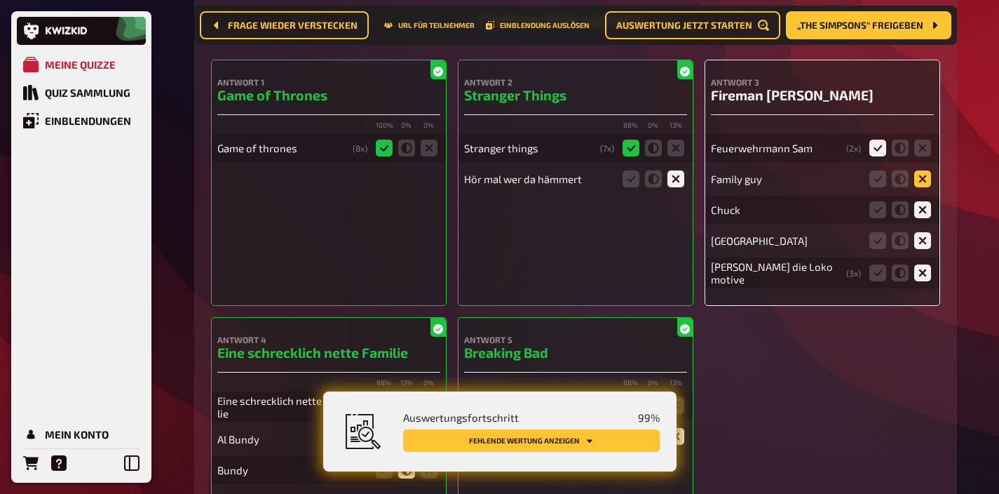
click at [924, 171] on icon at bounding box center [923, 178] width 17 height 17
click at [0, 0] on input "radio" at bounding box center [0, 0] width 0 height 0
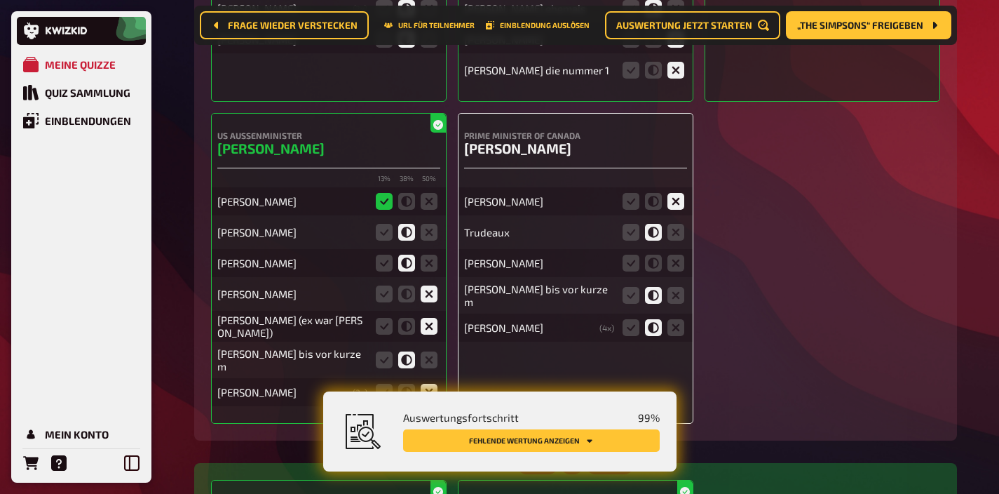
scroll to position [6028, 0]
click at [675, 256] on icon at bounding box center [676, 264] width 17 height 17
click at [0, 0] on input "radio" at bounding box center [0, 0] width 0 height 0
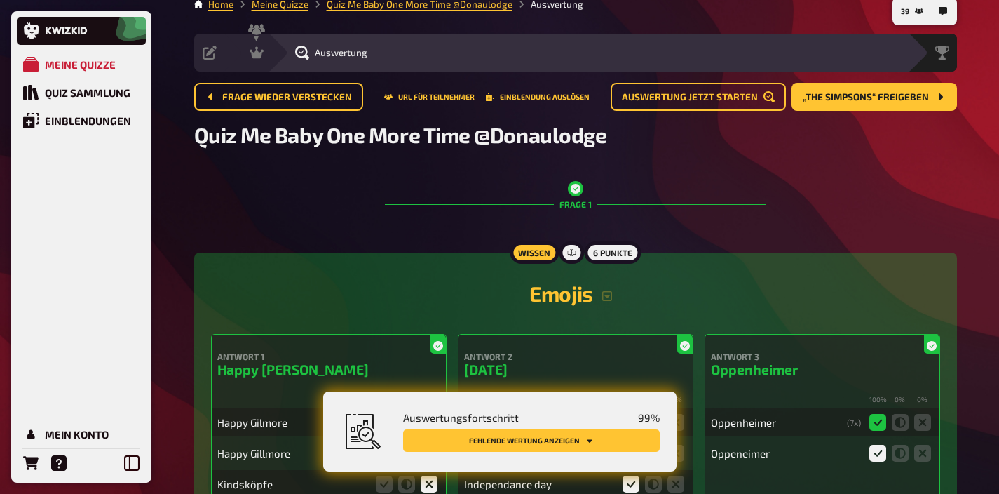
scroll to position [0, 0]
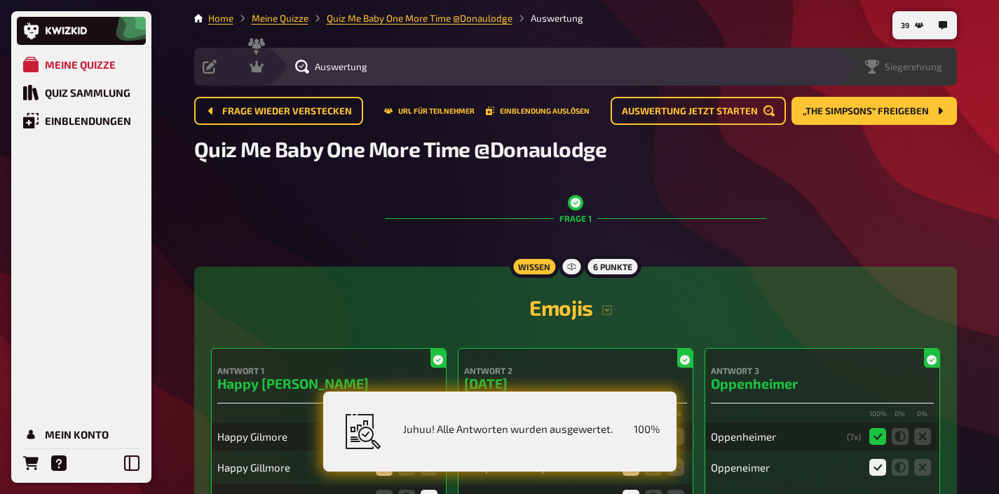
click at [929, 70] on span "Siegerehrung" at bounding box center [914, 66] width 58 height 11
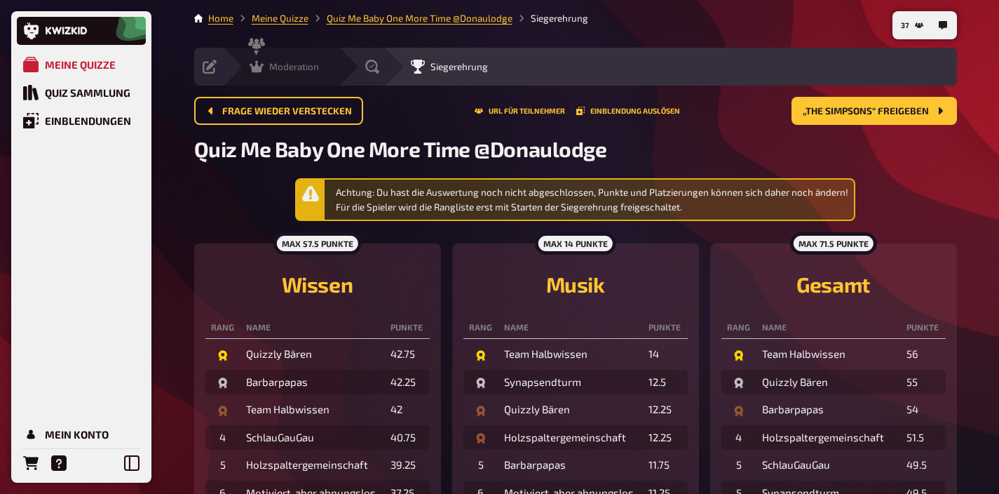
click at [279, 71] on span "Moderation" at bounding box center [294, 66] width 50 height 11
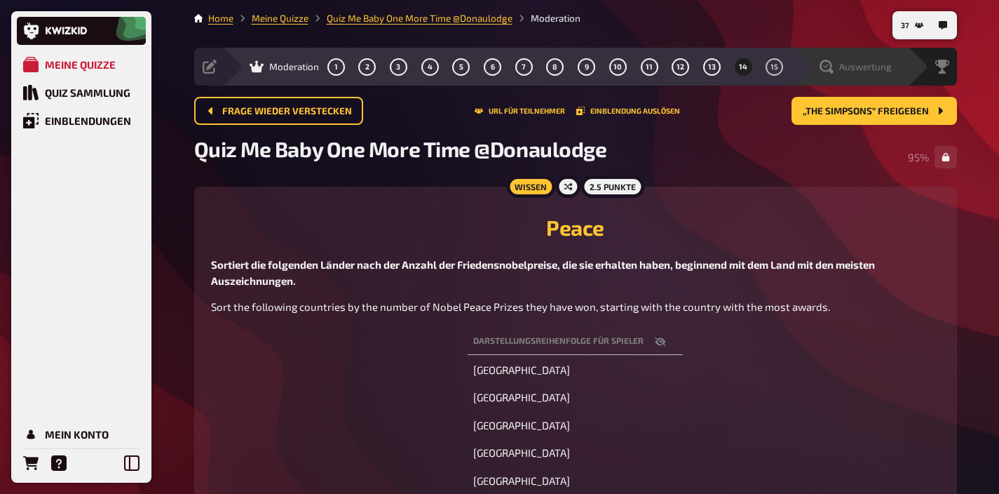
click at [890, 56] on div "Auswertung" at bounding box center [851, 67] width 116 height 38
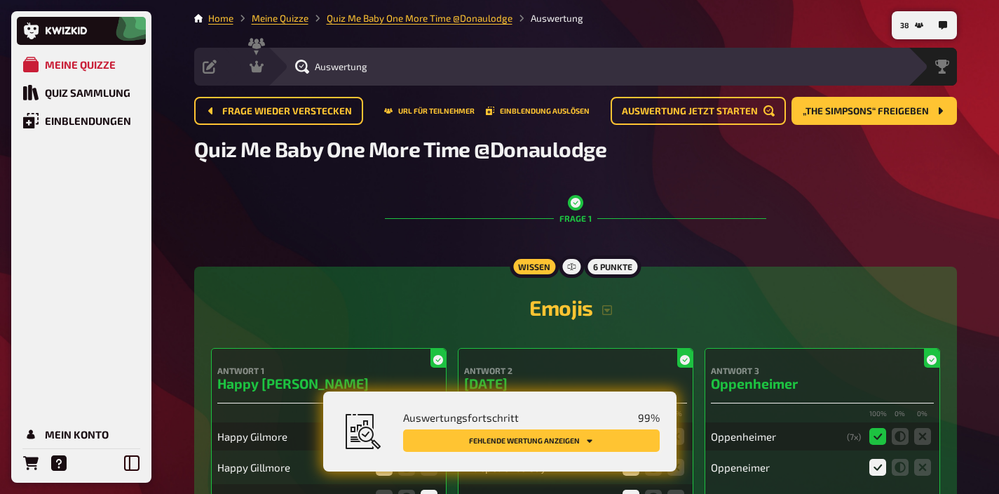
click at [617, 447] on button "Fehlende Wertung anzeigen" at bounding box center [531, 440] width 257 height 22
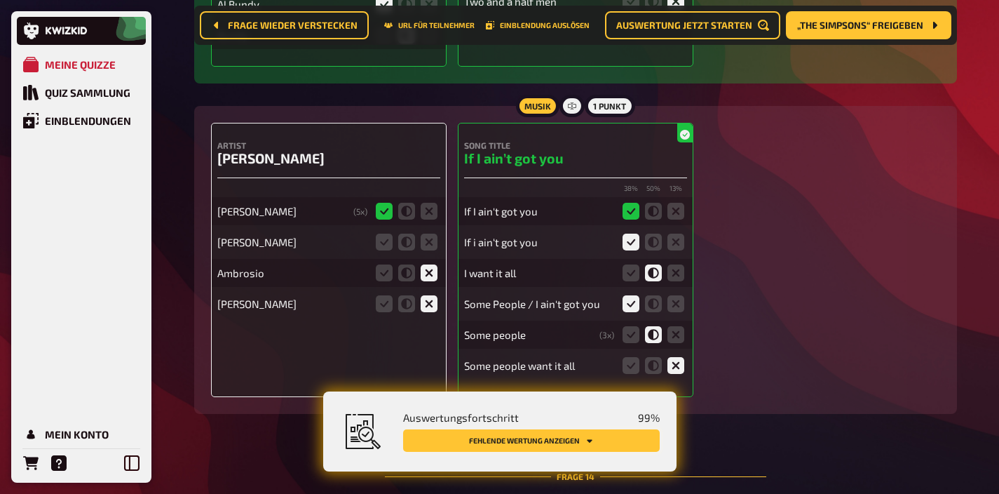
scroll to position [10704, 0]
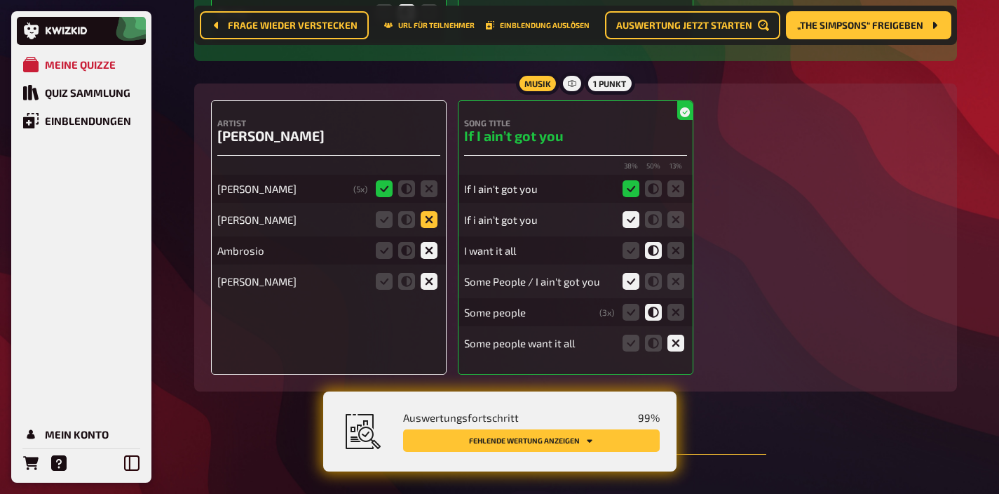
click at [429, 213] on icon at bounding box center [429, 219] width 17 height 17
click at [0, 0] on input "radio" at bounding box center [0, 0] width 0 height 0
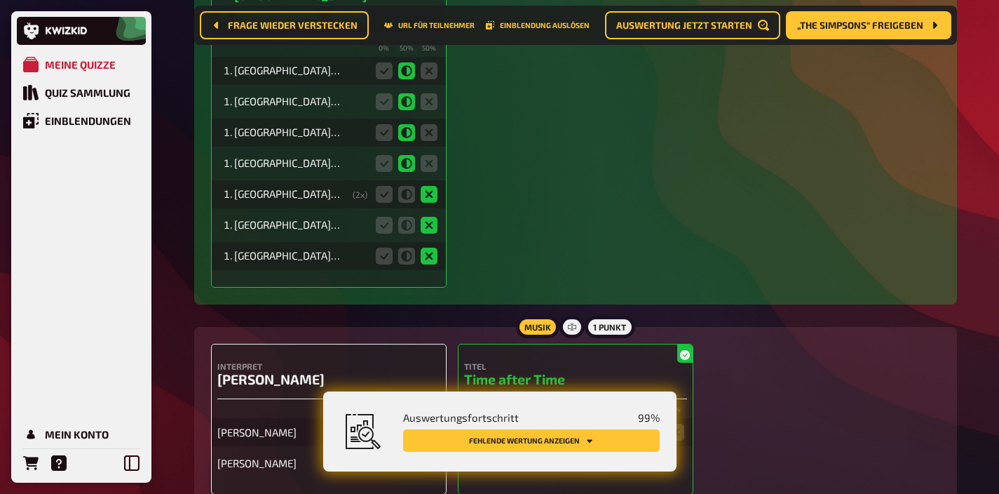
scroll to position [11491, 0]
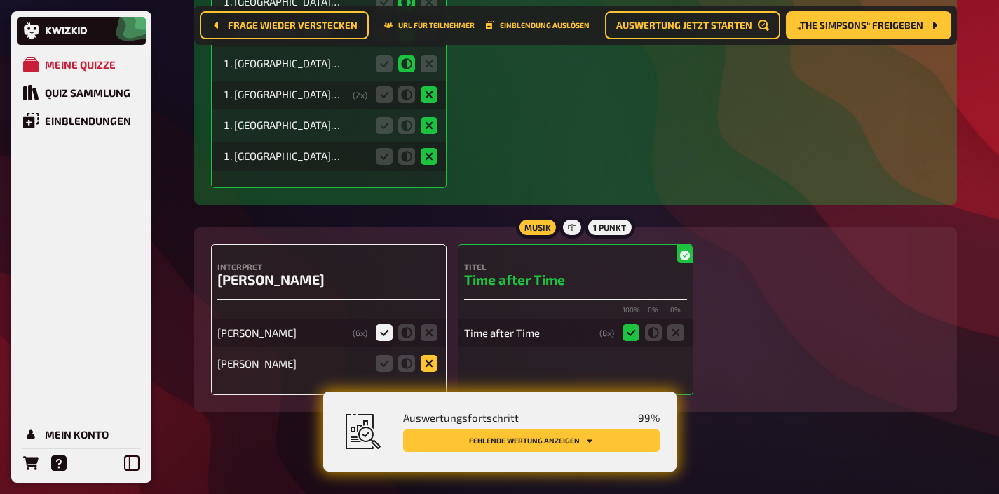
click at [425, 355] on icon at bounding box center [429, 363] width 17 height 17
click at [0, 0] on input "radio" at bounding box center [0, 0] width 0 height 0
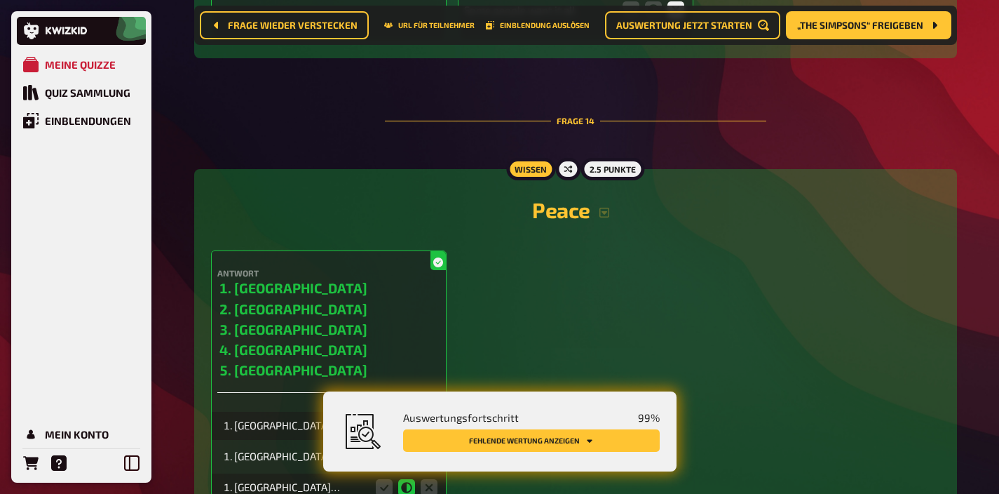
scroll to position [11494, 0]
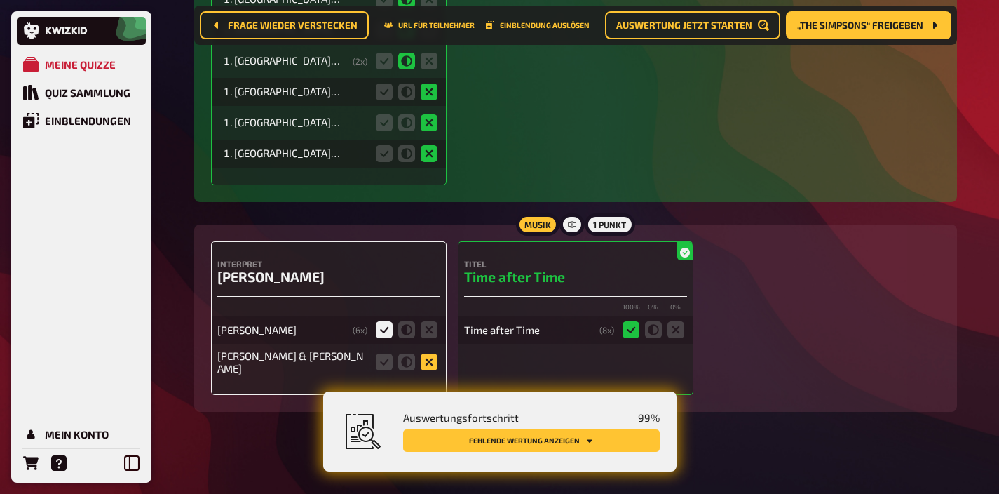
click at [430, 353] on icon at bounding box center [429, 361] width 17 height 17
click at [0, 0] on input "radio" at bounding box center [0, 0] width 0 height 0
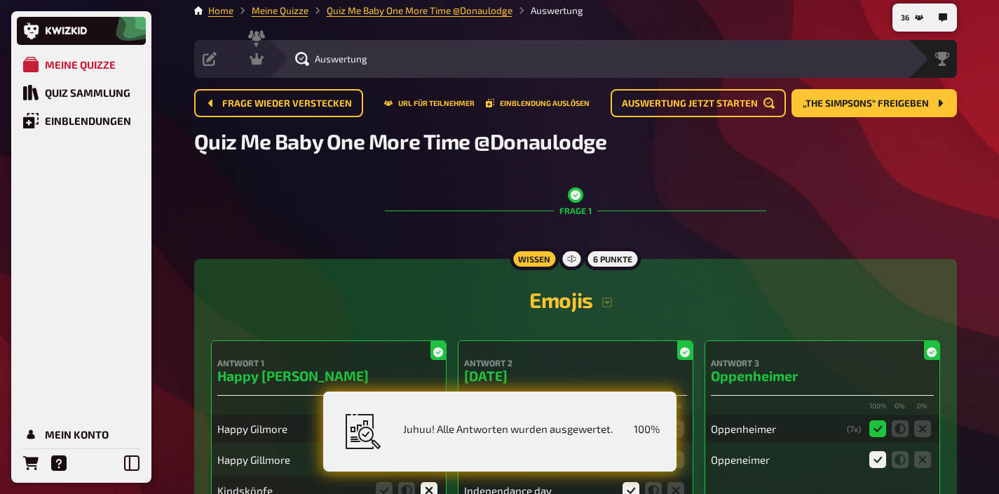
scroll to position [0, 0]
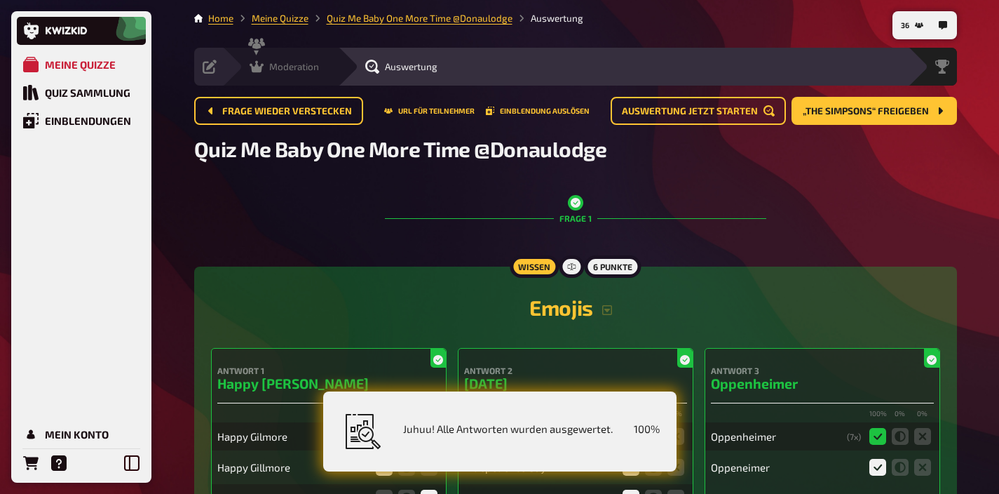
click at [274, 67] on span "Moderation" at bounding box center [294, 66] width 50 height 11
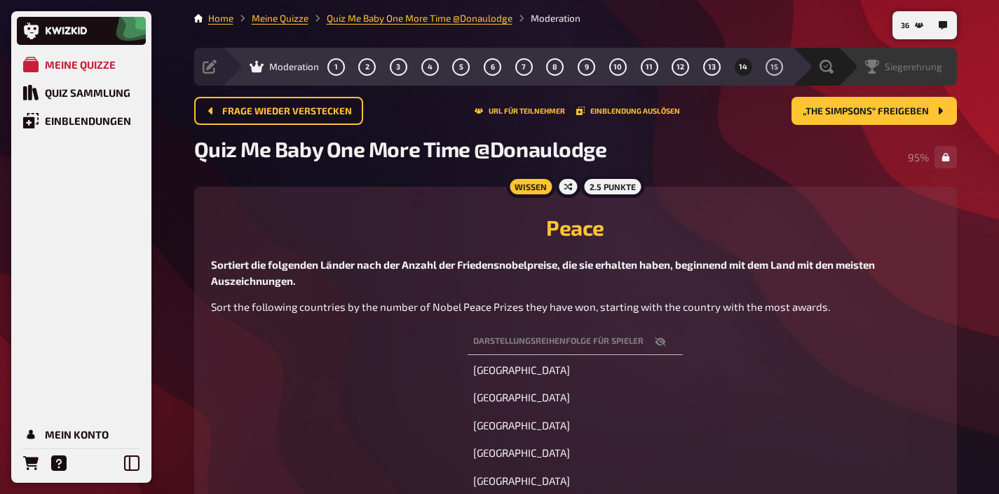
click at [948, 80] on div "Siegerehrung" at bounding box center [897, 67] width 119 height 38
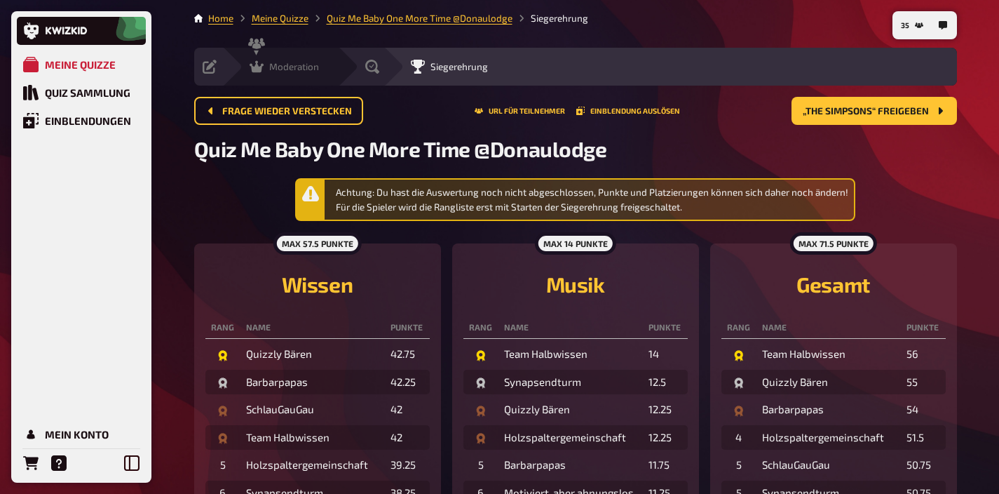
click at [274, 65] on span "Moderation" at bounding box center [294, 66] width 50 height 11
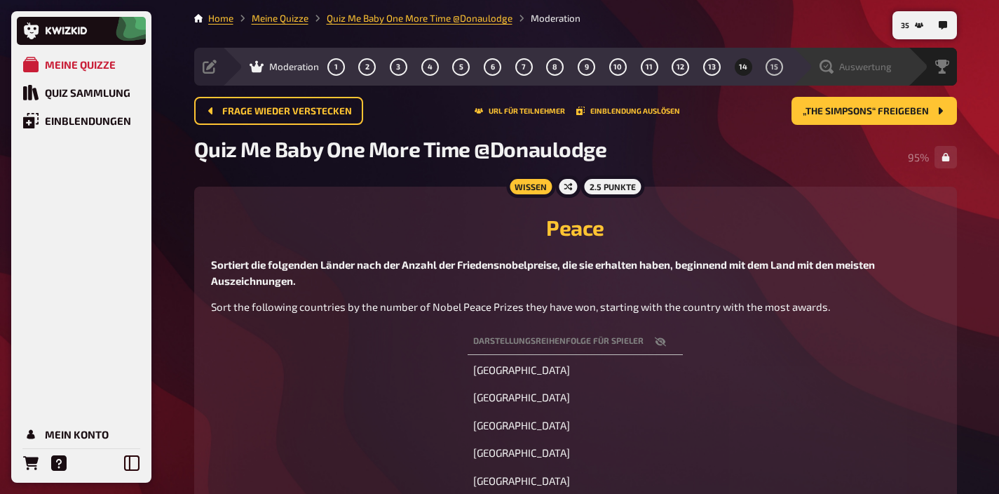
click at [837, 70] on div "Auswertung" at bounding box center [856, 67] width 72 height 14
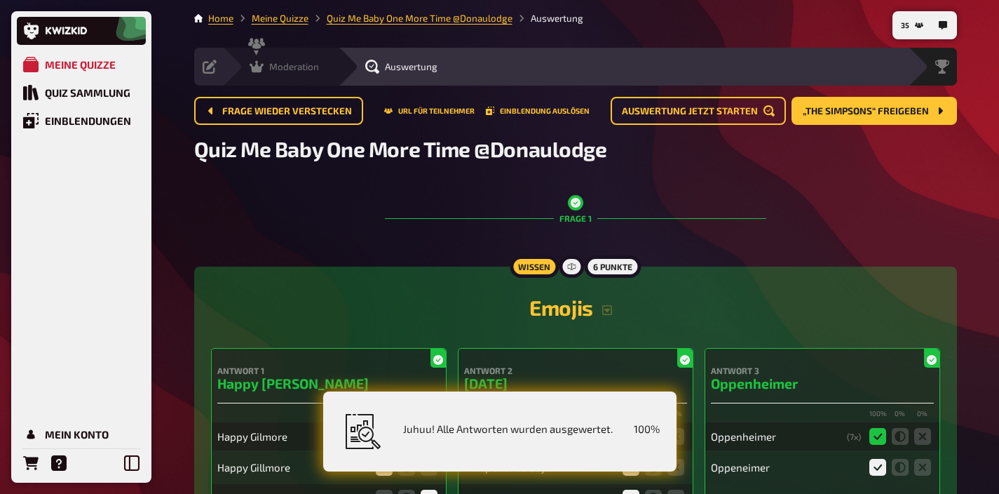
click at [271, 76] on div "Moderation undefined" at bounding box center [280, 67] width 116 height 38
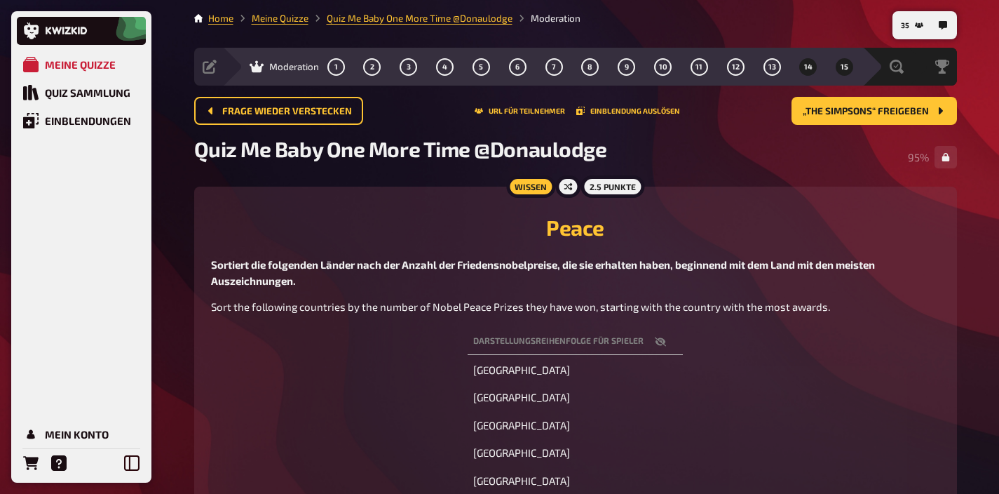
click at [839, 69] on button "15" at bounding box center [845, 66] width 22 height 22
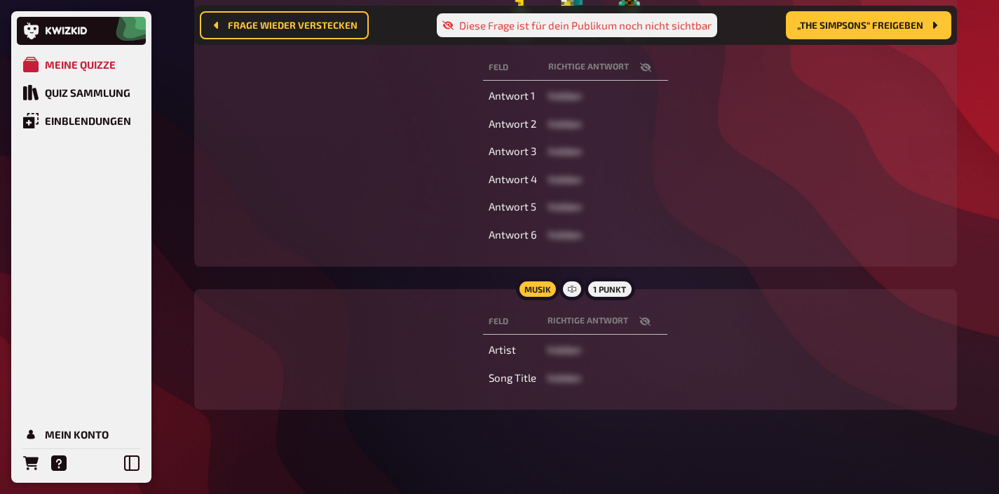
scroll to position [426, 0]
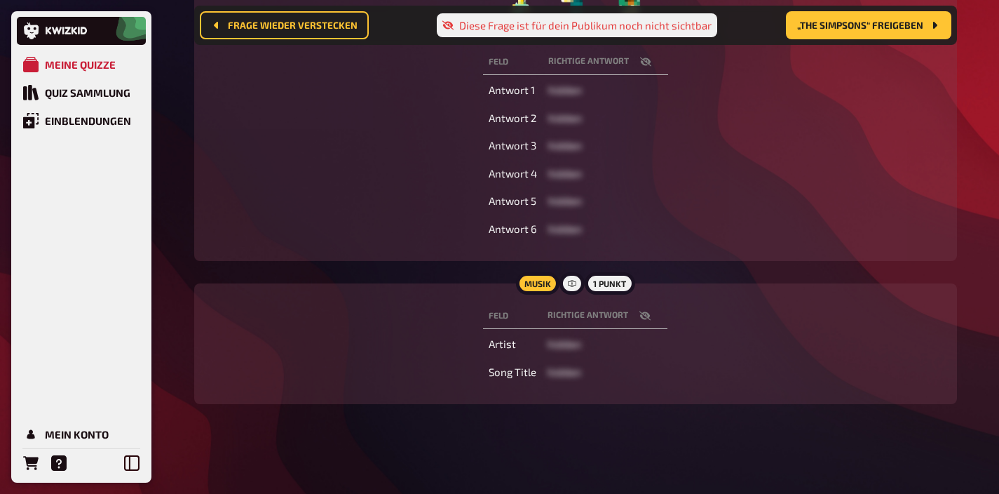
click at [640, 310] on icon "button" at bounding box center [645, 315] width 11 height 11
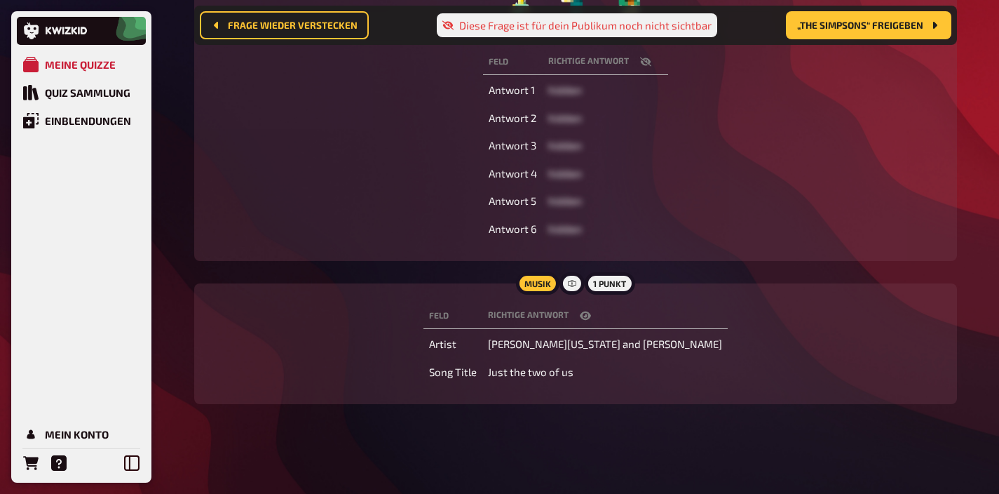
click at [640, 310] on th "Richtige Antwort" at bounding box center [605, 316] width 245 height 26
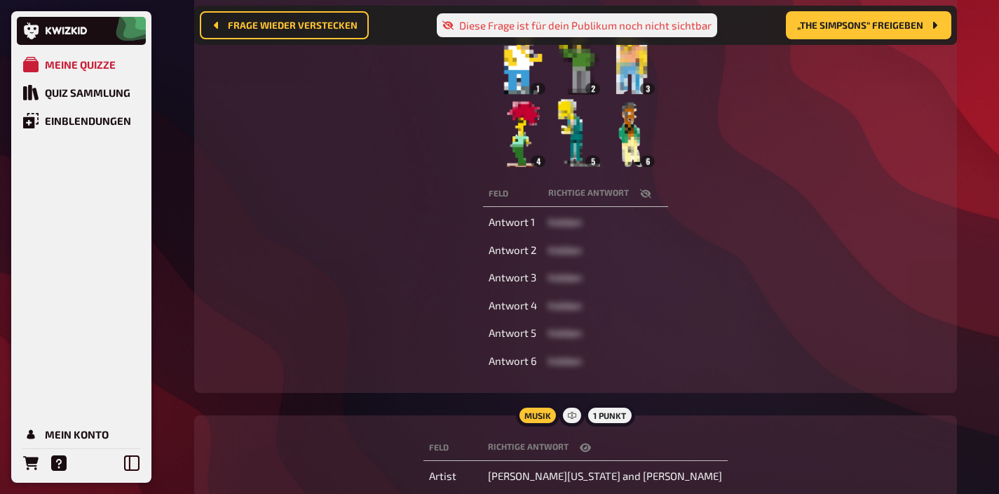
scroll to position [0, 0]
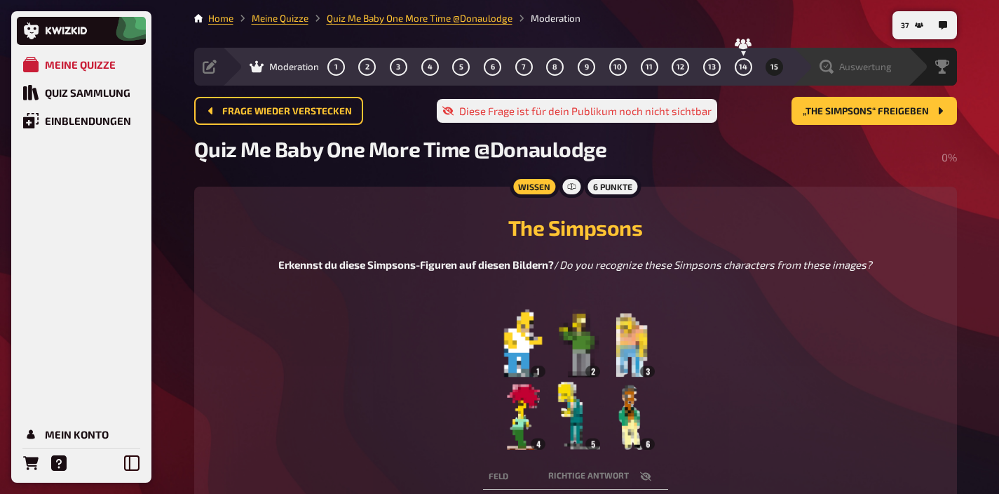
click at [877, 74] on div "Auswertung" at bounding box center [851, 67] width 116 height 38
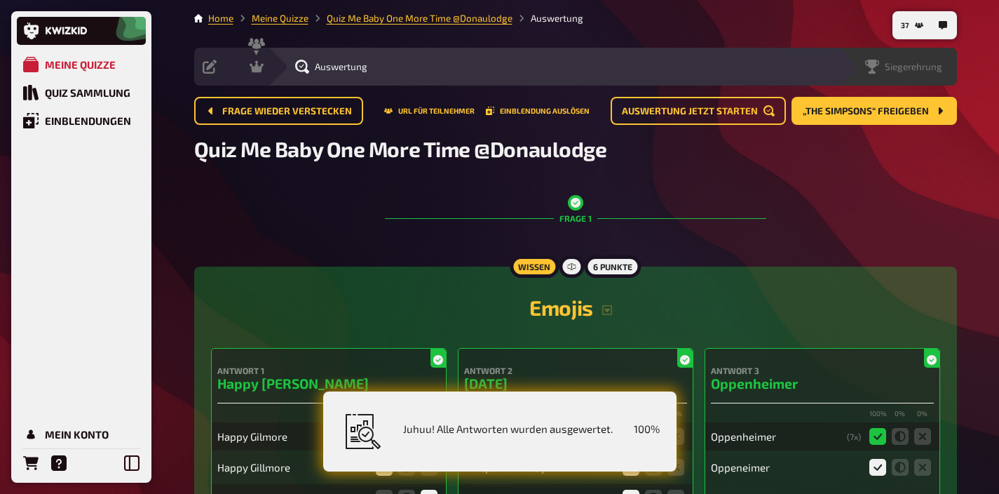
click at [918, 74] on div "Siegerehrung" at bounding box center [897, 67] width 119 height 38
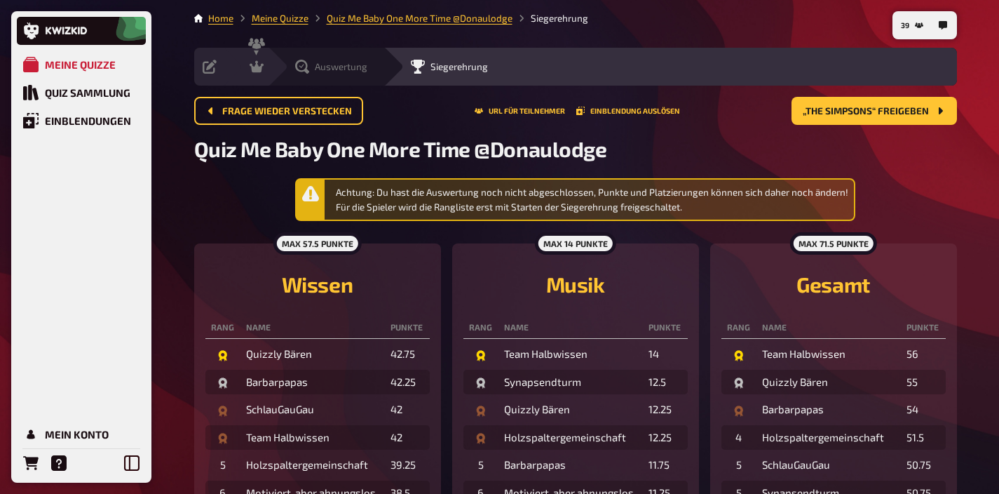
click at [350, 62] on span "Auswertung" at bounding box center [341, 66] width 53 height 11
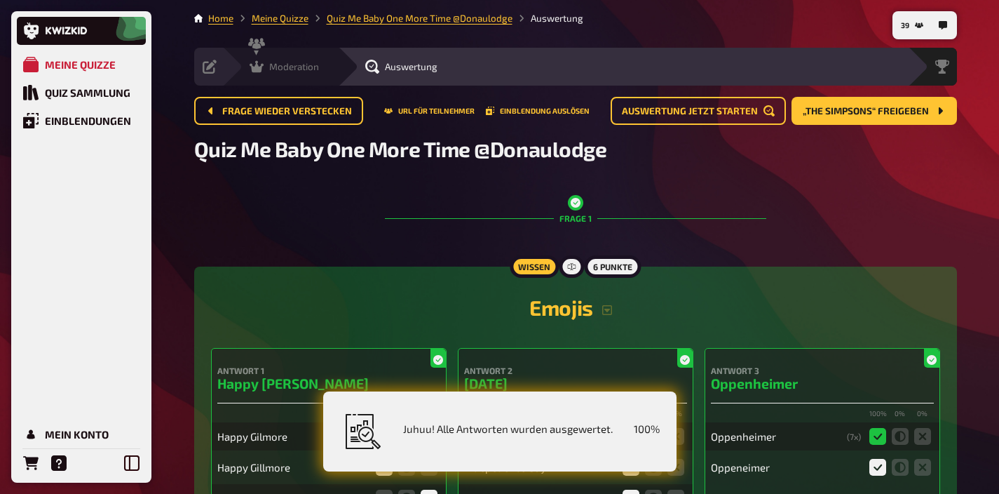
click at [264, 68] on div "Moderation" at bounding box center [284, 67] width 69 height 14
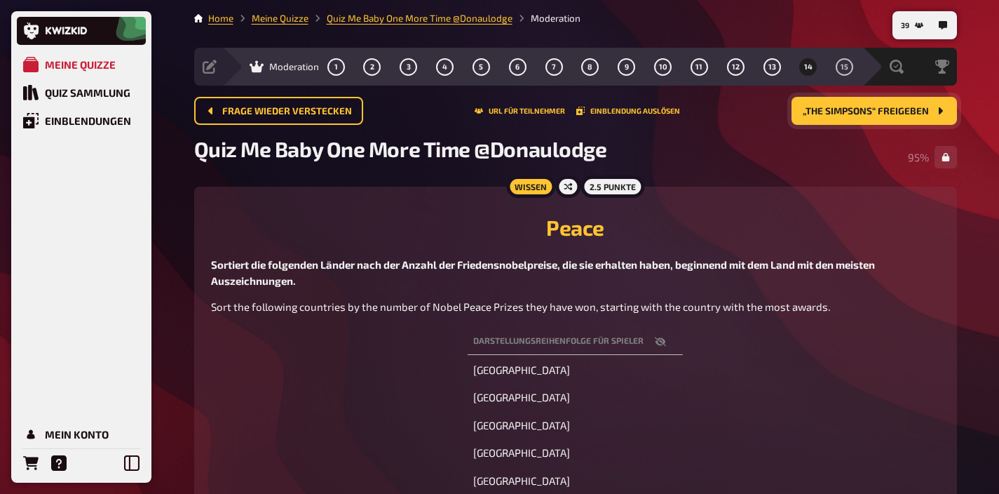
click at [826, 112] on span "„The Simpsons“ freigeben" at bounding box center [866, 112] width 126 height 10
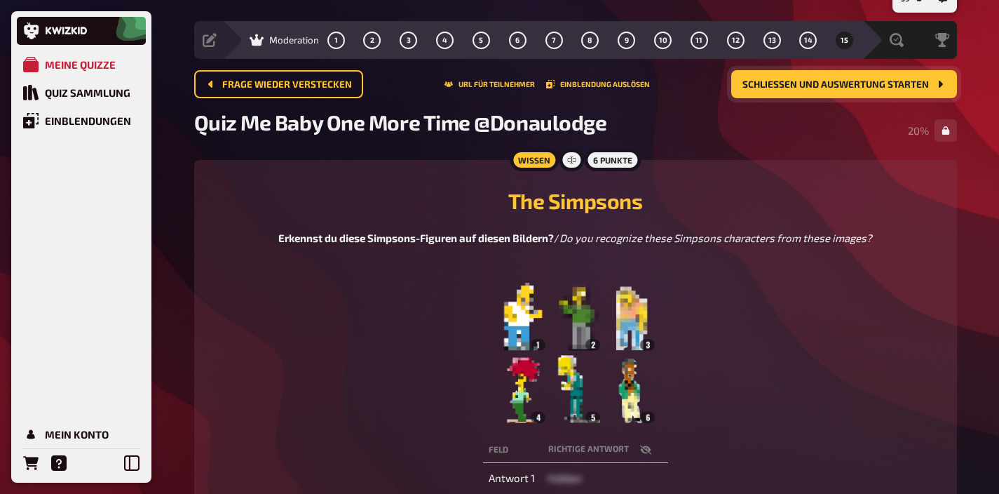
click at [580, 346] on img at bounding box center [575, 353] width 159 height 140
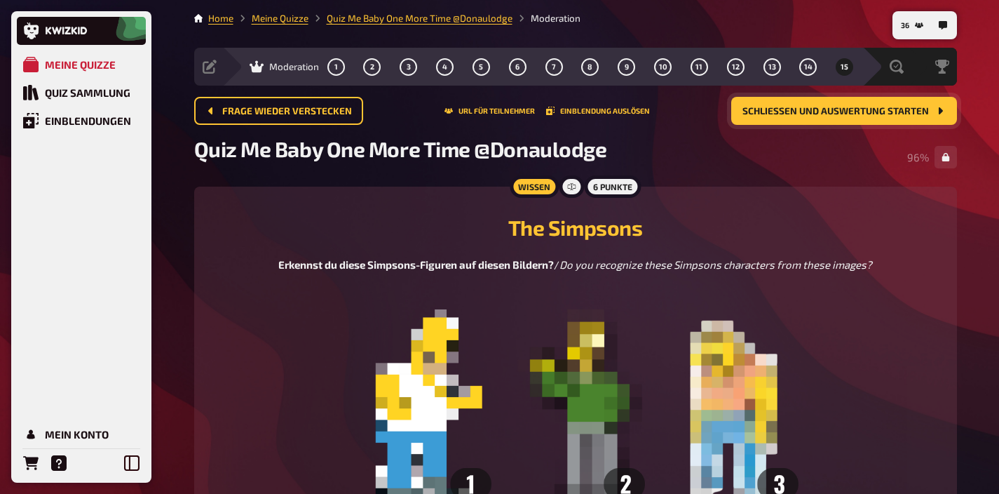
scroll to position [34, 0]
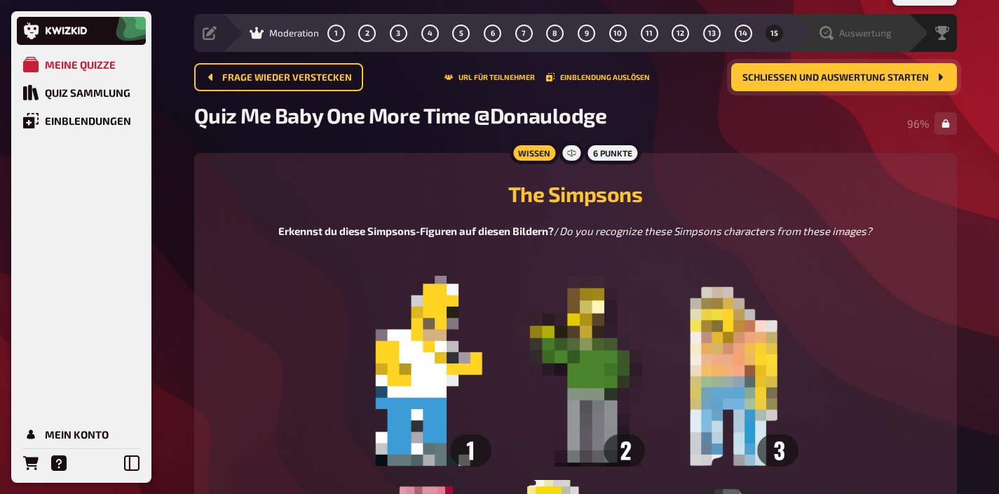
click at [853, 35] on span "Auswertung" at bounding box center [866, 32] width 53 height 11
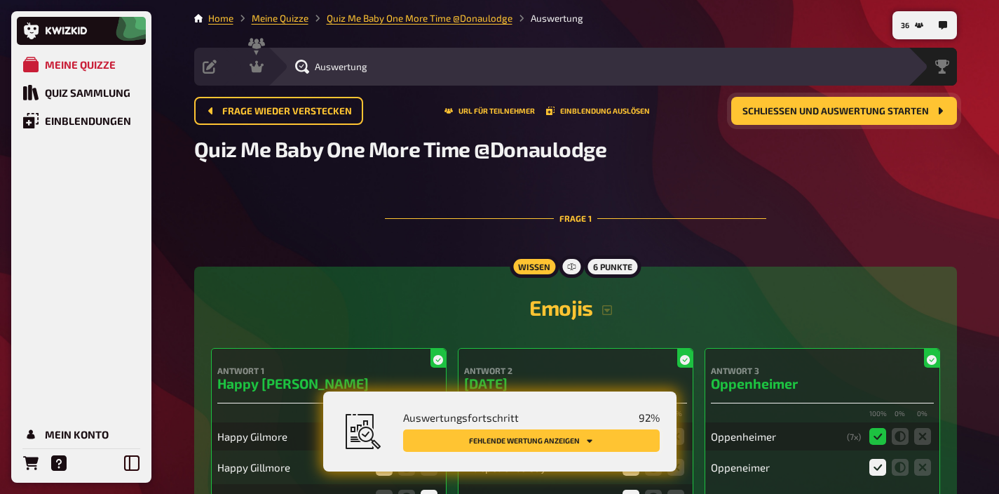
click at [598, 446] on button "Fehlende Wertung anzeigen" at bounding box center [531, 440] width 257 height 22
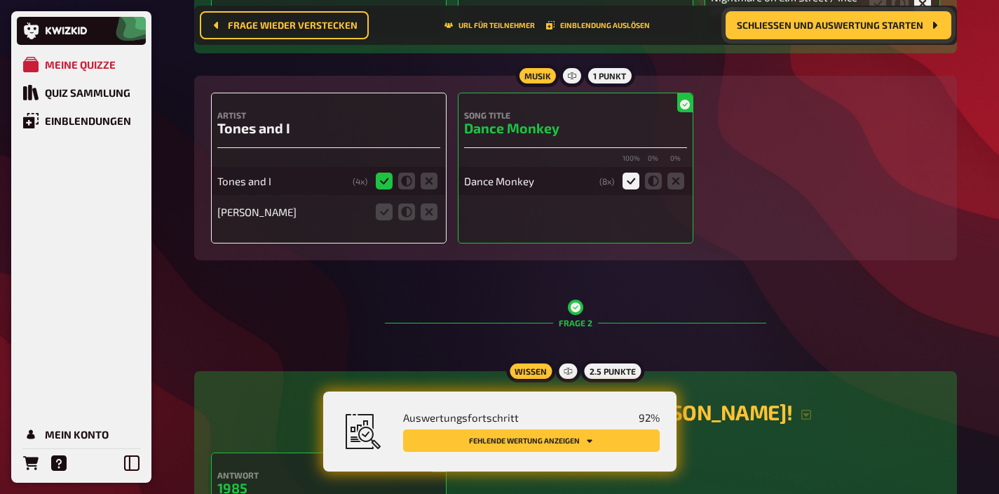
scroll to position [858, 0]
click at [428, 212] on icon at bounding box center [429, 211] width 17 height 17
click at [0, 0] on input "radio" at bounding box center [0, 0] width 0 height 0
click at [429, 203] on icon at bounding box center [429, 211] width 17 height 17
click at [0, 0] on input "radio" at bounding box center [0, 0] width 0 height 0
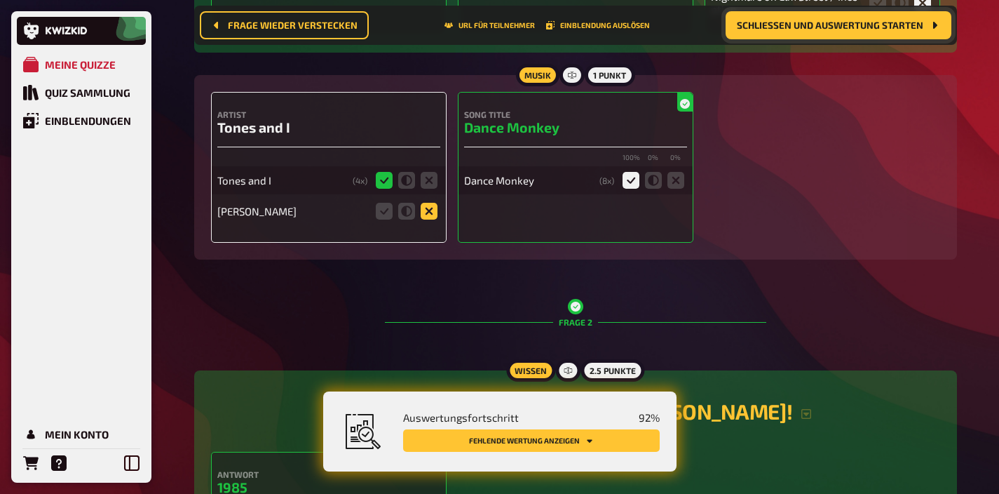
click at [429, 208] on icon at bounding box center [429, 211] width 17 height 17
click at [0, 0] on input "radio" at bounding box center [0, 0] width 0 height 0
click at [424, 209] on icon at bounding box center [429, 211] width 17 height 17
click at [0, 0] on input "radio" at bounding box center [0, 0] width 0 height 0
click at [424, 209] on icon at bounding box center [429, 211] width 17 height 17
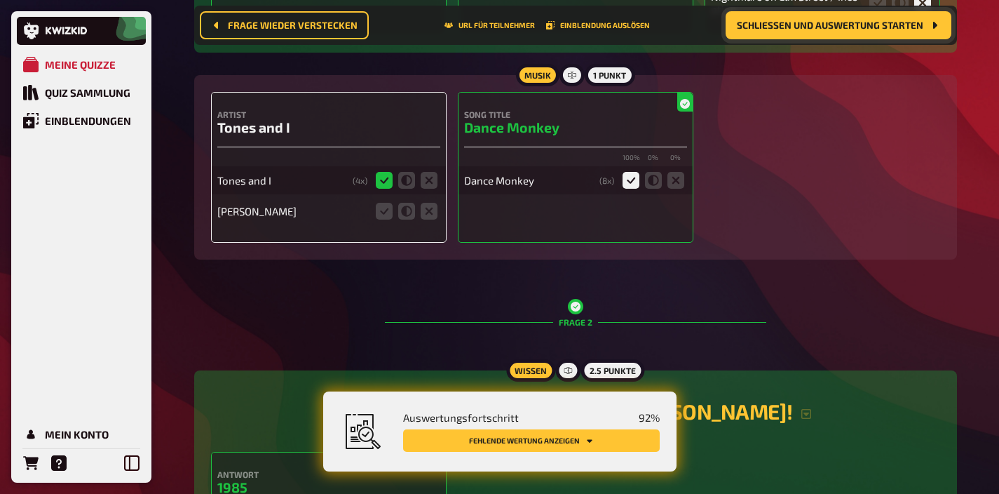
click at [0, 0] on input "radio" at bounding box center [0, 0] width 0 height 0
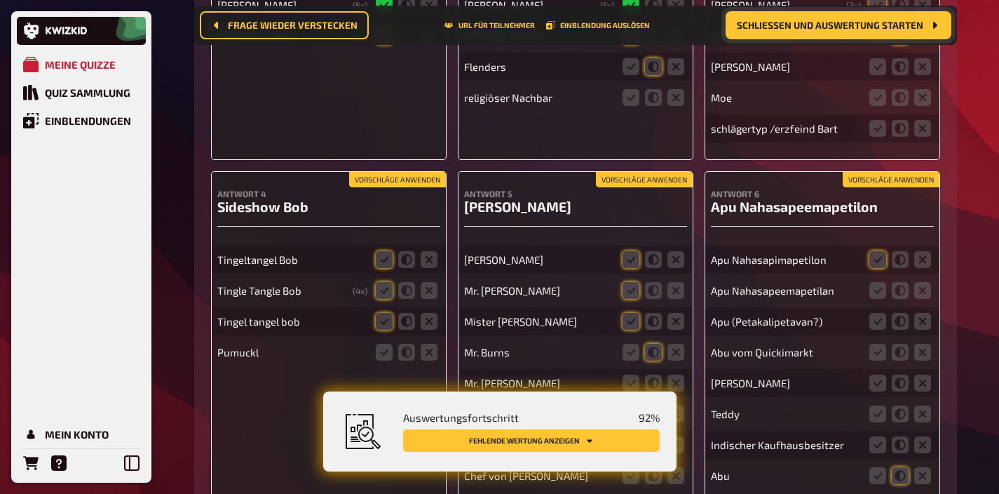
scroll to position [12171, 0]
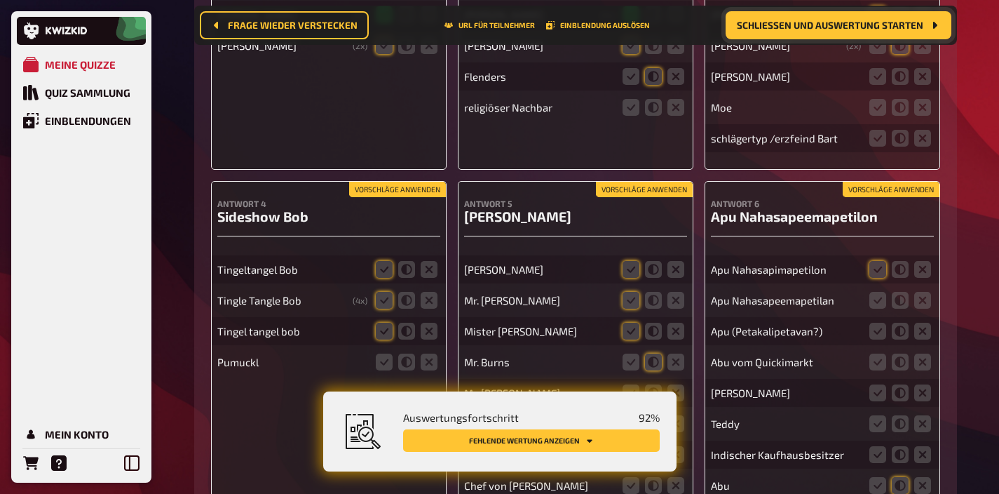
click at [616, 182] on button "Vorschläge anwenden" at bounding box center [644, 189] width 97 height 15
click at [426, 182] on button "Vorschläge anwenden" at bounding box center [397, 189] width 97 height 15
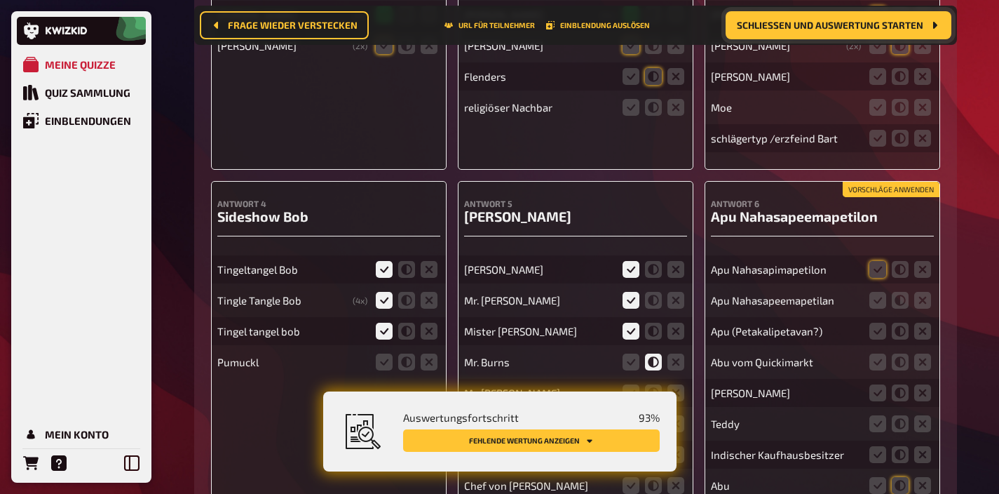
click at [883, 187] on button "Vorschläge anwenden" at bounding box center [891, 189] width 97 height 15
click at [875, 292] on icon at bounding box center [878, 300] width 17 height 17
click at [0, 0] on input "radio" at bounding box center [0, 0] width 0 height 0
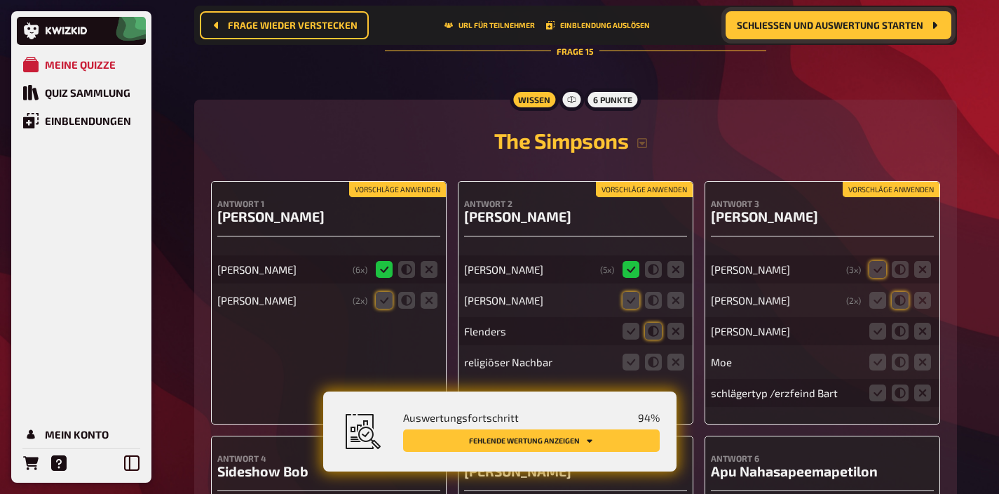
scroll to position [11918, 0]
click at [400, 181] on button "Vorschläge anwenden" at bounding box center [397, 188] width 97 height 15
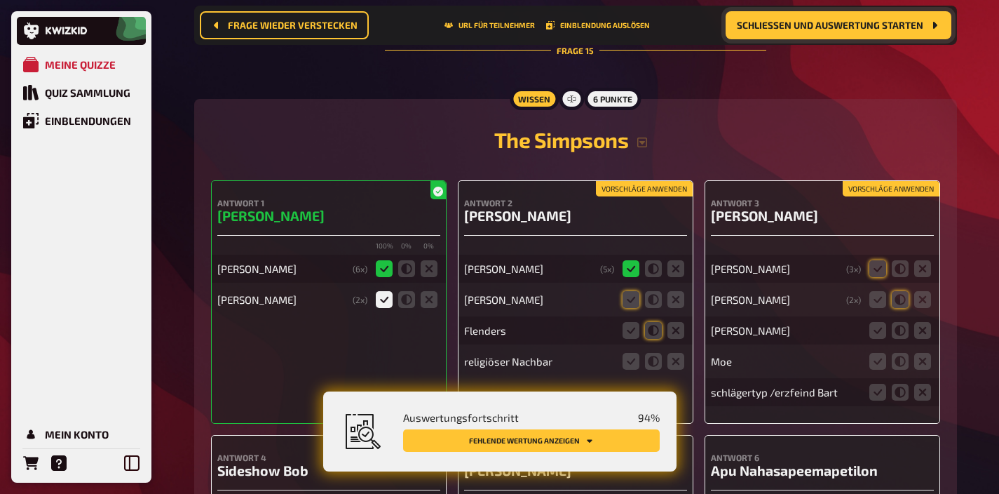
click at [856, 28] on span "Schließen und Auswertung starten" at bounding box center [830, 25] width 187 height 10
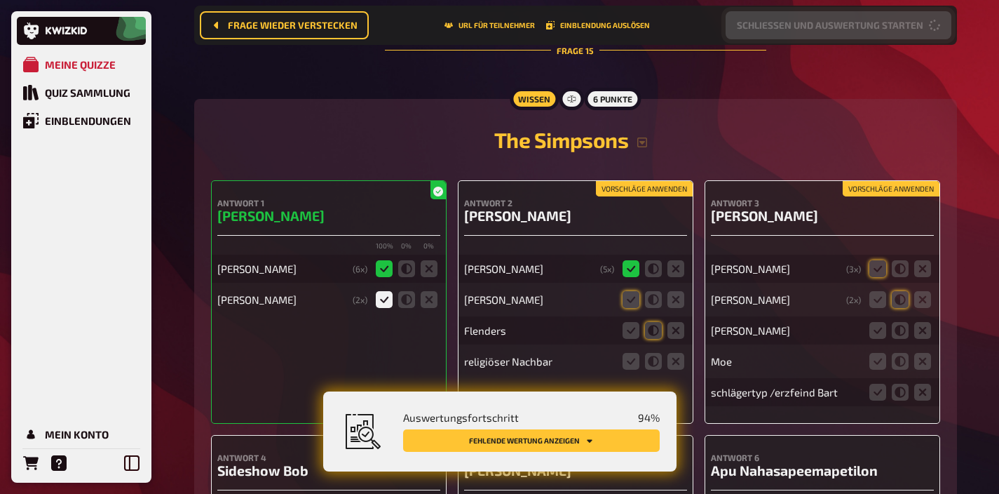
scroll to position [11979, 0]
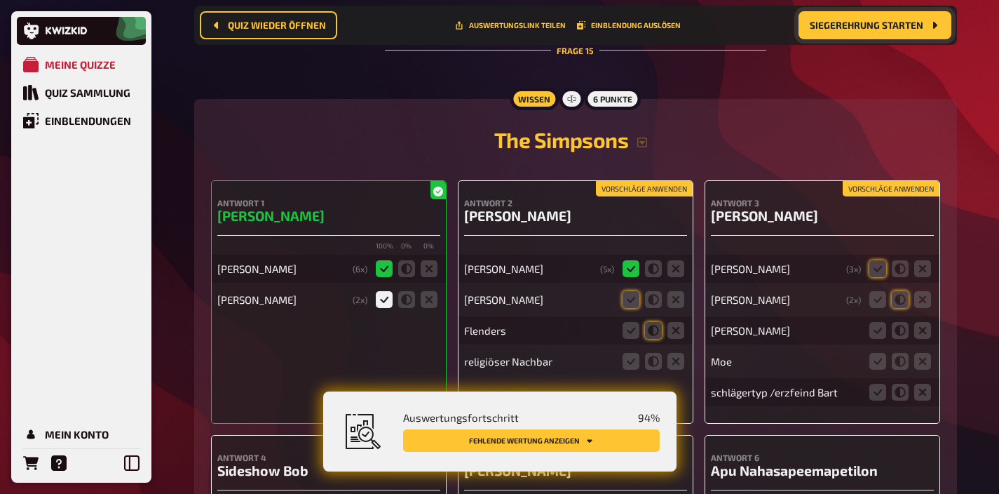
click at [880, 181] on button "Vorschläge anwenden" at bounding box center [891, 188] width 97 height 15
click at [896, 322] on icon at bounding box center [900, 330] width 17 height 17
click at [0, 0] on input "radio" at bounding box center [0, 0] width 0 height 0
click at [923, 353] on icon at bounding box center [923, 361] width 17 height 17
click at [0, 0] on input "radio" at bounding box center [0, 0] width 0 height 0
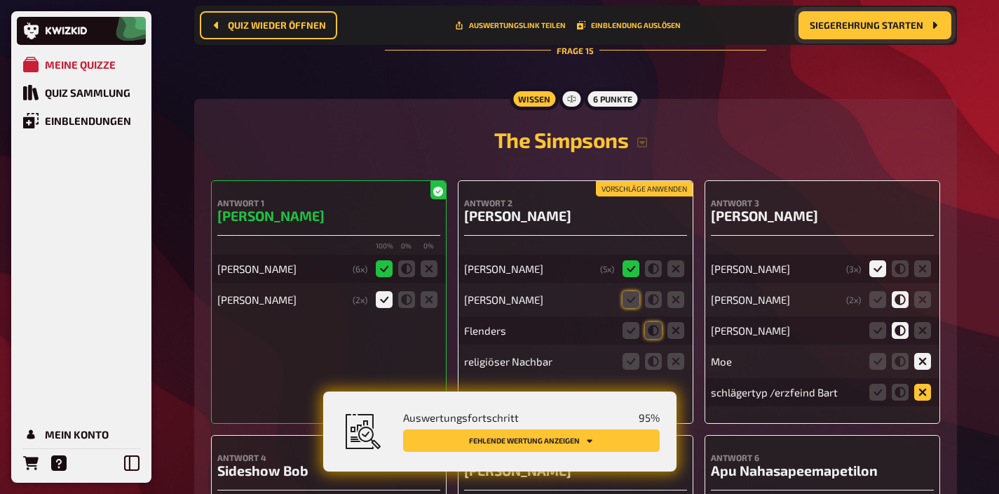
click at [923, 384] on icon at bounding box center [923, 392] width 17 height 17
click at [0, 0] on input "radio" at bounding box center [0, 0] width 0 height 0
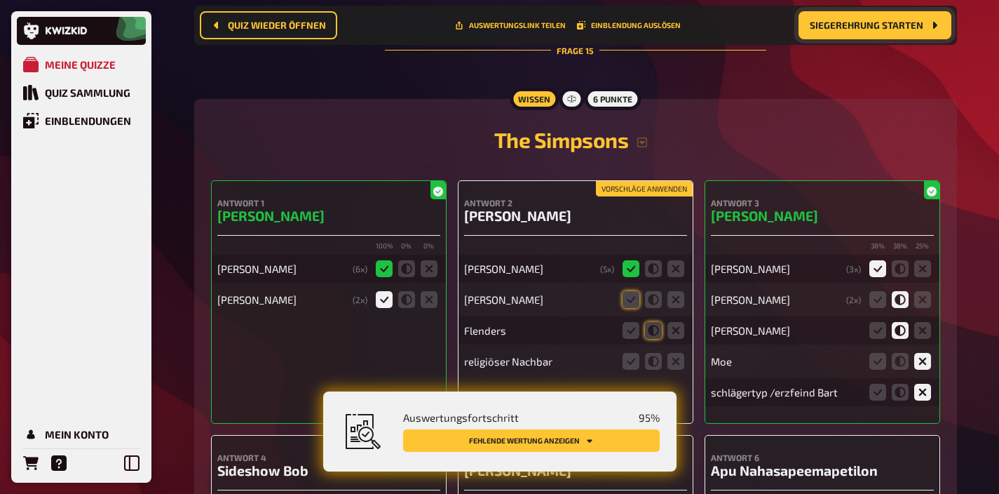
click at [657, 181] on button "Vorschläge anwenden" at bounding box center [644, 188] width 97 height 15
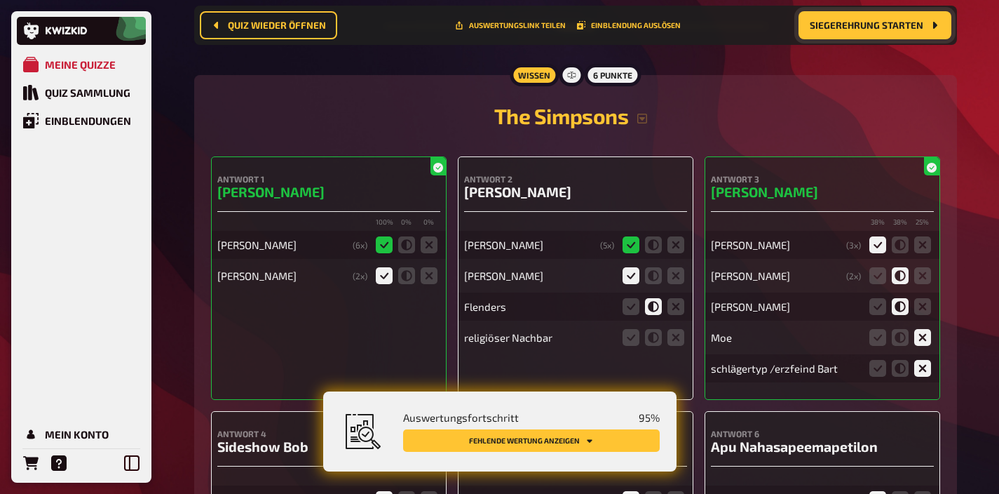
scroll to position [12020, 0]
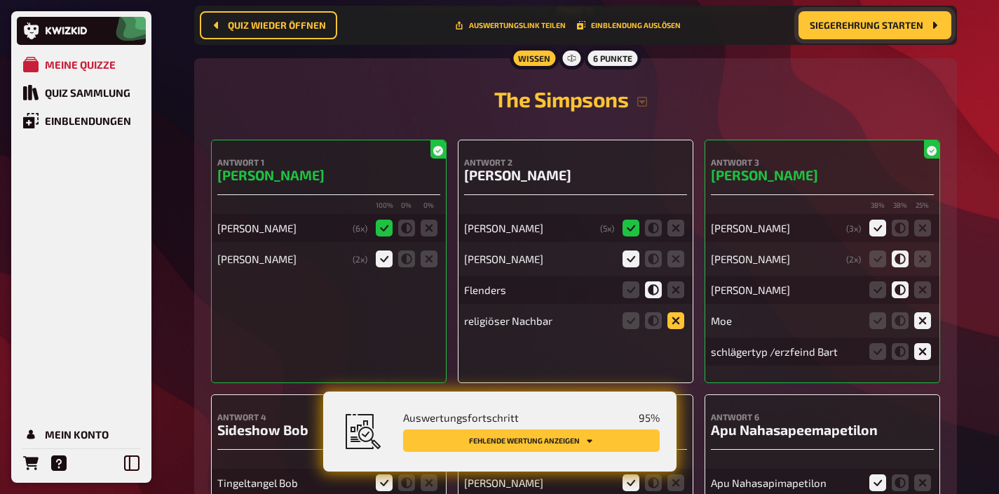
click at [674, 312] on icon at bounding box center [676, 320] width 17 height 17
click at [0, 0] on input "radio" at bounding box center [0, 0] width 0 height 0
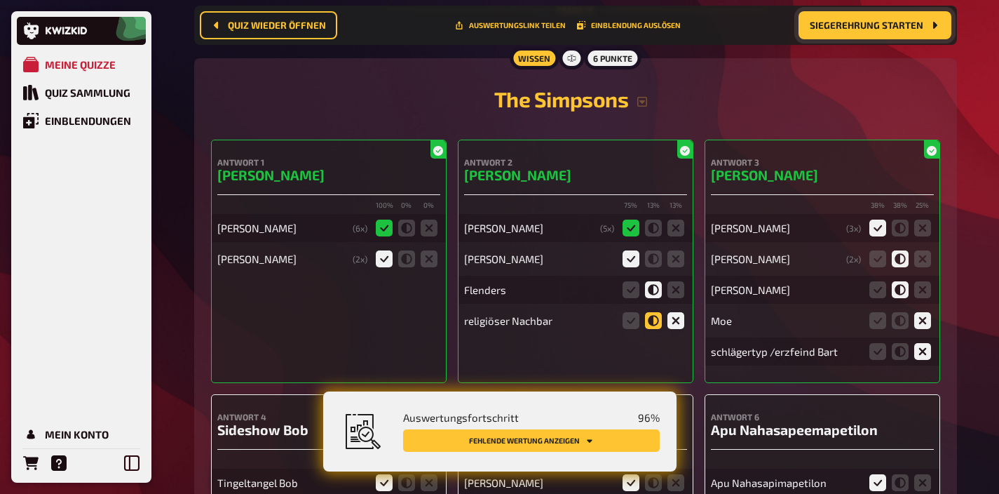
click at [657, 314] on icon at bounding box center [653, 320] width 17 height 17
click at [0, 0] on input "radio" at bounding box center [0, 0] width 0 height 0
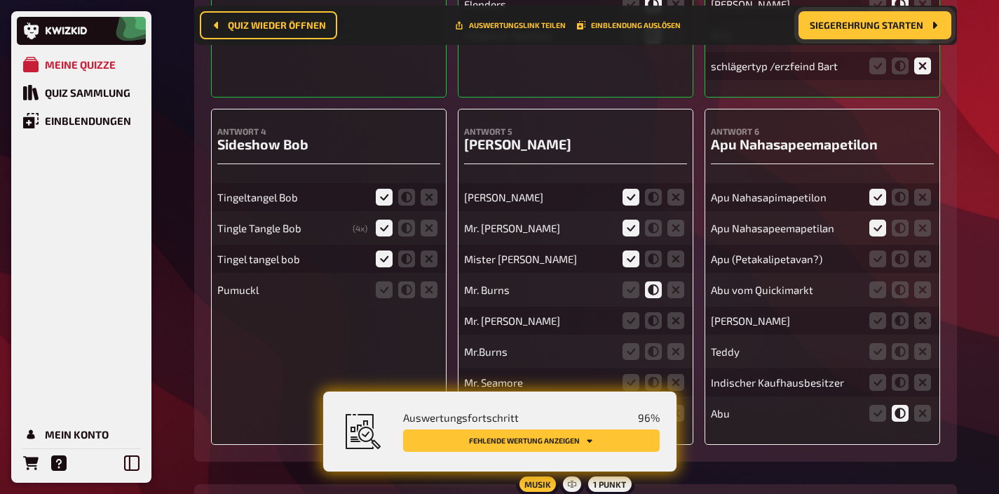
scroll to position [12310, 0]
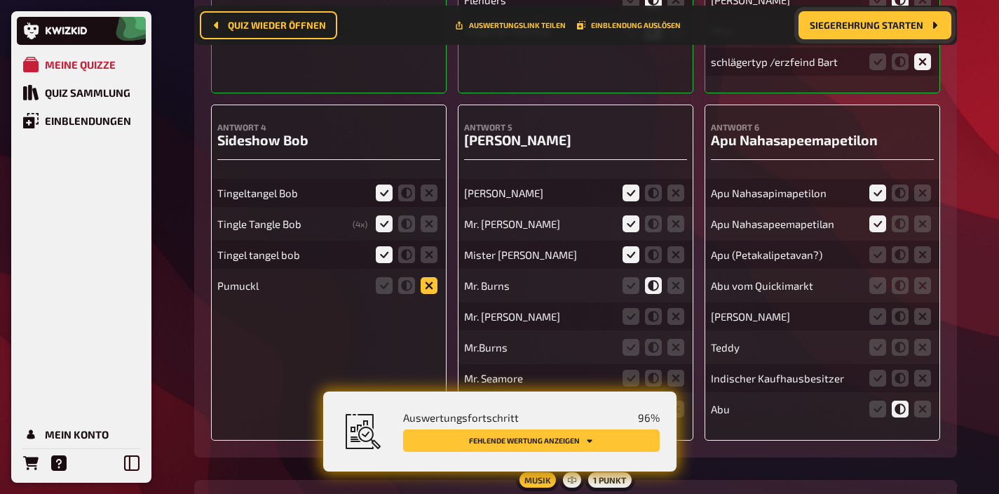
click at [427, 277] on icon at bounding box center [429, 285] width 17 height 17
click at [0, 0] on input "radio" at bounding box center [0, 0] width 0 height 0
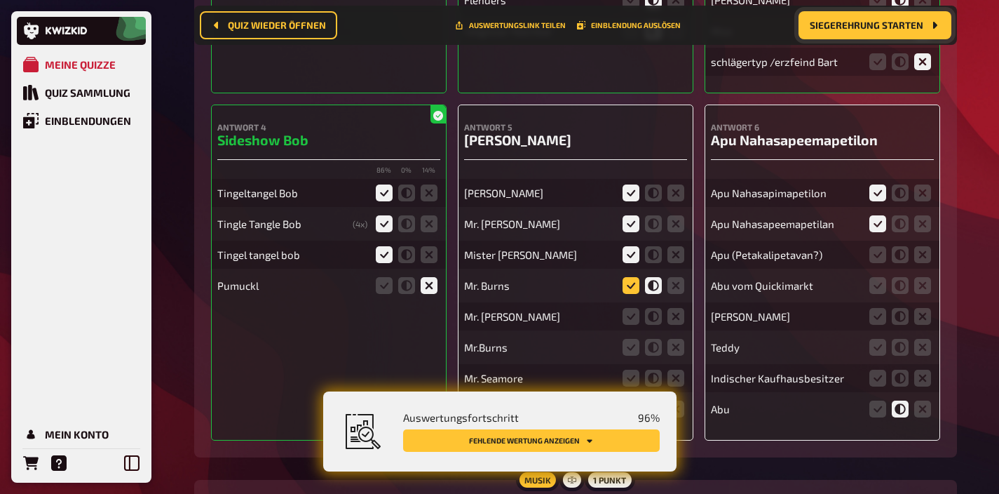
click at [626, 277] on icon at bounding box center [631, 285] width 17 height 17
click at [0, 0] on input "radio" at bounding box center [0, 0] width 0 height 0
click at [626, 309] on icon at bounding box center [631, 316] width 17 height 17
click at [0, 0] on input "radio" at bounding box center [0, 0] width 0 height 0
click at [624, 339] on icon at bounding box center [631, 347] width 17 height 17
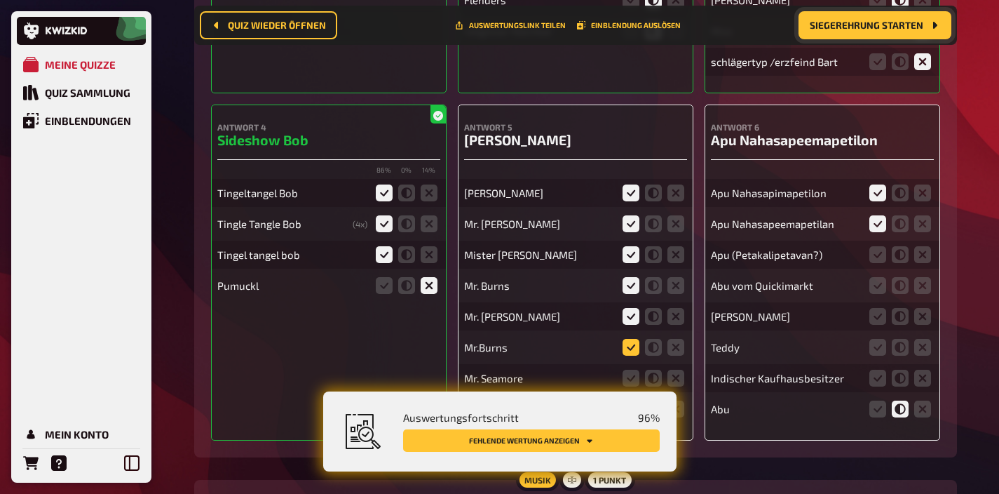
click at [0, 0] on input "radio" at bounding box center [0, 0] width 0 height 0
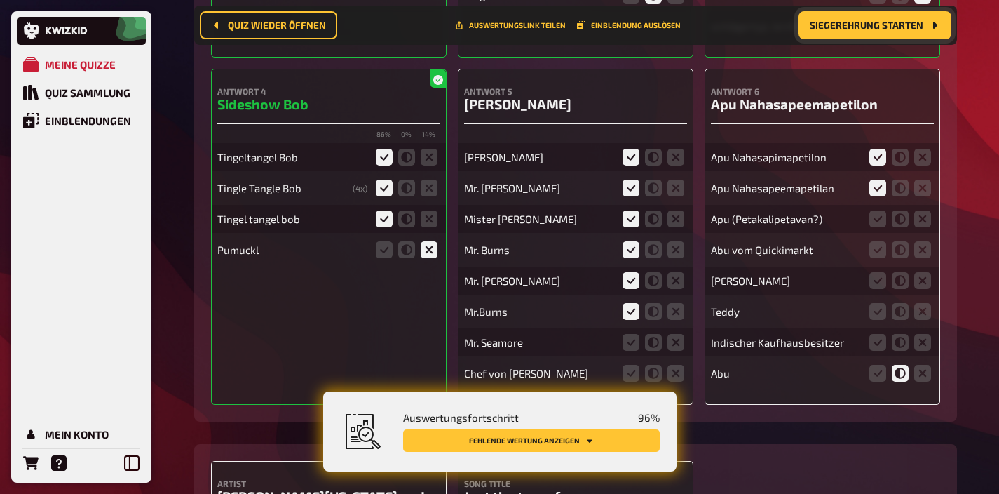
scroll to position [12364, 0]
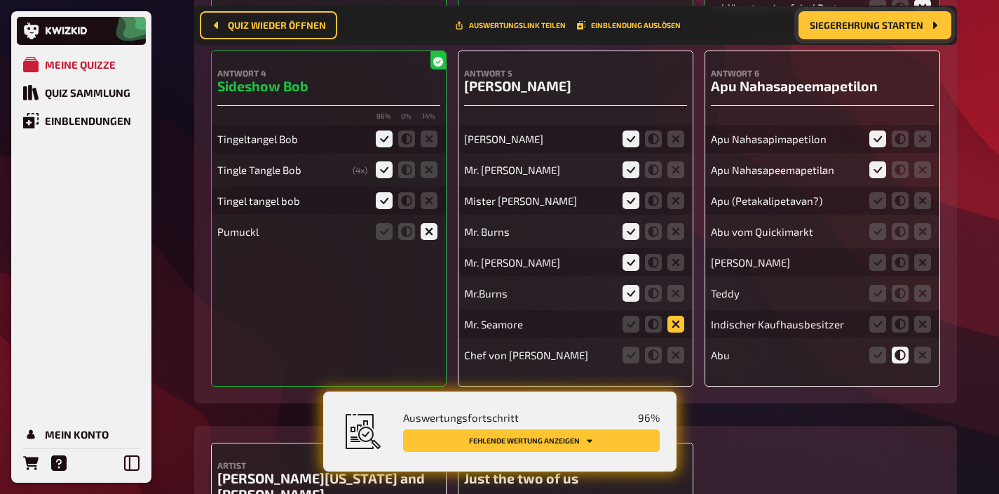
click at [671, 316] on icon at bounding box center [676, 324] width 17 height 17
click at [0, 0] on input "radio" at bounding box center [0, 0] width 0 height 0
click at [659, 351] on icon at bounding box center [653, 354] width 17 height 17
click at [0, 0] on input "radio" at bounding box center [0, 0] width 0 height 0
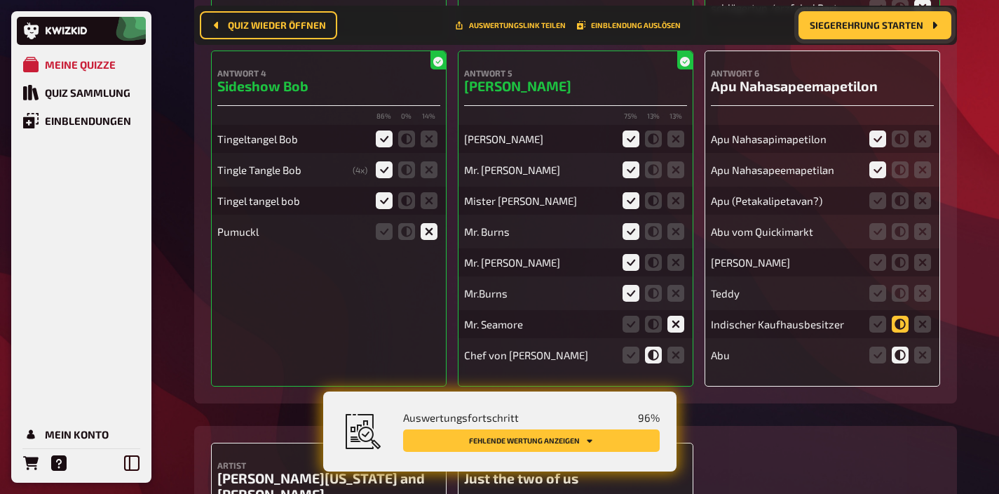
click at [899, 316] on icon at bounding box center [900, 324] width 17 height 17
click at [0, 0] on input "radio" at bounding box center [0, 0] width 0 height 0
click at [872, 349] on icon at bounding box center [878, 354] width 17 height 17
click at [0, 0] on input "radio" at bounding box center [0, 0] width 0 height 0
click at [927, 285] on icon at bounding box center [923, 293] width 17 height 17
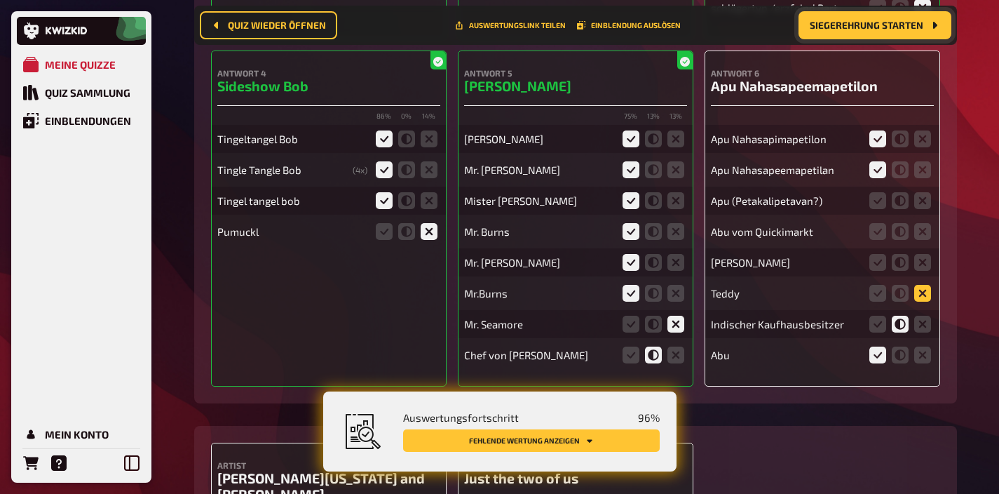
click at [0, 0] on input "radio" at bounding box center [0, 0] width 0 height 0
click at [925, 255] on icon at bounding box center [923, 262] width 17 height 17
click at [0, 0] on input "radio" at bounding box center [0, 0] width 0 height 0
click at [881, 226] on icon at bounding box center [878, 231] width 17 height 17
click at [0, 0] on input "radio" at bounding box center [0, 0] width 0 height 0
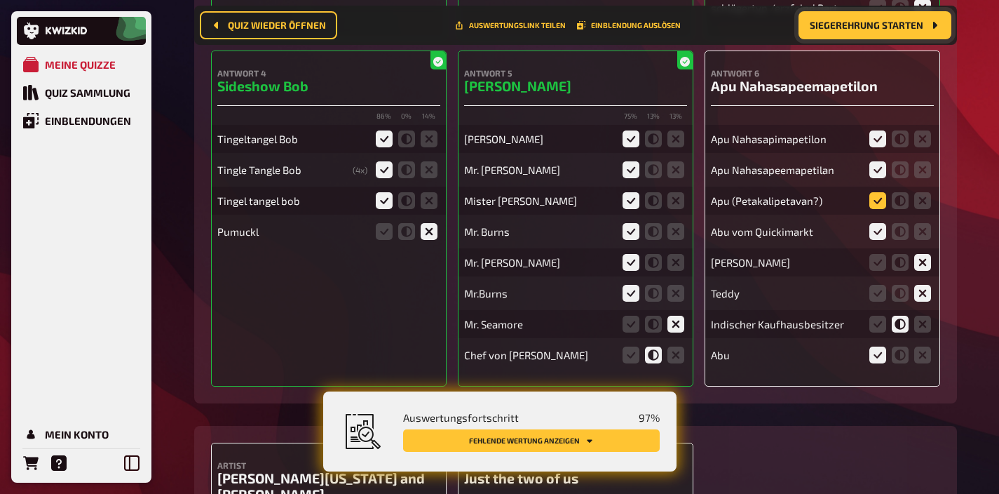
click at [872, 193] on icon at bounding box center [878, 200] width 17 height 17
click at [0, 0] on input "radio" at bounding box center [0, 0] width 0 height 0
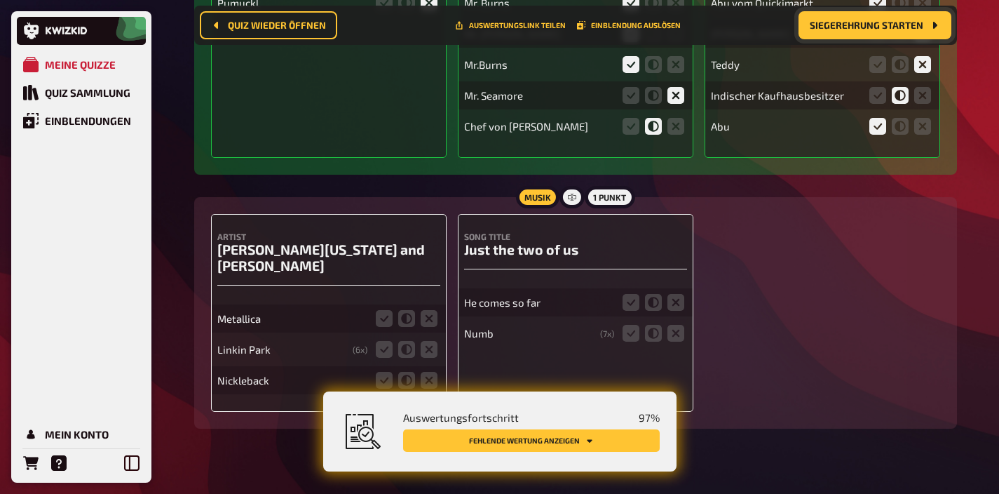
scroll to position [12612, 0]
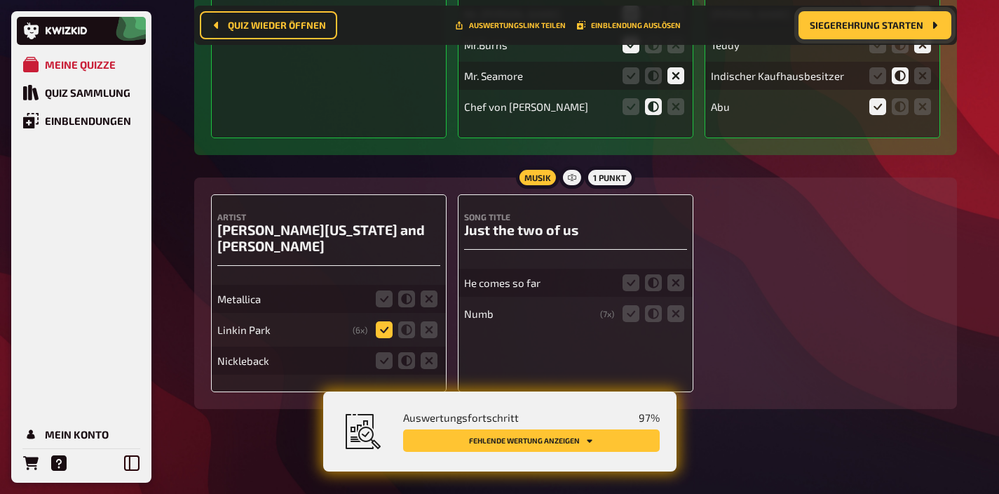
click at [382, 321] on icon at bounding box center [384, 329] width 17 height 17
click at [0, 0] on input "radio" at bounding box center [0, 0] width 0 height 0
click at [429, 292] on icon at bounding box center [429, 298] width 17 height 17
click at [0, 0] on input "radio" at bounding box center [0, 0] width 0 height 0
click at [430, 353] on icon at bounding box center [429, 360] width 17 height 17
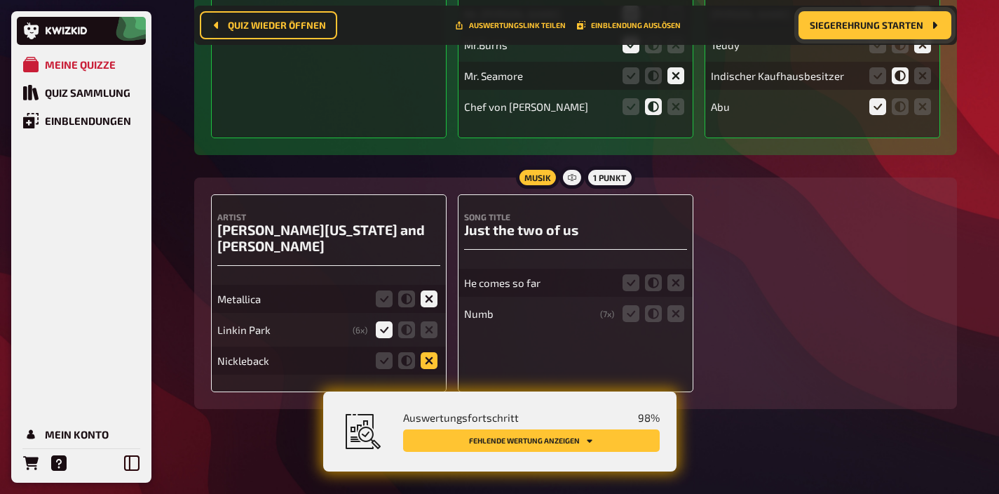
click at [0, 0] on input "radio" at bounding box center [0, 0] width 0 height 0
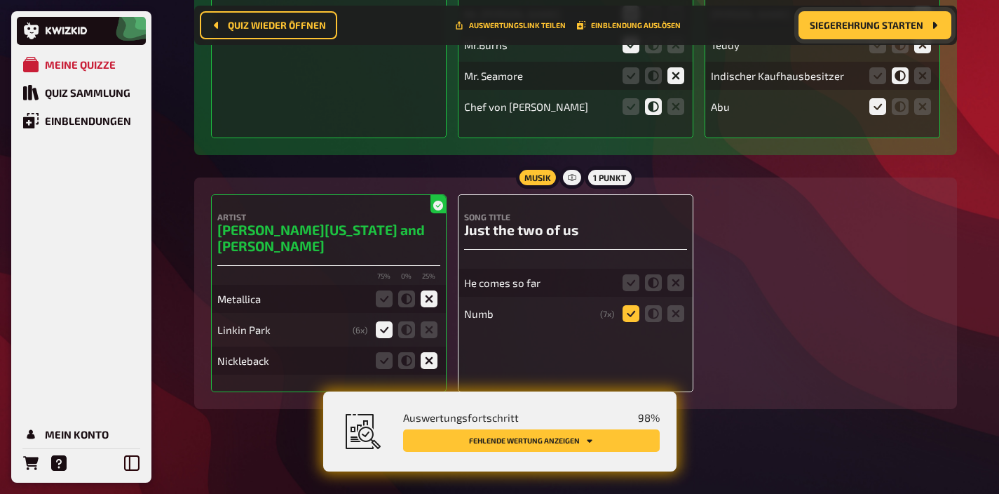
click at [624, 305] on icon at bounding box center [631, 313] width 17 height 17
click at [0, 0] on input "radio" at bounding box center [0, 0] width 0 height 0
click at [683, 274] on icon at bounding box center [676, 282] width 17 height 17
click at [0, 0] on input "radio" at bounding box center [0, 0] width 0 height 0
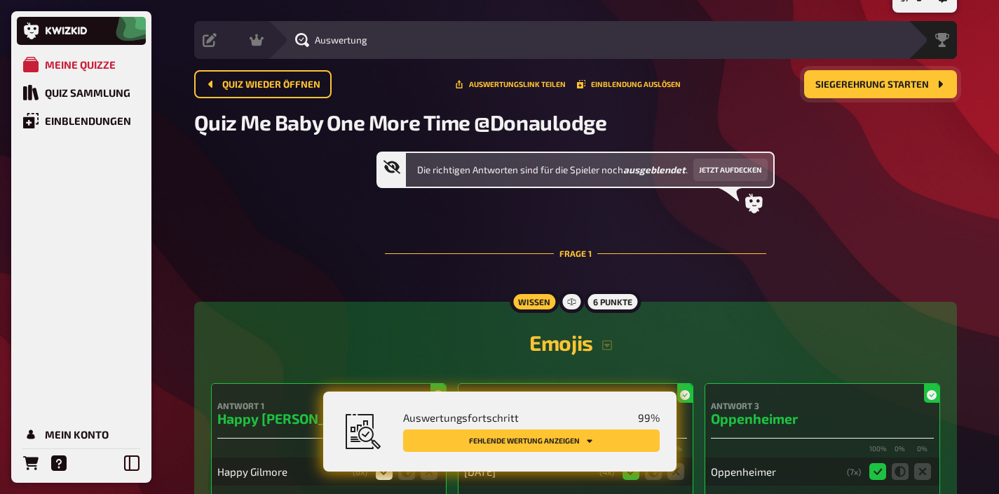
scroll to position [0, 0]
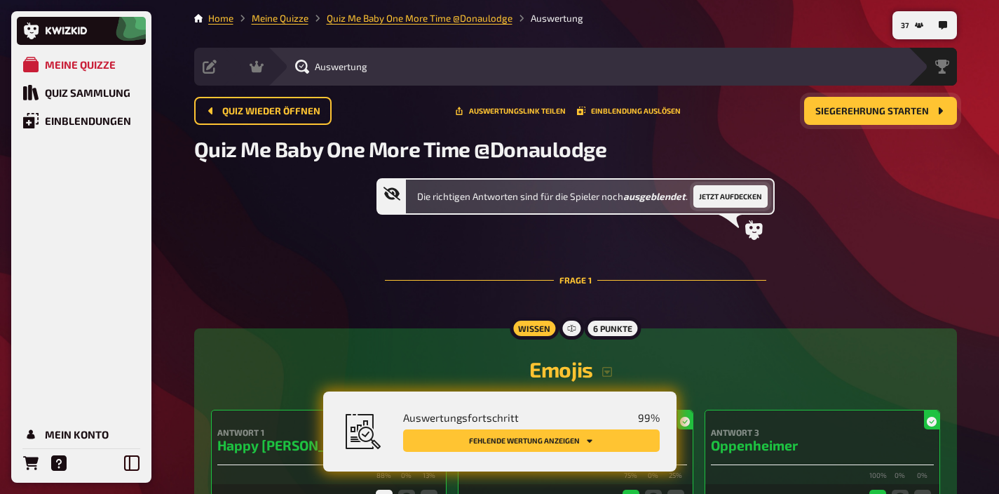
click at [742, 192] on button "Jetzt aufdecken" at bounding box center [731, 196] width 74 height 22
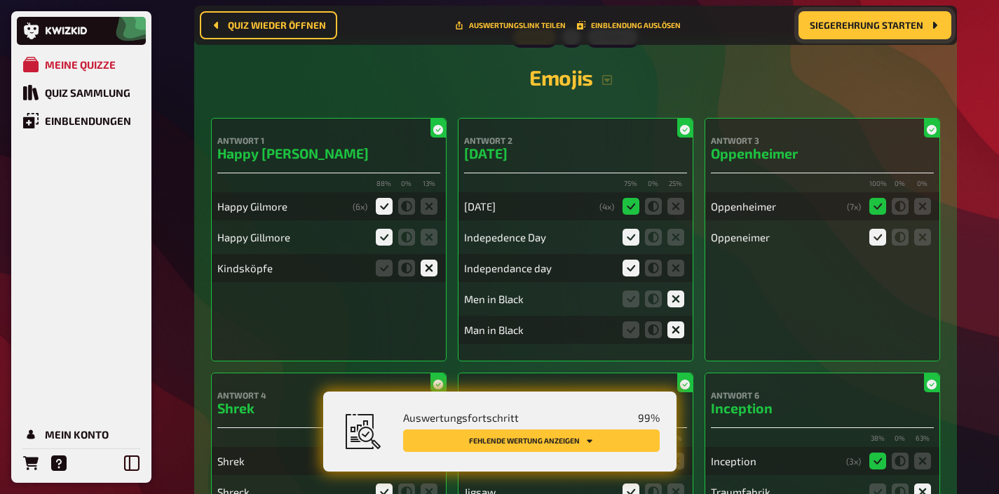
scroll to position [302, 0]
click at [614, 88] on h2 "Emojis" at bounding box center [575, 77] width 729 height 25
click at [608, 81] on icon "button" at bounding box center [607, 81] width 10 height 10
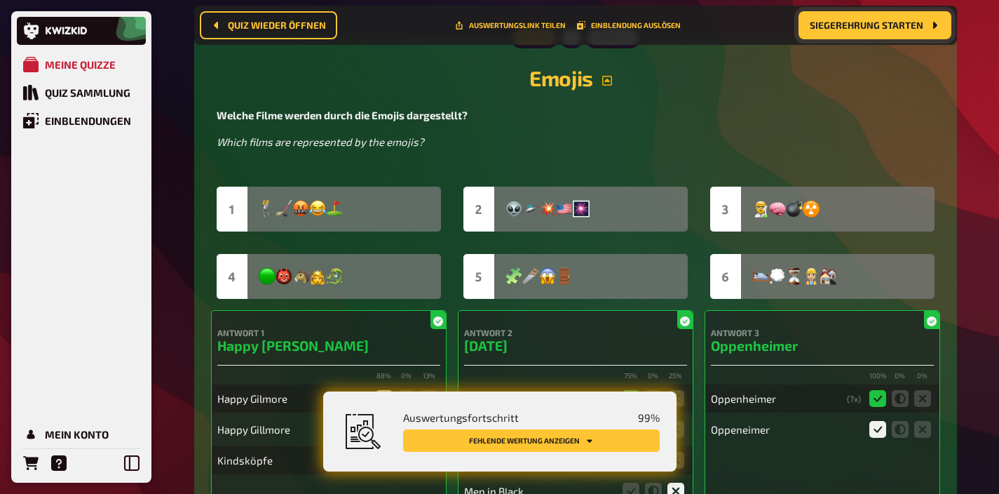
click at [328, 222] on img at bounding box center [576, 243] width 718 height 112
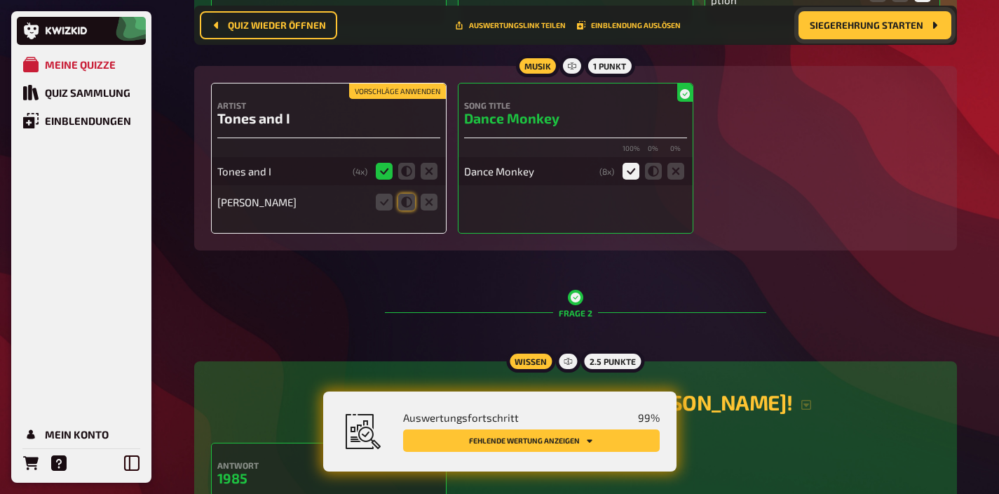
scroll to position [1059, 0]
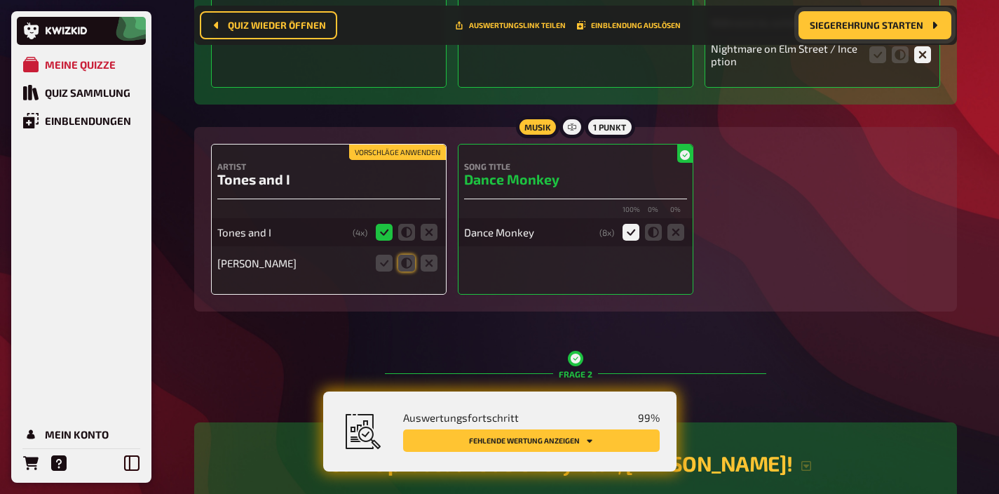
click at [386, 151] on button "Vorschläge anwenden" at bounding box center [397, 151] width 97 height 15
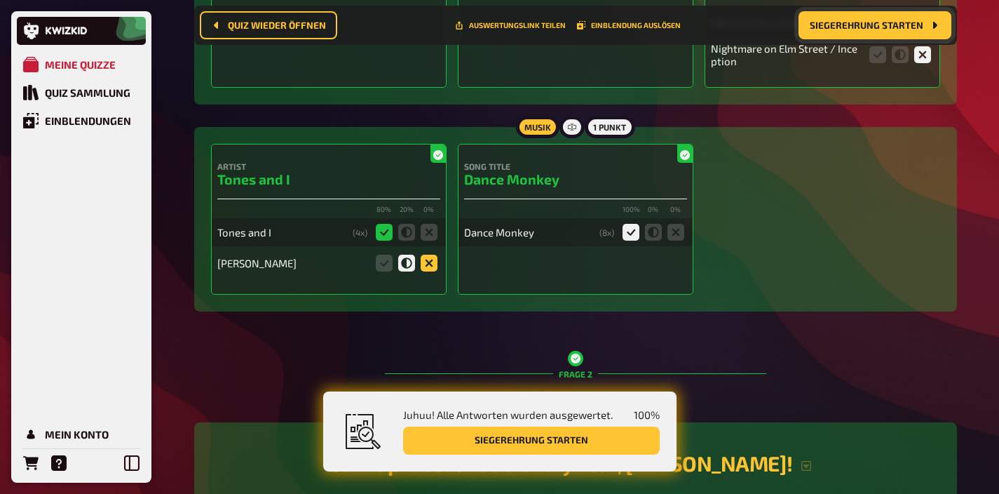
click at [428, 260] on icon at bounding box center [429, 263] width 17 height 17
click at [0, 0] on input "radio" at bounding box center [0, 0] width 0 height 0
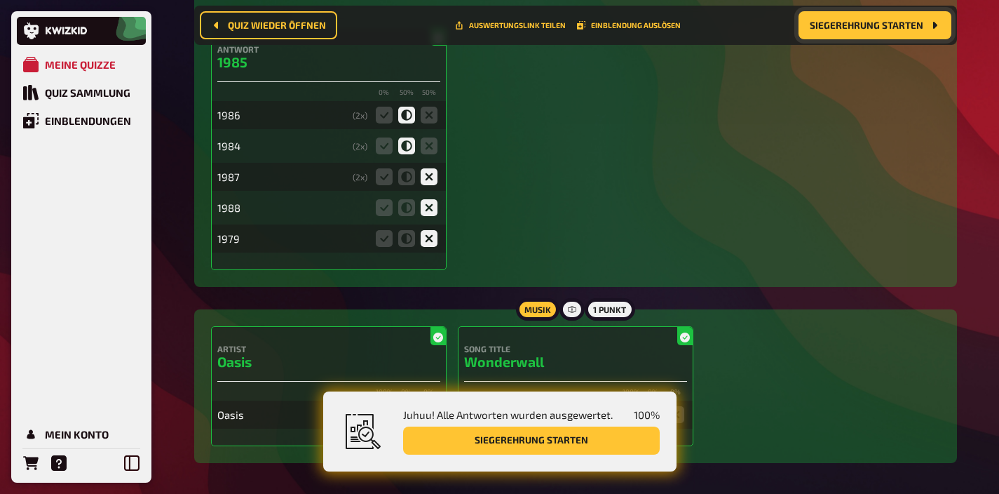
scroll to position [1440, 0]
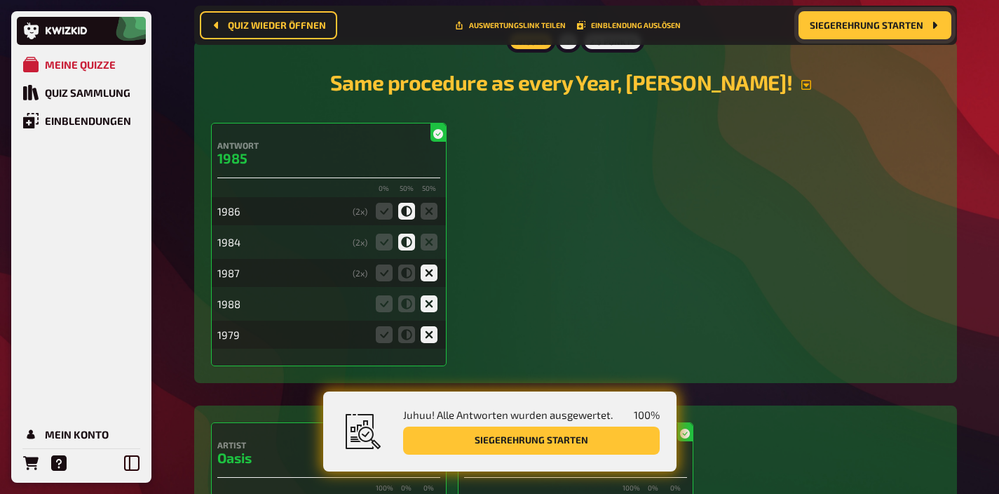
click at [801, 86] on icon "button" at bounding box center [806, 84] width 11 height 11
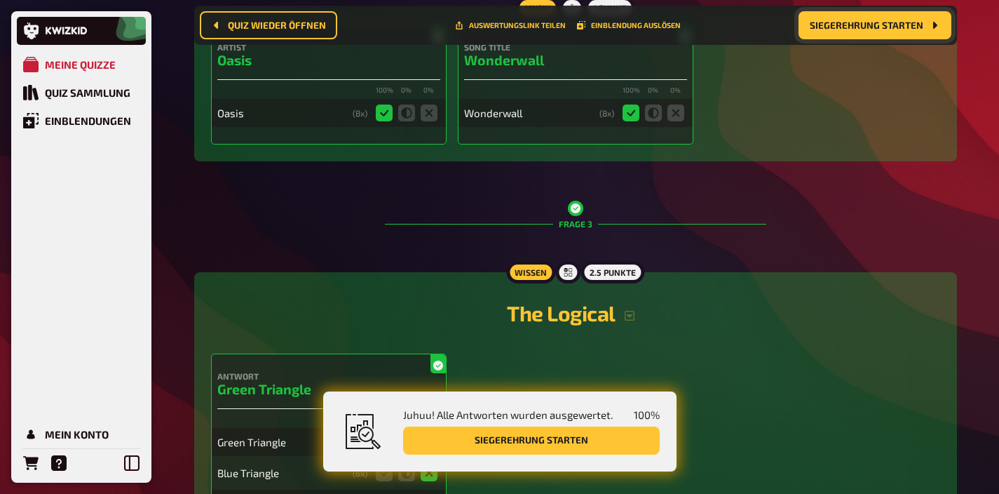
scroll to position [2205, 0]
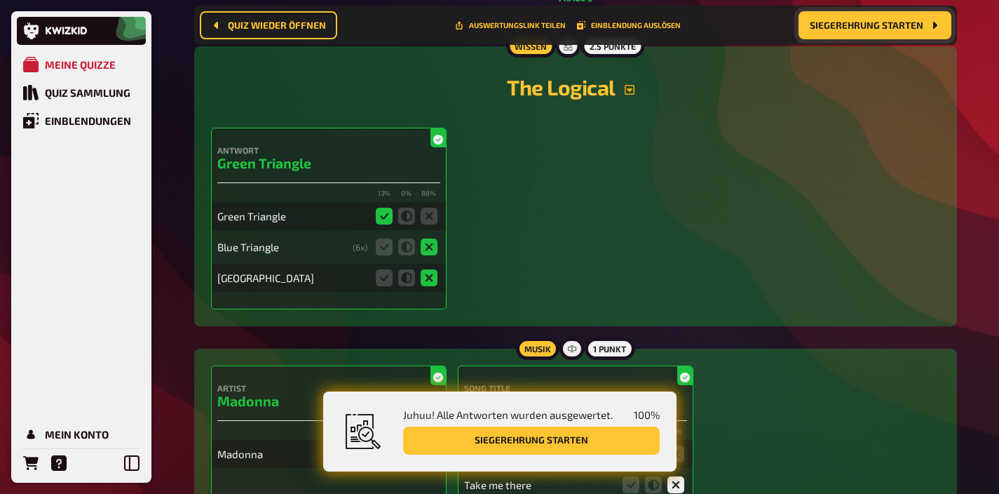
click at [633, 95] on icon "button" at bounding box center [630, 90] width 10 height 10
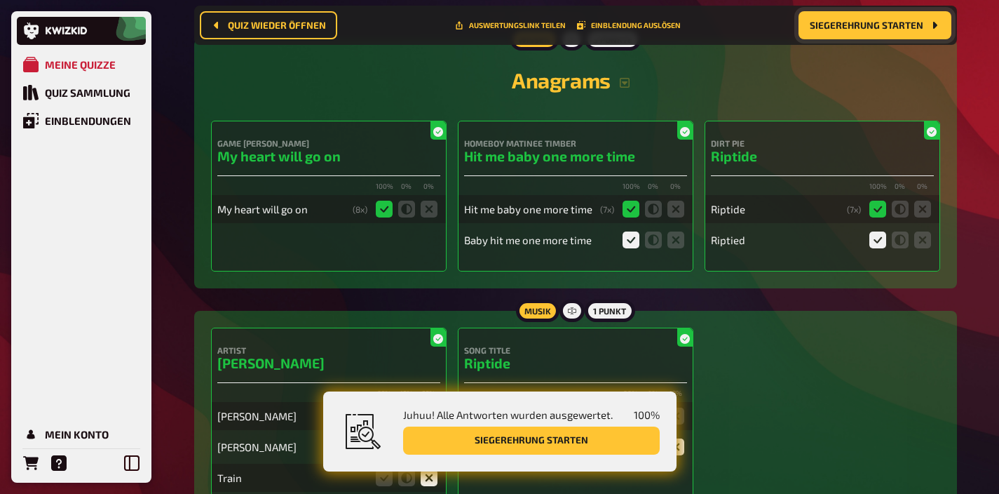
scroll to position [3193, 0]
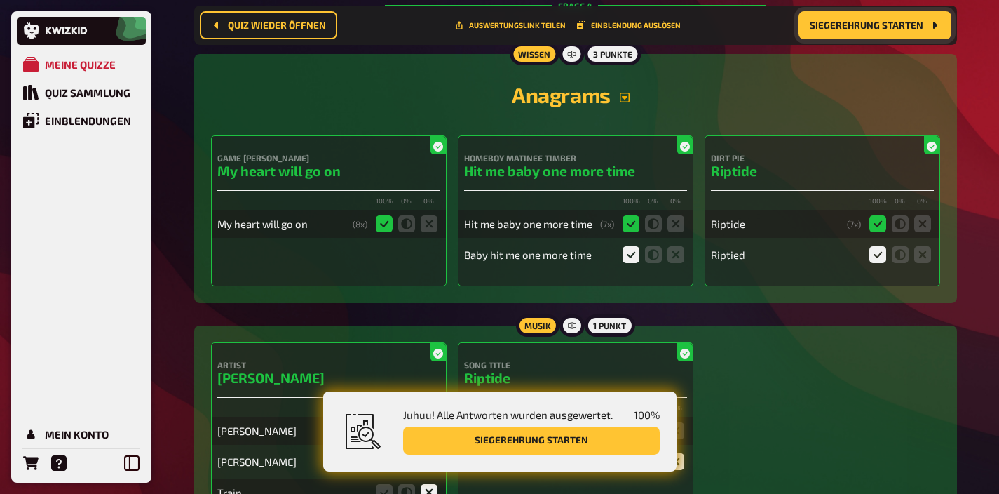
click at [628, 103] on icon "button" at bounding box center [624, 97] width 11 height 11
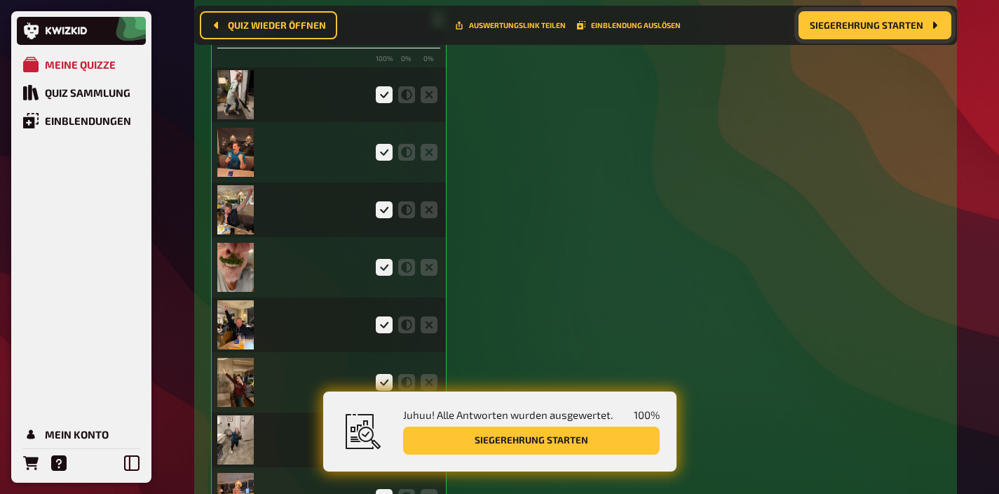
scroll to position [3968, 0]
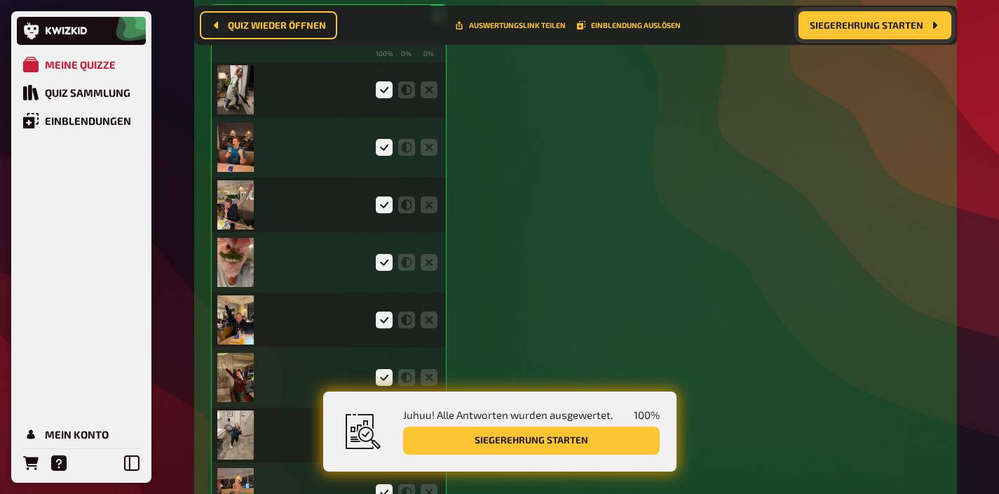
click at [250, 97] on img at bounding box center [235, 89] width 37 height 49
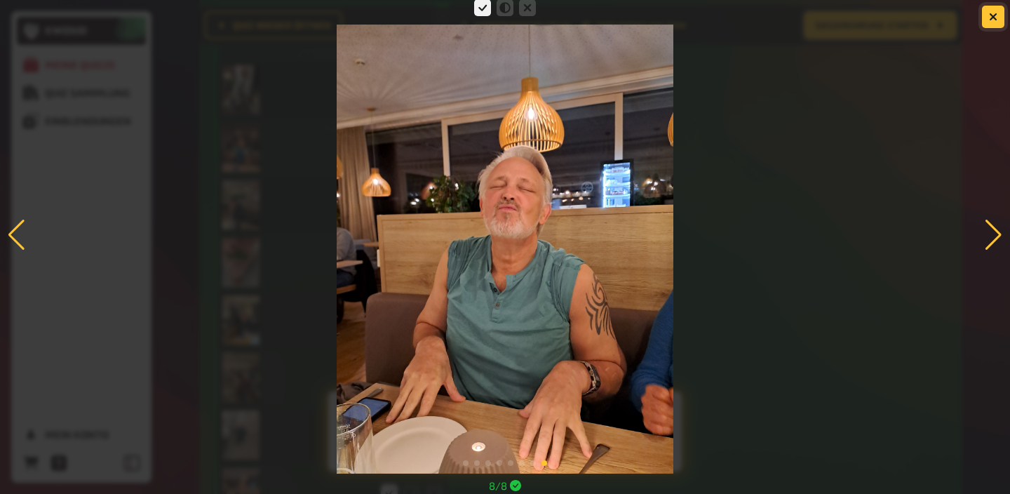
click at [990, 11] on button "button" at bounding box center [993, 17] width 22 height 22
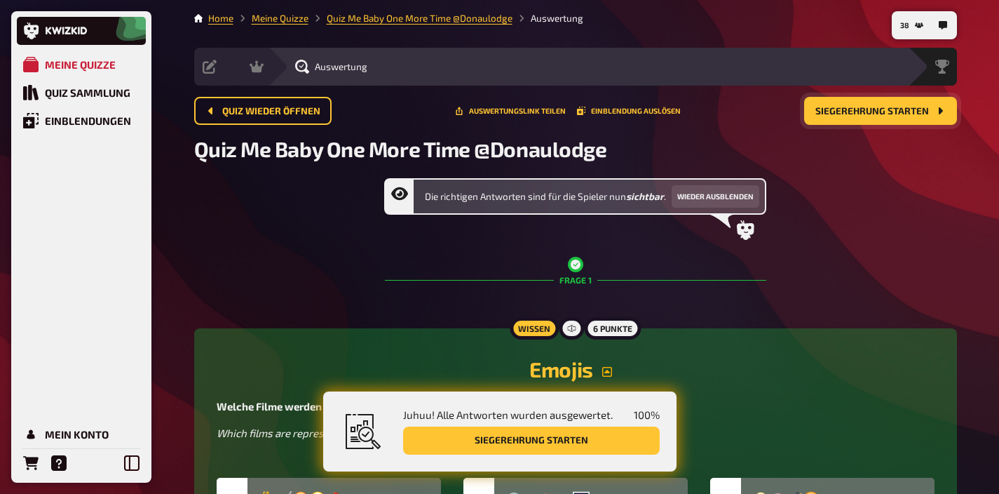
scroll to position [20, 0]
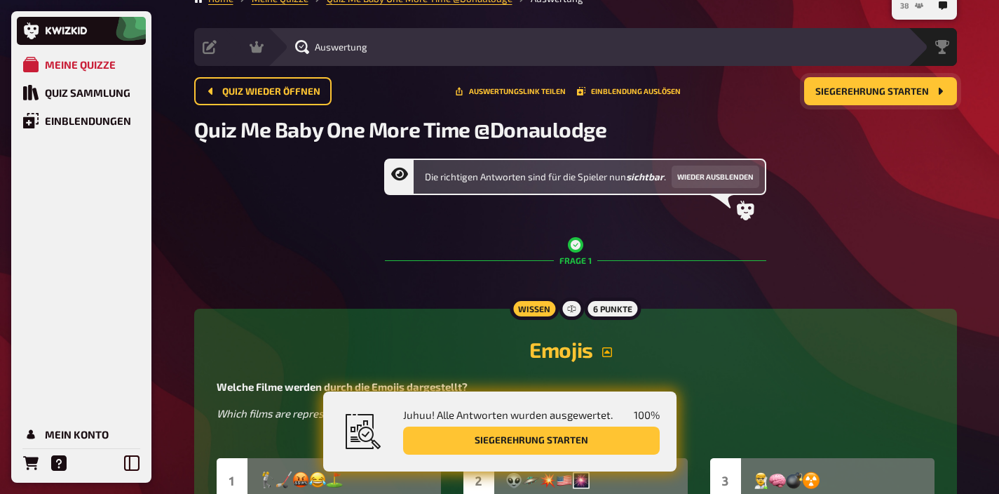
click at [914, 6] on button "38" at bounding box center [912, 5] width 34 height 22
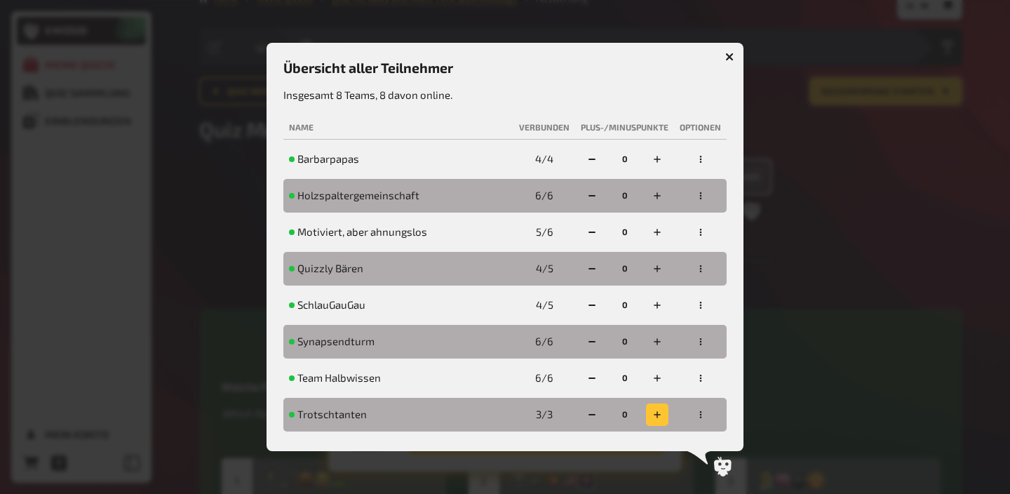
click at [656, 414] on icon "button" at bounding box center [657, 414] width 7 height 7
click at [598, 410] on button "button" at bounding box center [592, 414] width 22 height 22
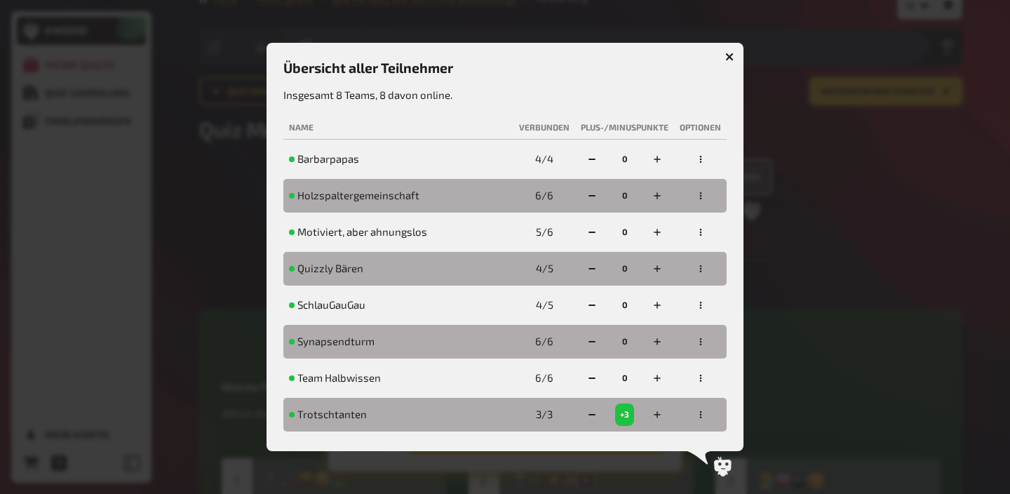
click at [928, 322] on div at bounding box center [505, 247] width 1010 height 494
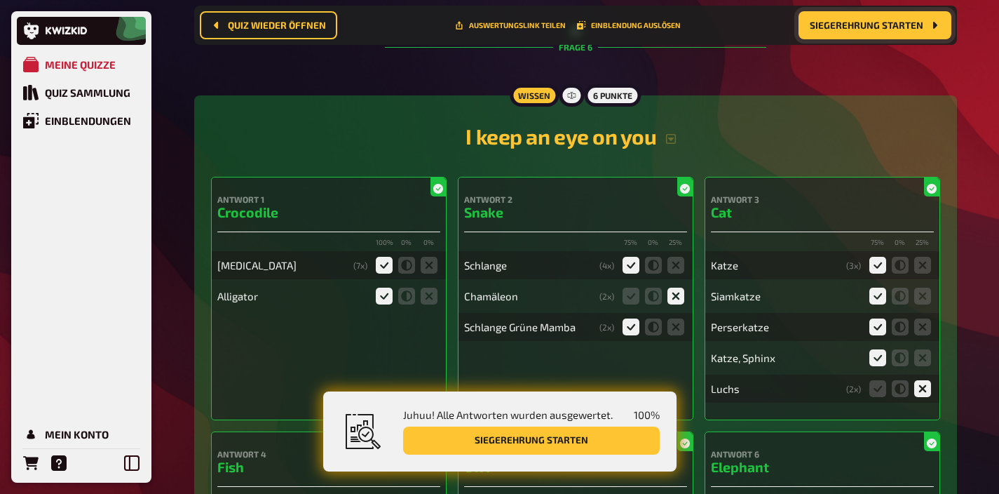
scroll to position [4743, 0]
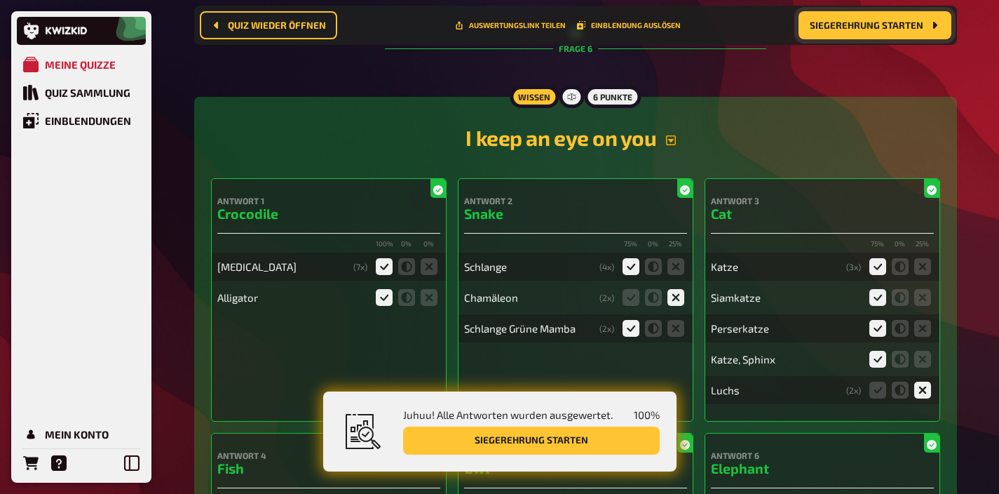
click at [668, 146] on icon "button" at bounding box center [671, 140] width 11 height 11
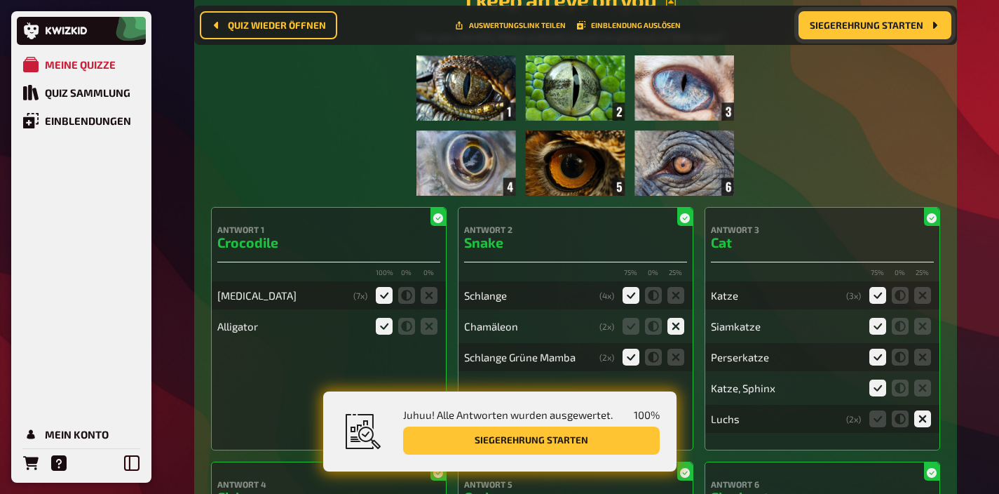
scroll to position [4889, 0]
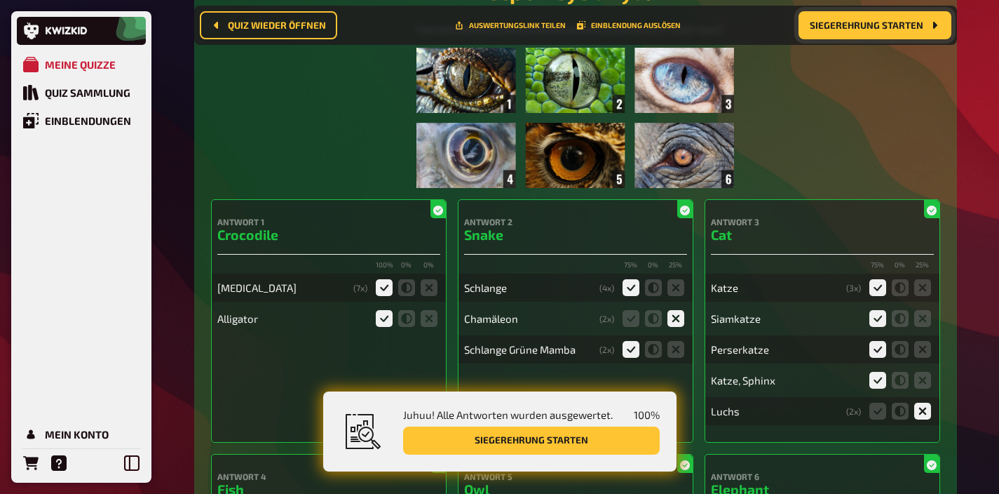
click at [595, 152] on img at bounding box center [576, 118] width 318 height 140
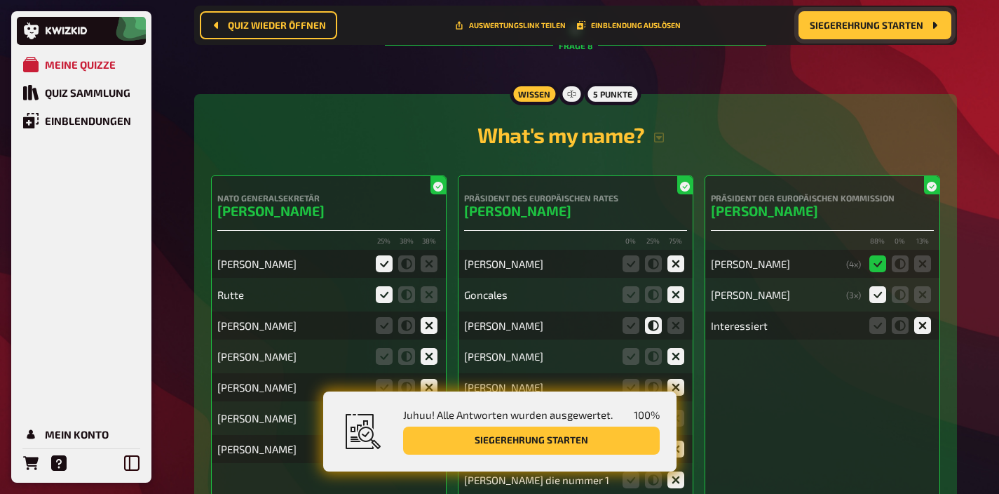
scroll to position [6805, 0]
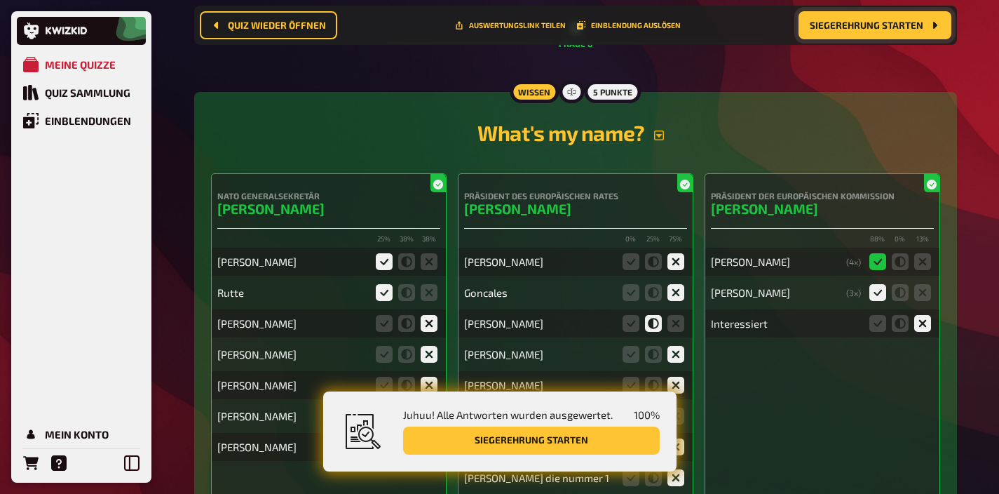
click at [659, 141] on icon "button" at bounding box center [659, 135] width 11 height 11
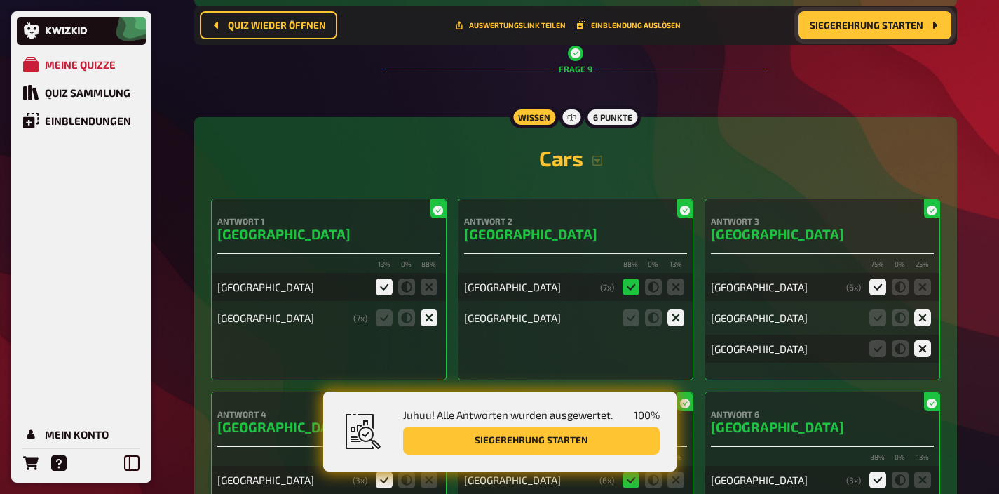
scroll to position [7996, 0]
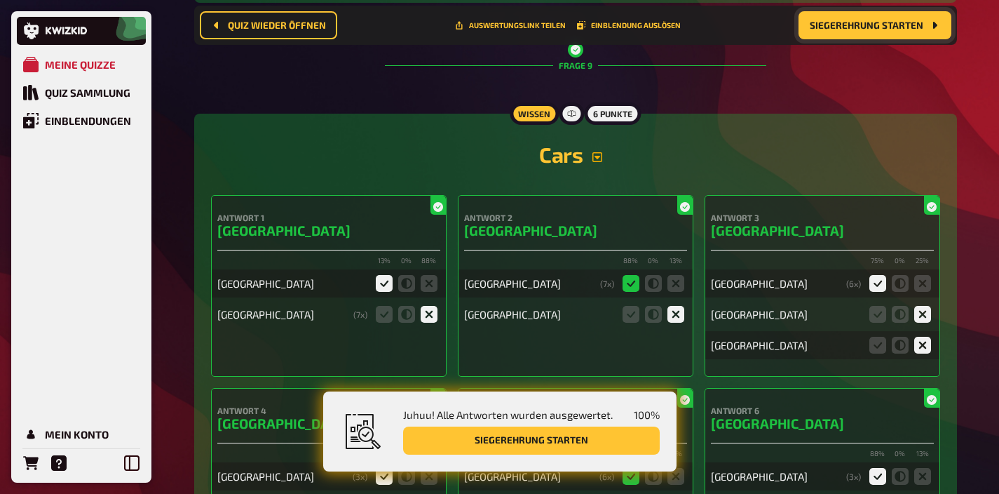
click at [597, 163] on icon "button" at bounding box center [597, 156] width 11 height 11
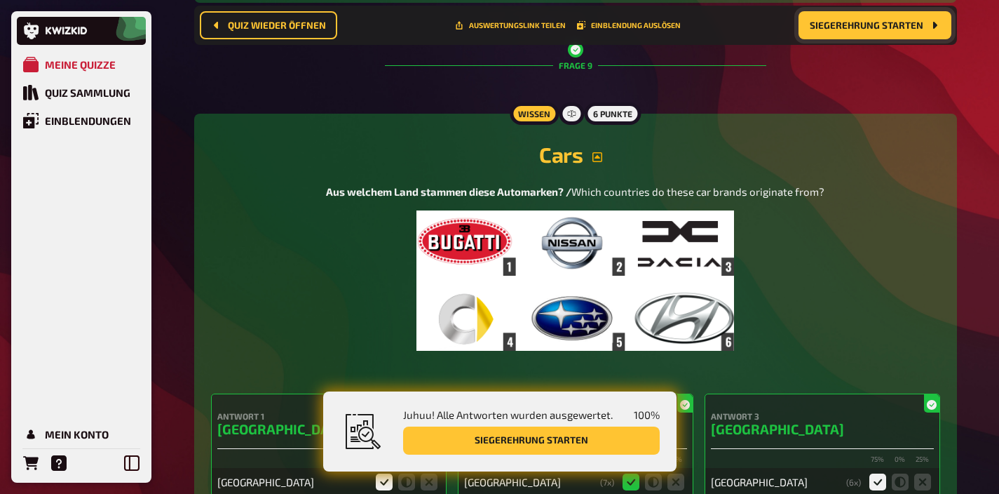
click at [589, 277] on img at bounding box center [576, 280] width 318 height 140
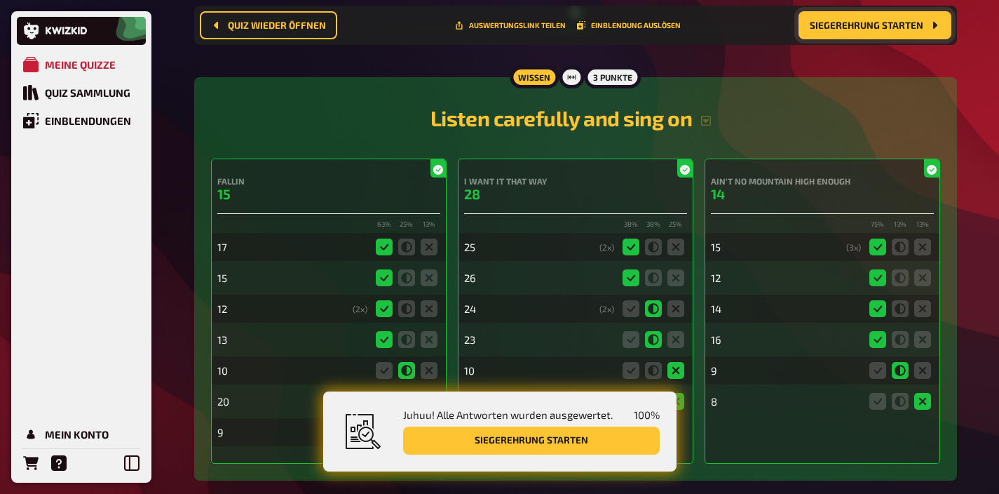
scroll to position [9289, 0]
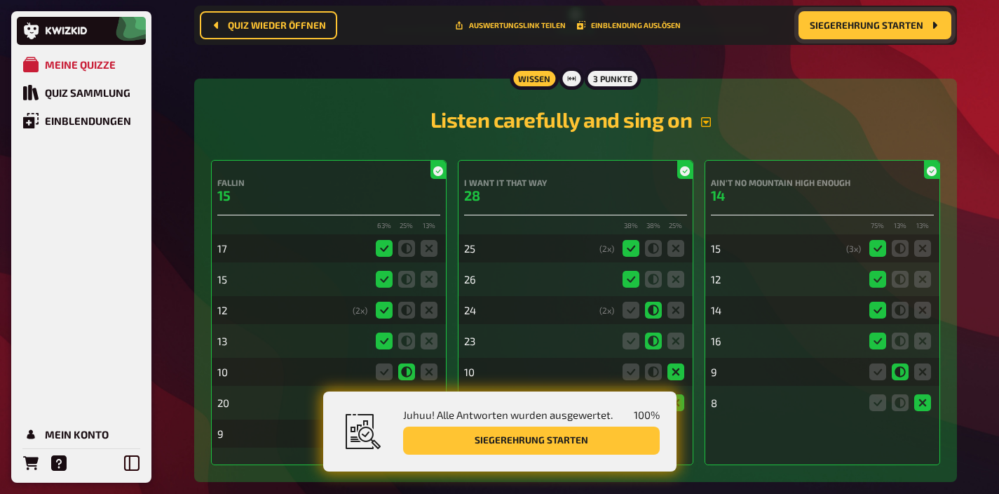
click at [701, 128] on icon "button" at bounding box center [706, 121] width 11 height 11
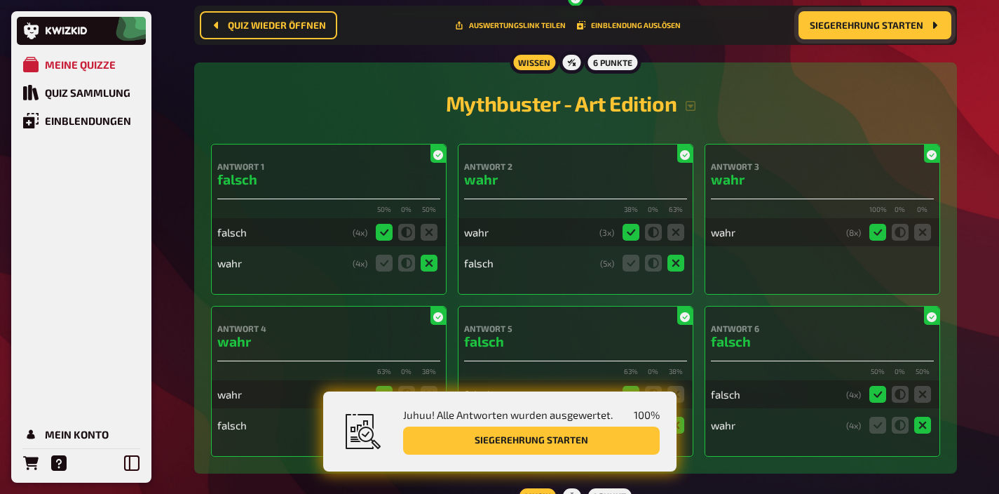
scroll to position [10164, 0]
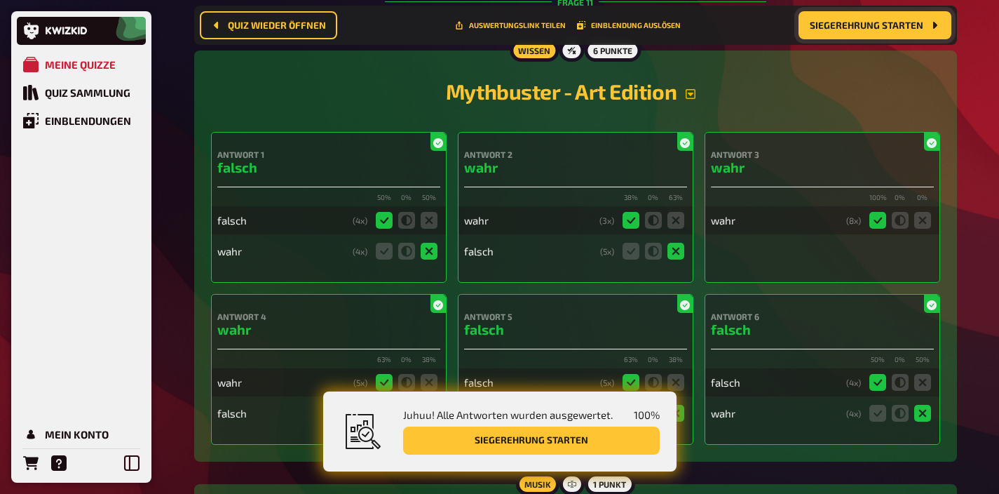
click at [694, 100] on icon "button" at bounding box center [690, 93] width 11 height 11
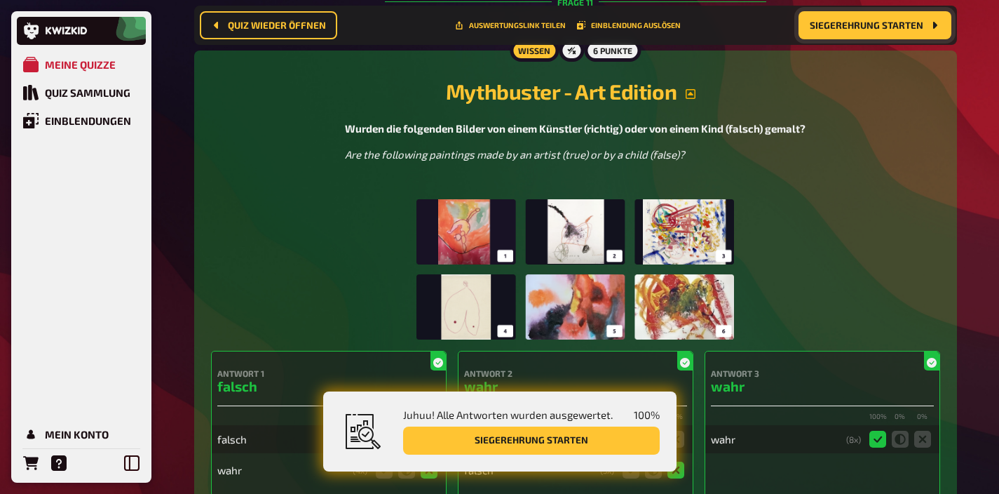
click at [655, 264] on img at bounding box center [576, 269] width 318 height 140
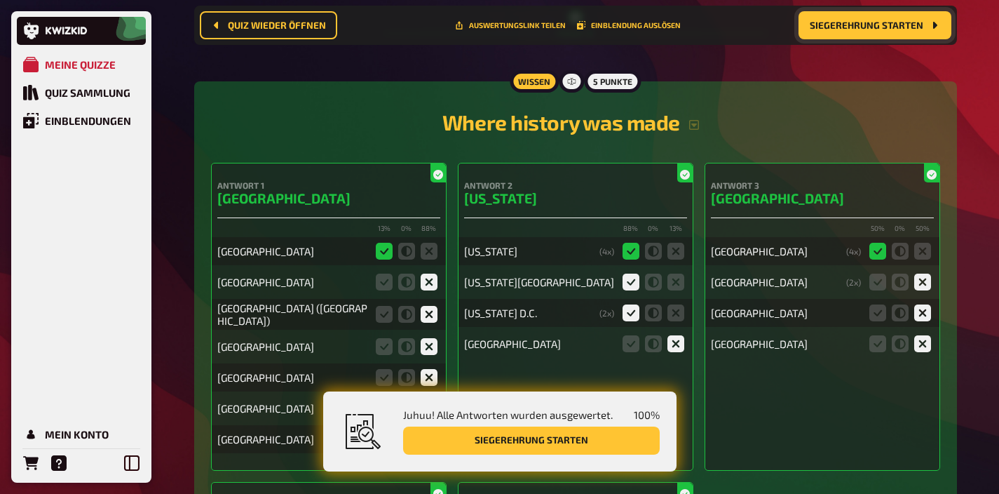
scroll to position [11322, 0]
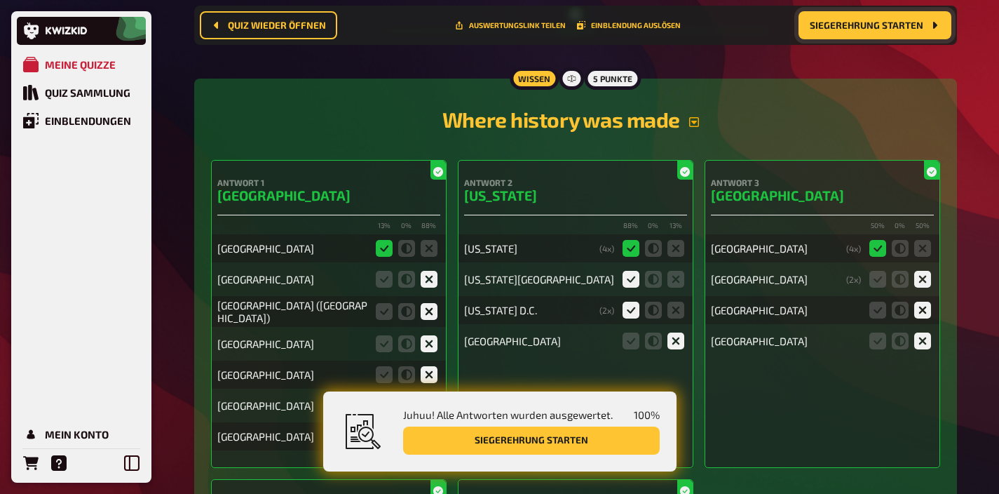
click at [696, 127] on icon "button" at bounding box center [694, 122] width 10 height 10
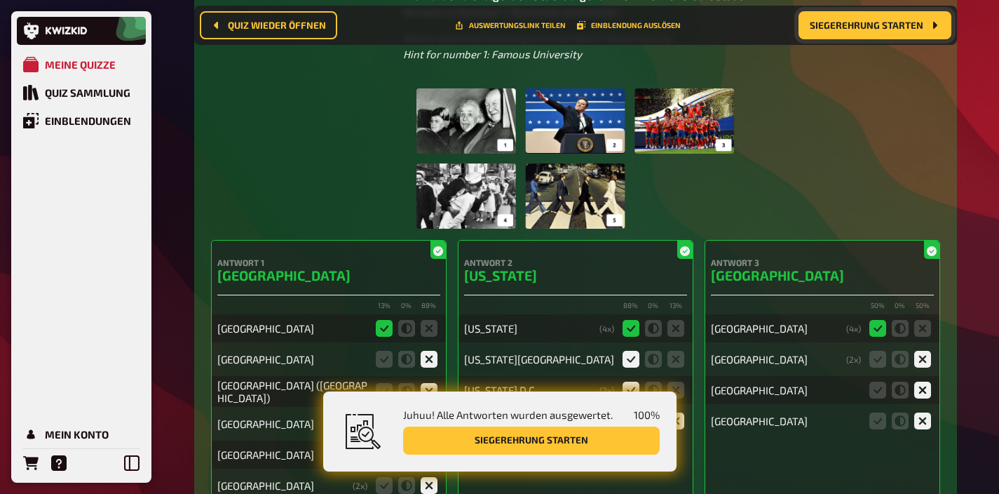
click at [594, 161] on img at bounding box center [576, 158] width 318 height 140
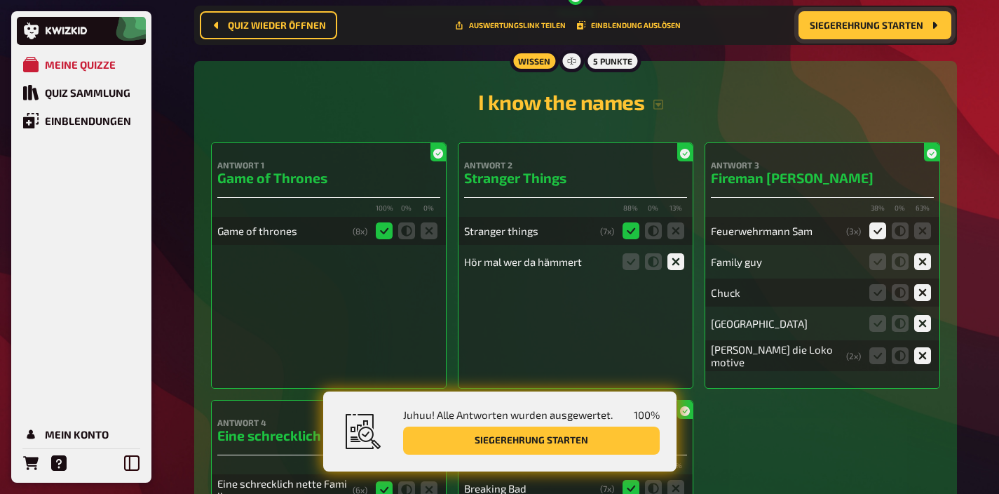
scroll to position [12678, 0]
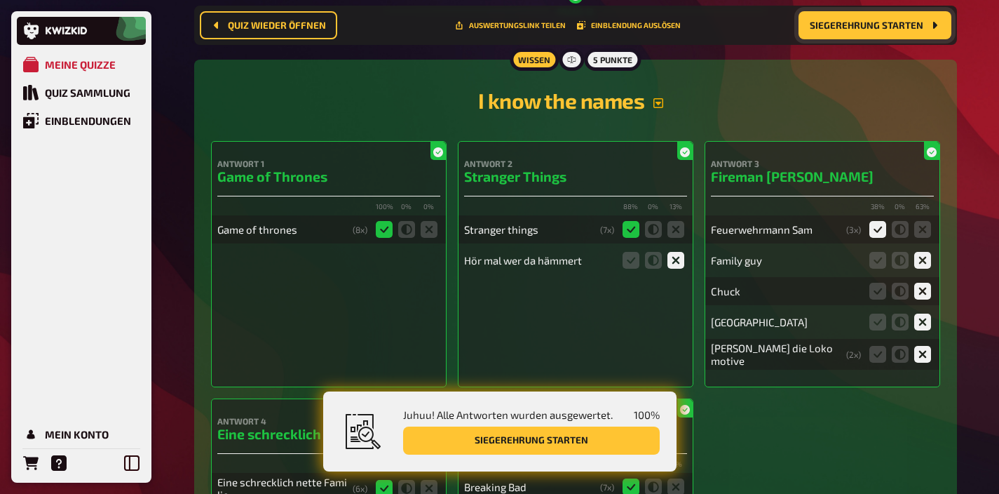
click at [654, 109] on icon "button" at bounding box center [658, 102] width 11 height 11
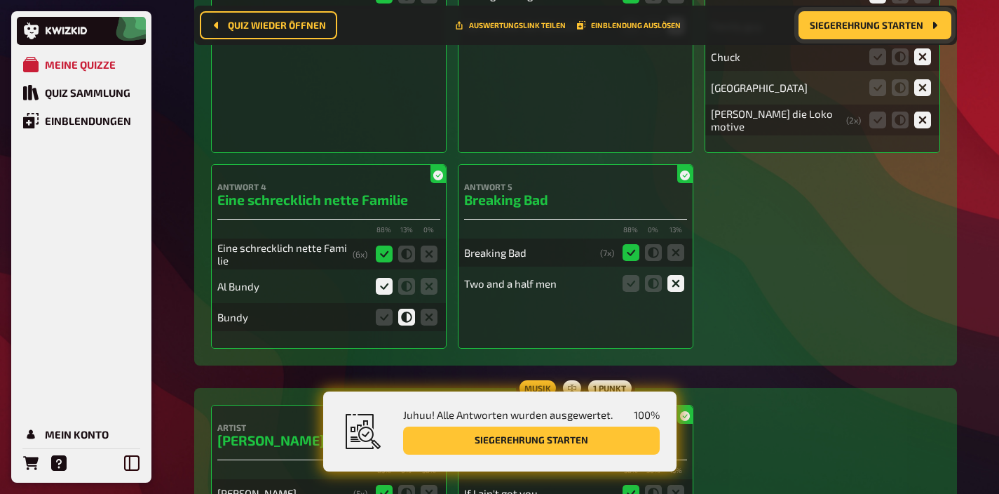
scroll to position [13036, 0]
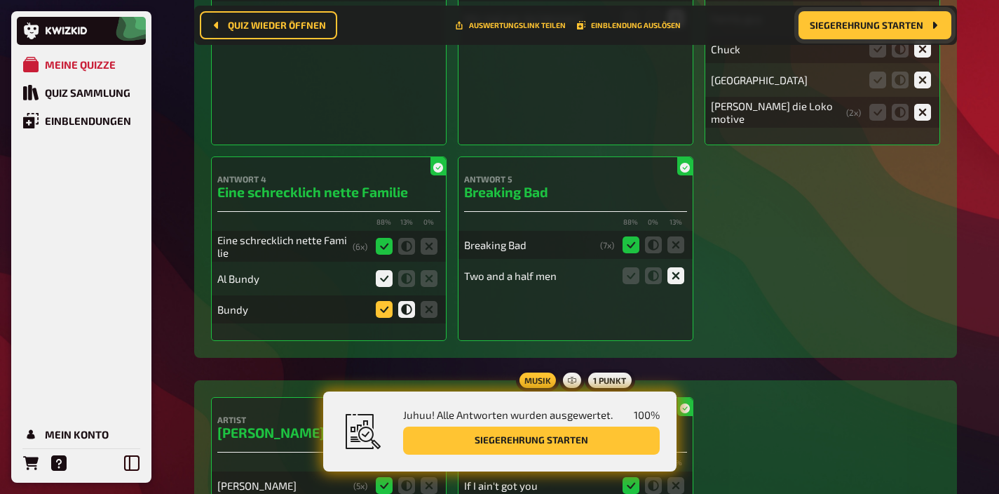
click at [382, 318] on icon at bounding box center [384, 309] width 17 height 17
click at [0, 0] on input "radio" at bounding box center [0, 0] width 0 height 0
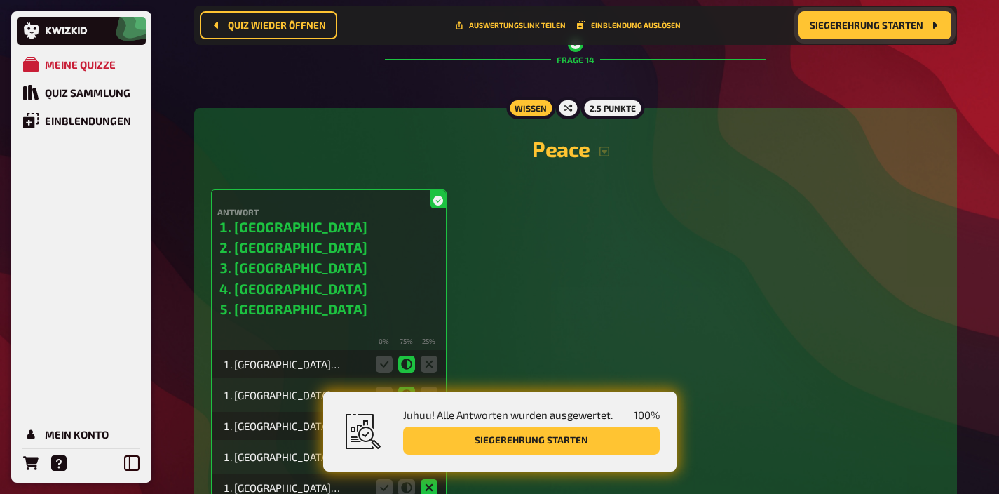
scroll to position [13729, 0]
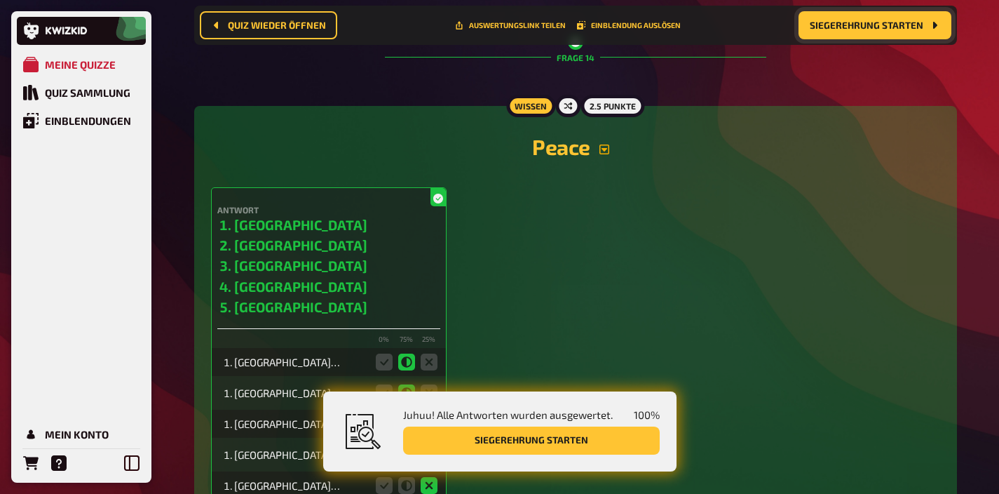
click at [604, 155] on icon "button" at bounding box center [604, 149] width 11 height 11
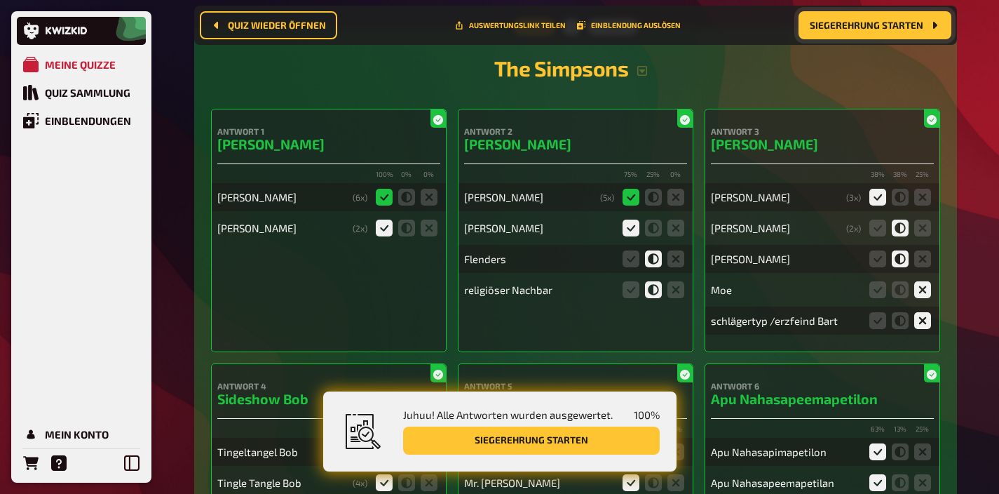
scroll to position [14666, 0]
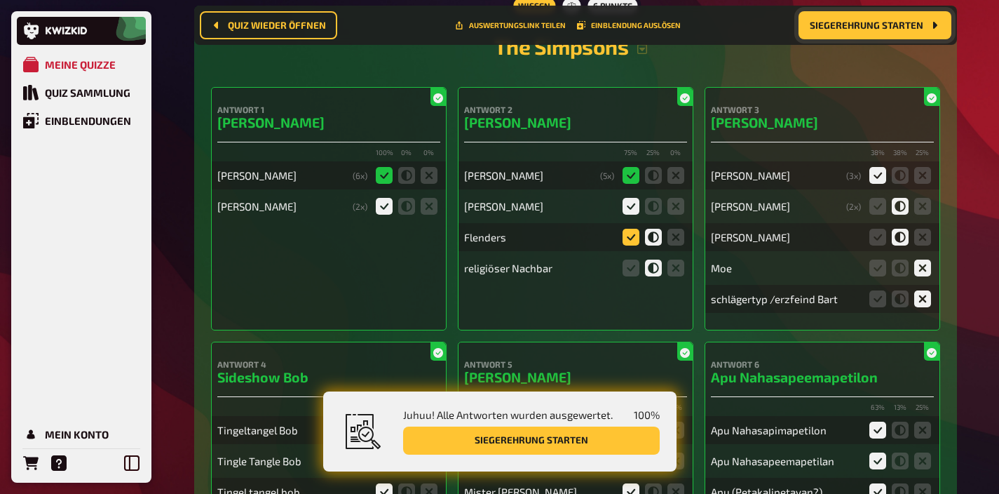
click at [630, 245] on icon at bounding box center [631, 237] width 17 height 17
click at [0, 0] on input "radio" at bounding box center [0, 0] width 0 height 0
click at [880, 215] on icon at bounding box center [878, 206] width 17 height 17
click at [0, 0] on input "radio" at bounding box center [0, 0] width 0 height 0
click at [880, 245] on icon at bounding box center [878, 237] width 17 height 17
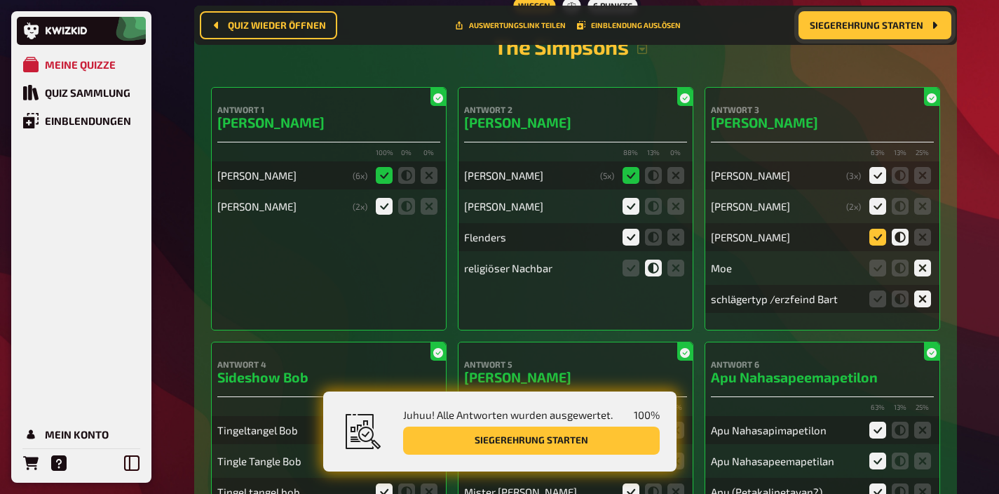
click at [0, 0] on input "radio" at bounding box center [0, 0] width 0 height 0
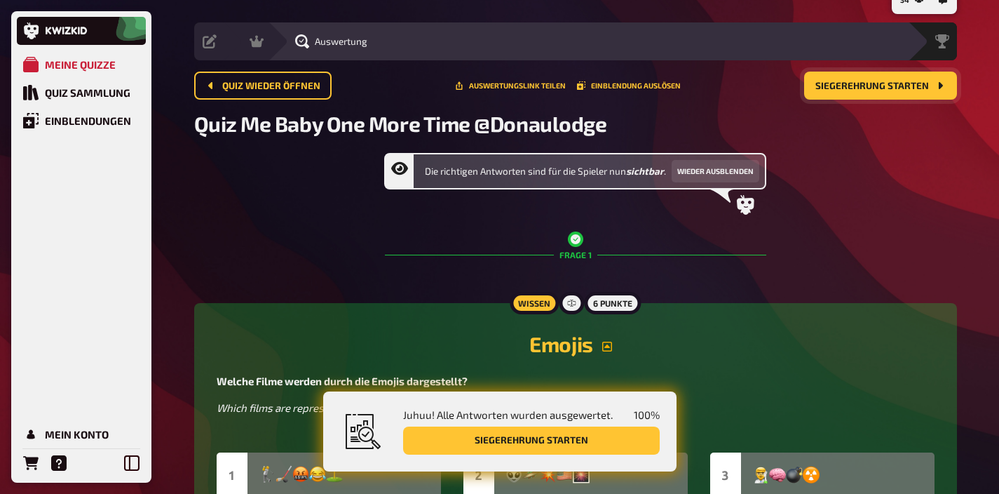
scroll to position [0, 0]
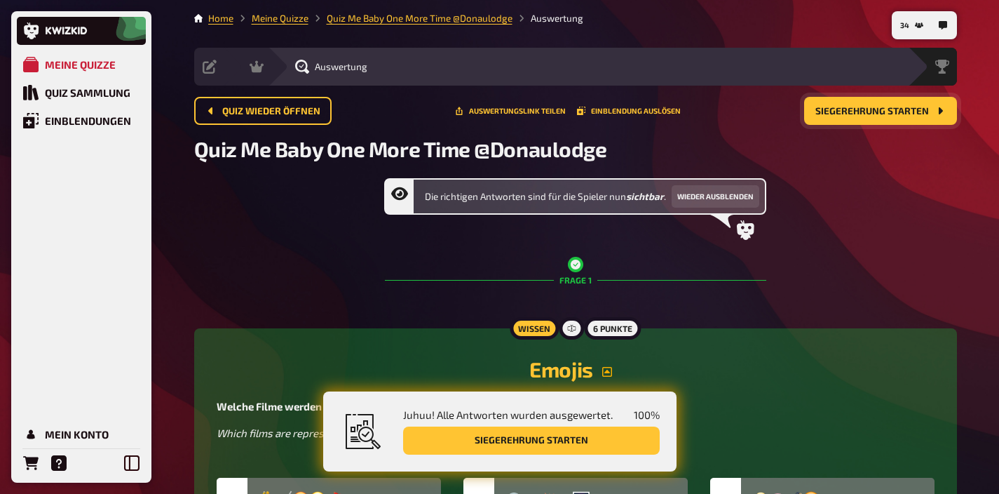
click at [882, 114] on span "Siegerehrung starten" at bounding box center [873, 112] width 114 height 10
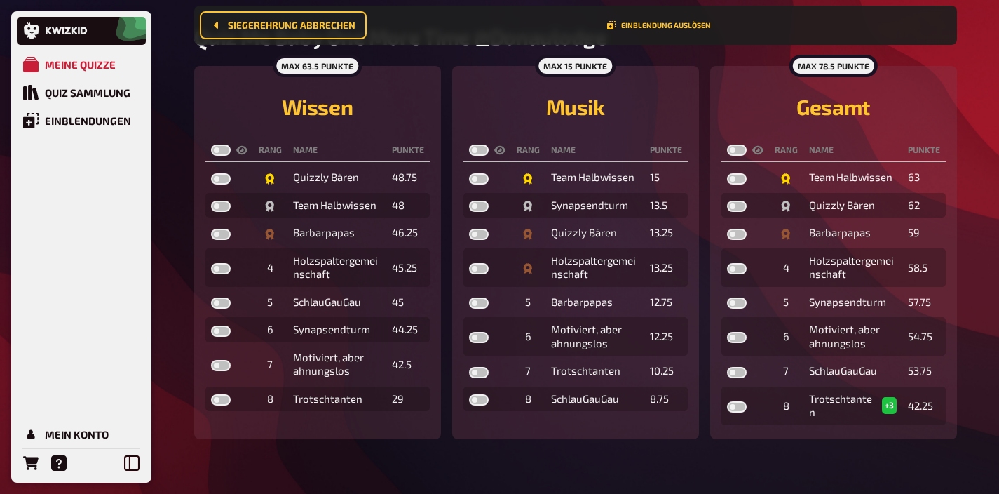
scroll to position [126, 0]
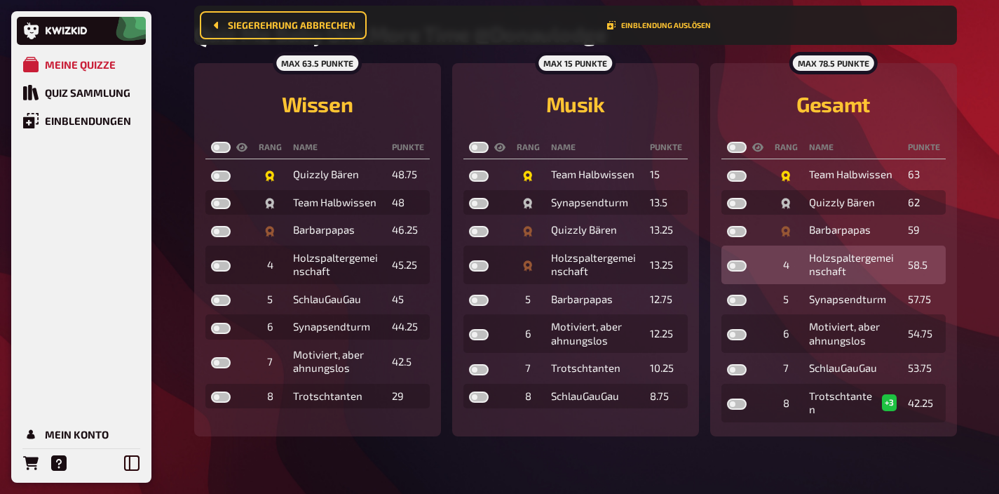
click at [734, 271] on label at bounding box center [737, 265] width 20 height 11
click at [727, 260] on input "checkbox" at bounding box center [727, 260] width 1 height 1
checkbox input "true"
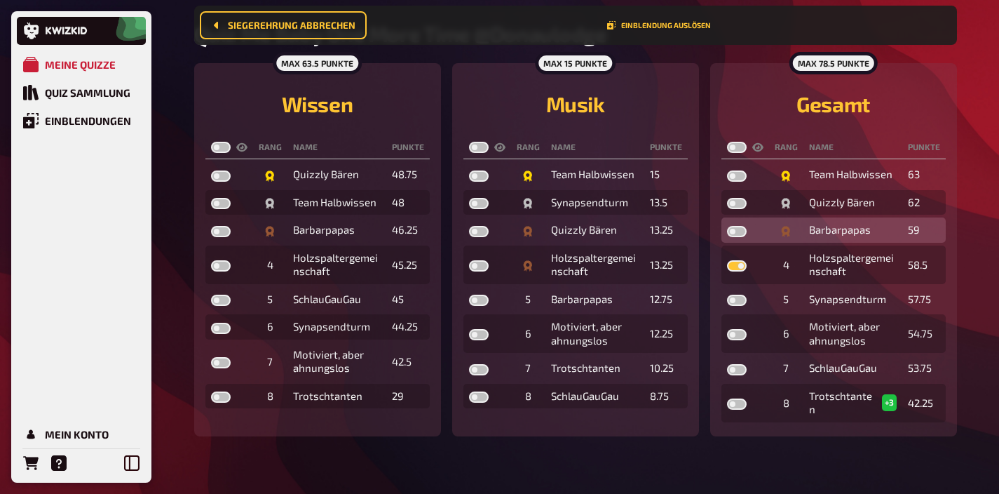
click at [736, 234] on label at bounding box center [737, 231] width 20 height 11
click at [727, 226] on input "checkbox" at bounding box center [727, 225] width 1 height 1
checkbox input "true"
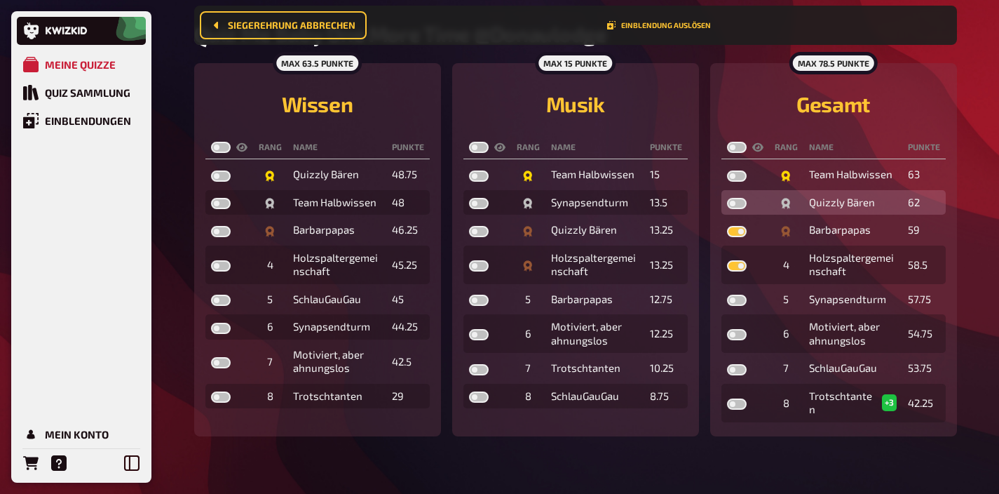
click at [732, 203] on label at bounding box center [737, 203] width 20 height 11
click at [727, 198] on input "checkbox" at bounding box center [727, 197] width 1 height 1
checkbox input "true"
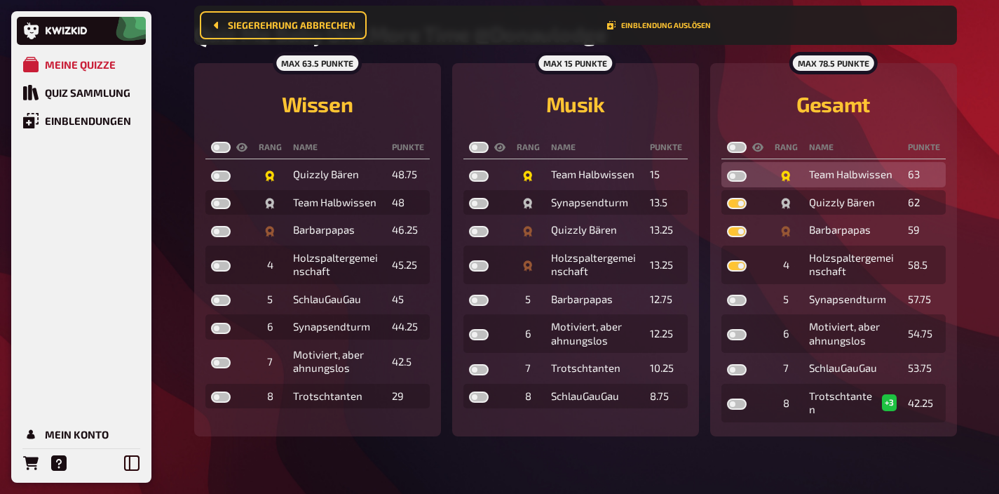
click at [733, 174] on label at bounding box center [737, 175] width 20 height 11
click at [727, 170] on input "checkbox" at bounding box center [727, 170] width 1 height 1
checkbox input "true"
click at [733, 146] on label at bounding box center [737, 147] width 20 height 11
click at [727, 142] on input "checkbox" at bounding box center [727, 141] width 1 height 1
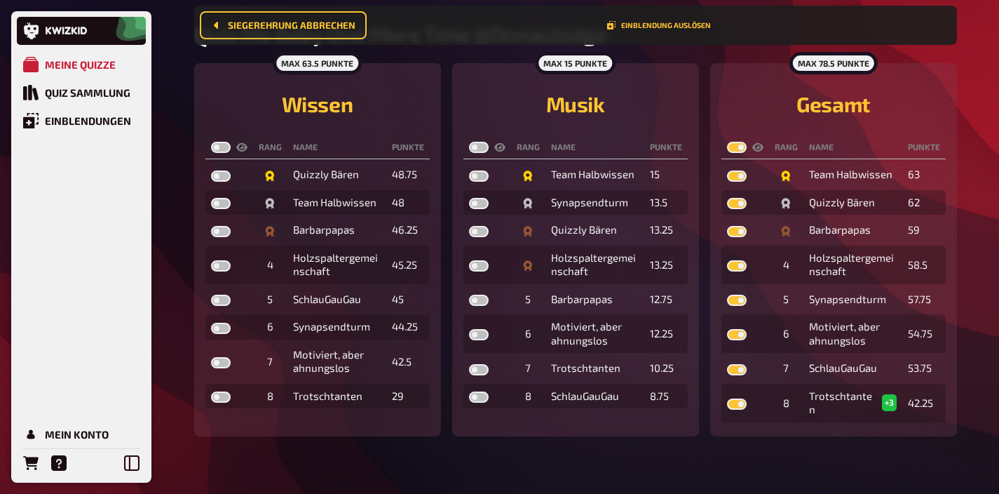
checkbox input "true"
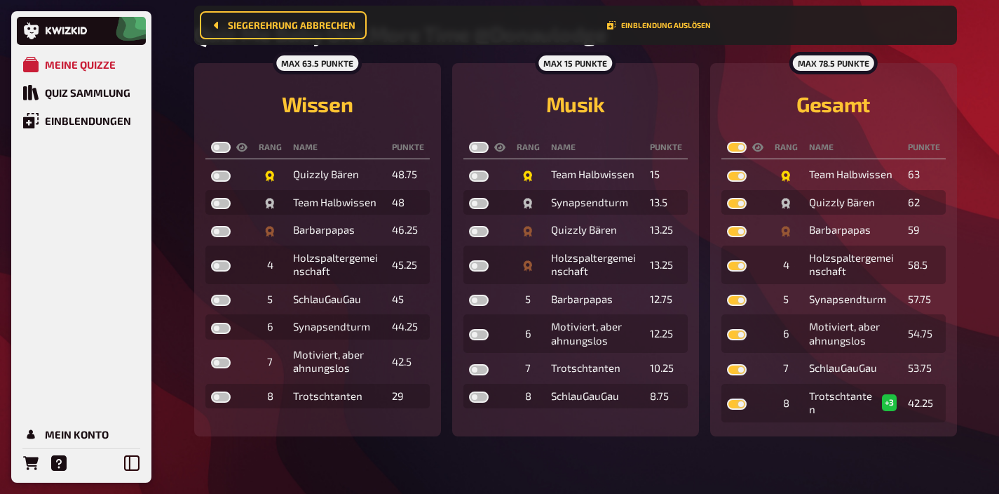
click at [471, 147] on label at bounding box center [479, 147] width 20 height 11
click at [469, 142] on input "checkbox" at bounding box center [469, 141] width 1 height 1
checkbox input "true"
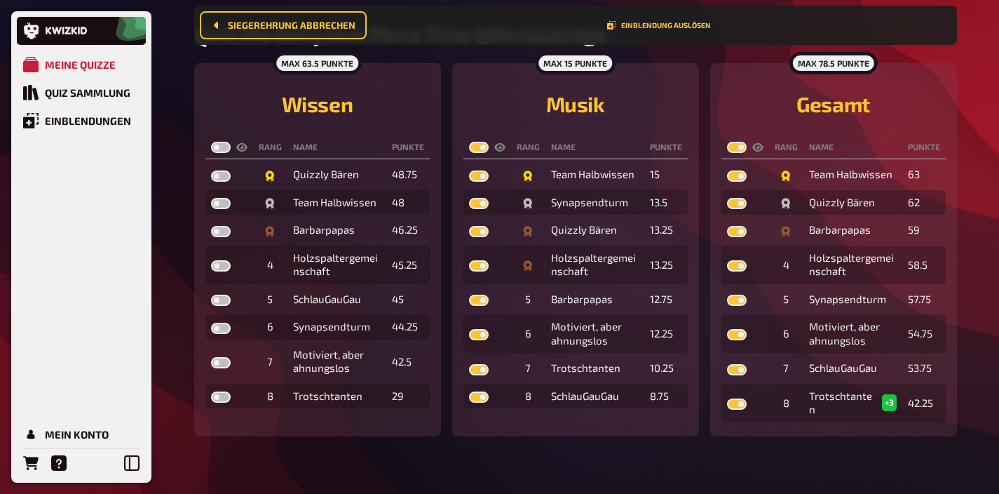
checkbox input "true"
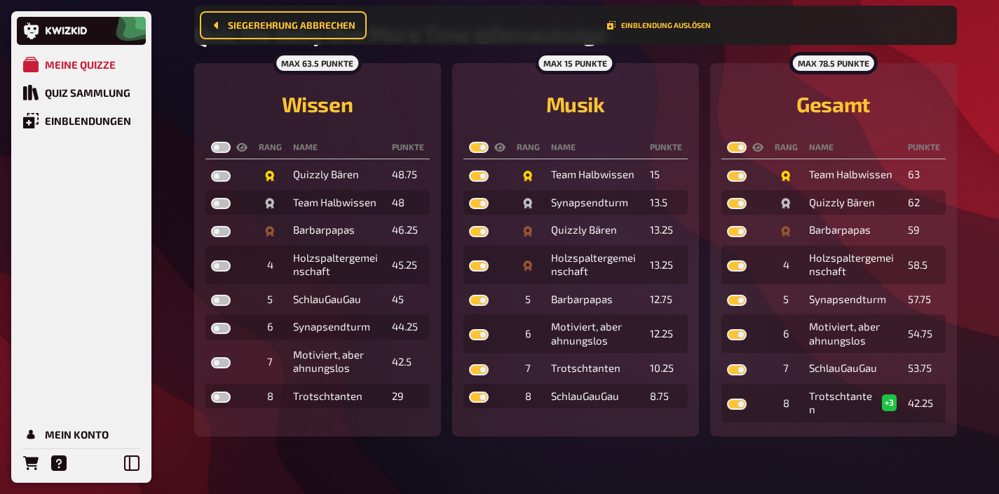
checkbox input "true"
click at [217, 145] on label at bounding box center [221, 147] width 20 height 11
click at [211, 142] on input "checkbox" at bounding box center [210, 141] width 1 height 1
checkbox input "true"
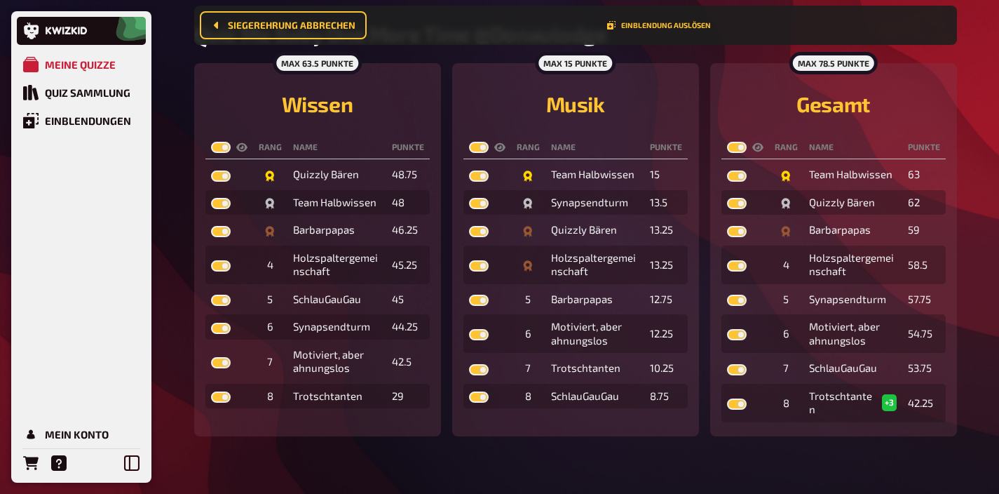
checkbox input "true"
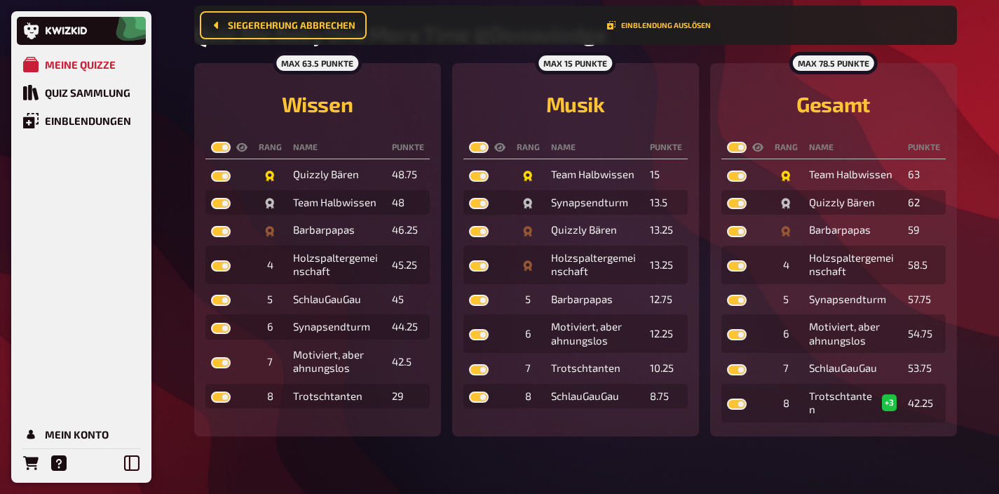
checkbox input "true"
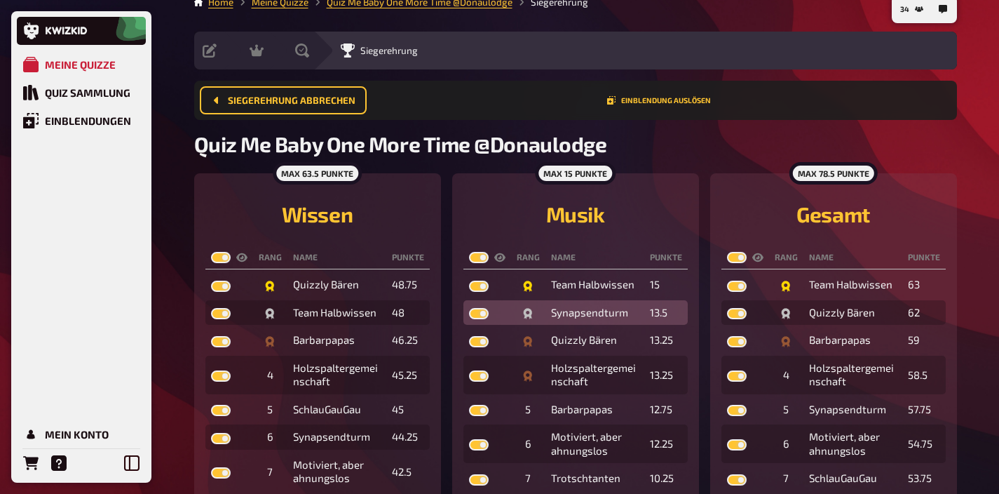
scroll to position [0, 0]
